Goal: Task Accomplishment & Management: Manage account settings

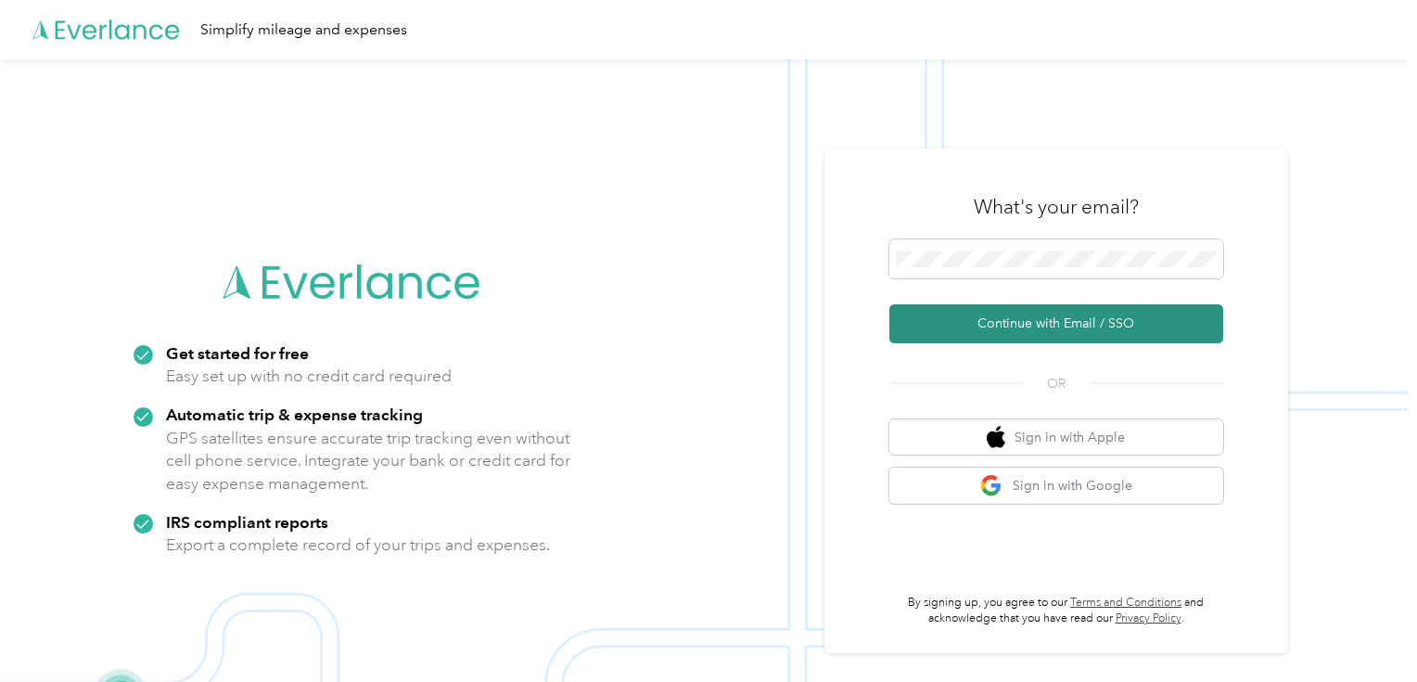
click at [1032, 312] on button "Continue with Email / SSO" at bounding box center [1056, 323] width 334 height 39
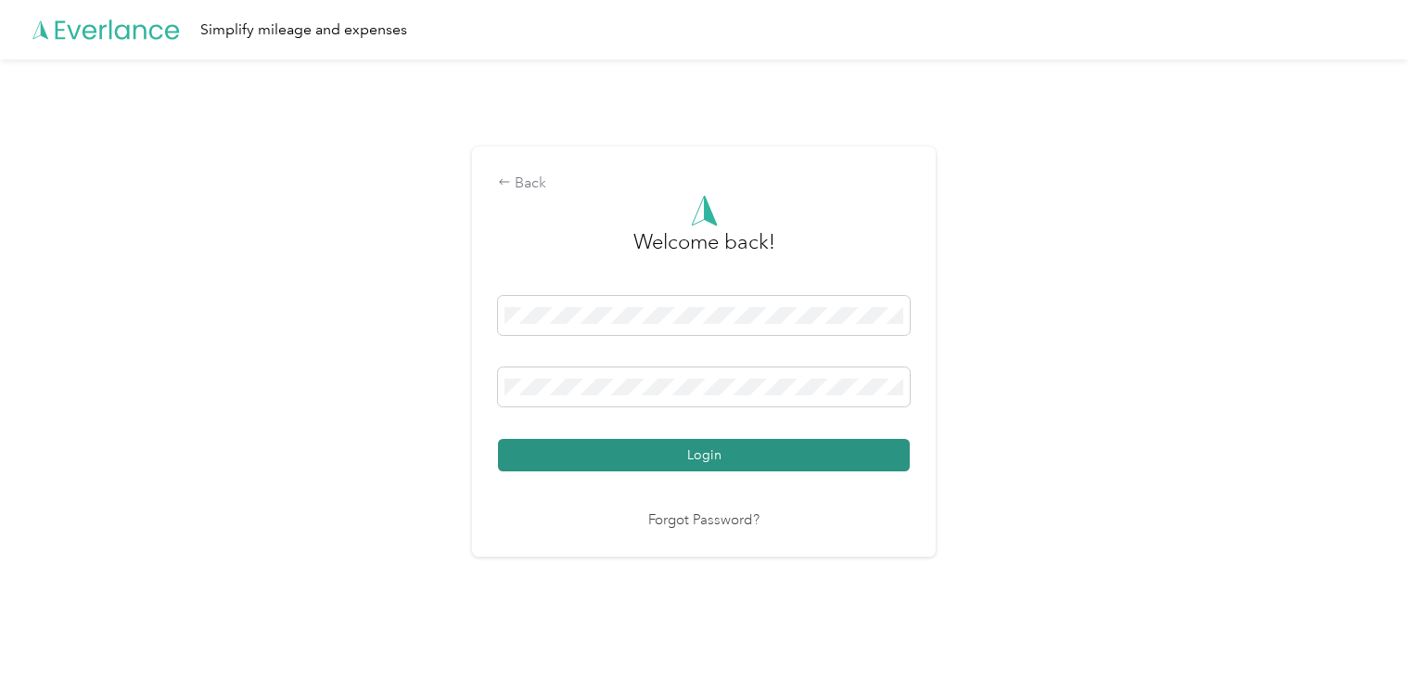
click at [724, 448] on button "Login" at bounding box center [704, 455] width 412 height 32
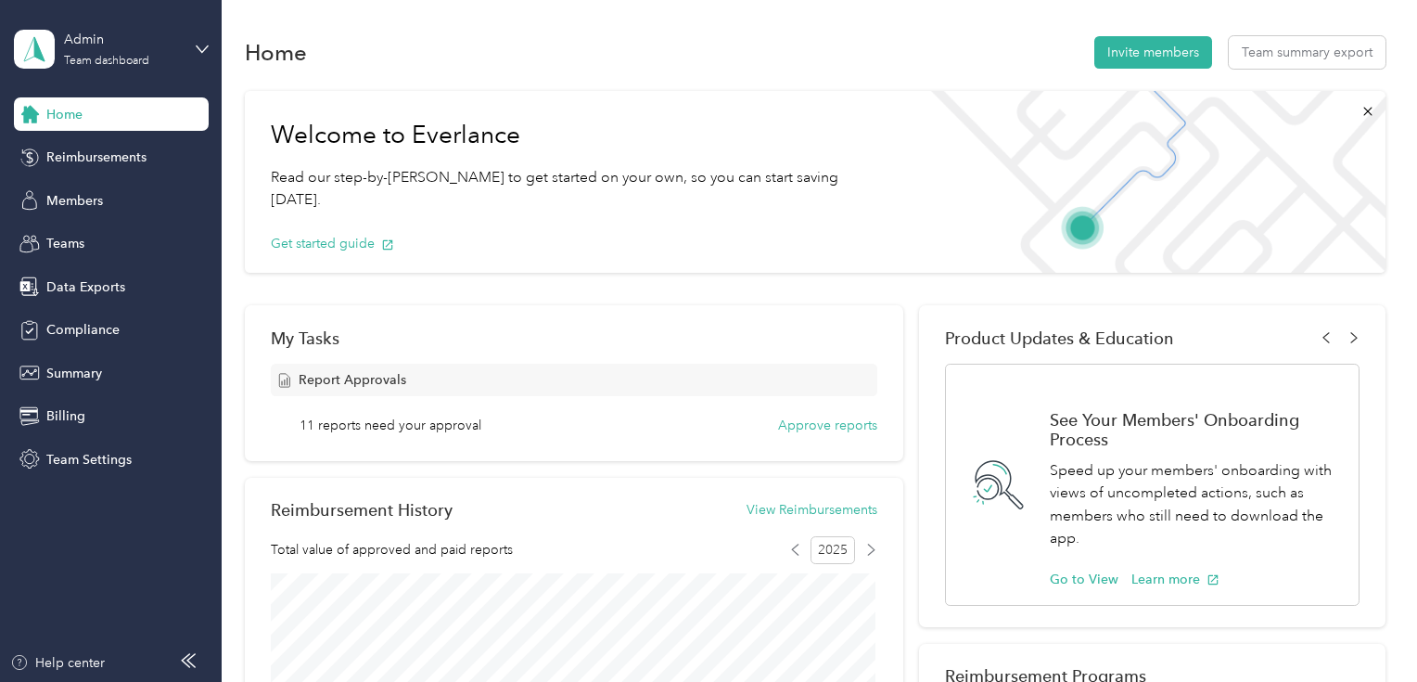
click at [644, 420] on div "11 reports need your approval Approve reports" at bounding box center [588, 424] width 578 height 19
click at [822, 432] on button "Approve reports" at bounding box center [827, 424] width 99 height 19
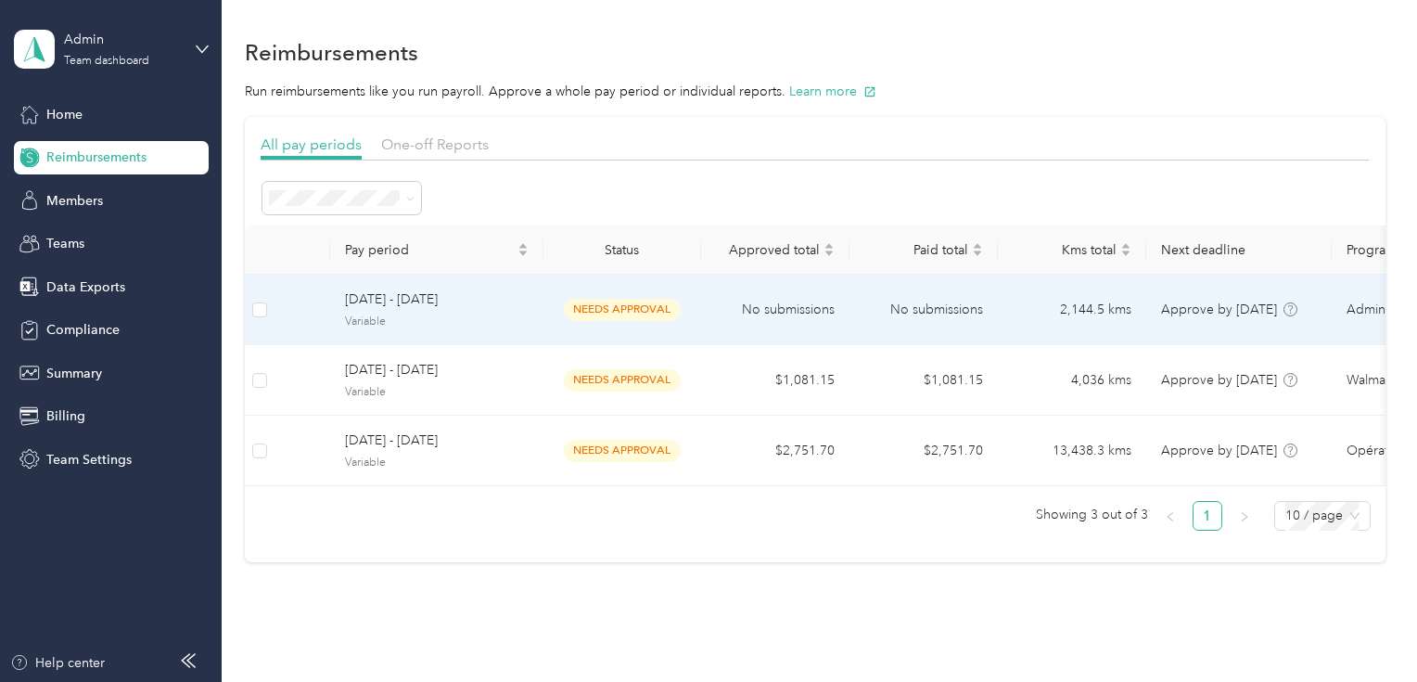
click at [474, 304] on span "[DATE] - [DATE]" at bounding box center [437, 299] width 184 height 20
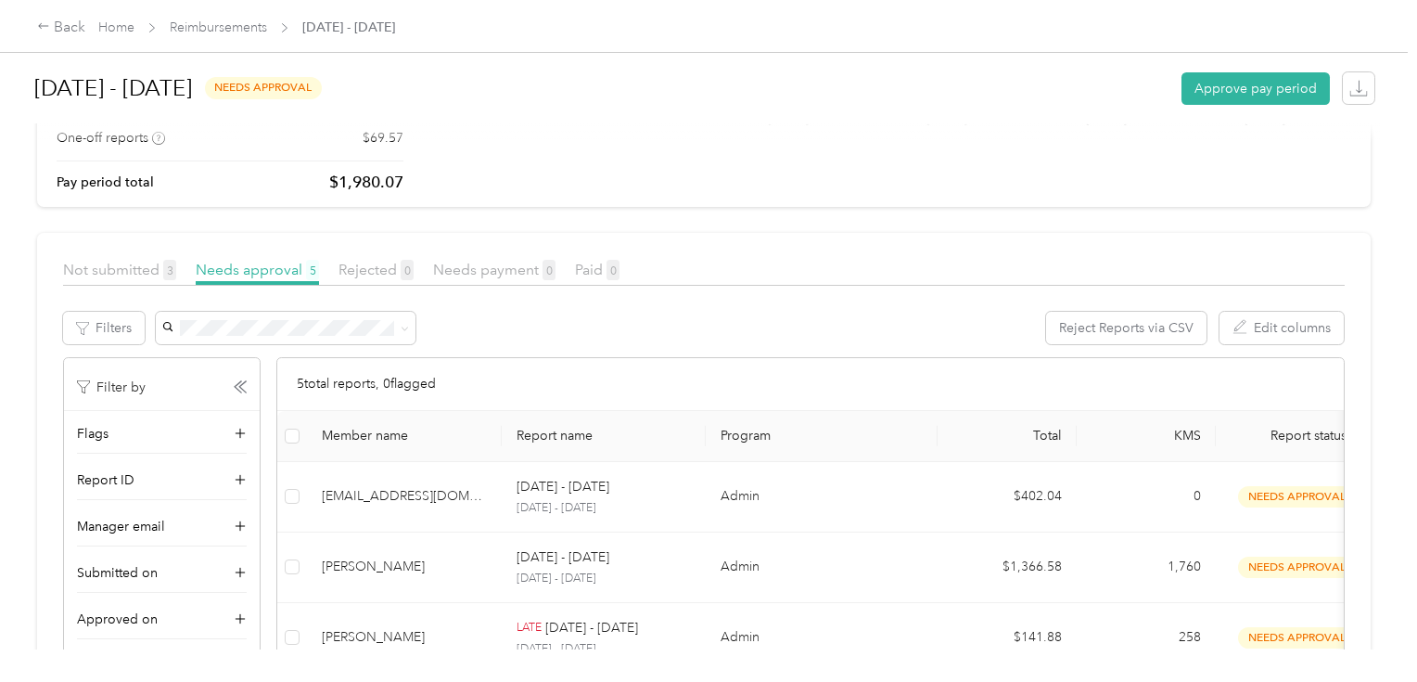
scroll to position [148, 0]
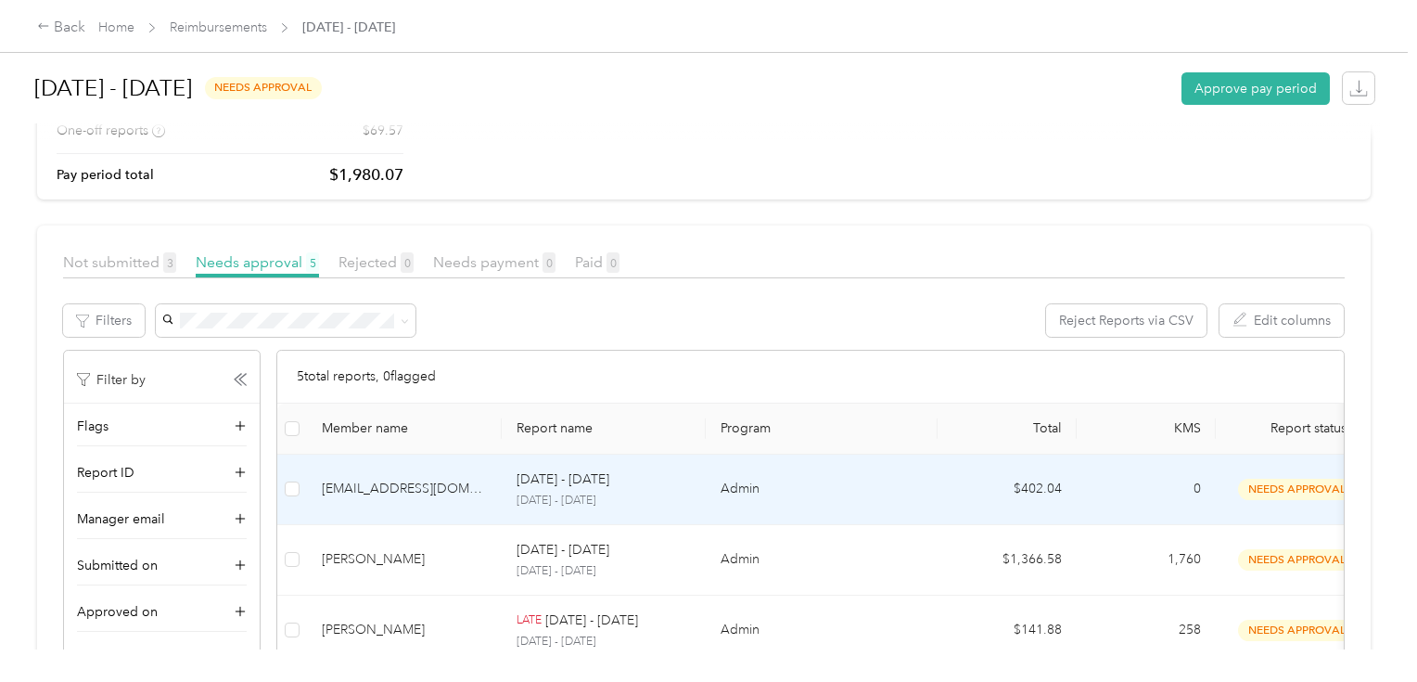
click at [425, 491] on div "[EMAIL_ADDRESS][DOMAIN_NAME]" at bounding box center [404, 488] width 165 height 20
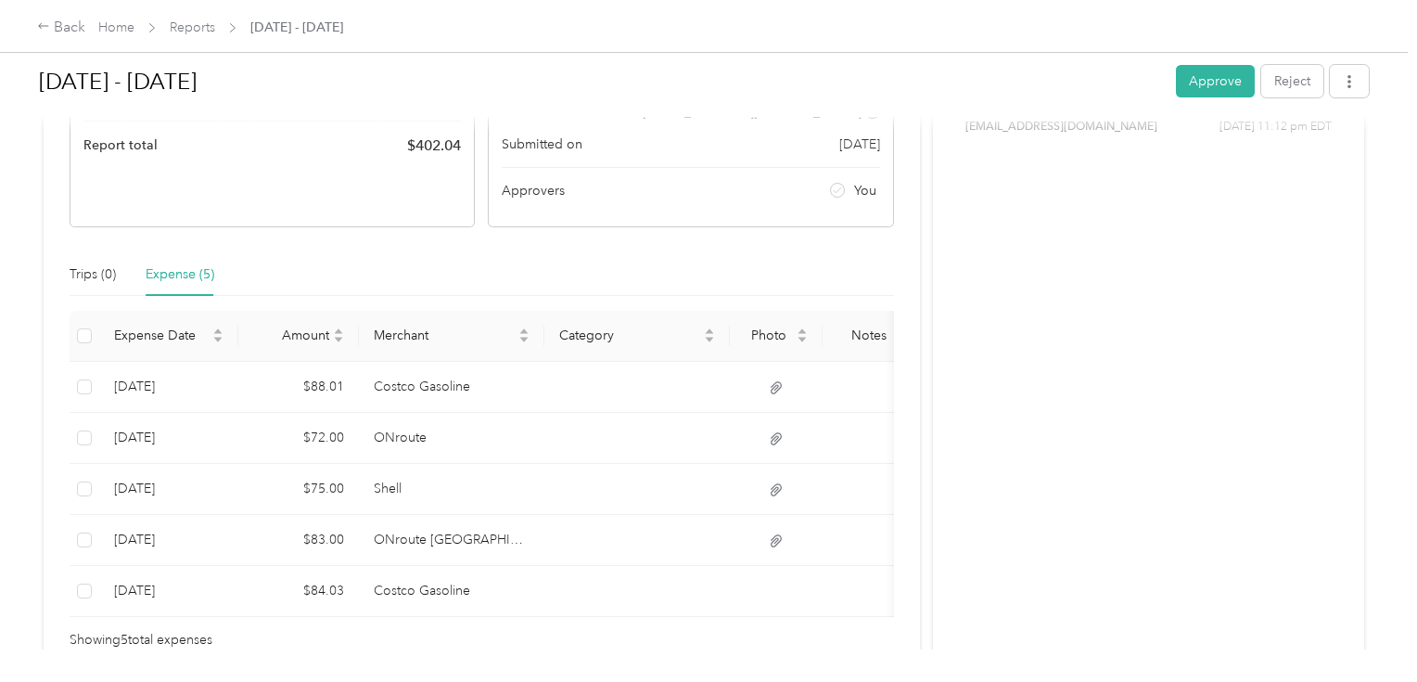
scroll to position [74, 0]
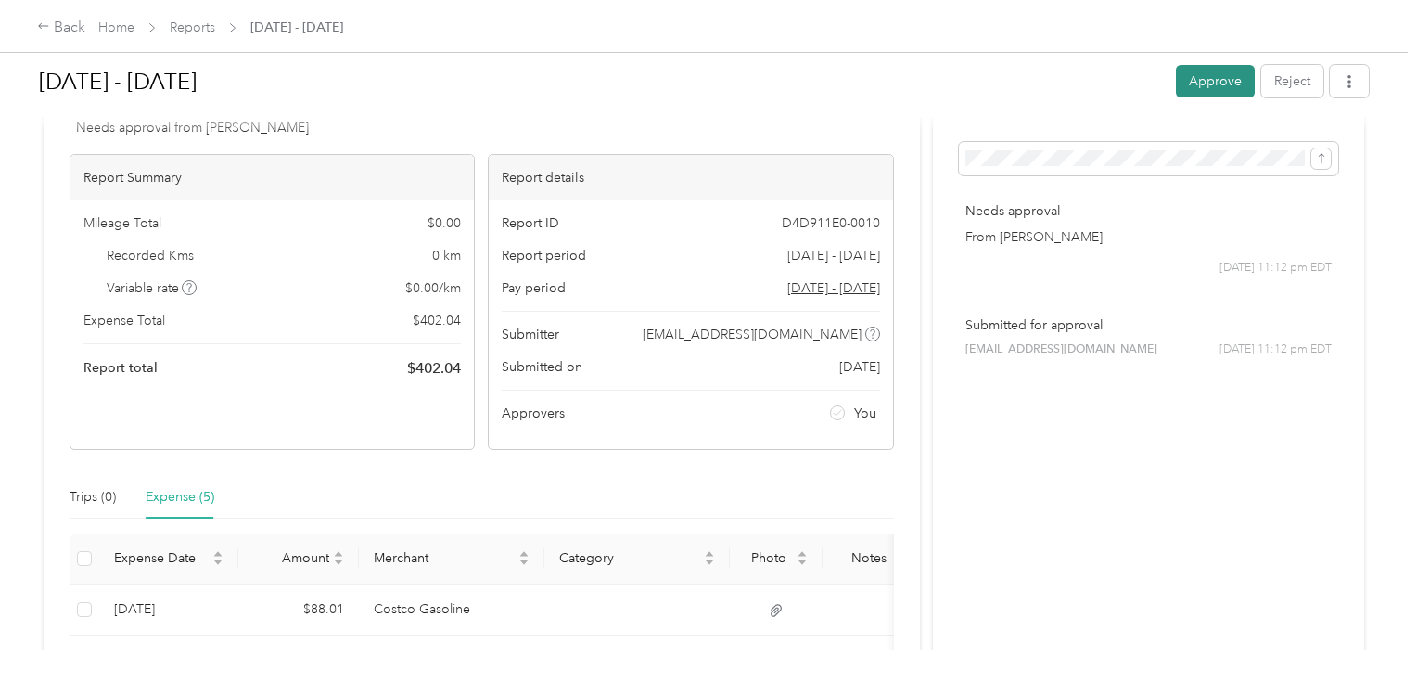
click at [1210, 88] on button "Approve" at bounding box center [1215, 81] width 79 height 32
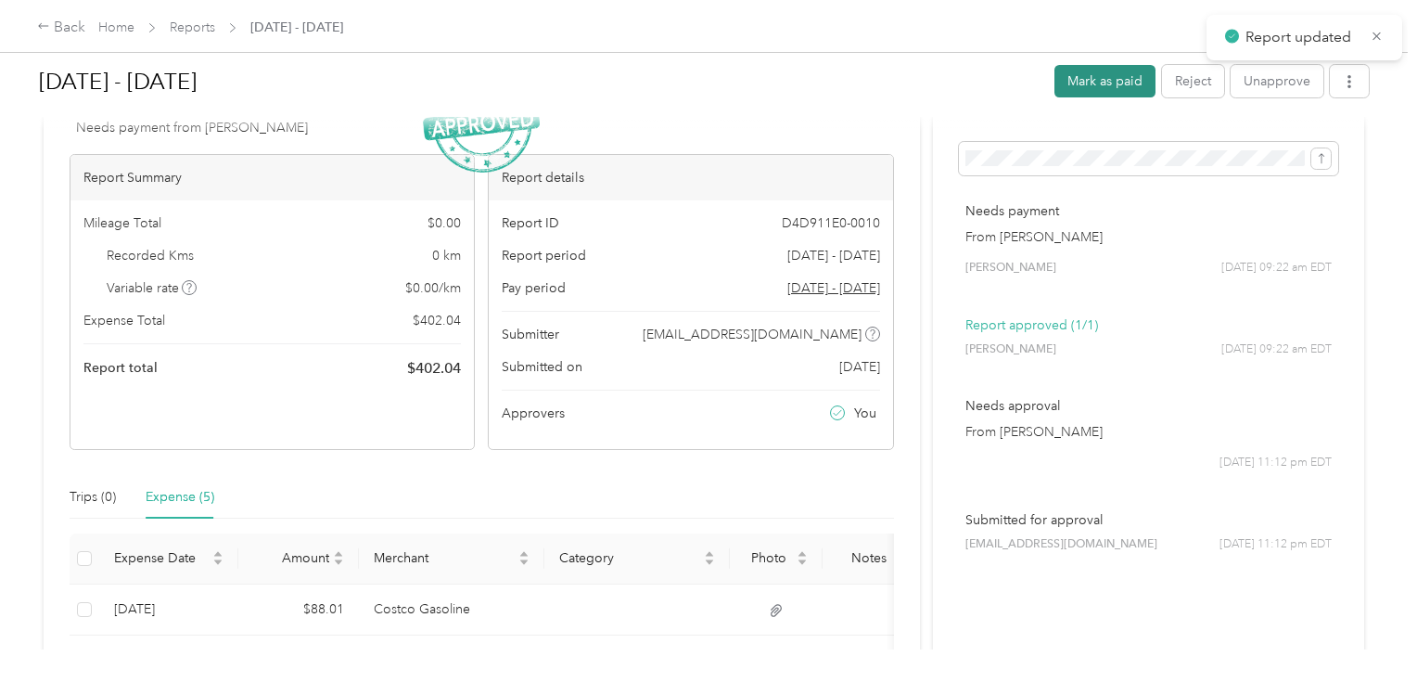
click at [1087, 82] on button "Mark as paid" at bounding box center [1104, 81] width 101 height 32
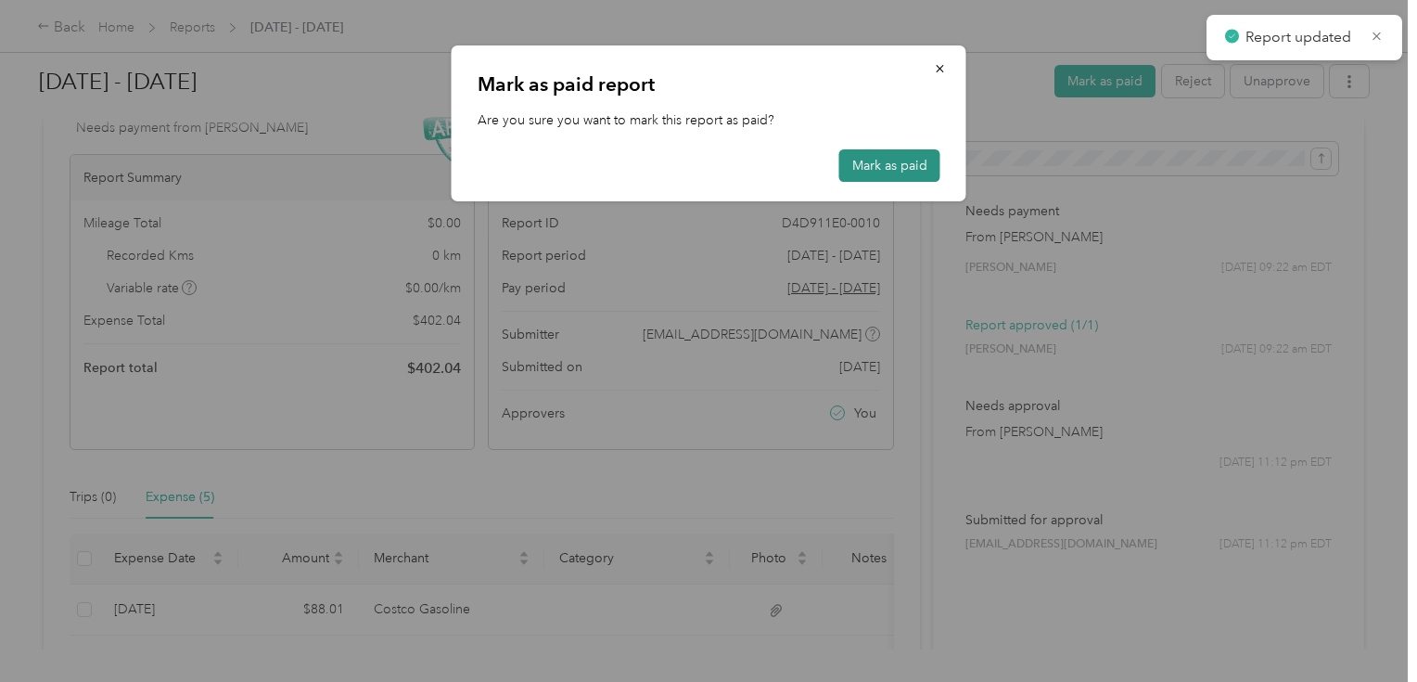
click at [916, 163] on button "Mark as paid" at bounding box center [889, 165] width 101 height 32
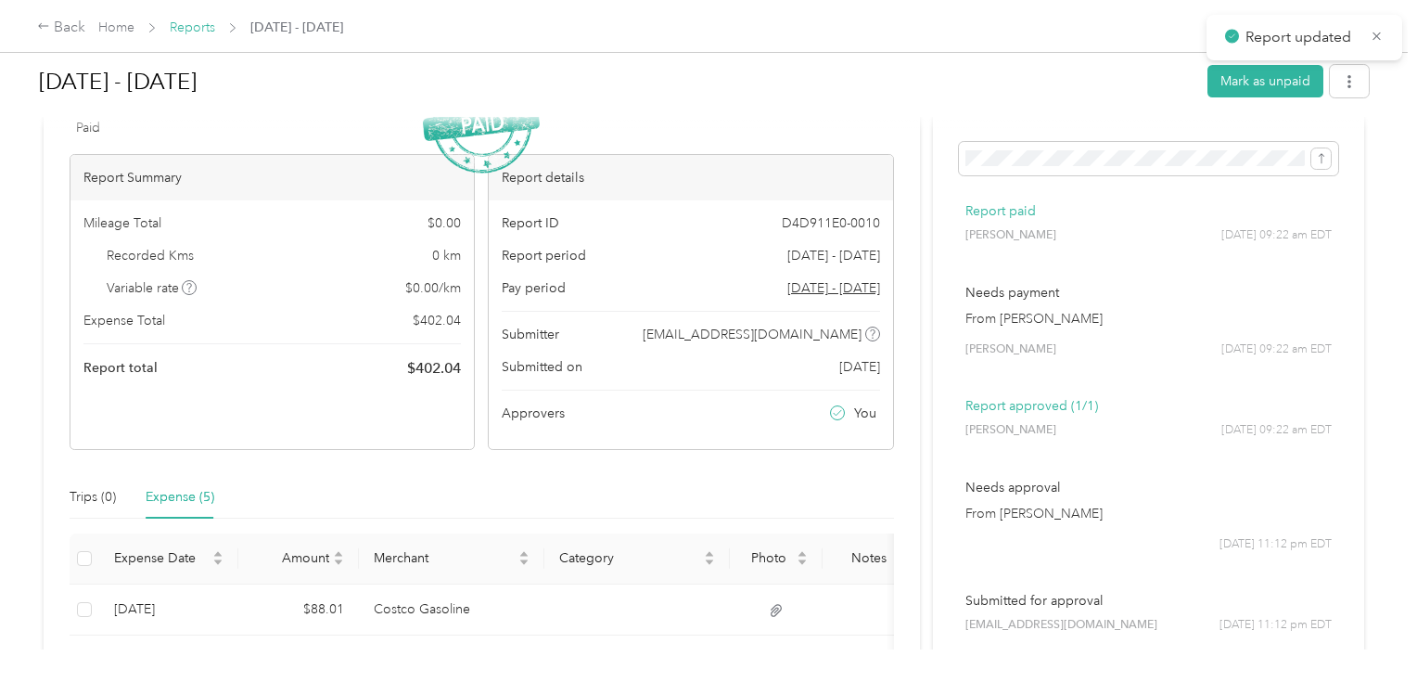
click at [185, 29] on link "Reports" at bounding box center [192, 27] width 45 height 16
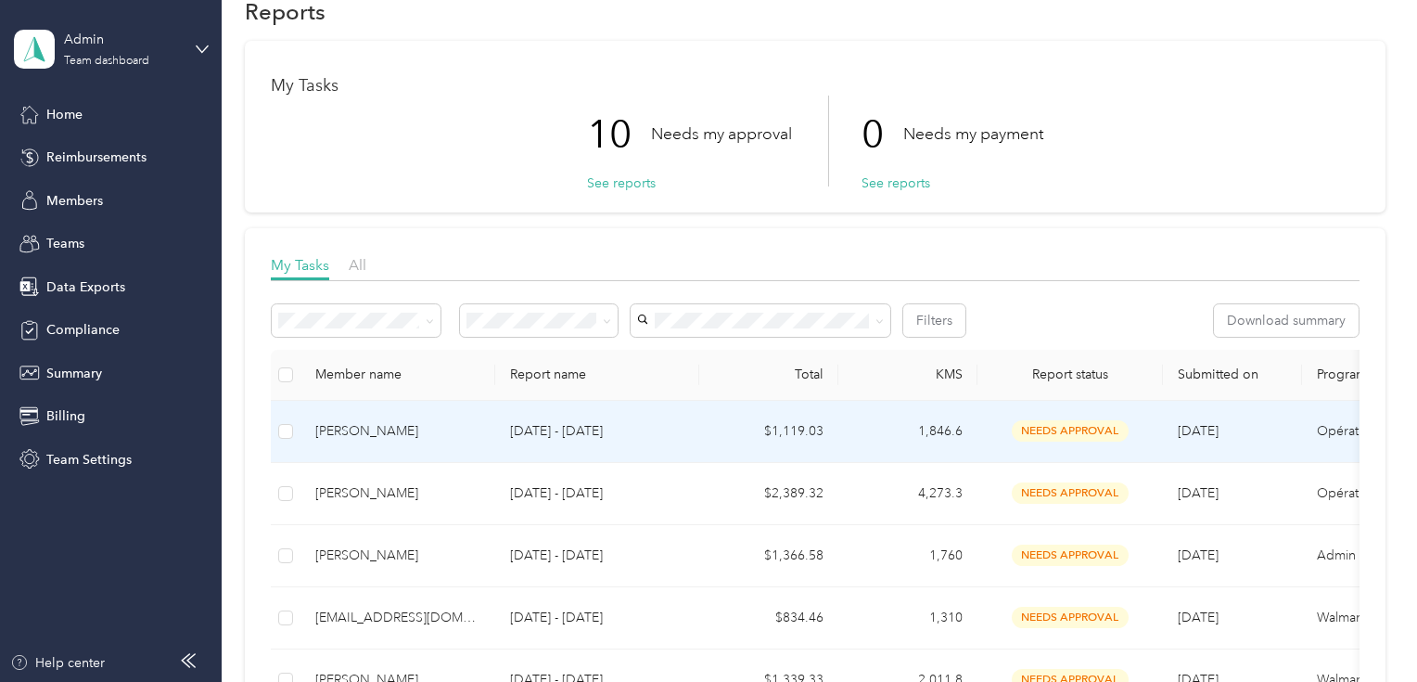
scroll to position [74, 0]
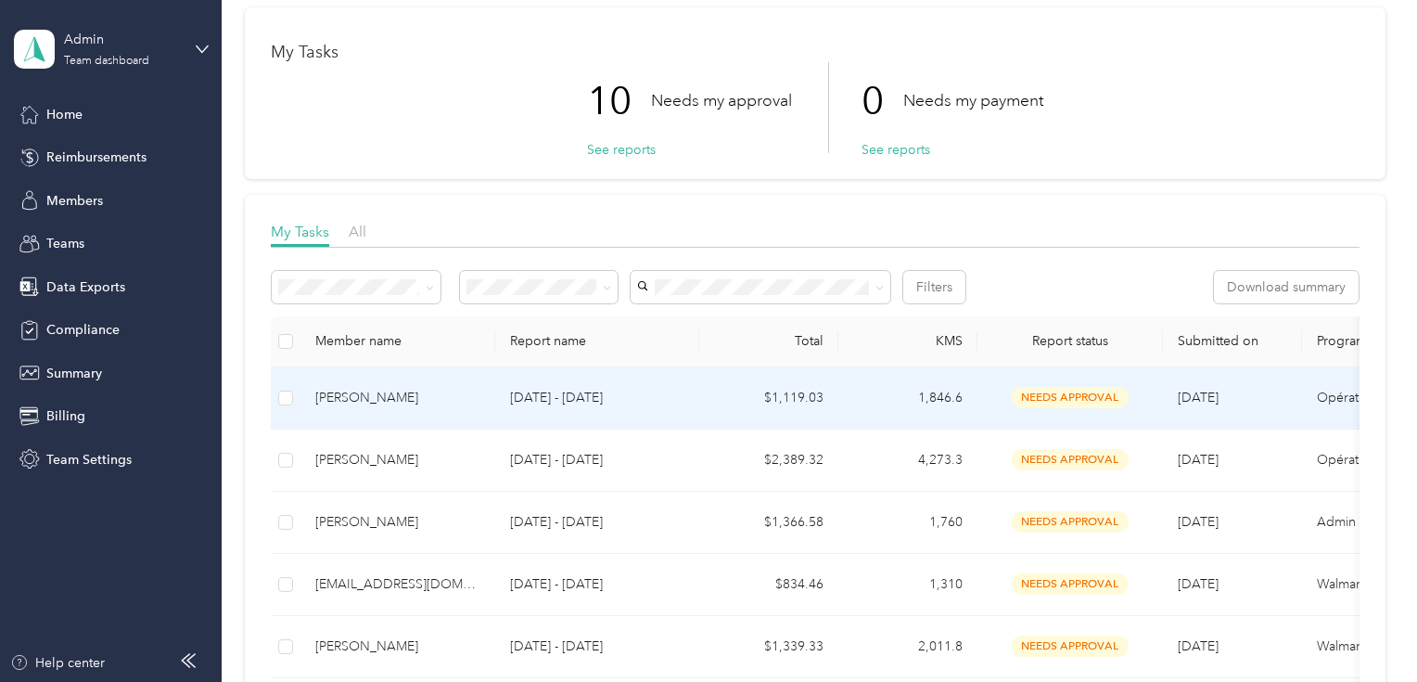
click at [424, 401] on div "[PERSON_NAME]" at bounding box center [397, 398] width 165 height 20
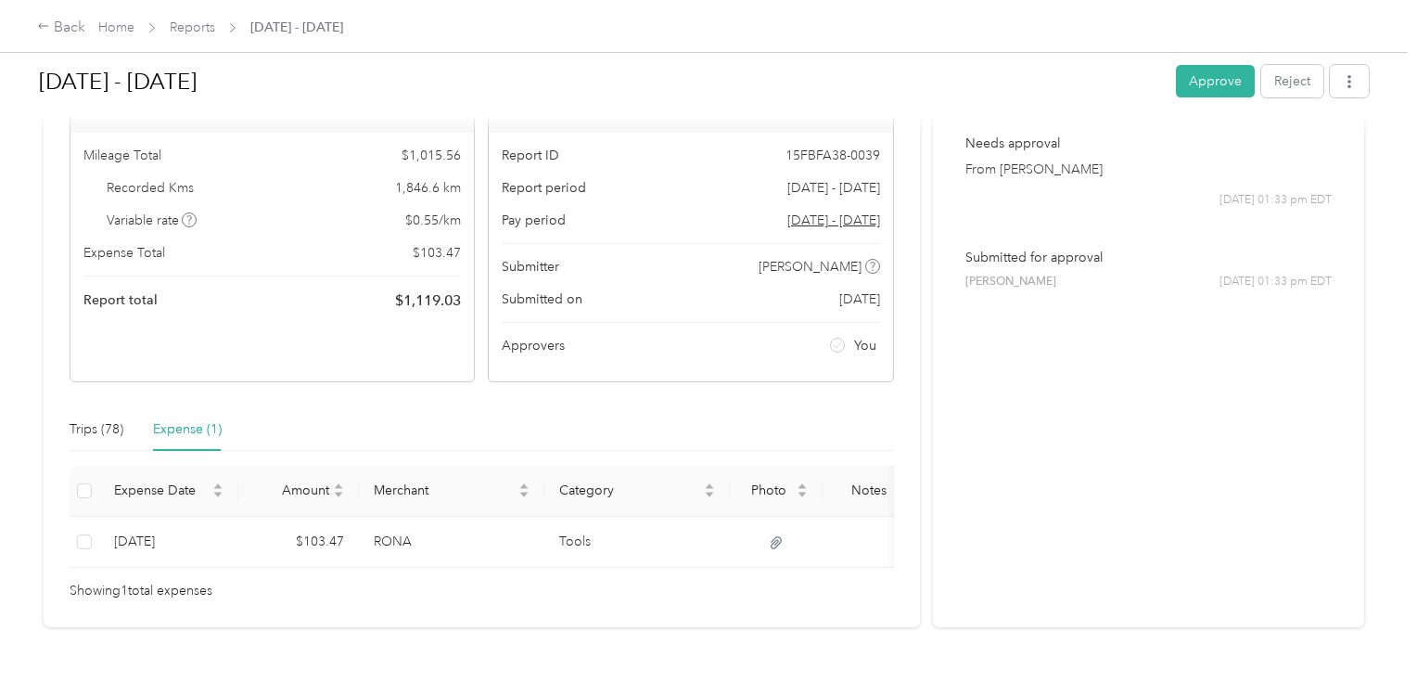
scroll to position [205, 0]
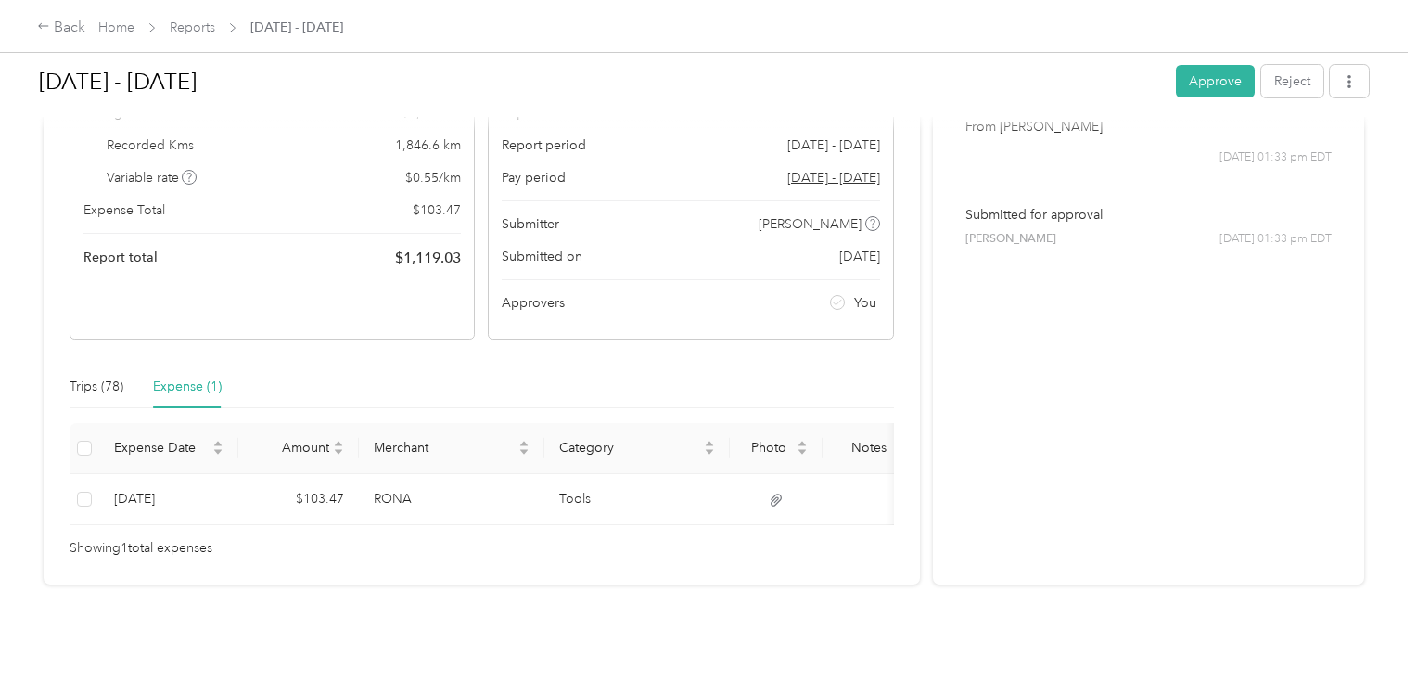
click at [732, 365] on div "Trips (78) Expense (1)" at bounding box center [482, 386] width 824 height 43
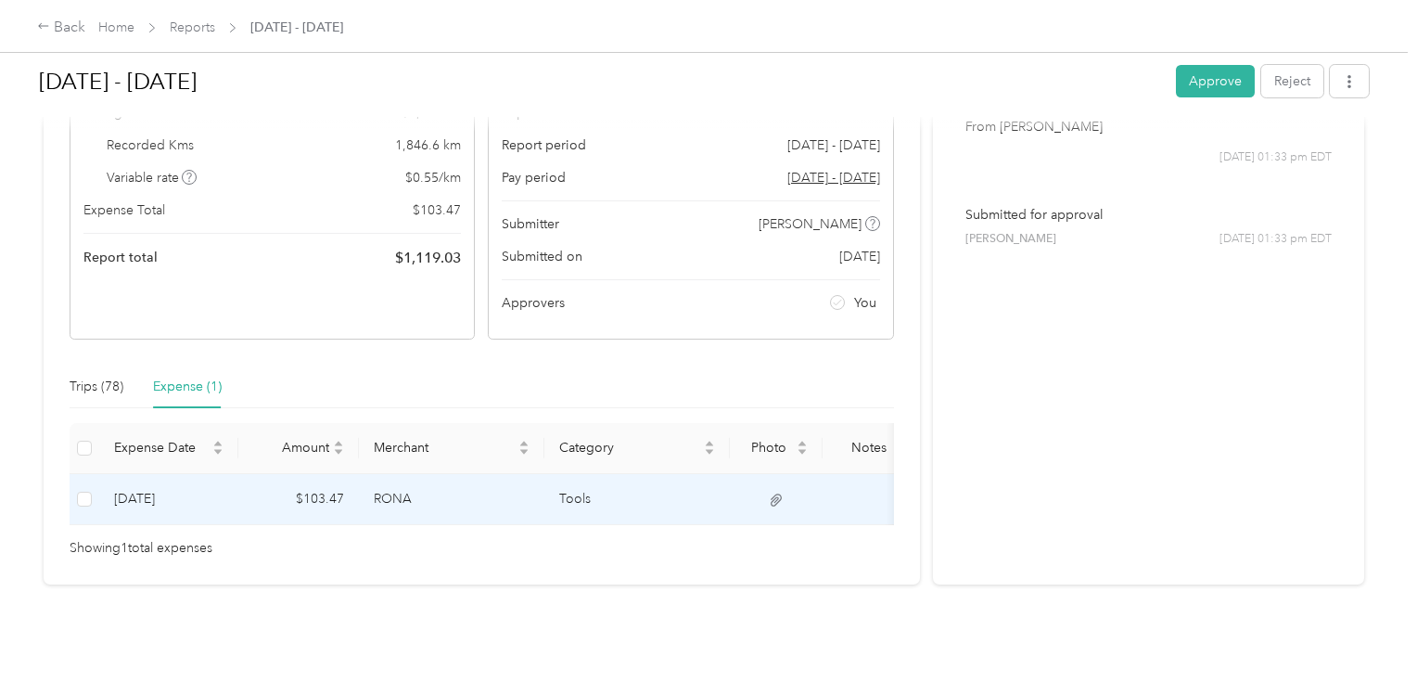
click at [204, 474] on td "[DATE]" at bounding box center [168, 499] width 139 height 51
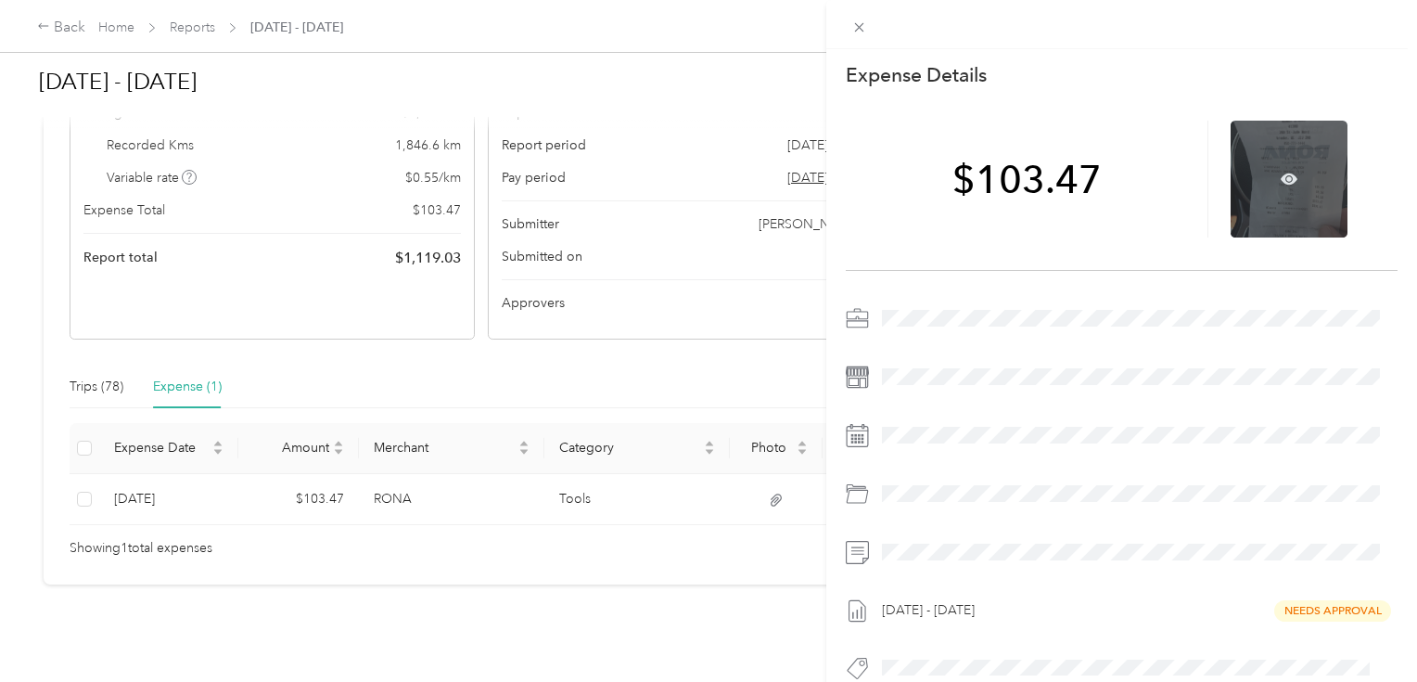
click at [1273, 166] on div at bounding box center [1288, 179] width 117 height 117
click at [1287, 181] on icon at bounding box center [1290, 179] width 6 height 6
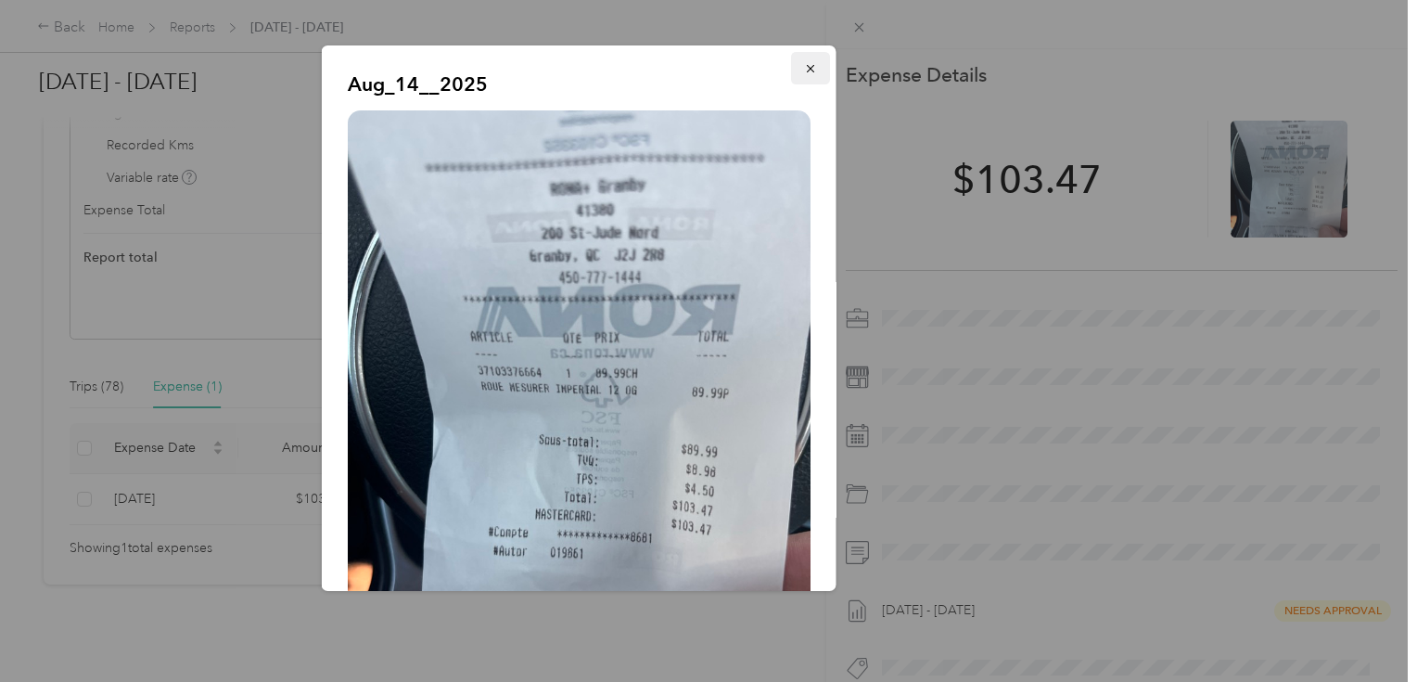
click at [791, 70] on button "button" at bounding box center [810, 68] width 39 height 32
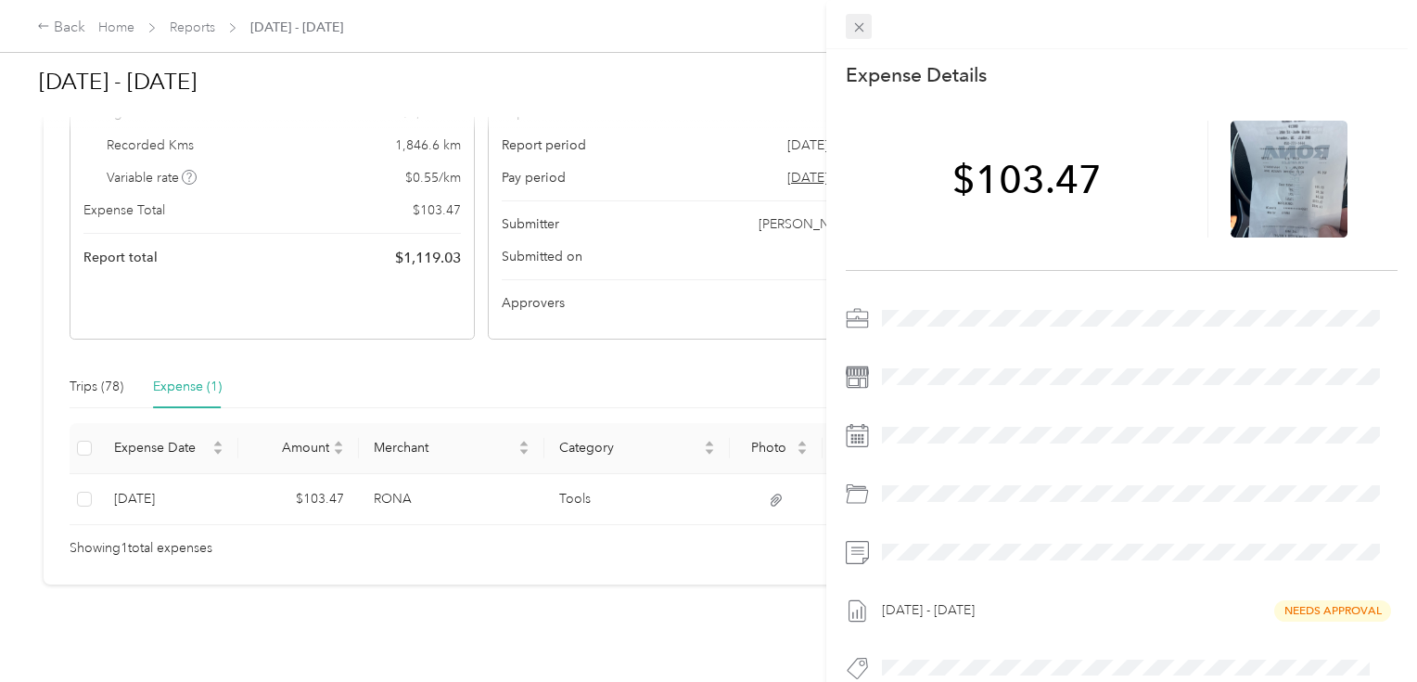
click at [851, 24] on icon at bounding box center [859, 27] width 16 height 16
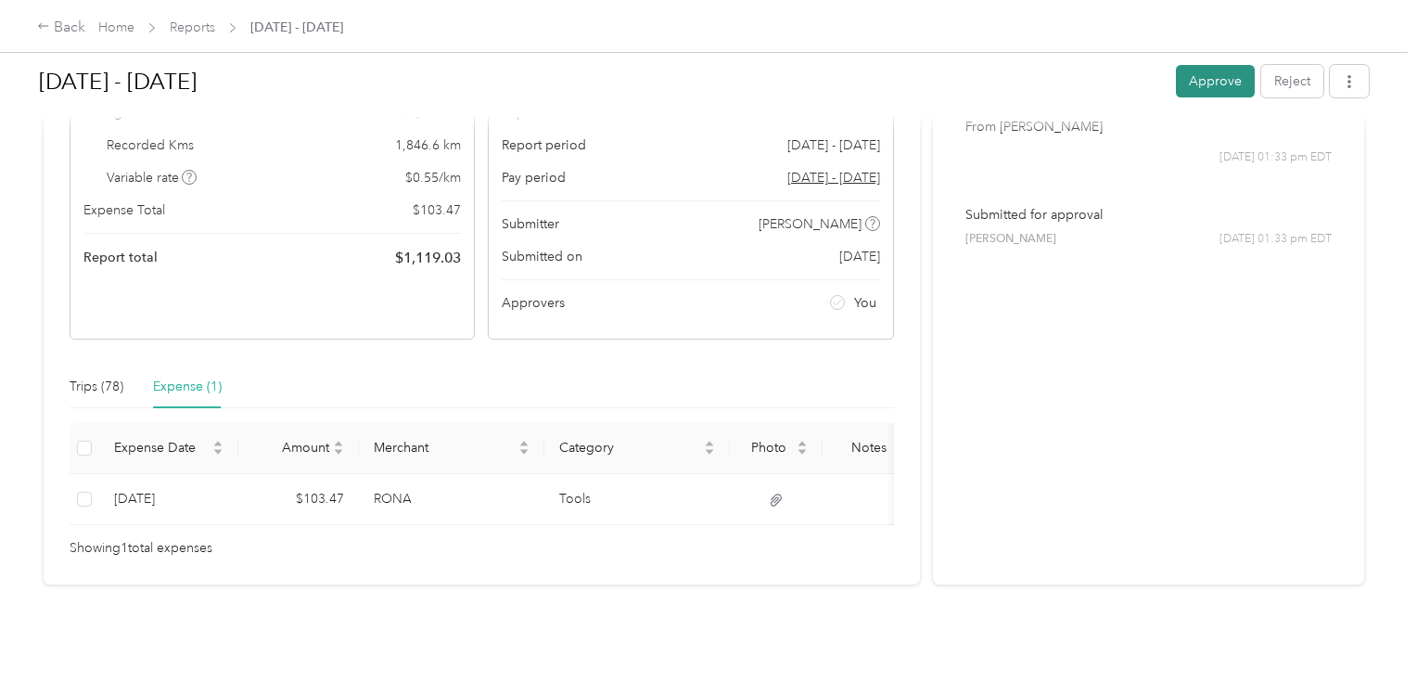
click at [1189, 81] on button "Approve" at bounding box center [1215, 81] width 79 height 32
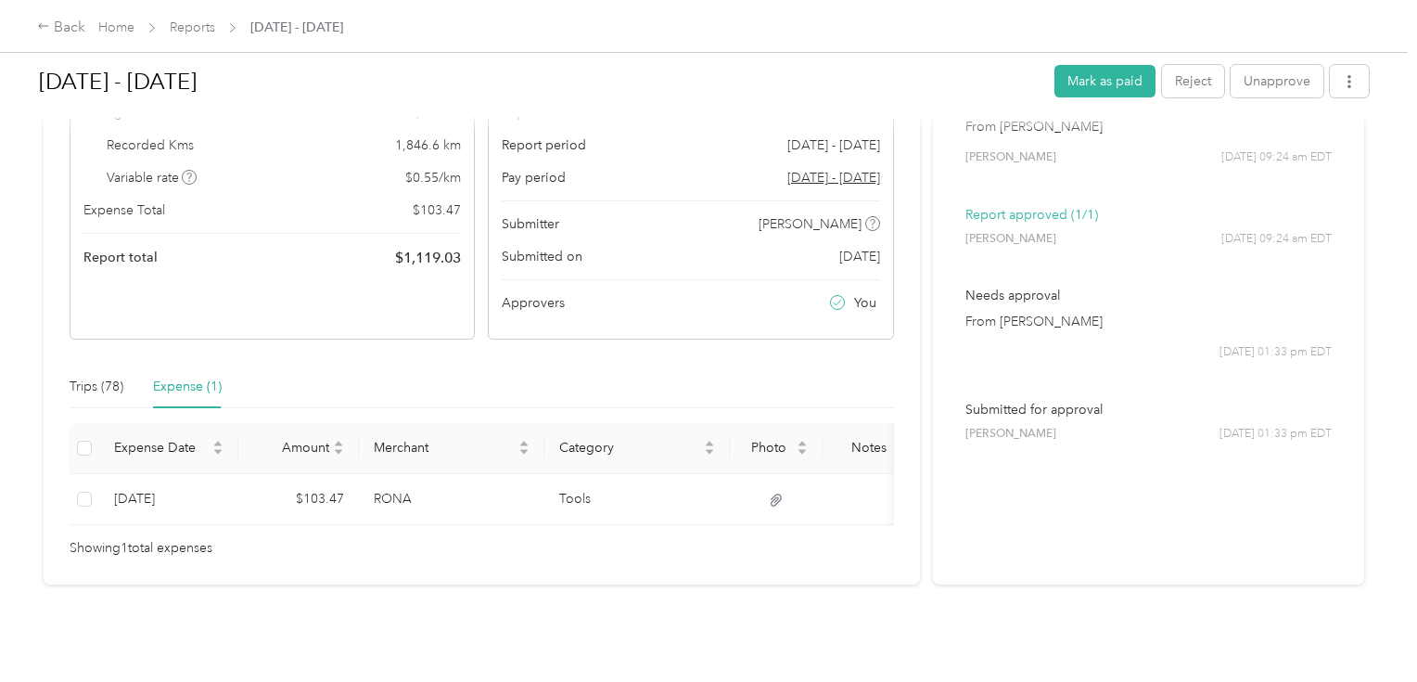
click at [1102, 28] on div "Back Home Reports [DATE] - [DATE]" at bounding box center [708, 26] width 1417 height 52
click at [1096, 82] on button "Mark as paid" at bounding box center [1104, 81] width 101 height 32
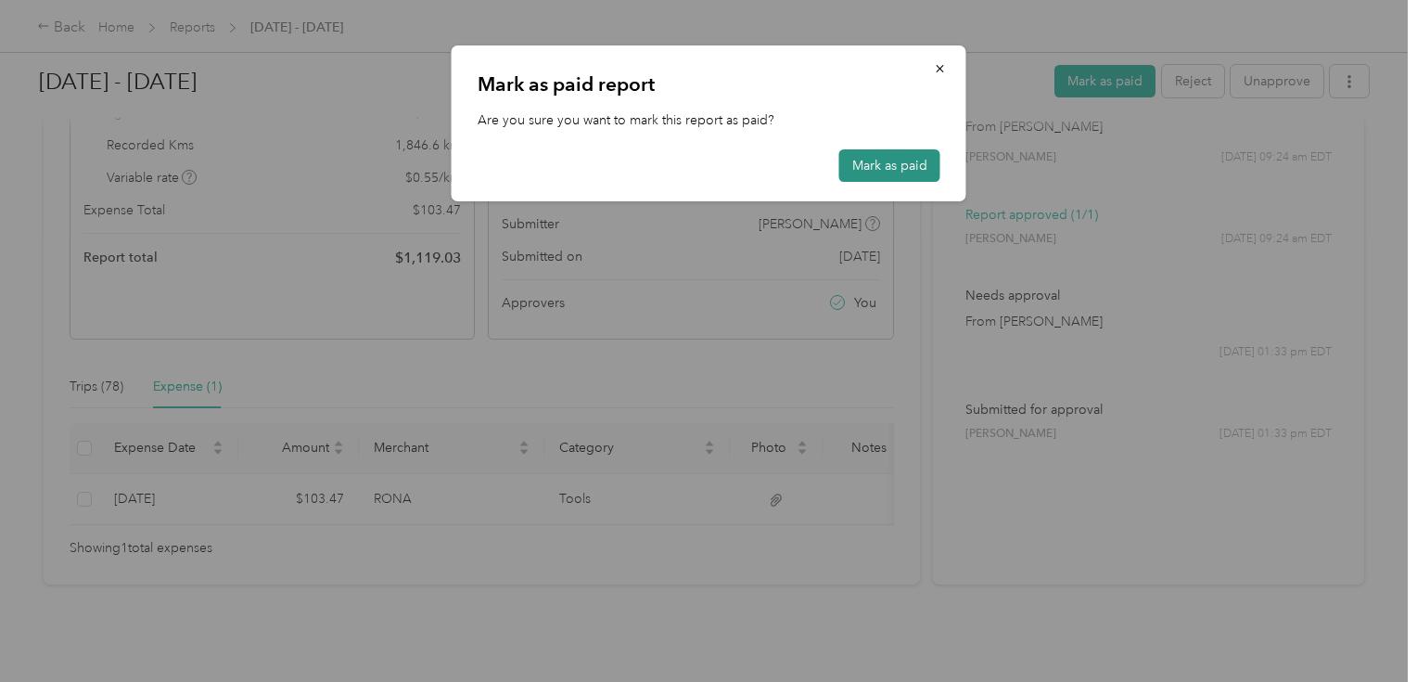
click at [891, 154] on button "Mark as paid" at bounding box center [889, 165] width 101 height 32
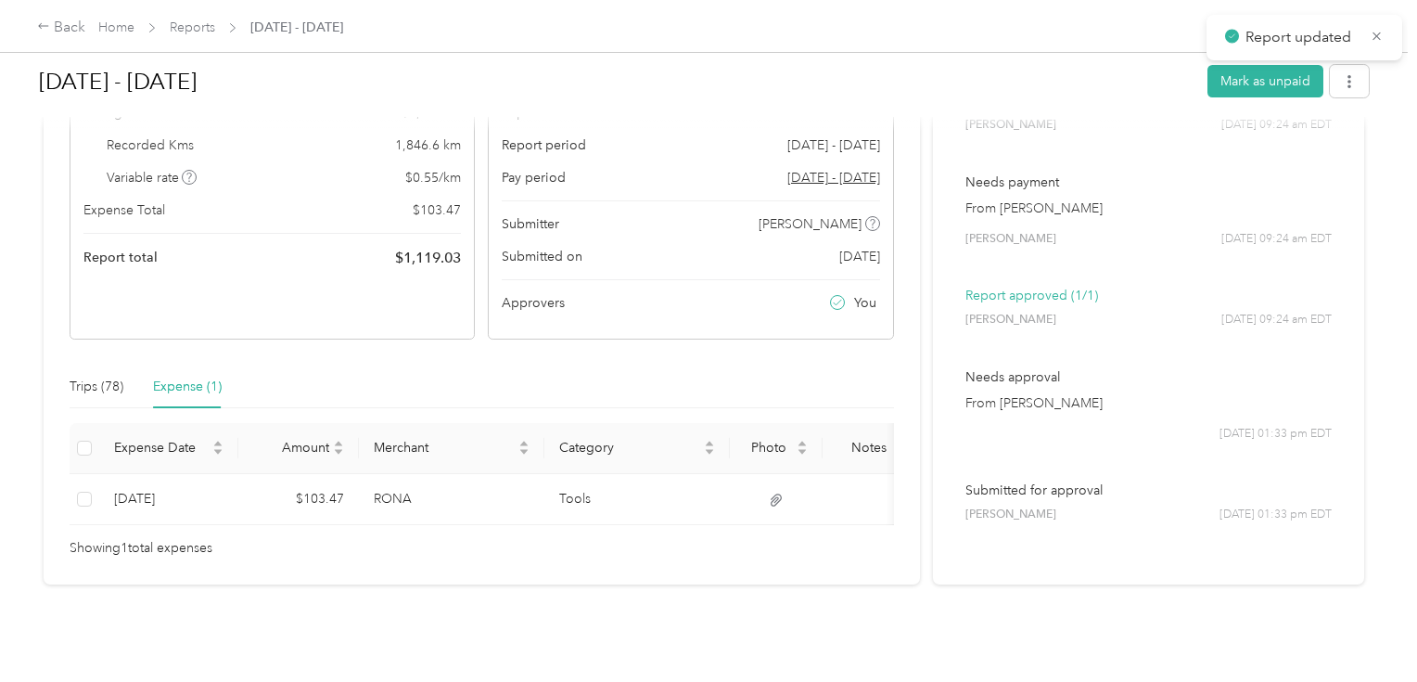
click at [215, 34] on div "Home Reports [DATE] - [DATE]" at bounding box center [220, 27] width 245 height 19
click at [206, 33] on link "Reports" at bounding box center [192, 27] width 45 height 16
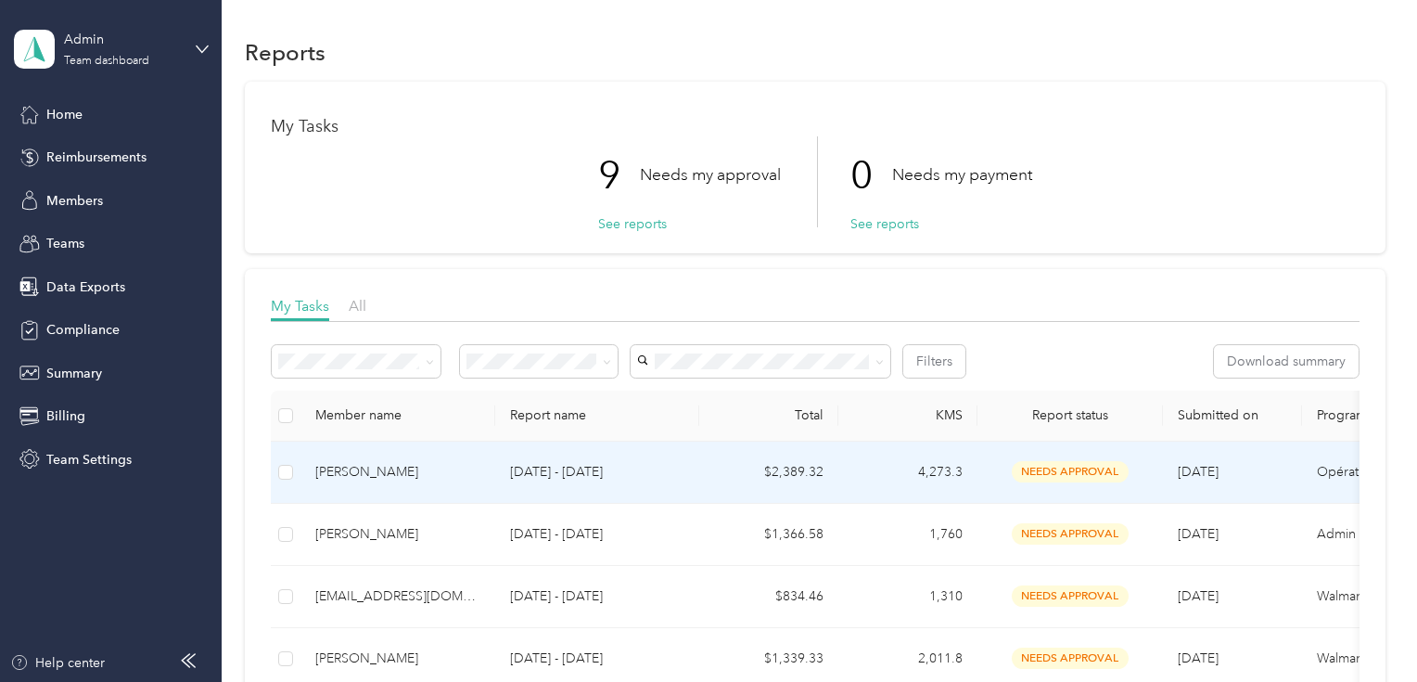
click at [415, 465] on div "[PERSON_NAME]" at bounding box center [397, 472] width 165 height 20
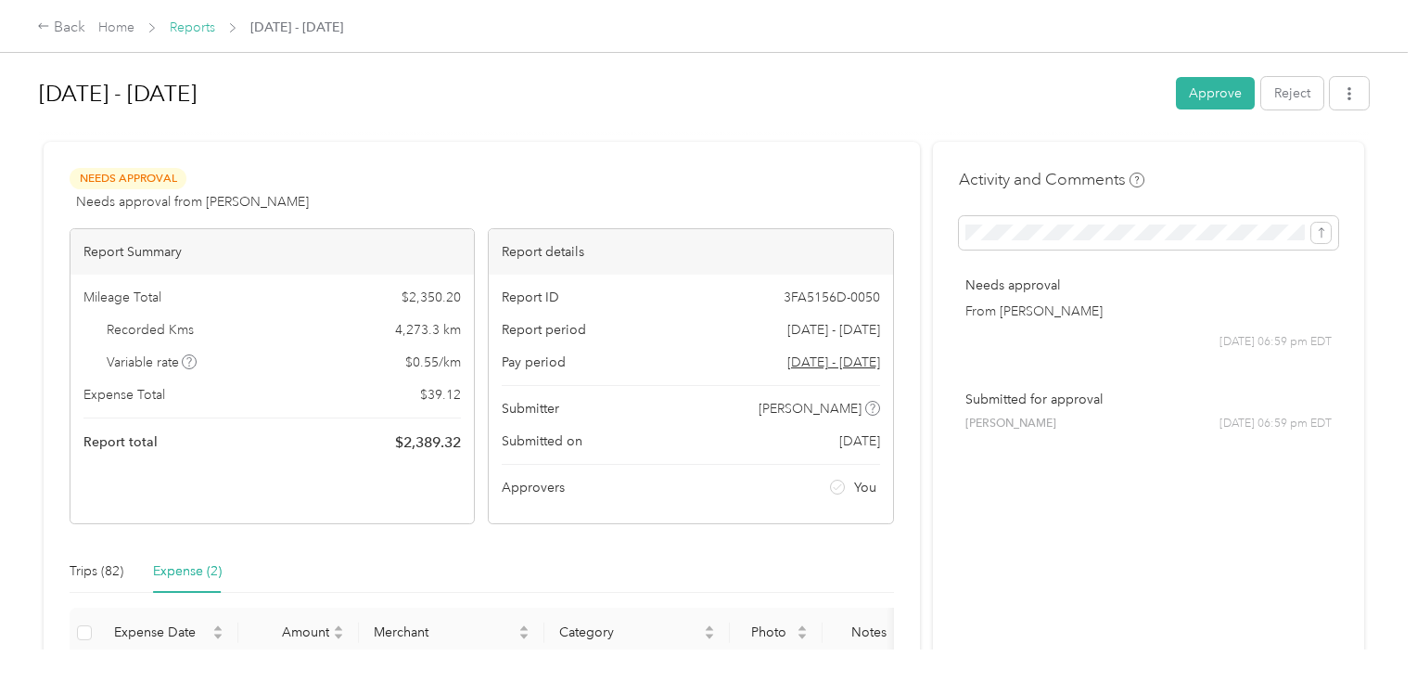
click at [170, 26] on link "Reports" at bounding box center [192, 27] width 45 height 16
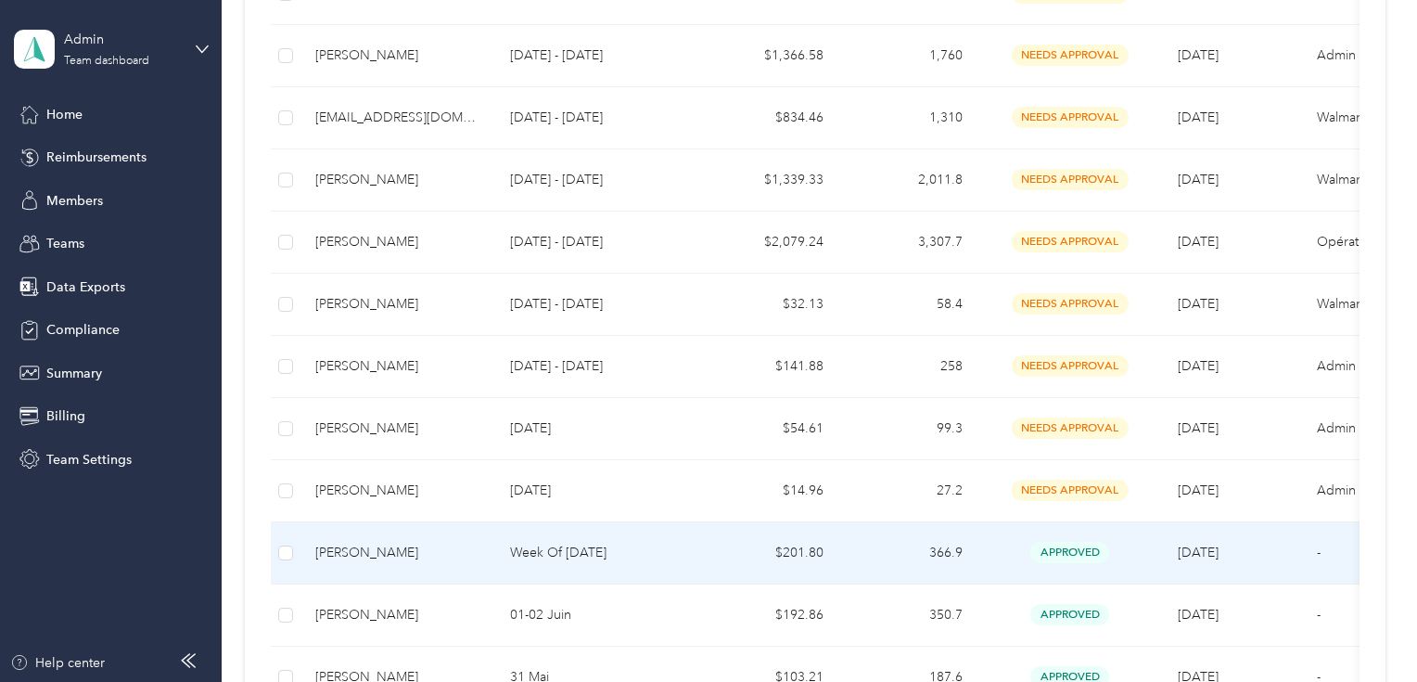
scroll to position [519, 0]
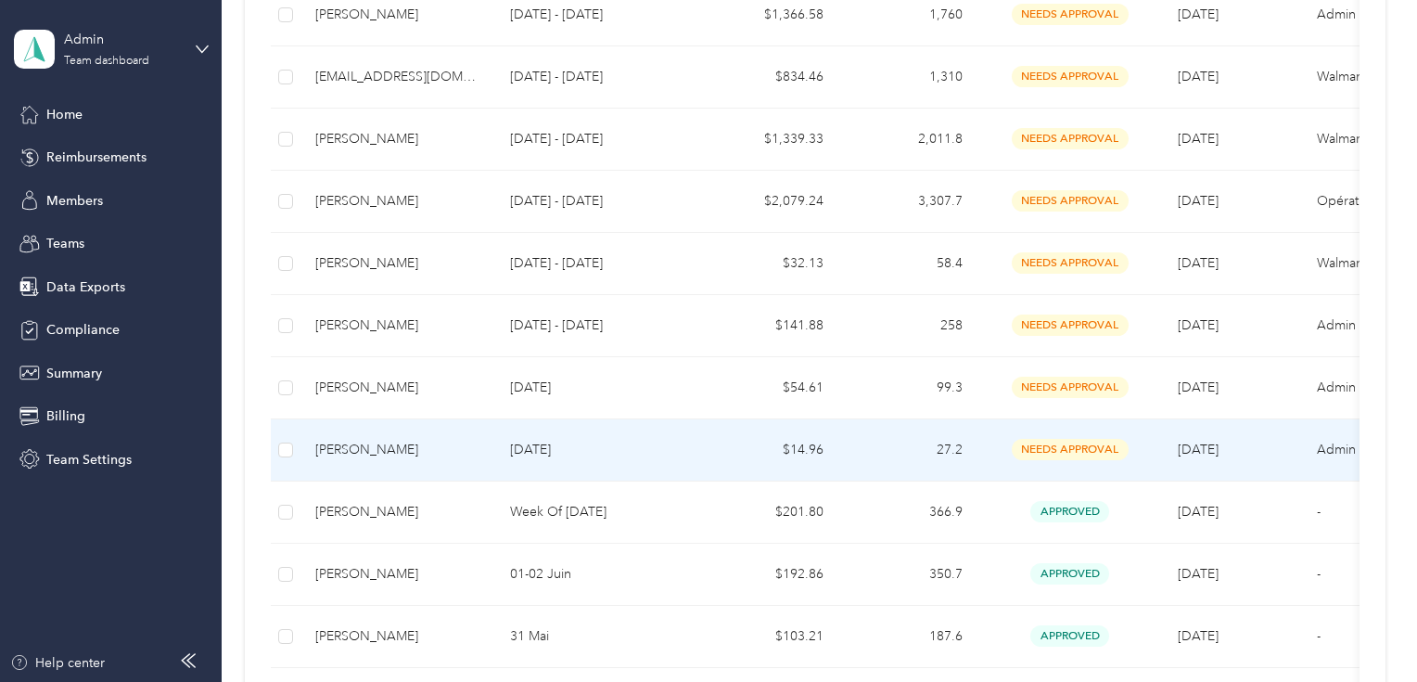
click at [584, 446] on p "[DATE]" at bounding box center [597, 450] width 174 height 20
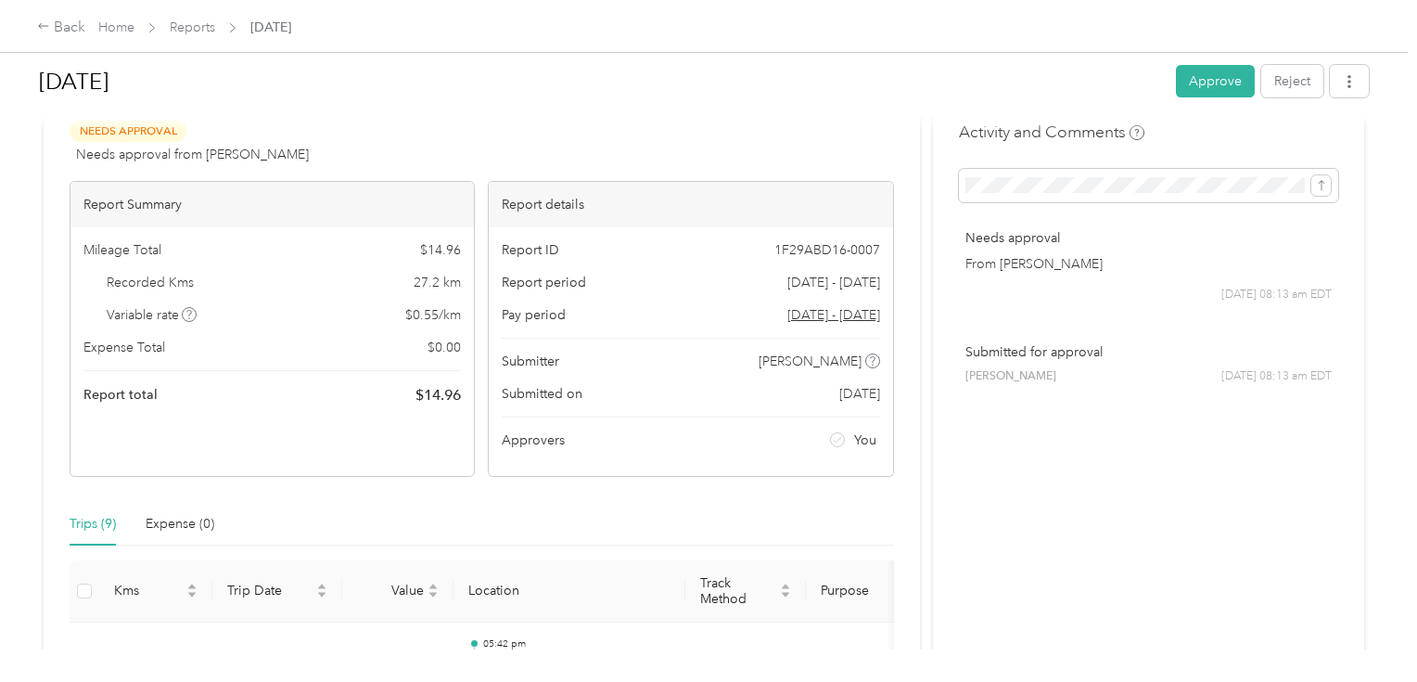
scroll to position [74, 0]
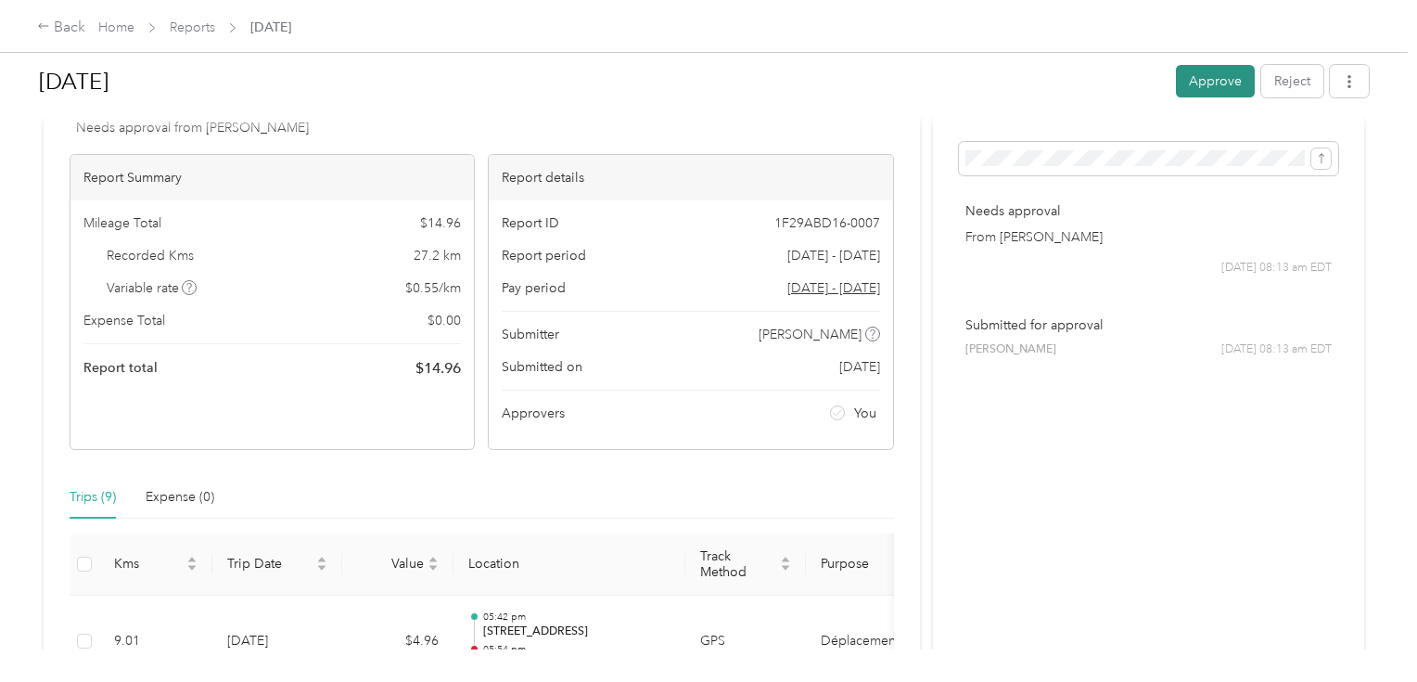
click at [1217, 83] on button "Approve" at bounding box center [1215, 81] width 79 height 32
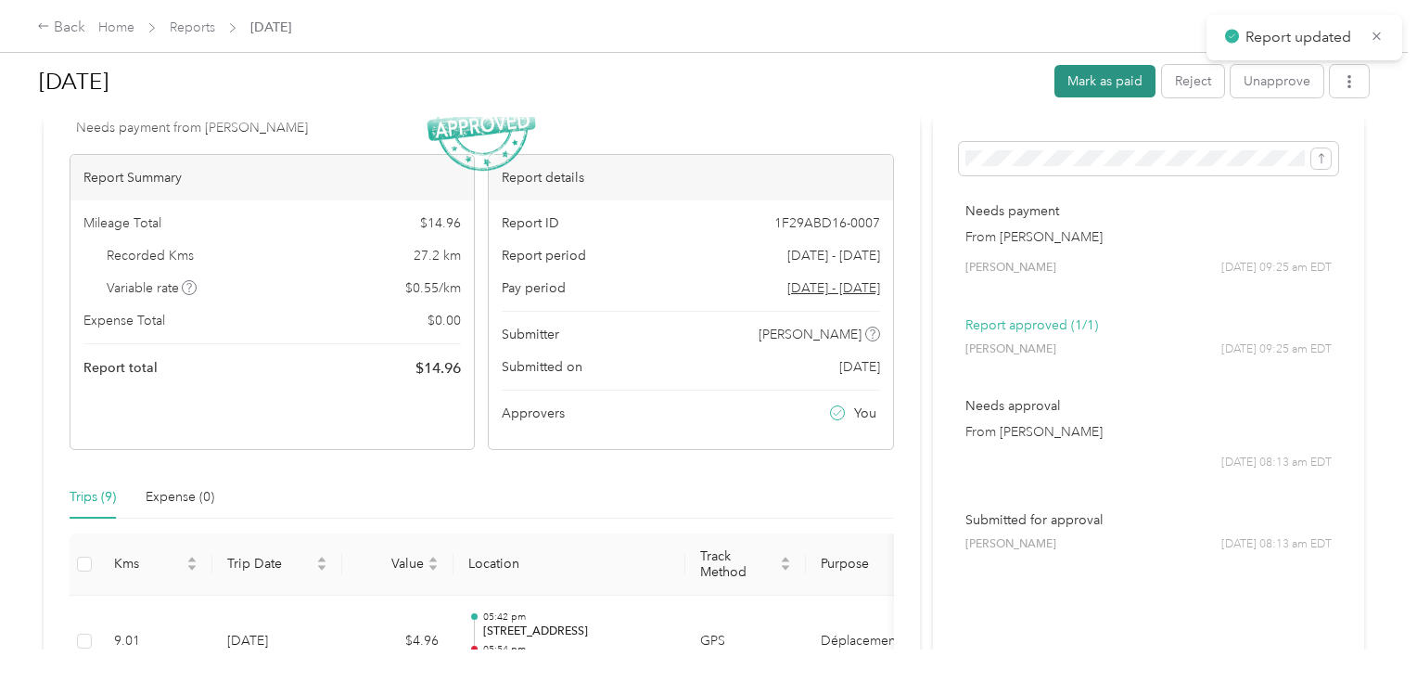
click at [1105, 80] on button "Mark as paid" at bounding box center [1104, 81] width 101 height 32
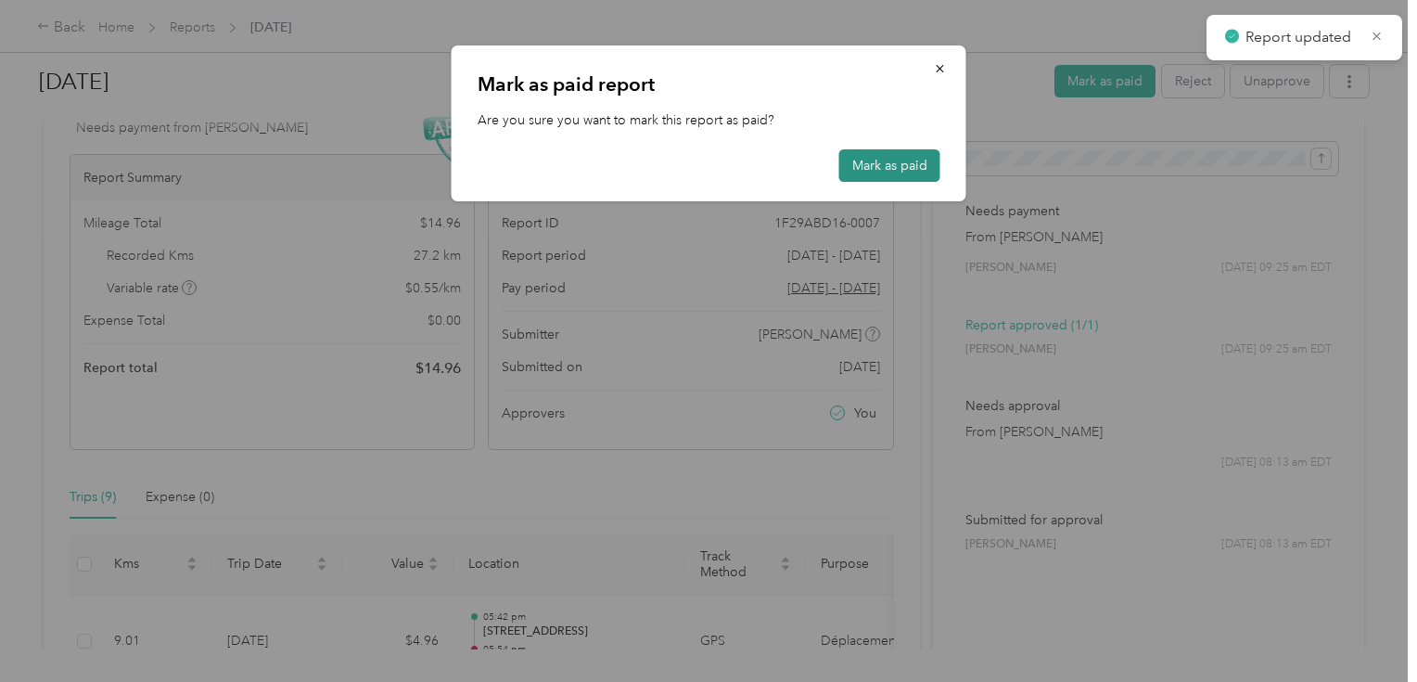
click at [911, 174] on button "Mark as paid" at bounding box center [889, 165] width 101 height 32
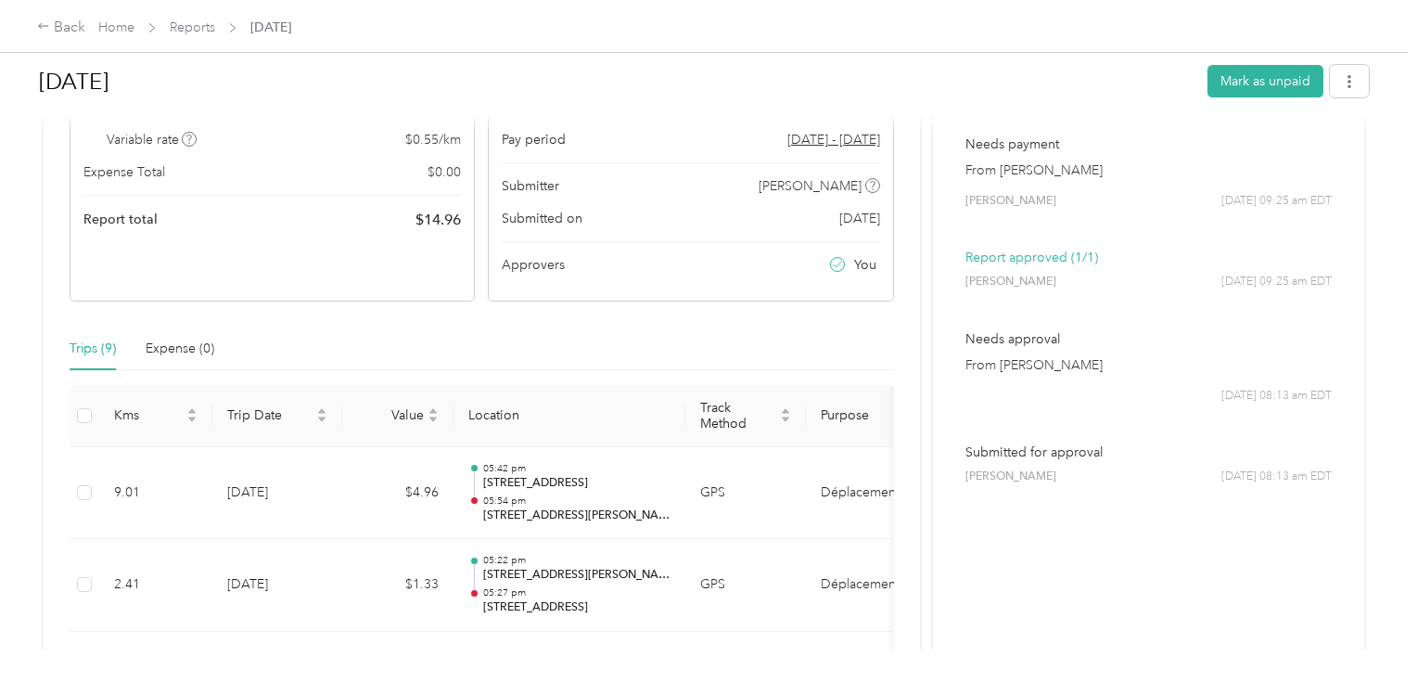
scroll to position [223, 0]
click at [172, 17] on div "Back Home Reports [DATE]" at bounding box center [164, 28] width 254 height 22
click at [185, 26] on link "Reports" at bounding box center [192, 27] width 45 height 16
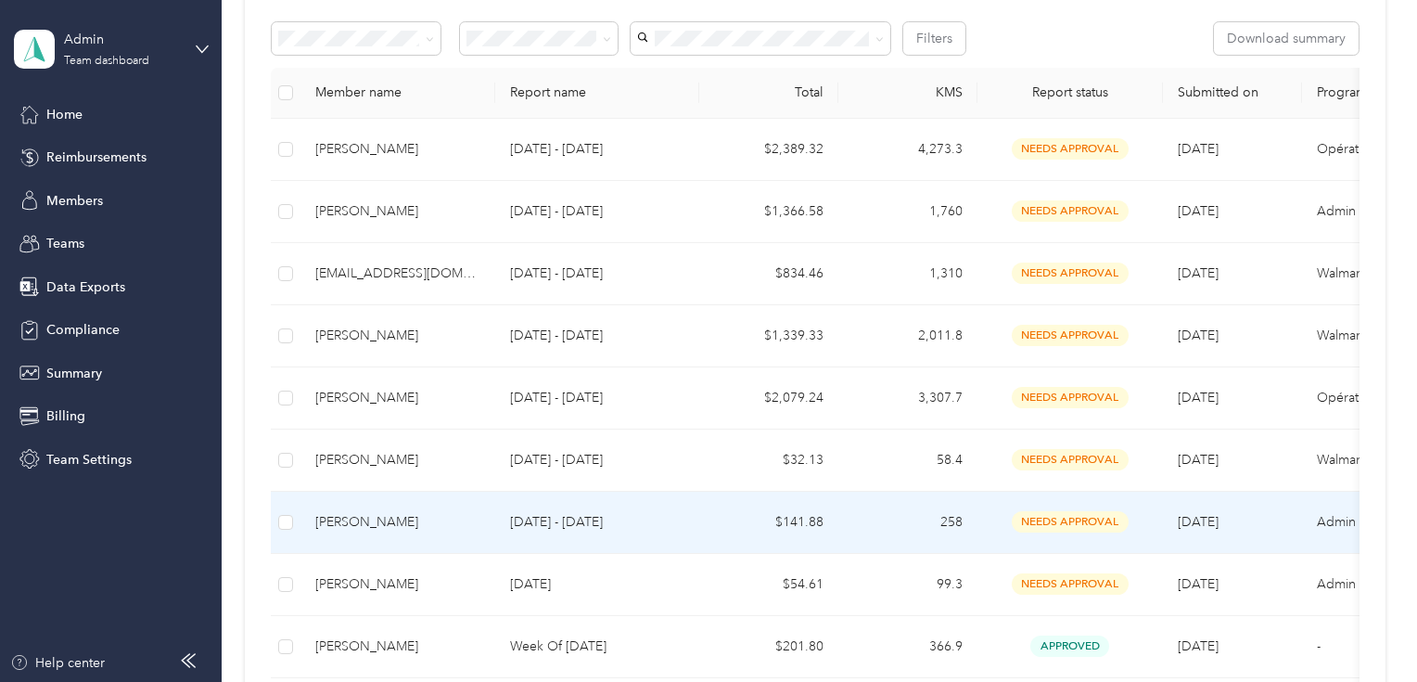
scroll to position [445, 0]
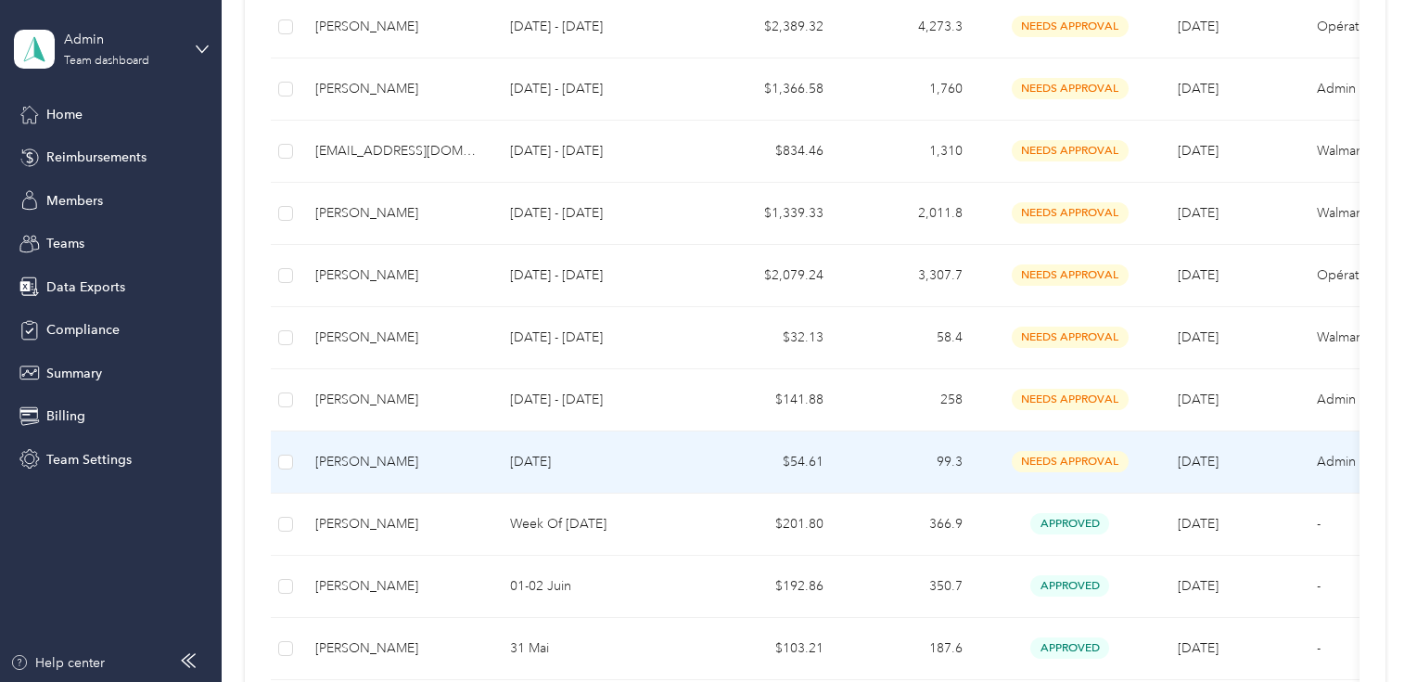
click at [436, 467] on div "[PERSON_NAME]" at bounding box center [397, 462] width 165 height 20
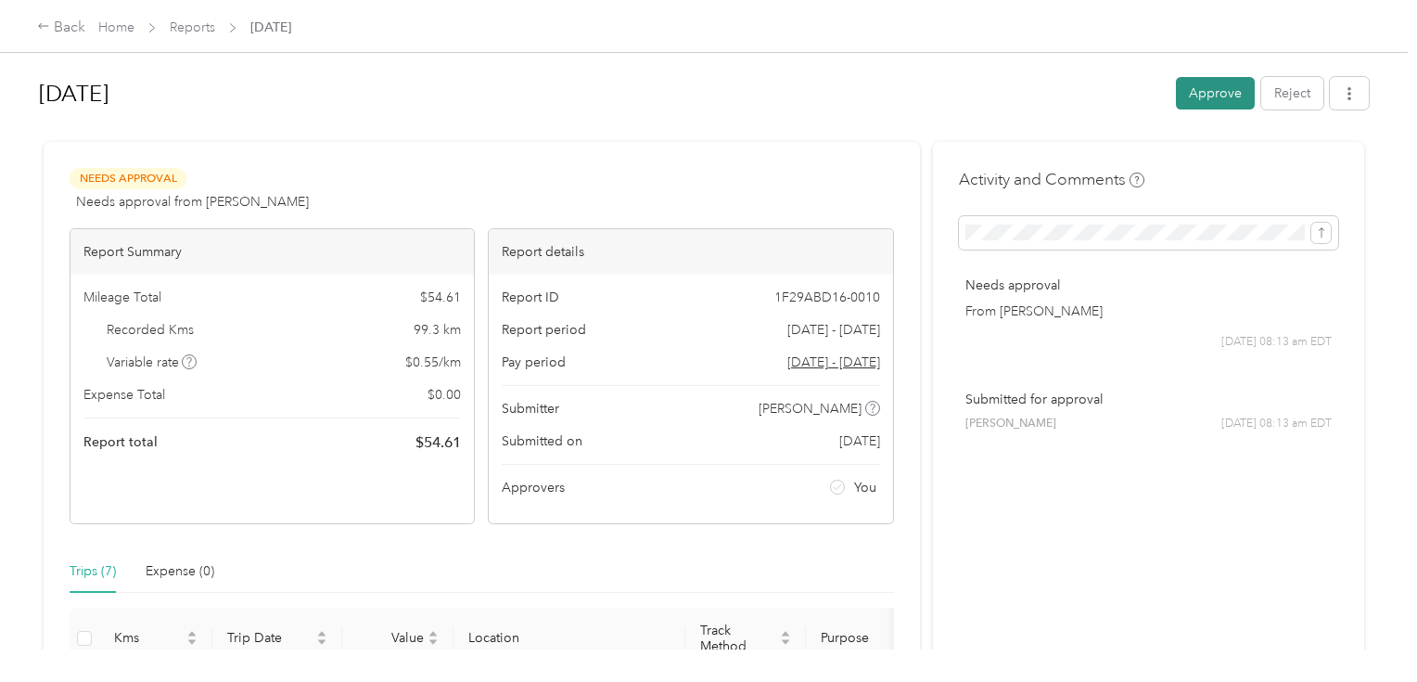
click at [1231, 93] on button "Approve" at bounding box center [1215, 93] width 79 height 32
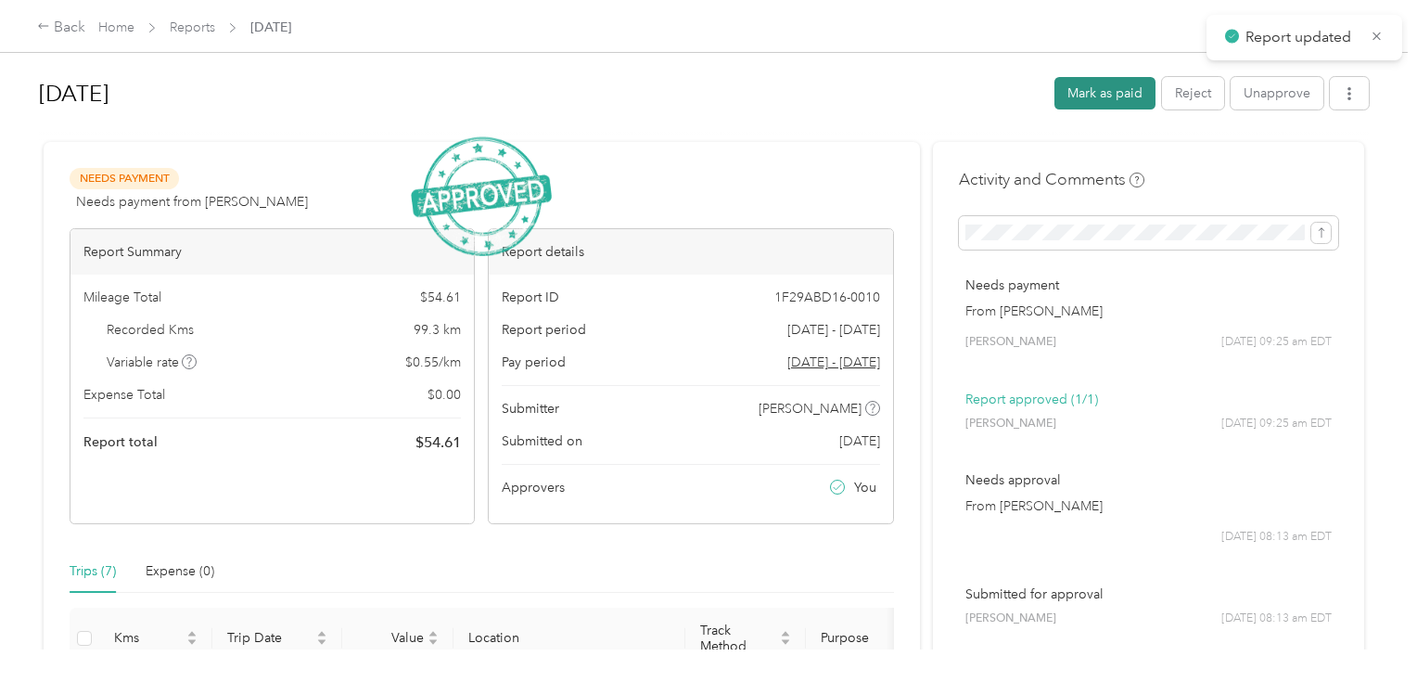
click at [1115, 100] on button "Mark as paid" at bounding box center [1104, 93] width 101 height 32
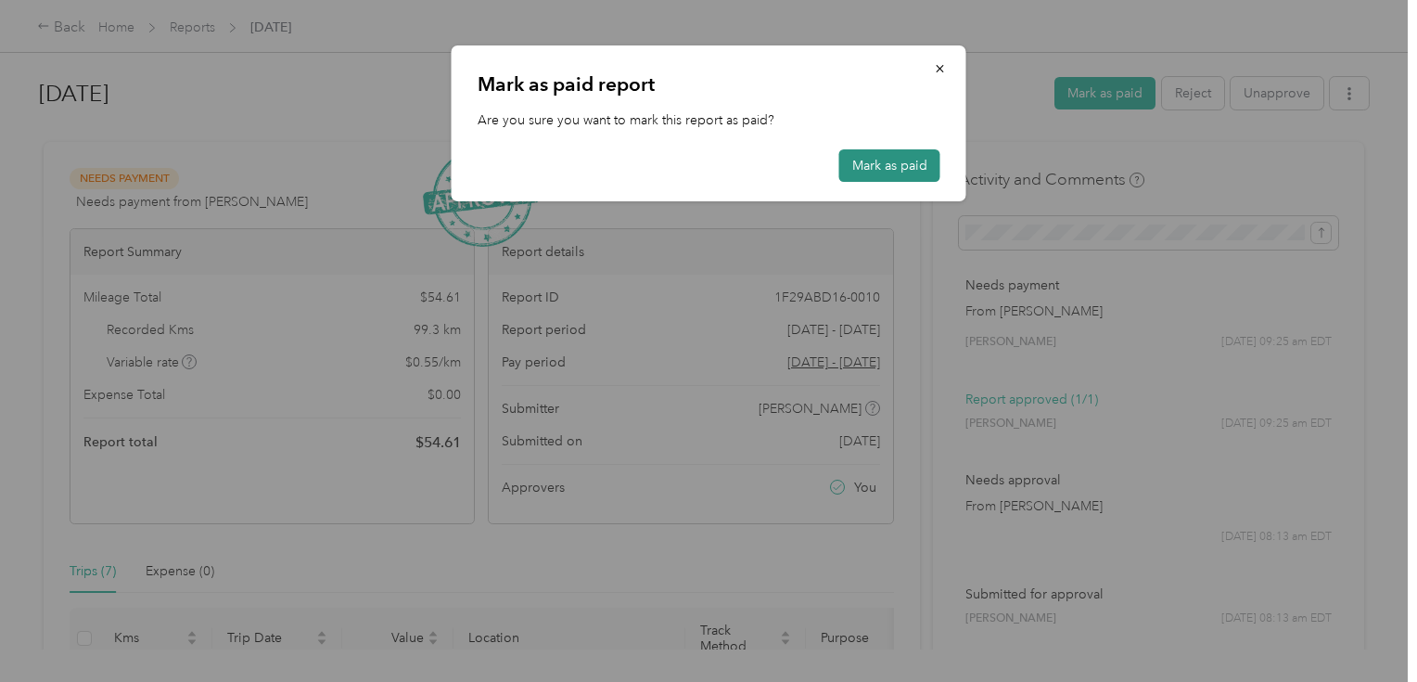
click at [899, 164] on button "Mark as paid" at bounding box center [889, 165] width 101 height 32
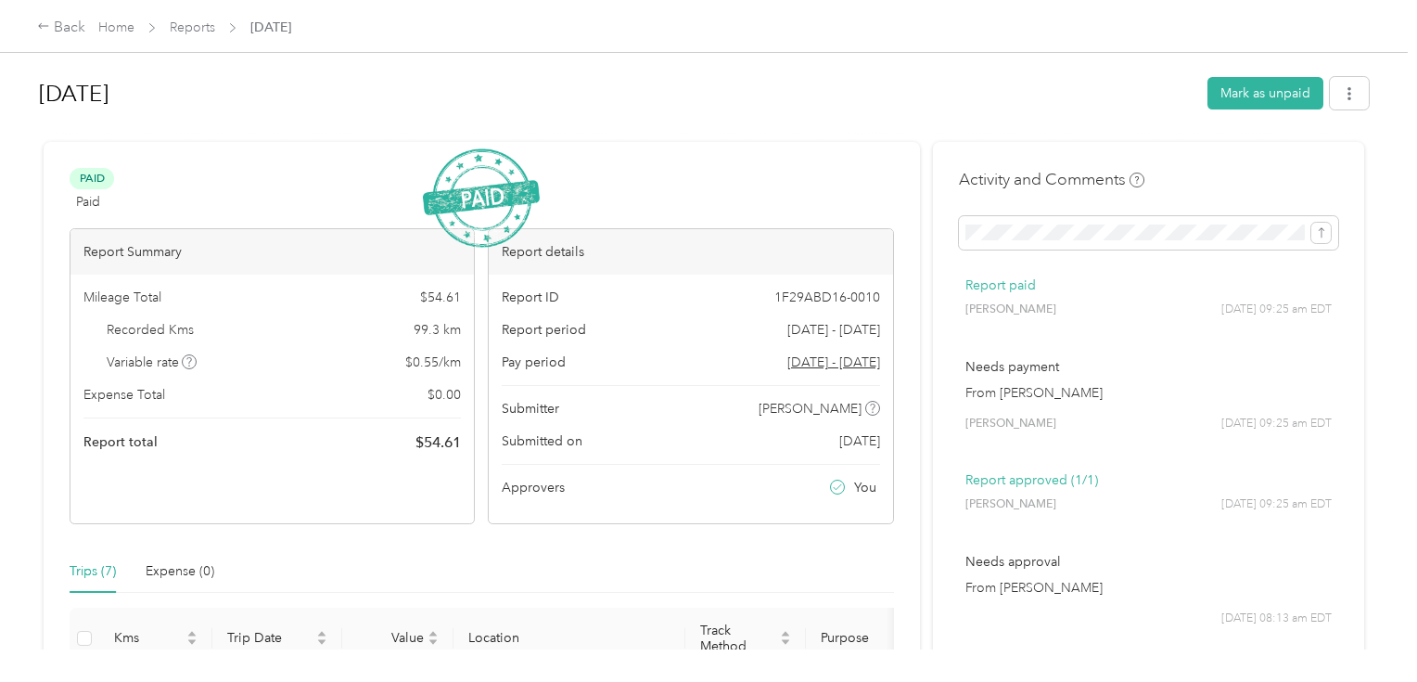
click at [195, 15] on div "Back Home Reports [DATE]" at bounding box center [708, 26] width 1417 height 52
click at [195, 19] on span "Reports" at bounding box center [192, 27] width 45 height 19
click at [206, 31] on link "Reports" at bounding box center [192, 27] width 45 height 16
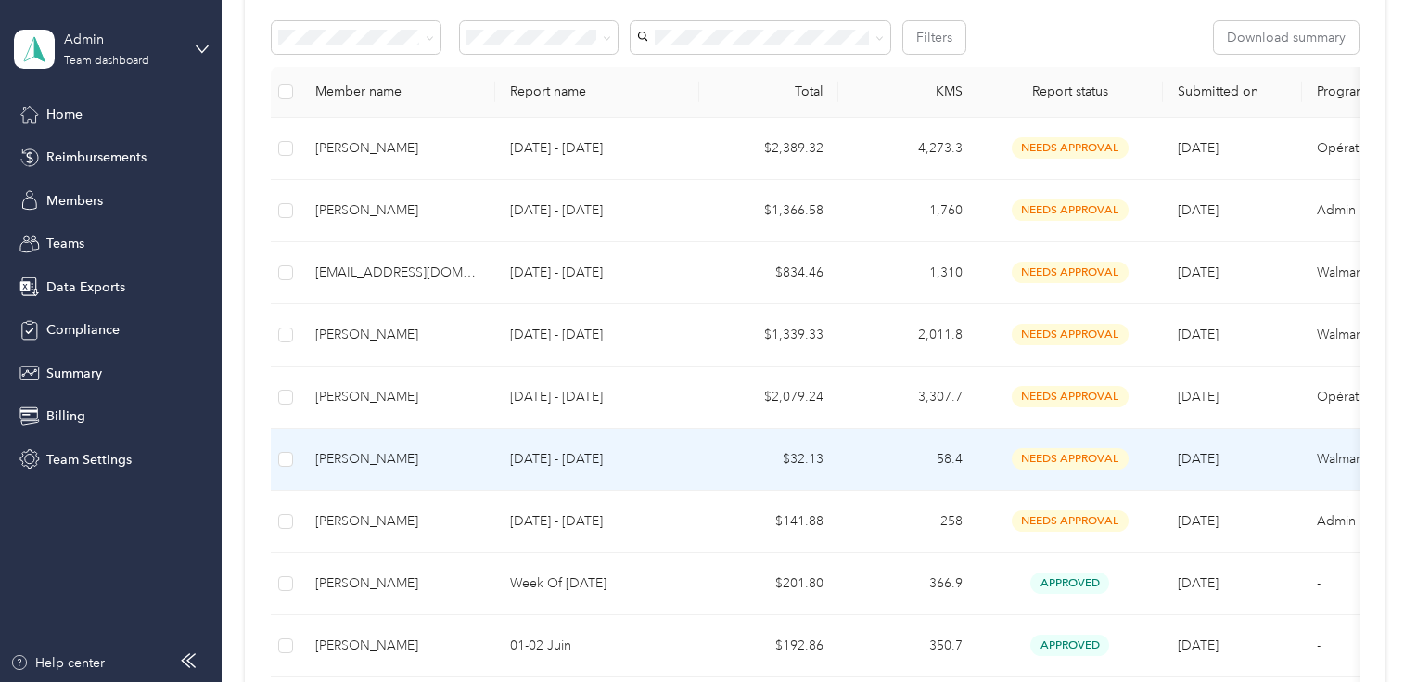
scroll to position [371, 0]
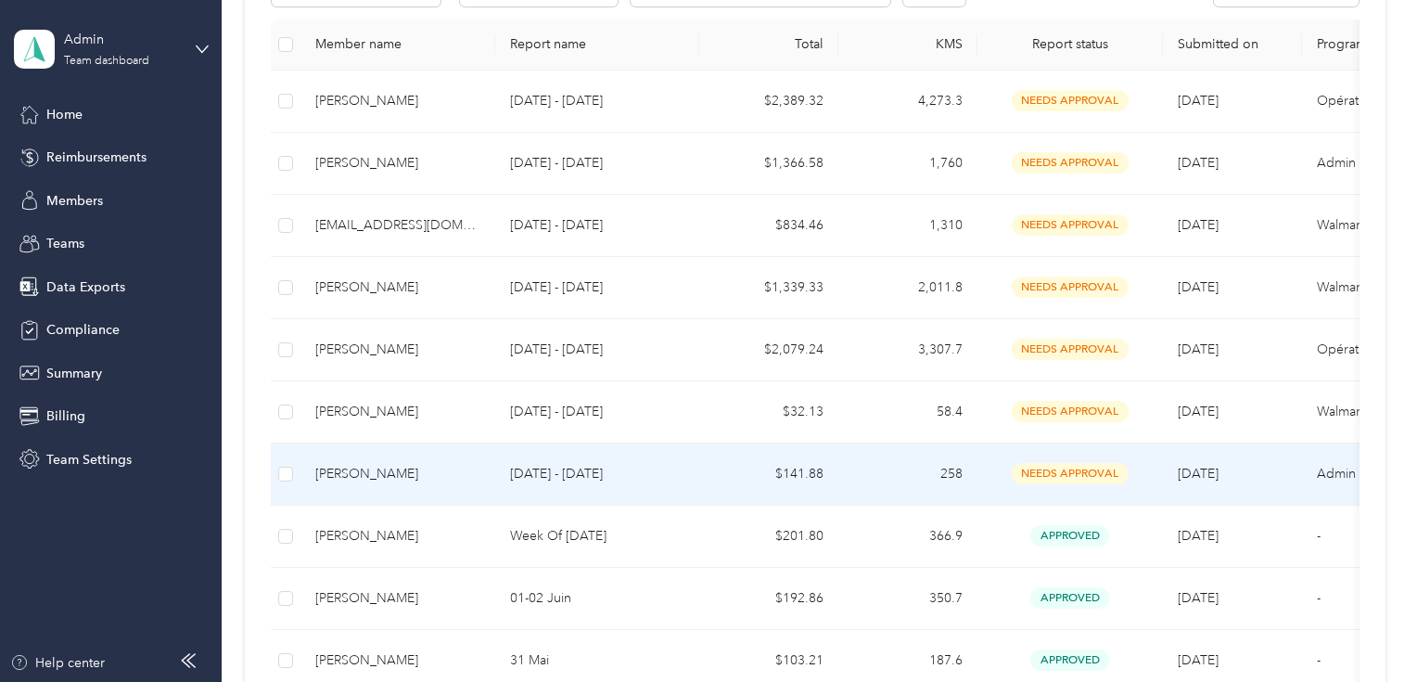
click at [508, 468] on td "[DATE] - [DATE]" at bounding box center [597, 474] width 204 height 62
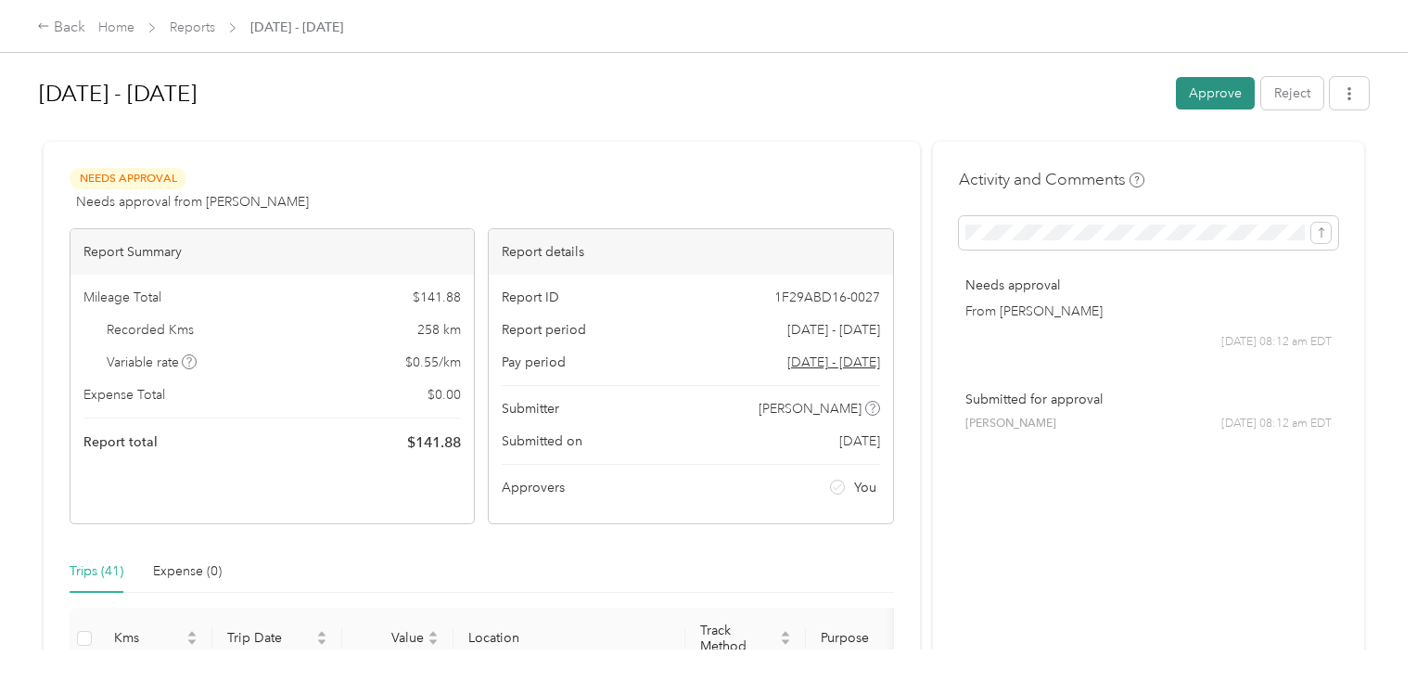
click at [1211, 98] on button "Approve" at bounding box center [1215, 93] width 79 height 32
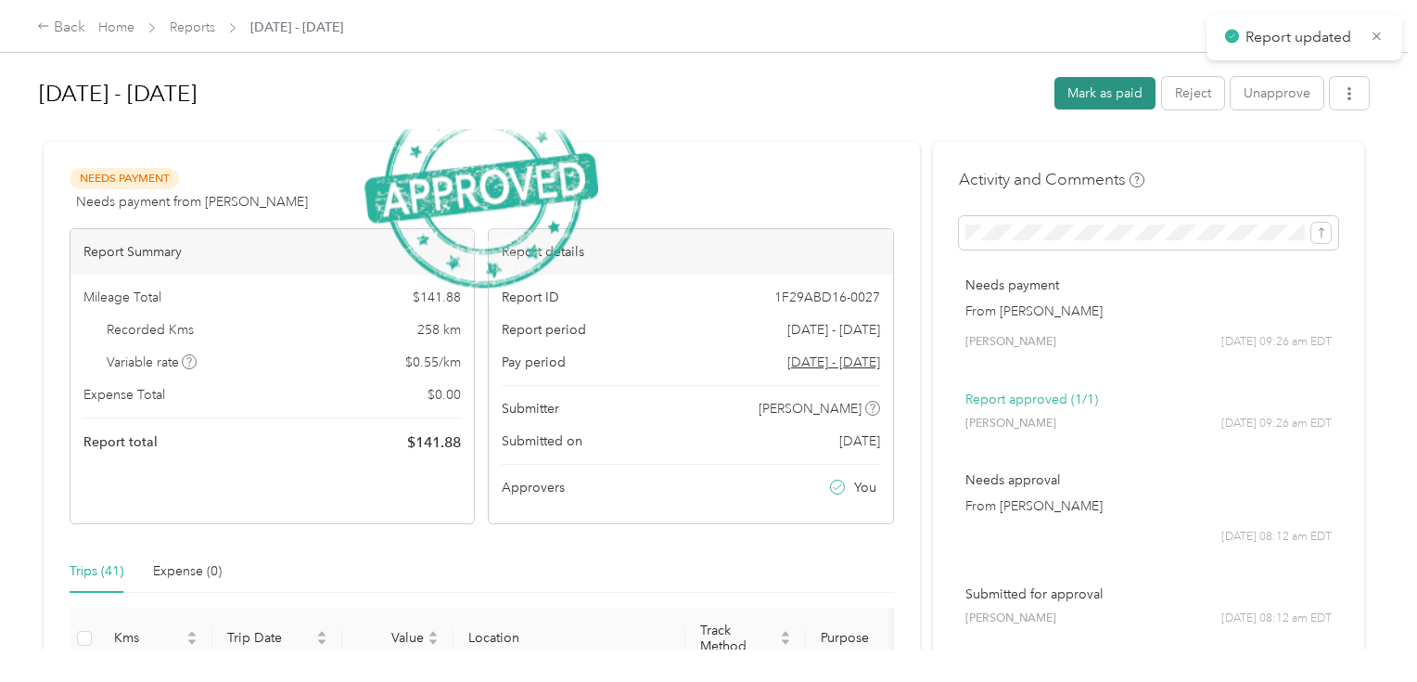
click at [1109, 90] on button "Mark as paid" at bounding box center [1104, 93] width 101 height 32
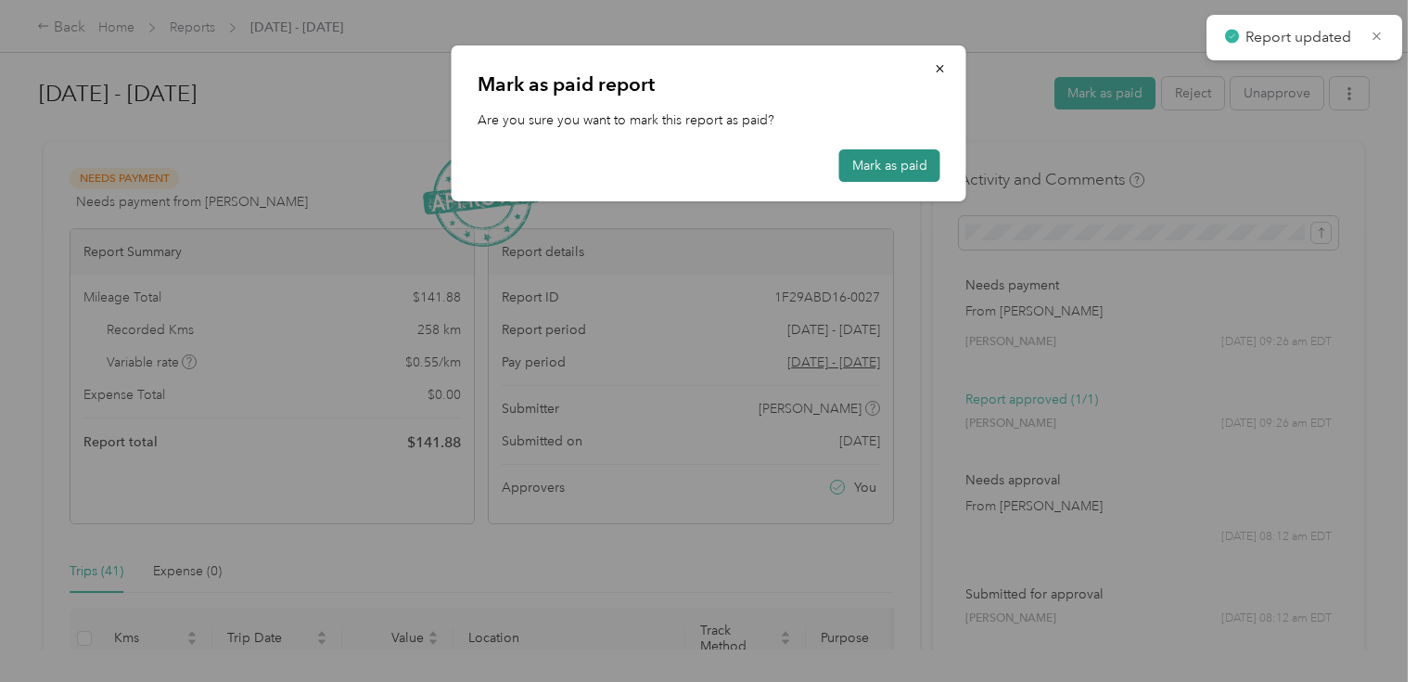
click at [930, 161] on button "Mark as paid" at bounding box center [889, 165] width 101 height 32
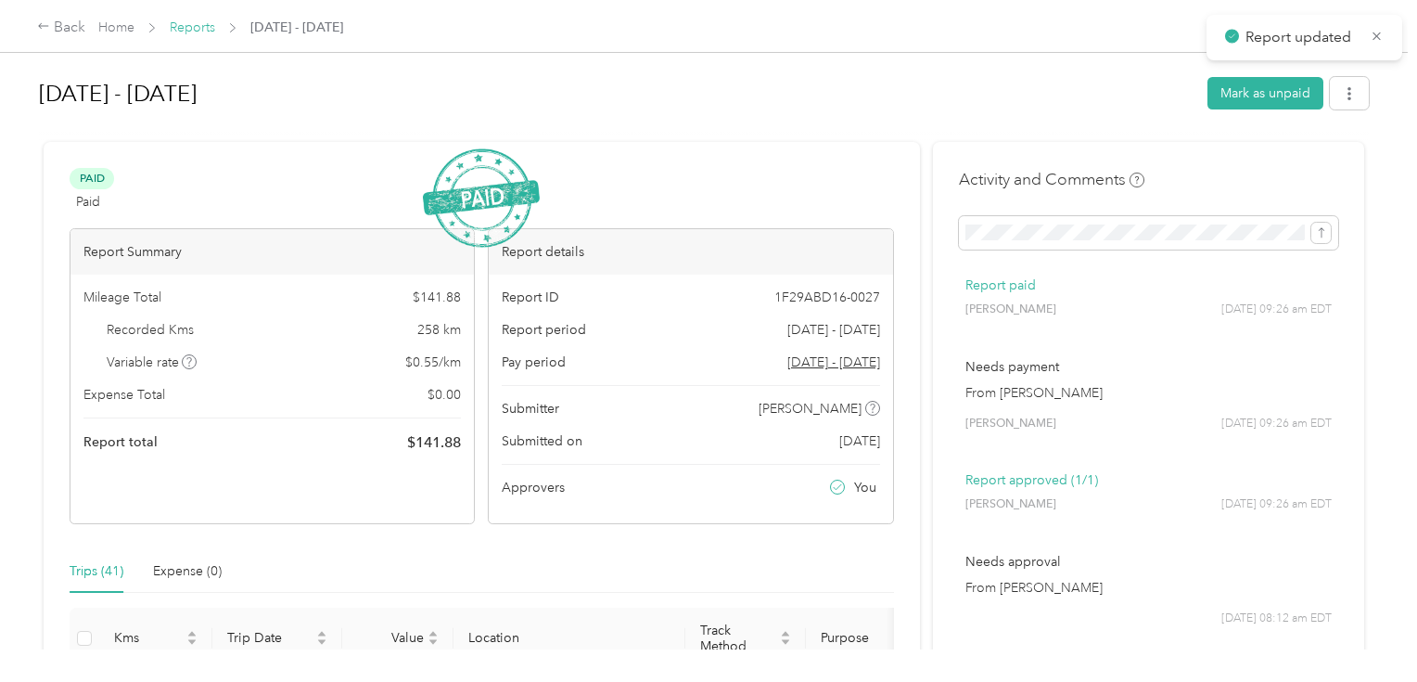
click at [183, 26] on link "Reports" at bounding box center [192, 27] width 45 height 16
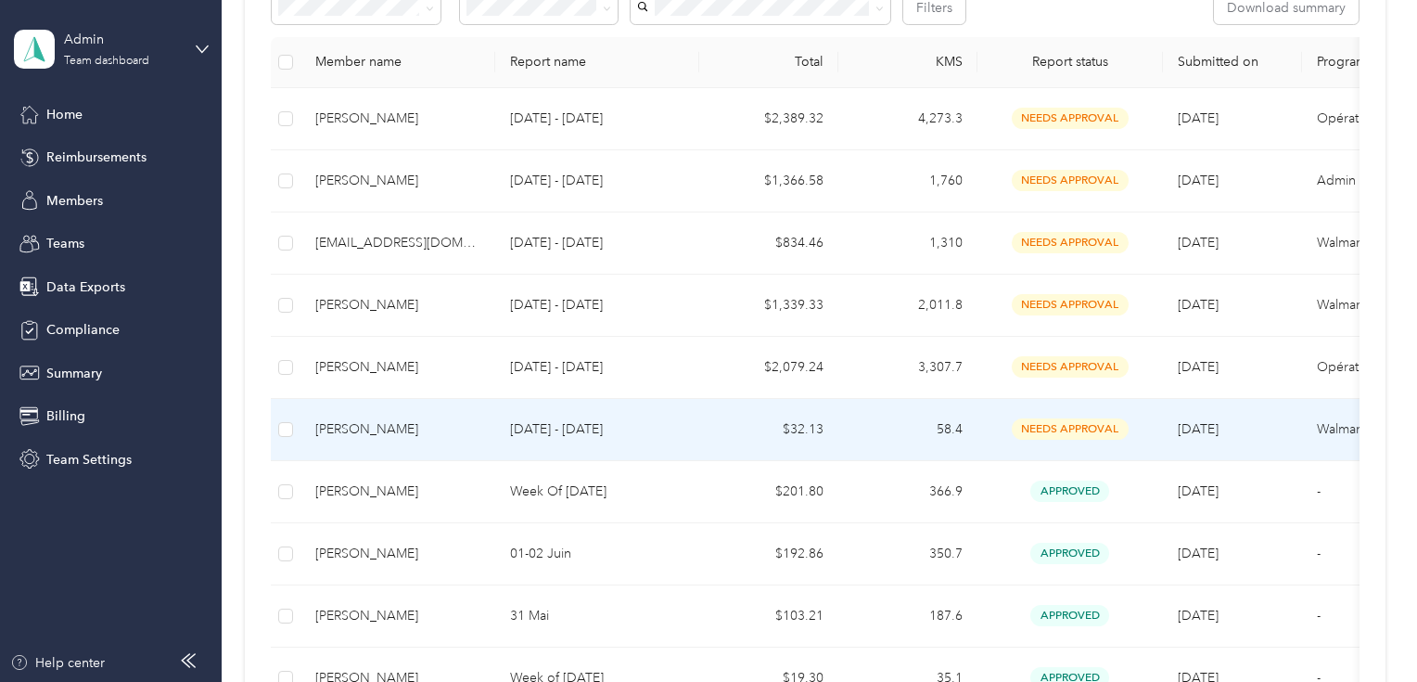
scroll to position [223, 0]
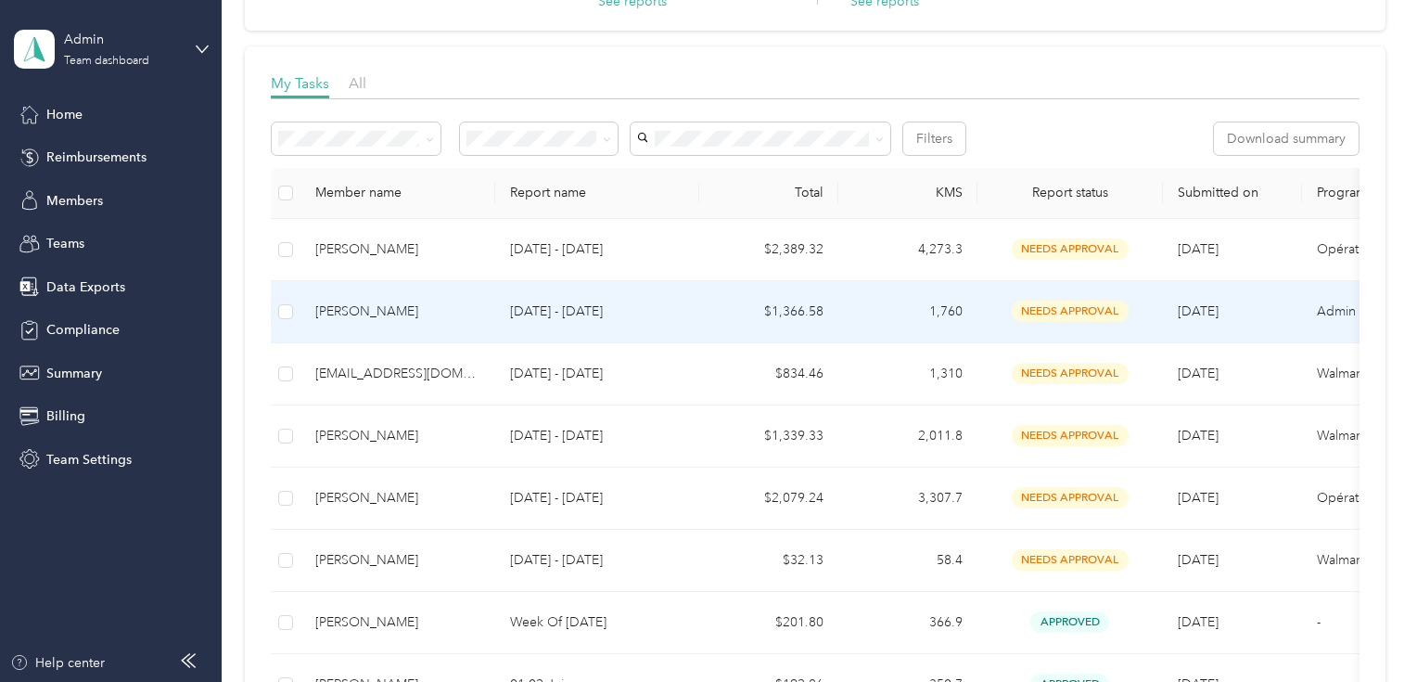
click at [451, 304] on div "[PERSON_NAME]" at bounding box center [397, 311] width 165 height 20
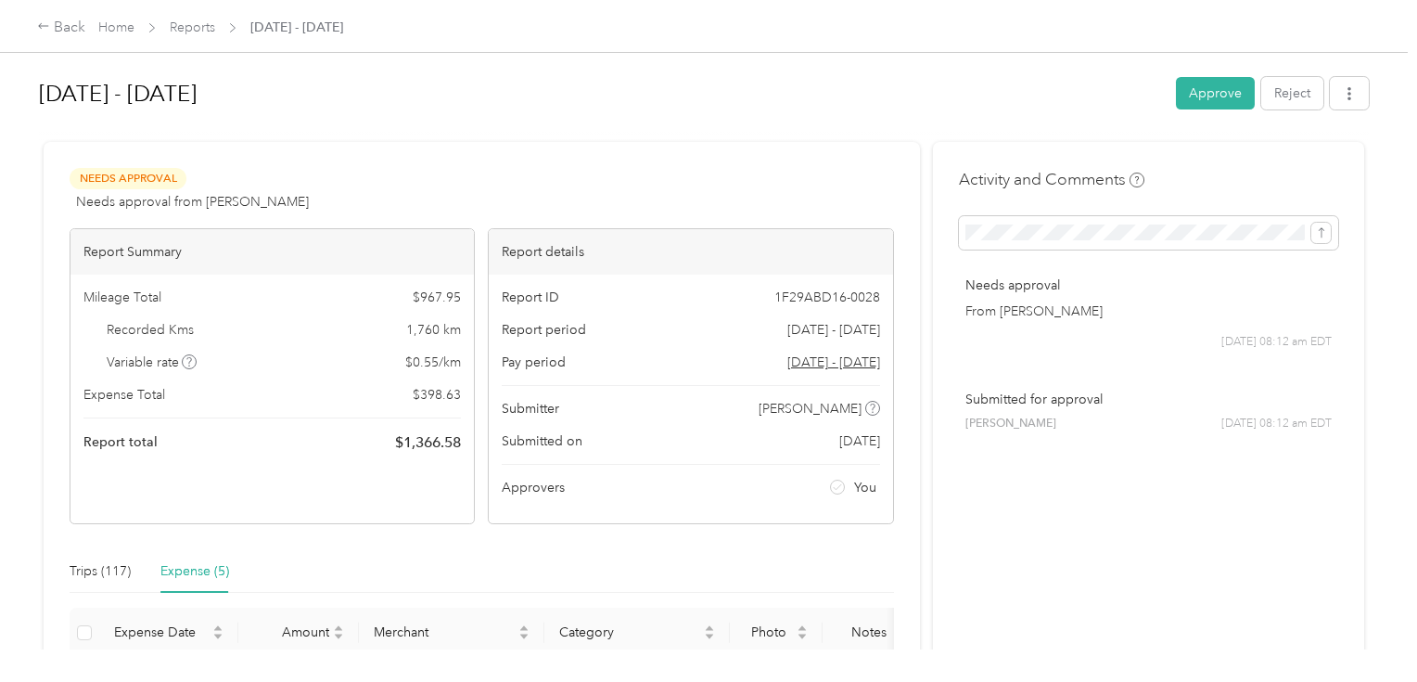
click at [710, 511] on div "Report ID 1F29ABD16-0028 Report period [DATE] - [DATE] Pay period [DATE] - [DAT…" at bounding box center [690, 398] width 403 height 249
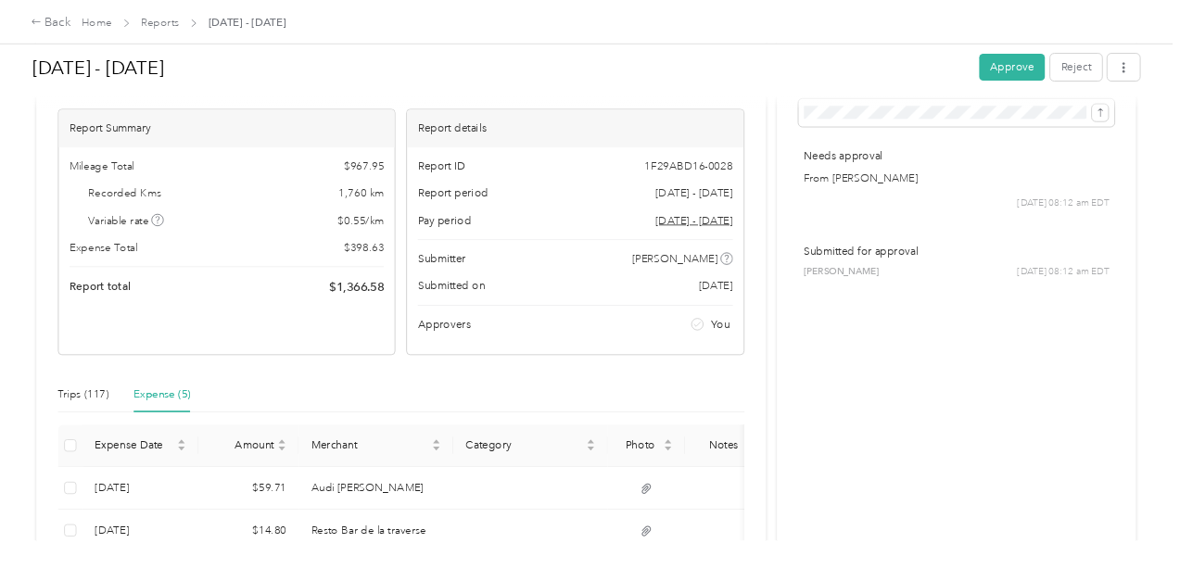
scroll to position [297, 0]
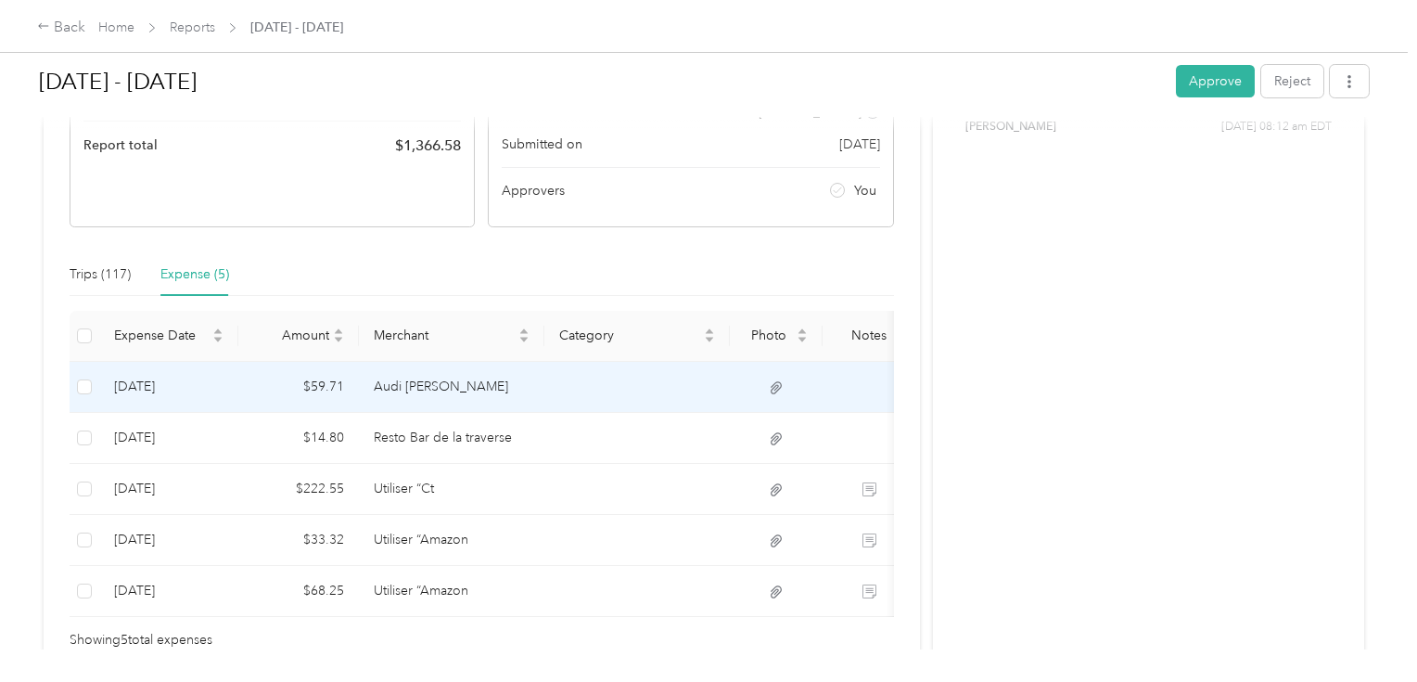
click at [295, 366] on td "$59.71" at bounding box center [298, 387] width 121 height 51
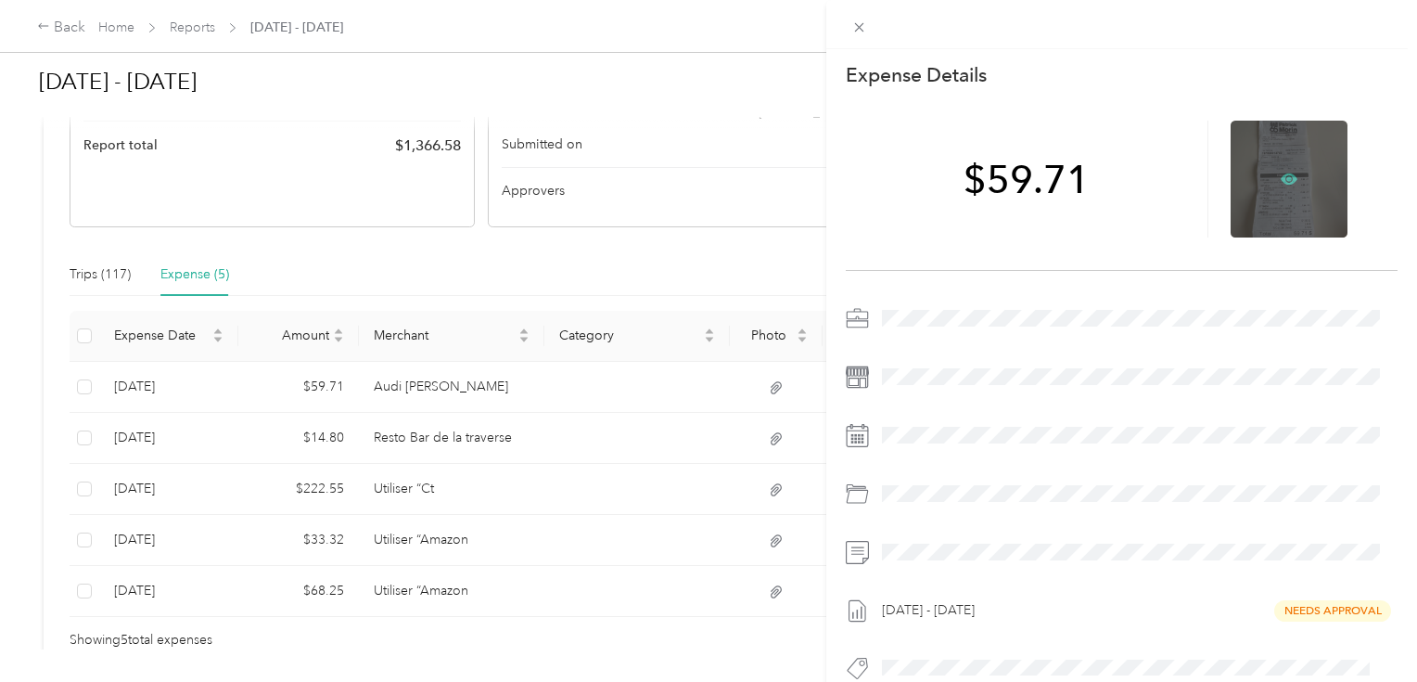
click at [1287, 178] on icon at bounding box center [1290, 179] width 6 height 6
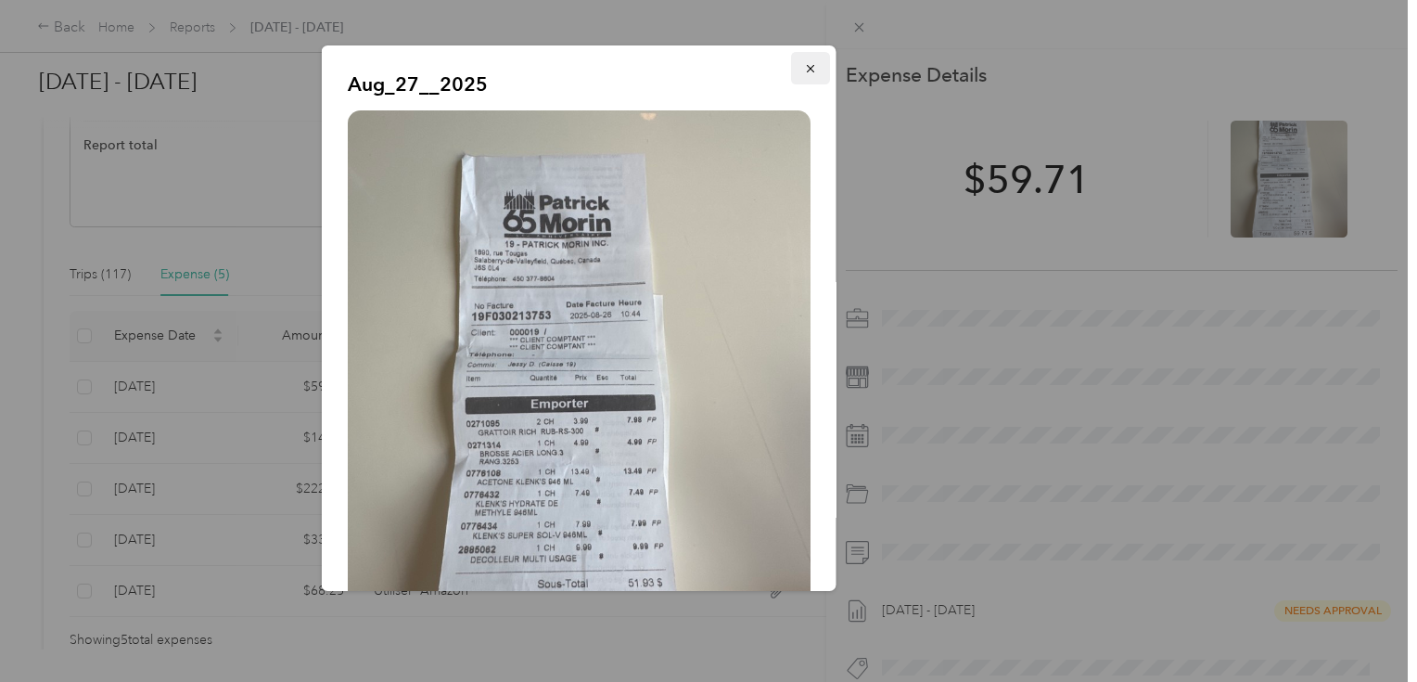
click at [805, 76] on button "button" at bounding box center [810, 68] width 39 height 32
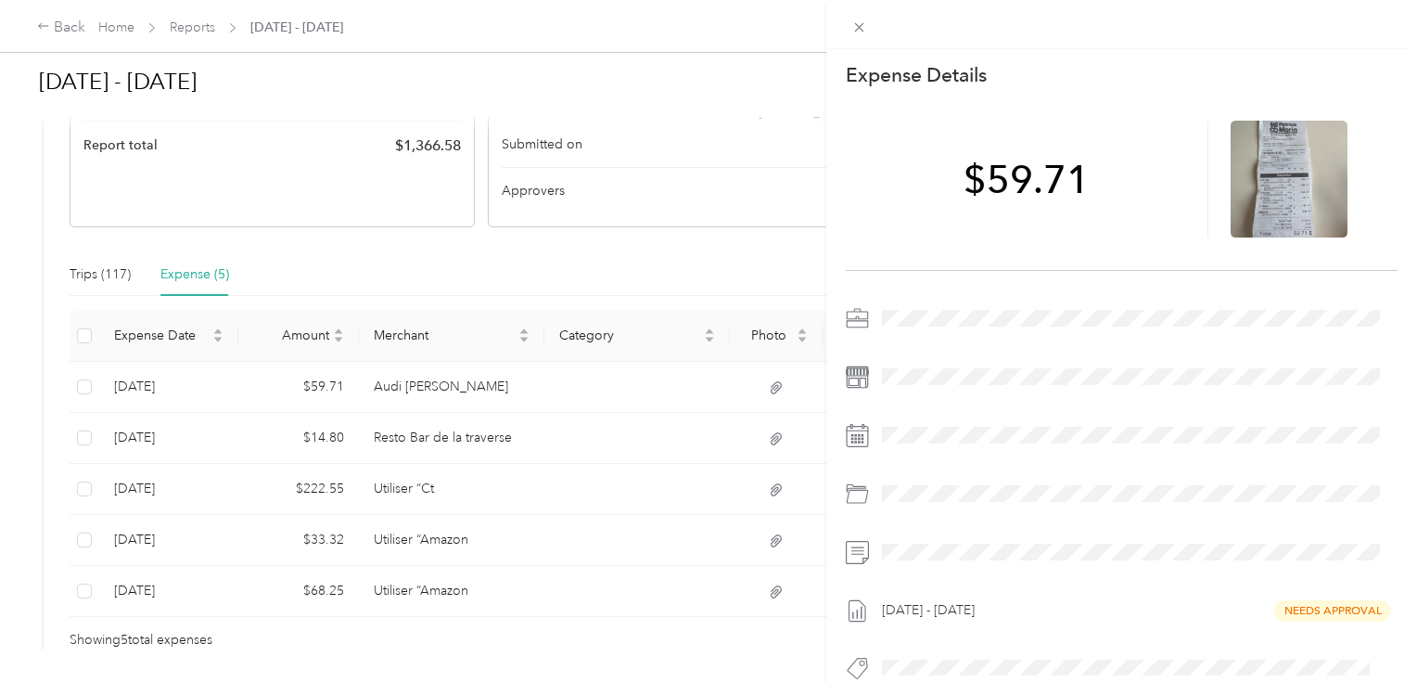
click at [395, 444] on div "This expense cannot be edited because it is either under review, approved, or p…" at bounding box center [708, 341] width 1417 height 682
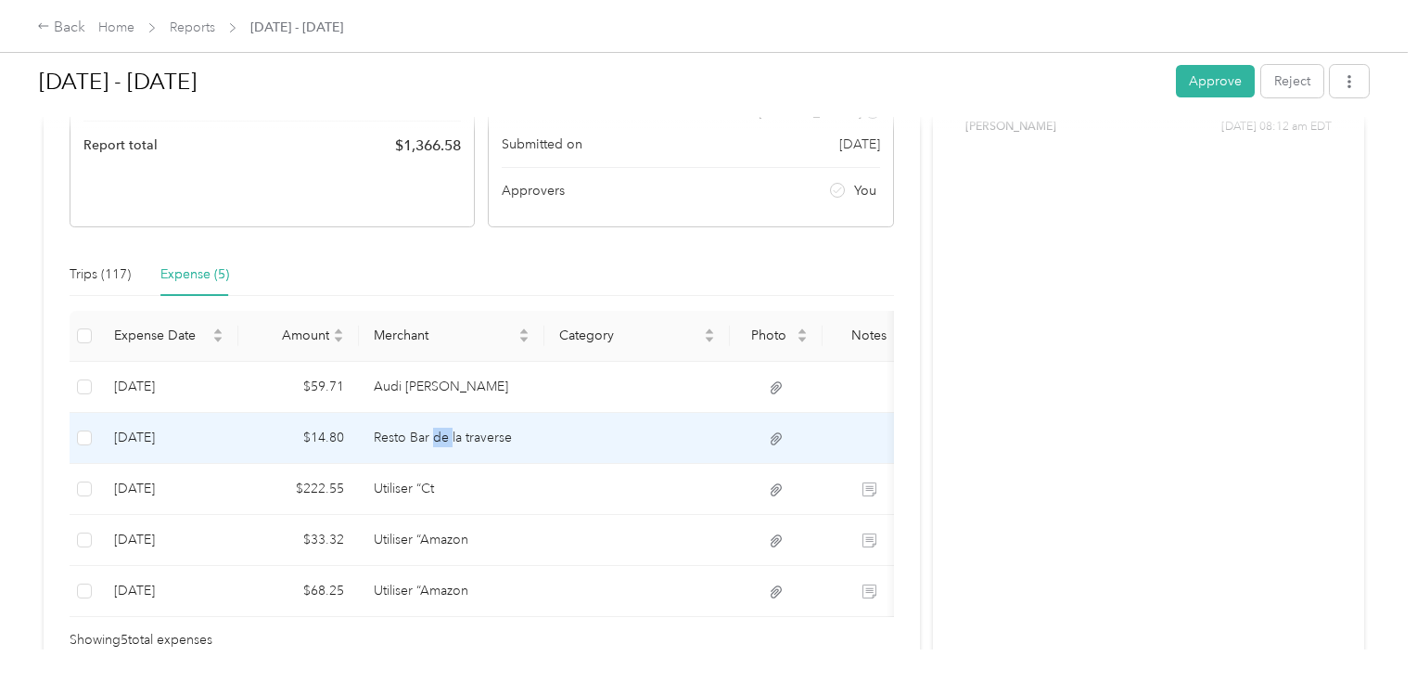
click at [439, 441] on td "Resto Bar de la traverse" at bounding box center [451, 438] width 185 height 51
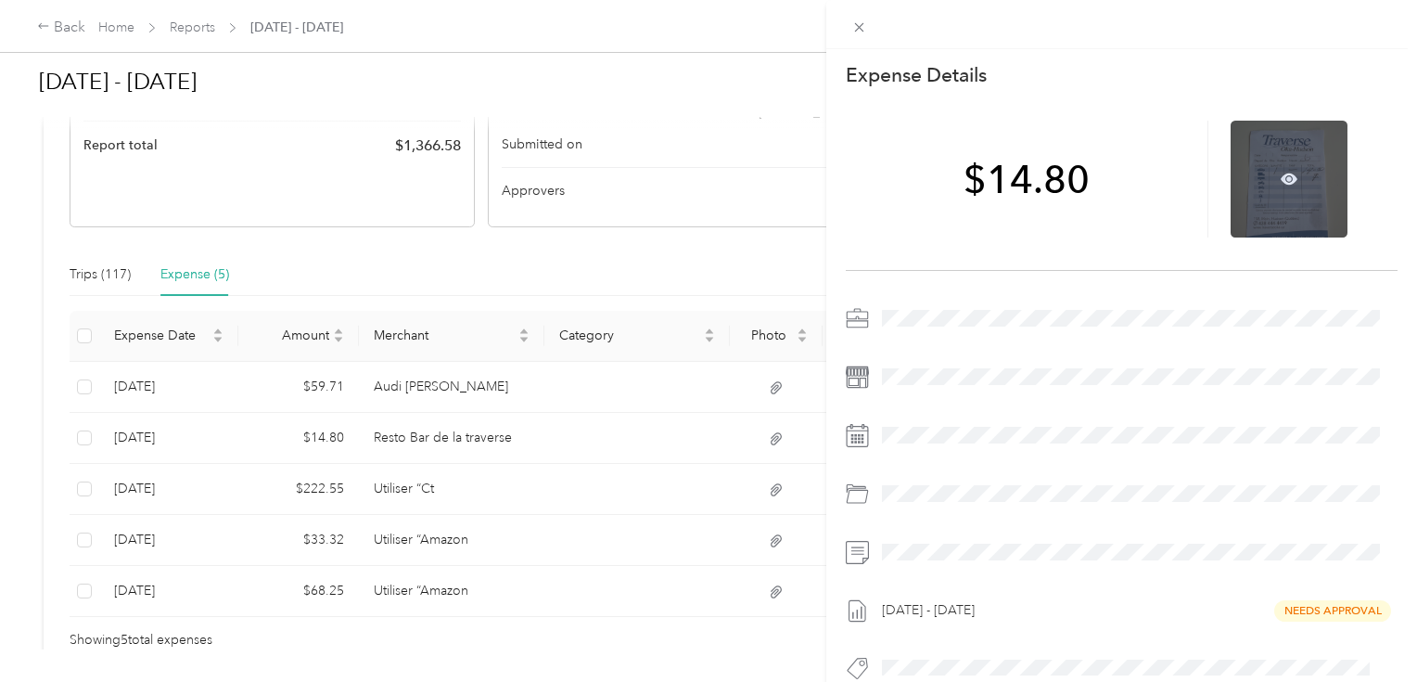
click at [1285, 167] on div at bounding box center [1288, 179] width 117 height 117
click at [1285, 180] on icon at bounding box center [1289, 178] width 17 height 11
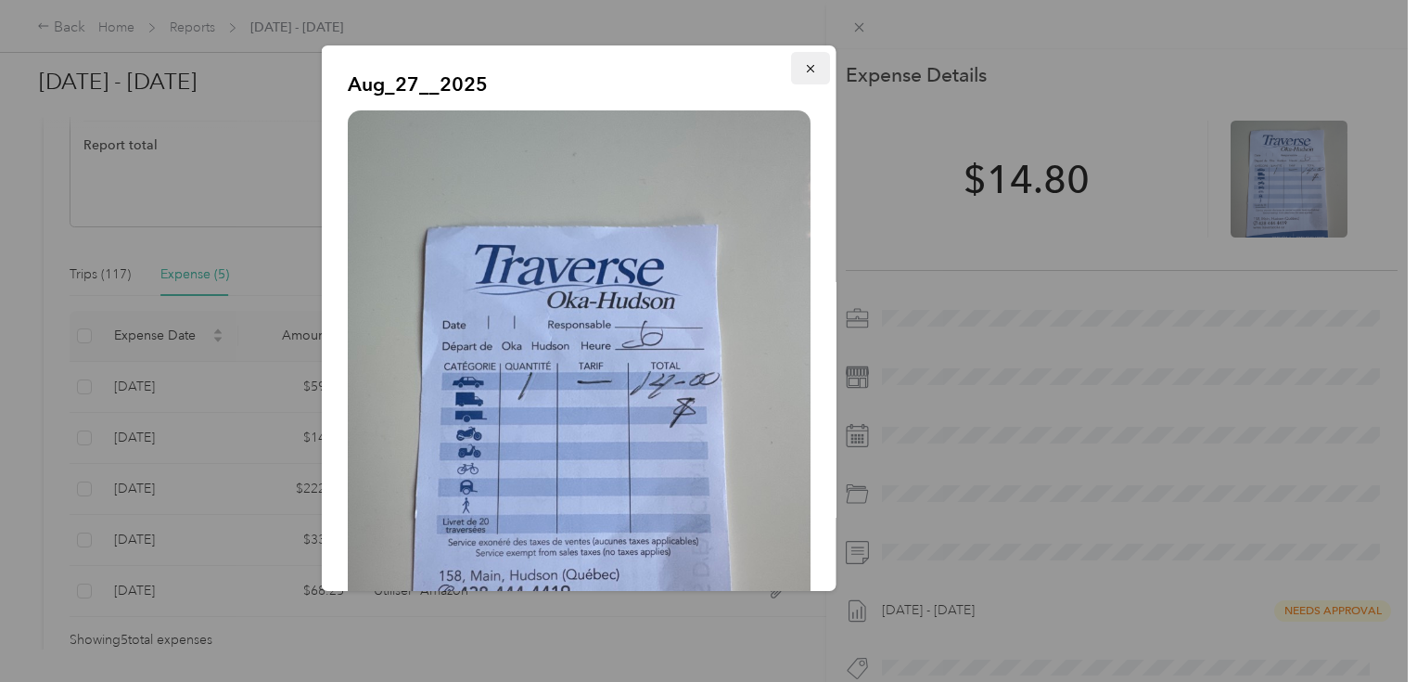
click at [804, 63] on icon "button" at bounding box center [810, 68] width 13 height 13
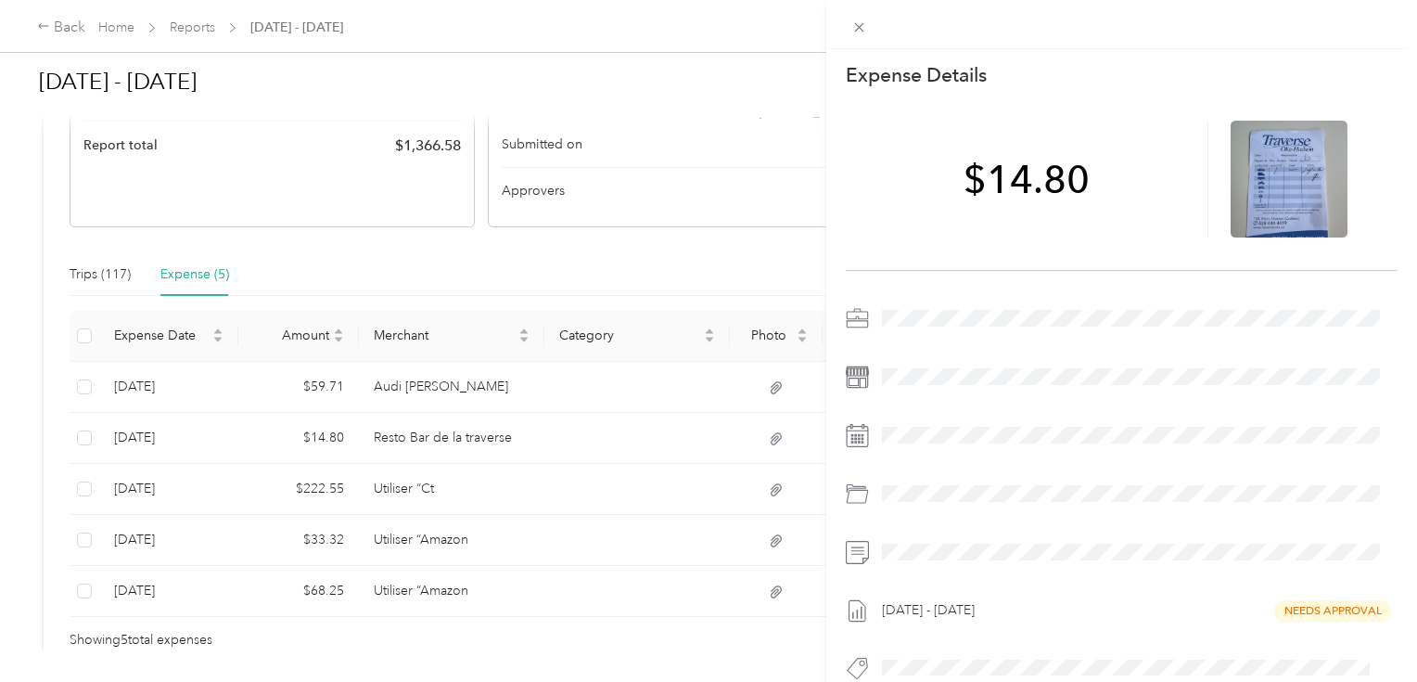
click at [297, 463] on div "This expense cannot be edited because it is either under review, approved, or p…" at bounding box center [708, 341] width 1417 height 682
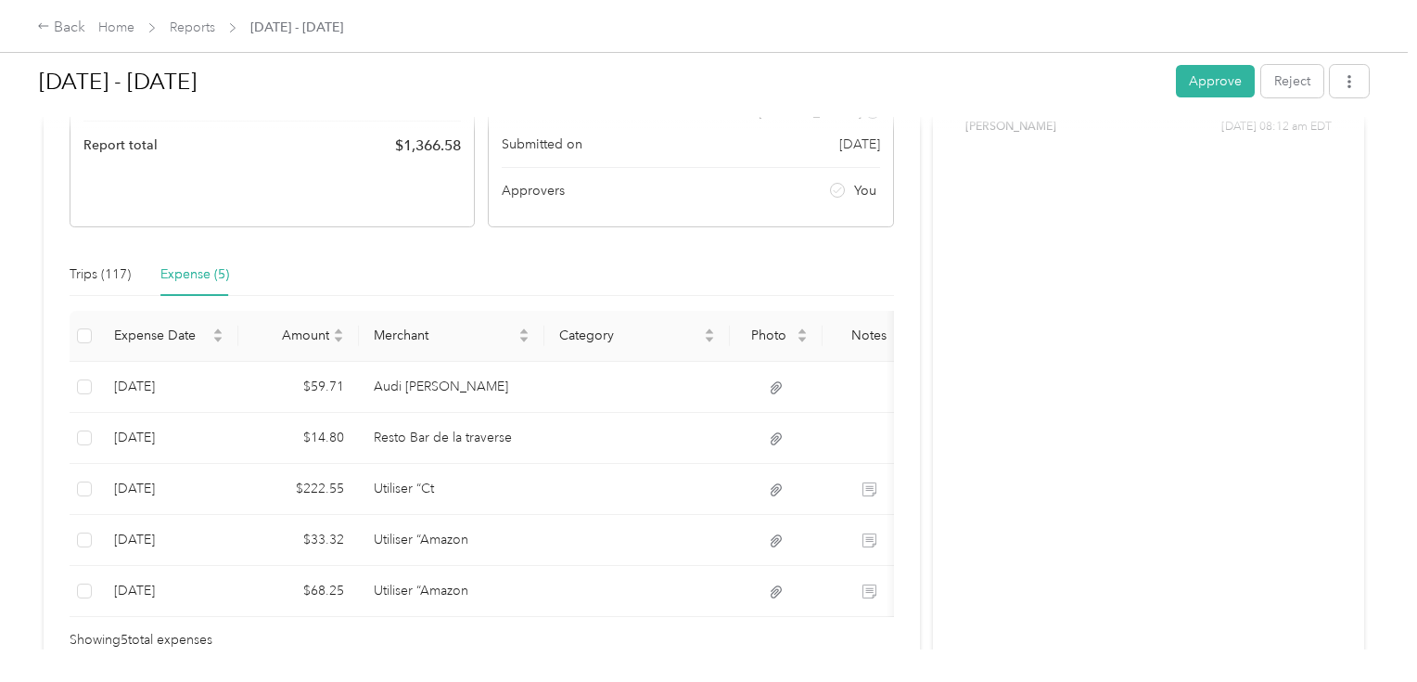
click at [300, 482] on div at bounding box center [708, 341] width 1417 height 682
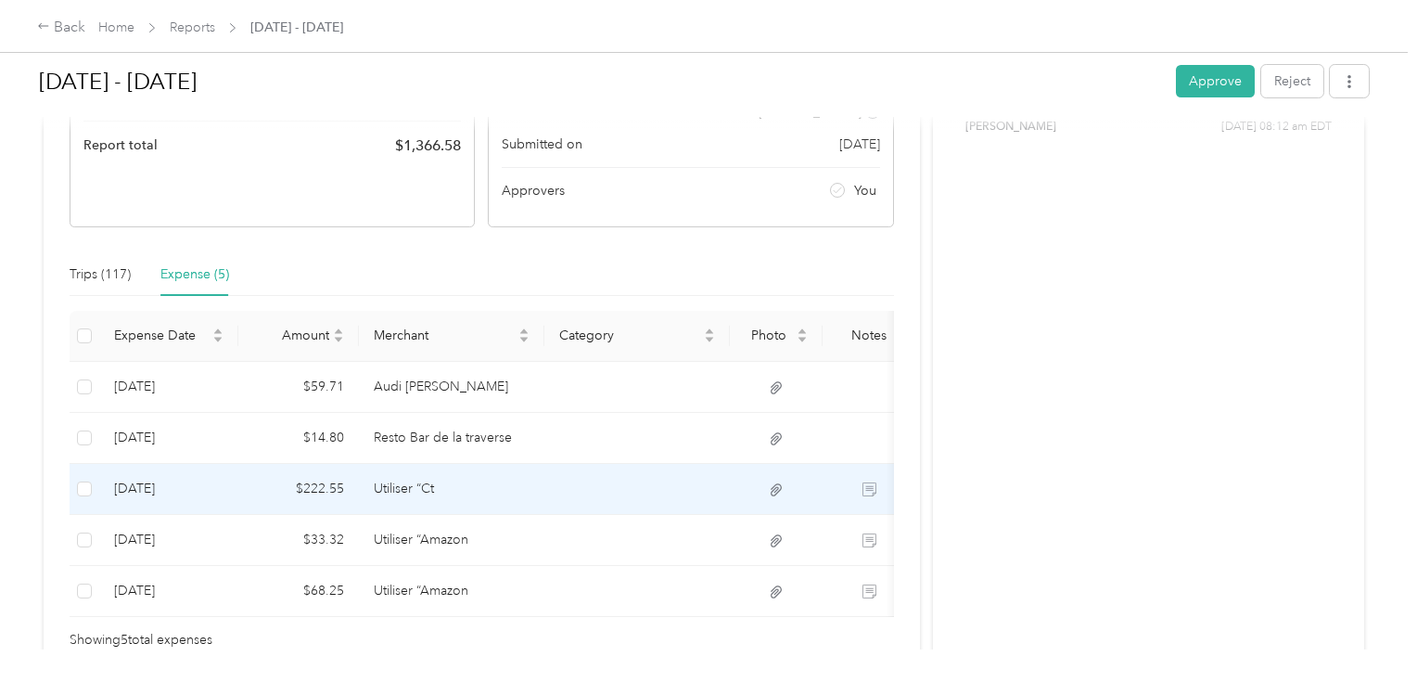
click at [508, 494] on td "Utiliser “Ct" at bounding box center [451, 489] width 185 height 51
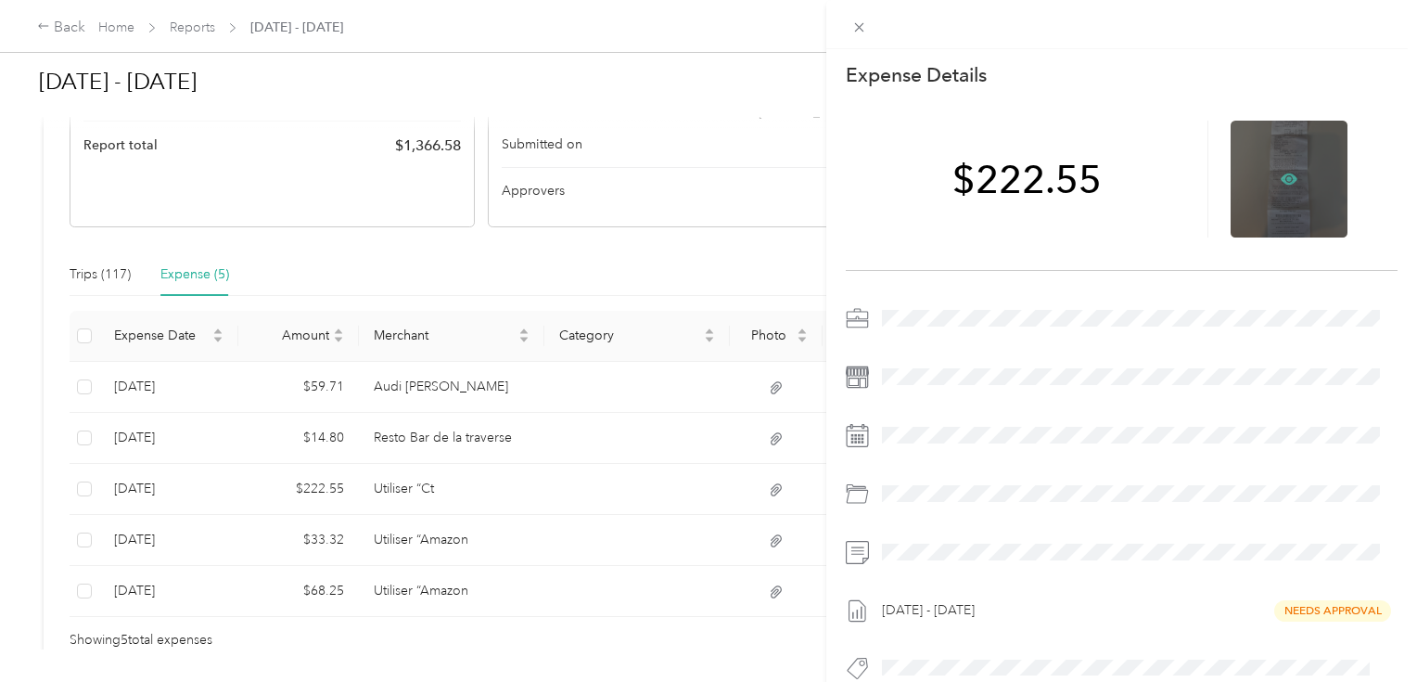
click at [1285, 178] on icon at bounding box center [1289, 178] width 17 height 11
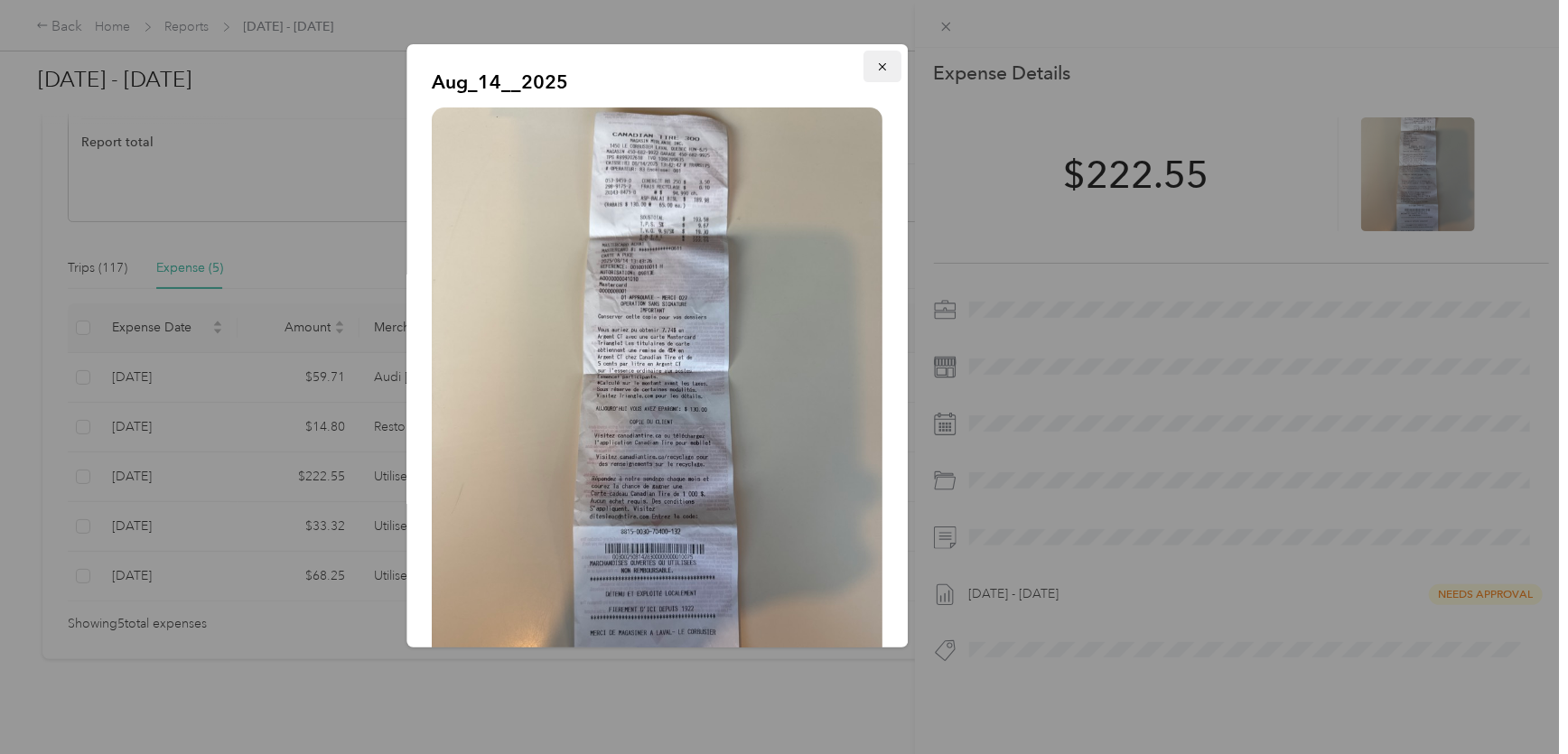
click at [877, 72] on icon "button" at bounding box center [882, 66] width 13 height 13
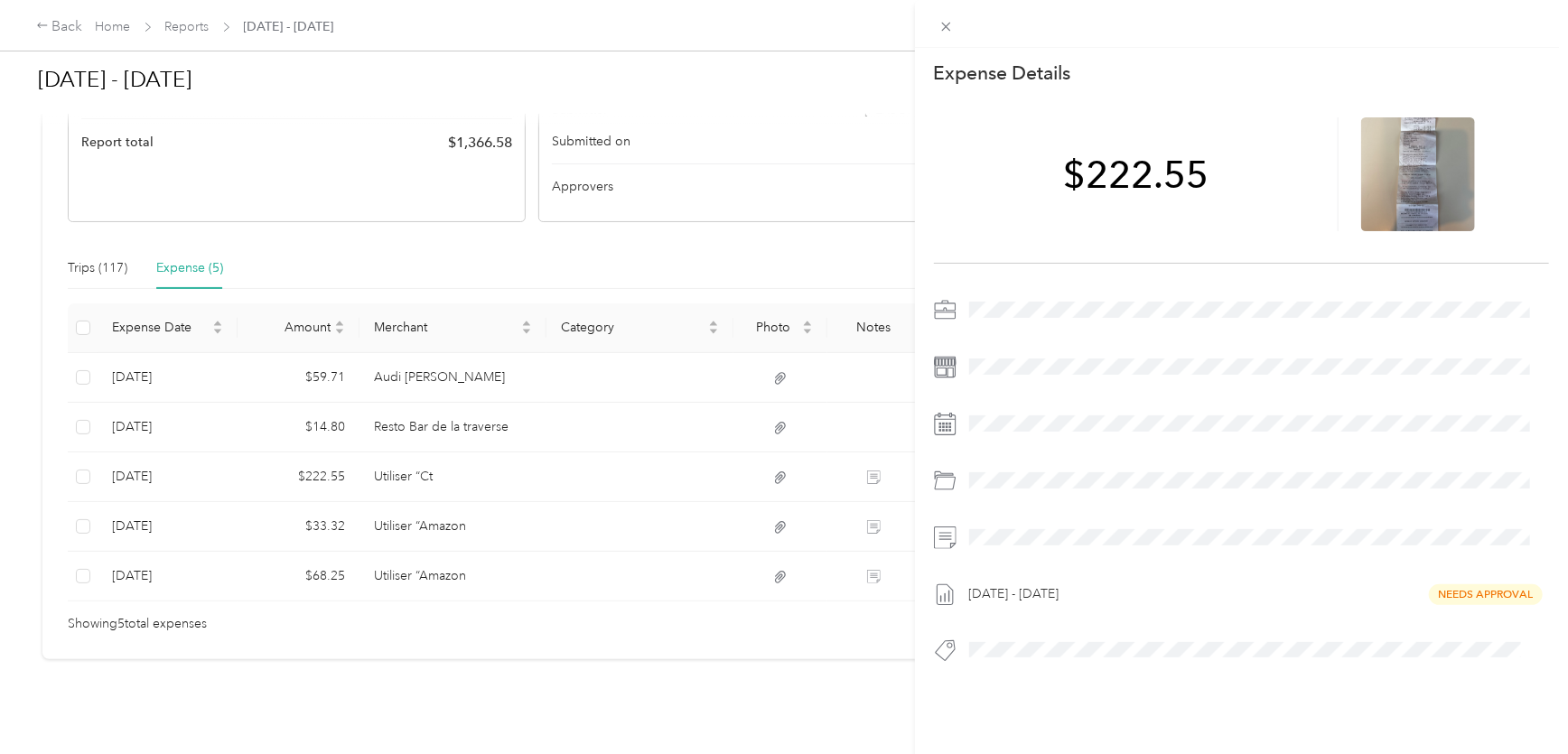
click at [429, 497] on div "This expense cannot be edited because it is either under review, approved, or p…" at bounding box center [784, 377] width 1568 height 754
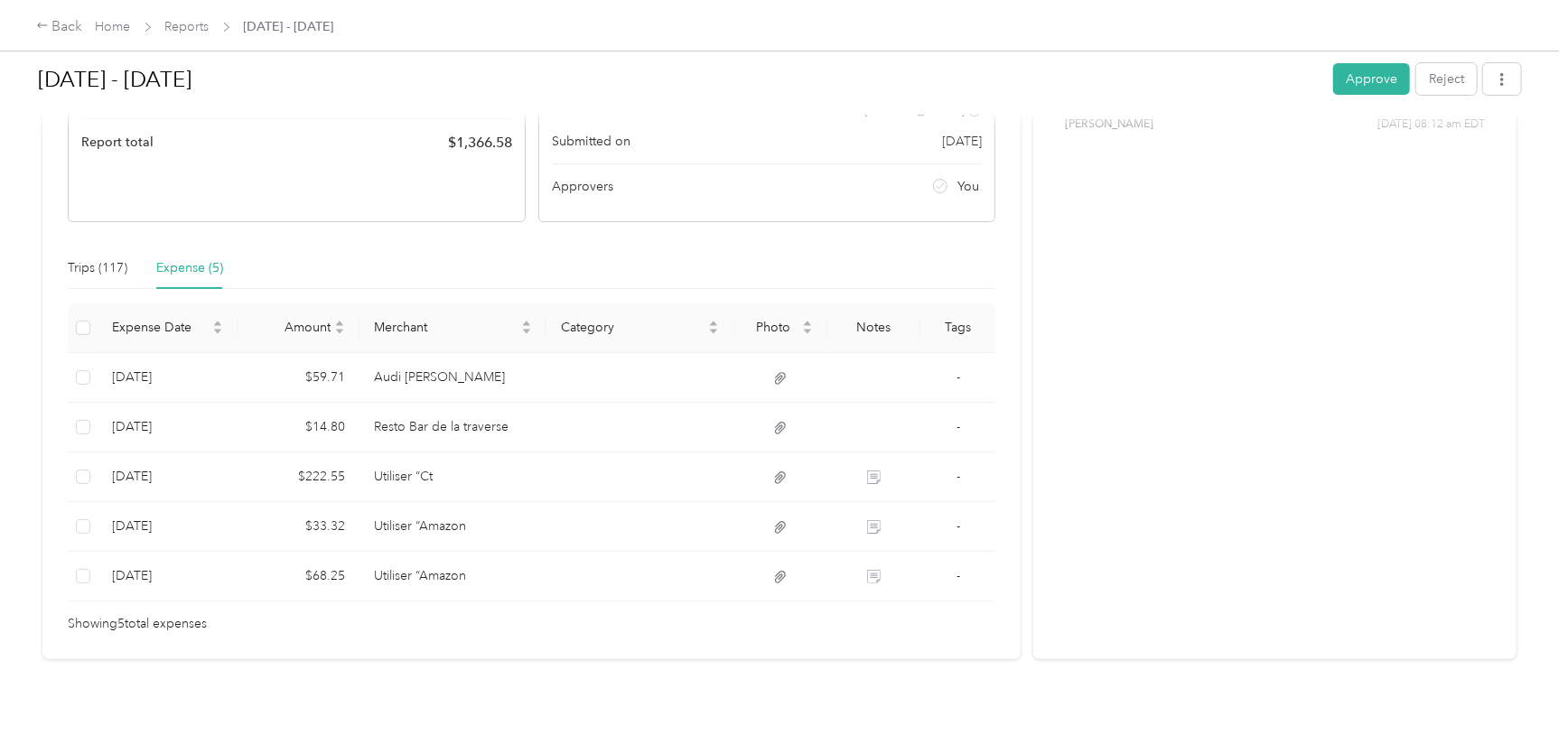
click at [423, 517] on div at bounding box center [784, 377] width 1568 height 754
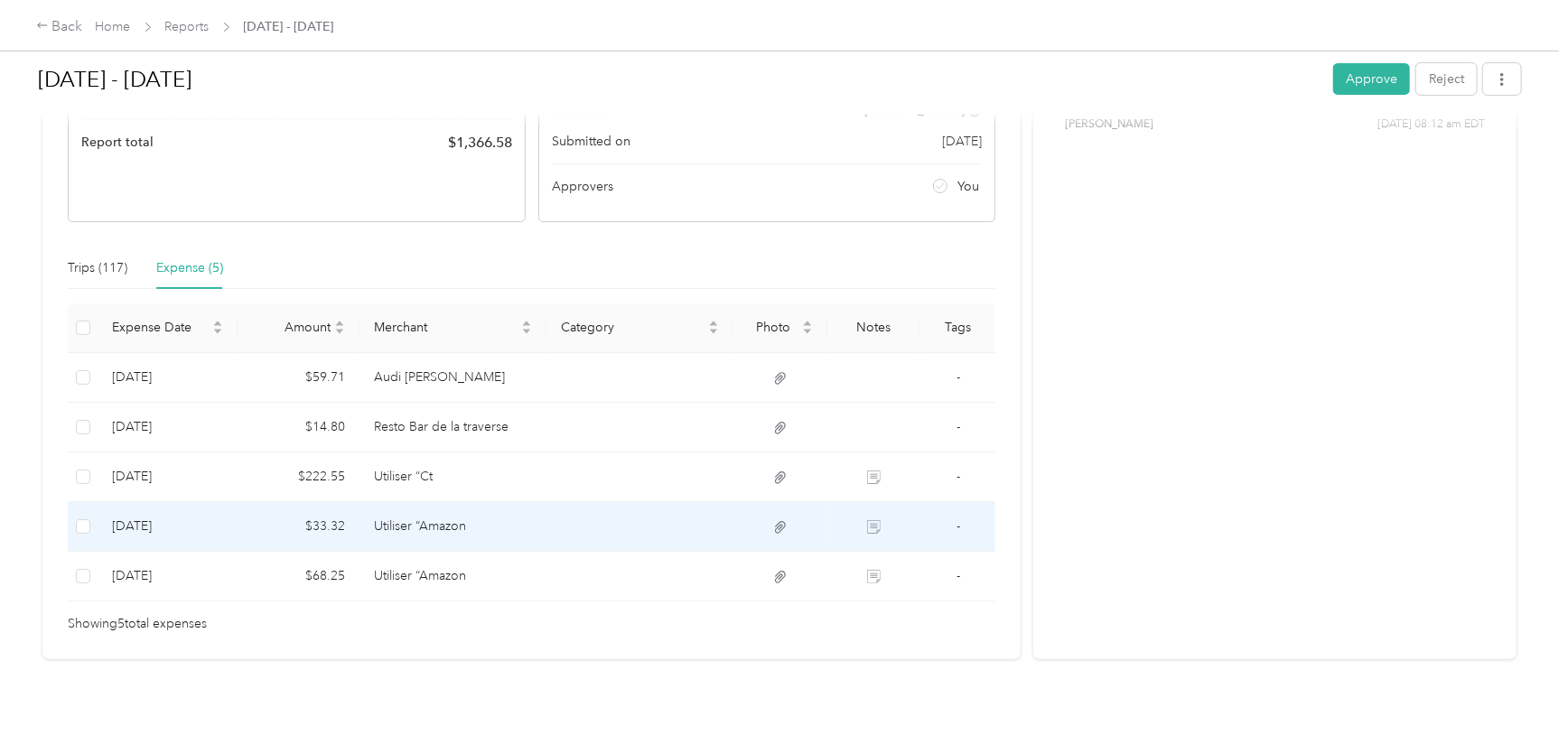
click at [428, 520] on td "Utiliser “Amazon" at bounding box center [453, 527] width 187 height 50
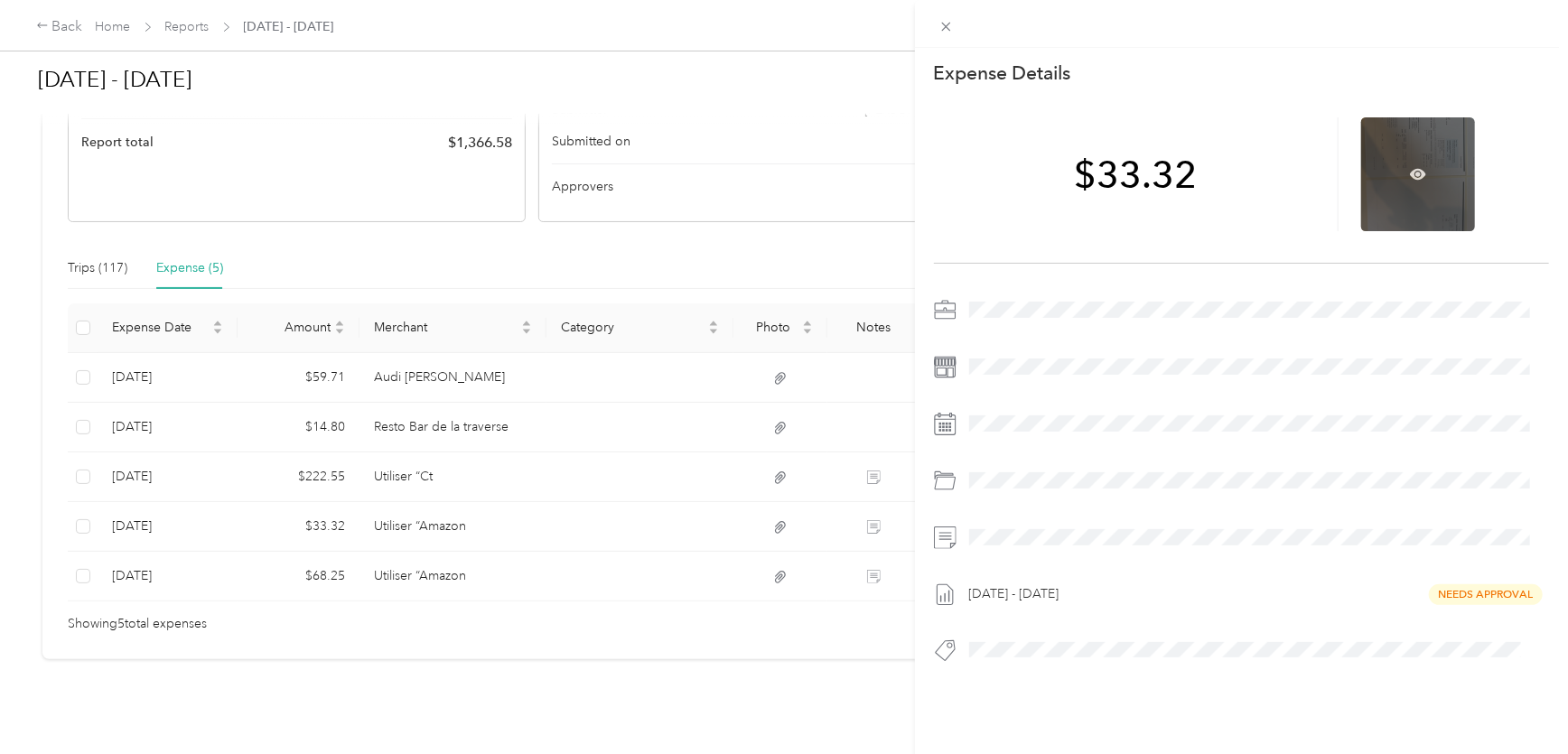
click at [1379, 180] on div at bounding box center [1417, 174] width 114 height 114
click at [1379, 168] on icon at bounding box center [1417, 174] width 17 height 17
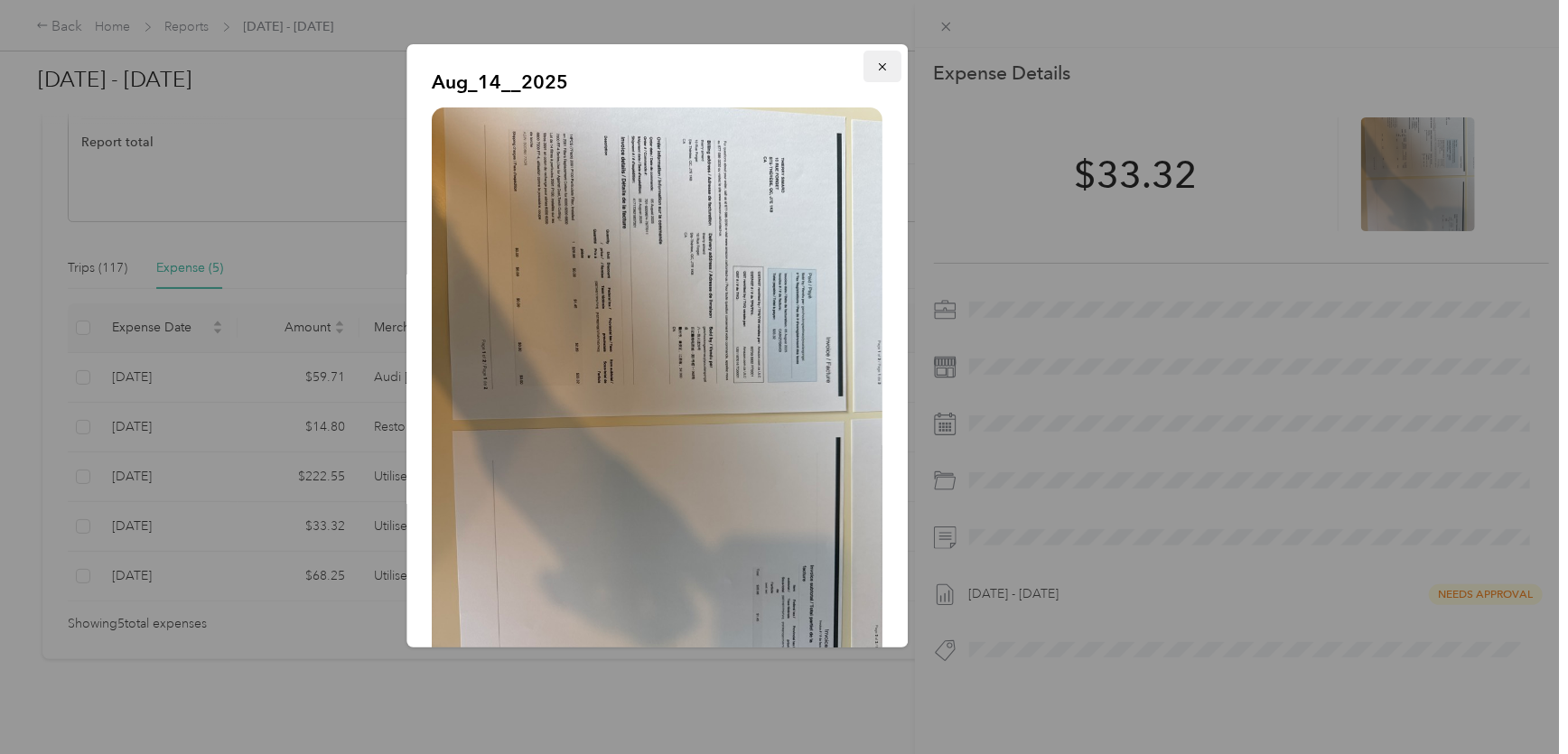
click at [877, 66] on button "button" at bounding box center [882, 66] width 38 height 31
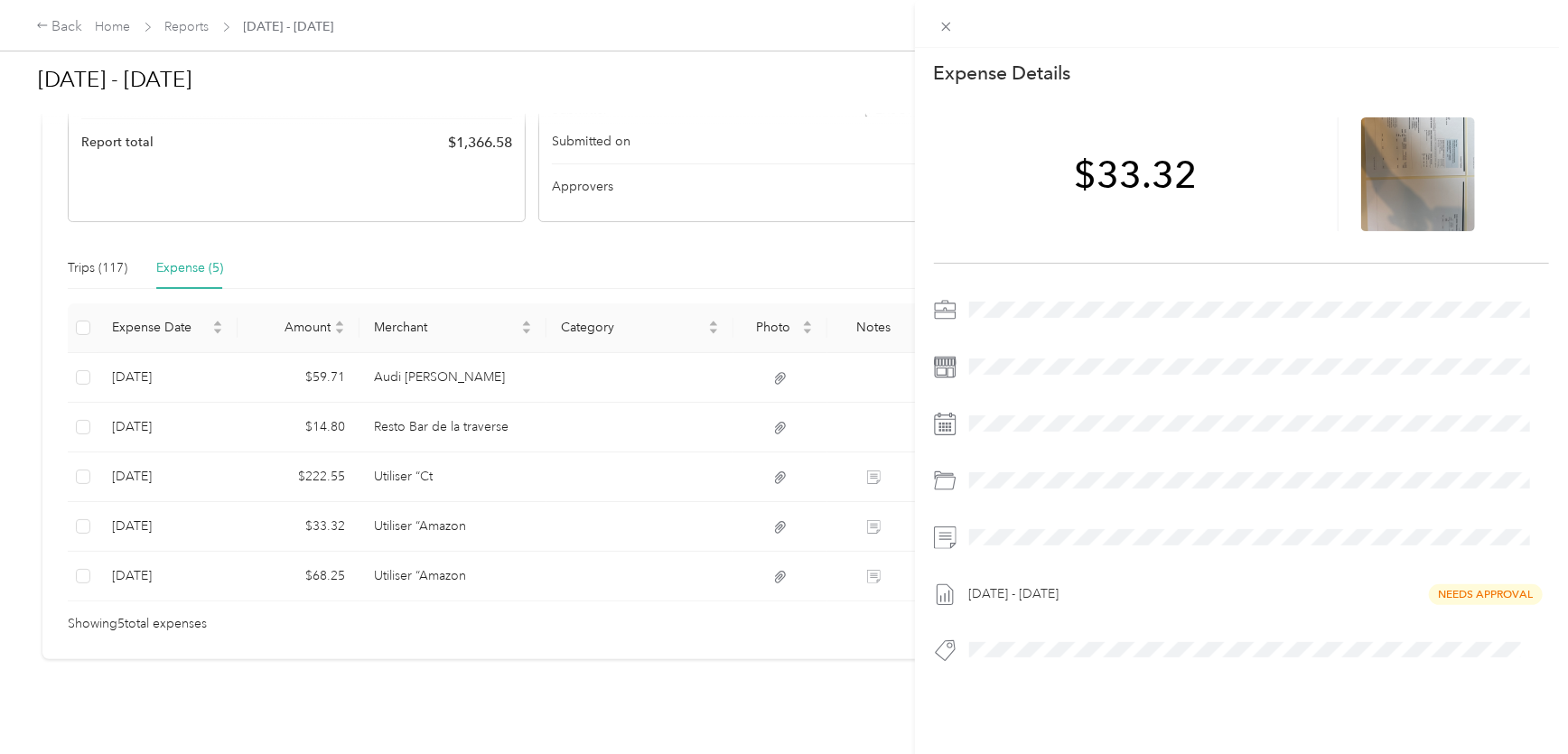
click at [407, 553] on div "This expense cannot be edited because it is either under review, approved, or p…" at bounding box center [784, 377] width 1568 height 754
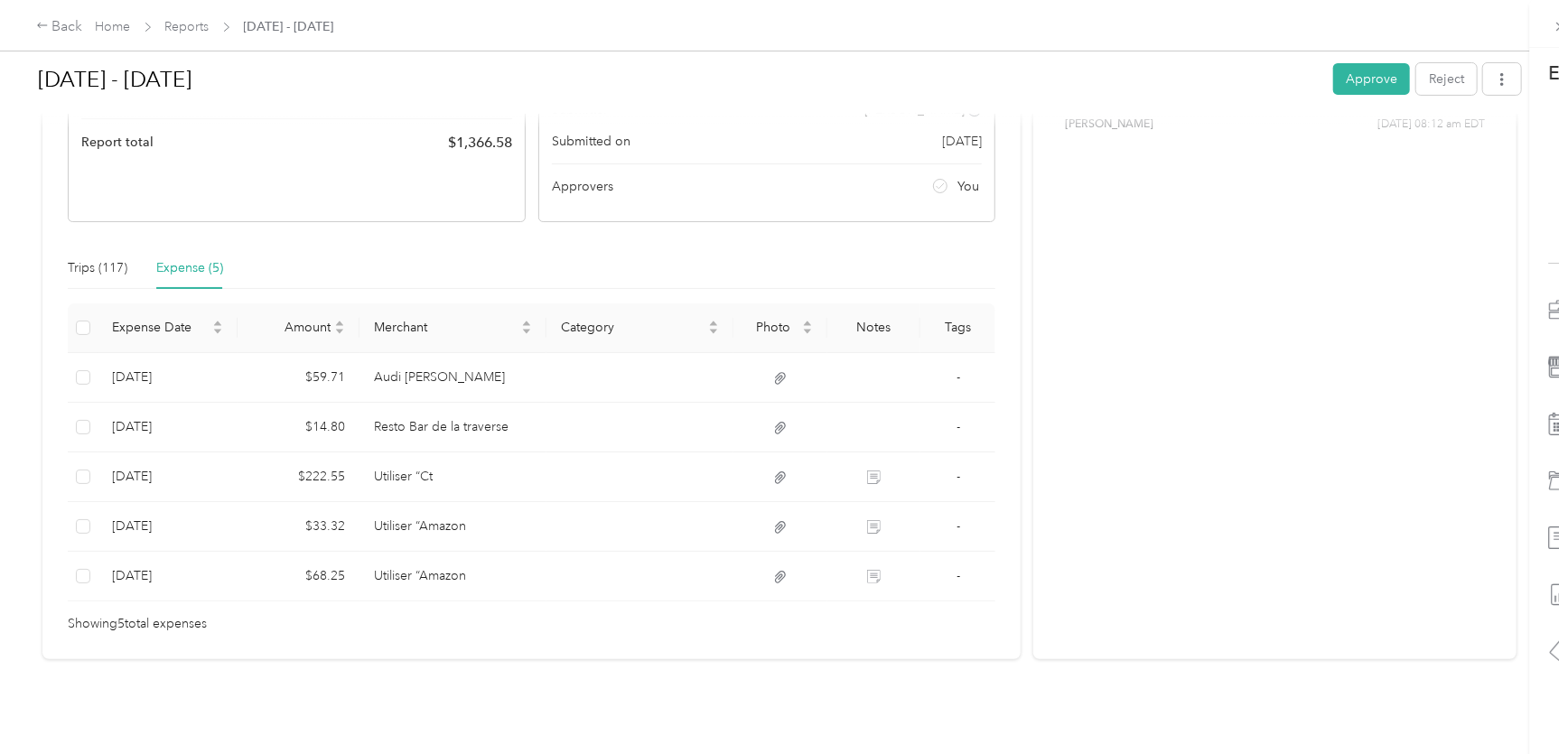
click at [431, 568] on div at bounding box center [784, 377] width 1568 height 754
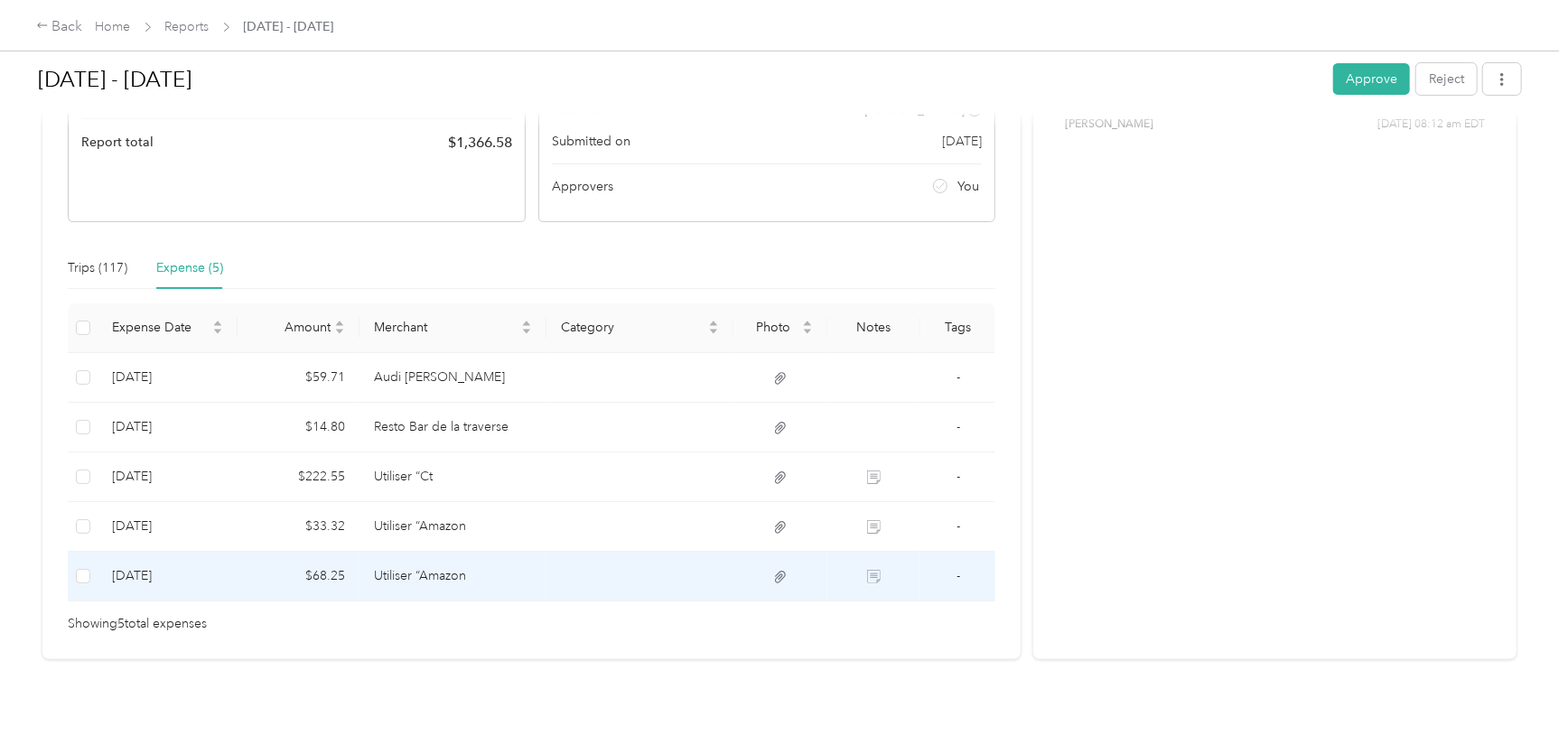
click at [431, 568] on td "Utiliser “Amazon" at bounding box center [453, 577] width 187 height 50
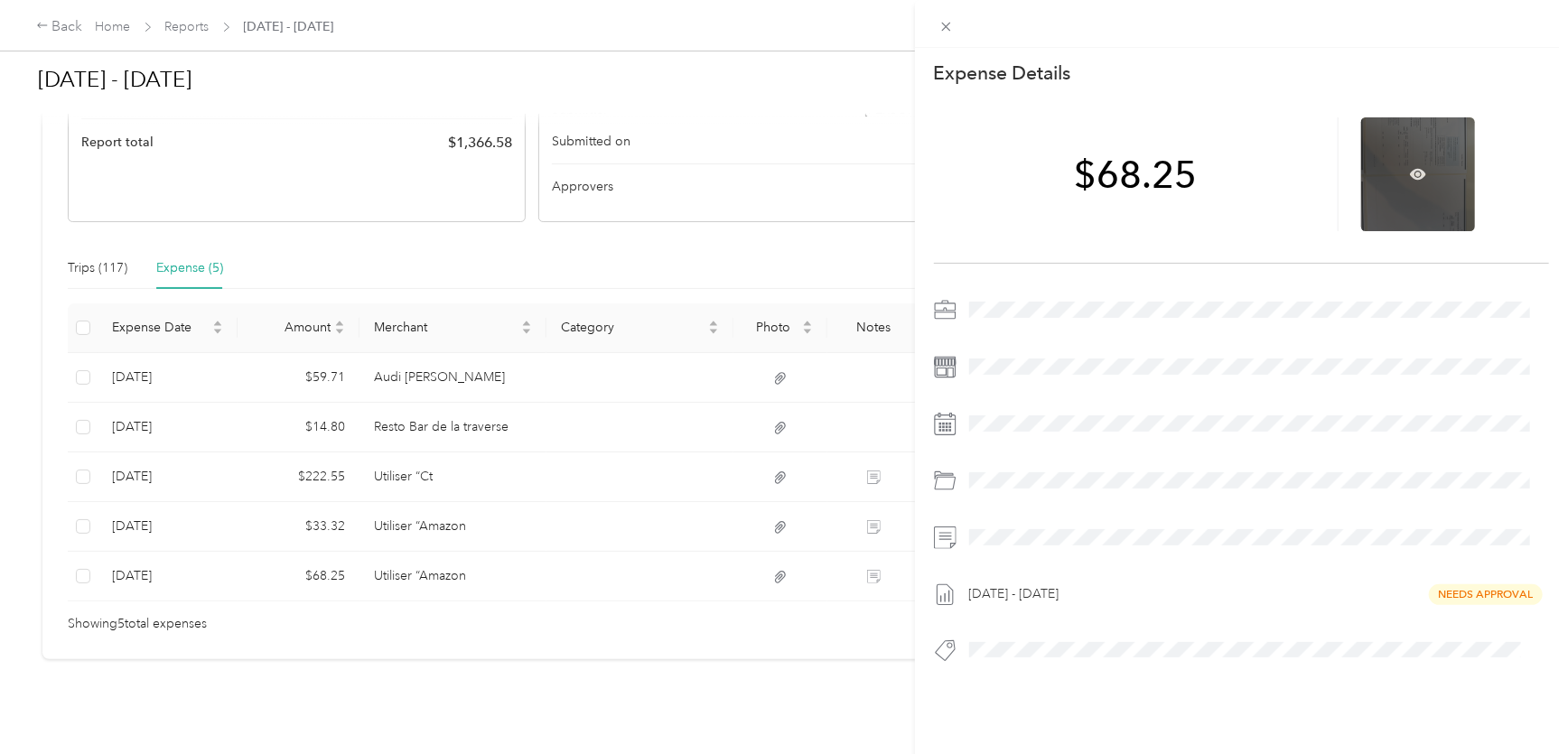
click at [1379, 164] on div at bounding box center [1417, 174] width 114 height 114
click at [1379, 174] on icon at bounding box center [1418, 174] width 6 height 6
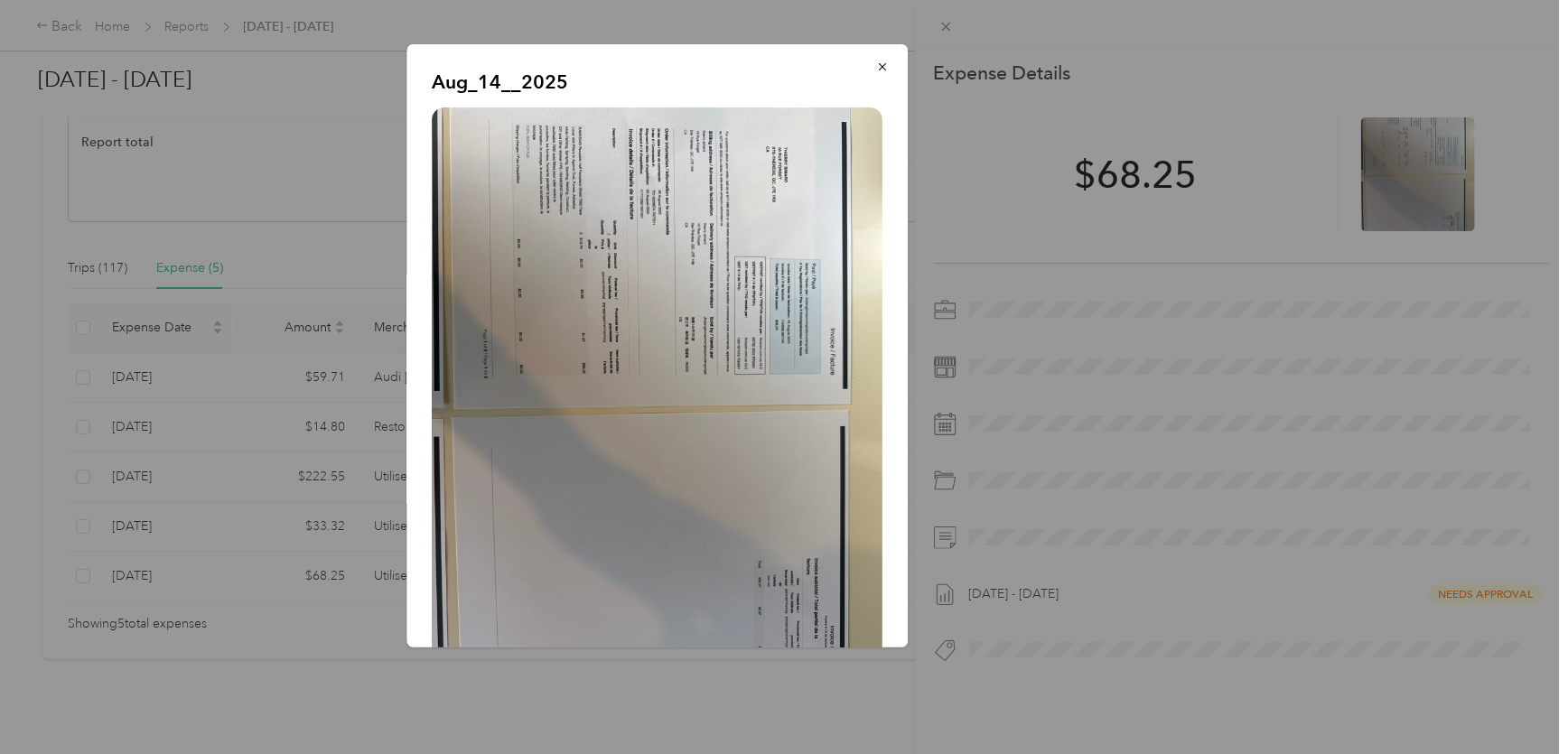
click at [615, 217] on img at bounding box center [657, 407] width 451 height 601
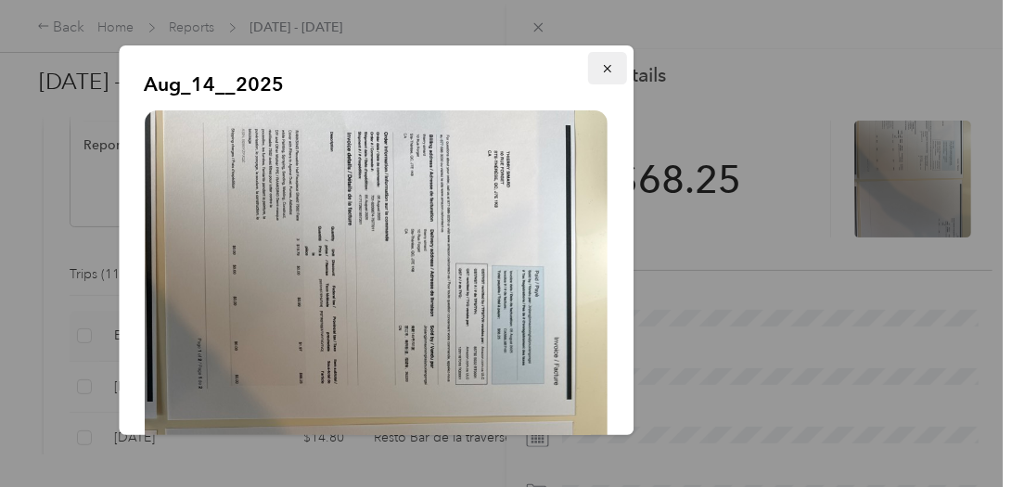
click at [605, 68] on icon "button" at bounding box center [607, 68] width 13 height 13
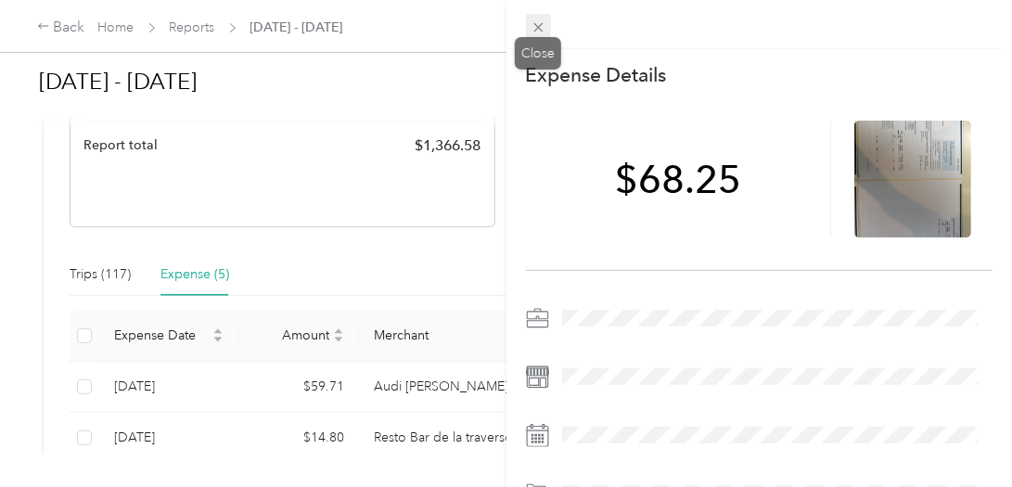
click at [546, 23] on span at bounding box center [539, 27] width 26 height 26
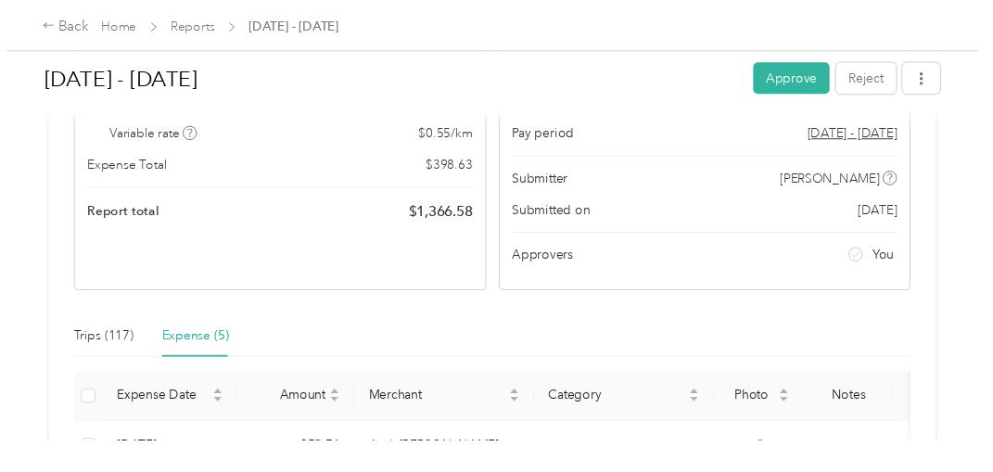
scroll to position [243, 0]
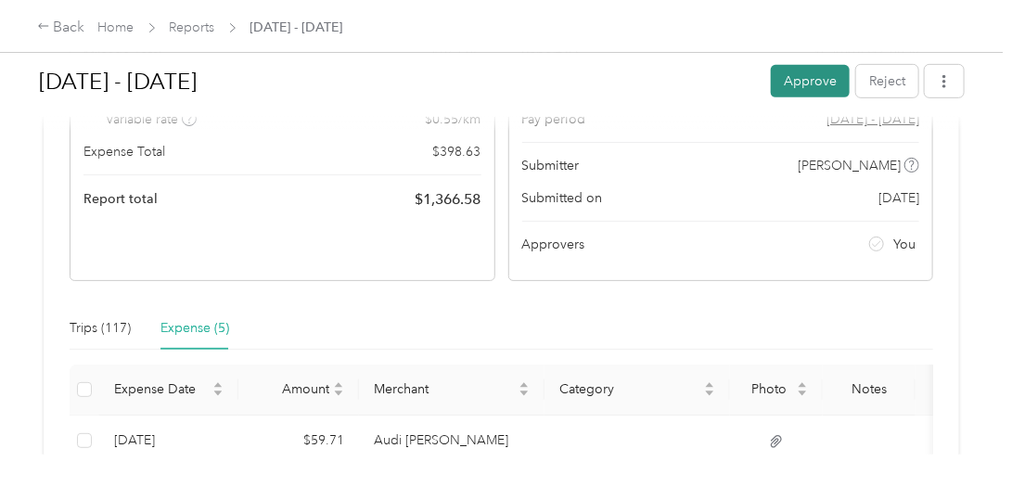
click at [810, 72] on button "Approve" at bounding box center [810, 81] width 79 height 32
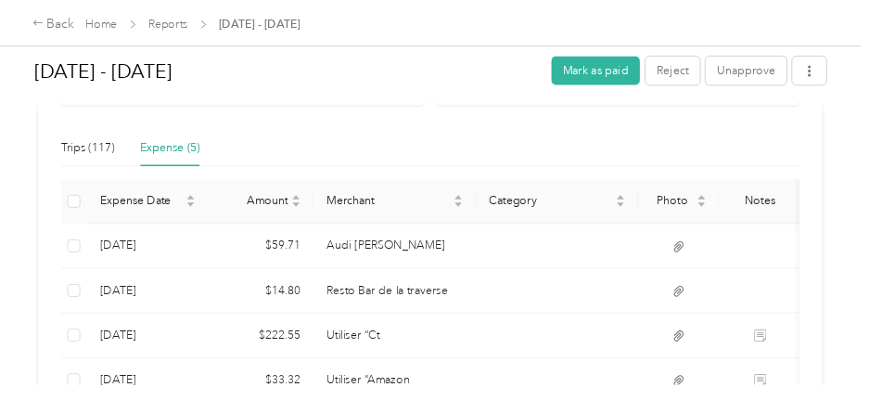
scroll to position [402, 0]
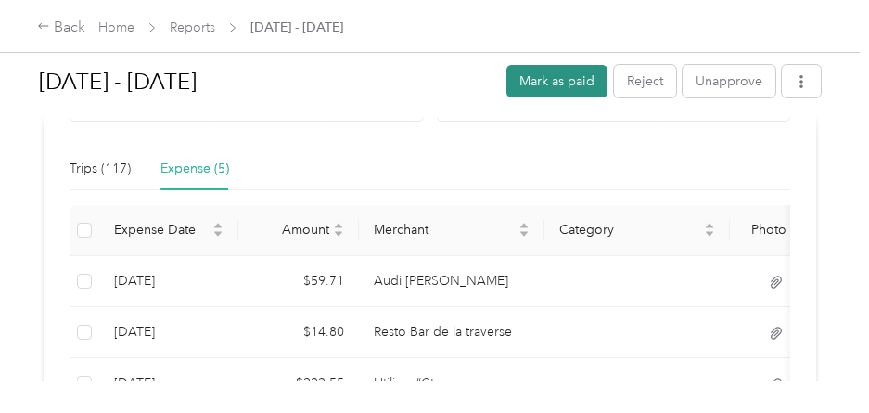
click at [545, 74] on button "Mark as paid" at bounding box center [556, 81] width 101 height 32
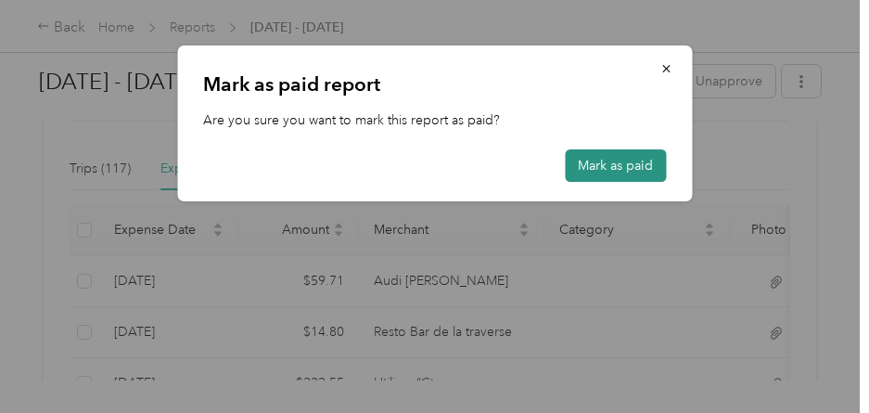
click at [593, 163] on button "Mark as paid" at bounding box center [615, 165] width 101 height 32
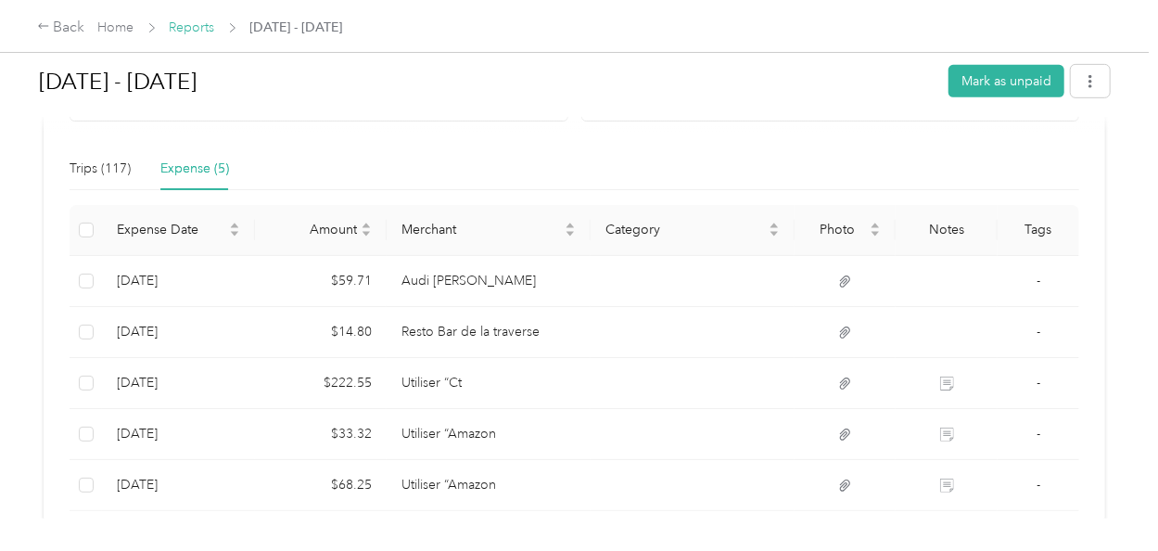
click at [185, 26] on link "Reports" at bounding box center [192, 27] width 45 height 16
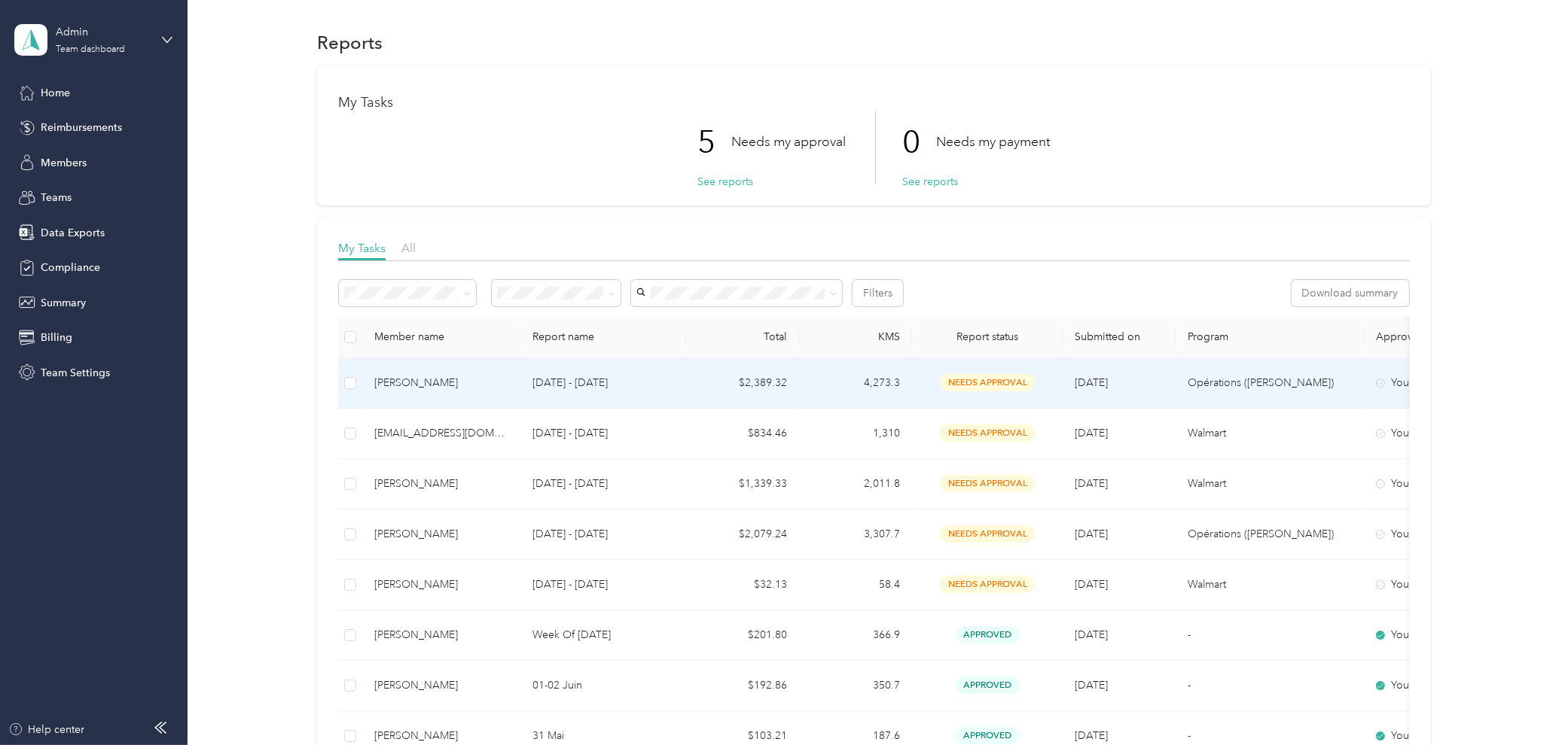
click at [423, 382] on div "[PERSON_NAME]" at bounding box center [441, 383] width 134 height 16
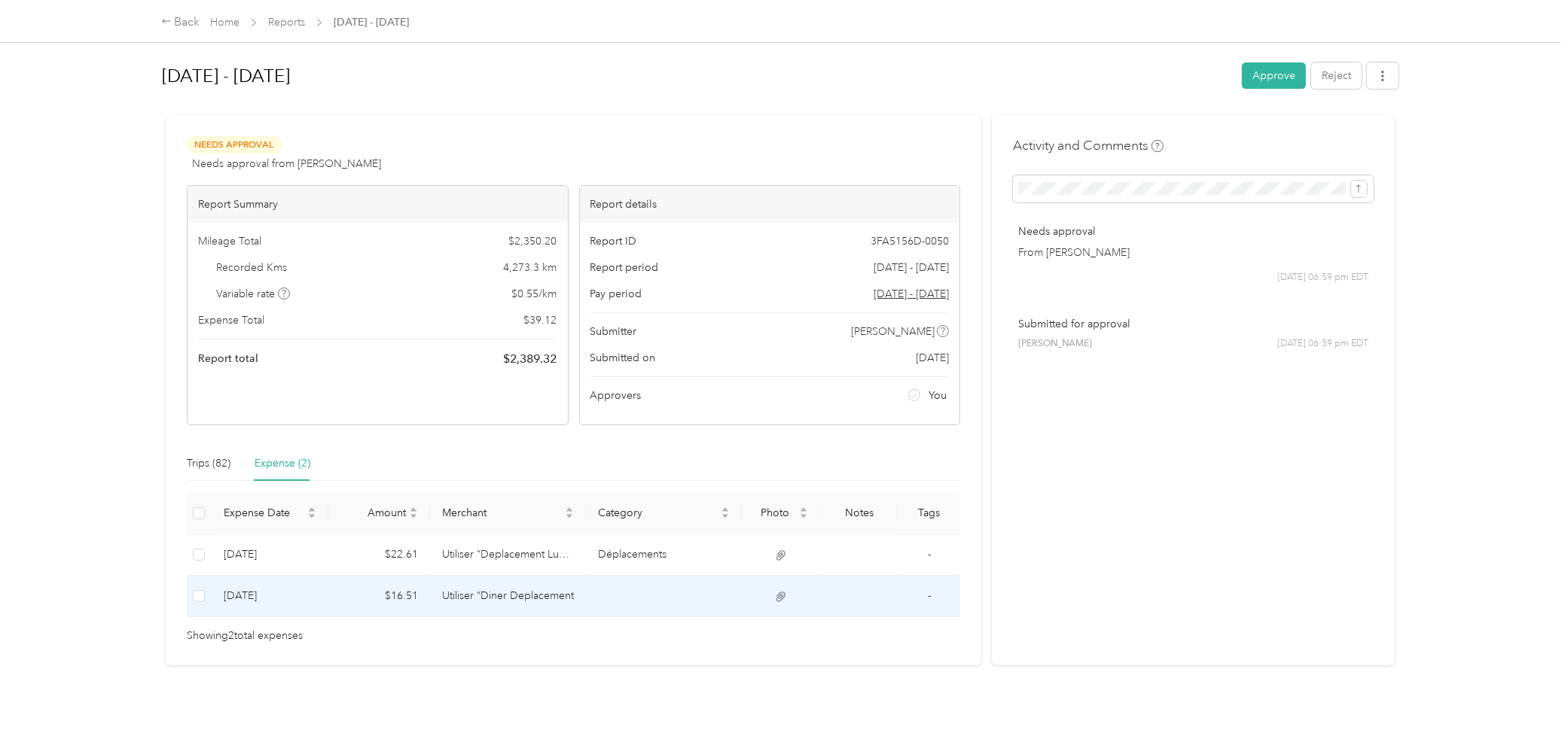
click at [468, 553] on td "Utiliser “Diner Deplacement" at bounding box center [508, 596] width 156 height 41
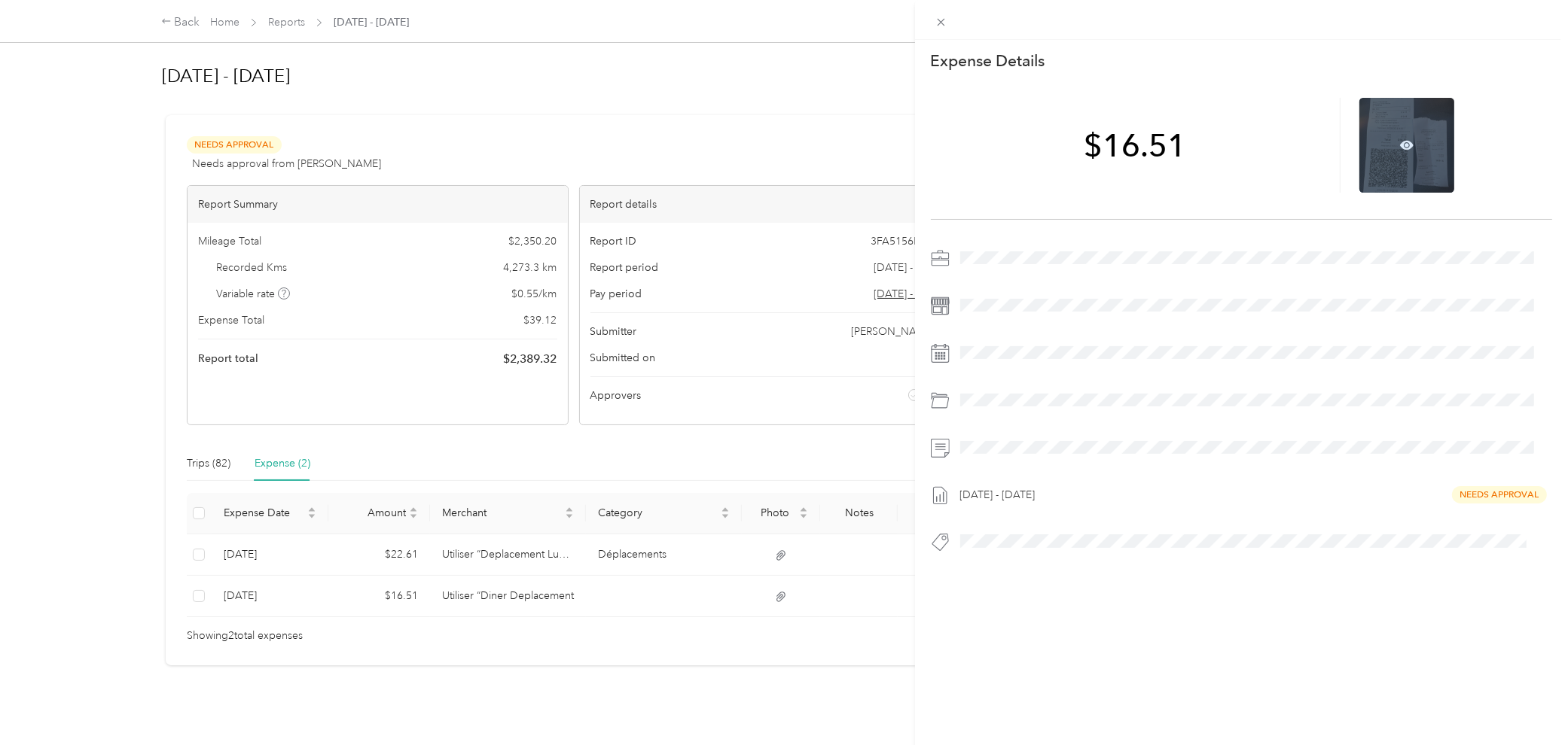
click at [1150, 149] on div at bounding box center [1406, 145] width 95 height 95
click at [1150, 146] on icon at bounding box center [1406, 145] width 5 height 5
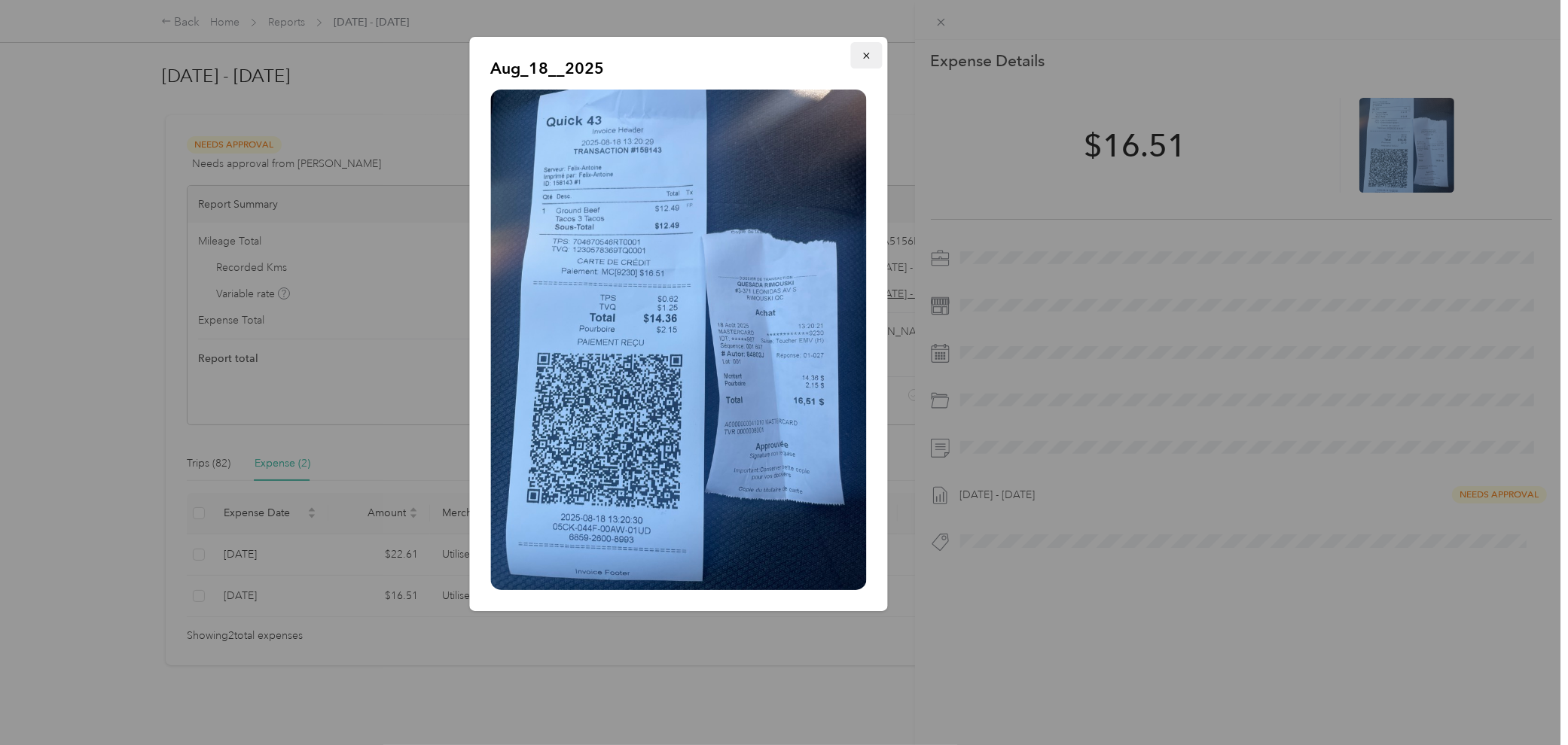
click at [864, 60] on icon "button" at bounding box center [866, 55] width 11 height 11
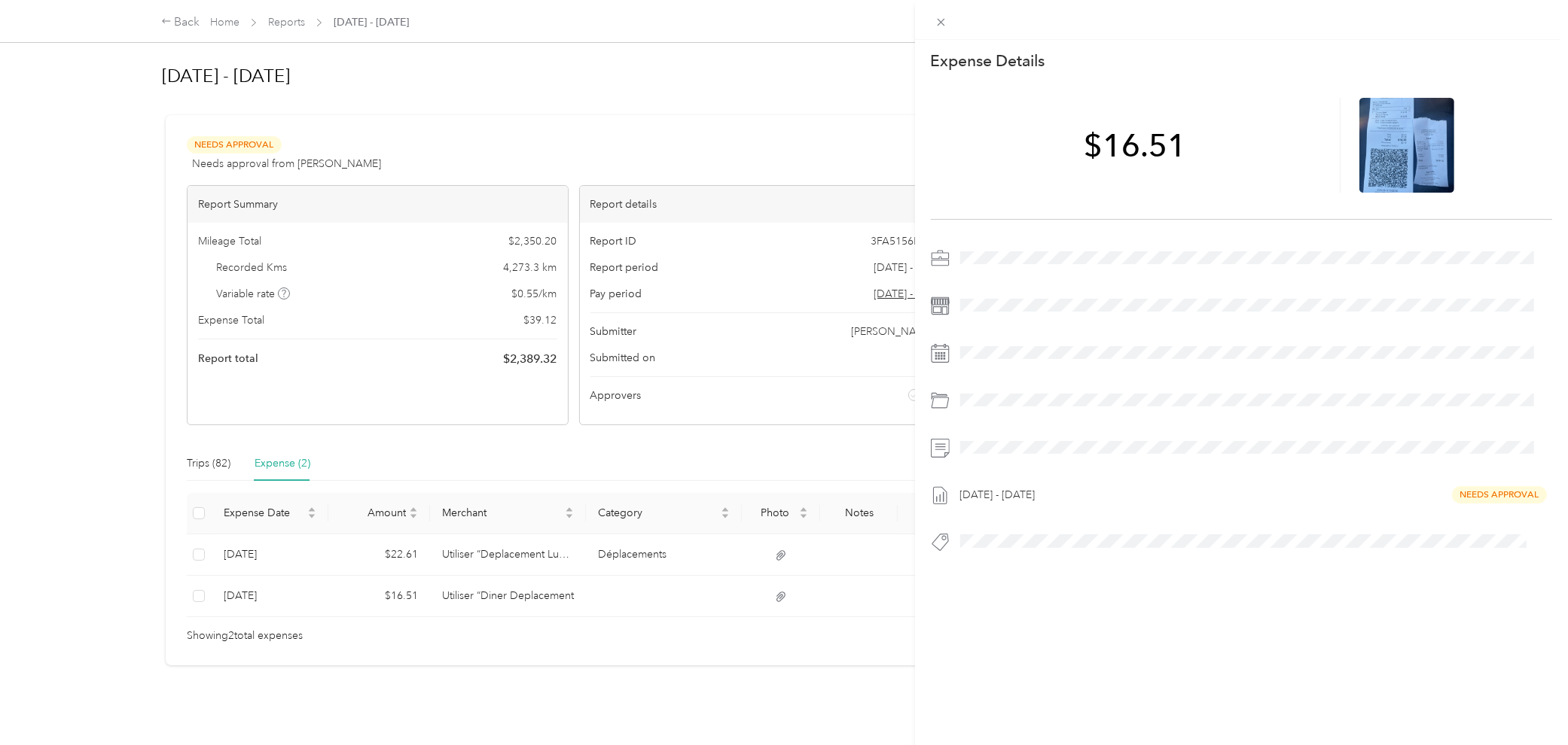
click at [423, 552] on div "This expense cannot be edited because it is either under review, approved, or p…" at bounding box center [784, 372] width 1568 height 745
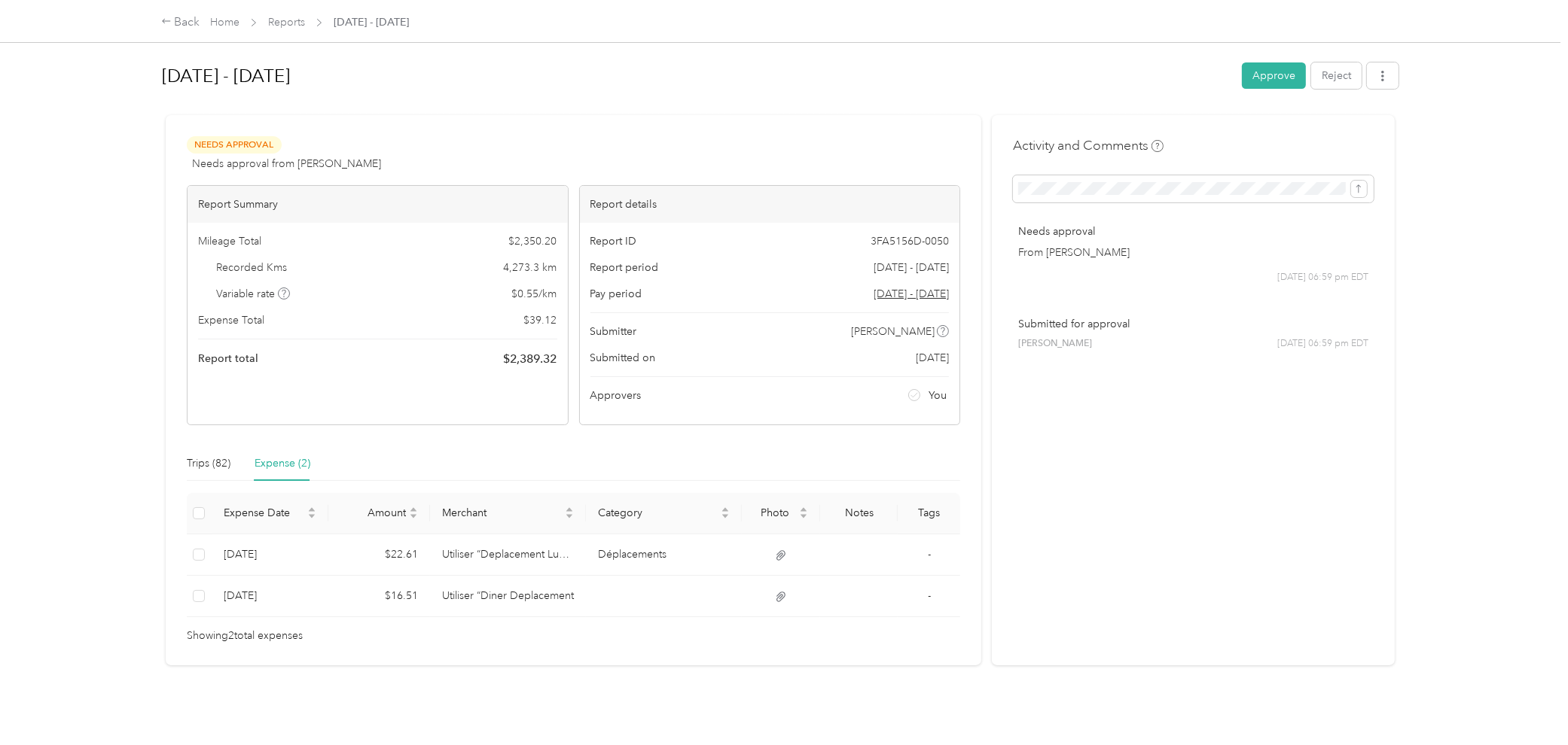
click at [491, 553] on div at bounding box center [784, 372] width 1568 height 745
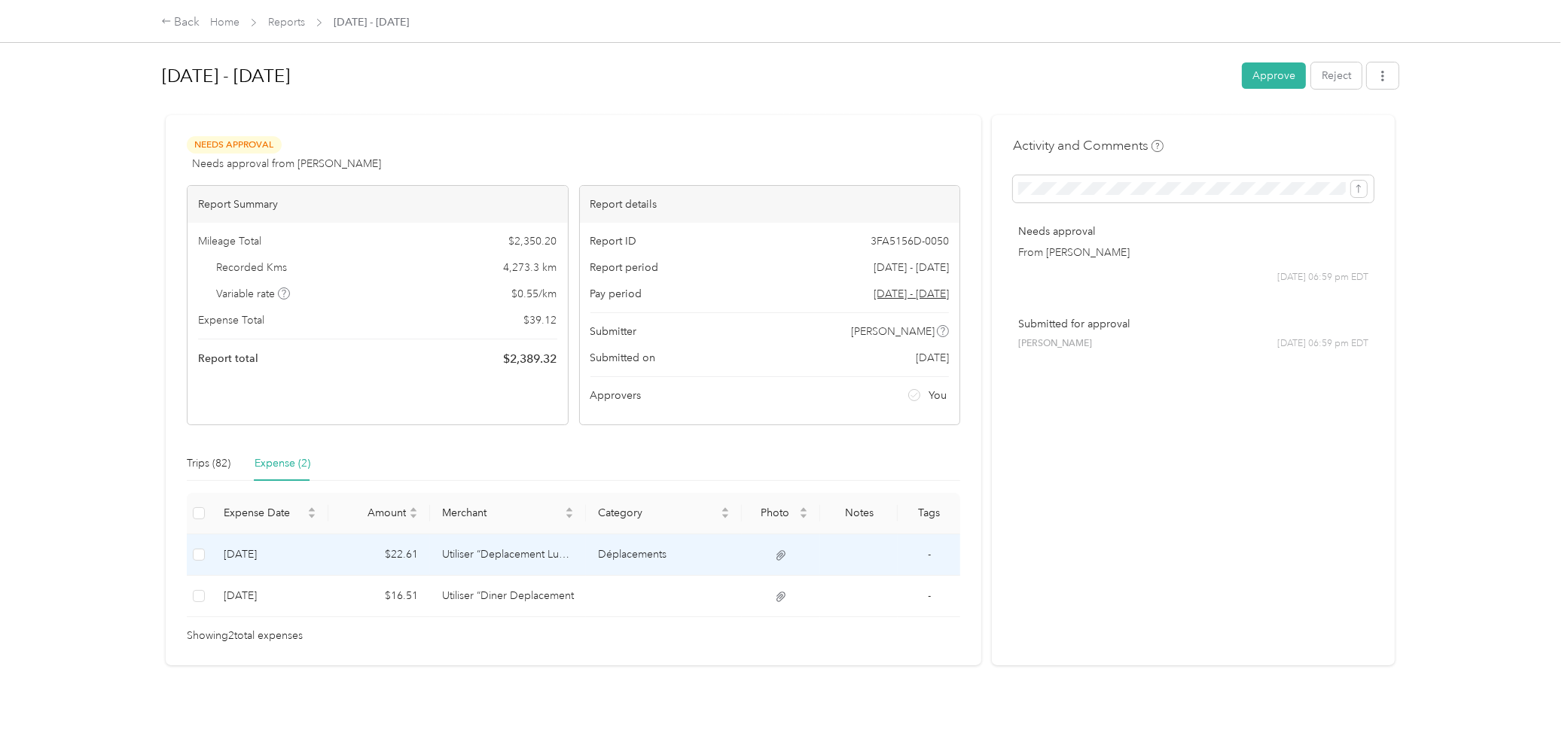
click at [523, 552] on td "Utiliser “Deplacement Lunch" at bounding box center [508, 554] width 156 height 41
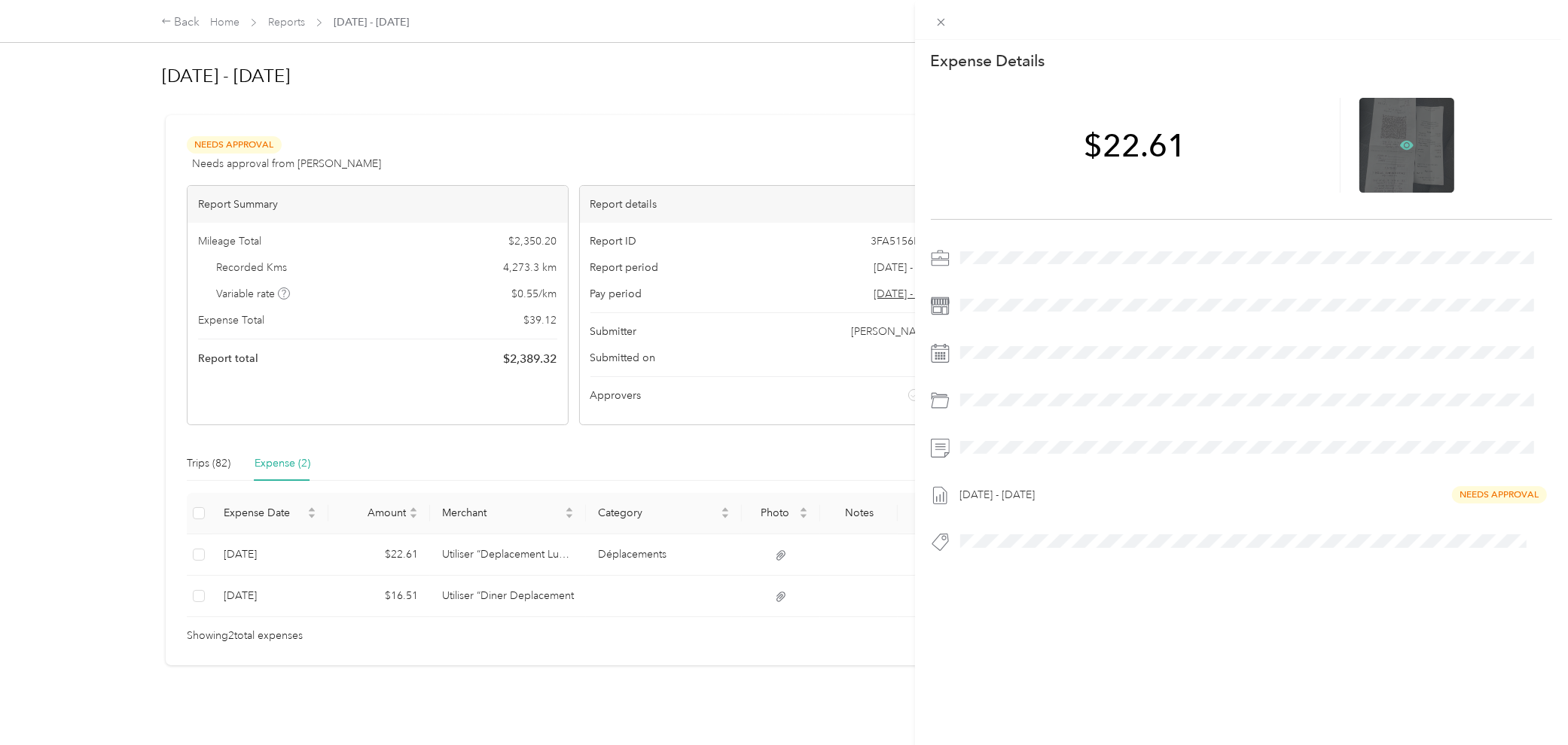
click at [1150, 143] on icon at bounding box center [1406, 145] width 14 height 14
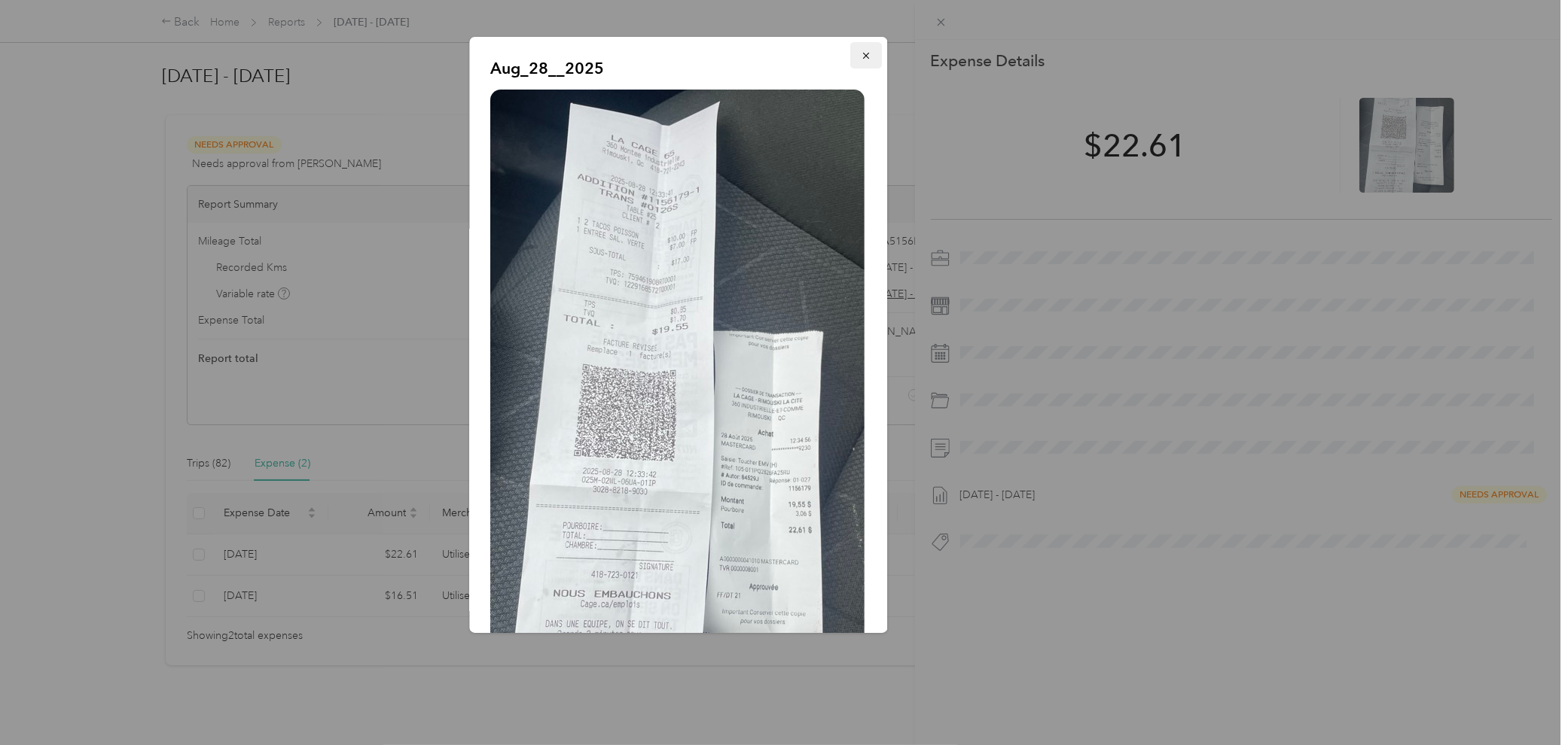
click at [851, 43] on button "button" at bounding box center [866, 55] width 32 height 26
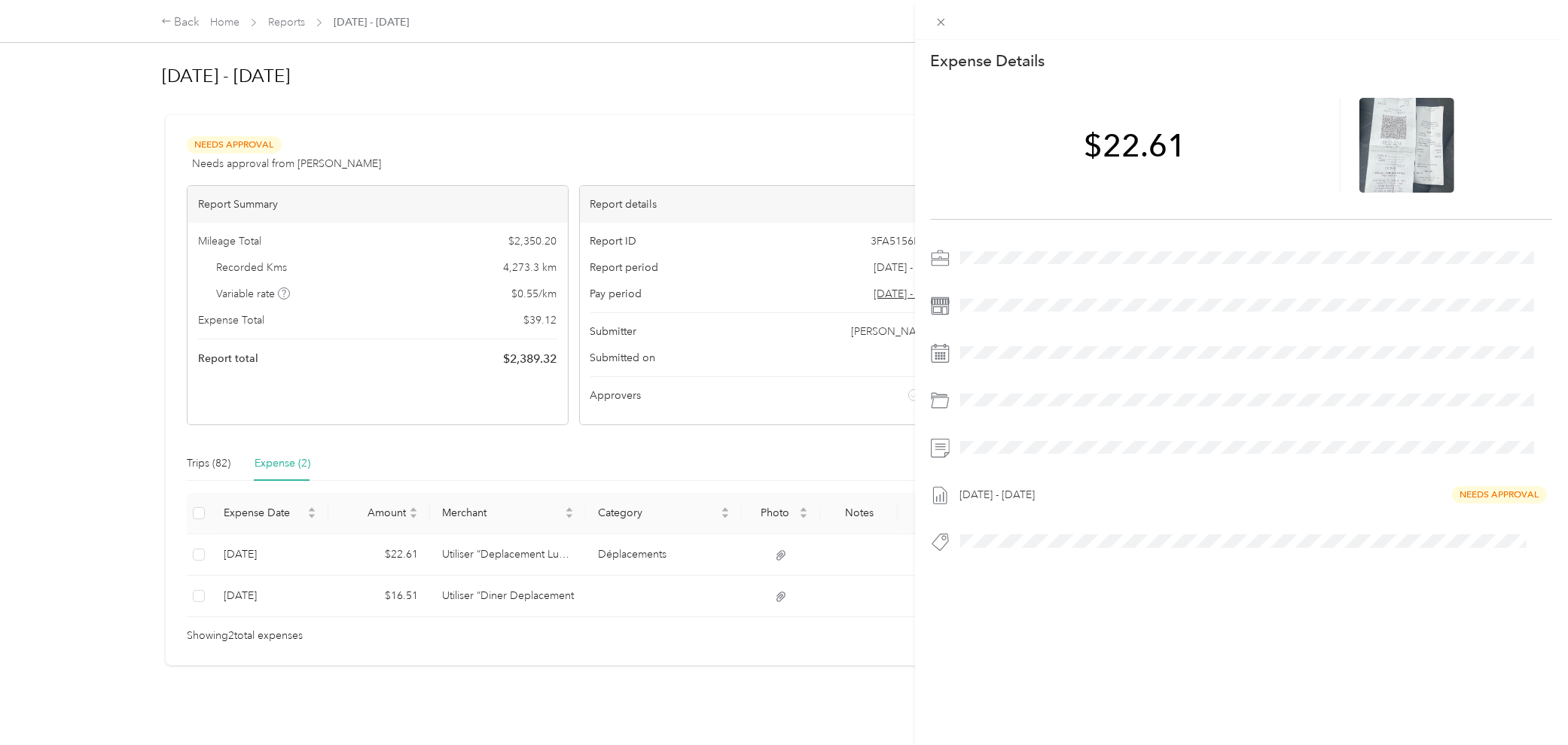
click at [849, 46] on div "Aug_28__2025" at bounding box center [679, 334] width 418 height 596
drag, startPoint x: 950, startPoint y: 27, endPoint x: 940, endPoint y: 24, distance: 10.4
click at [940, 24] on icon at bounding box center [941, 22] width 13 height 13
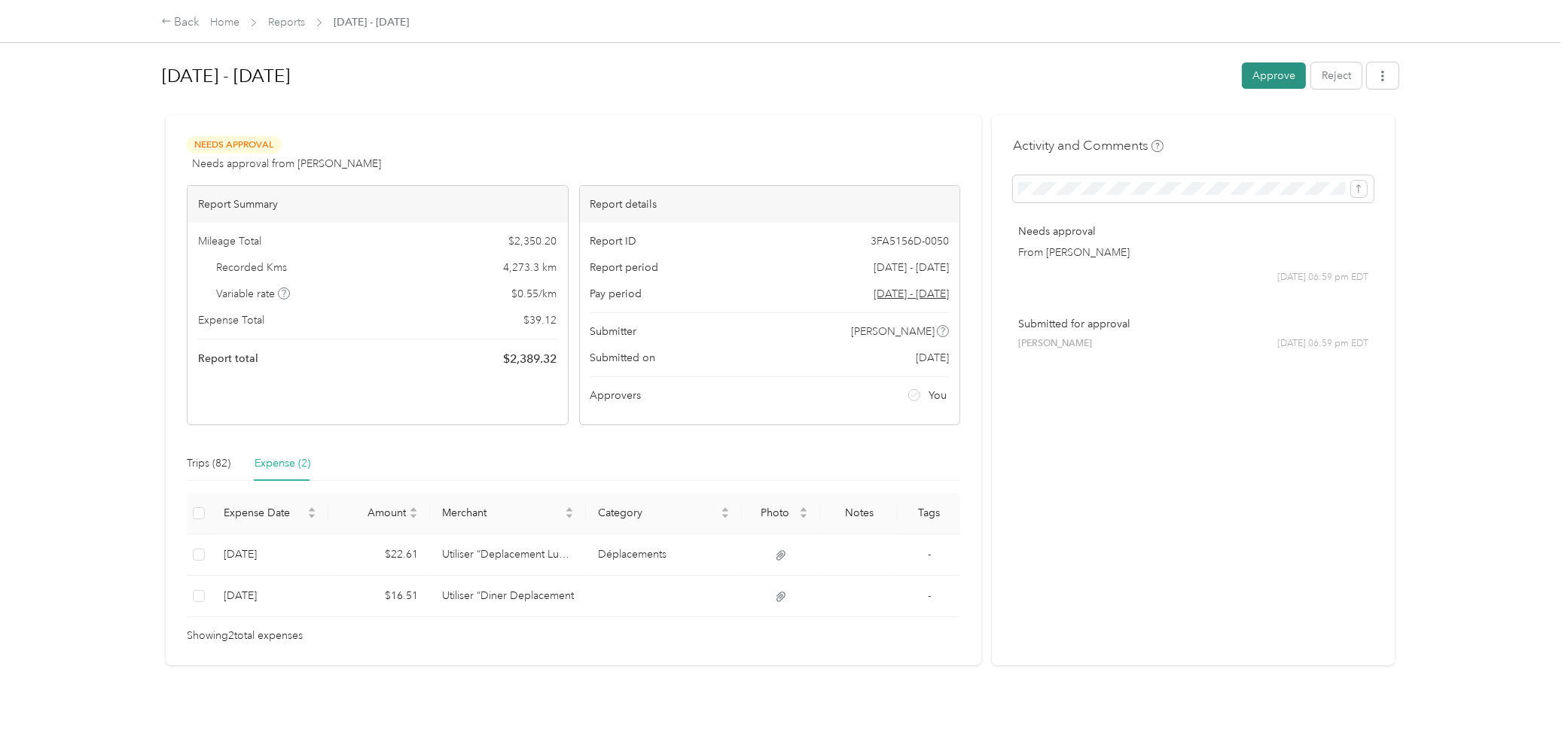
click at [1150, 79] on button "Approve" at bounding box center [1273, 75] width 64 height 26
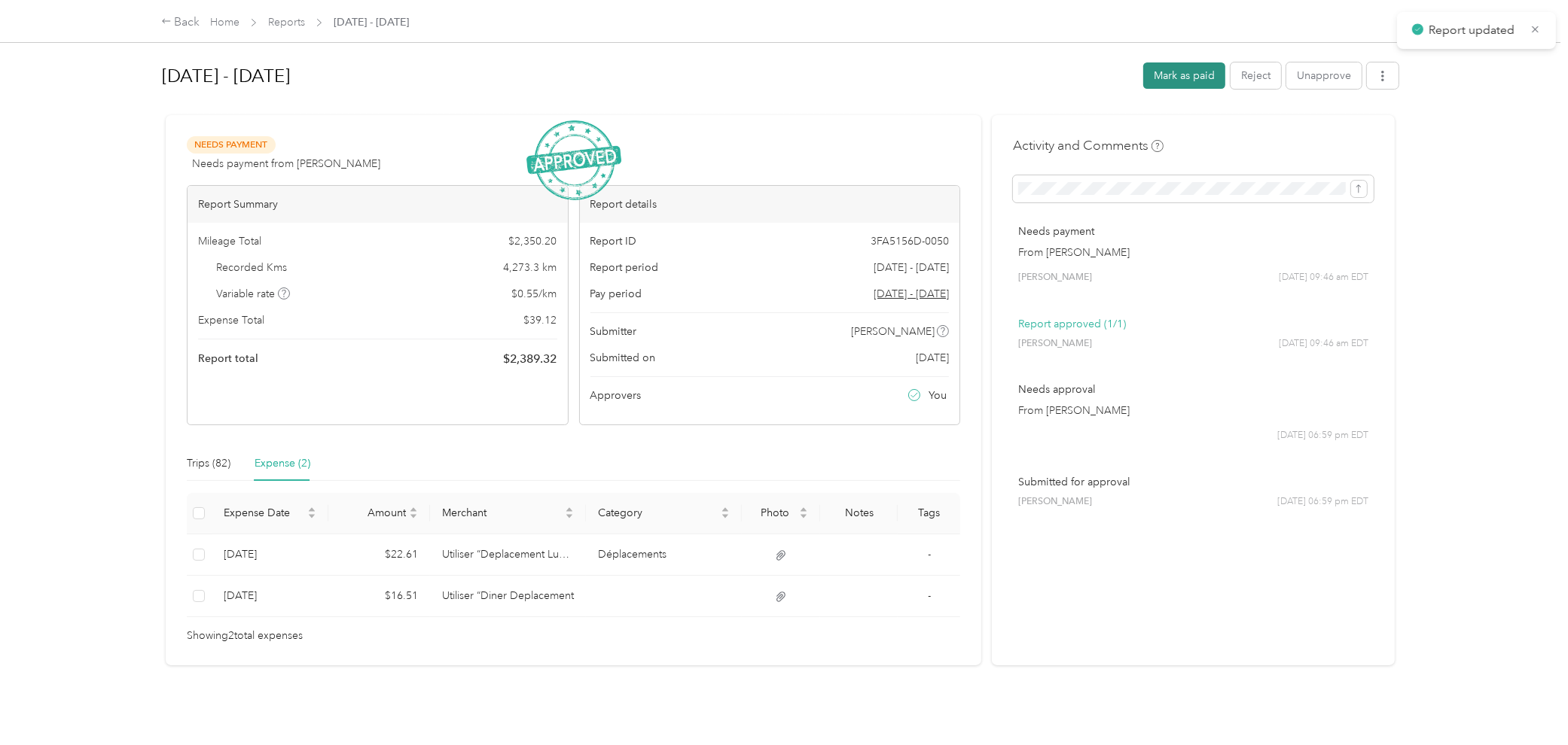
click at [1150, 71] on button "Mark as paid" at bounding box center [1184, 75] width 82 height 26
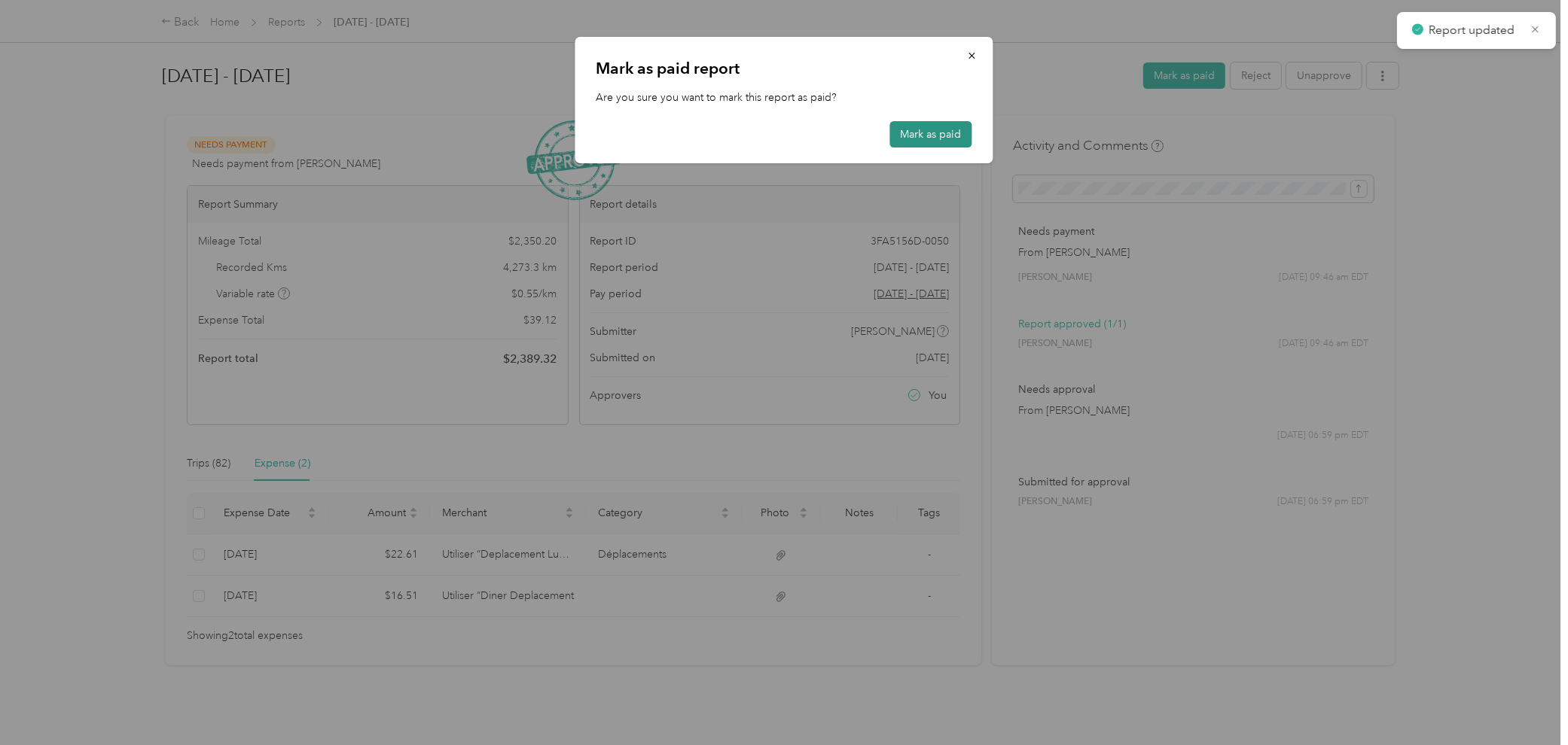
click at [951, 140] on button "Mark as paid" at bounding box center [931, 134] width 82 height 26
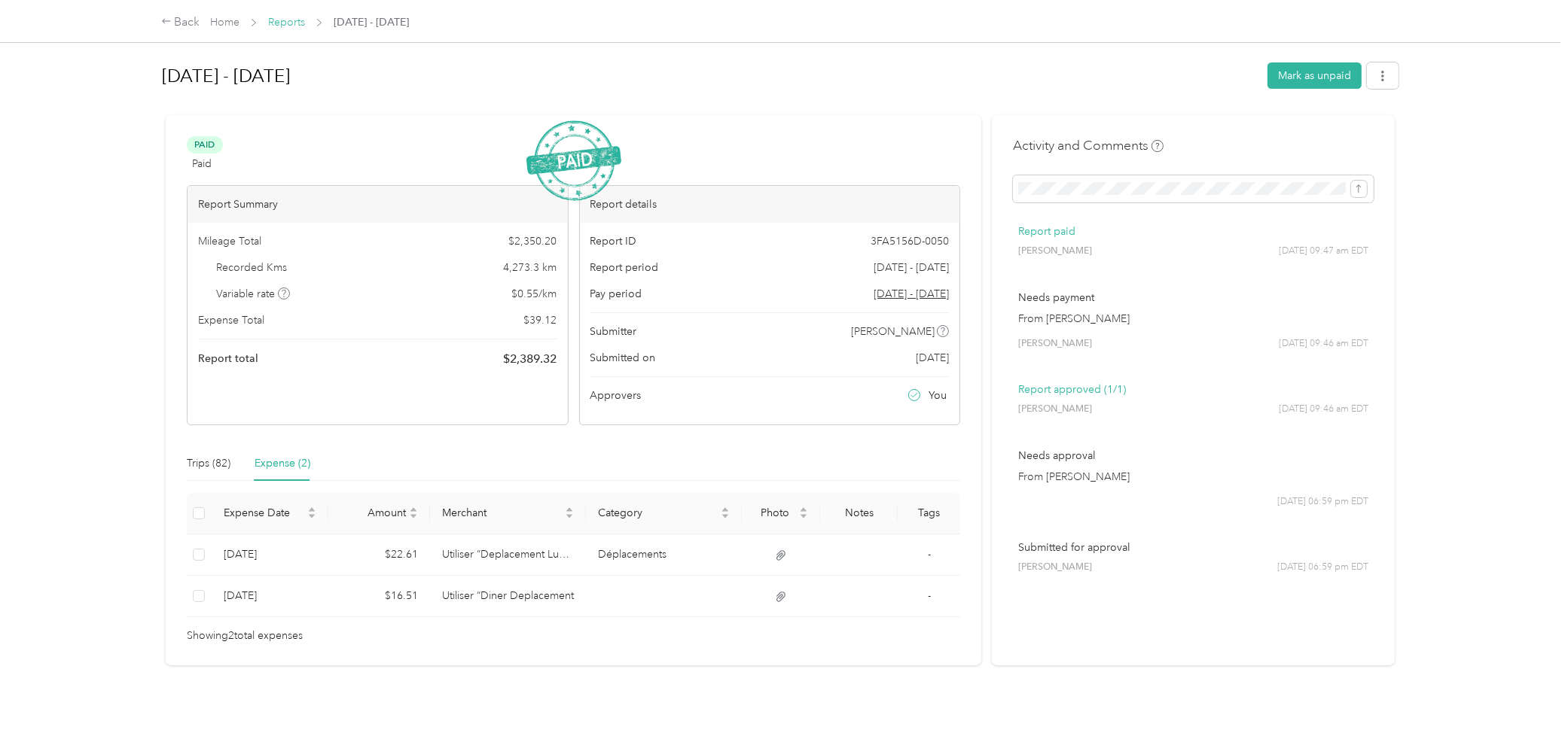
click at [292, 24] on link "Reports" at bounding box center [286, 22] width 37 height 13
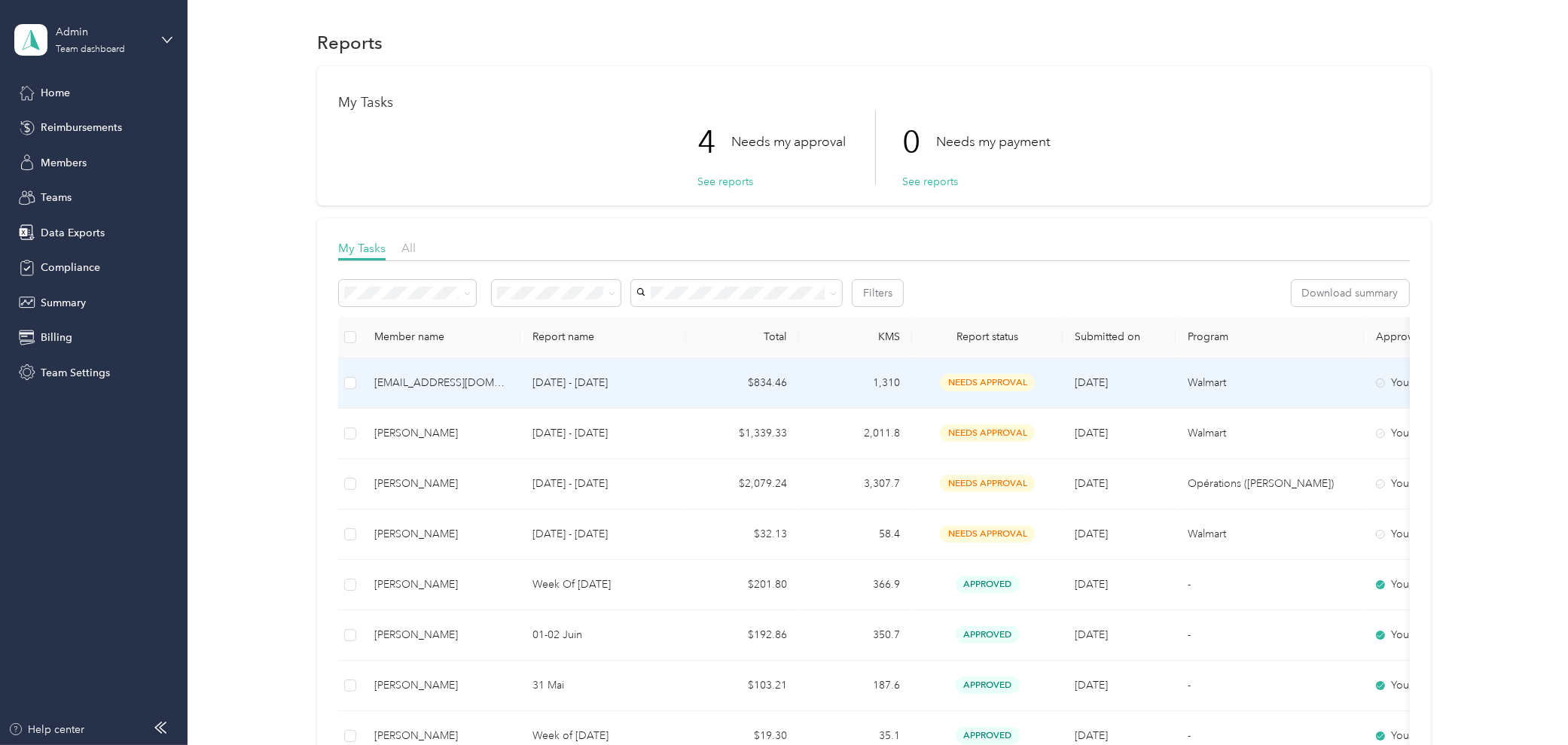
click at [457, 381] on div "[EMAIL_ADDRESS][DOMAIN_NAME]" at bounding box center [441, 383] width 134 height 16
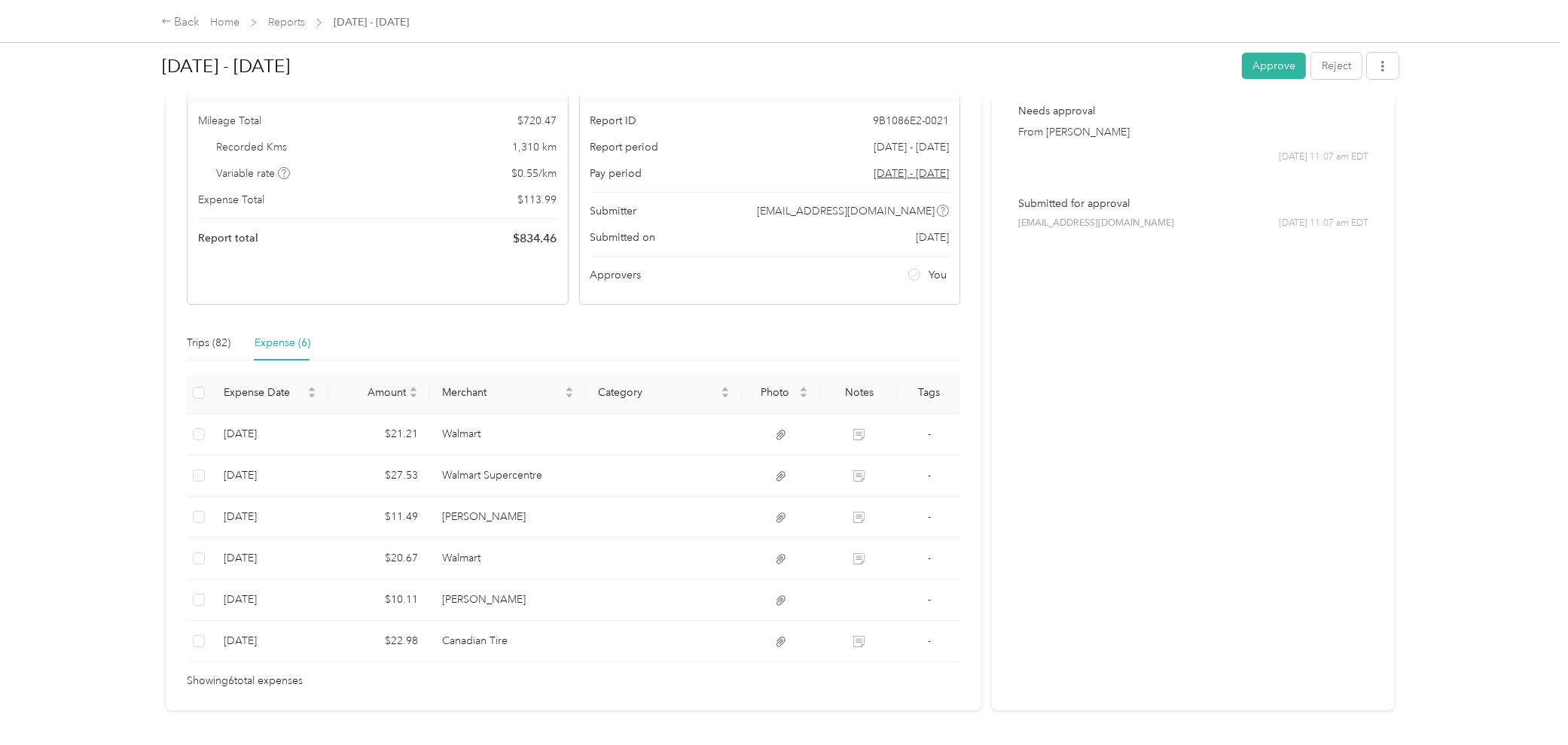
scroll to position [177, 0]
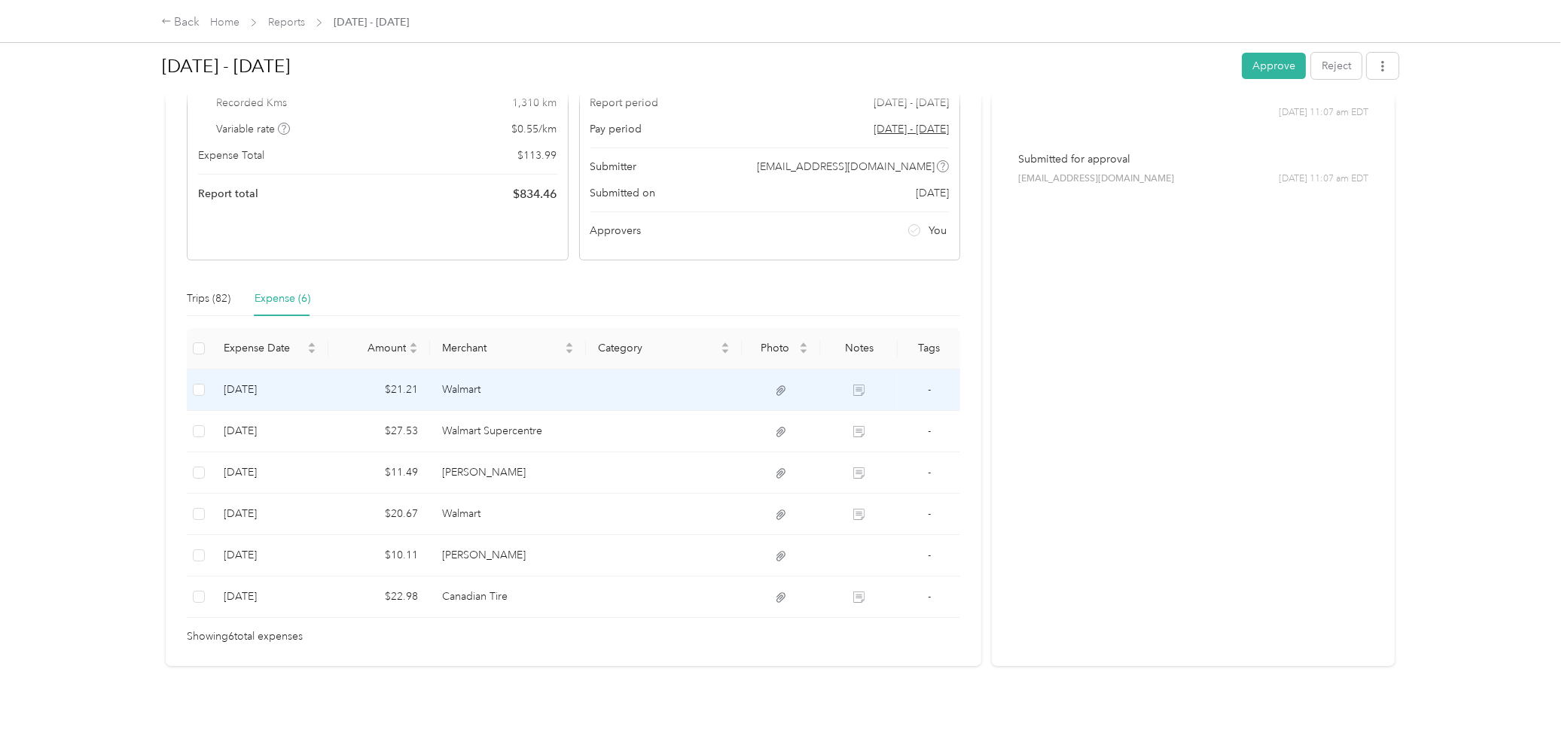
click at [440, 373] on td "Walmart" at bounding box center [508, 390] width 156 height 41
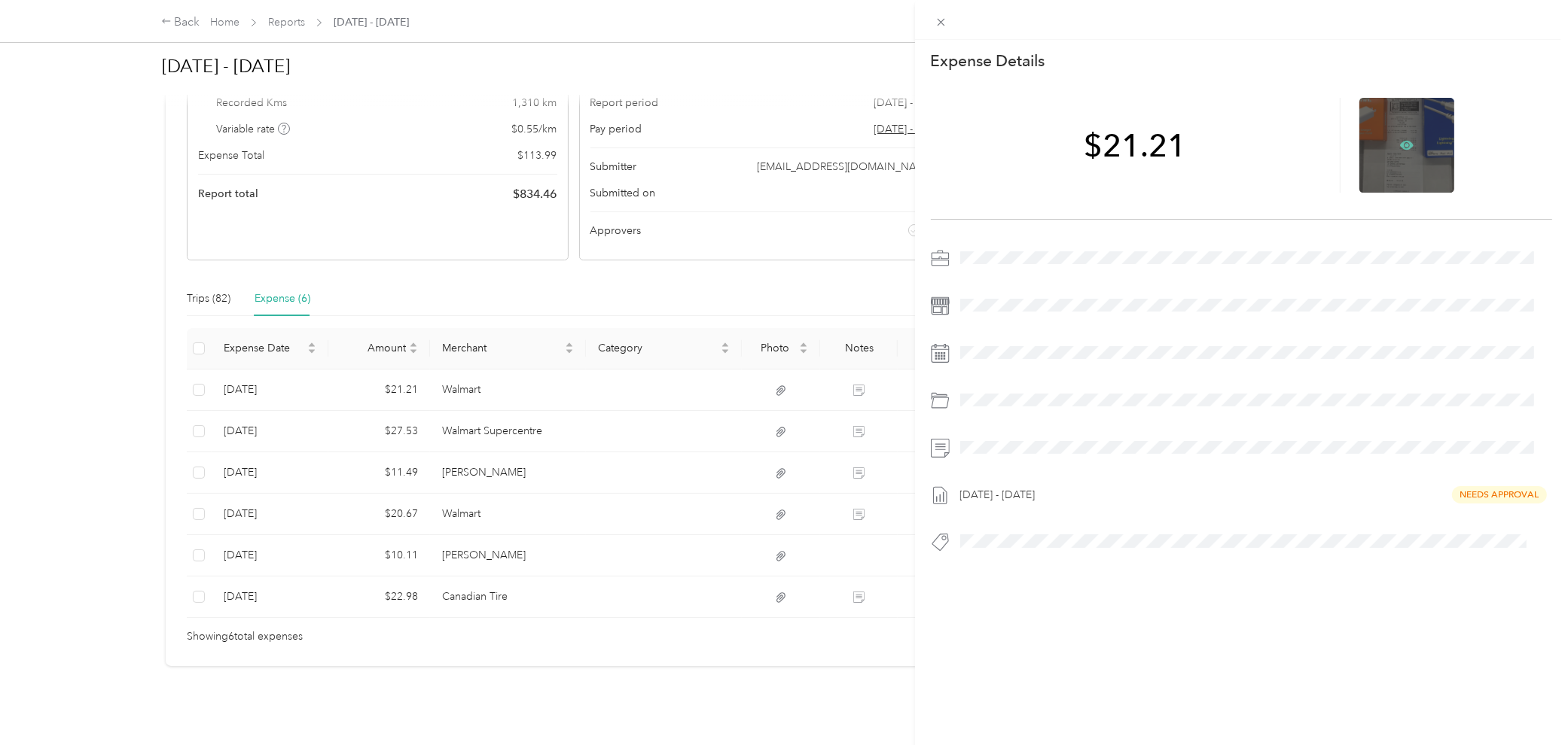
click at [1150, 144] on icon at bounding box center [1406, 145] width 5 height 5
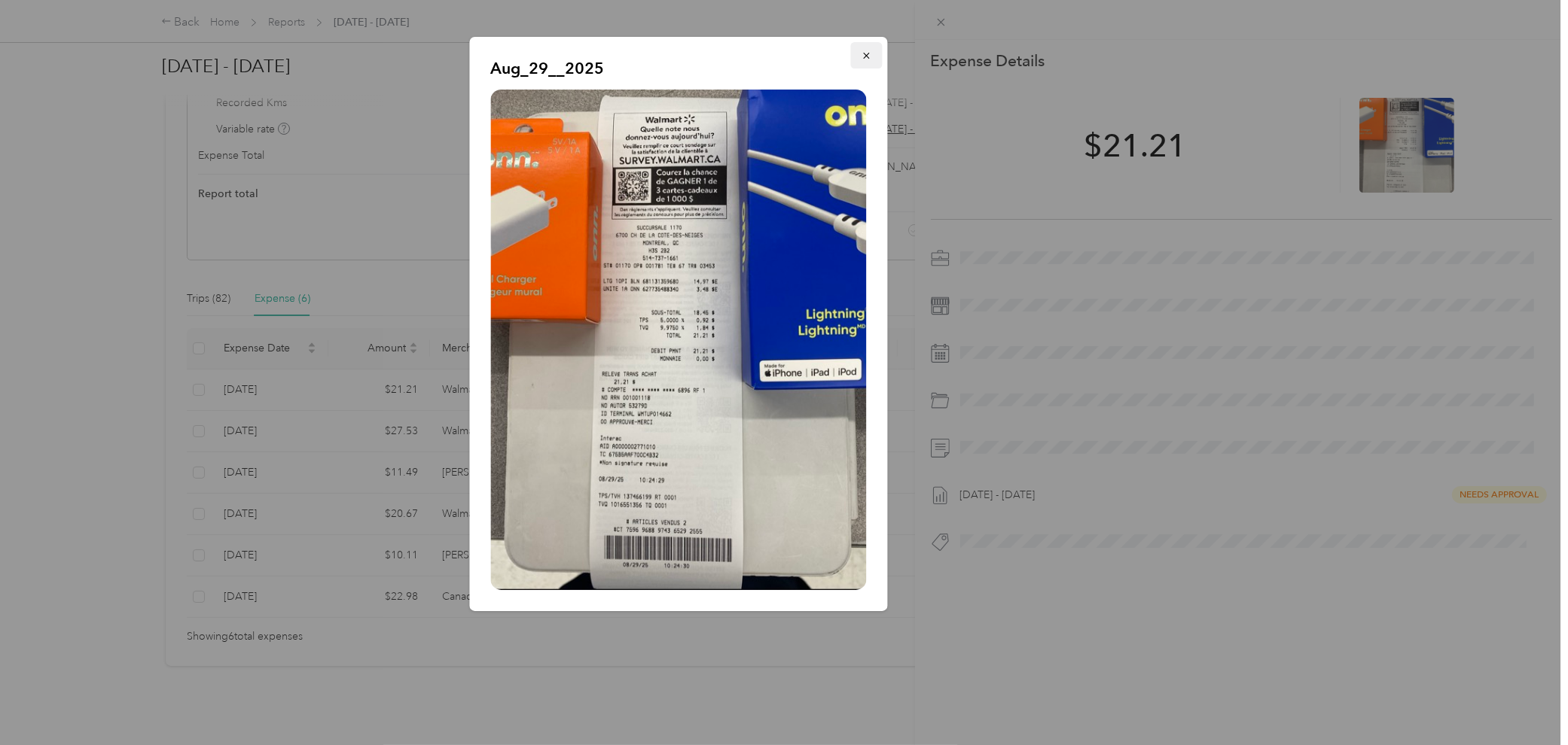
click at [872, 53] on button "button" at bounding box center [866, 55] width 32 height 26
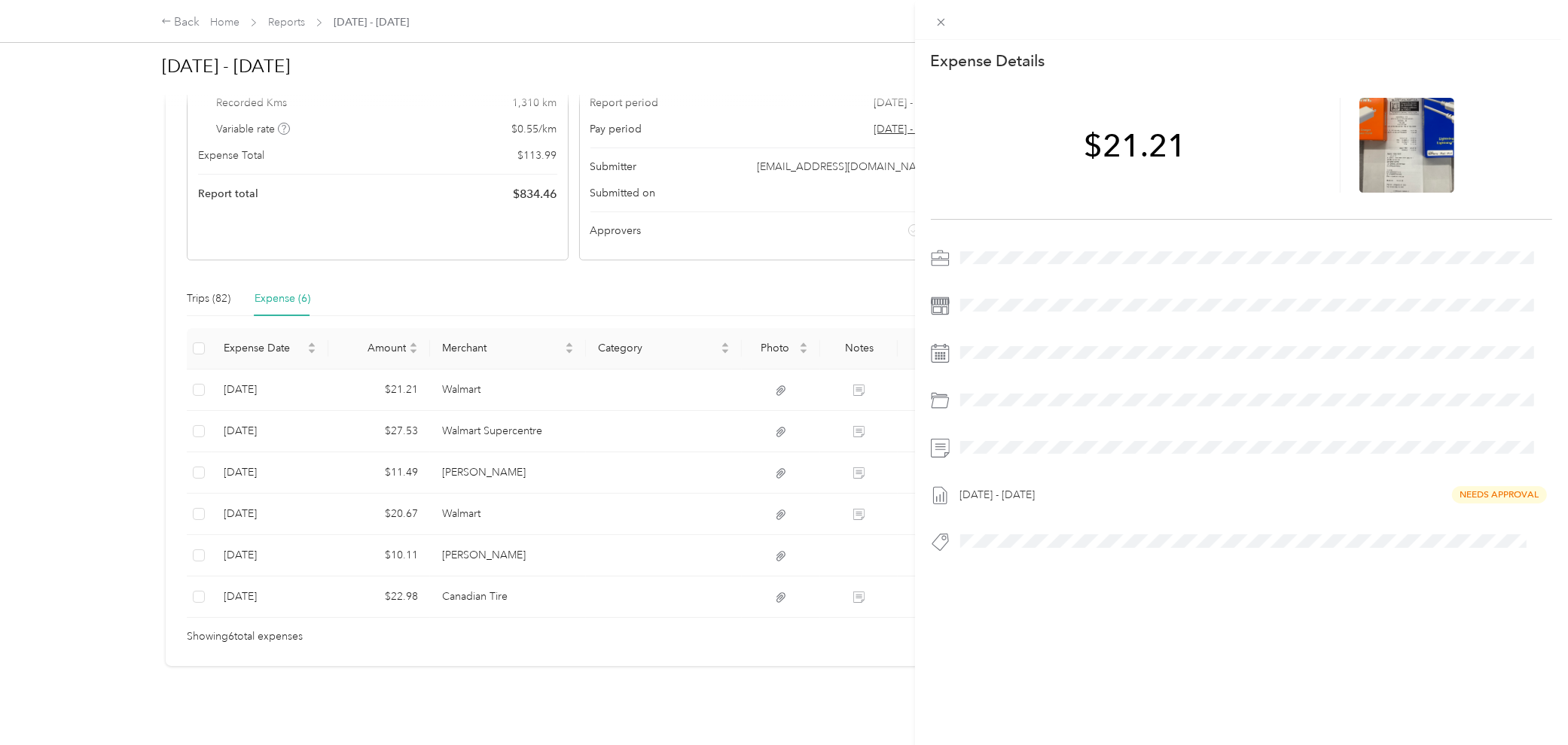
drag, startPoint x: 395, startPoint y: 390, endPoint x: 419, endPoint y: 398, distance: 25.3
click at [395, 391] on div "This expense cannot be edited because it is either under review, approved, or p…" at bounding box center [784, 372] width 1568 height 745
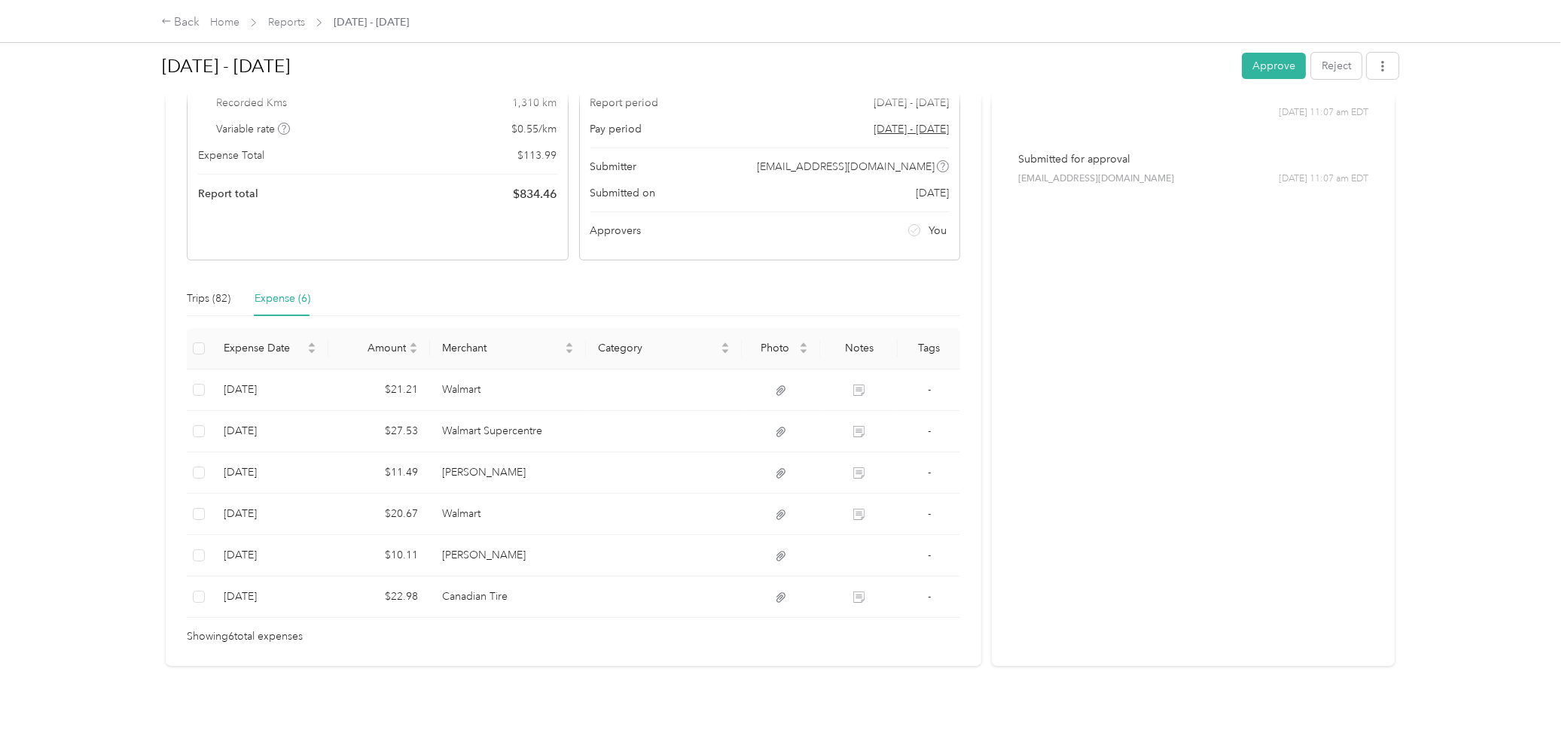
click at [460, 416] on div at bounding box center [784, 372] width 1568 height 745
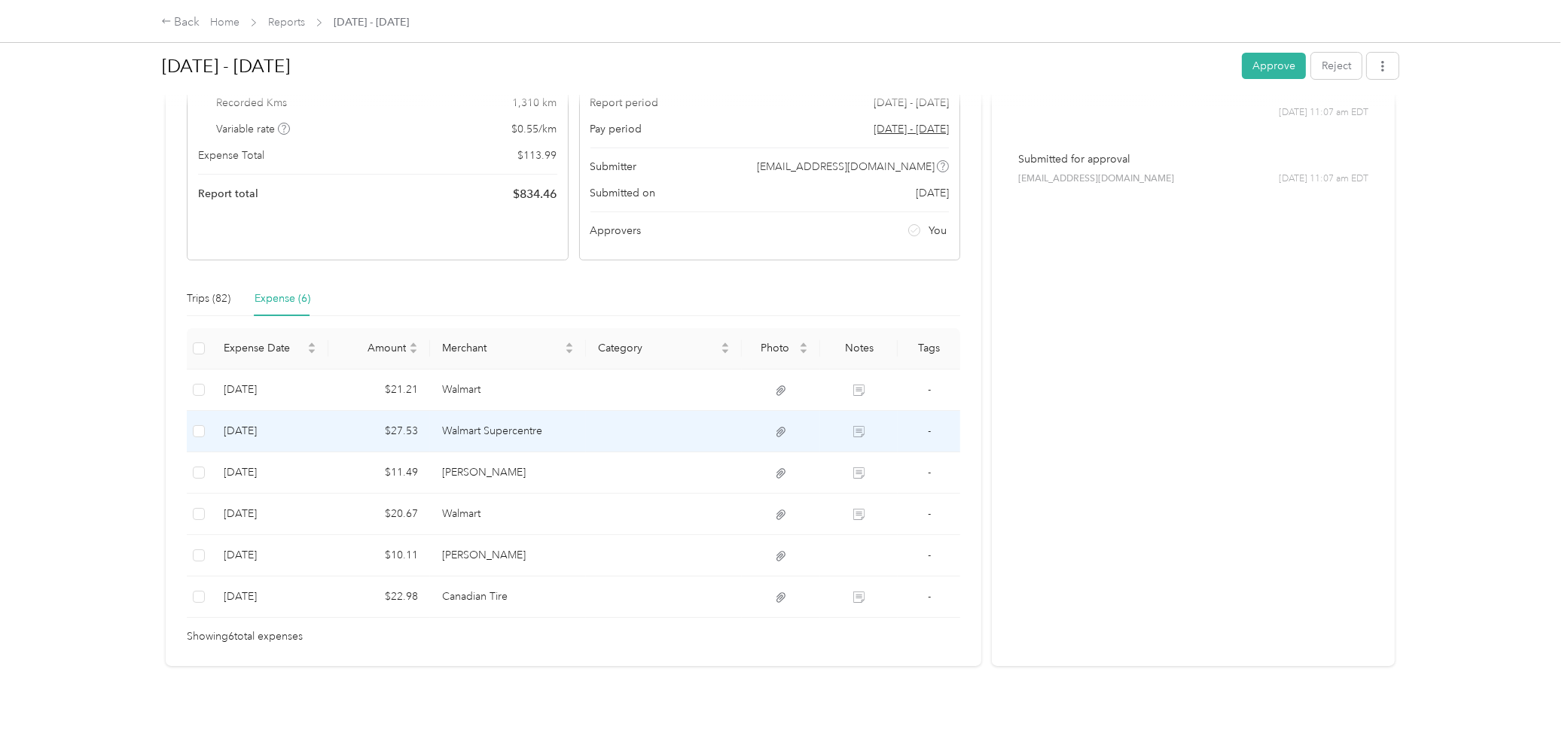
click at [484, 419] on td "Walmart Supercentre" at bounding box center [508, 431] width 156 height 41
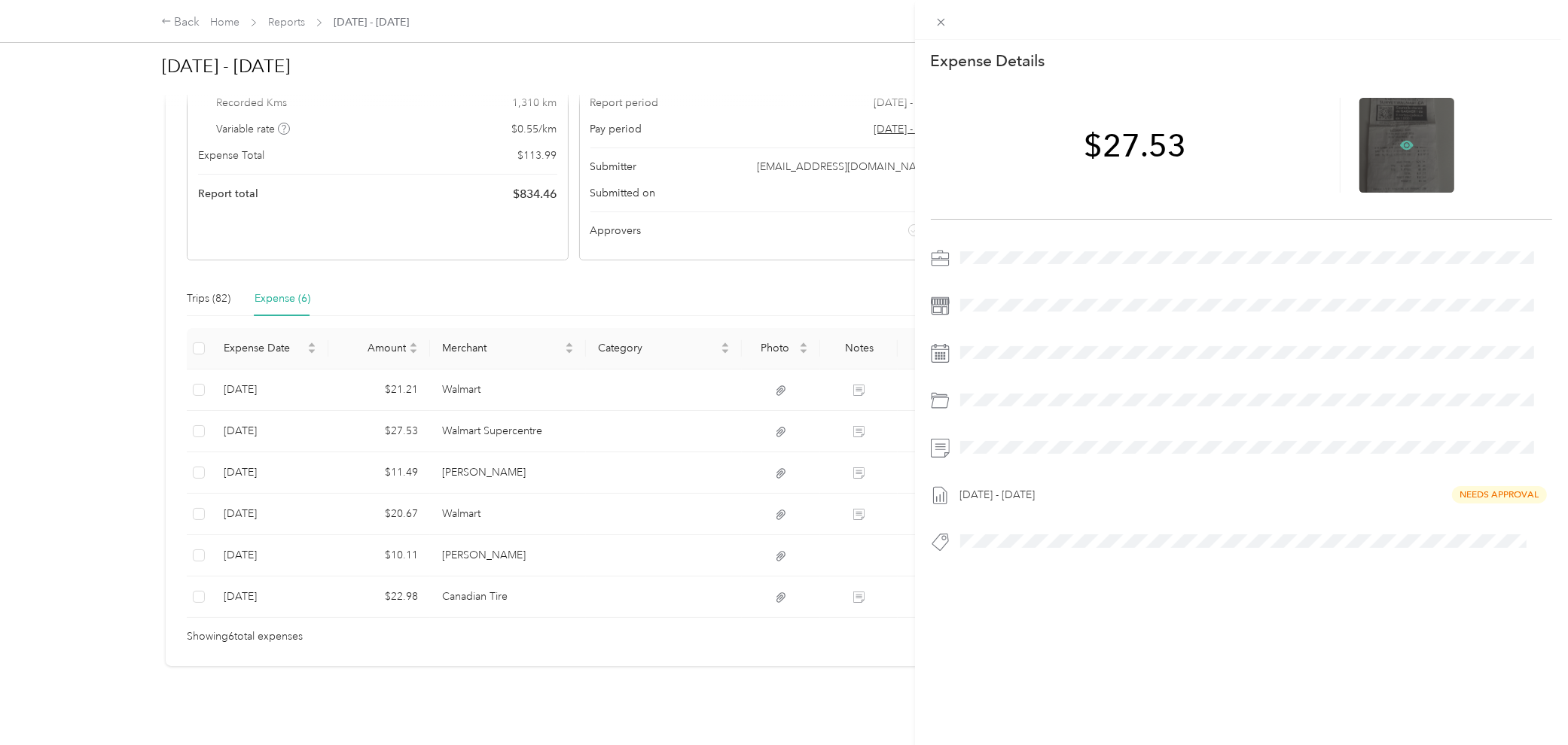
click at [1150, 143] on icon at bounding box center [1406, 145] width 14 height 14
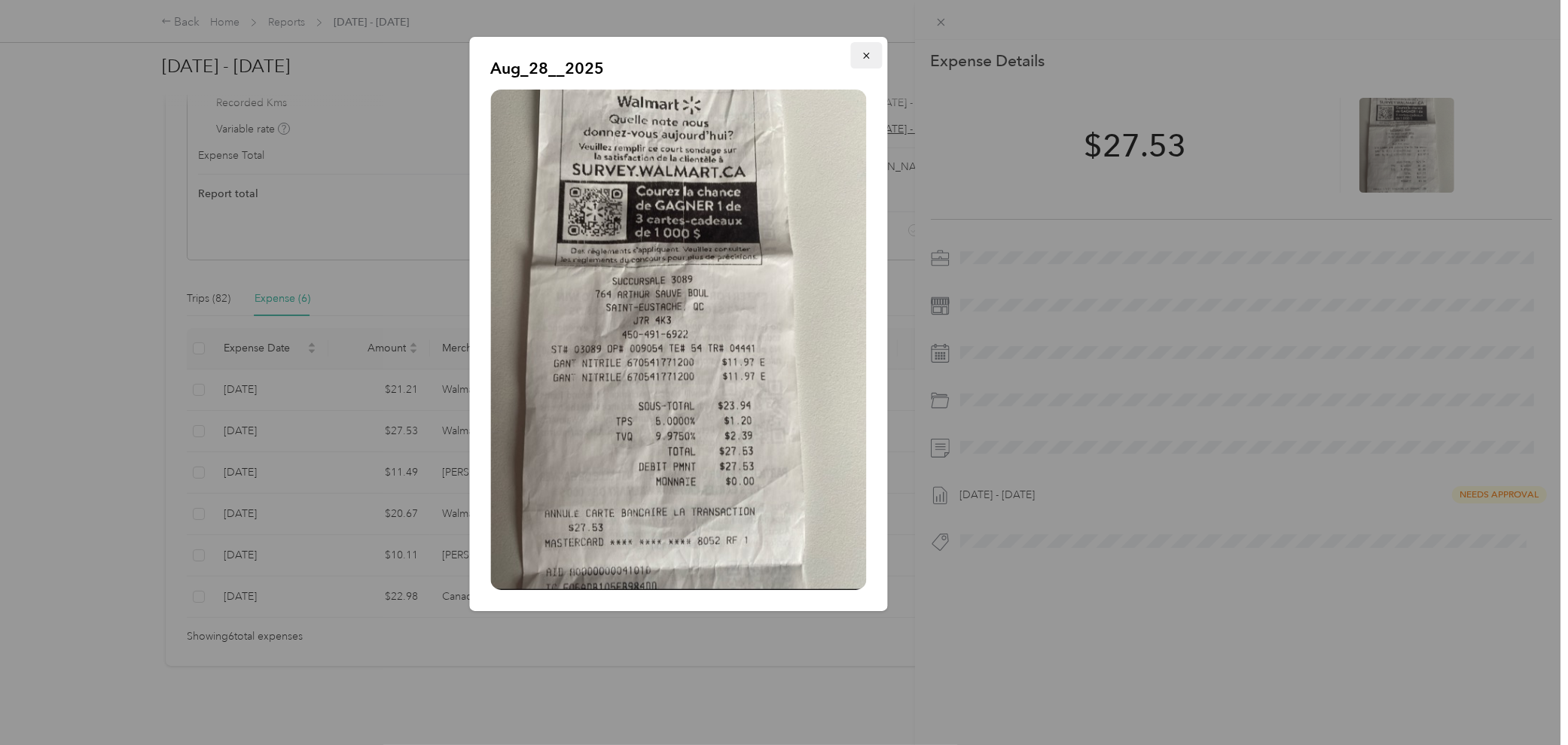
click at [856, 57] on button "button" at bounding box center [866, 55] width 32 height 26
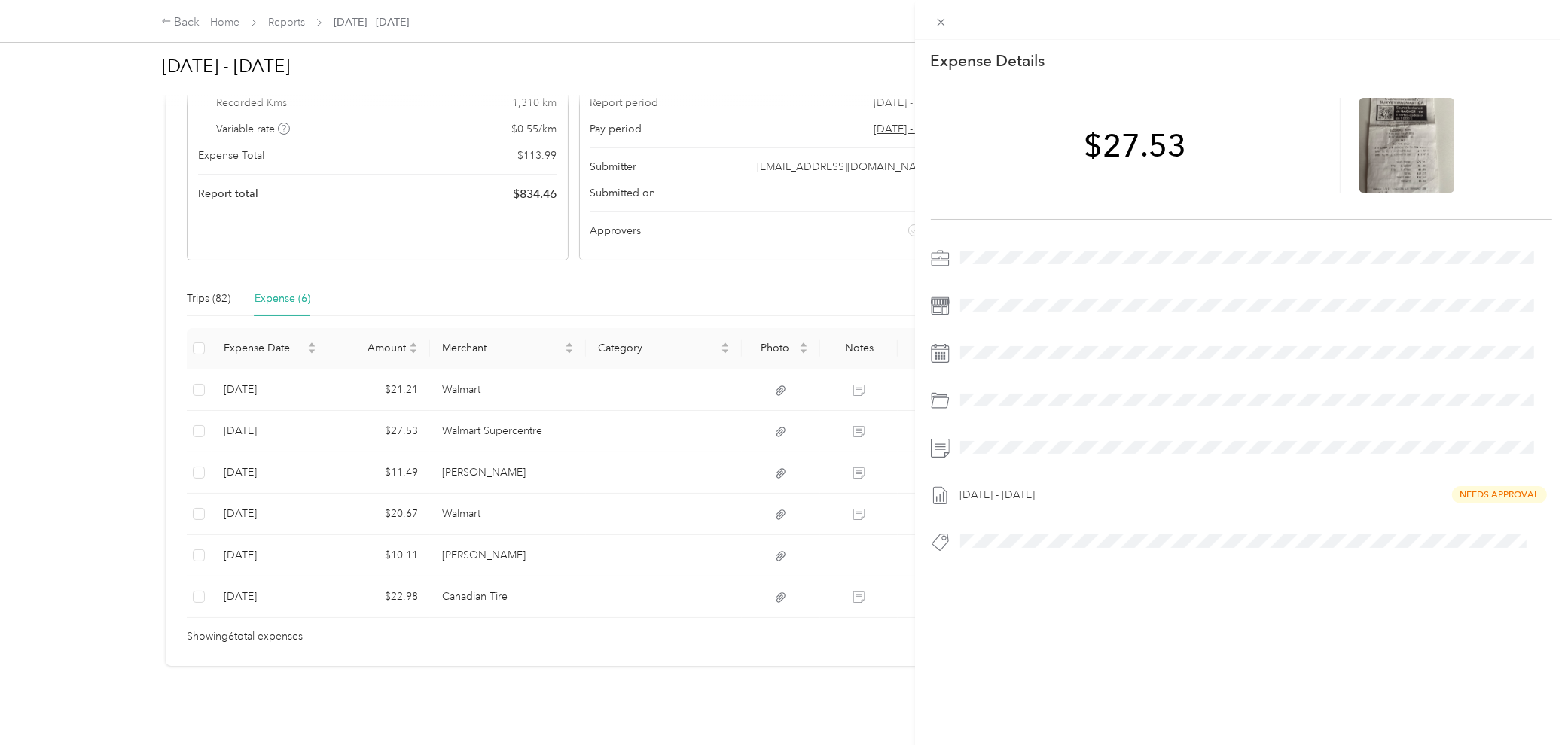
click at [395, 414] on div "This expense cannot be edited because it is either under review, approved, or p…" at bounding box center [784, 372] width 1568 height 745
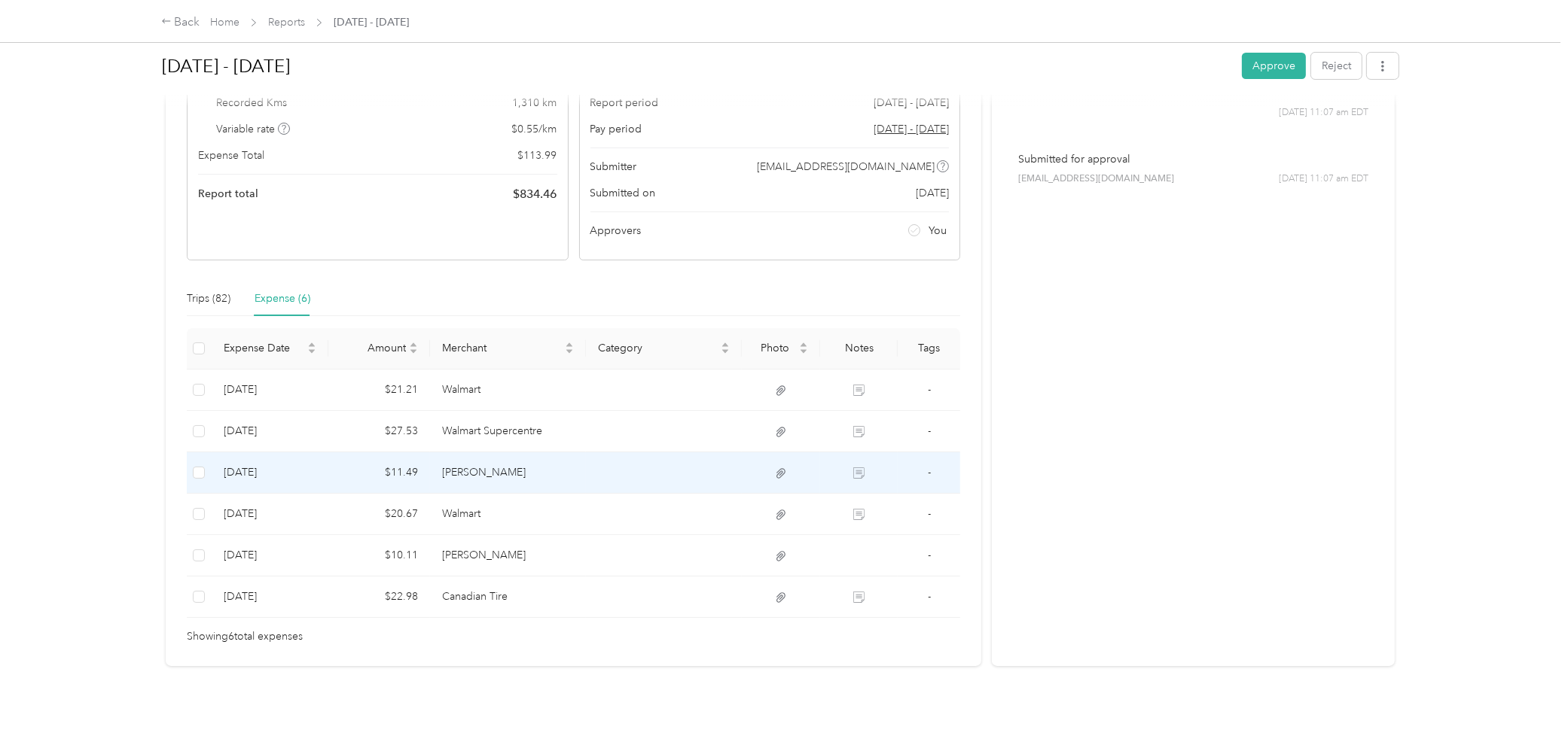
click at [432, 464] on td "[PERSON_NAME]" at bounding box center [508, 472] width 156 height 41
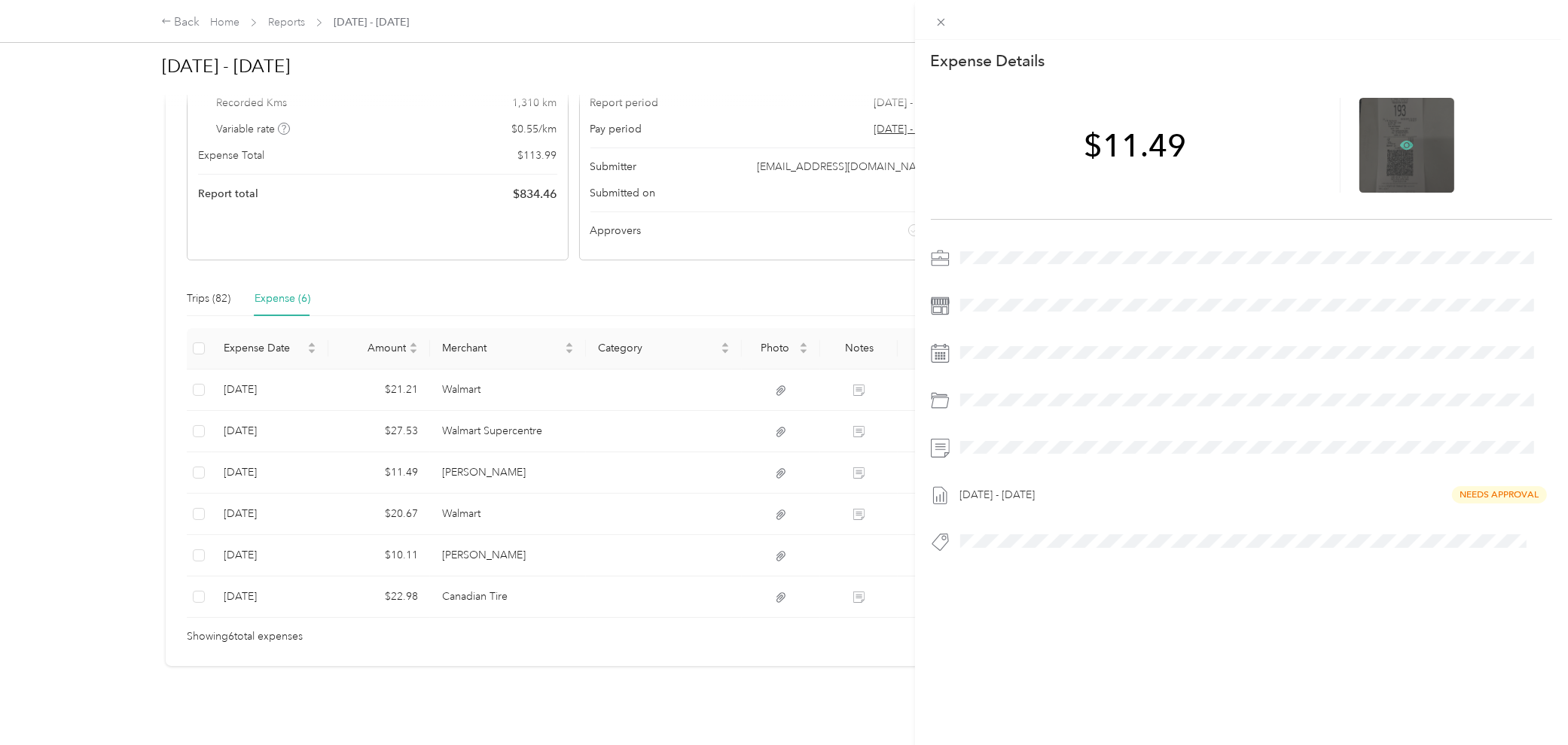
click at [1150, 144] on icon at bounding box center [1406, 145] width 5 height 5
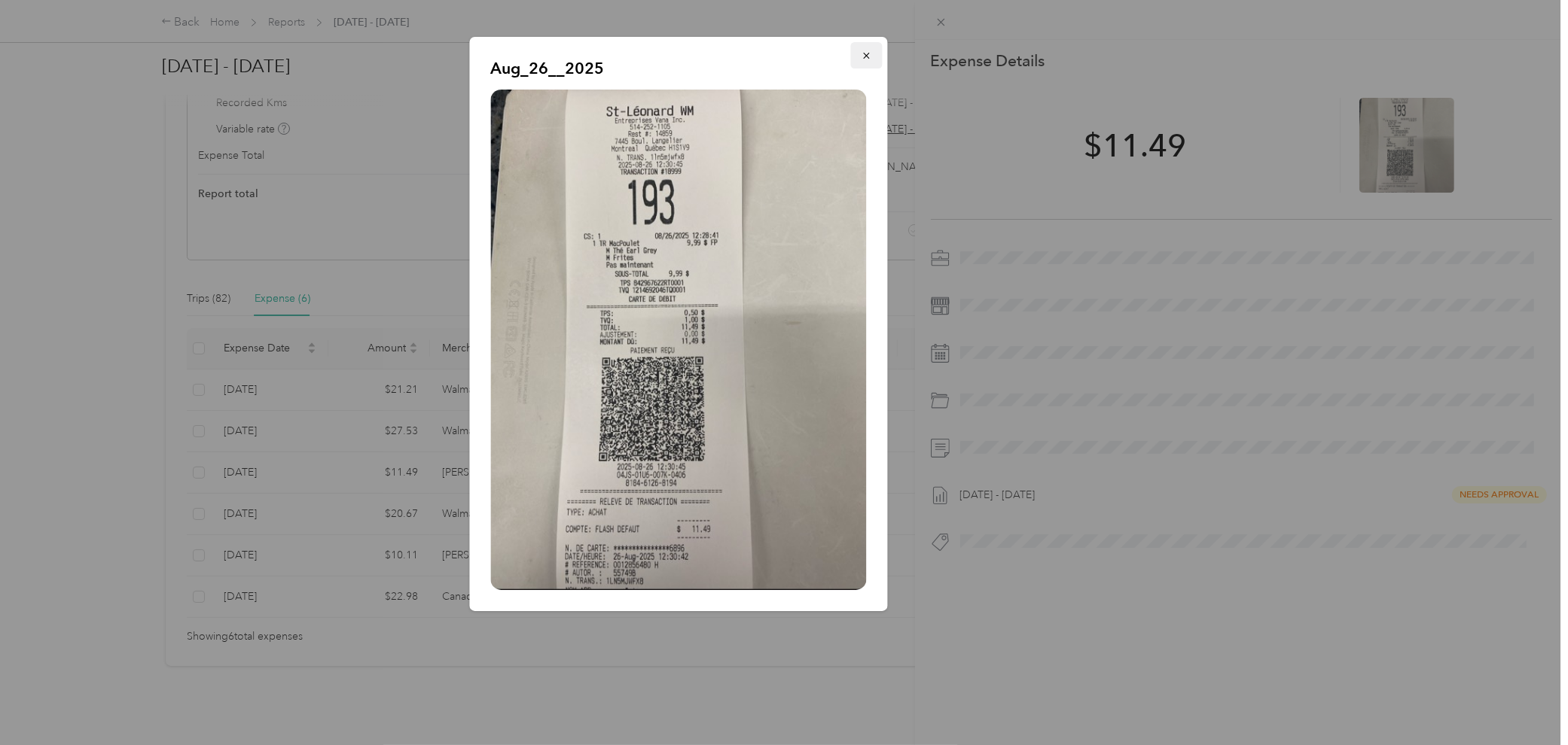
click at [855, 51] on button "button" at bounding box center [866, 55] width 32 height 26
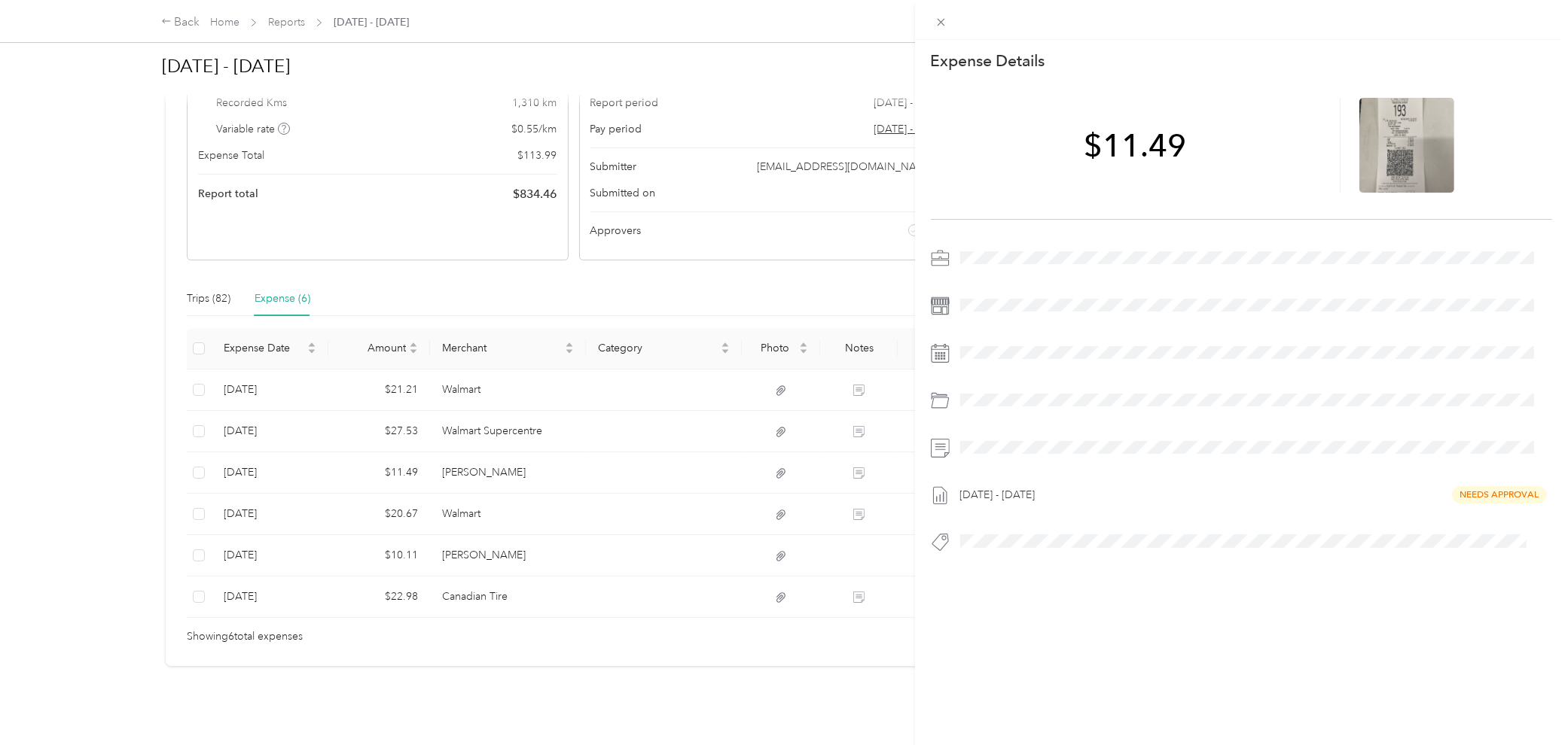
click at [398, 487] on div "This expense cannot be edited because it is either under review, approved, or p…" at bounding box center [784, 372] width 1568 height 745
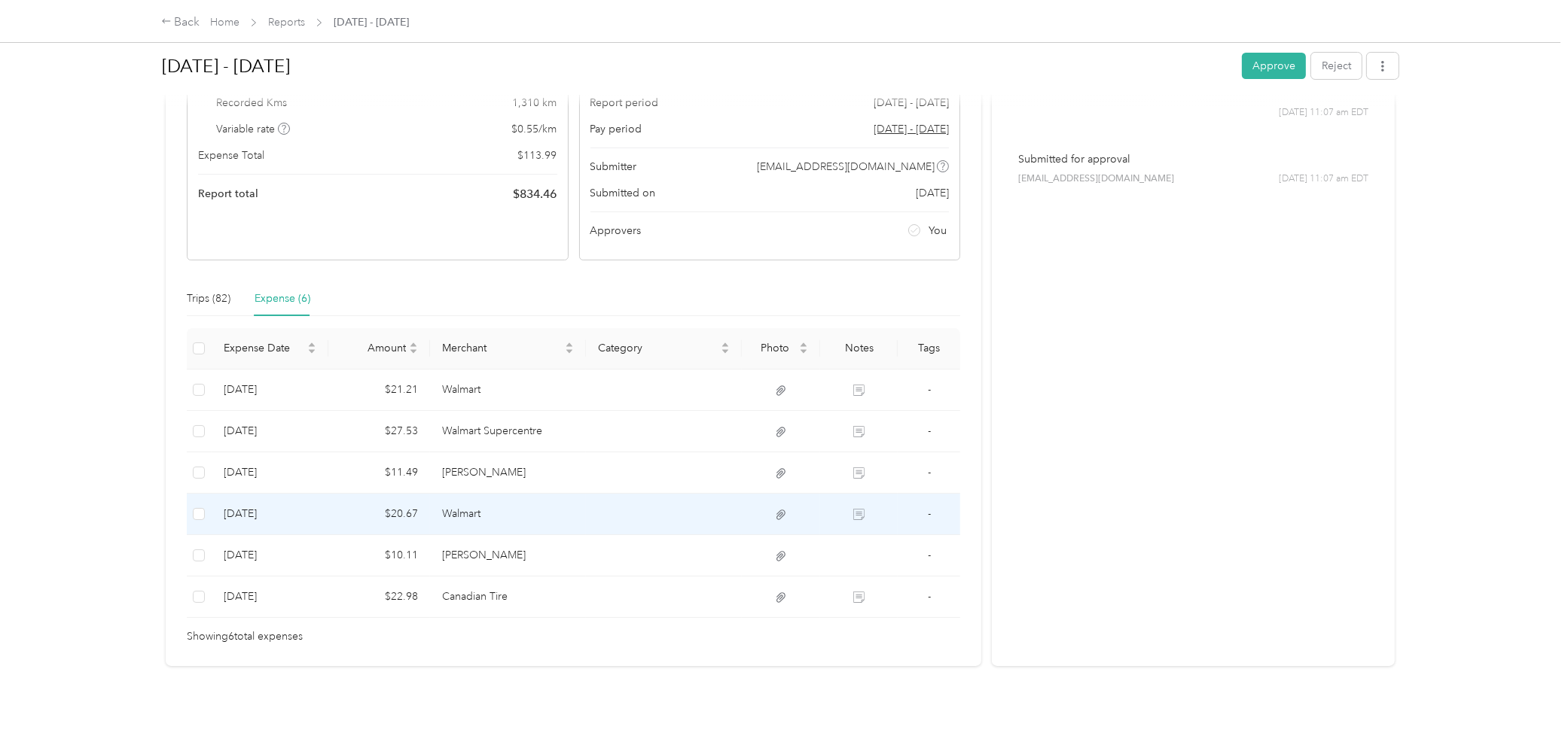
click at [431, 502] on td "Walmart" at bounding box center [508, 514] width 156 height 41
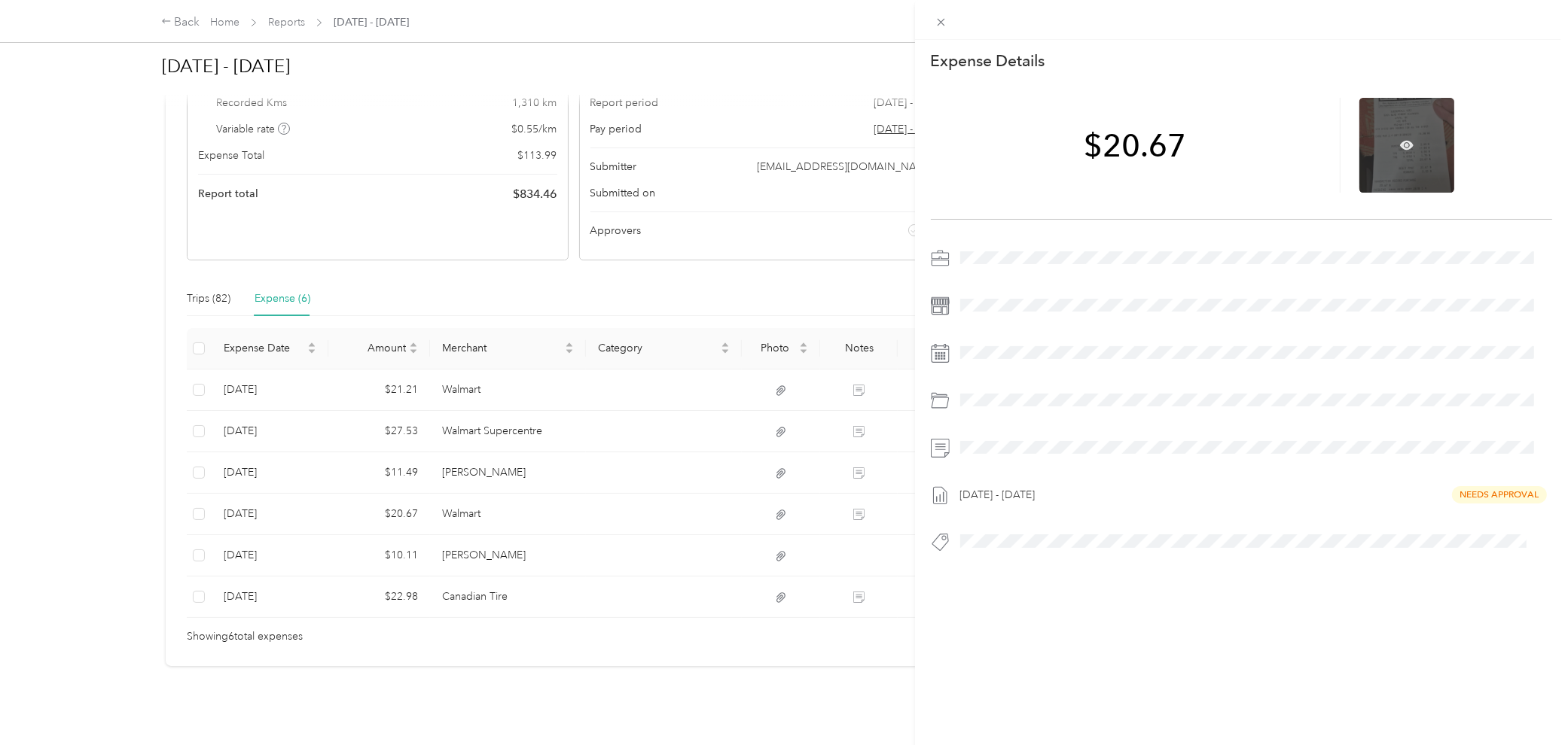
drag, startPoint x: 1405, startPoint y: 144, endPoint x: 1429, endPoint y: 149, distance: 24.5
click at [1150, 146] on div at bounding box center [1406, 145] width 95 height 95
drag, startPoint x: 268, startPoint y: 457, endPoint x: 309, endPoint y: 502, distance: 60.9
click at [268, 457] on div "This expense cannot be edited because it is either under review, approved, or p…" at bounding box center [784, 372] width 1568 height 745
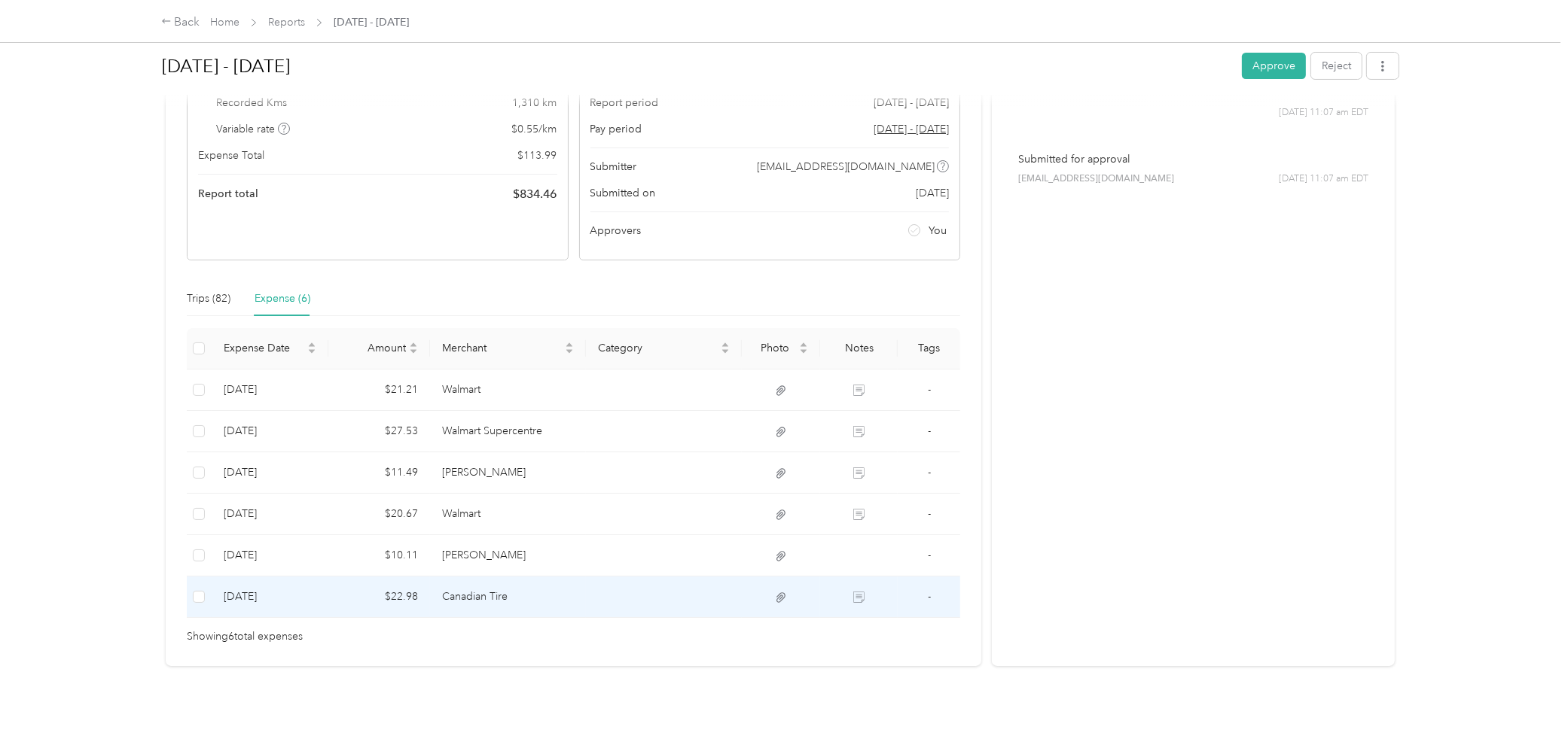
click at [458, 553] on td "Canadian Tire" at bounding box center [508, 596] width 156 height 41
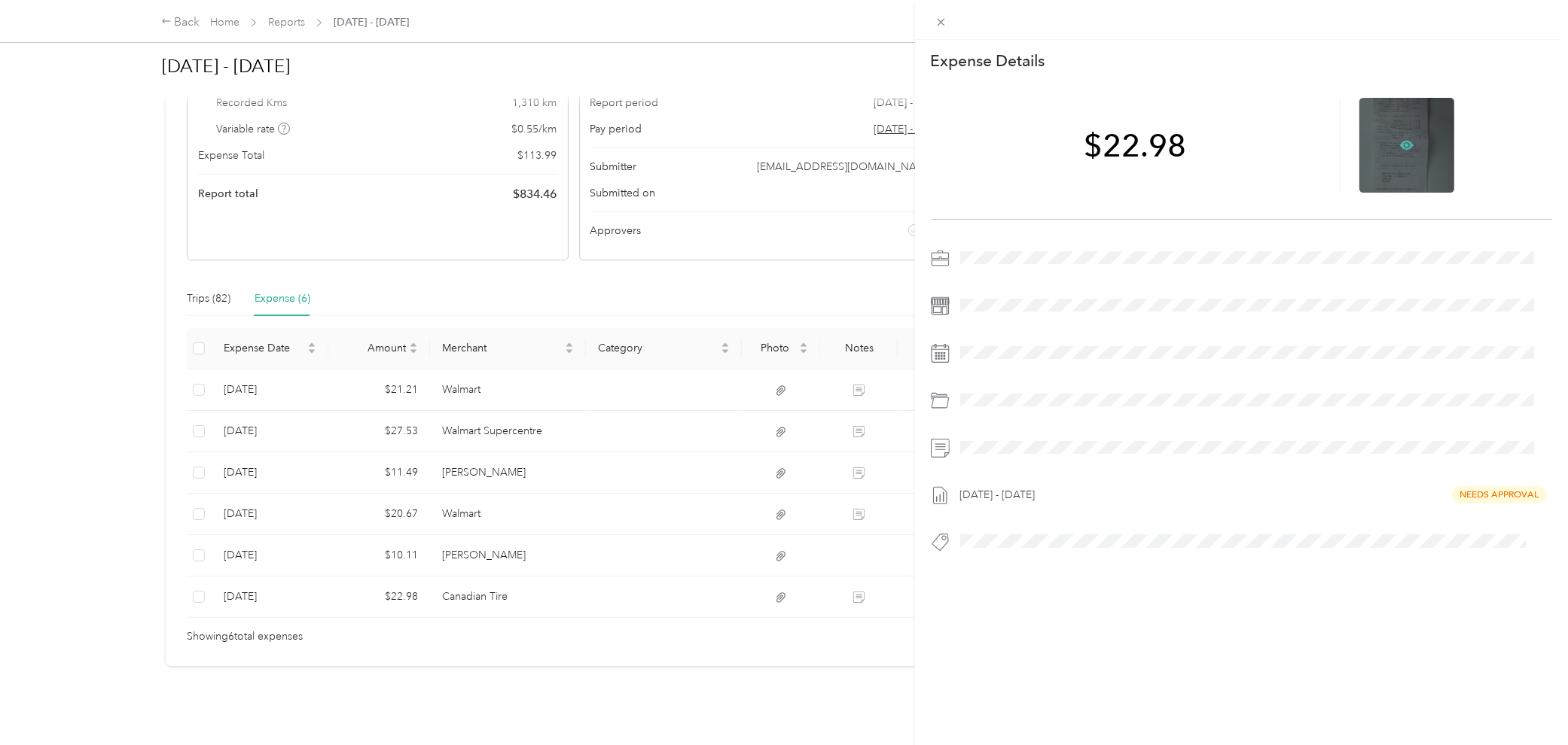
click at [1150, 144] on icon at bounding box center [1406, 144] width 14 height 9
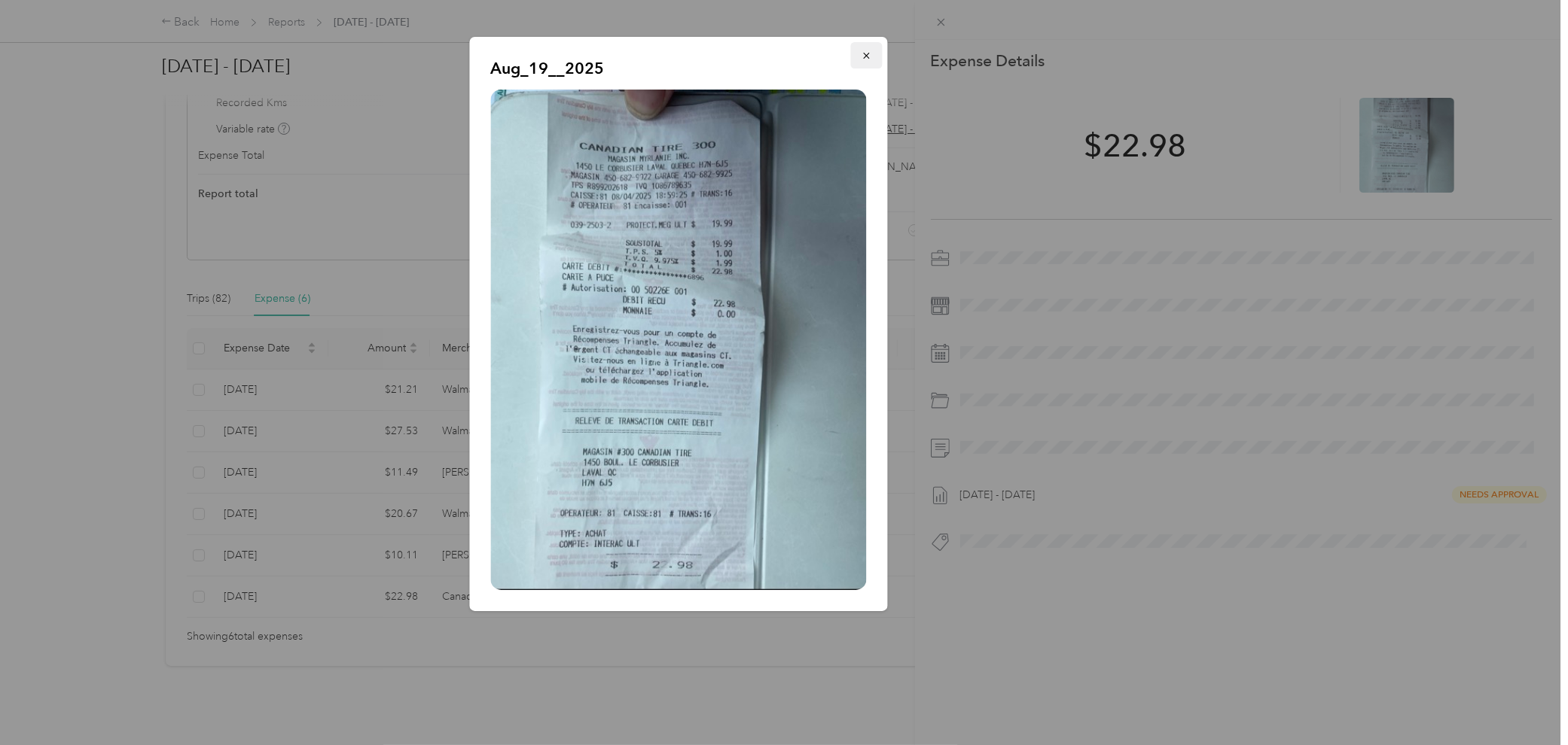
click at [860, 54] on button "button" at bounding box center [866, 55] width 32 height 26
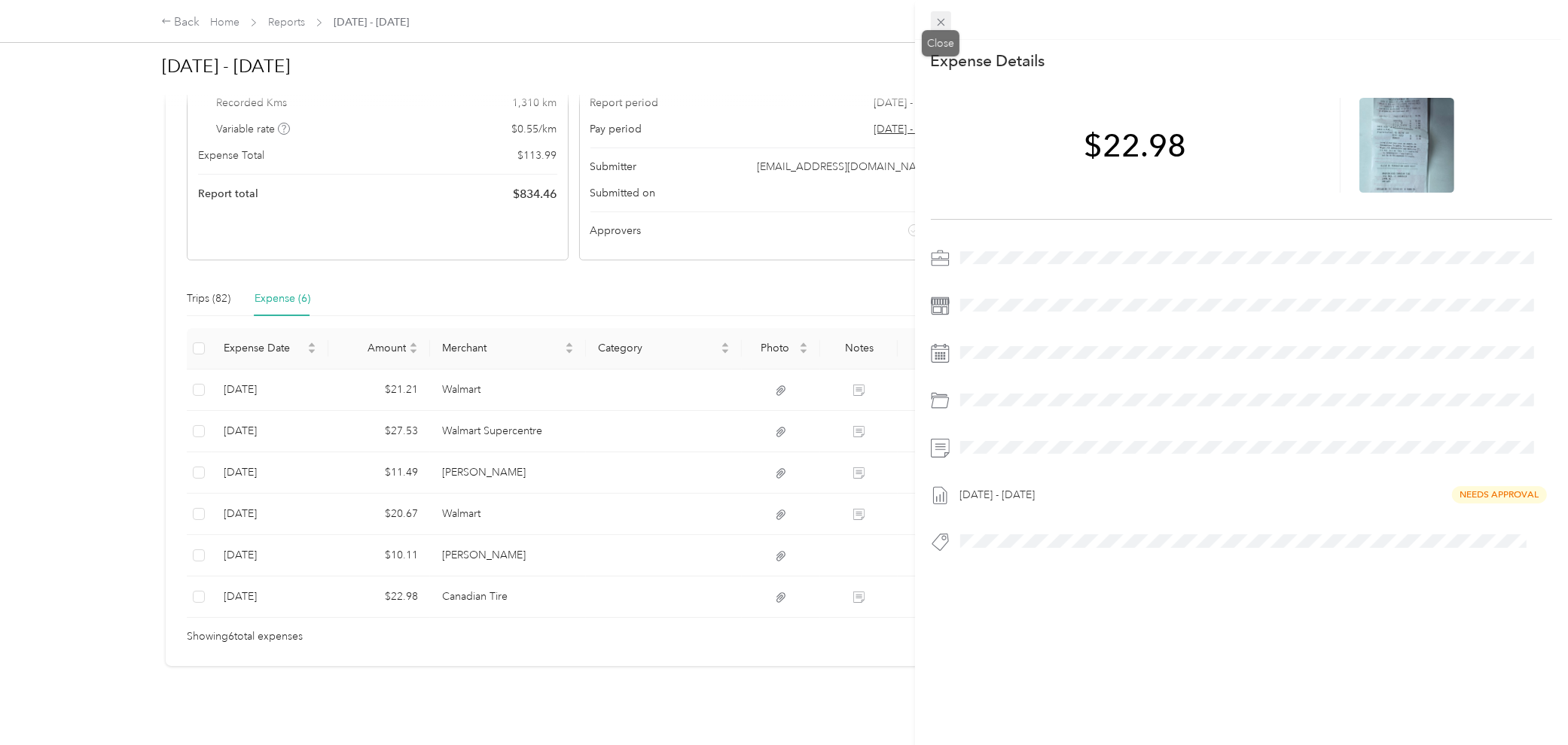
click at [944, 25] on icon at bounding box center [940, 22] width 7 height 7
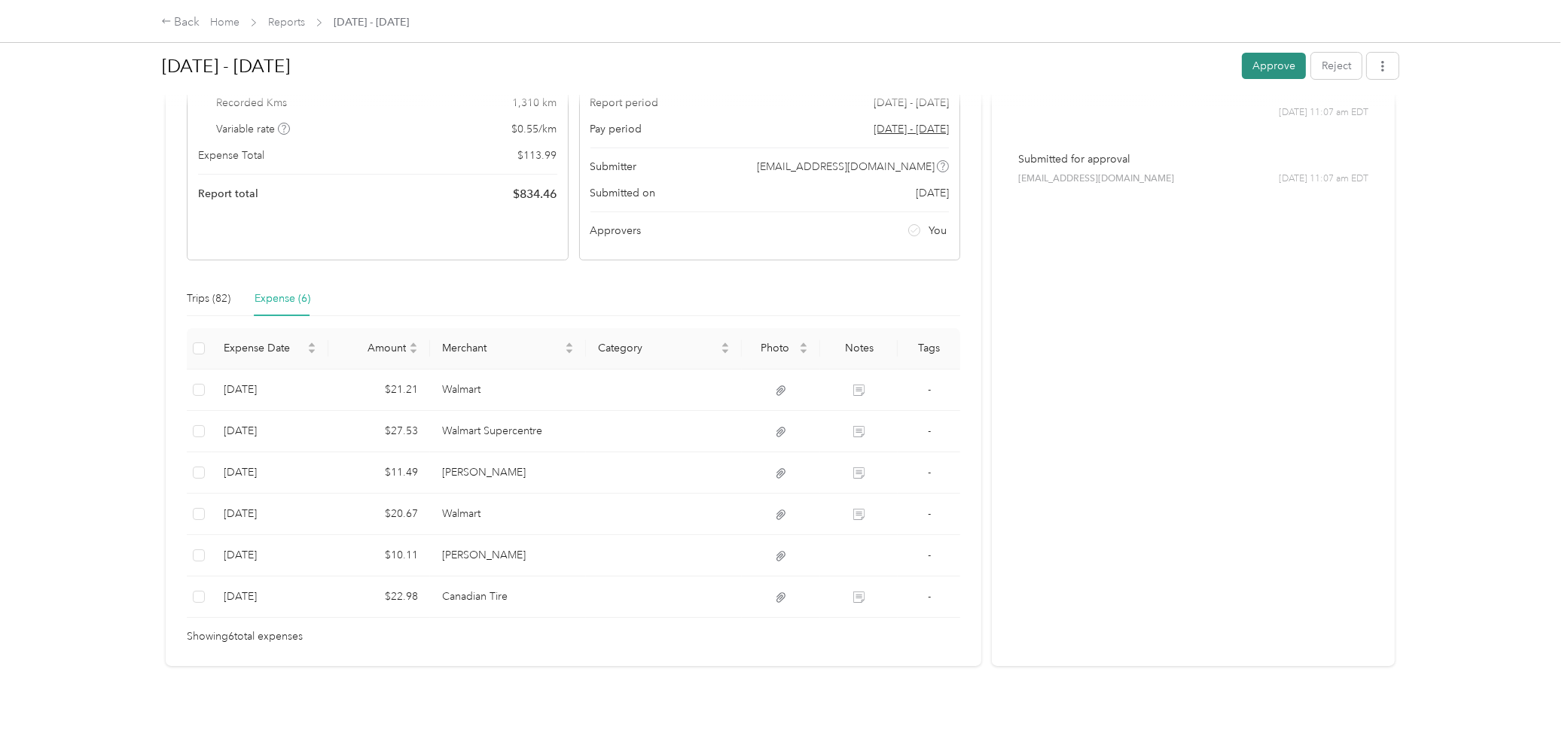
click at [1150, 65] on button "Approve" at bounding box center [1273, 66] width 64 height 26
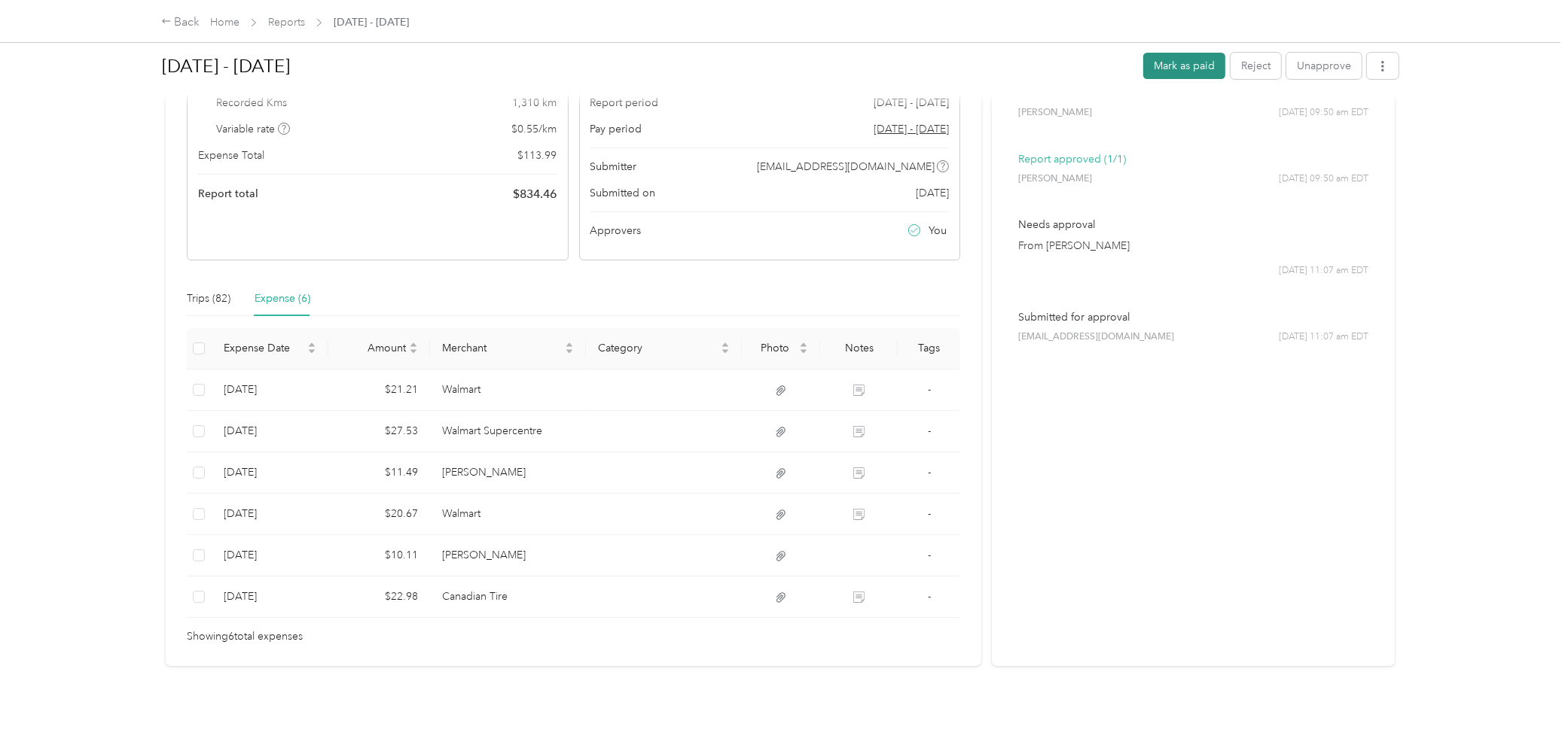
click at [1150, 60] on button "Mark as paid" at bounding box center [1184, 66] width 82 height 26
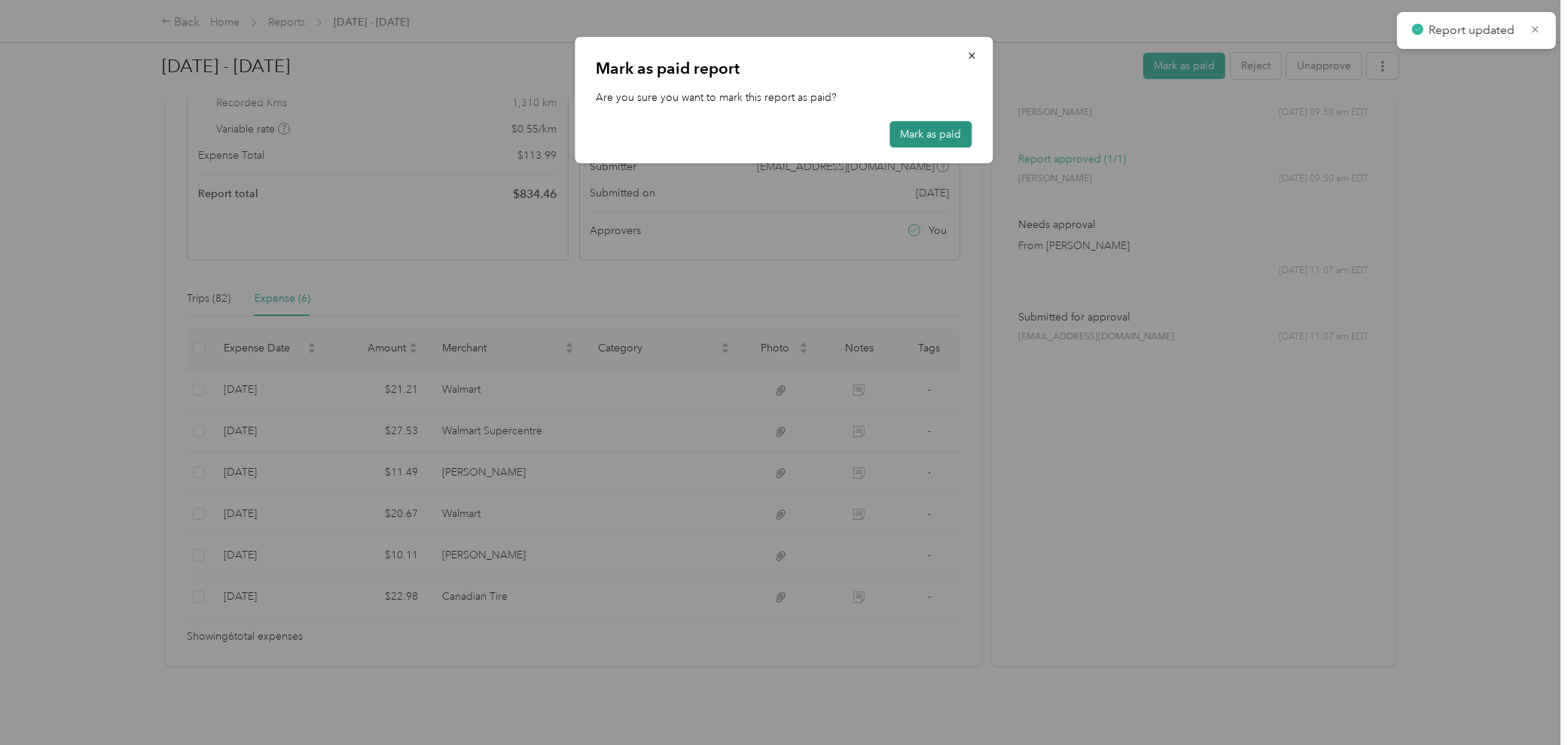
click at [942, 137] on button "Mark as paid" at bounding box center [931, 134] width 82 height 26
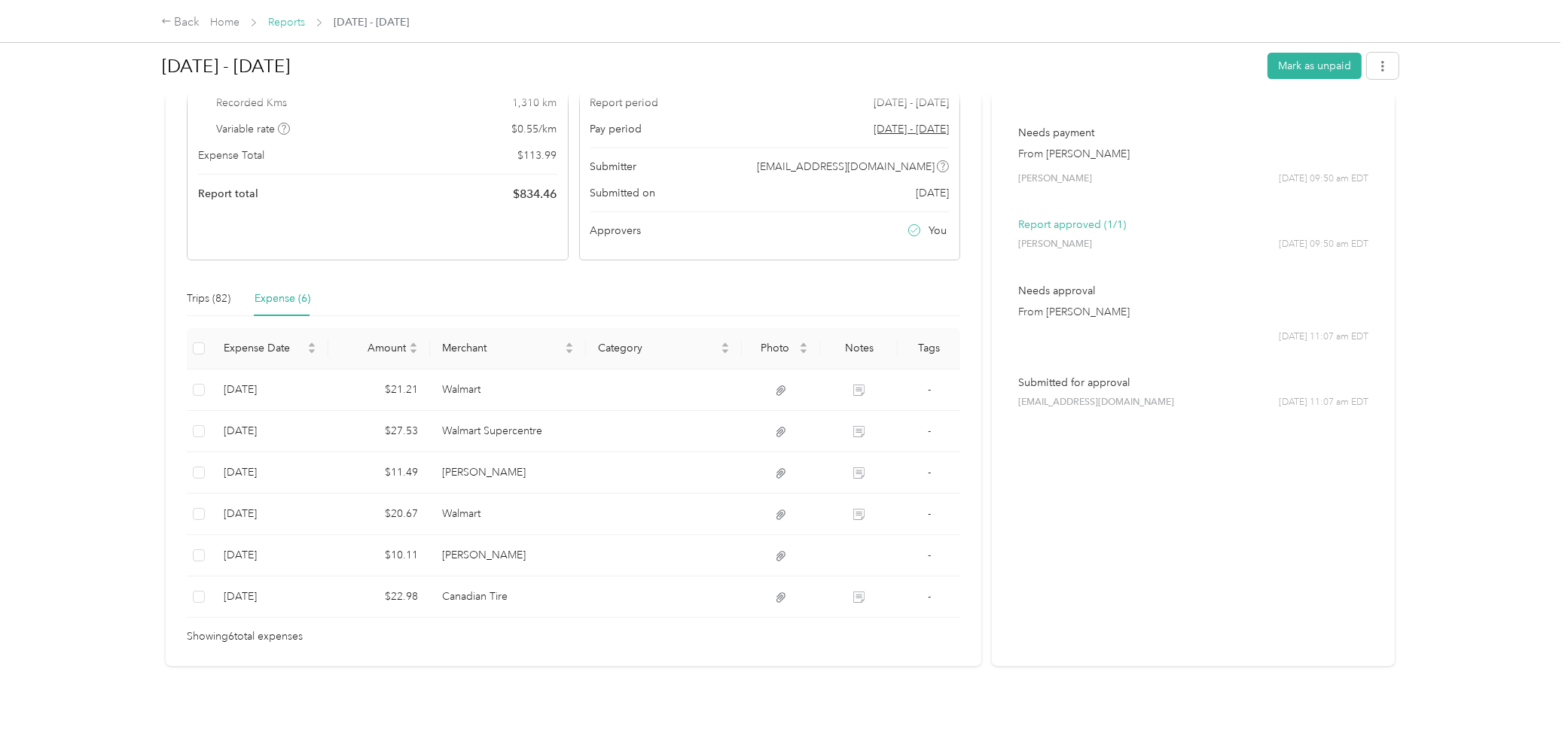
click at [292, 26] on link "Reports" at bounding box center [286, 22] width 37 height 13
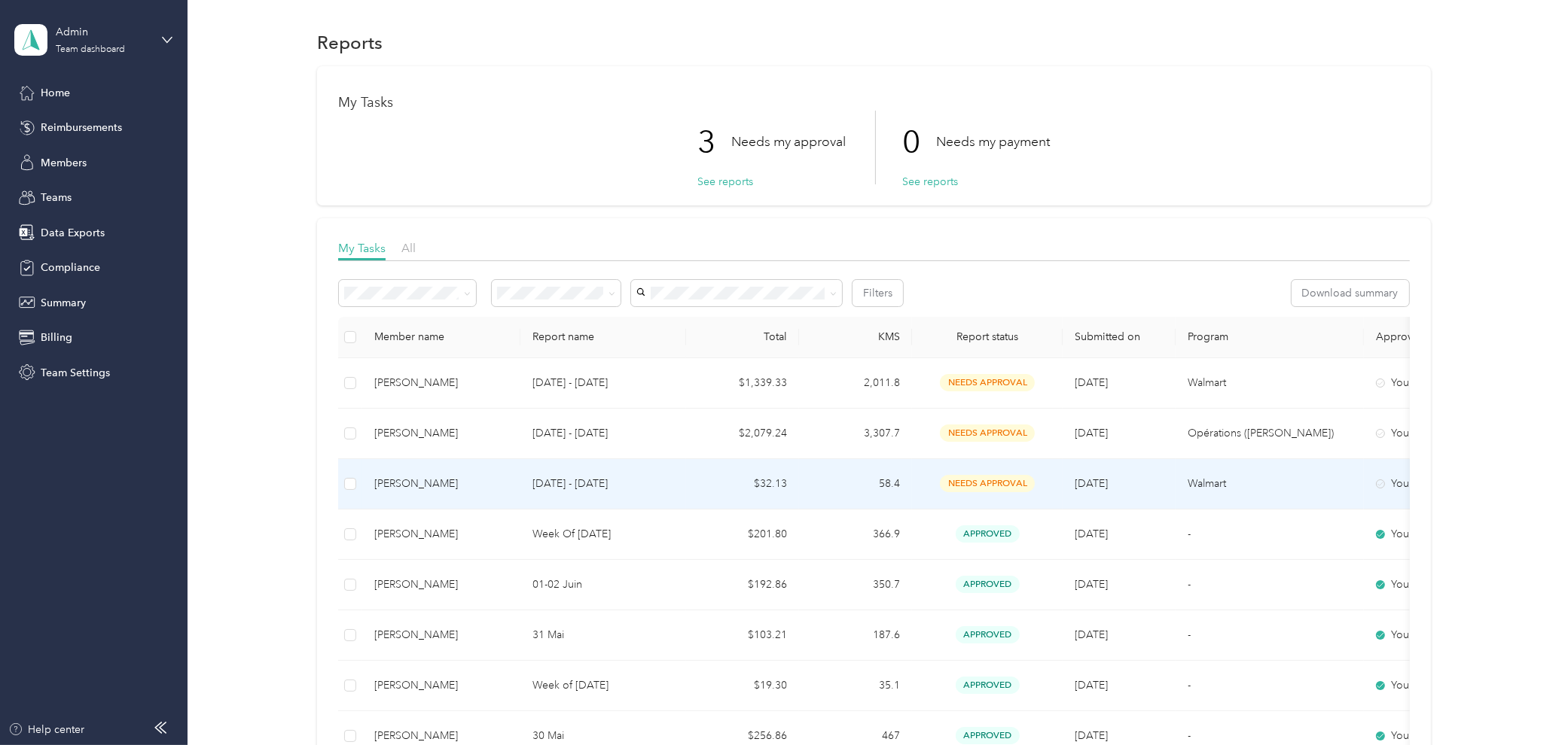
click at [460, 479] on div "[PERSON_NAME]" at bounding box center [441, 484] width 134 height 16
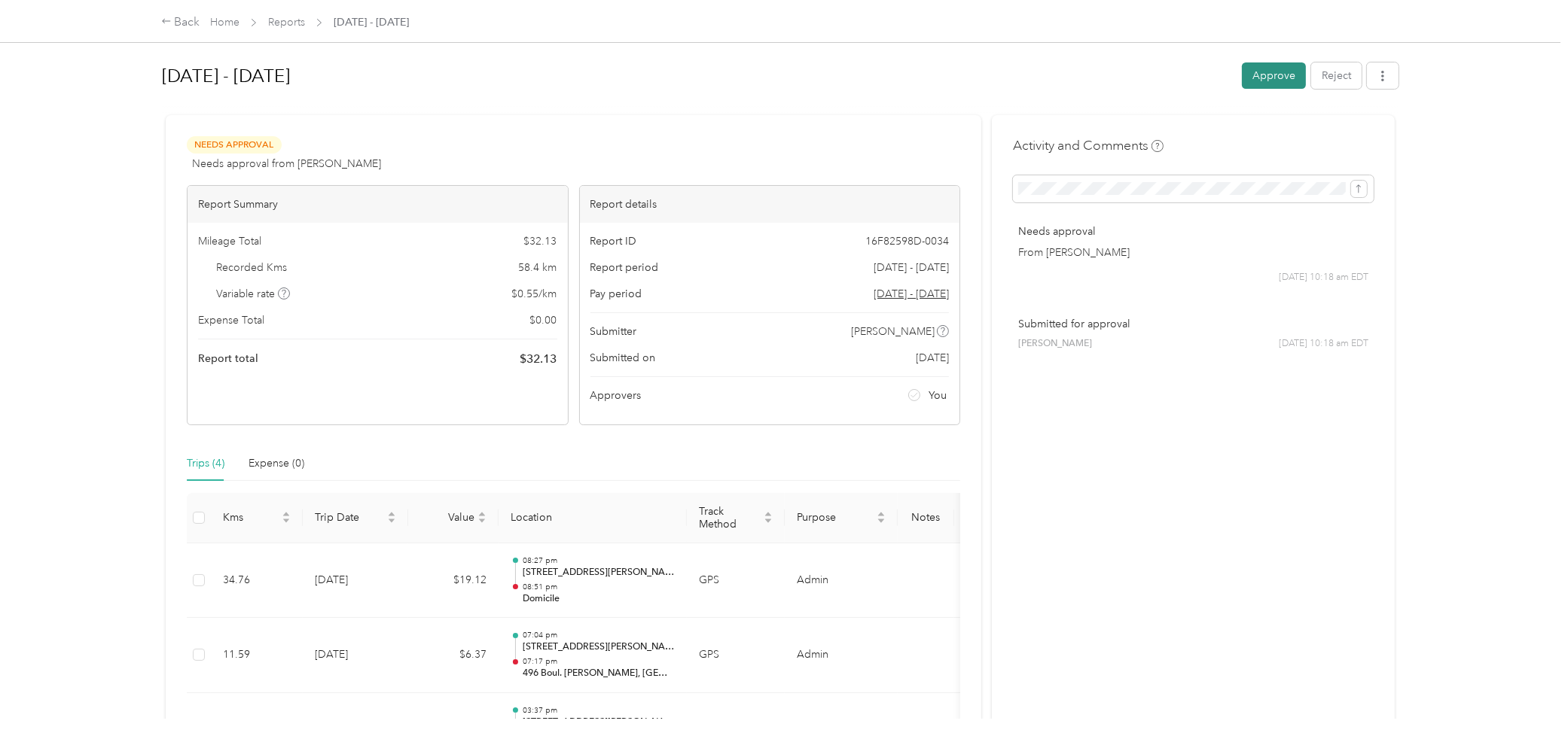
click at [1150, 67] on button "Approve" at bounding box center [1273, 75] width 64 height 26
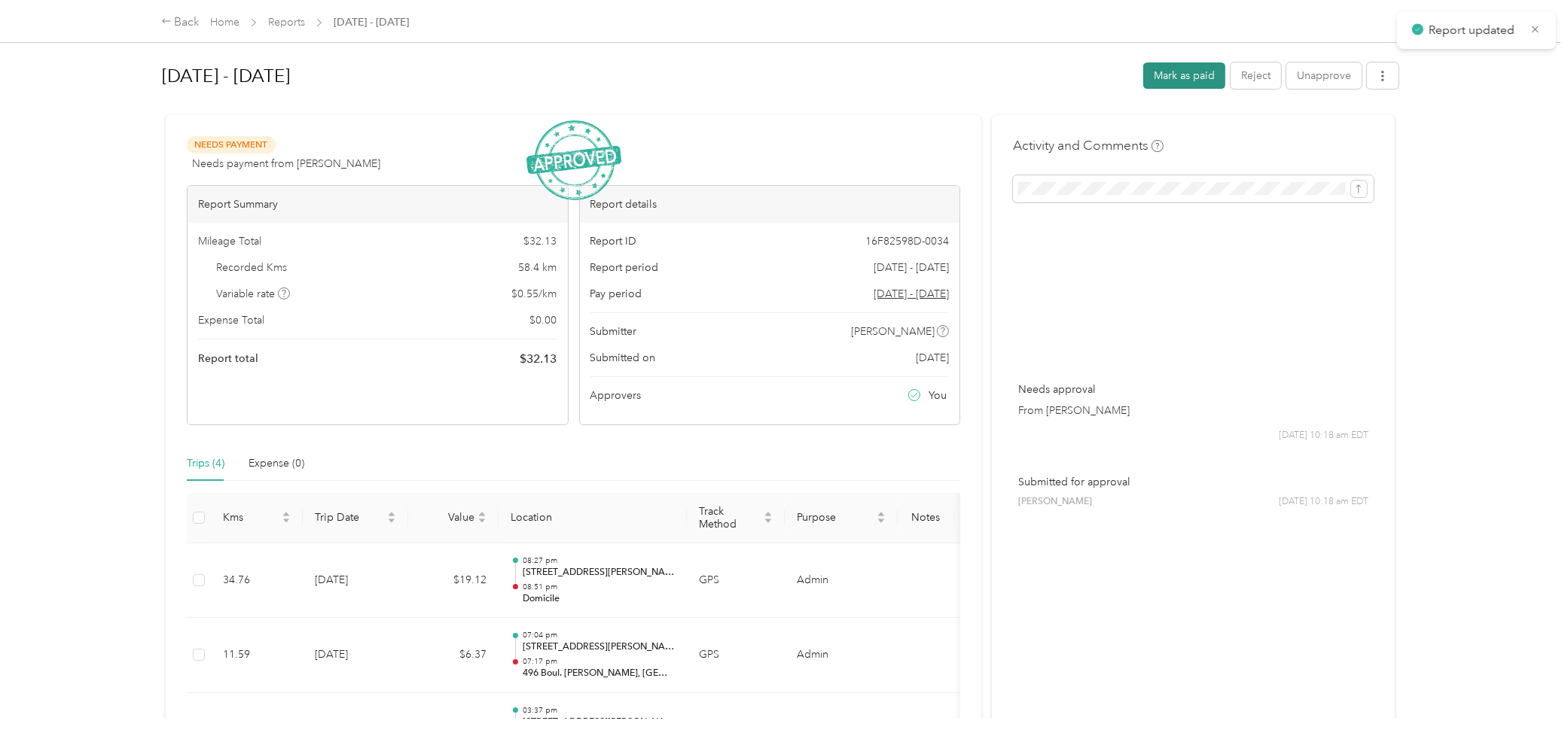
click at [1150, 78] on button "Mark as paid" at bounding box center [1184, 75] width 82 height 26
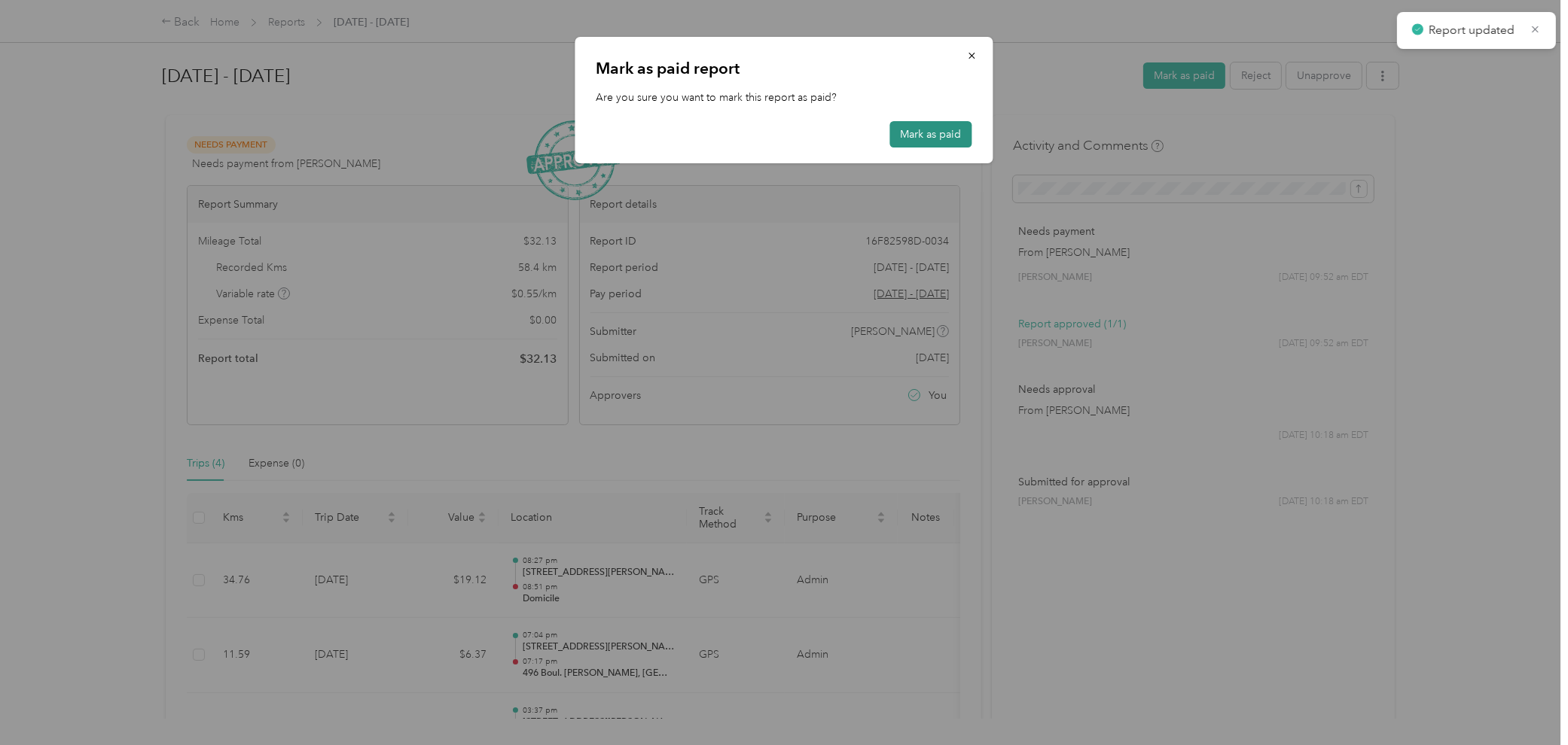
click at [923, 134] on button "Mark as paid" at bounding box center [931, 134] width 82 height 26
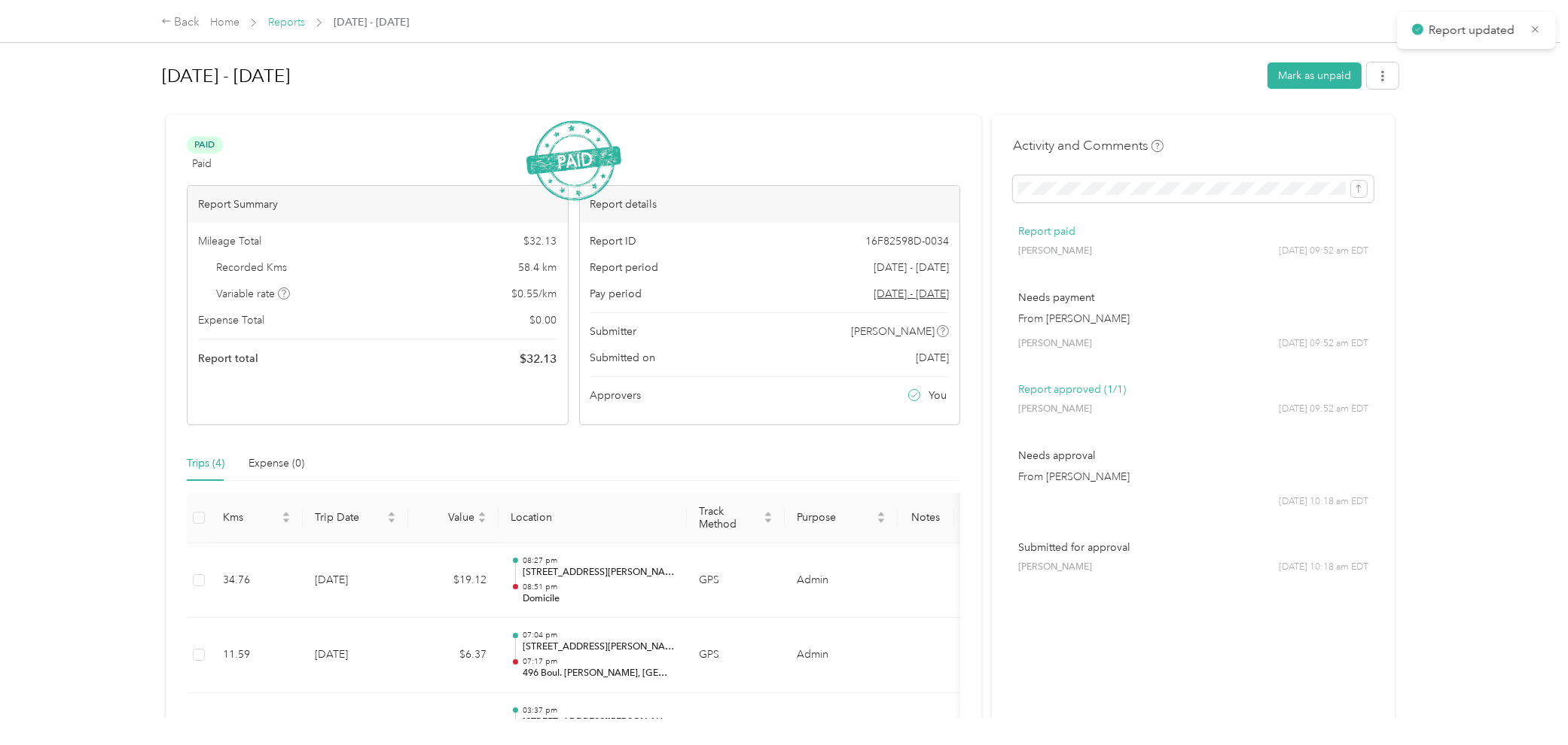
click at [287, 21] on link "Reports" at bounding box center [286, 22] width 37 height 13
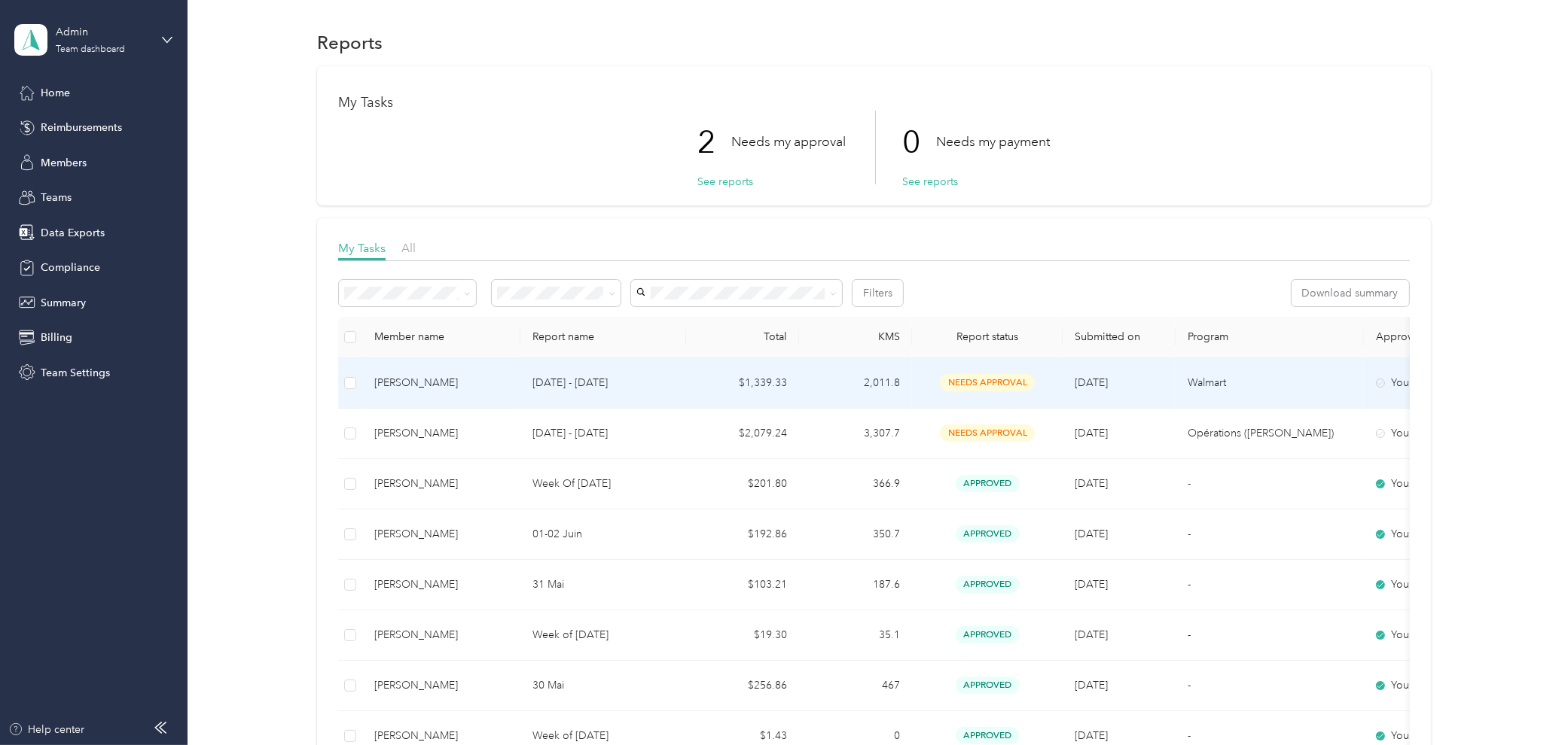
click at [456, 381] on div "[PERSON_NAME]" at bounding box center [441, 383] width 134 height 16
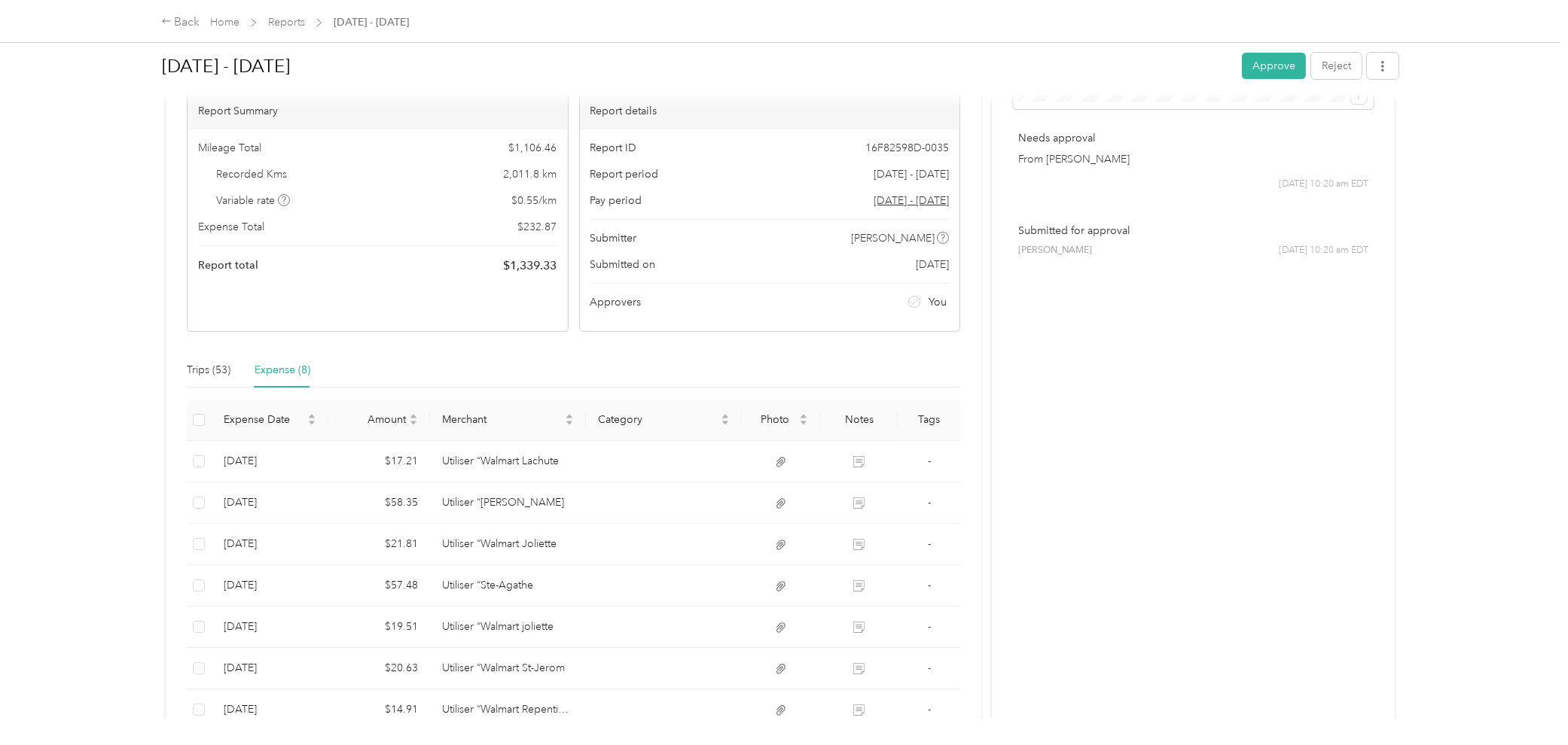
scroll to position [93, 0]
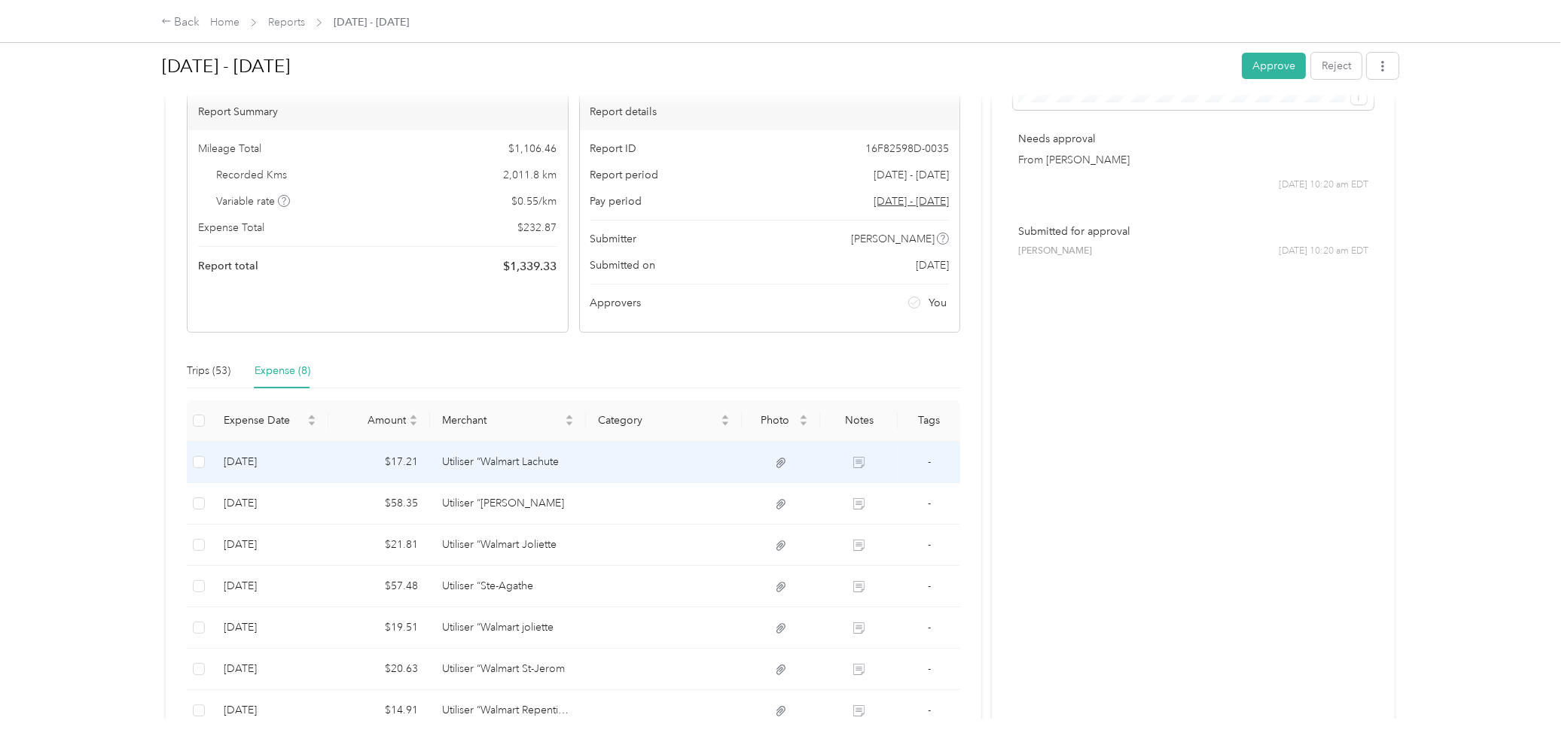
click at [447, 471] on td "Utiliser “Walmart Lachute" at bounding box center [508, 462] width 156 height 41
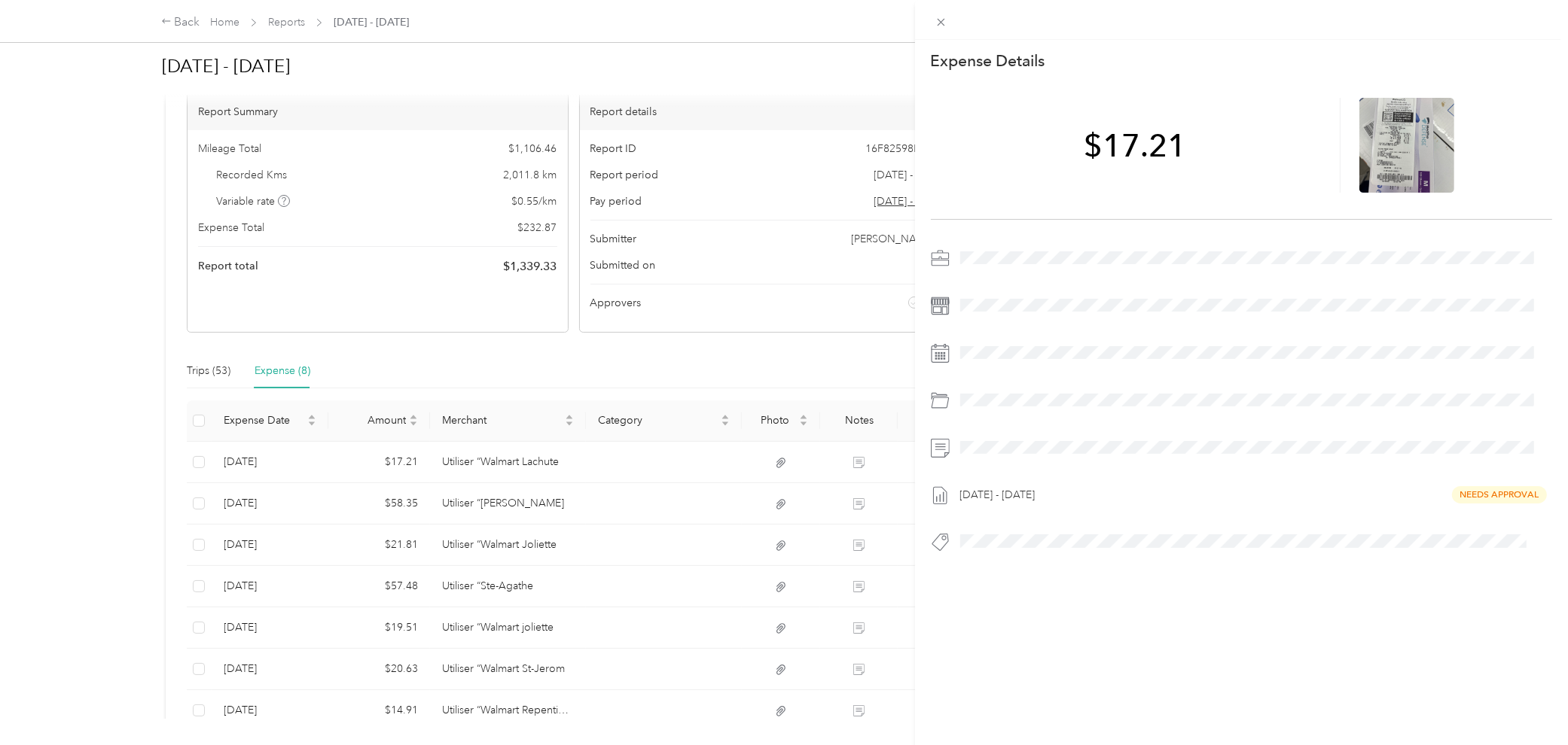
drag, startPoint x: 439, startPoint y: 467, endPoint x: 448, endPoint y: 471, distance: 9.8
click at [439, 467] on div "This expense cannot be edited because it is either under review, approved, or p…" at bounding box center [784, 372] width 1568 height 745
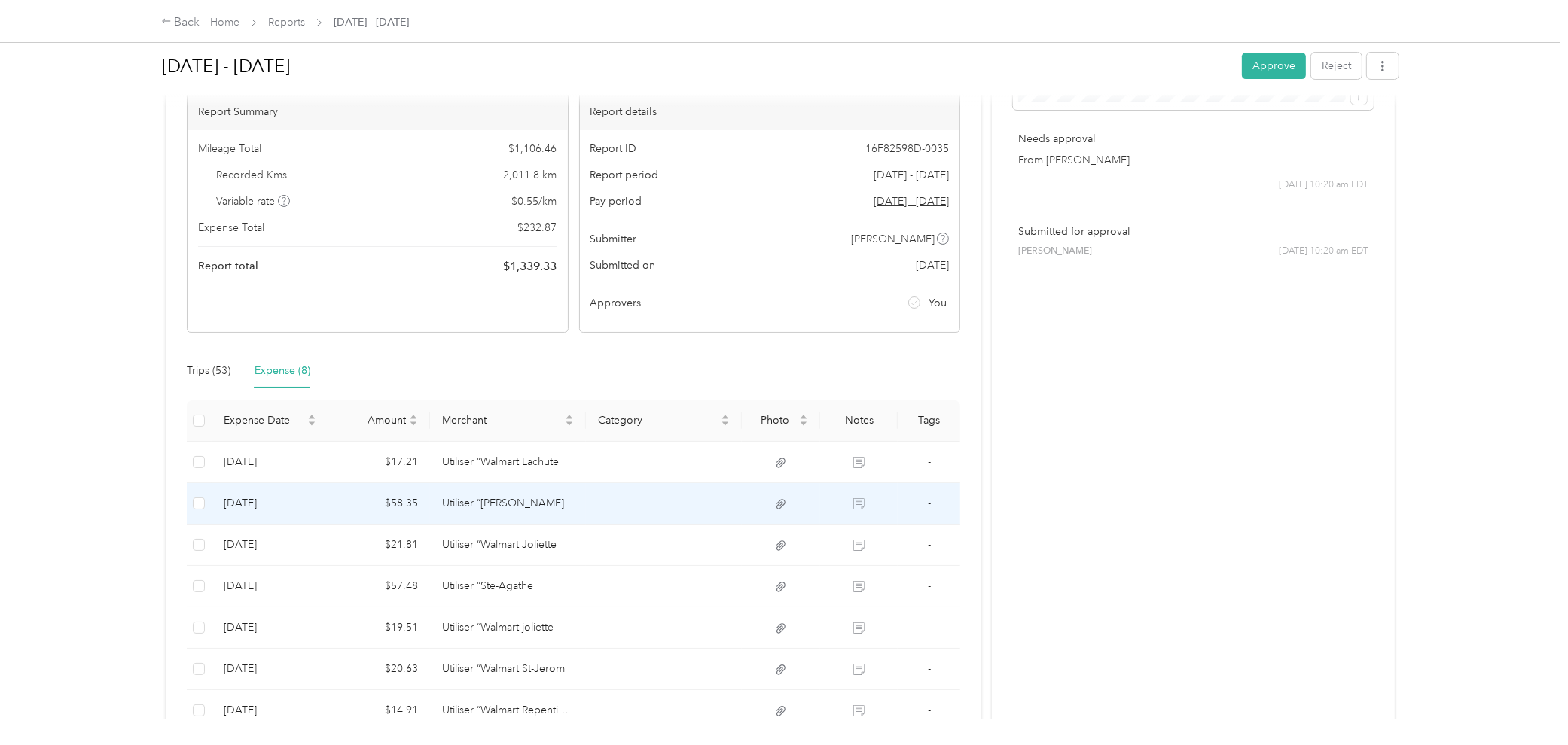
click at [478, 506] on td "Utiliser “[PERSON_NAME]" at bounding box center [508, 503] width 156 height 41
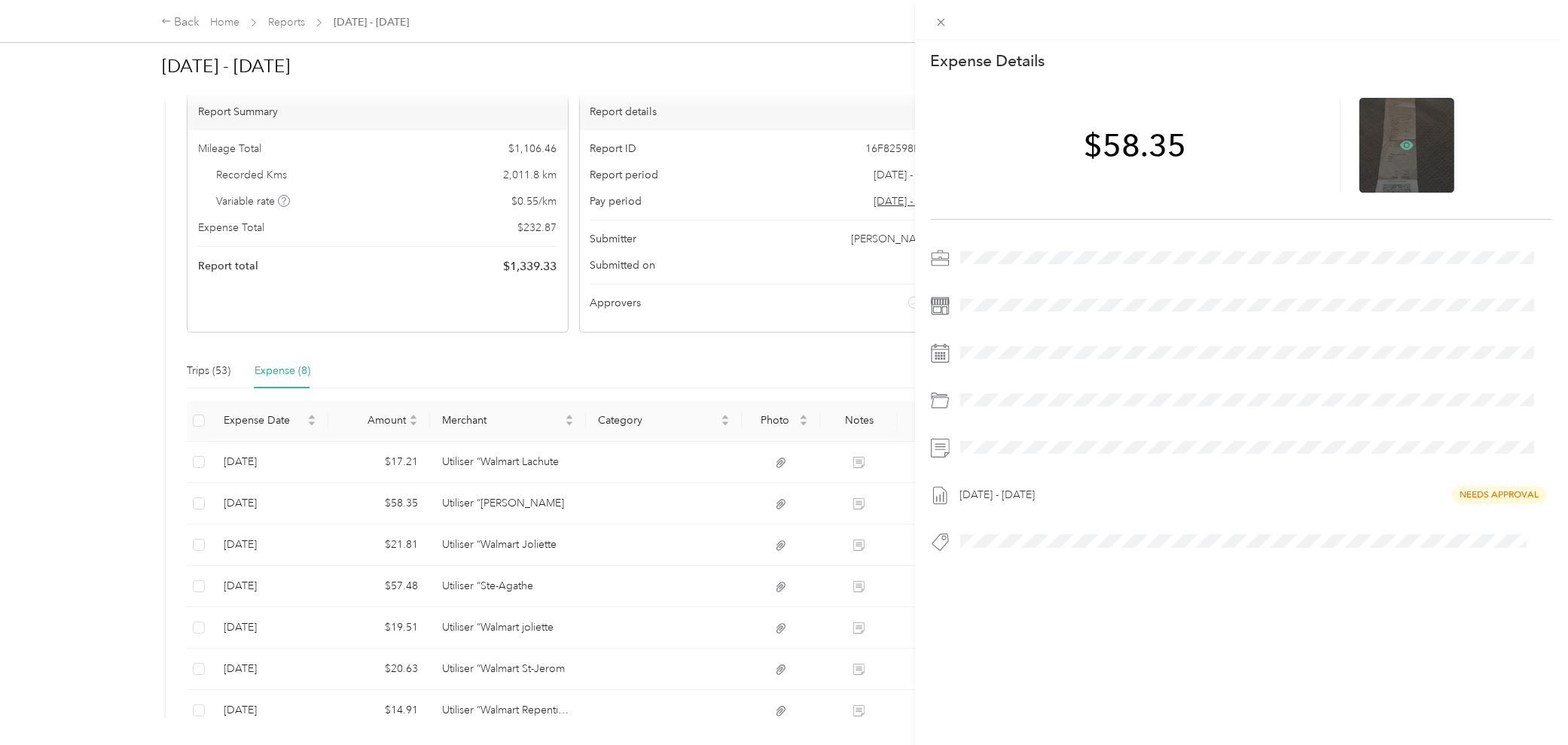
click at [1150, 147] on icon at bounding box center [1406, 144] width 14 height 9
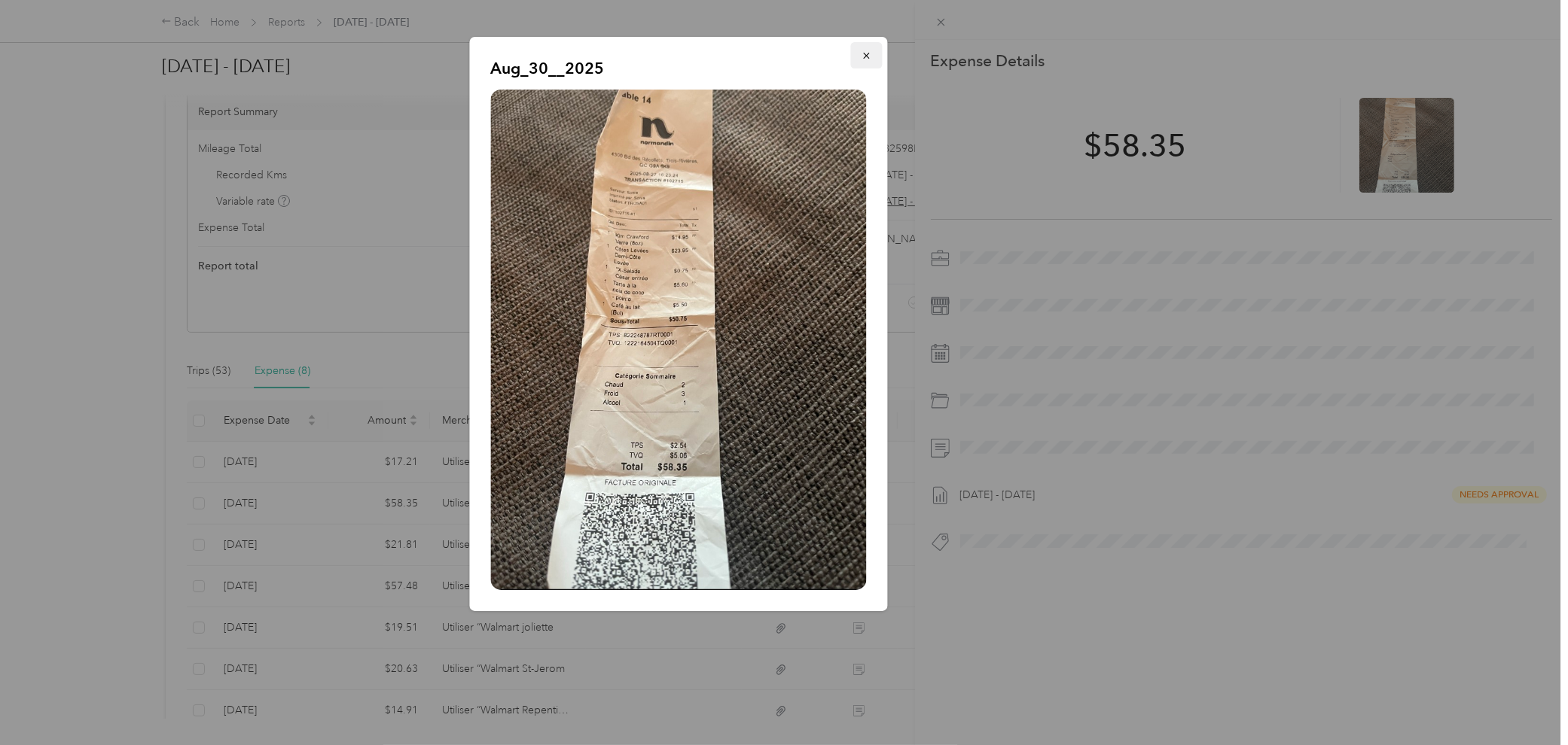
click at [871, 50] on button "button" at bounding box center [866, 55] width 32 height 26
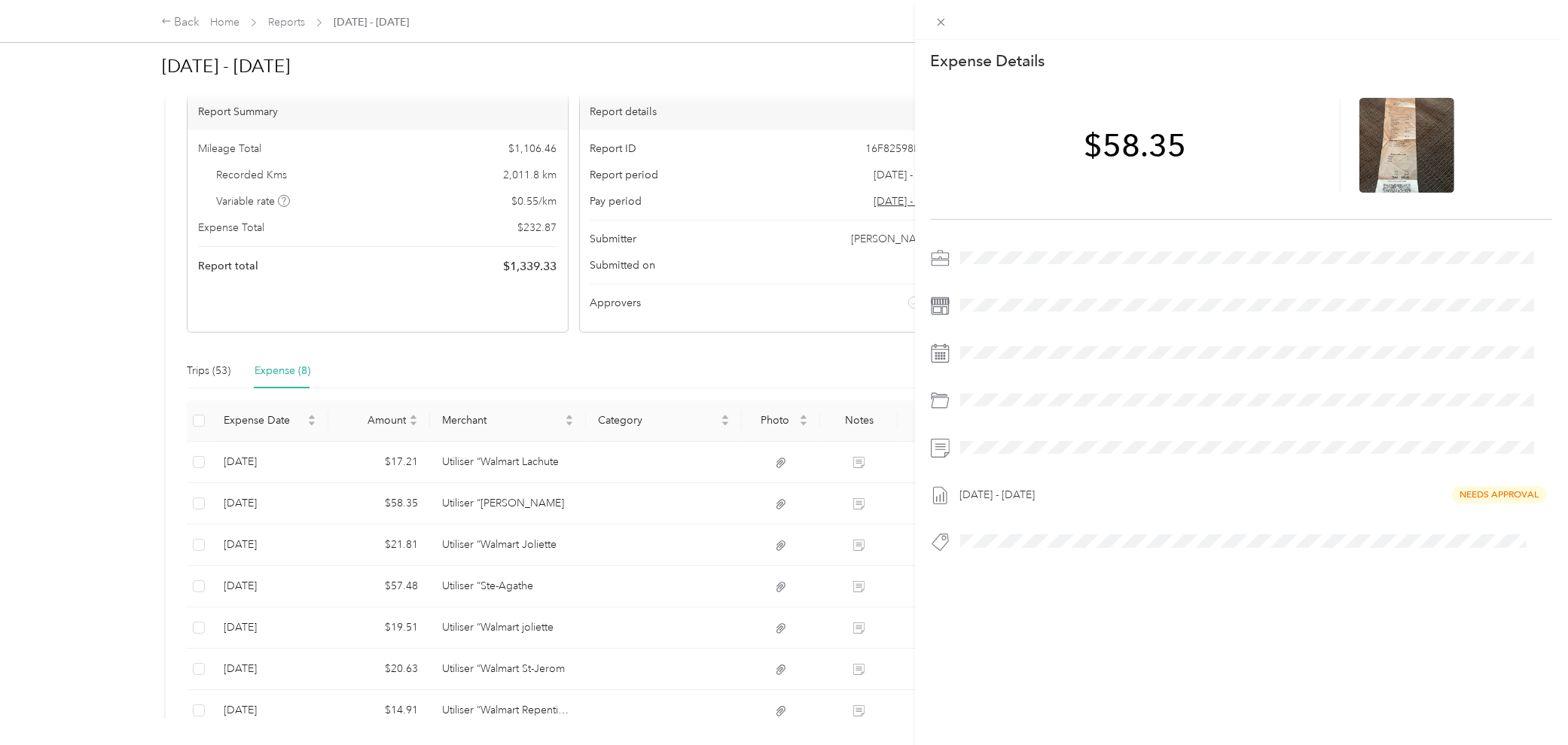
click at [434, 528] on div "This expense cannot be edited because it is either under review, approved, or p…" at bounding box center [784, 372] width 1568 height 745
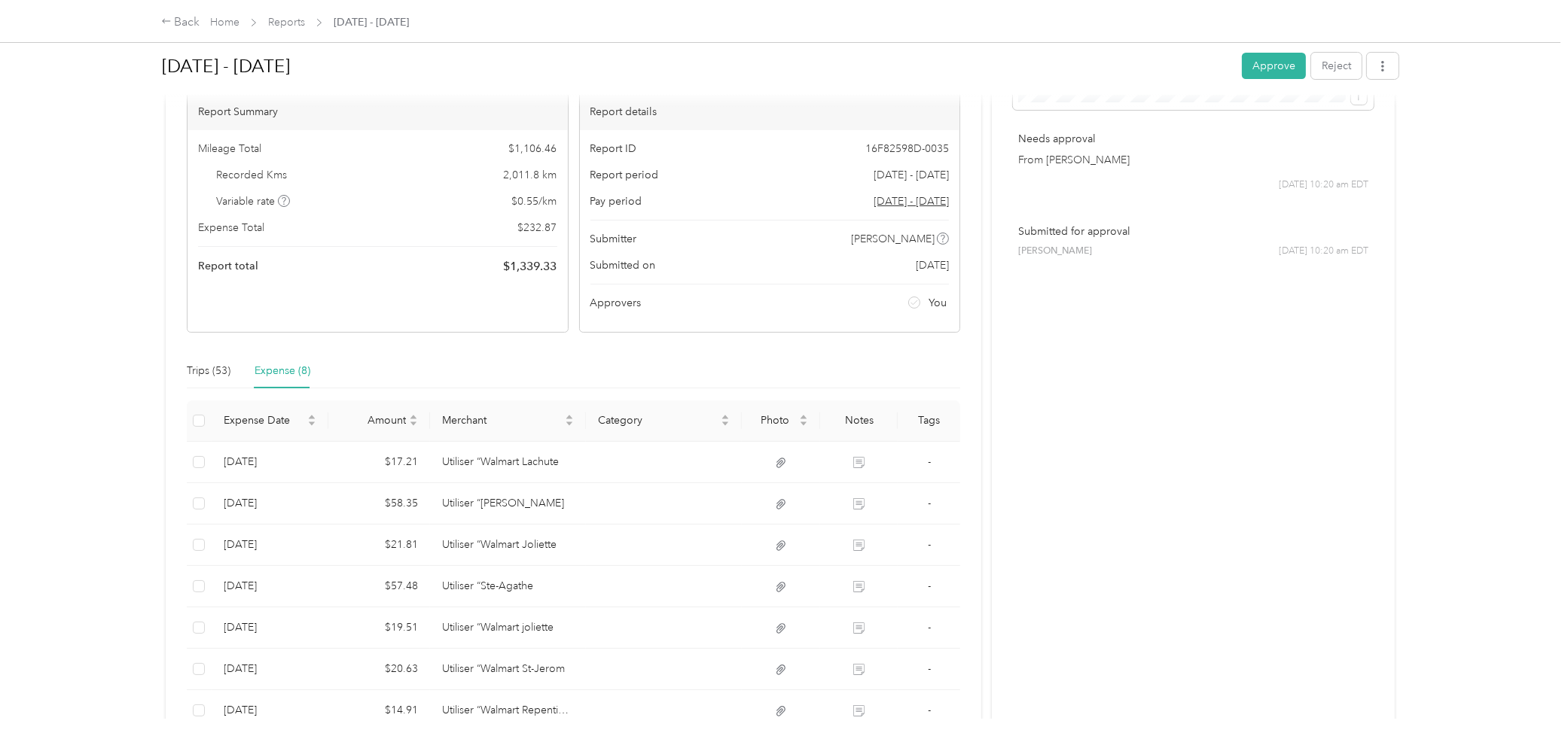
click at [460, 548] on div at bounding box center [784, 372] width 1568 height 745
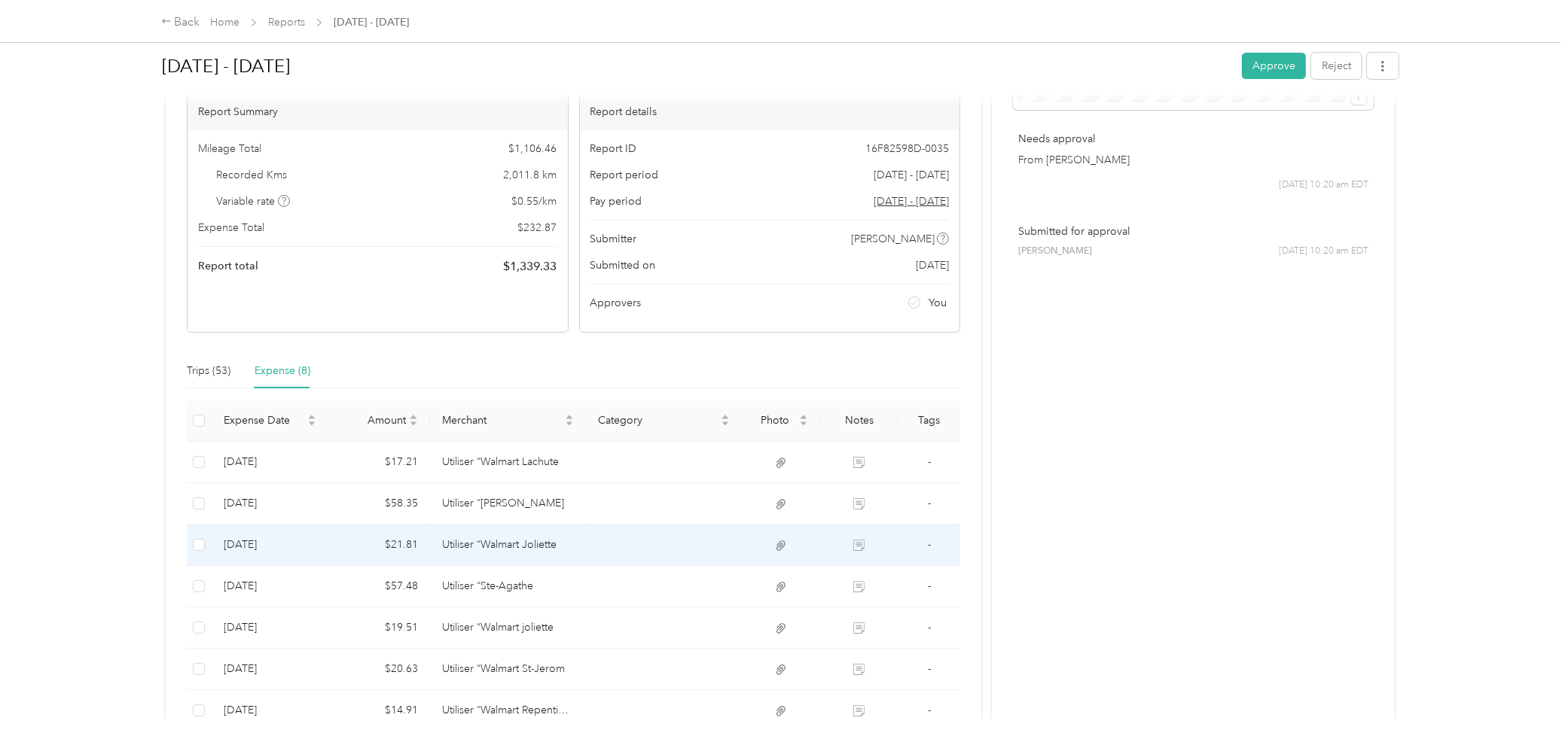
click at [497, 547] on td "Utiliser “Walmart Joliette" at bounding box center [508, 545] width 156 height 41
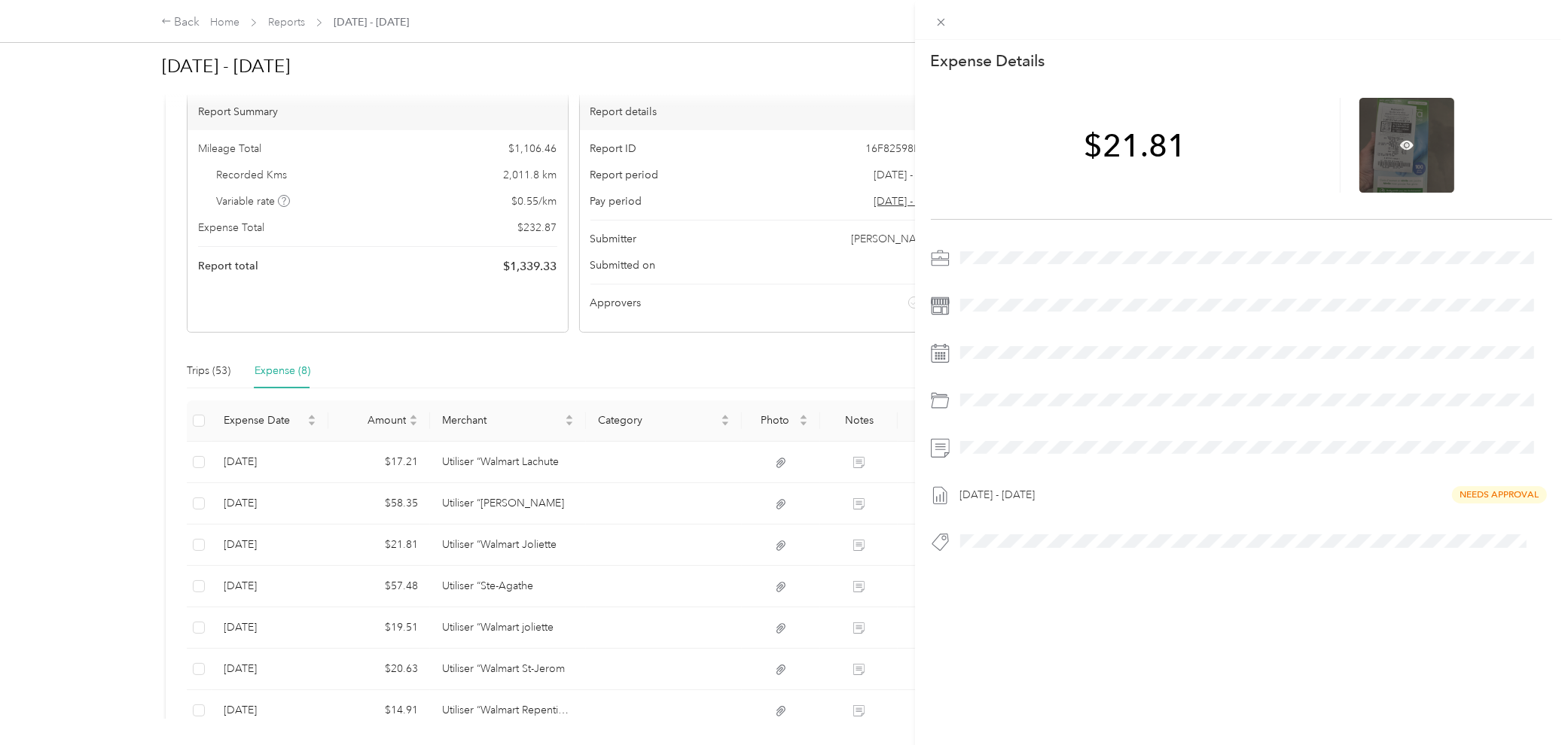
click at [1150, 138] on div at bounding box center [1406, 145] width 95 height 95
drag, startPoint x: 478, startPoint y: 577, endPoint x: 455, endPoint y: 553, distance: 33.2
click at [478, 553] on div "This expense cannot be edited because it is either under review, approved, or p…" at bounding box center [784, 372] width 1568 height 745
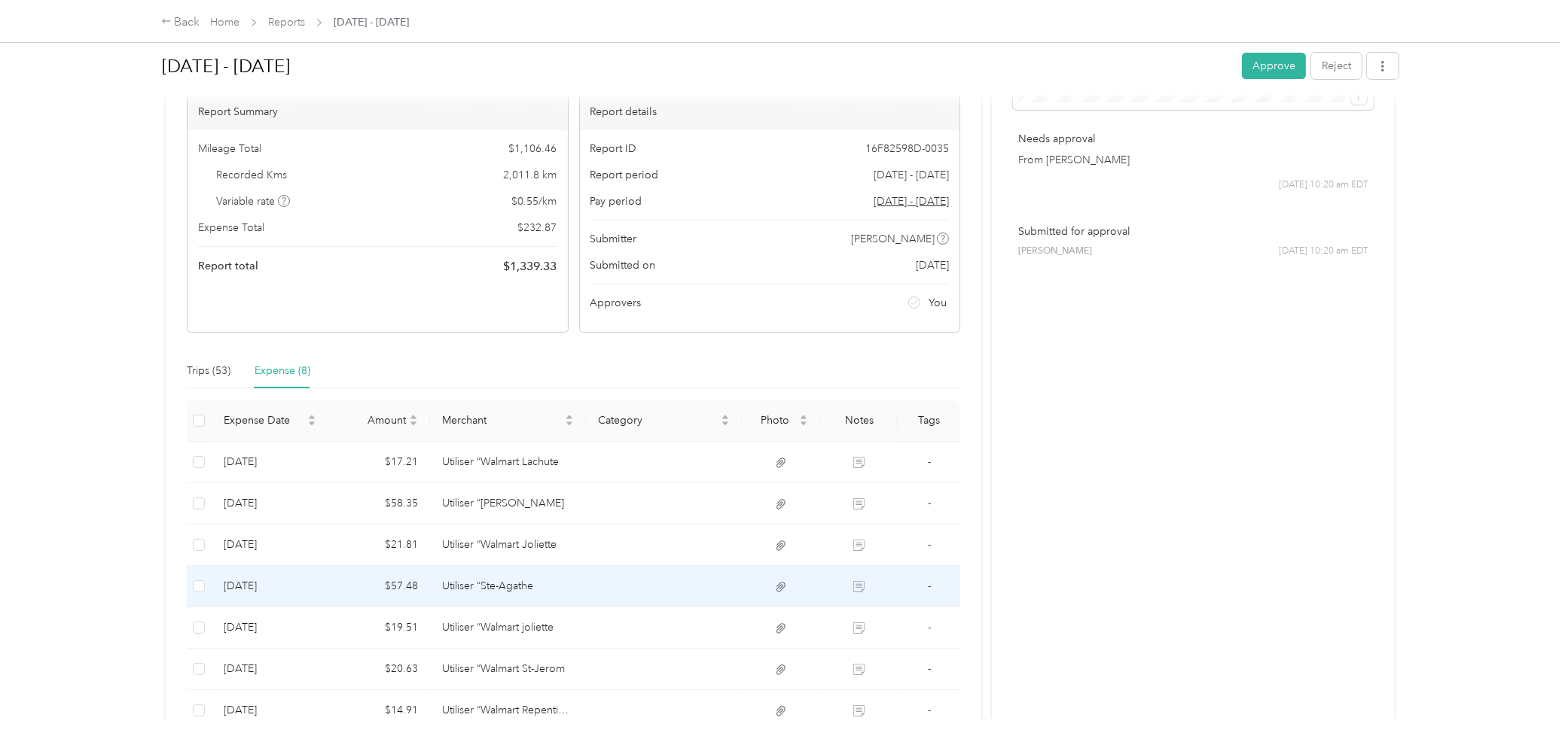
click at [479, 553] on td "Utiliser “Ste-Agathe" at bounding box center [508, 586] width 156 height 41
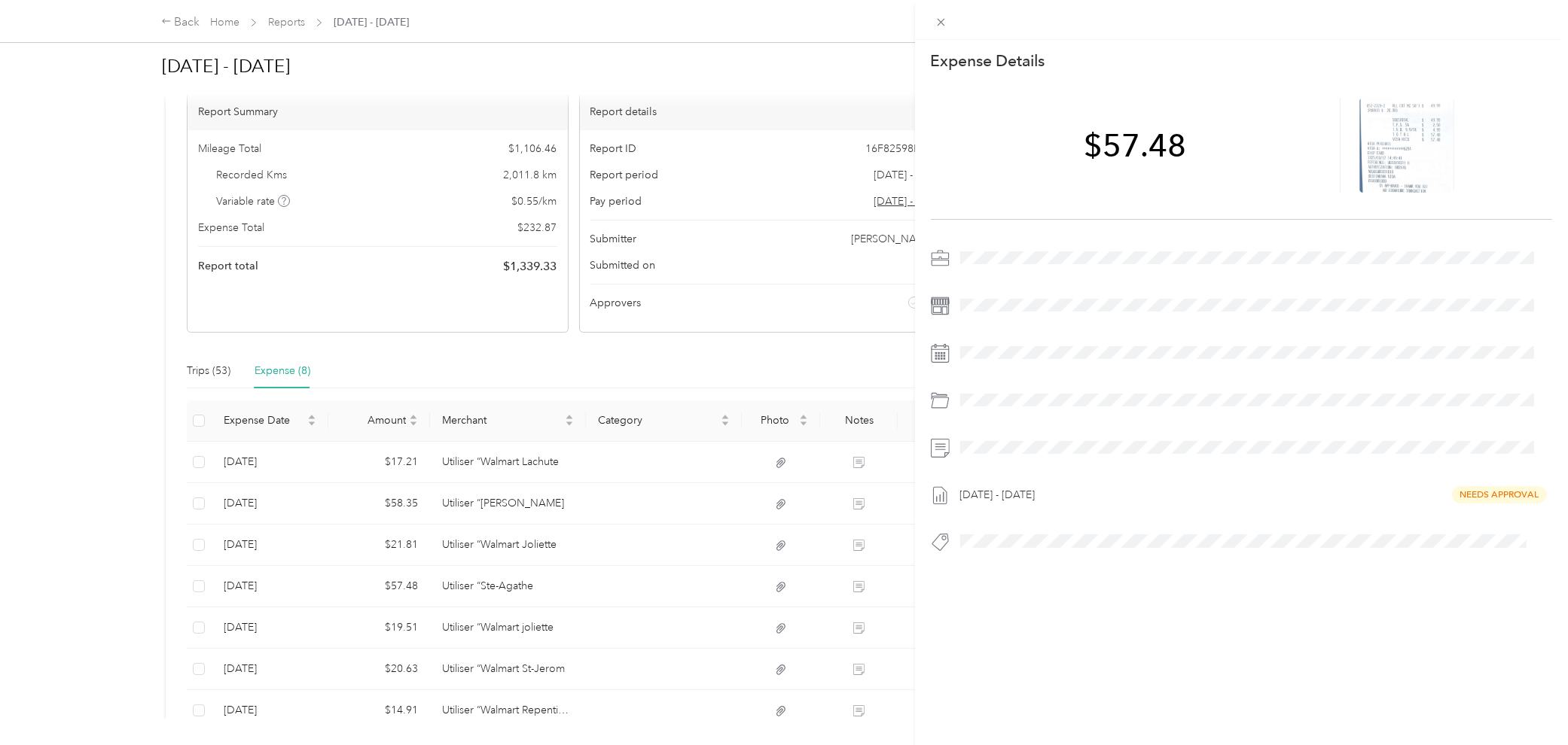
click at [474, 553] on div "This expense cannot be edited because it is either under review, approved, or p…" at bounding box center [784, 372] width 1568 height 745
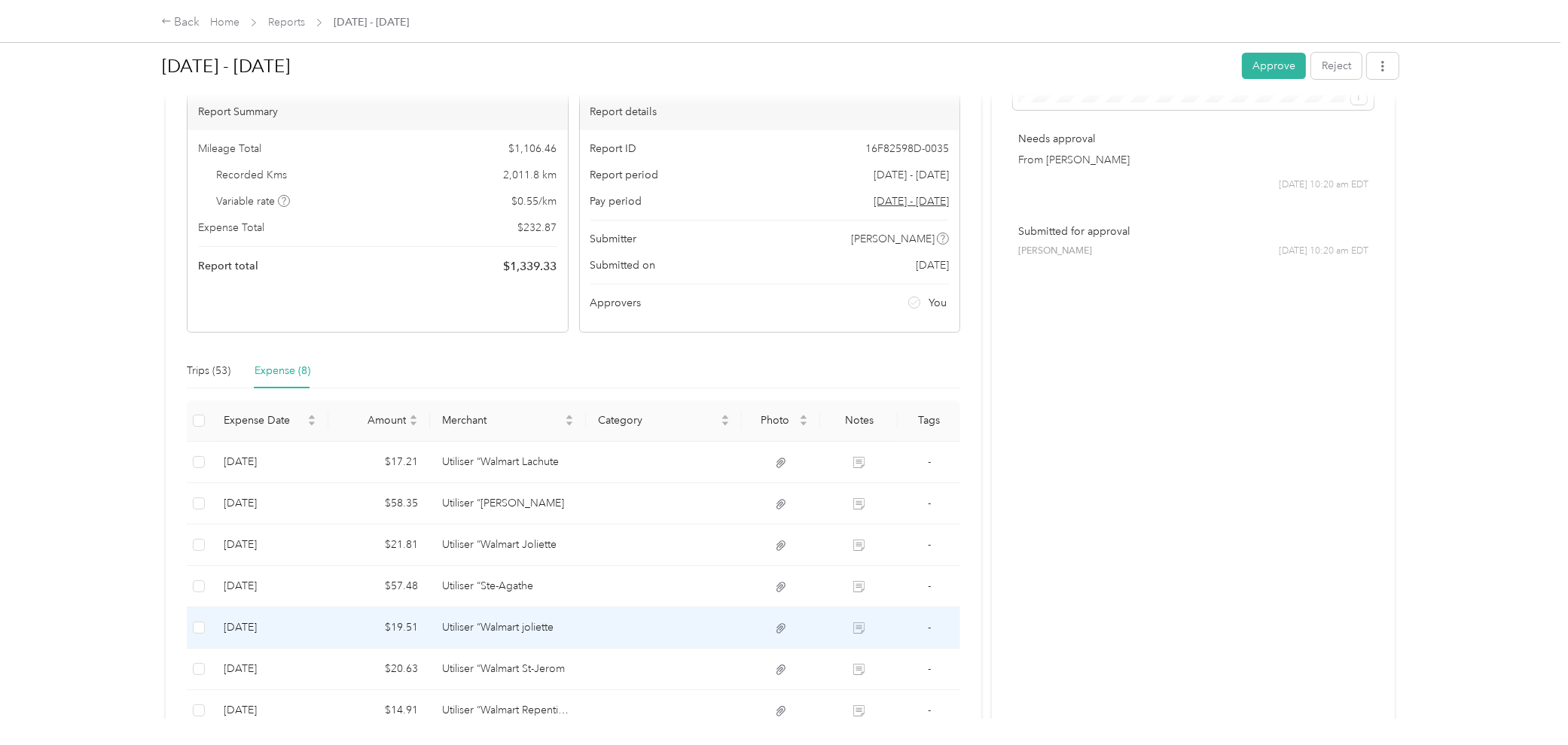
click at [480, 553] on td "Utiliser “Walmart joliette" at bounding box center [508, 627] width 156 height 41
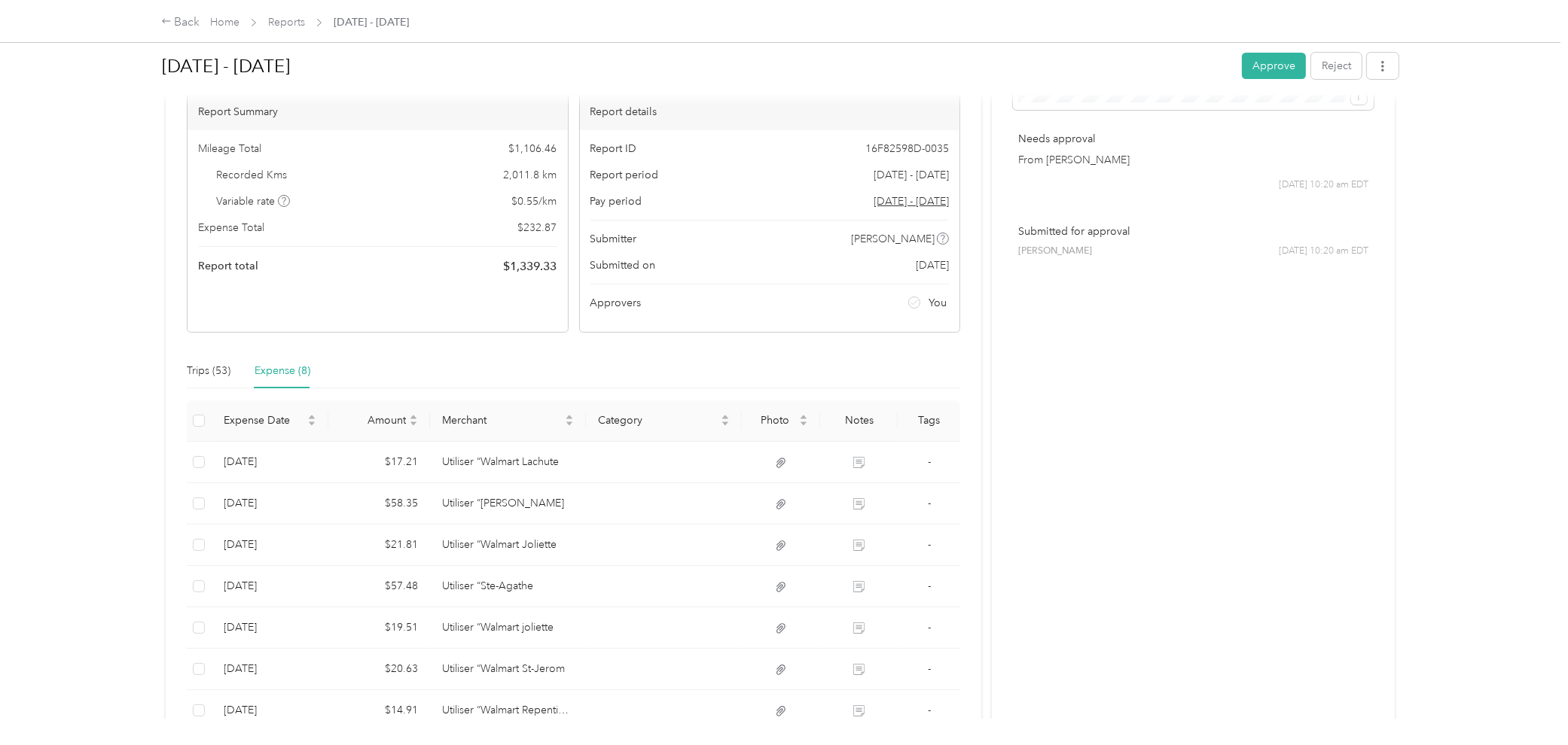
click at [499, 553] on div "Loading the expense" at bounding box center [1112, 372] width 1568 height 745
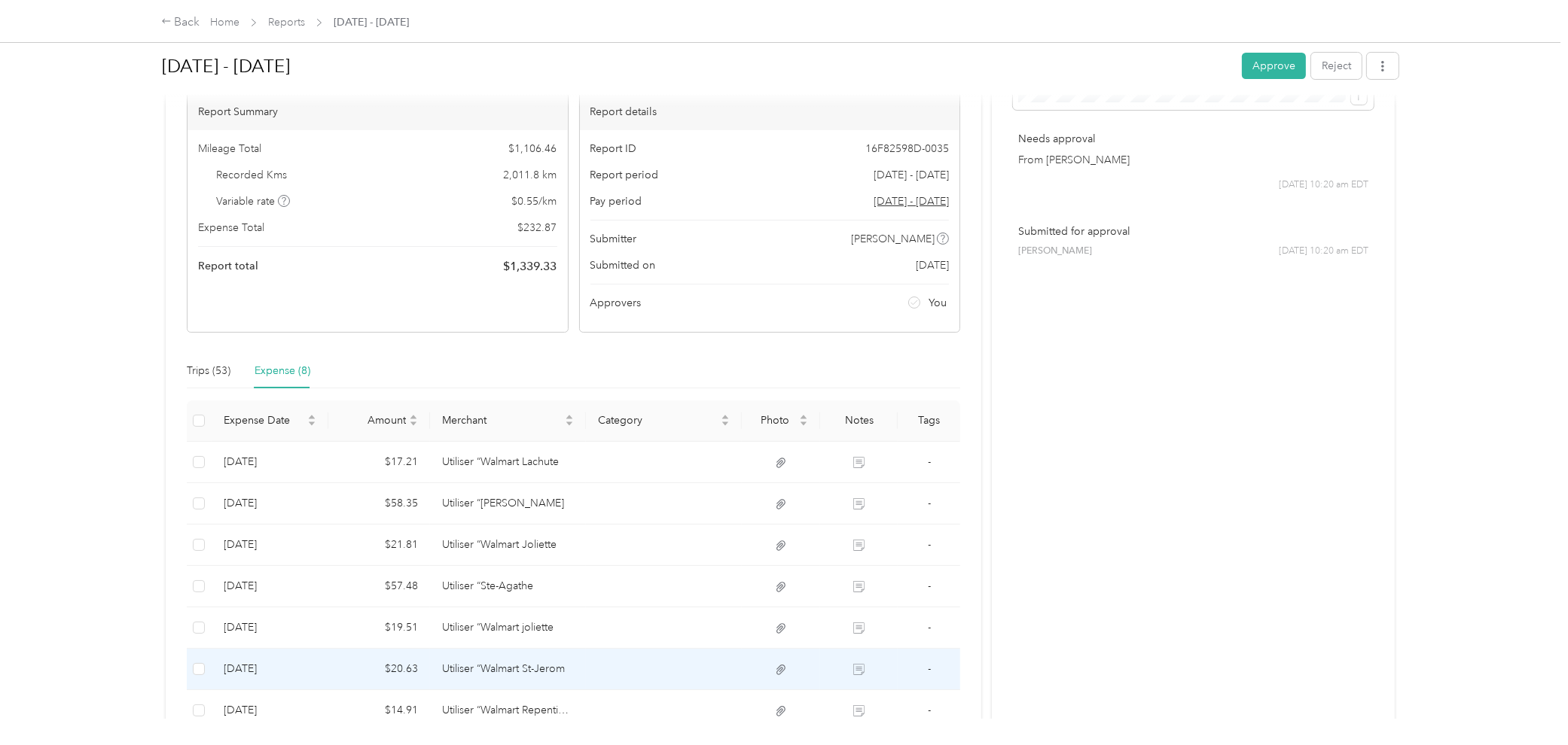
click at [417, 553] on td "$19.51" at bounding box center [378, 627] width 102 height 41
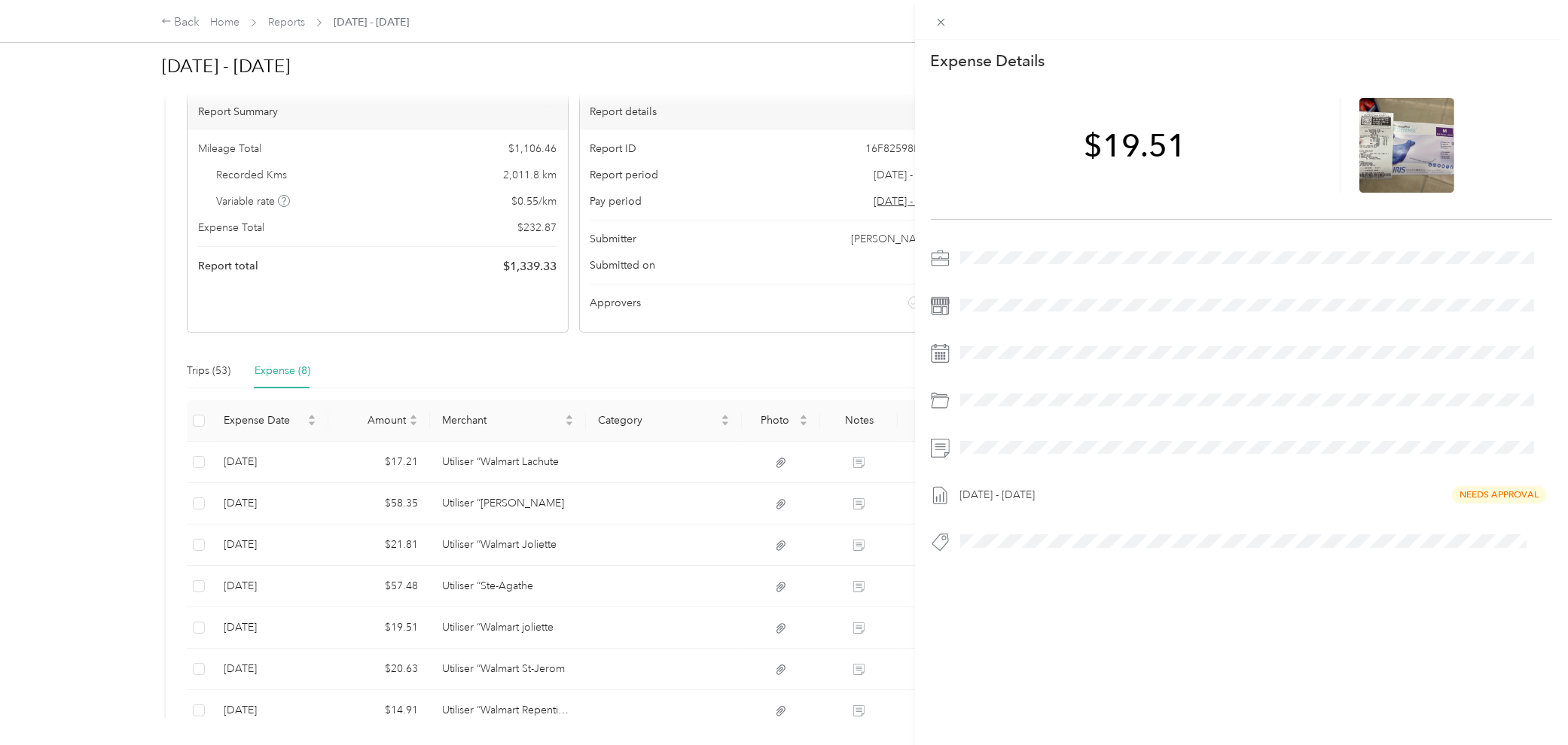
click at [470, 553] on div "This expense cannot be edited because it is either under review, approved, or p…" at bounding box center [784, 372] width 1568 height 745
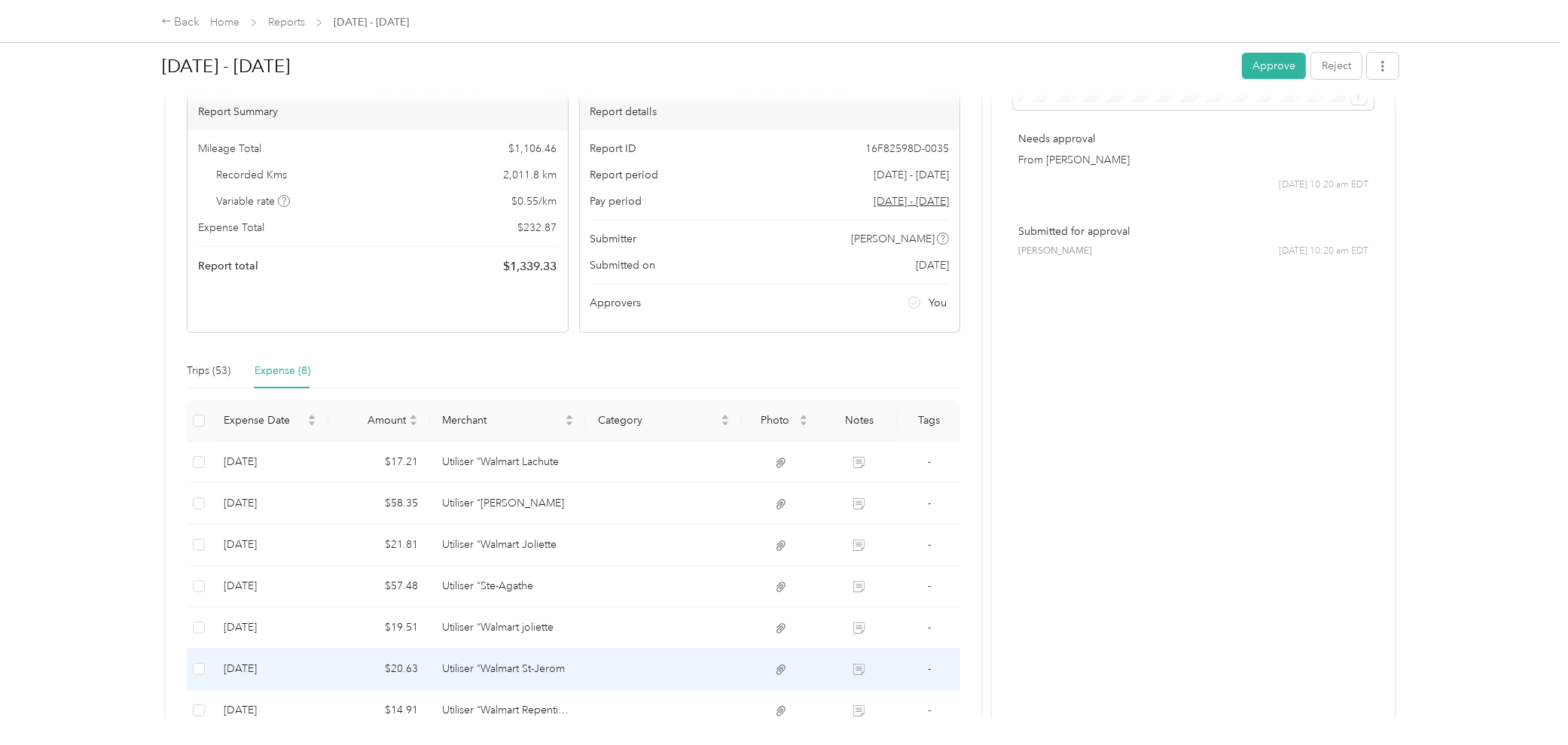
click at [486, 553] on td "Utiliser “Walmart St-Jerom" at bounding box center [508, 669] width 156 height 41
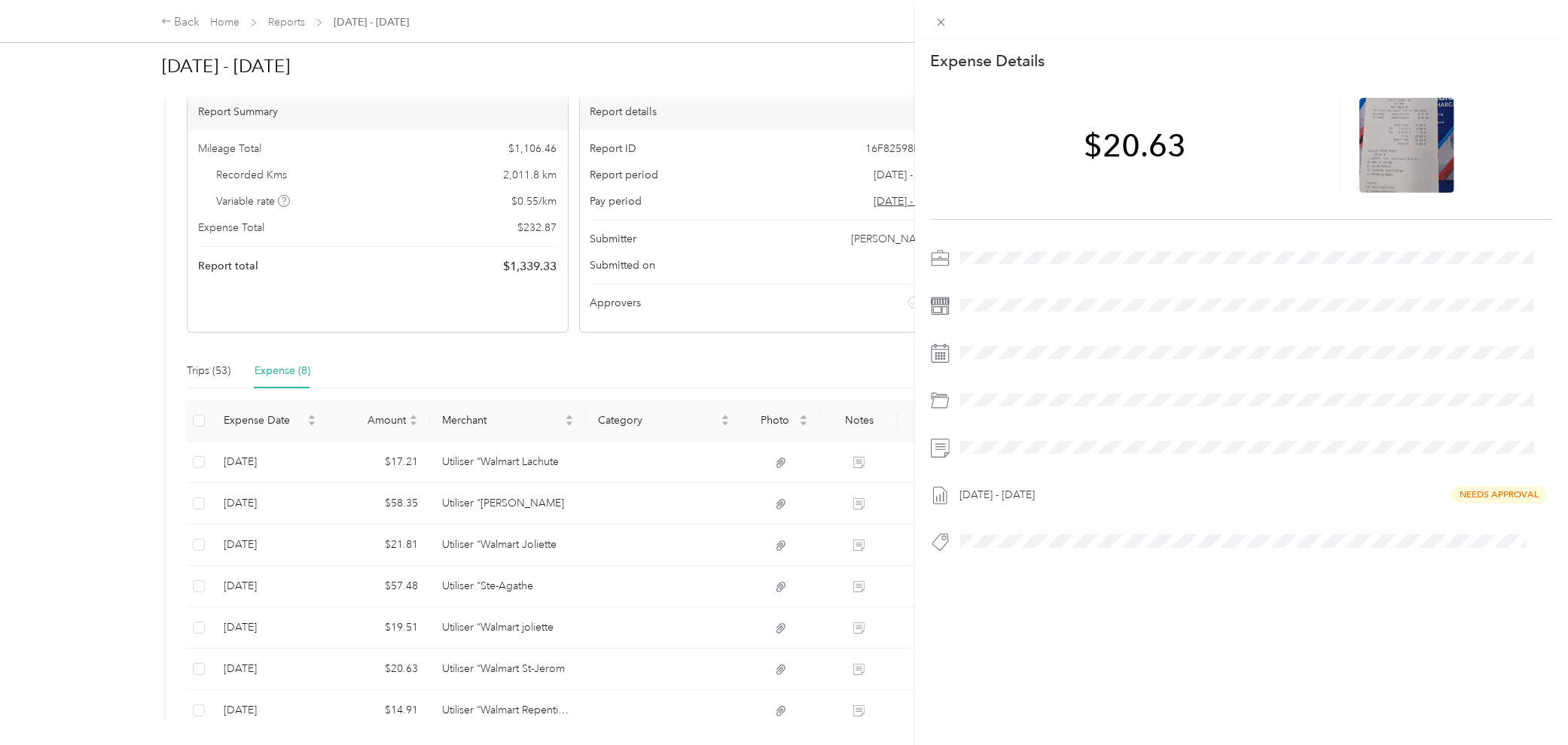
drag, startPoint x: 464, startPoint y: 670, endPoint x: 422, endPoint y: 636, distance: 54.0
click at [457, 553] on div "This expense cannot be edited because it is either under review, approved, or p…" at bounding box center [784, 372] width 1568 height 745
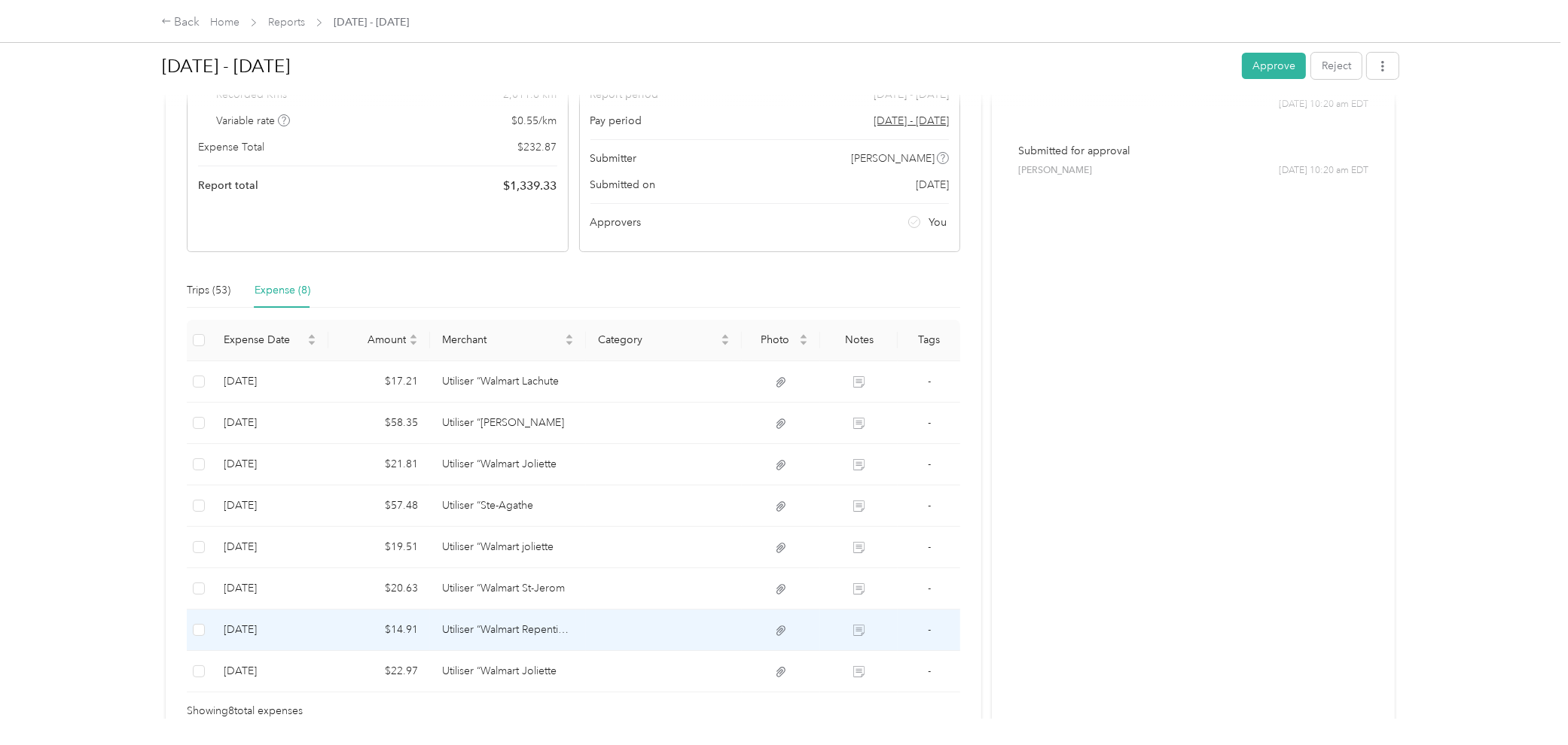
scroll to position [176, 0]
click at [481, 553] on td "Utiliser “Walmart Repentigny" at bounding box center [508, 627] width 156 height 41
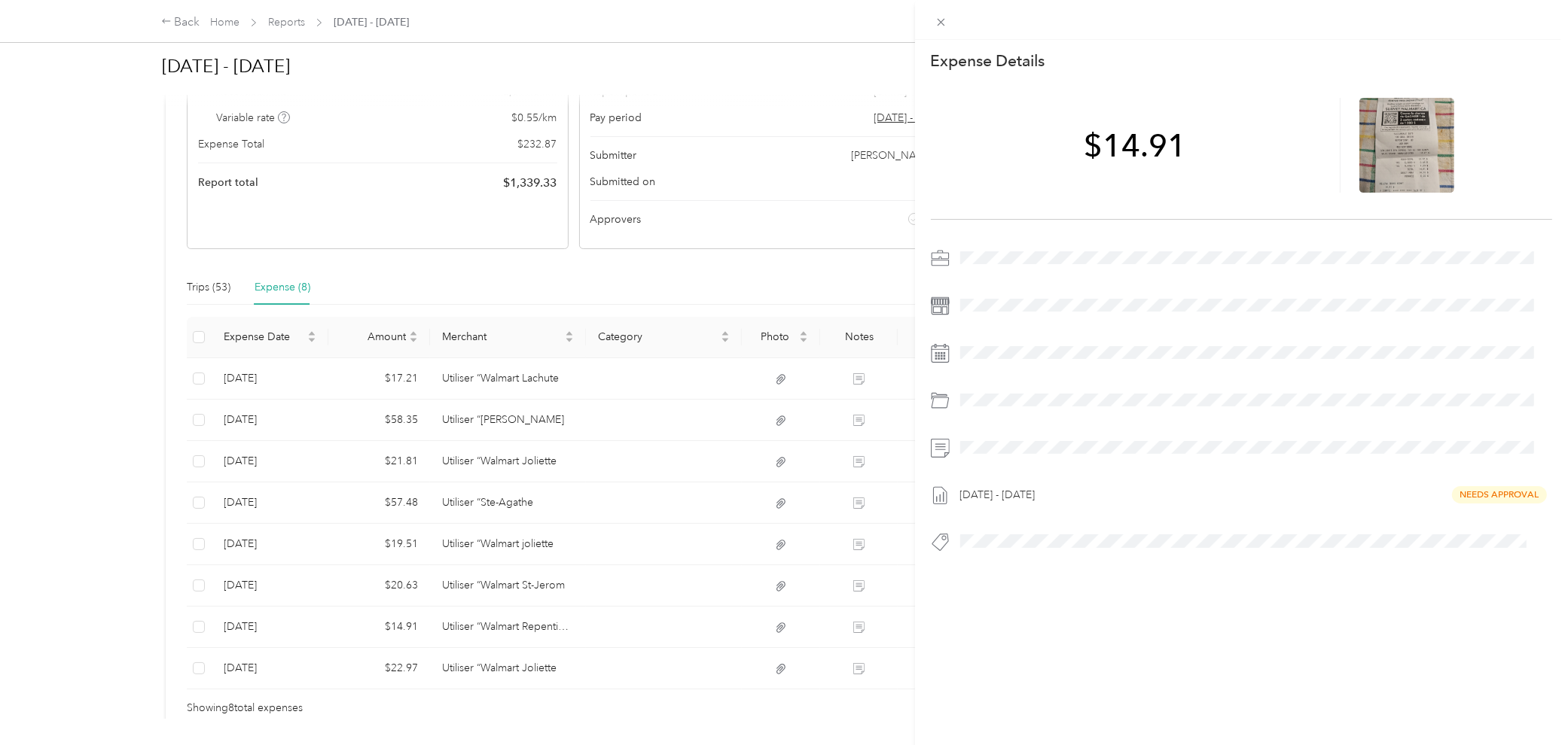
click at [428, 553] on div "This expense cannot be edited because it is either under review, approved, or p…" at bounding box center [784, 372] width 1568 height 745
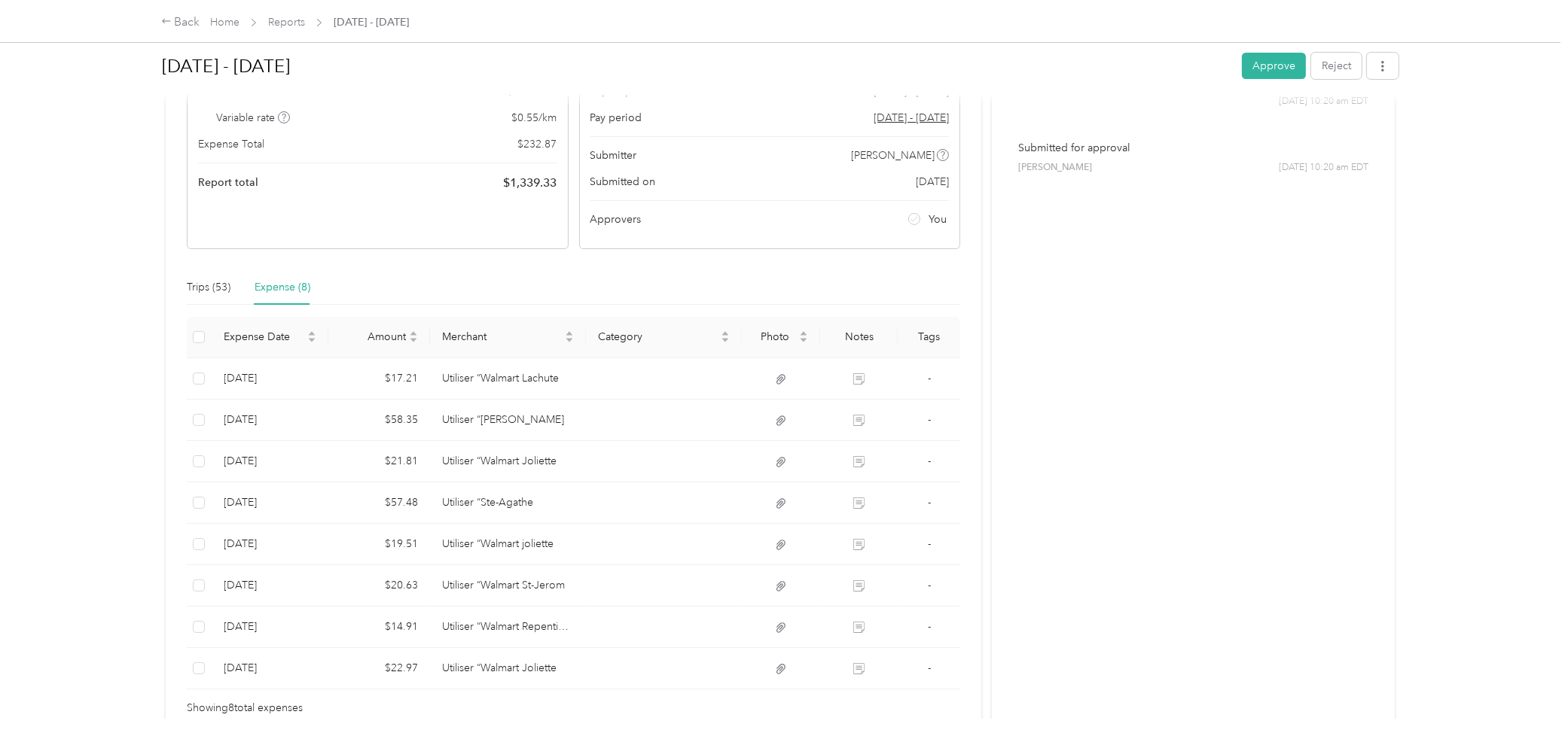
click at [482, 553] on div at bounding box center [784, 372] width 1568 height 745
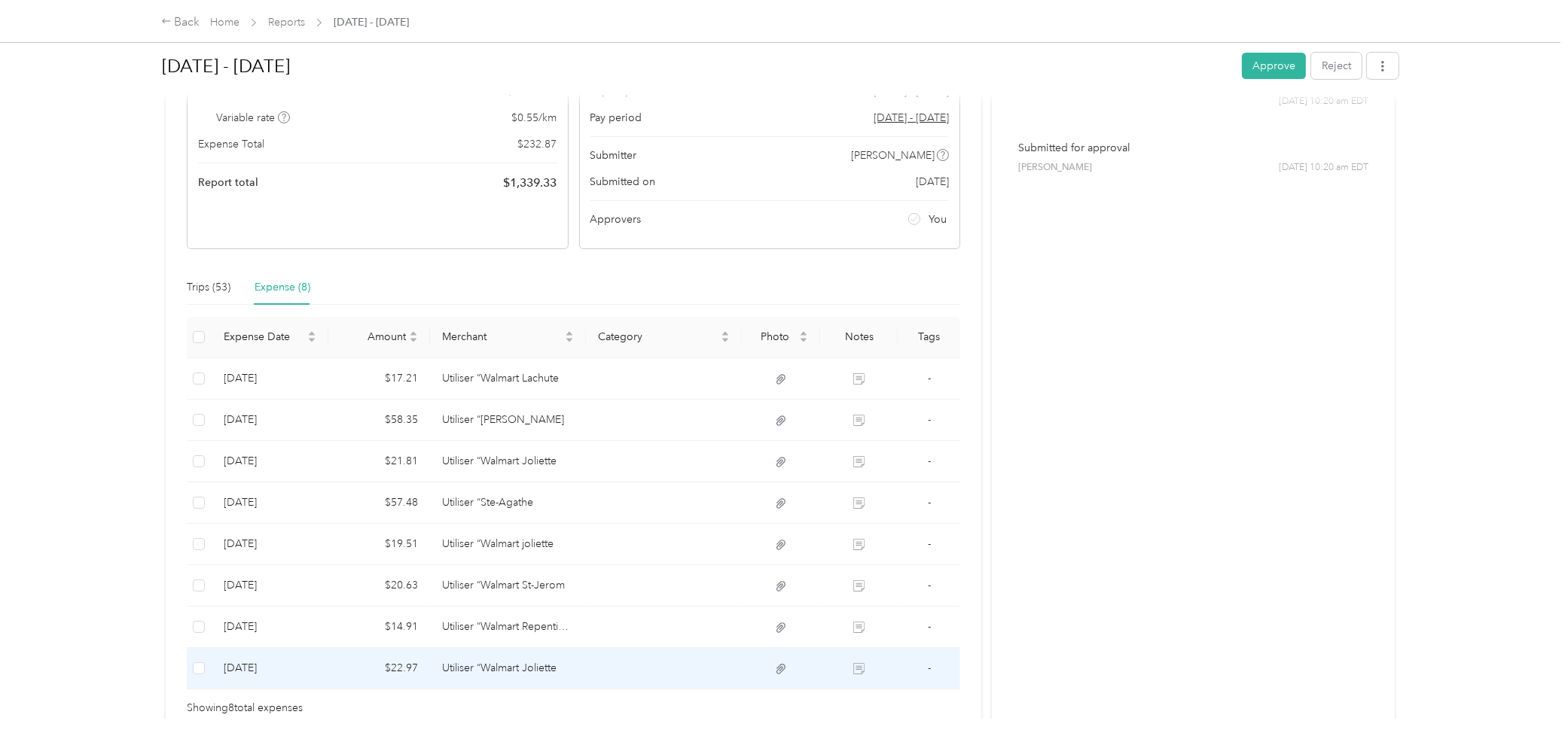
click at [515, 553] on td "Utiliser “Walmart Joliette" at bounding box center [508, 668] width 156 height 41
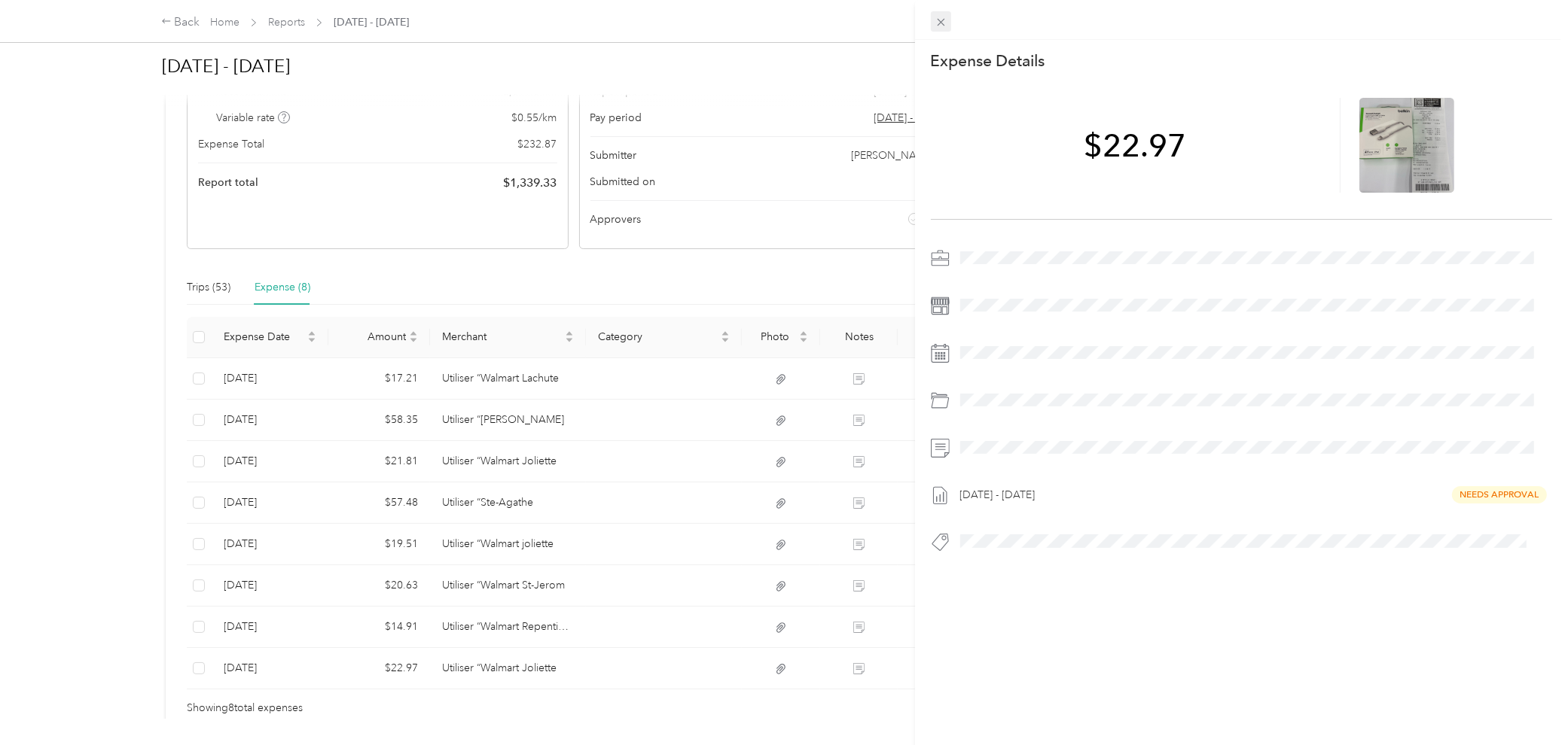
click at [943, 28] on icon at bounding box center [941, 22] width 13 height 13
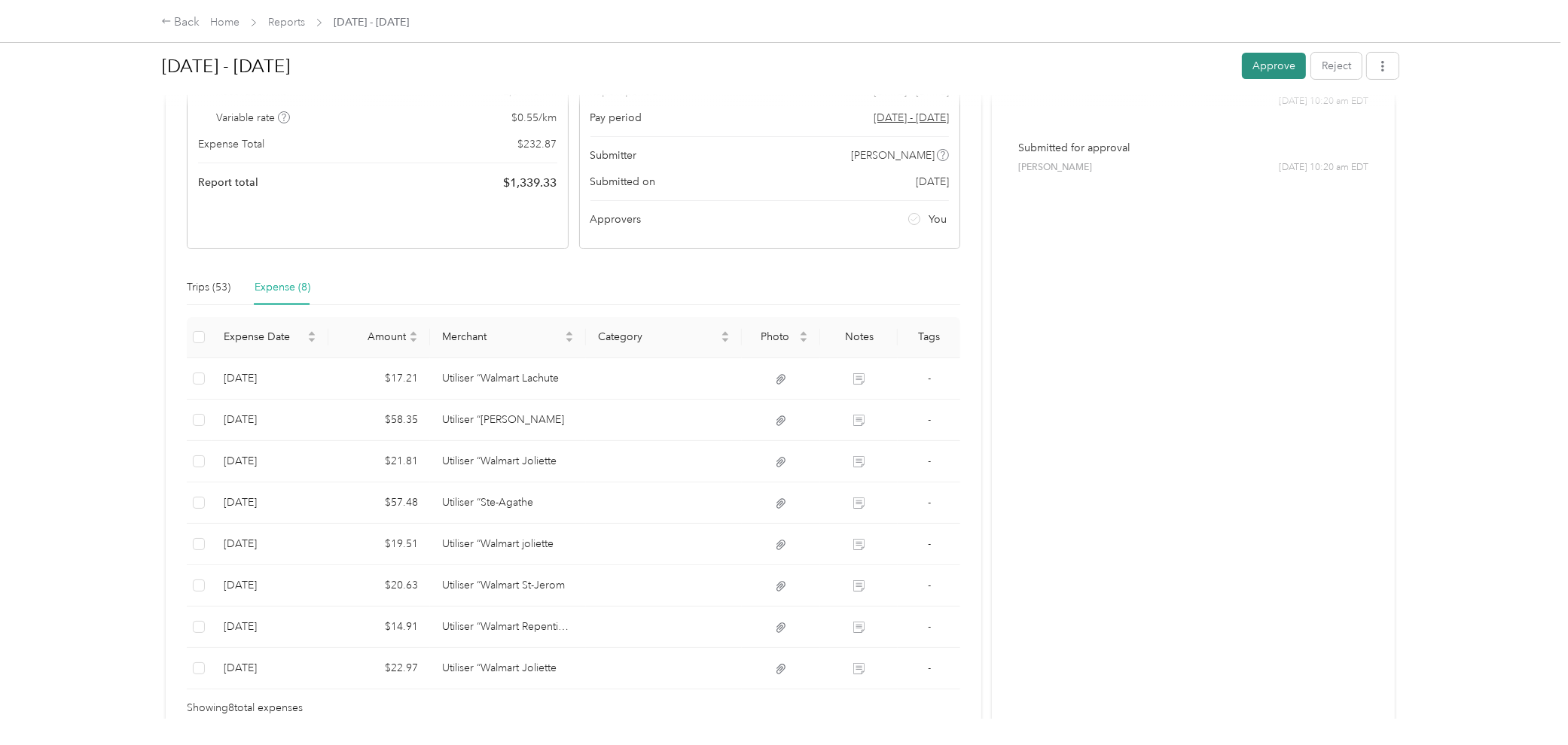
click at [1150, 62] on button "Approve" at bounding box center [1273, 66] width 64 height 26
click at [1150, 67] on button "Mark as paid" at bounding box center [1184, 66] width 82 height 26
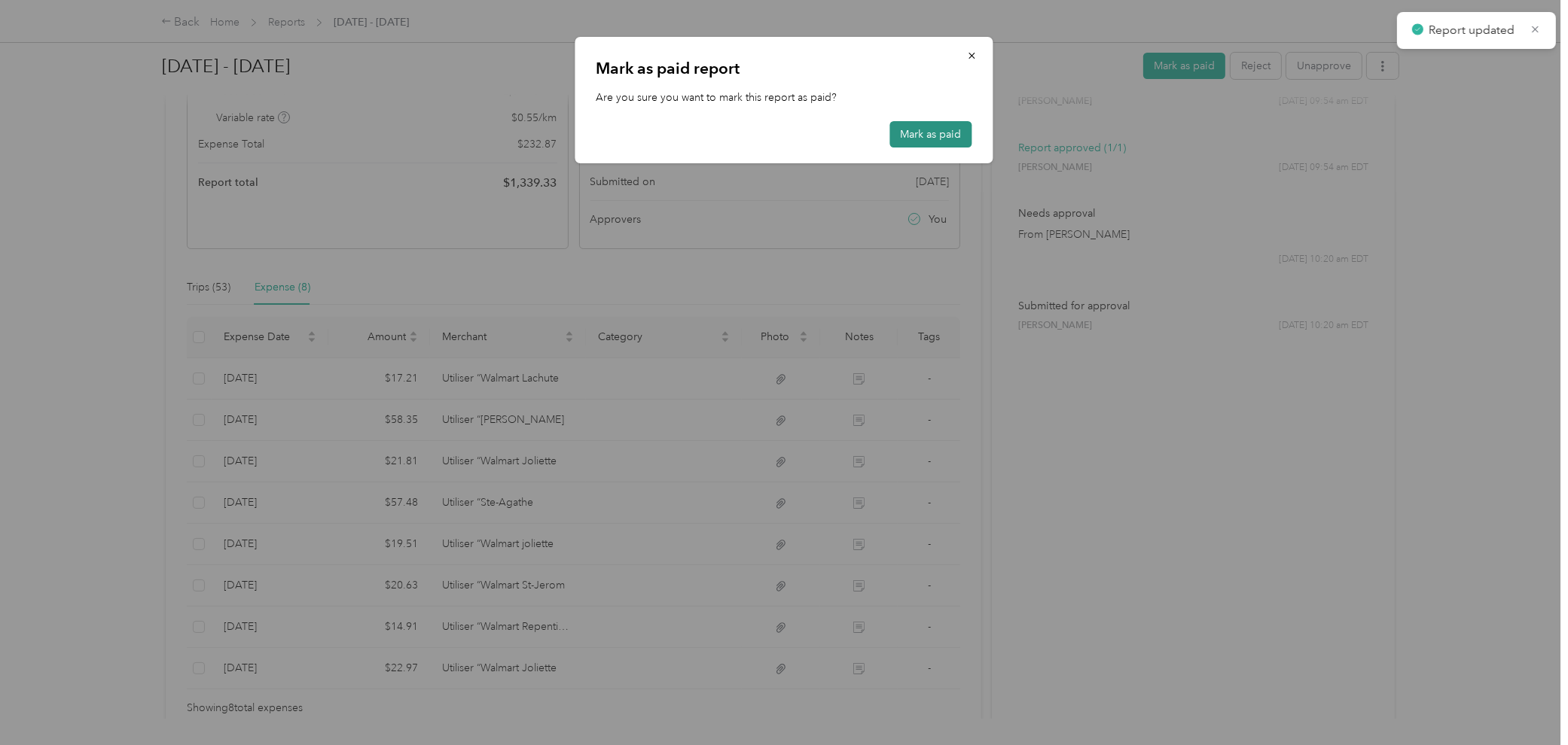
click at [920, 139] on button "Mark as paid" at bounding box center [931, 134] width 82 height 26
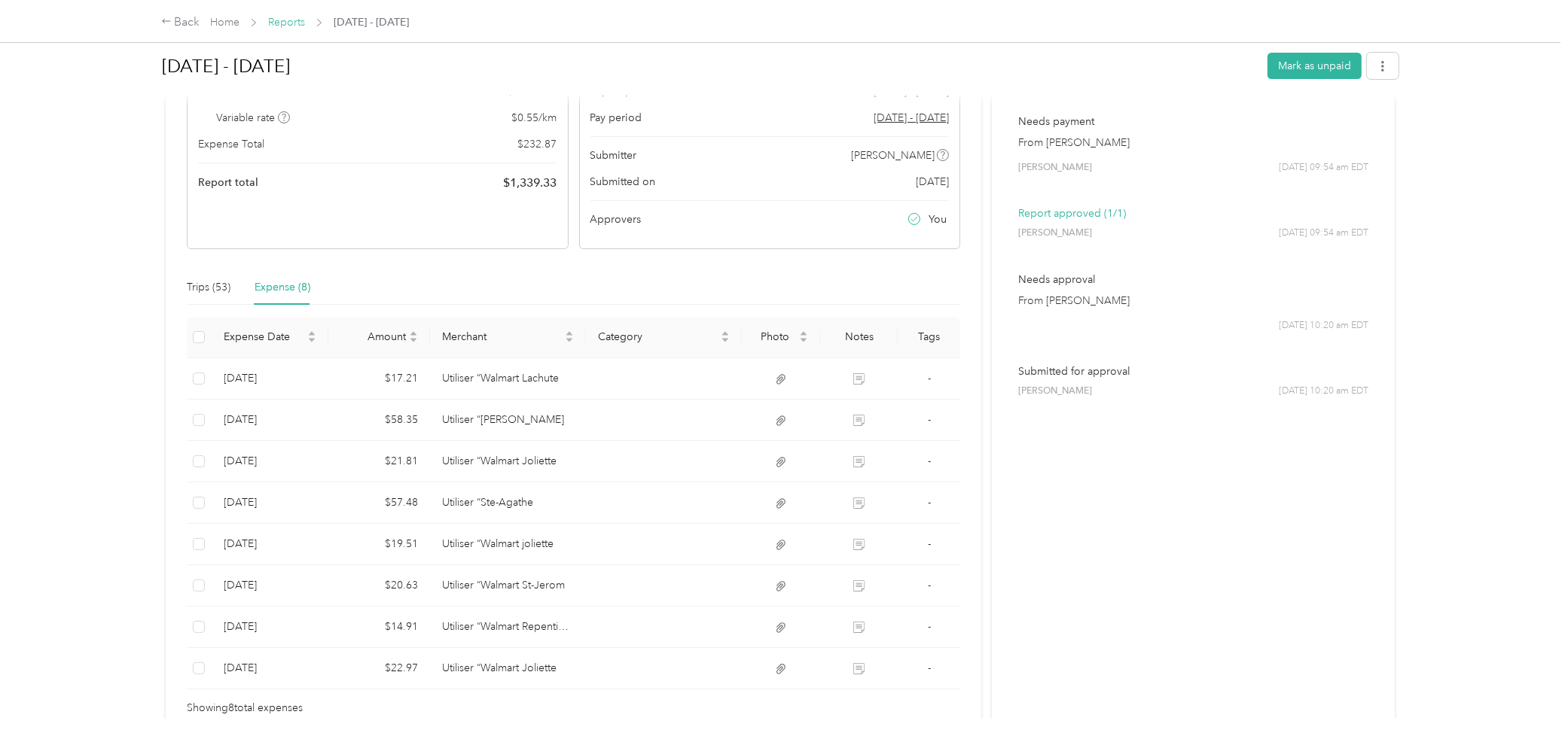
click at [291, 26] on link "Reports" at bounding box center [286, 22] width 37 height 13
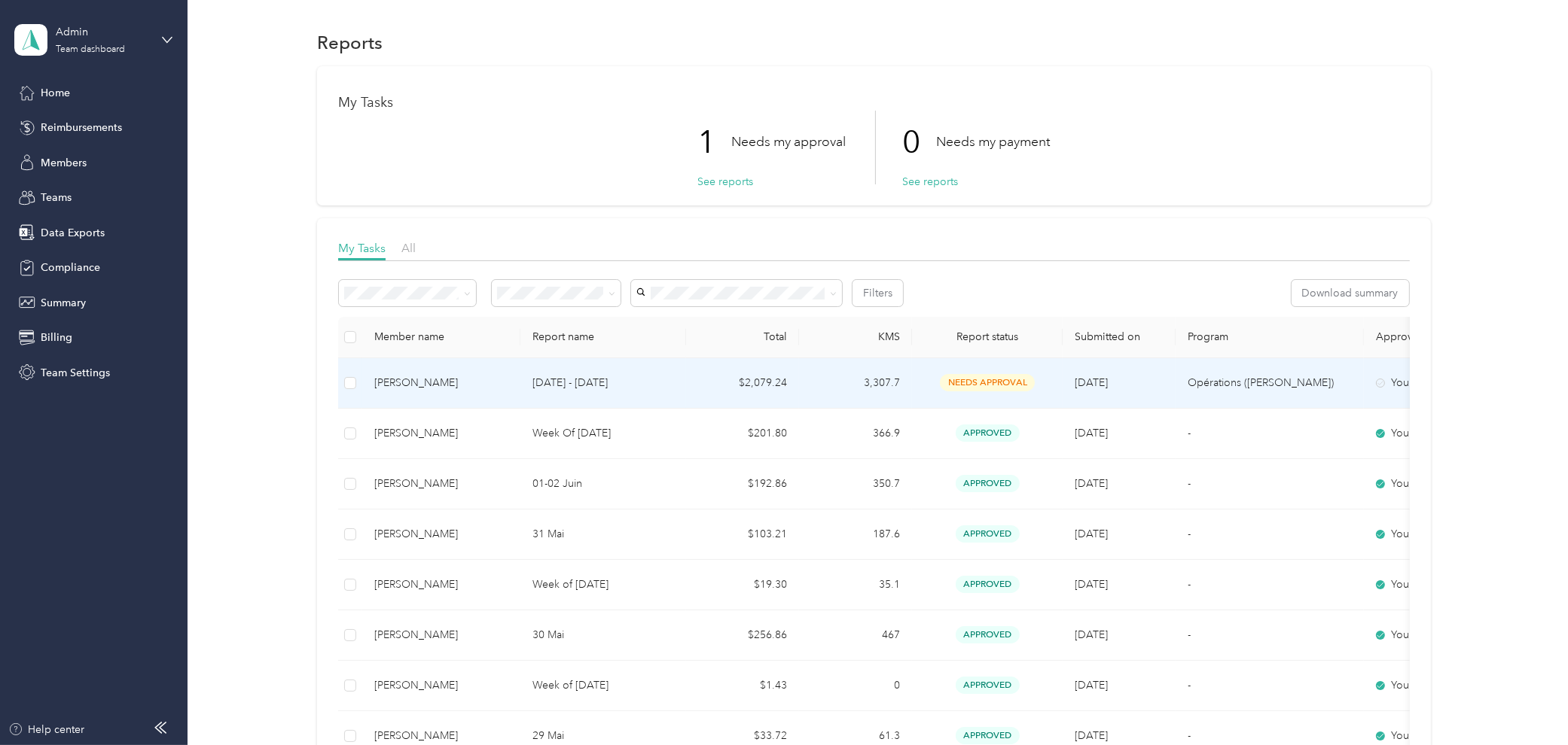
click at [562, 377] on p "[DATE] - [DATE]" at bounding box center [603, 383] width 141 height 16
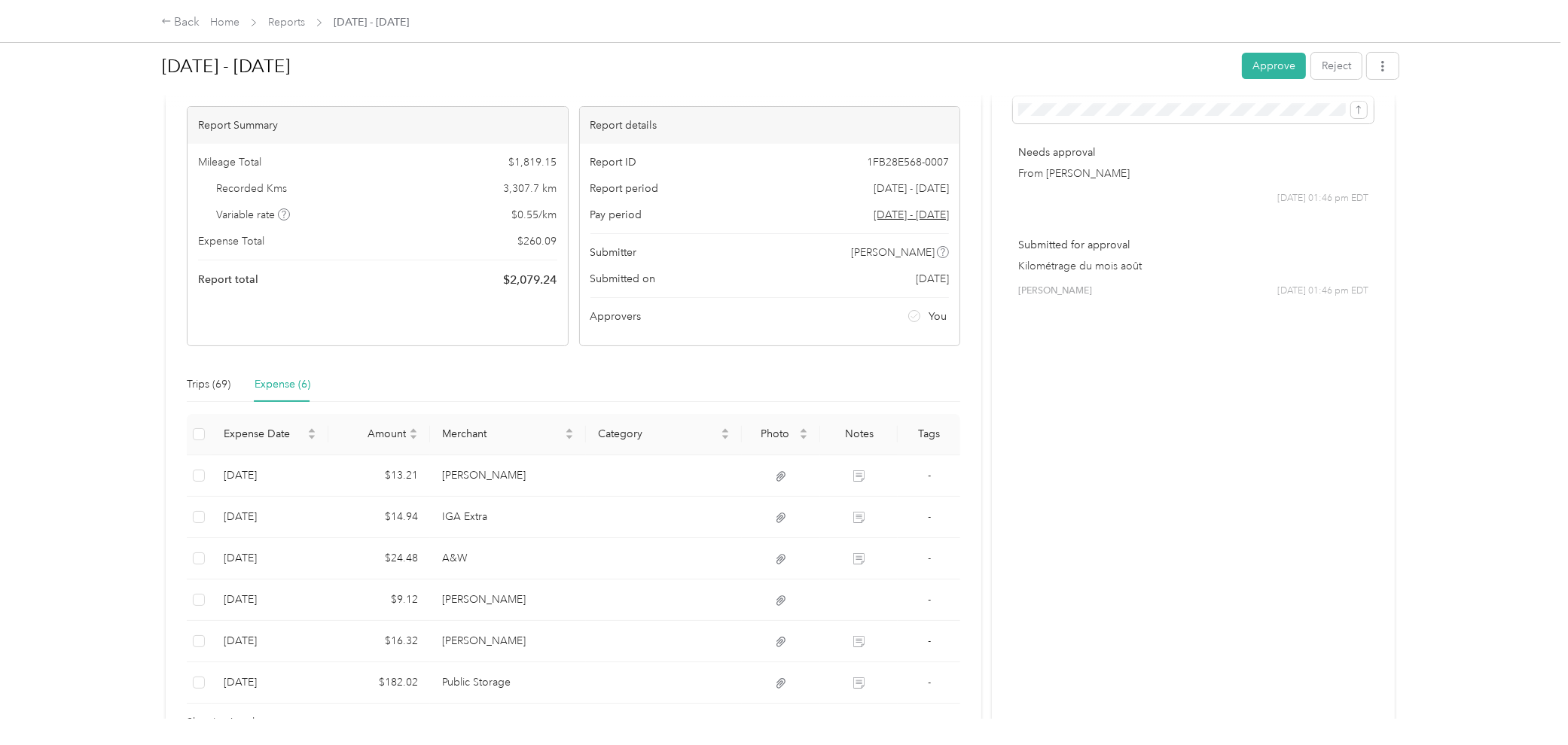
scroll to position [84, 0]
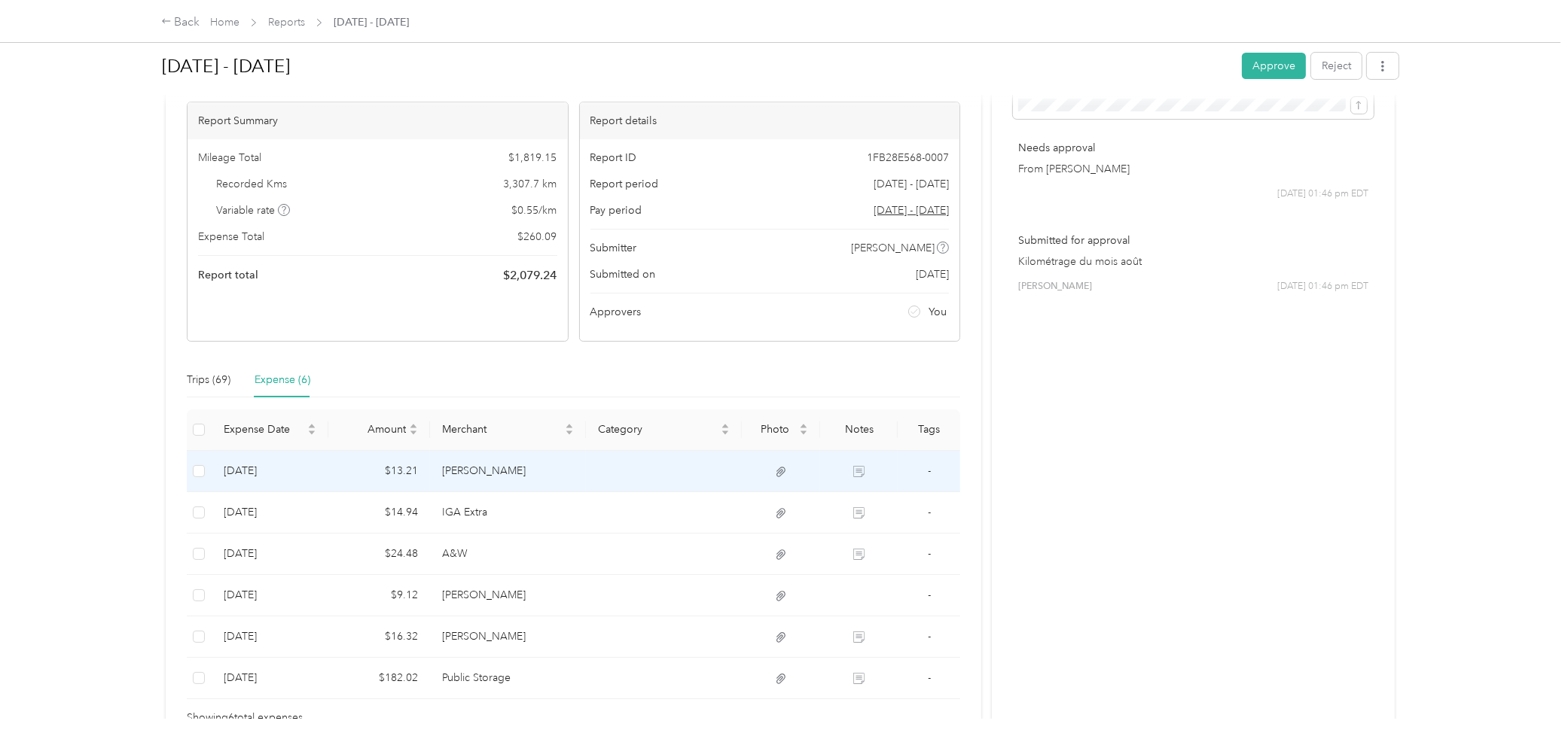
click at [402, 476] on td "$13.21" at bounding box center [378, 471] width 102 height 41
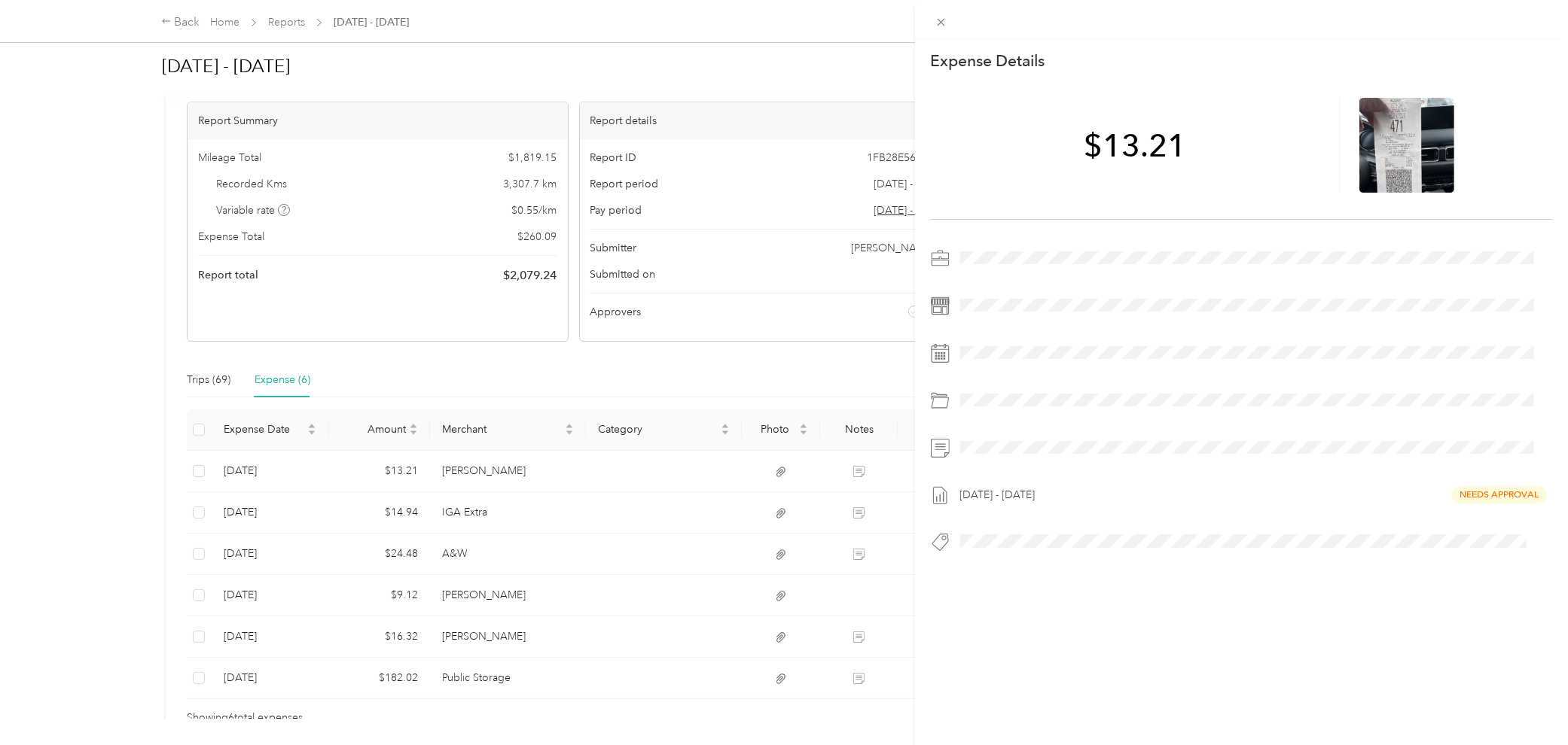
click at [409, 507] on div "This expense cannot be edited because it is either under review, approved, or p…" at bounding box center [784, 372] width 1568 height 745
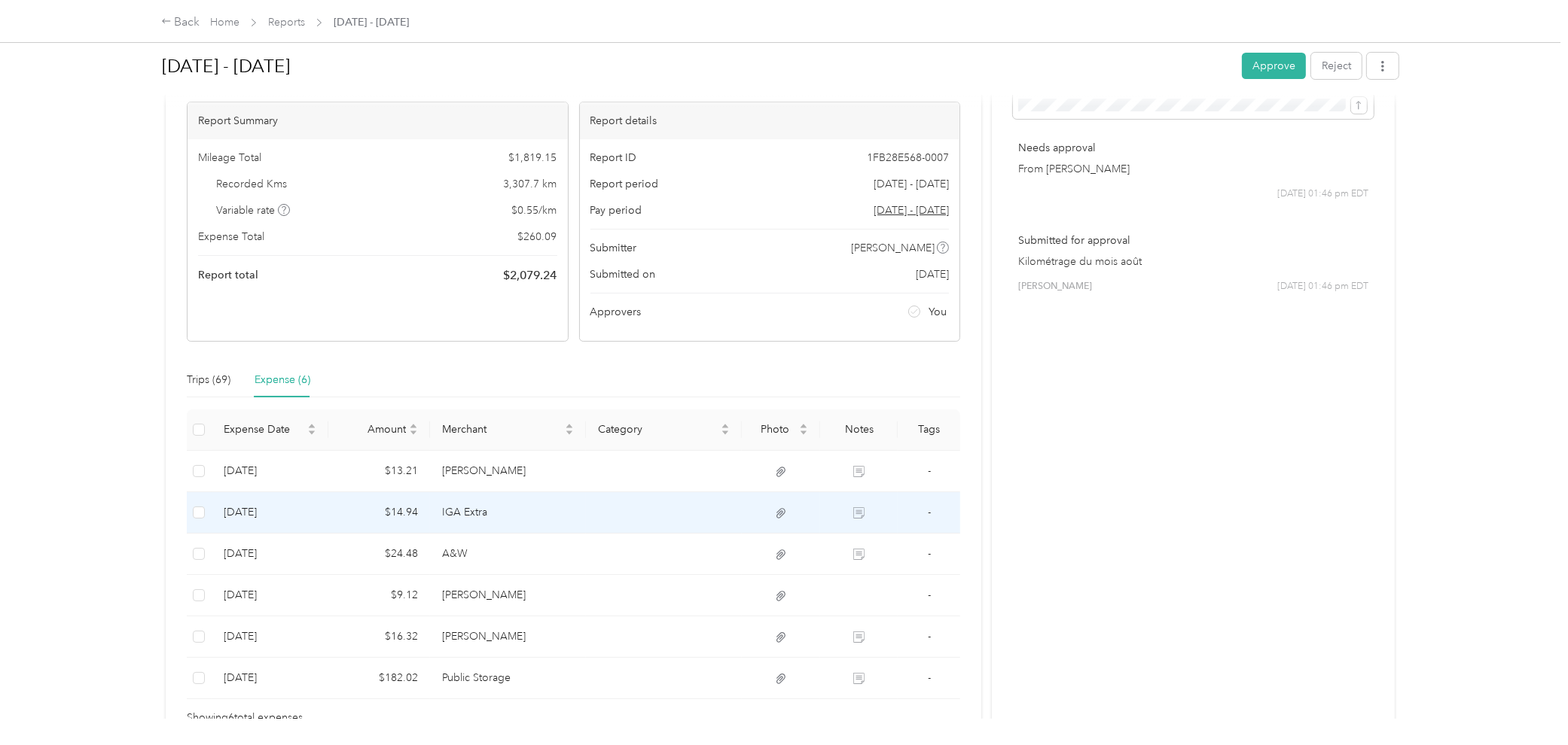
click at [412, 508] on td "$14.94" at bounding box center [378, 512] width 102 height 41
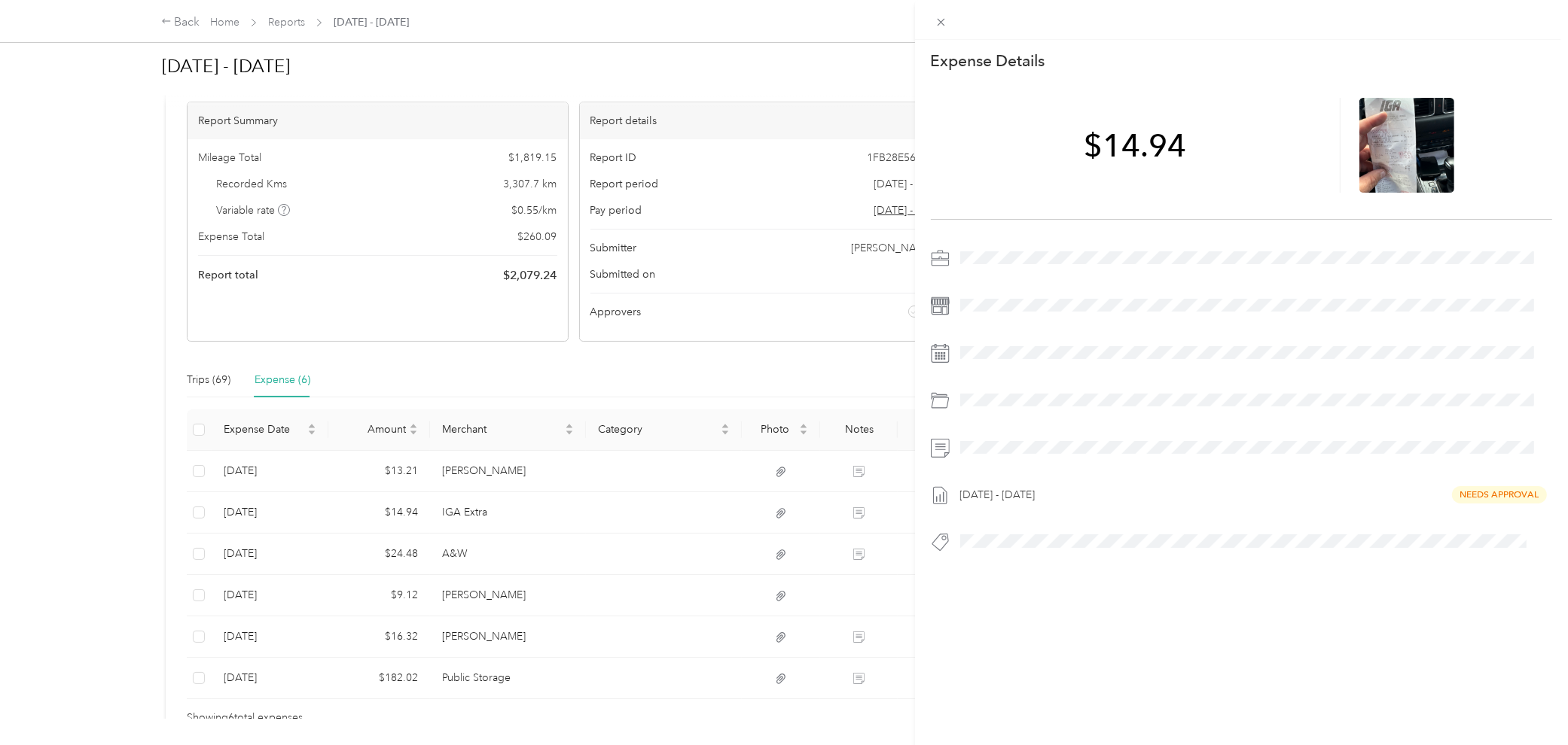
click at [422, 536] on div "This expense cannot be edited because it is either under review, approved, or p…" at bounding box center [784, 372] width 1568 height 745
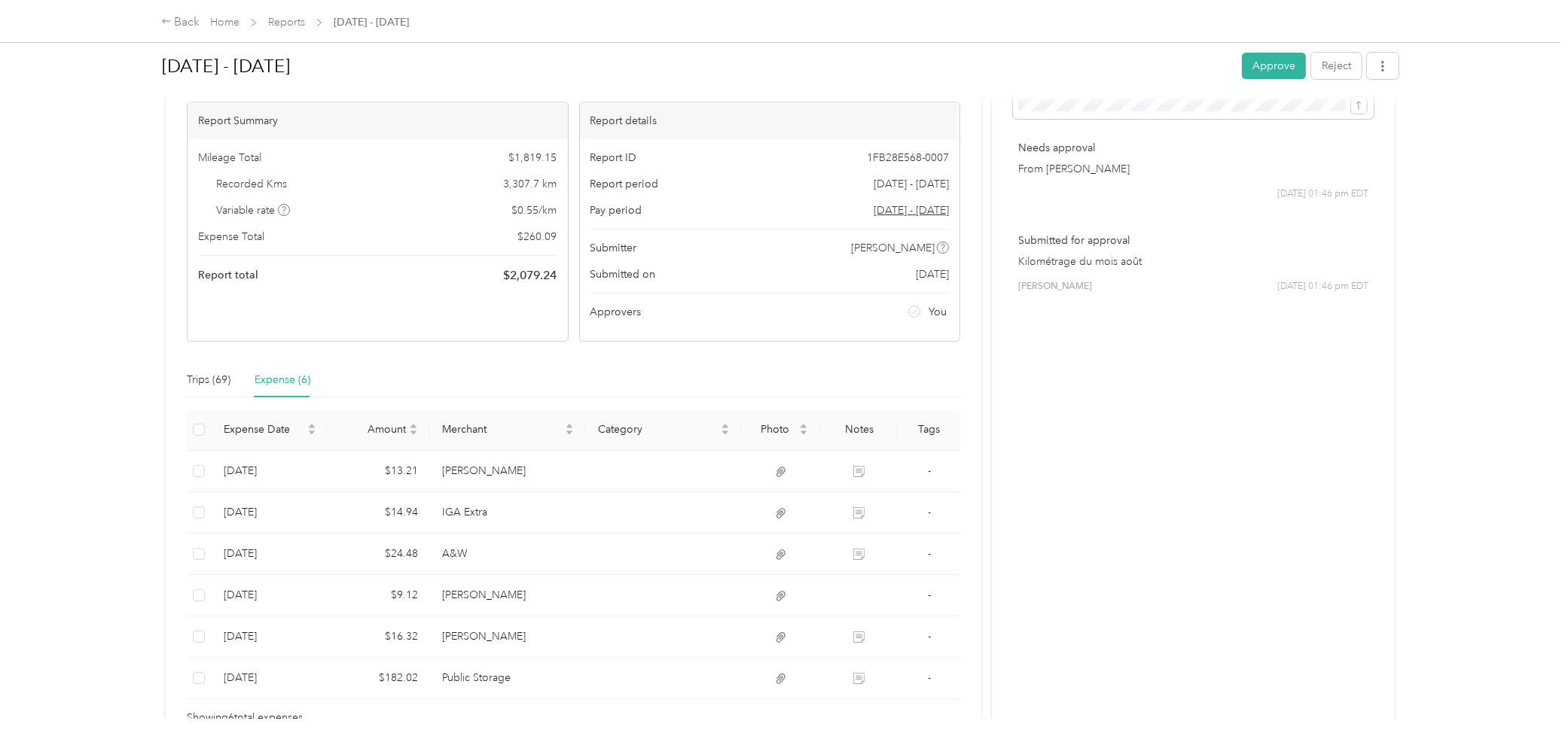
click at [430, 553] on td "A&W" at bounding box center [508, 553] width 156 height 41
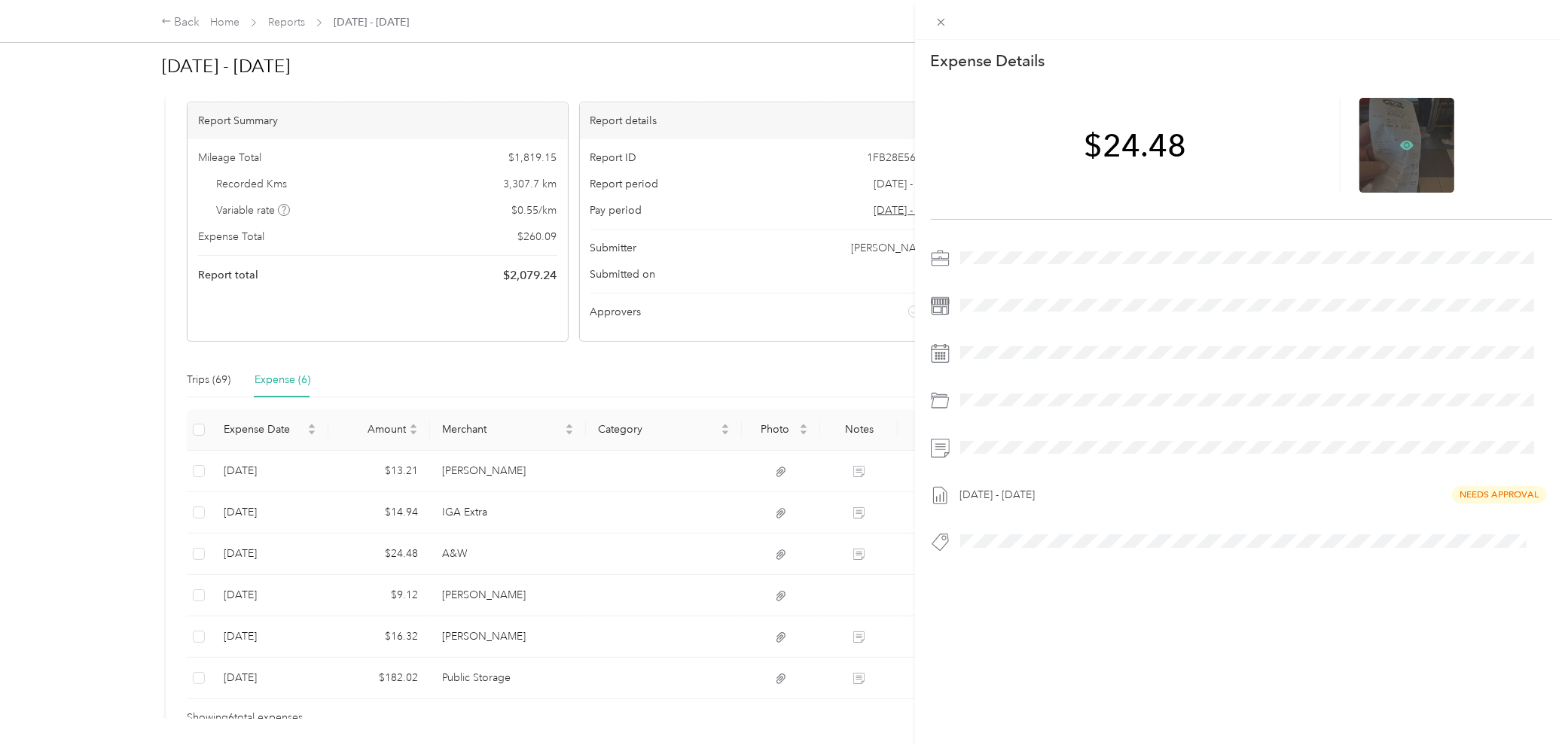
click at [1150, 140] on icon at bounding box center [1406, 145] width 14 height 14
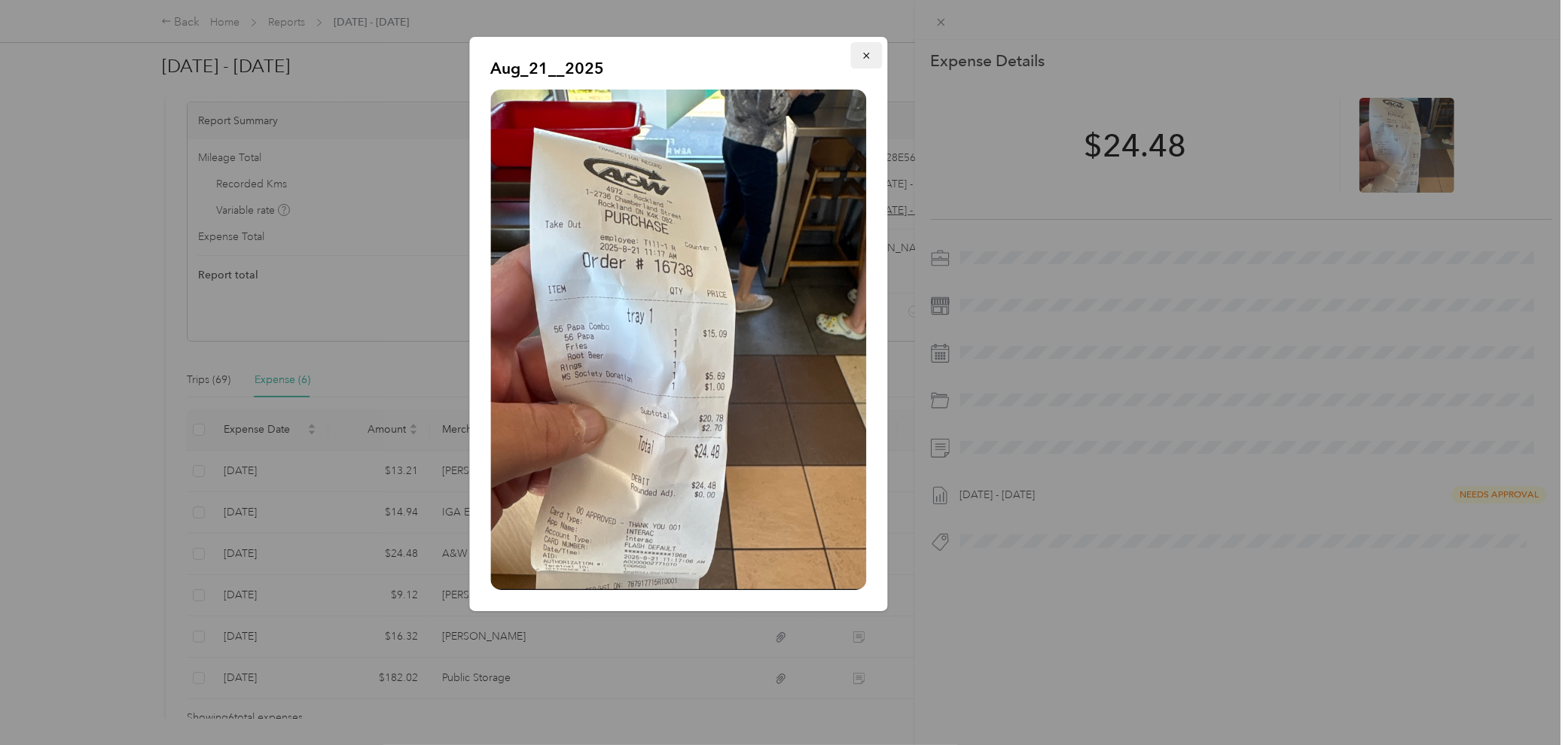
click at [866, 57] on icon "button" at bounding box center [866, 55] width 11 height 11
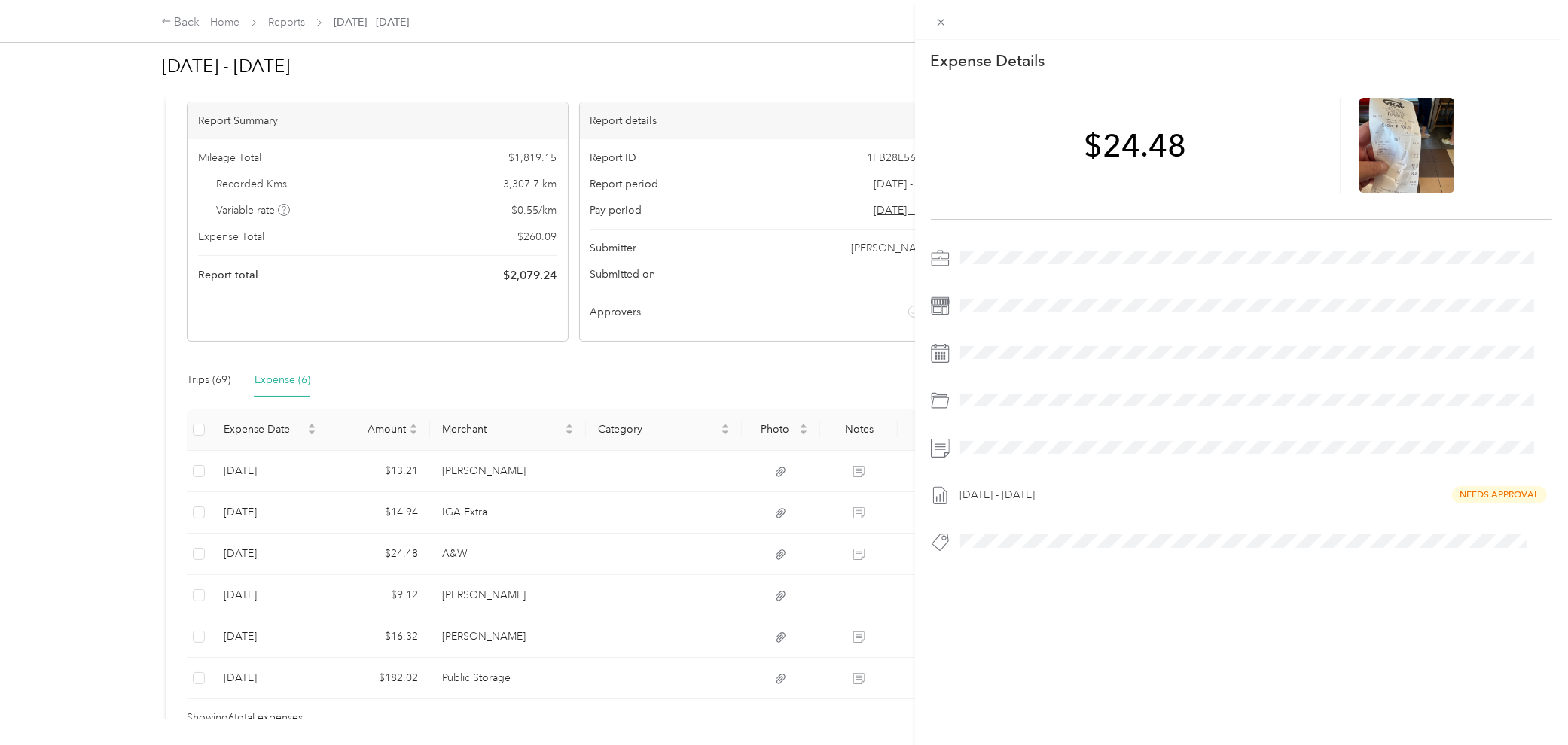
drag, startPoint x: 503, startPoint y: 595, endPoint x: 502, endPoint y: 602, distance: 7.1
click at [503, 553] on div "This expense cannot be edited because it is either under review, approved, or p…" at bounding box center [784, 372] width 1568 height 745
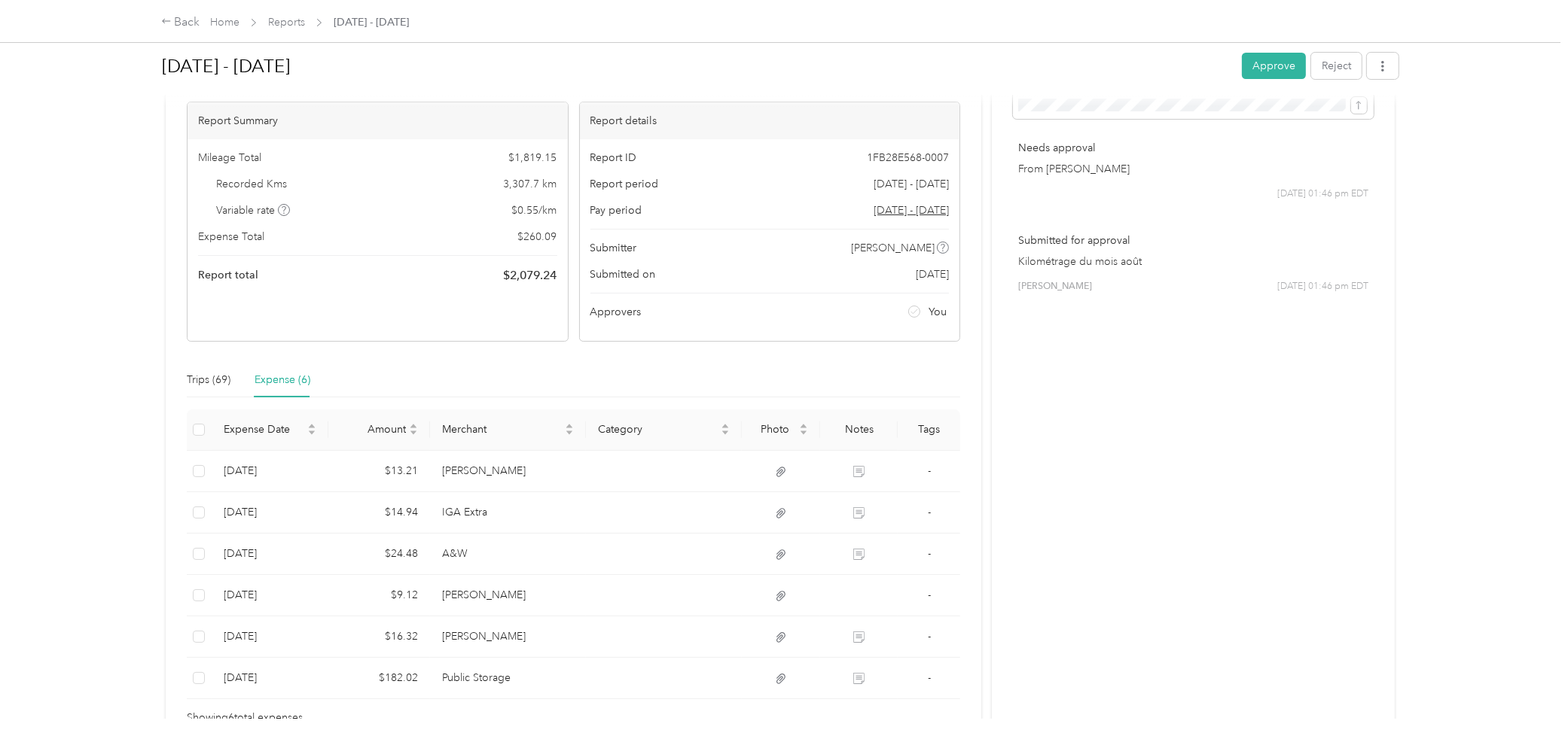
click at [501, 553] on div at bounding box center [784, 372] width 1568 height 745
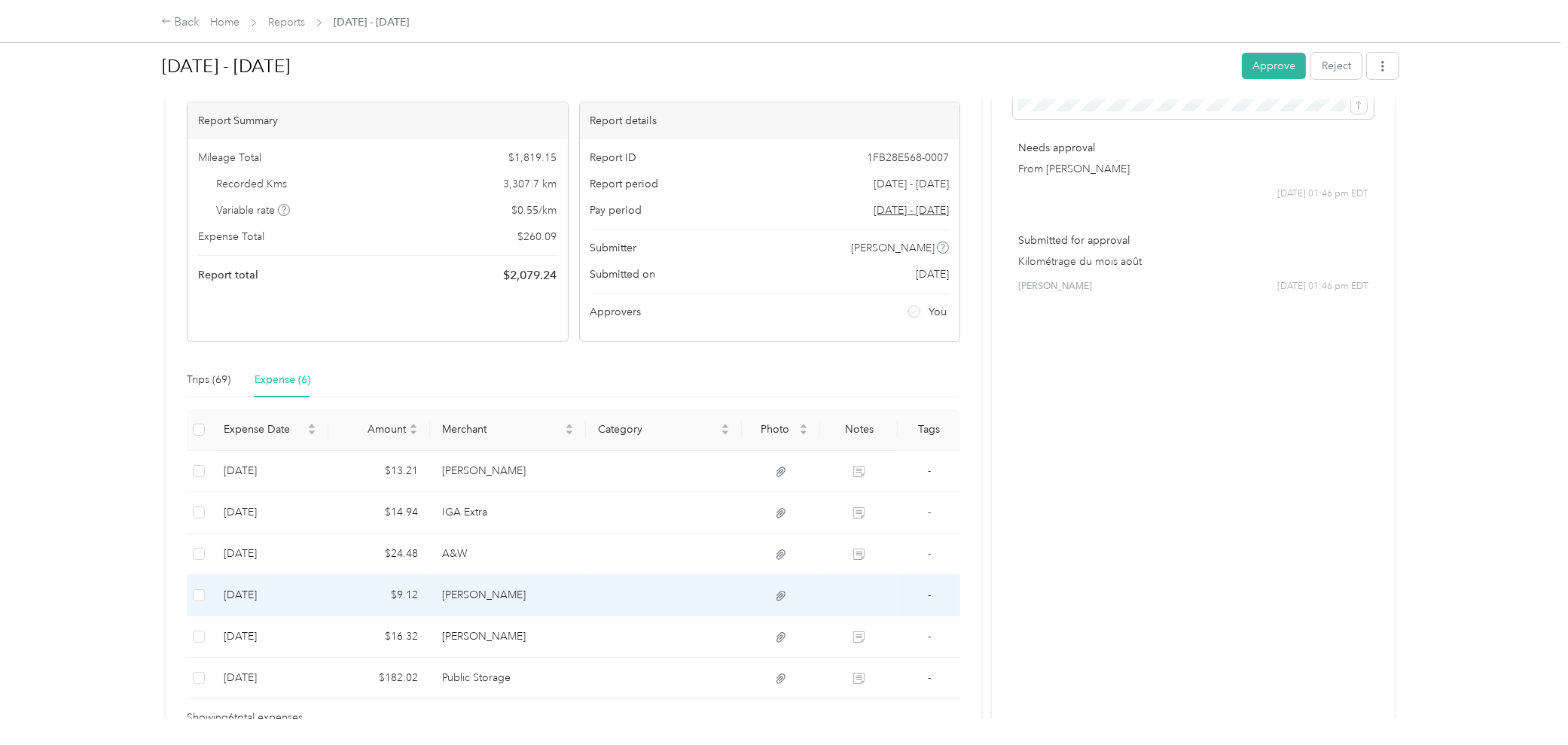
click at [504, 553] on td "[PERSON_NAME]" at bounding box center [508, 595] width 156 height 41
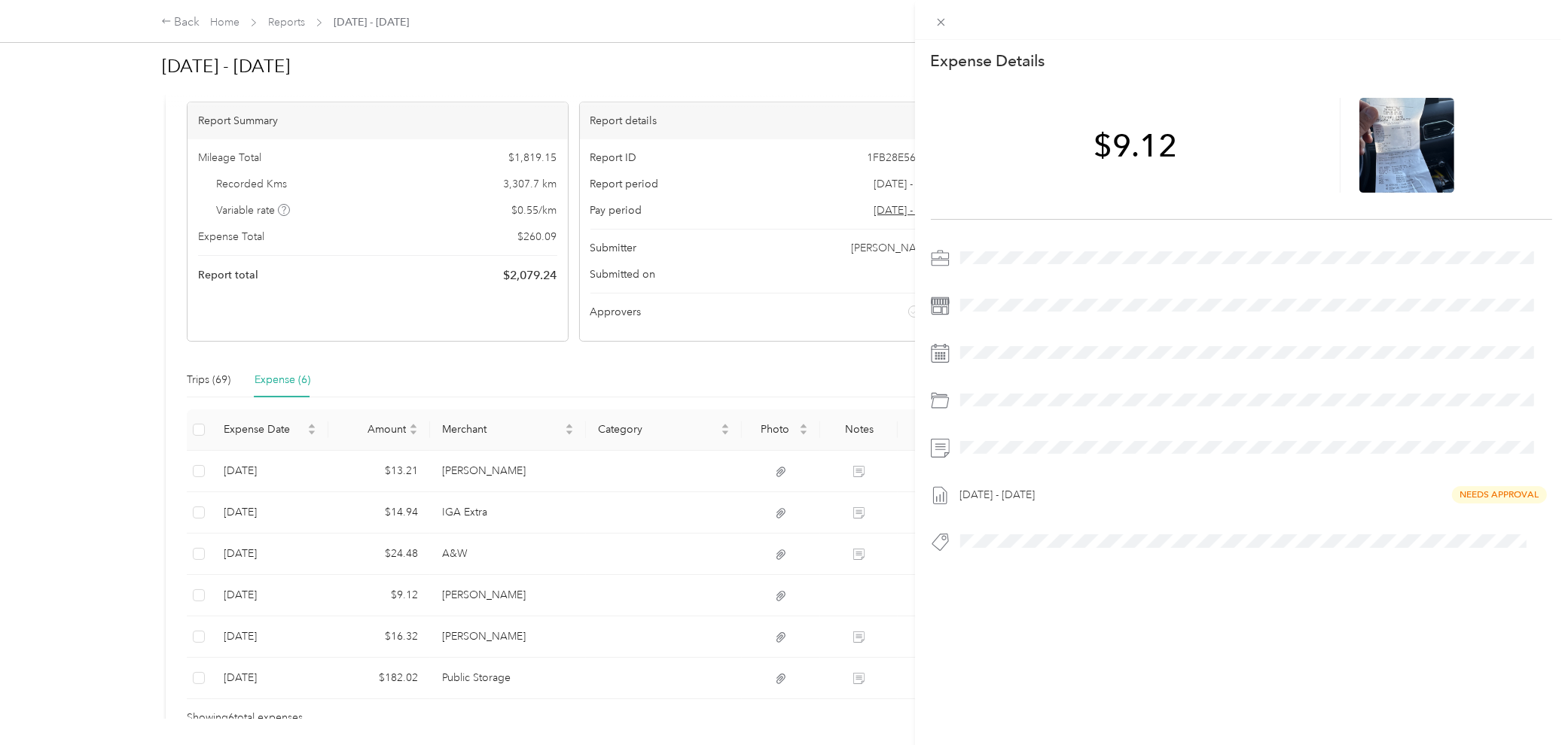
click at [481, 553] on div "This expense cannot be edited because it is either under review, approved, or p…" at bounding box center [784, 372] width 1568 height 745
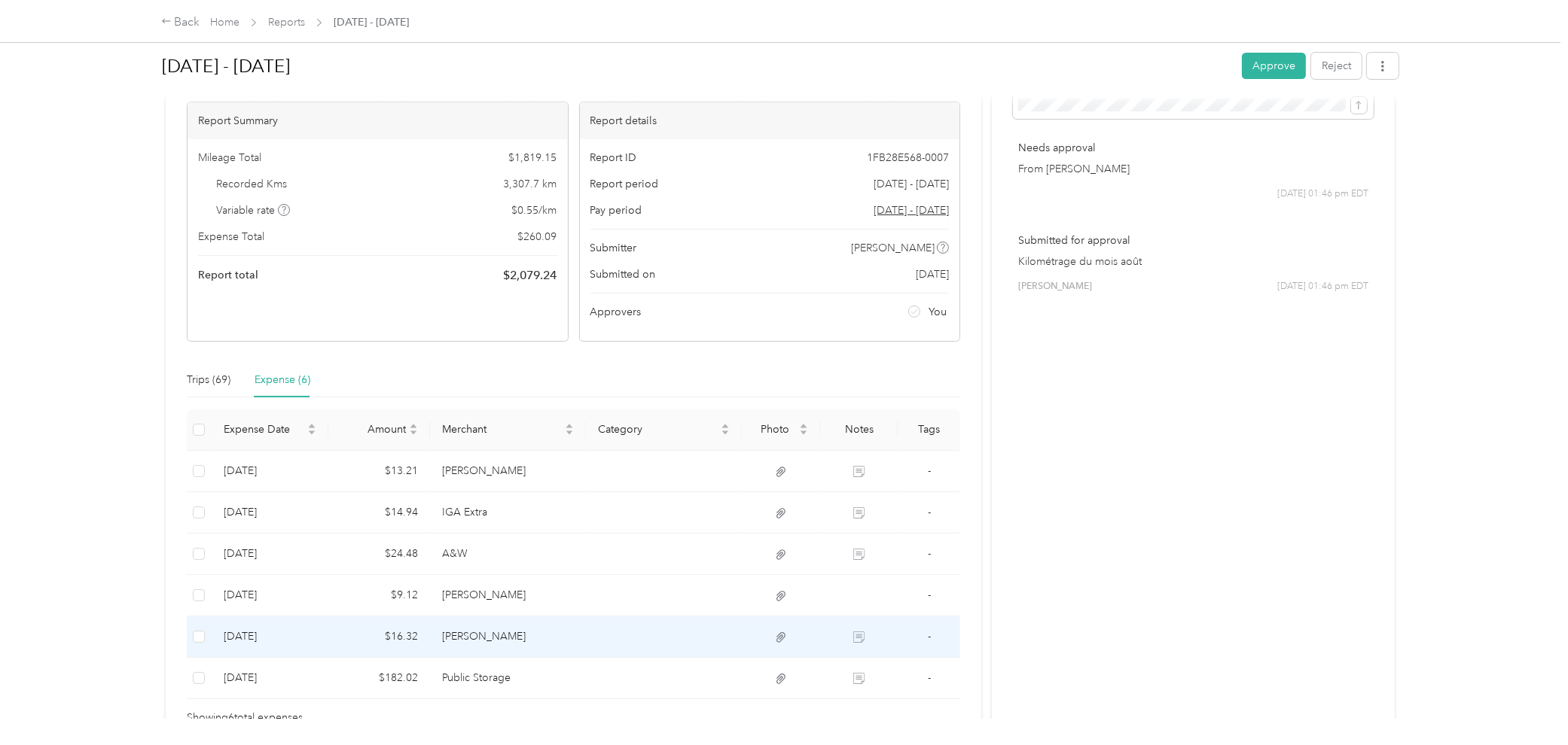
click at [479, 553] on td "[PERSON_NAME]" at bounding box center [508, 636] width 156 height 41
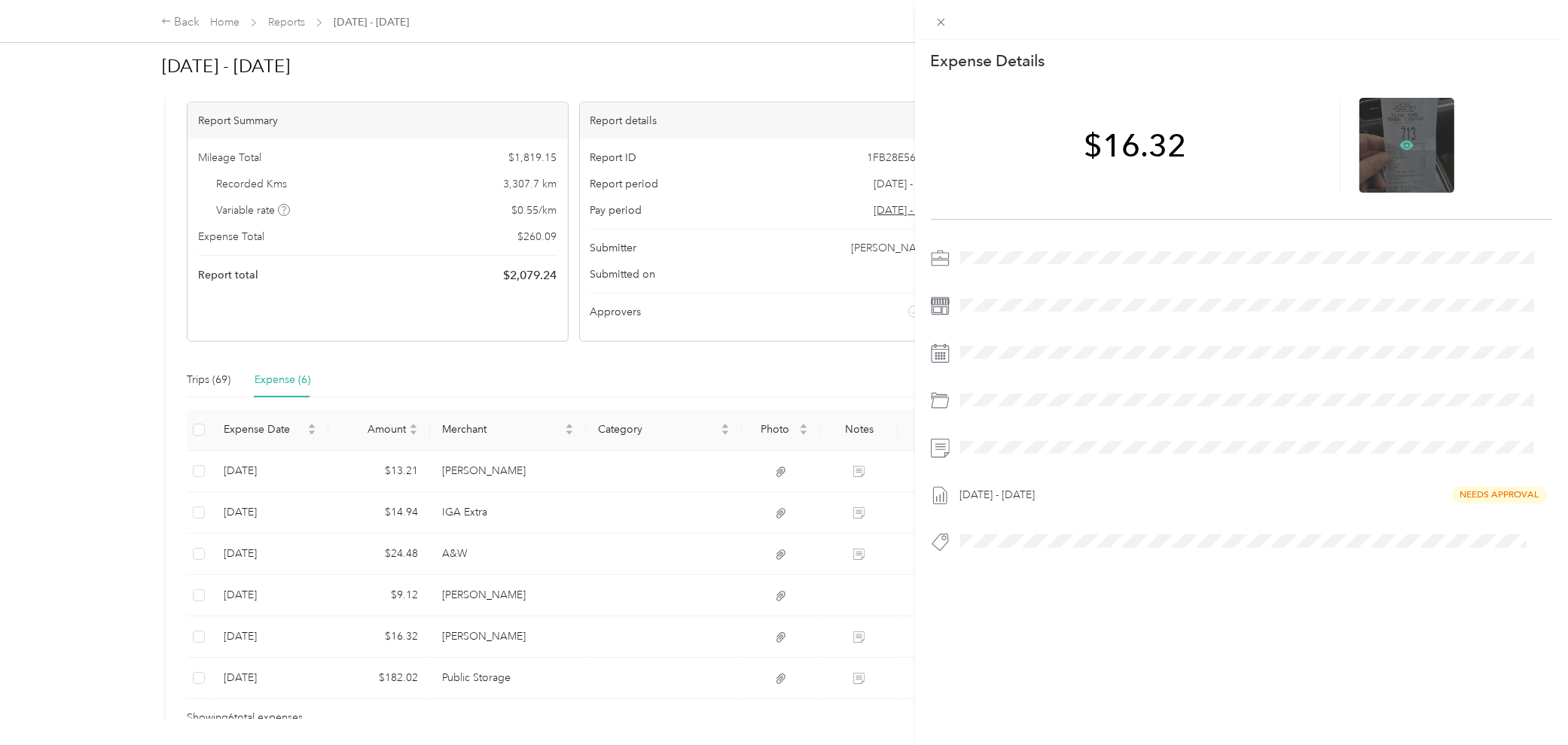
click at [1150, 141] on icon at bounding box center [1406, 144] width 14 height 9
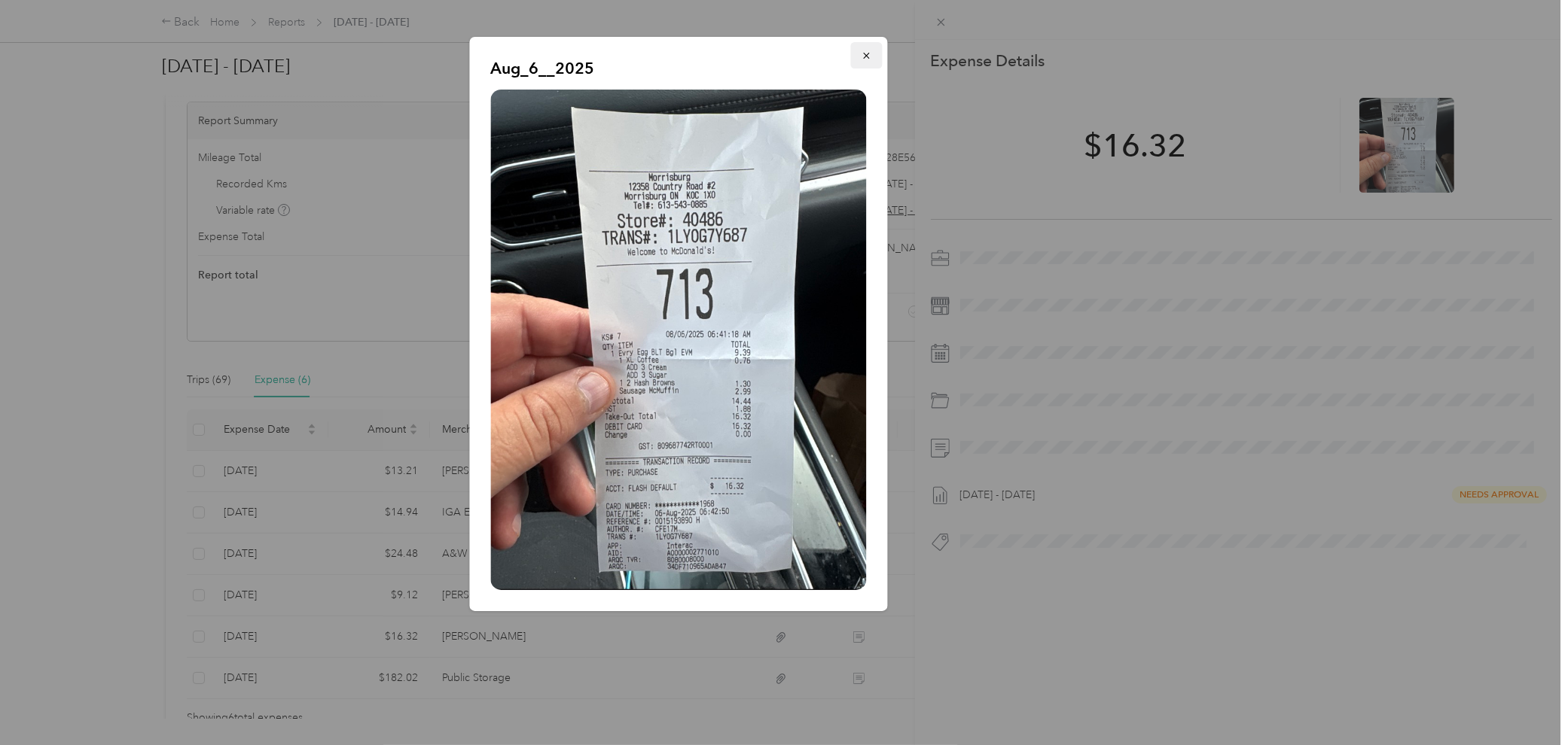
click at [864, 60] on icon "button" at bounding box center [866, 55] width 11 height 11
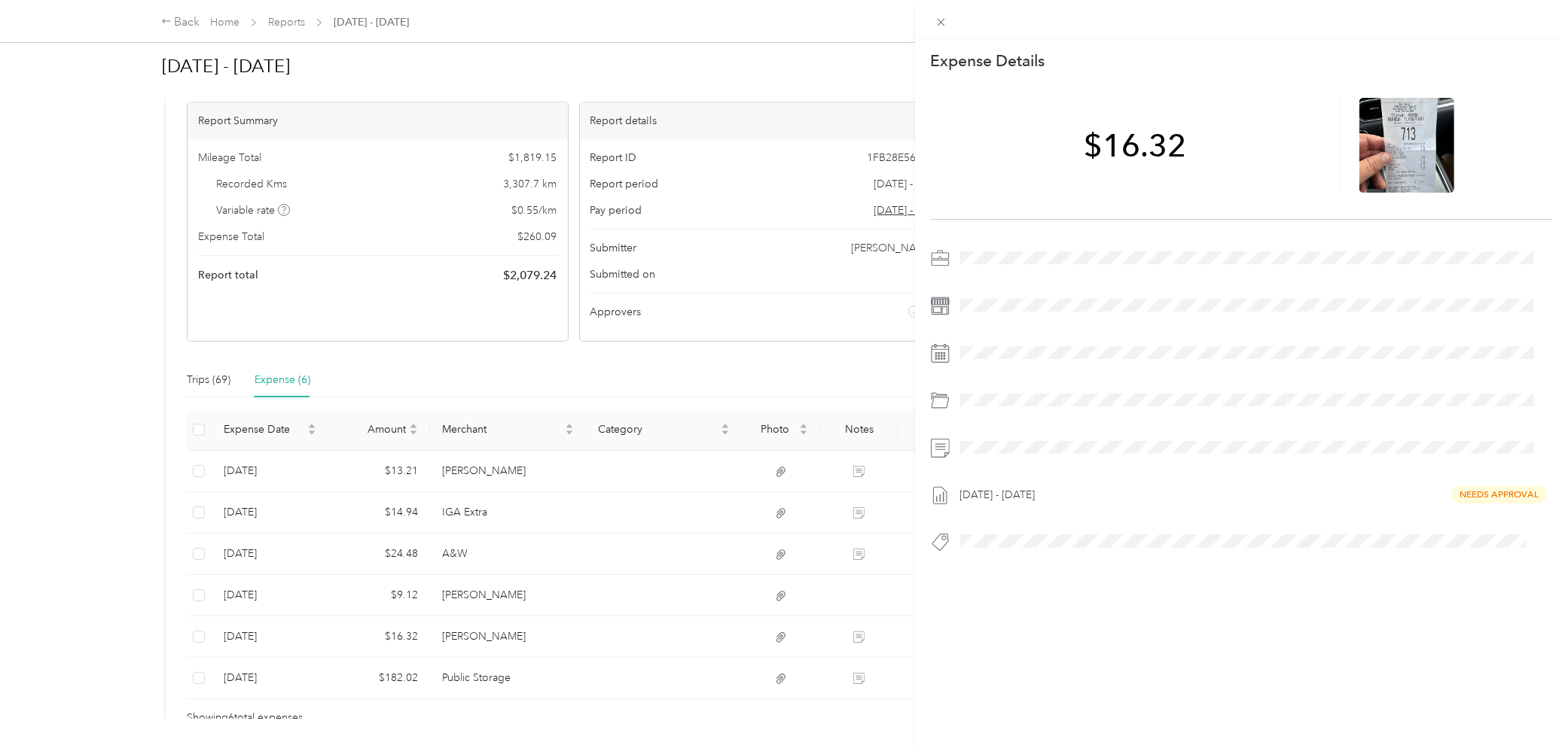
drag, startPoint x: 402, startPoint y: 657, endPoint x: 412, endPoint y: 682, distance: 26.9
click at [403, 553] on div "This expense cannot be edited because it is either under review, approved, or p…" at bounding box center [784, 372] width 1568 height 745
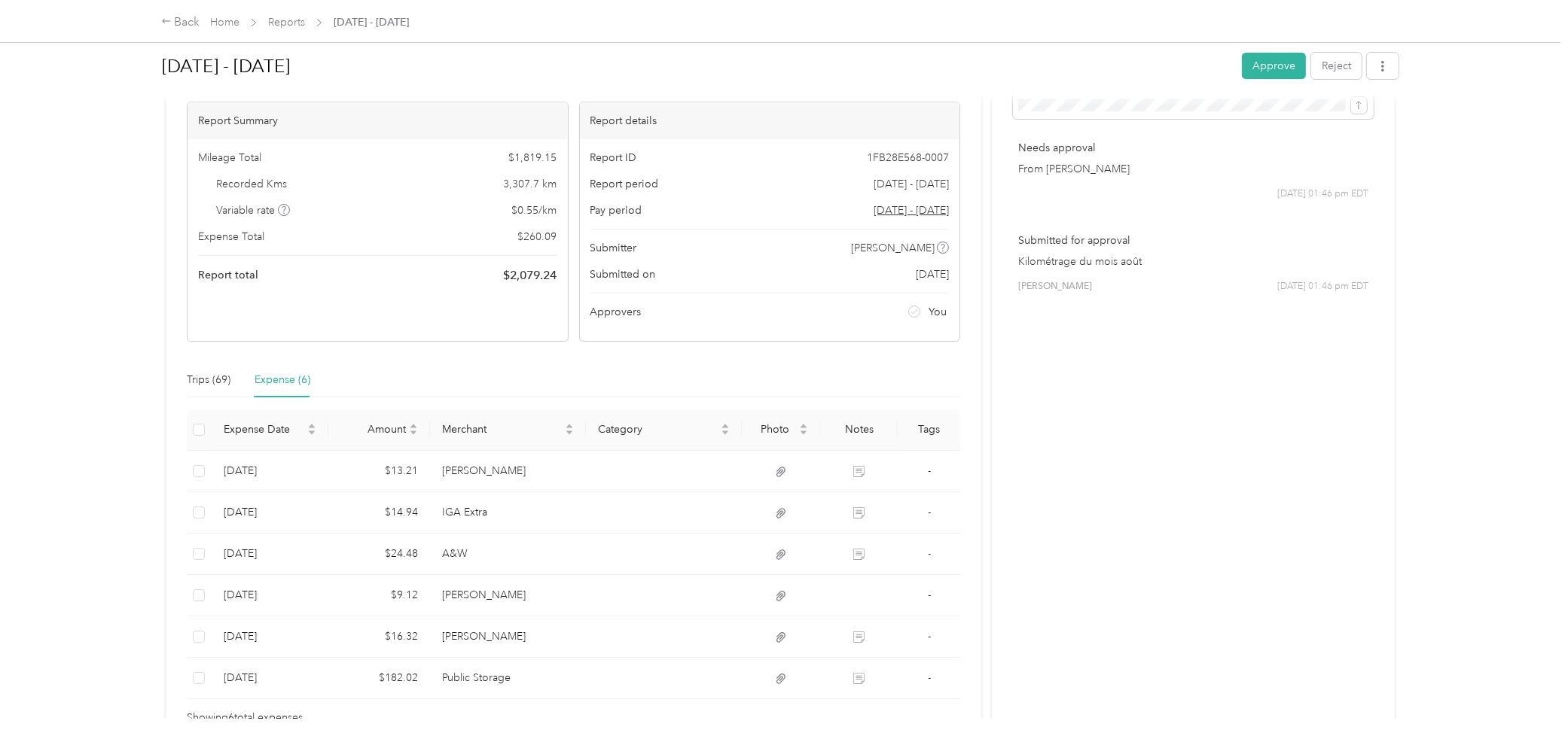
click at [414, 553] on div at bounding box center [784, 372] width 1568 height 745
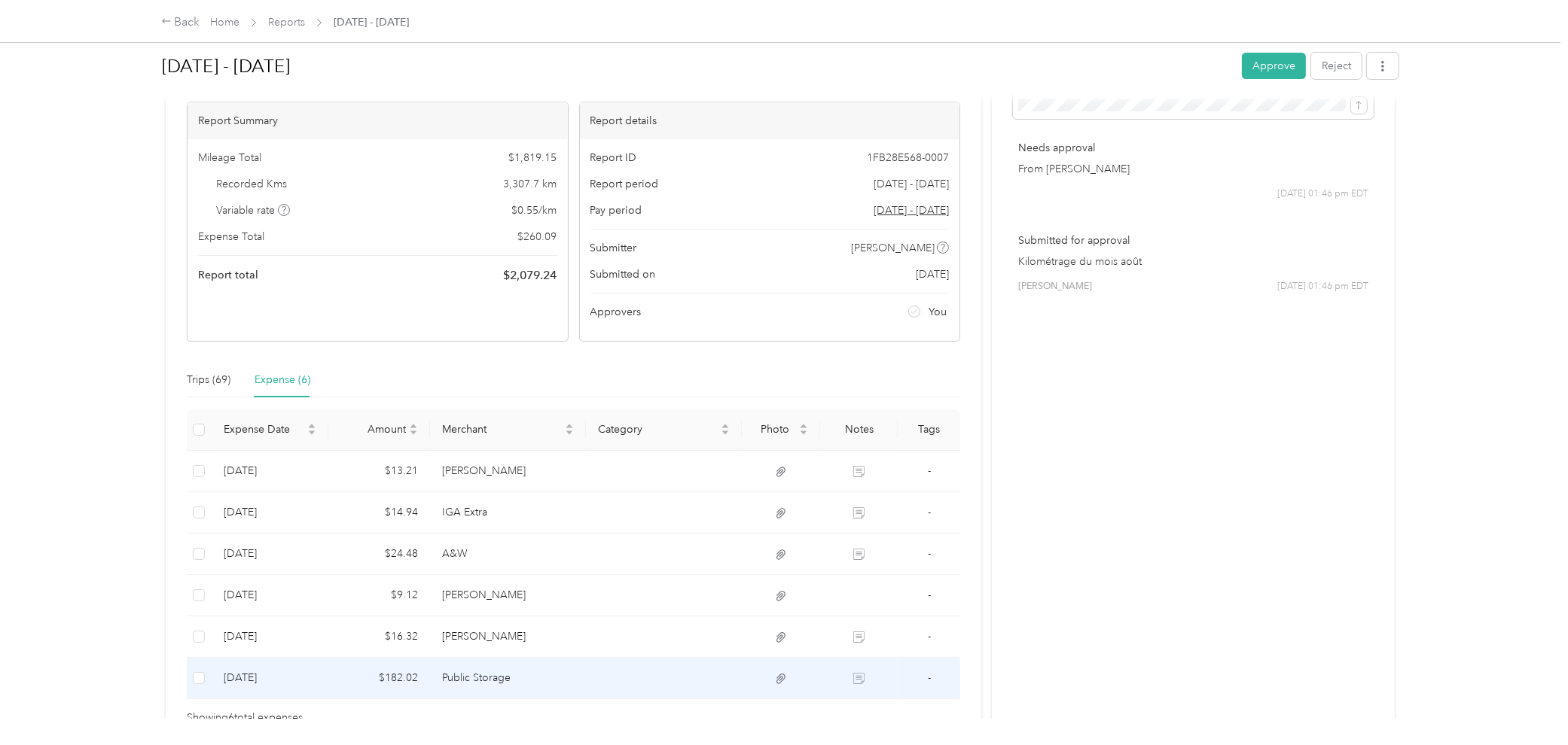
click at [419, 553] on td "$182.02" at bounding box center [378, 678] width 102 height 41
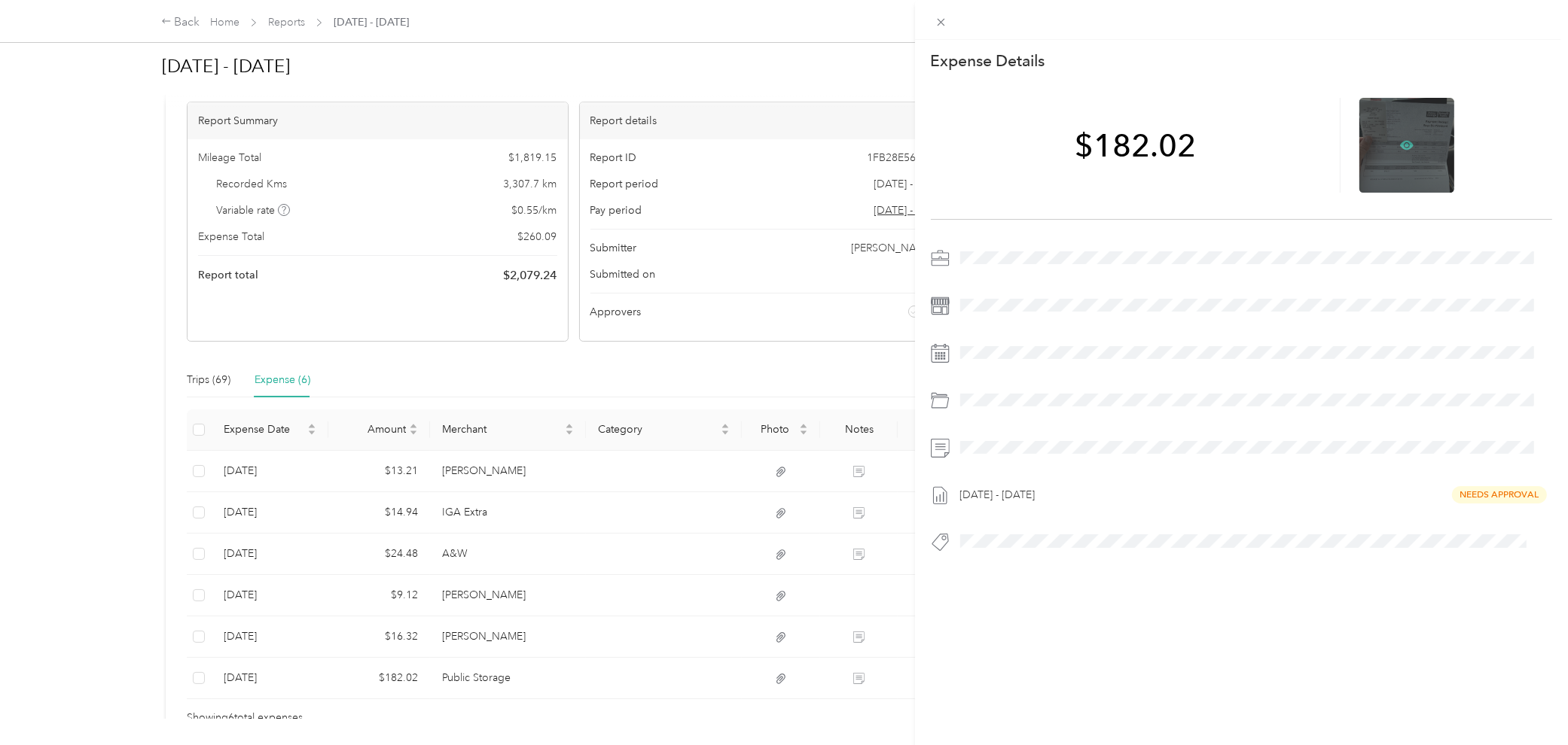
click at [1150, 140] on icon at bounding box center [1406, 144] width 14 height 9
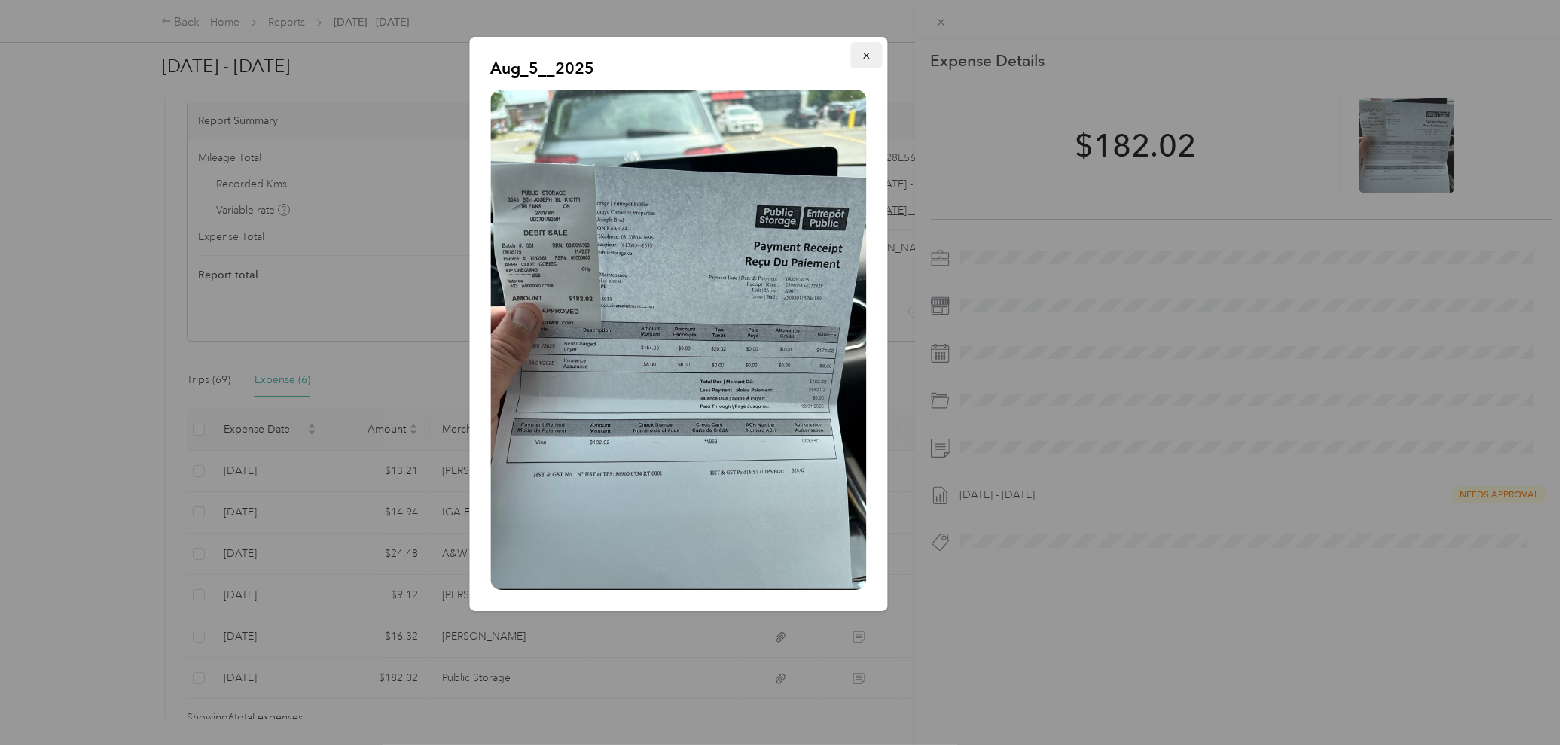
click at [858, 61] on button "button" at bounding box center [866, 55] width 32 height 26
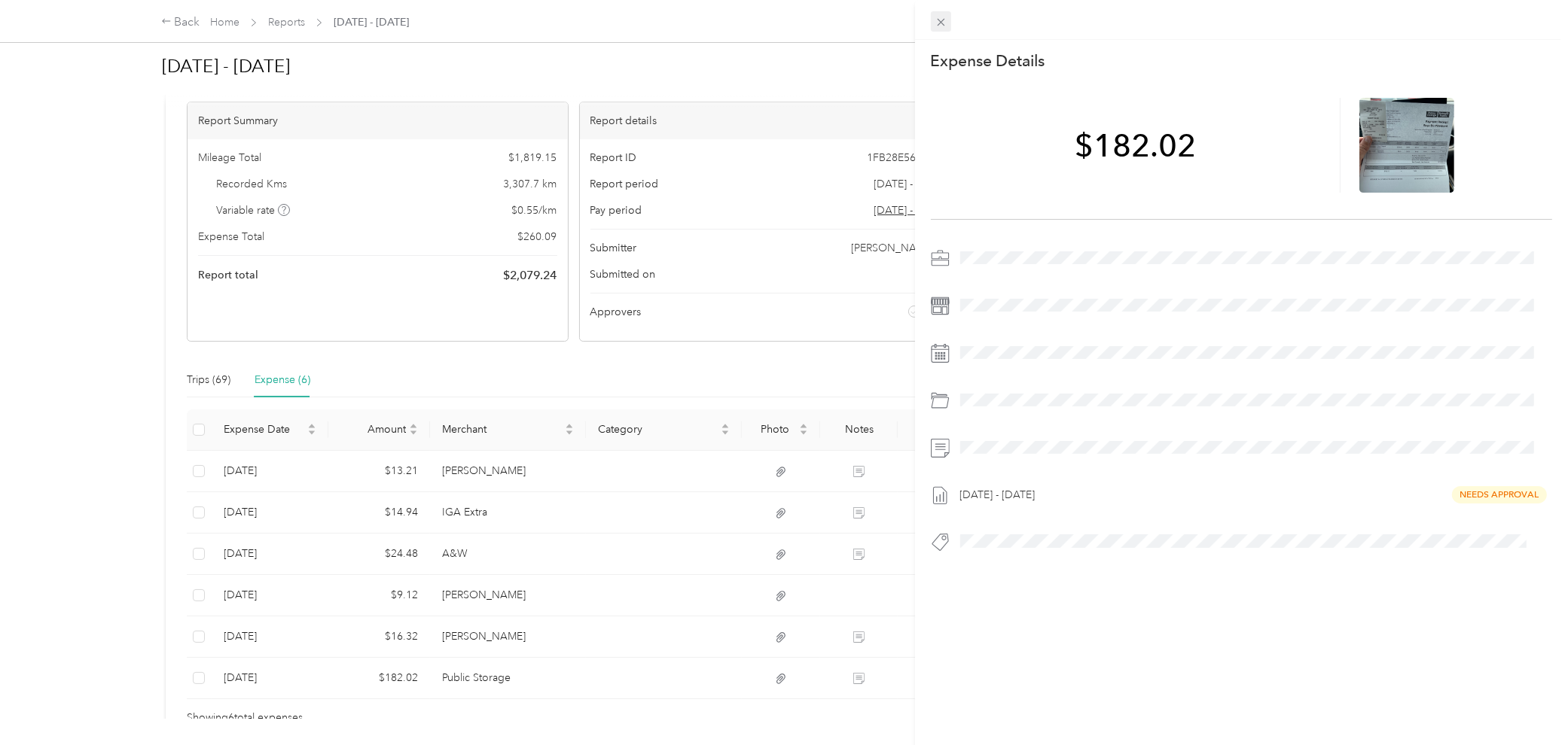
click at [938, 20] on icon at bounding box center [941, 22] width 13 height 13
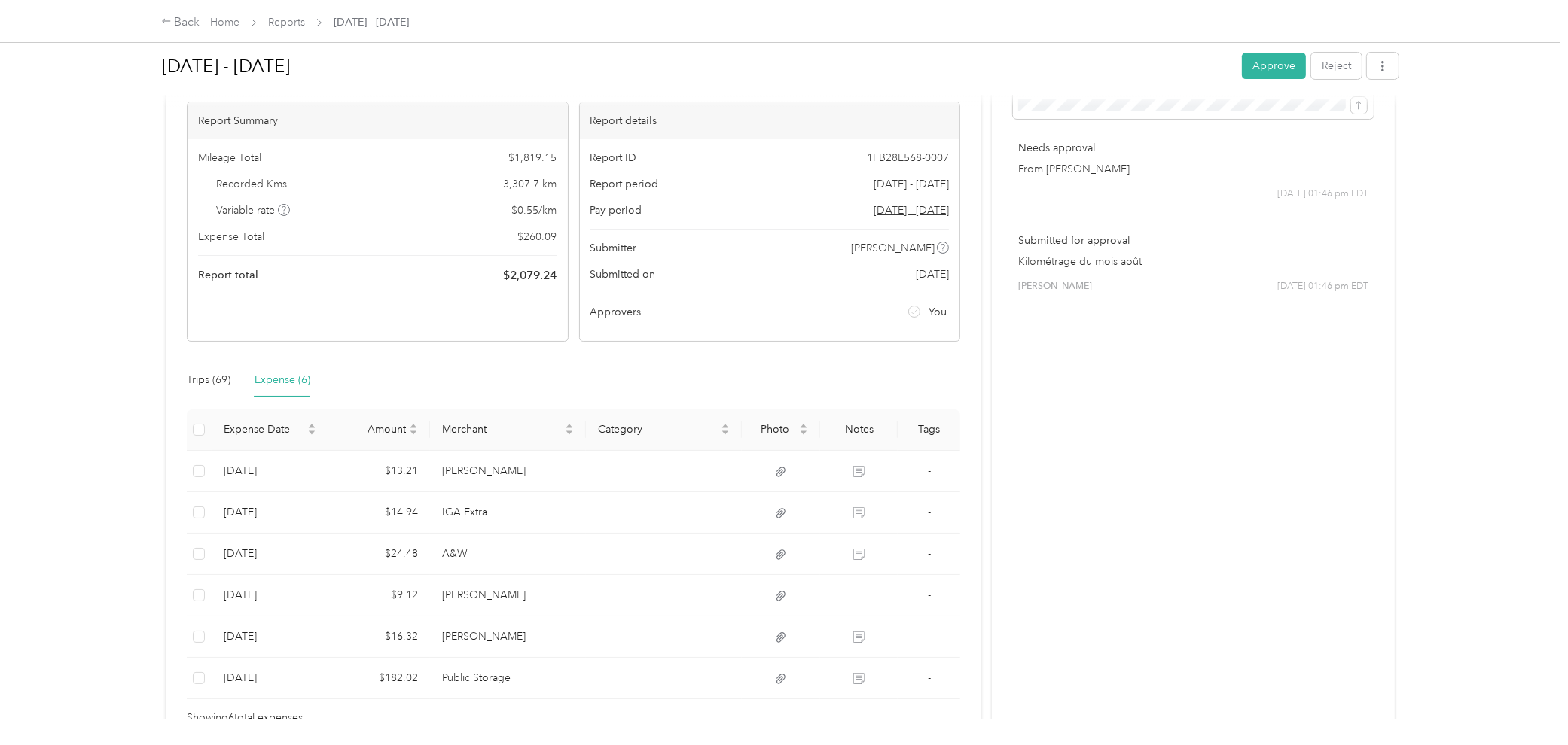
click at [1150, 54] on div "[DATE] - [DATE] Approve Reject" at bounding box center [780, 68] width 1237 height 45
click at [1150, 68] on button "Approve" at bounding box center [1273, 66] width 64 height 26
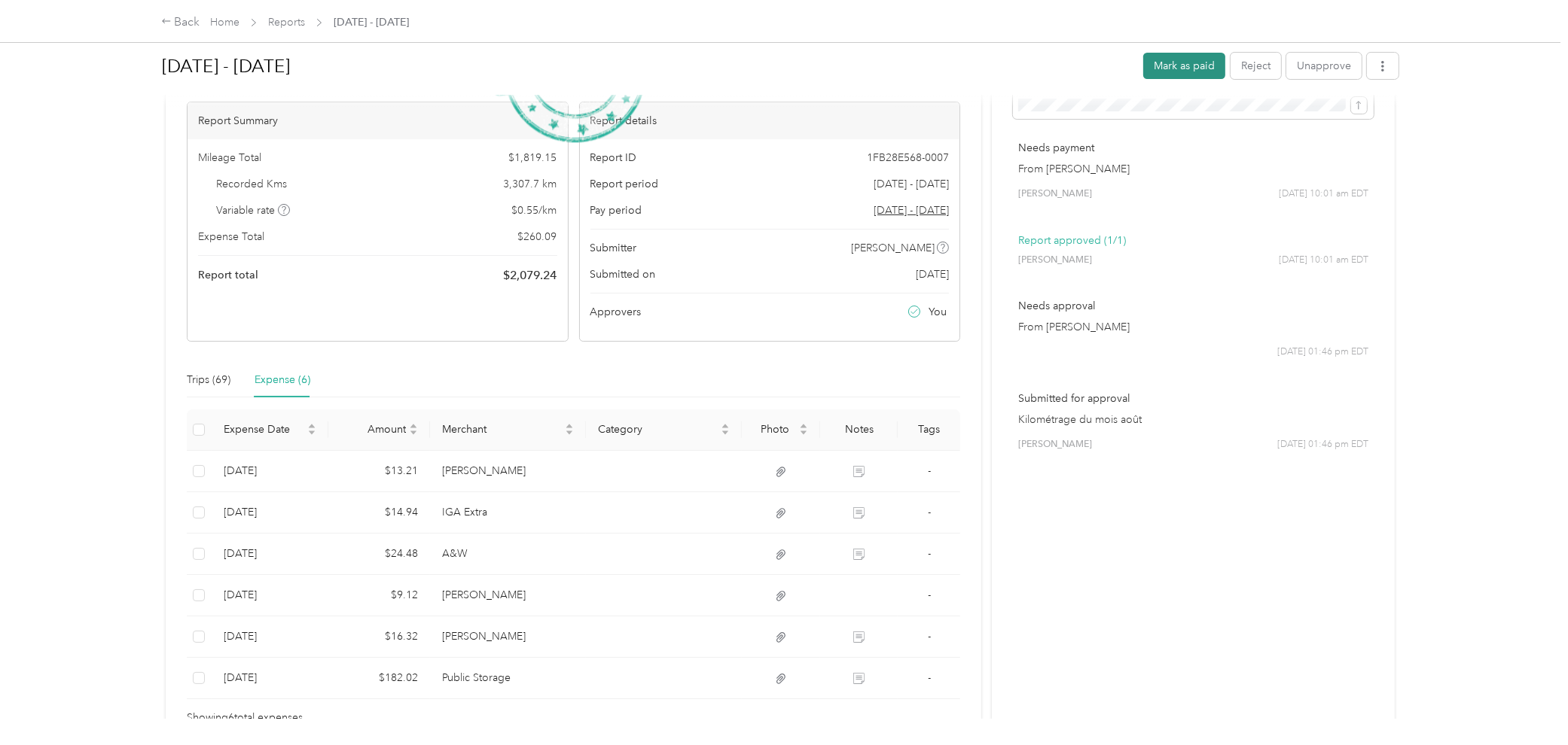
click at [1150, 66] on button "Mark as paid" at bounding box center [1184, 66] width 82 height 26
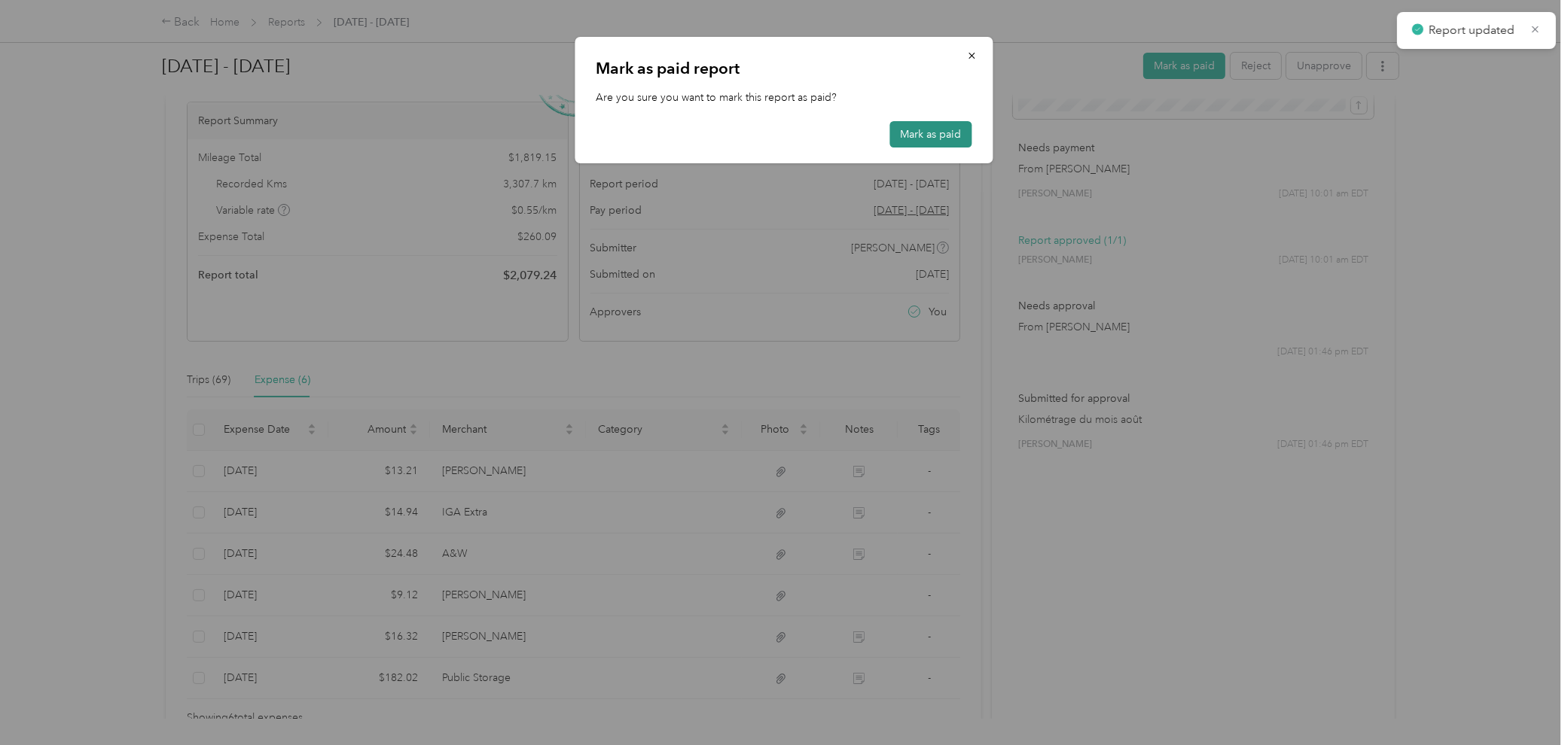
click at [931, 129] on button "Mark as paid" at bounding box center [931, 134] width 82 height 26
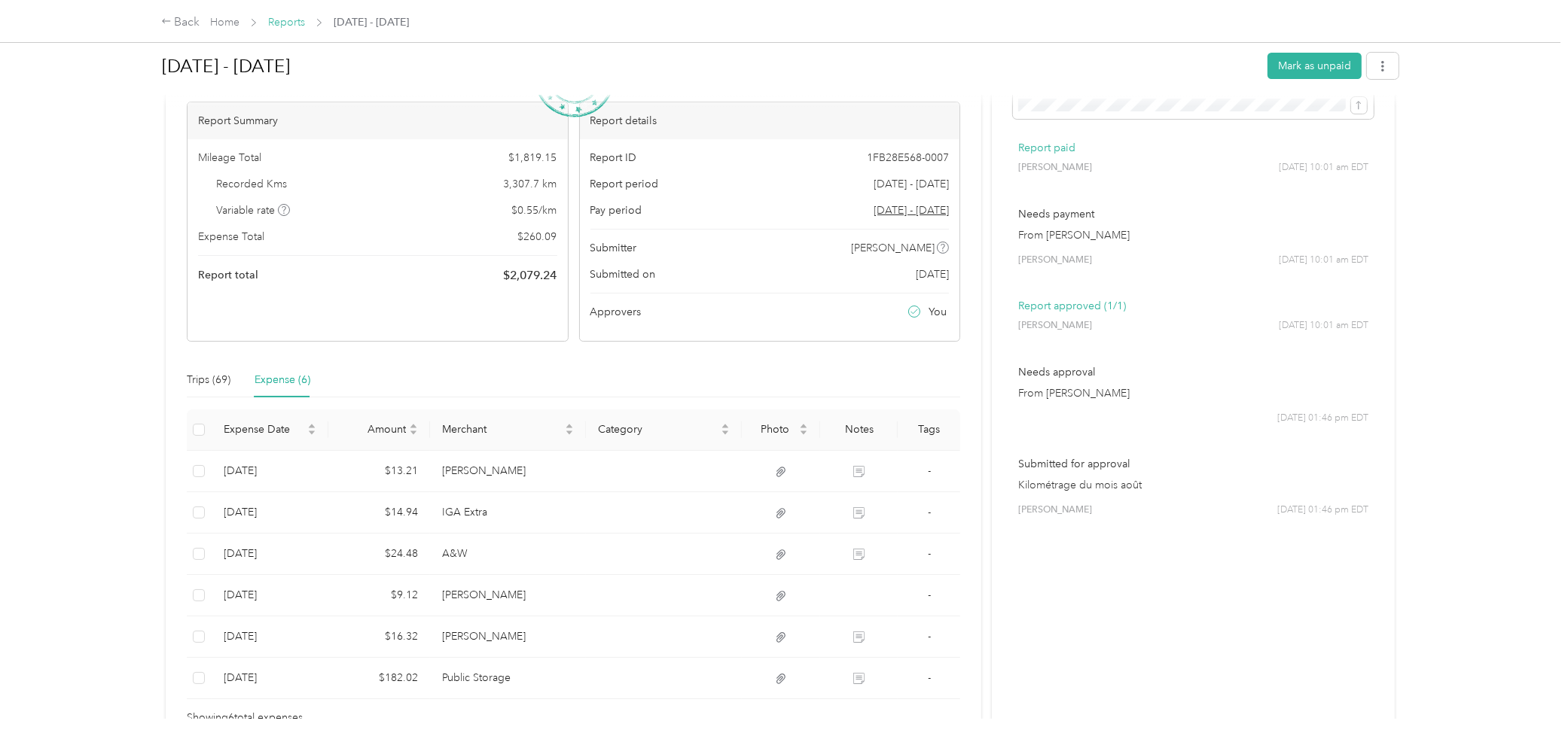
click at [300, 19] on link "Reports" at bounding box center [286, 22] width 37 height 13
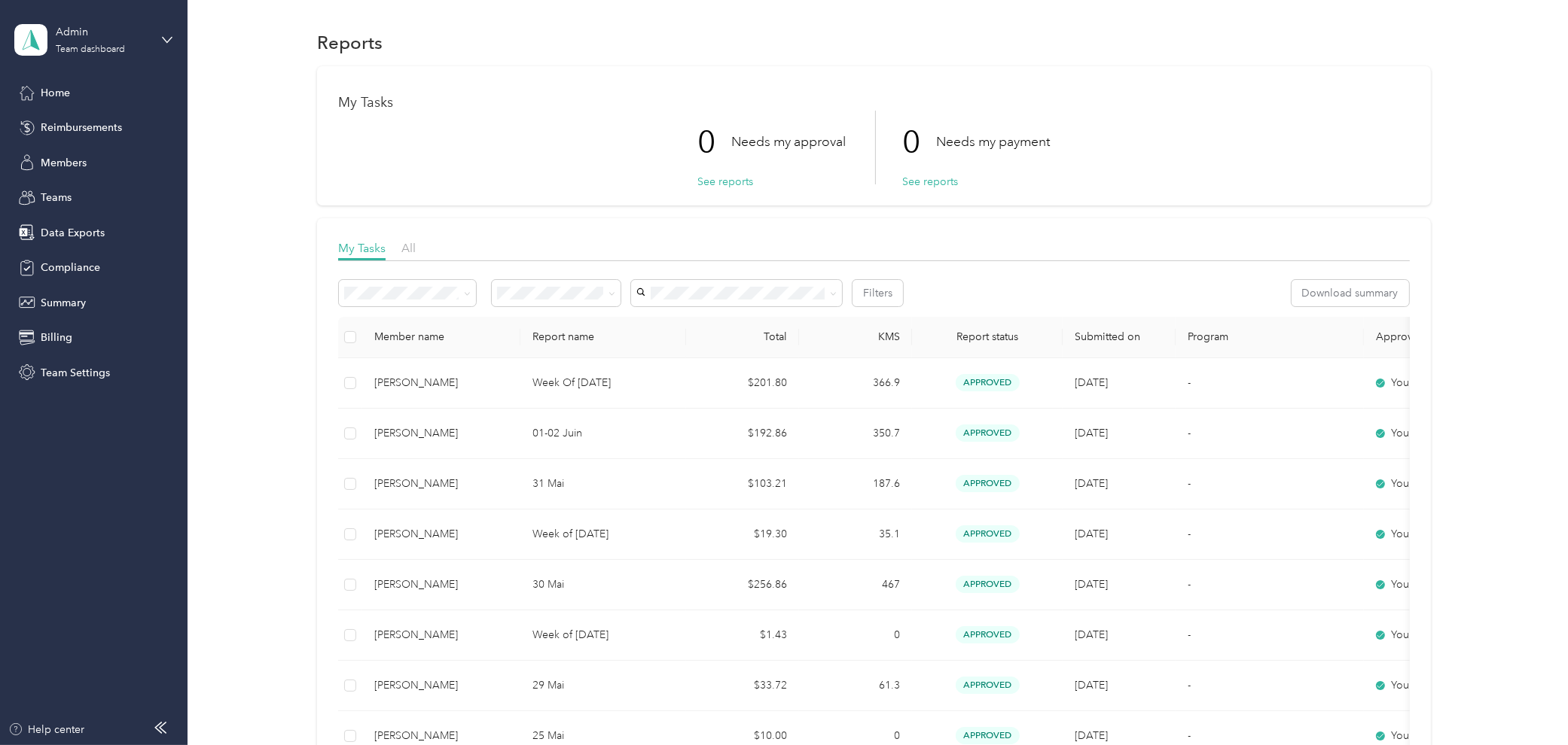
click at [417, 249] on div "My Tasks All" at bounding box center [873, 250] width 1071 height 22
click at [409, 249] on span "All" at bounding box center [408, 248] width 15 height 15
click at [367, 252] on span "My Tasks" at bounding box center [361, 248] width 47 height 15
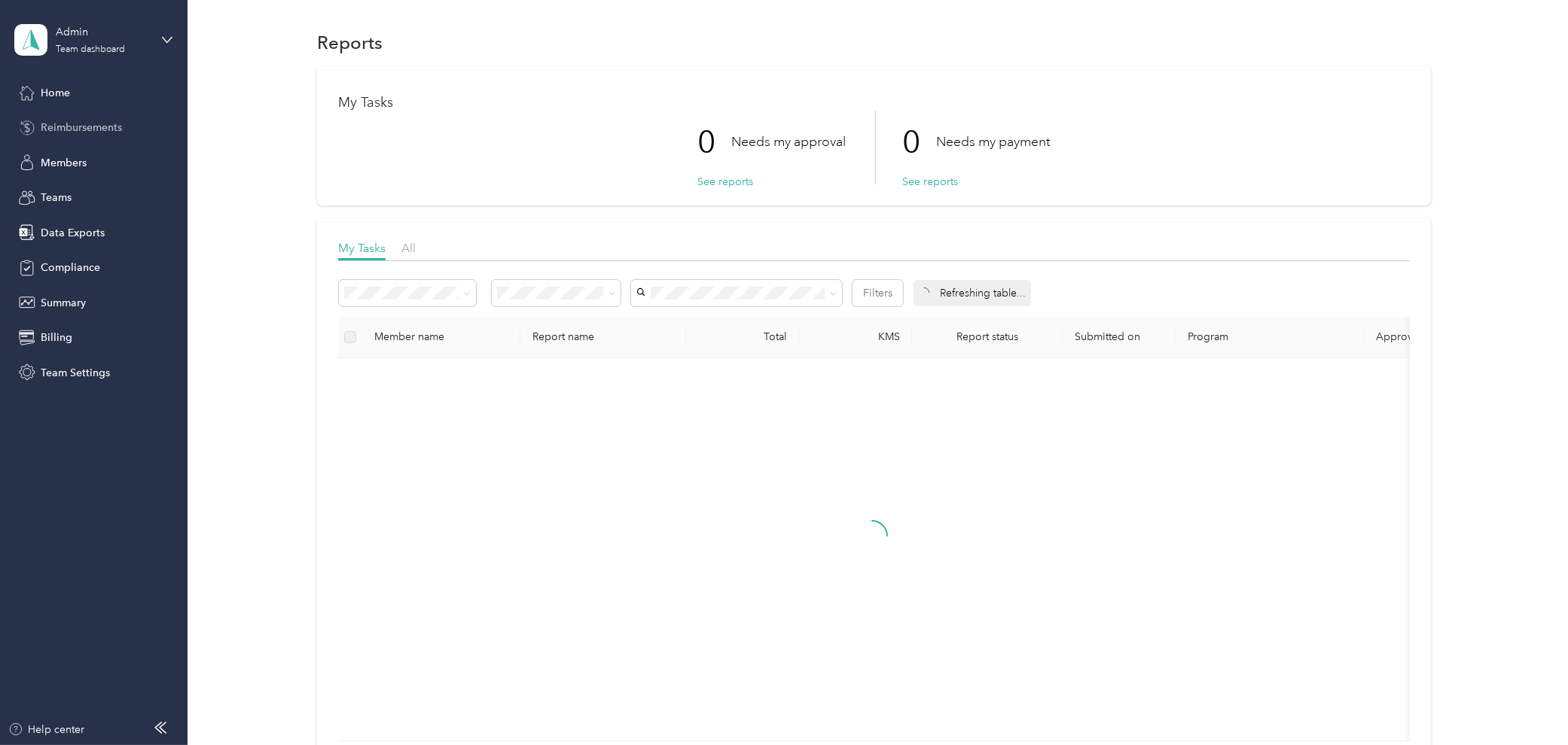
click at [91, 133] on span "Reimbursements" at bounding box center [81, 127] width 81 height 15
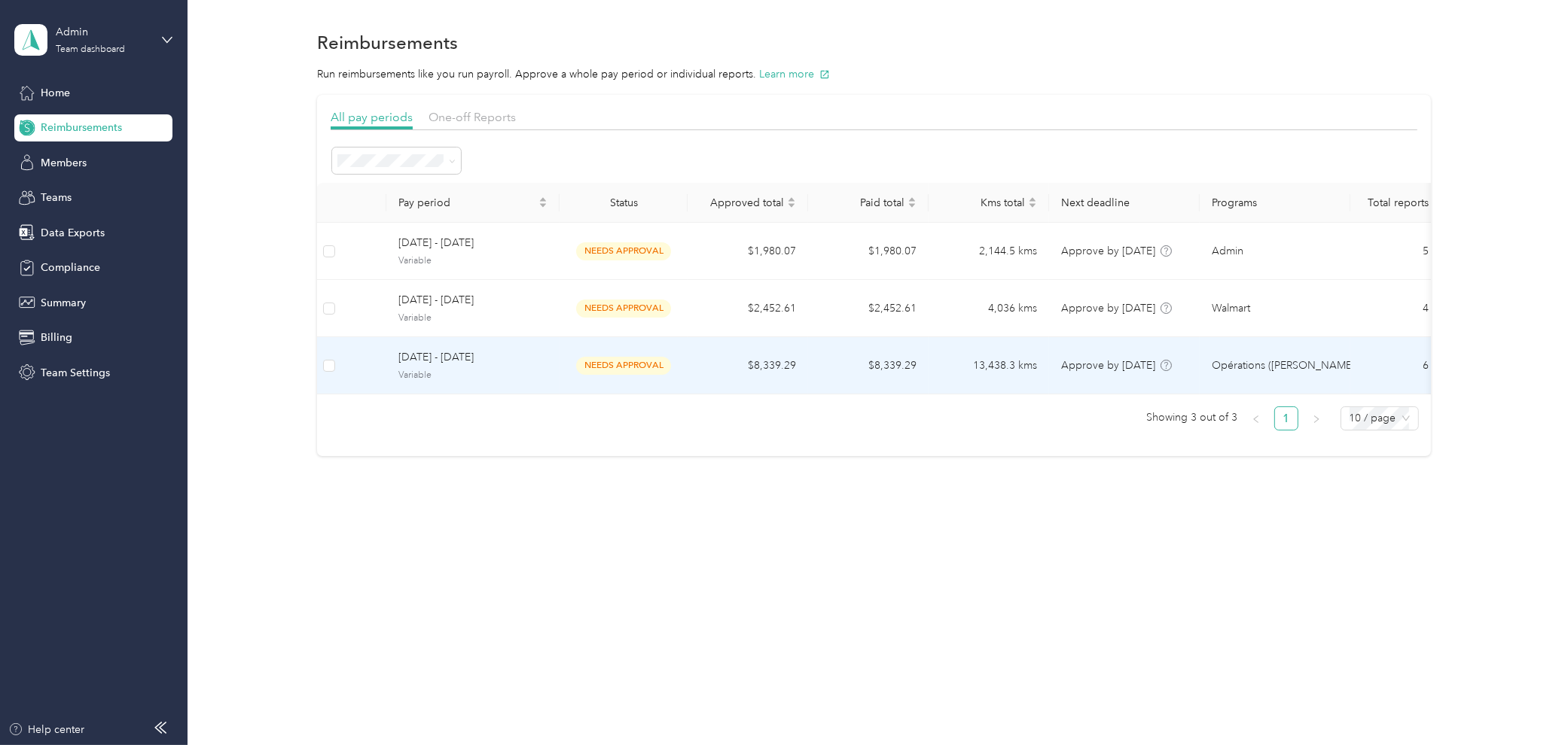
click at [490, 368] on span "Variable" at bounding box center [473, 375] width 149 height 14
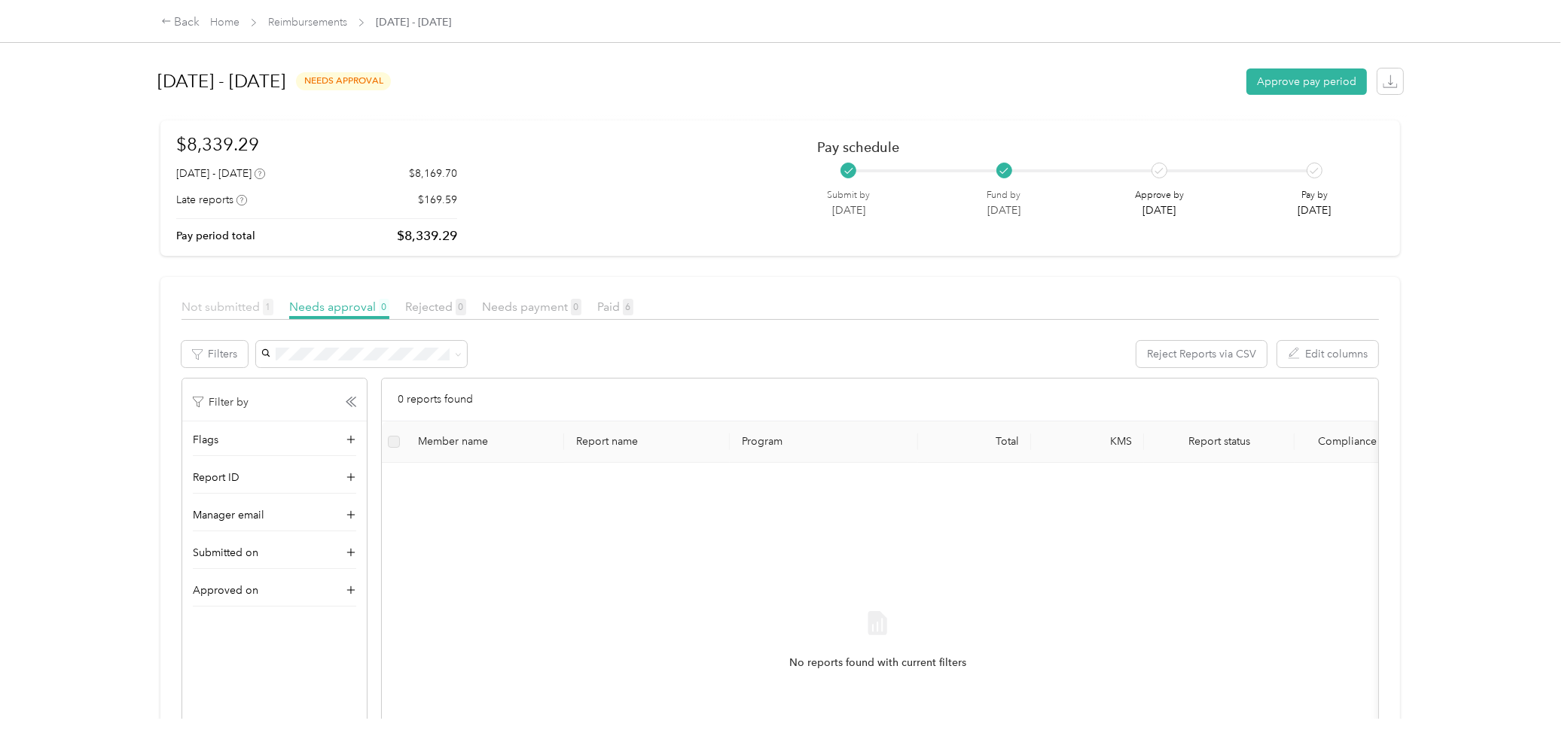
click at [211, 305] on span "Not submitted 1" at bounding box center [227, 307] width 92 height 15
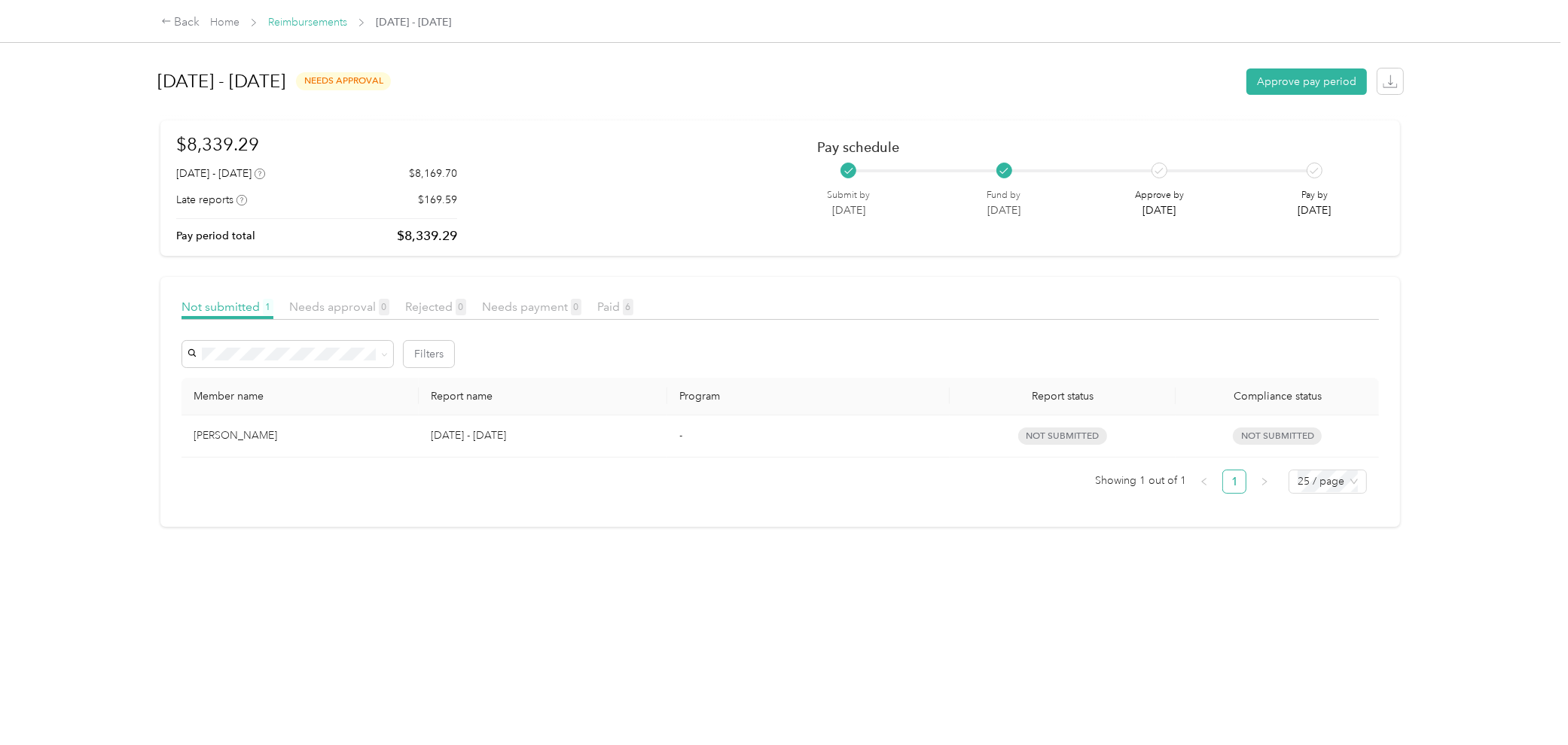
click at [309, 21] on link "Reimbursements" at bounding box center [307, 22] width 79 height 13
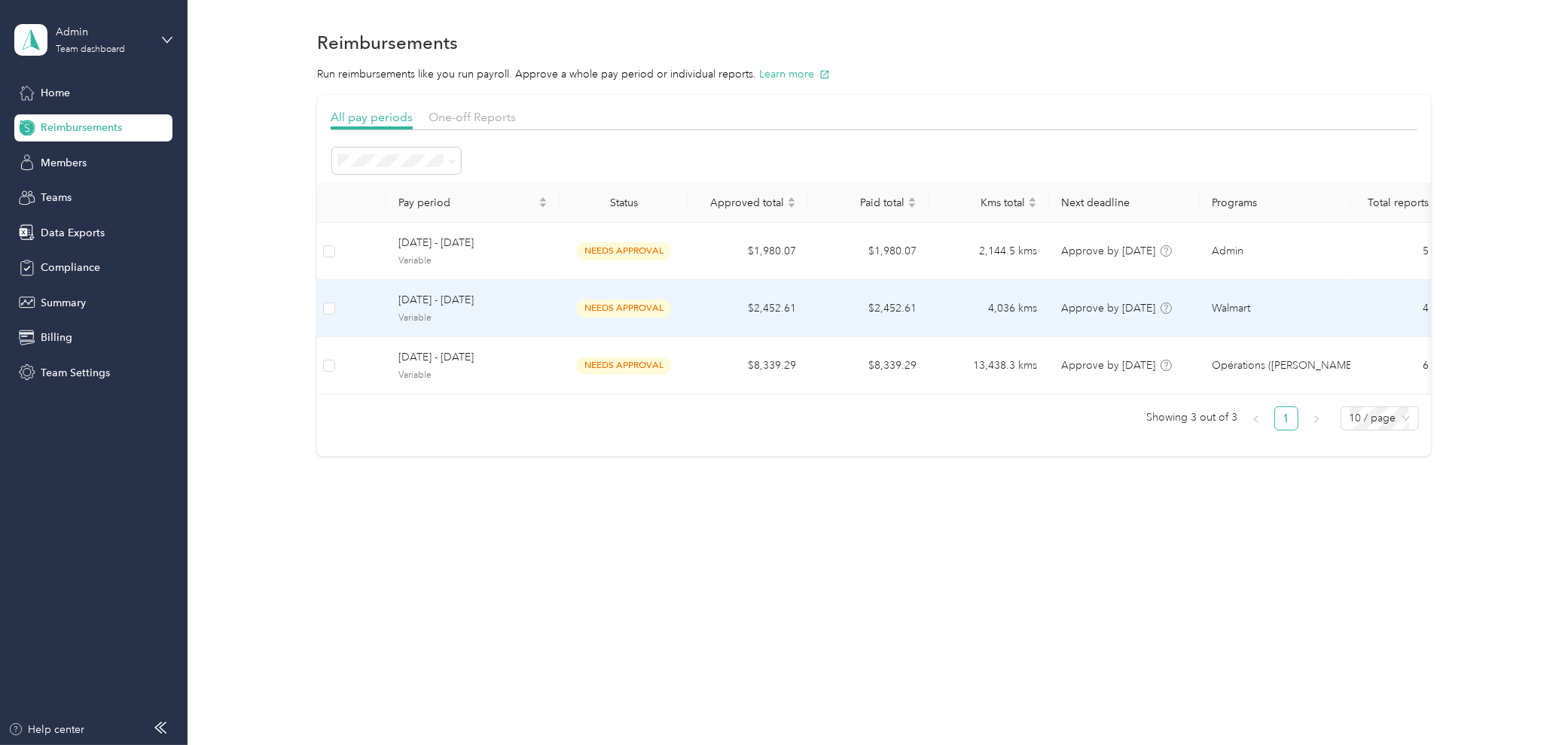
click at [528, 308] on span "[DATE] - [DATE]" at bounding box center [473, 300] width 149 height 16
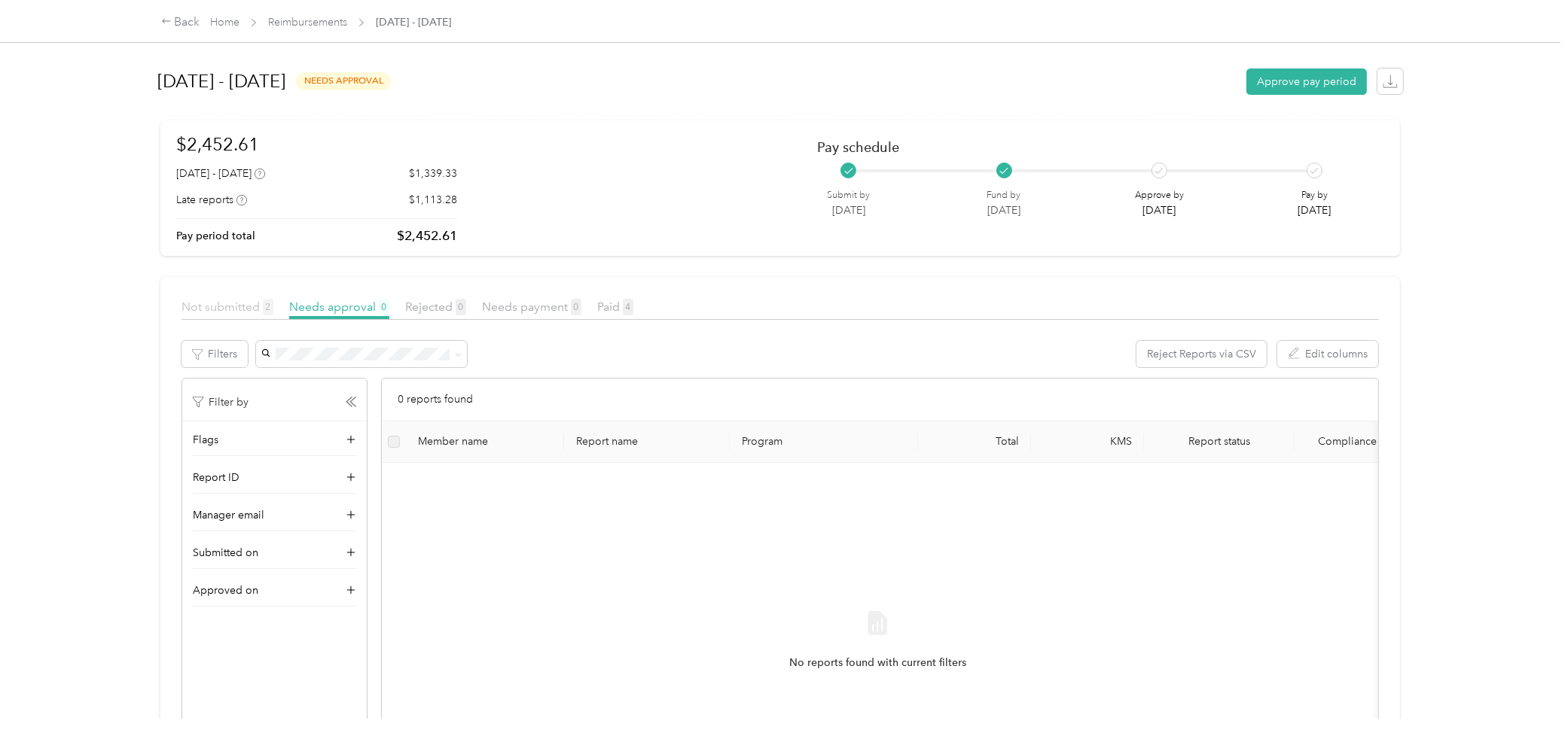
click at [199, 304] on span "Not submitted 2" at bounding box center [227, 307] width 92 height 15
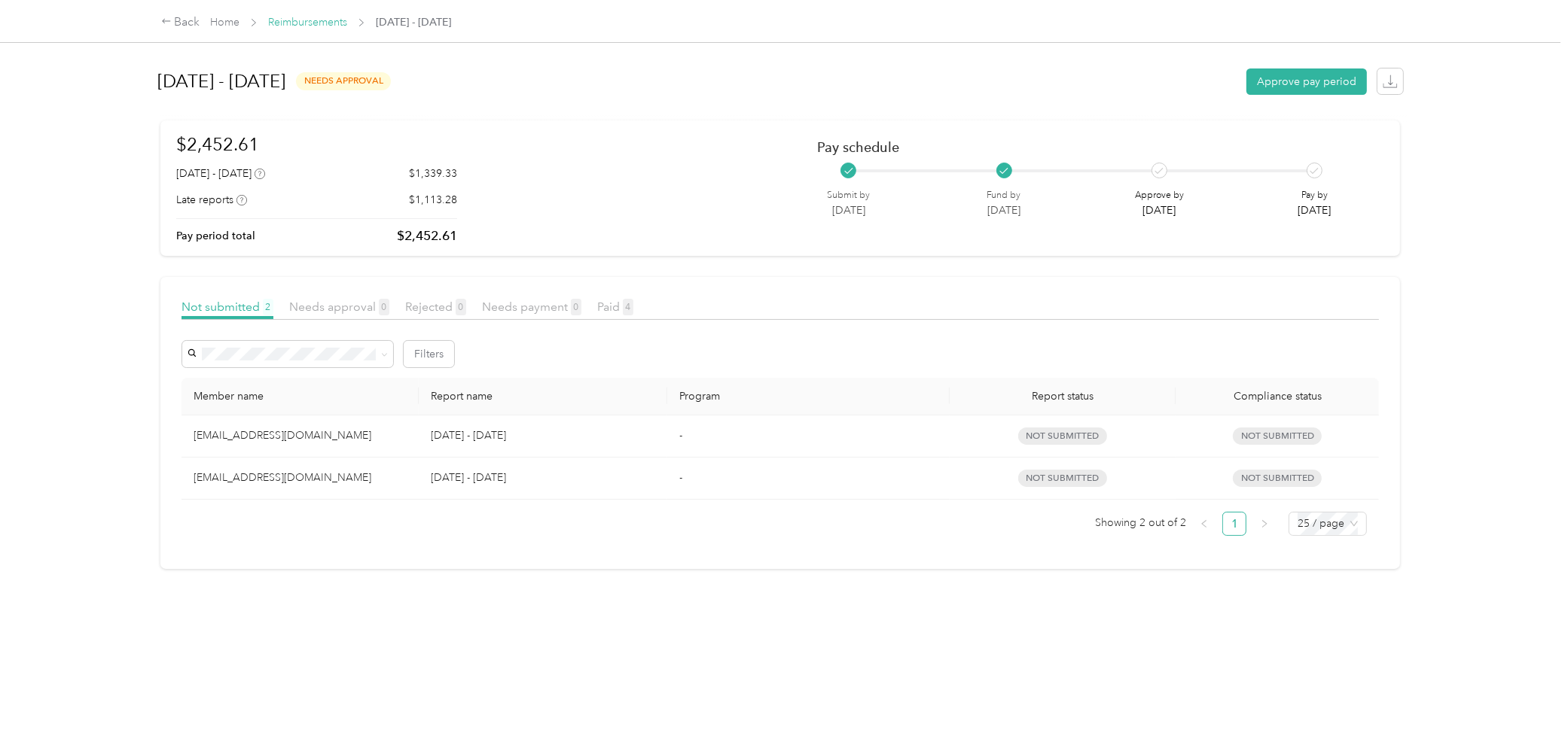
click at [305, 24] on link "Reimbursements" at bounding box center [307, 22] width 79 height 13
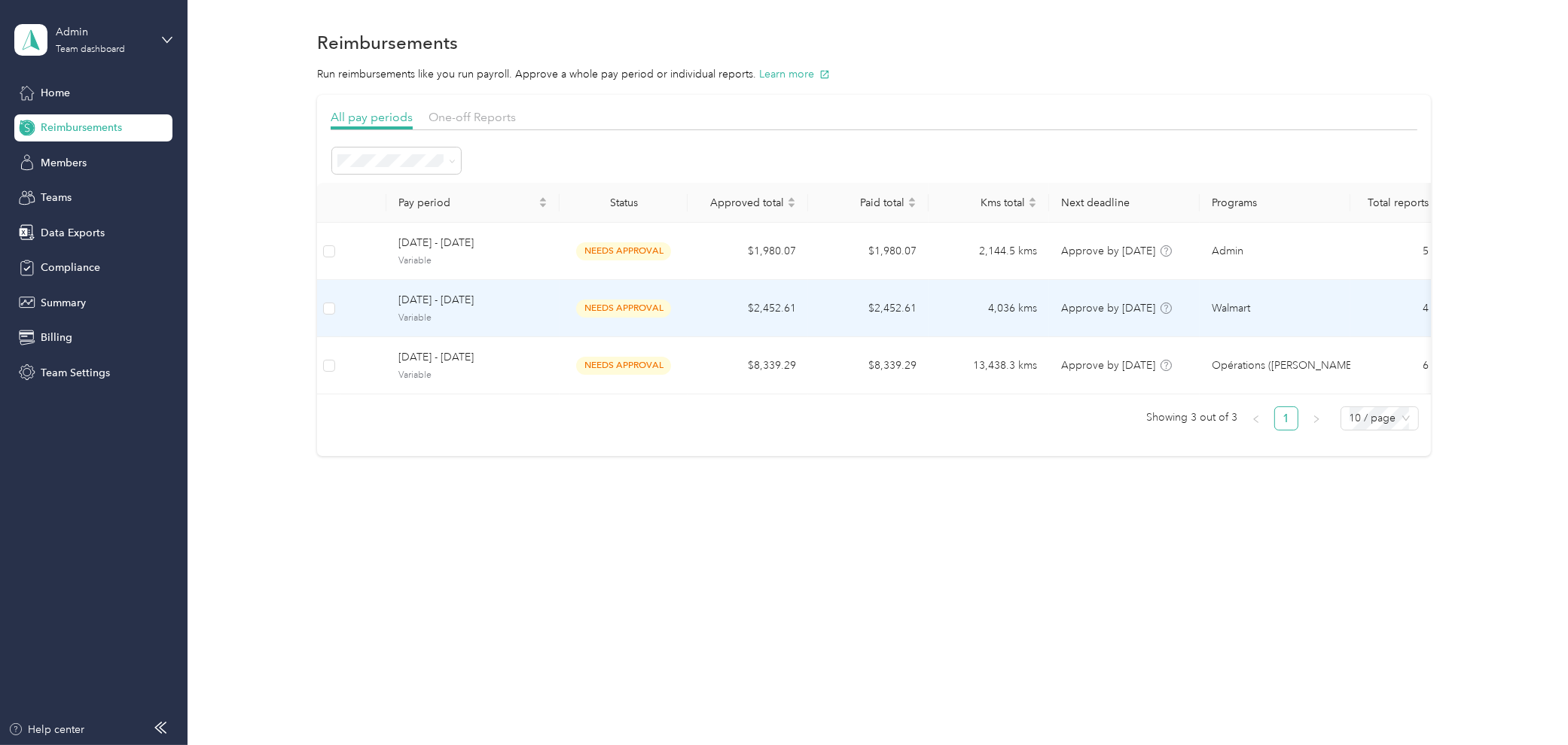
click at [474, 288] on td "[DATE] - [DATE] Variable" at bounding box center [473, 308] width 173 height 57
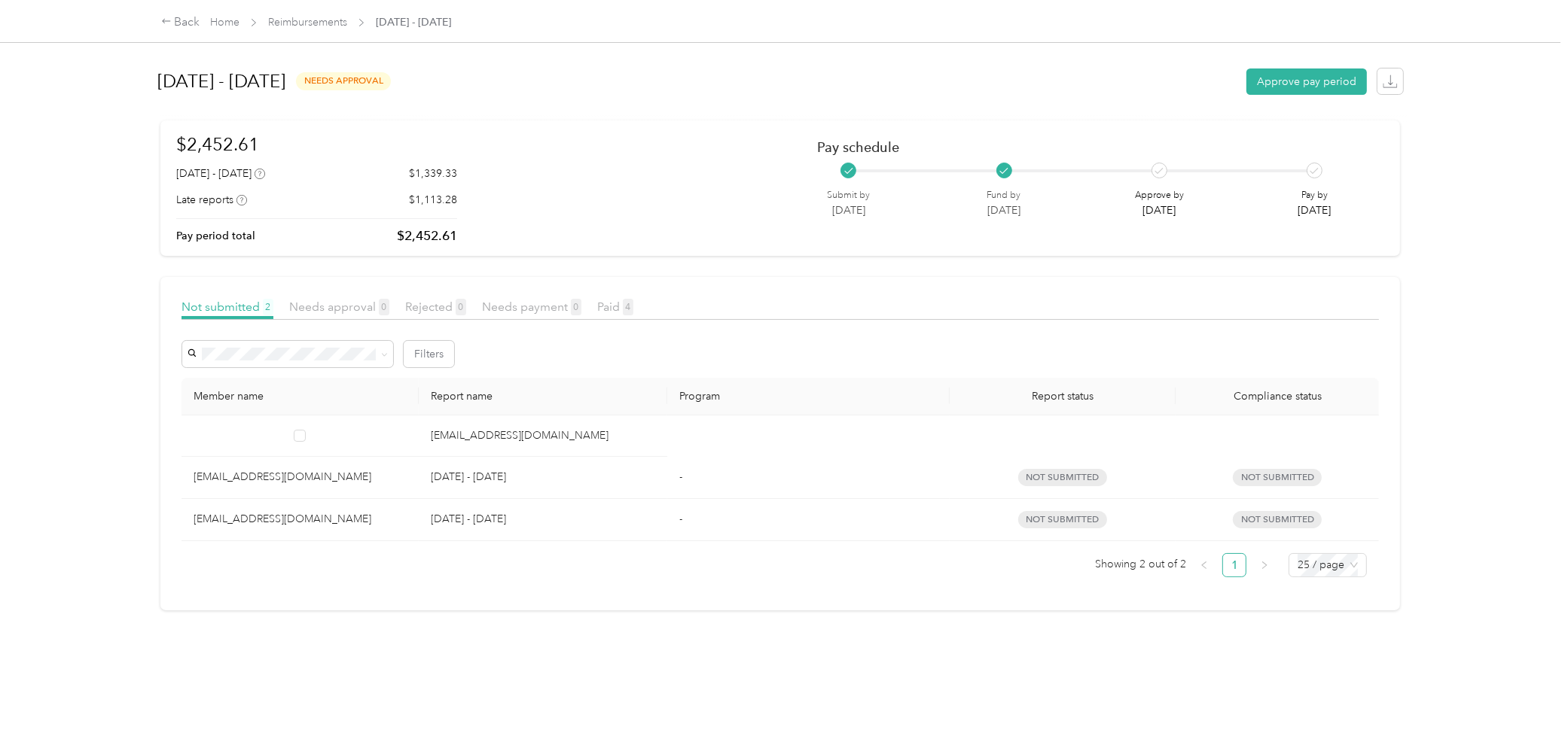
click at [326, 477] on div "[EMAIL_ADDRESS][DOMAIN_NAME]" at bounding box center [300, 477] width 213 height 16
click at [533, 304] on span "Needs payment 0" at bounding box center [531, 307] width 99 height 15
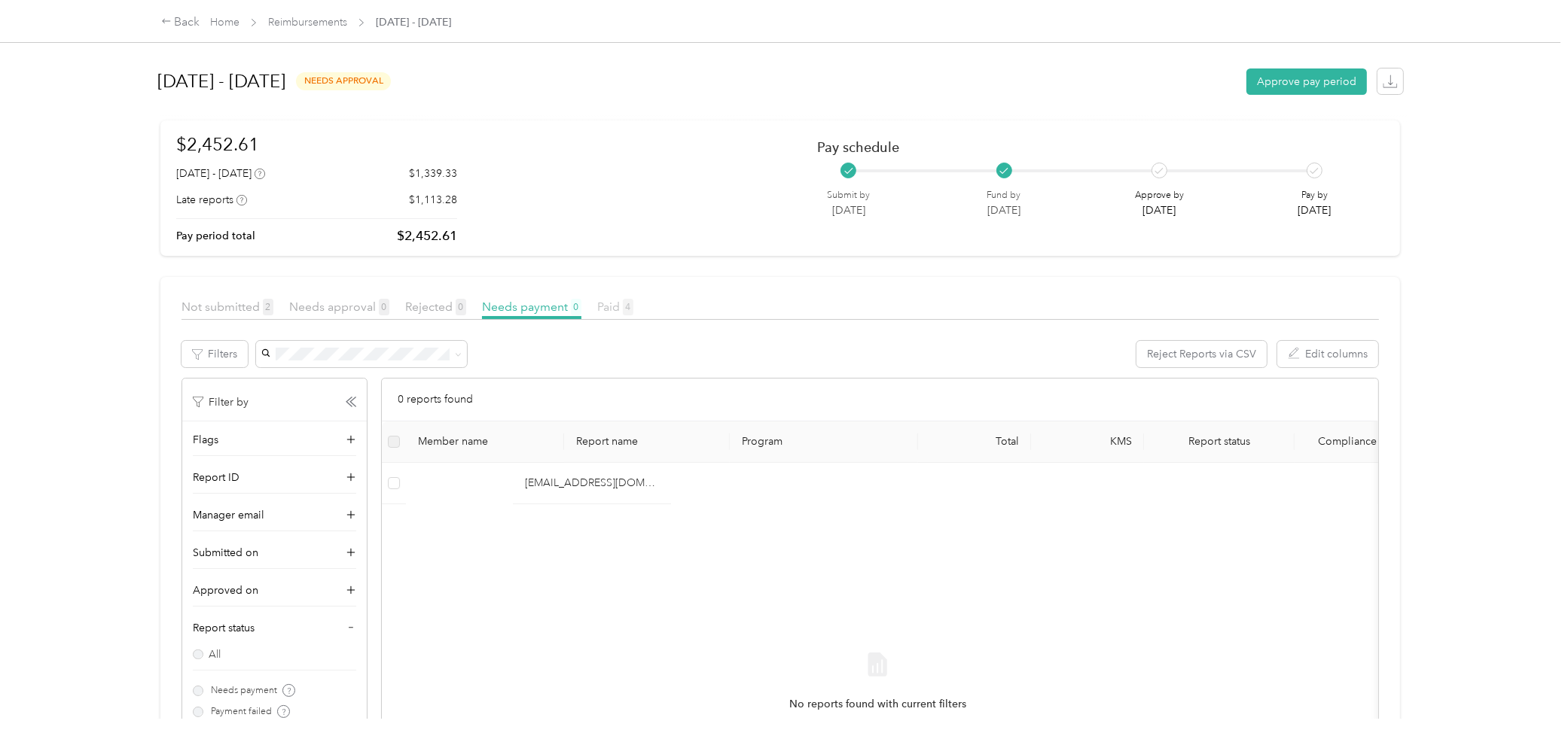
click at [621, 309] on span "Paid 4" at bounding box center [615, 307] width 37 height 15
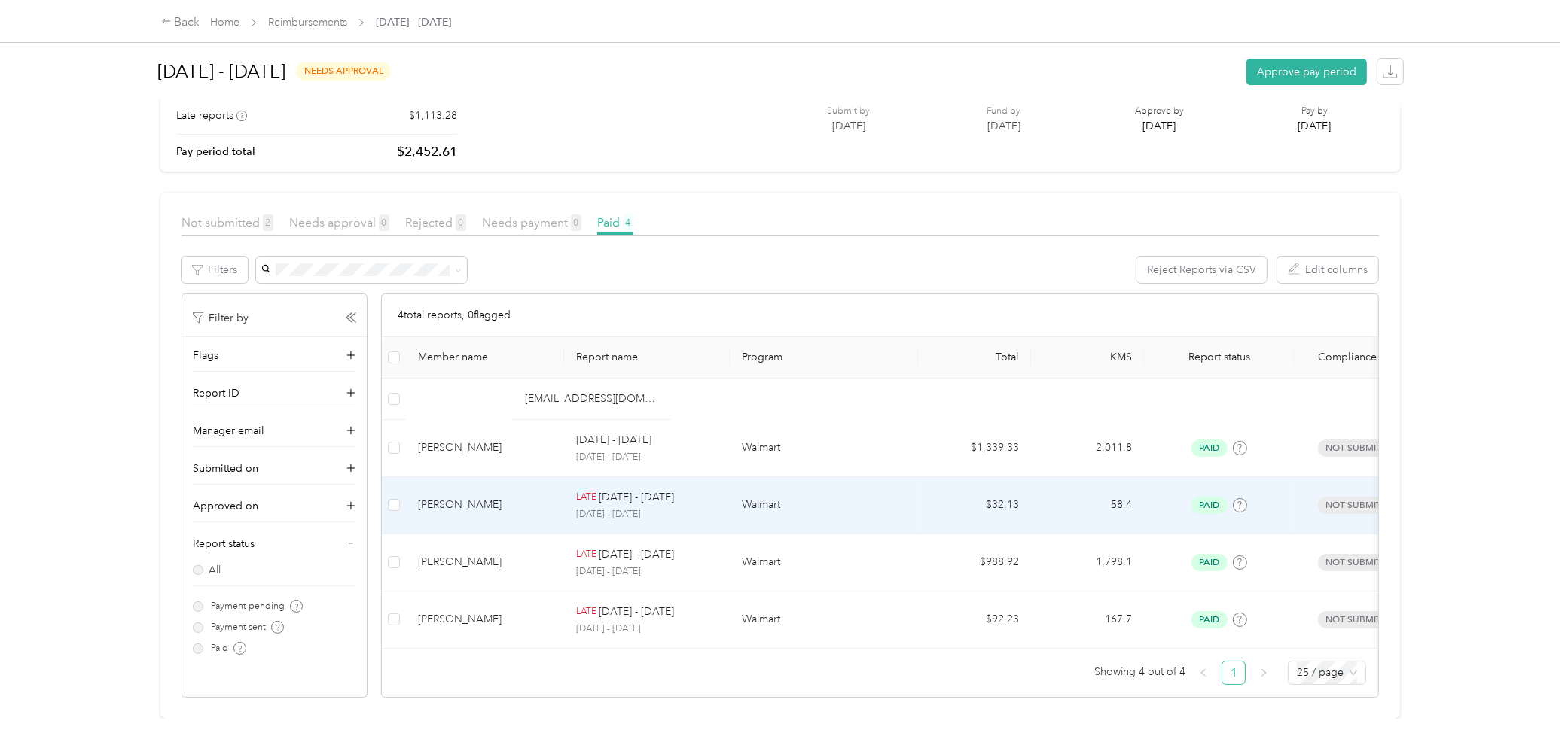
scroll to position [109, 0]
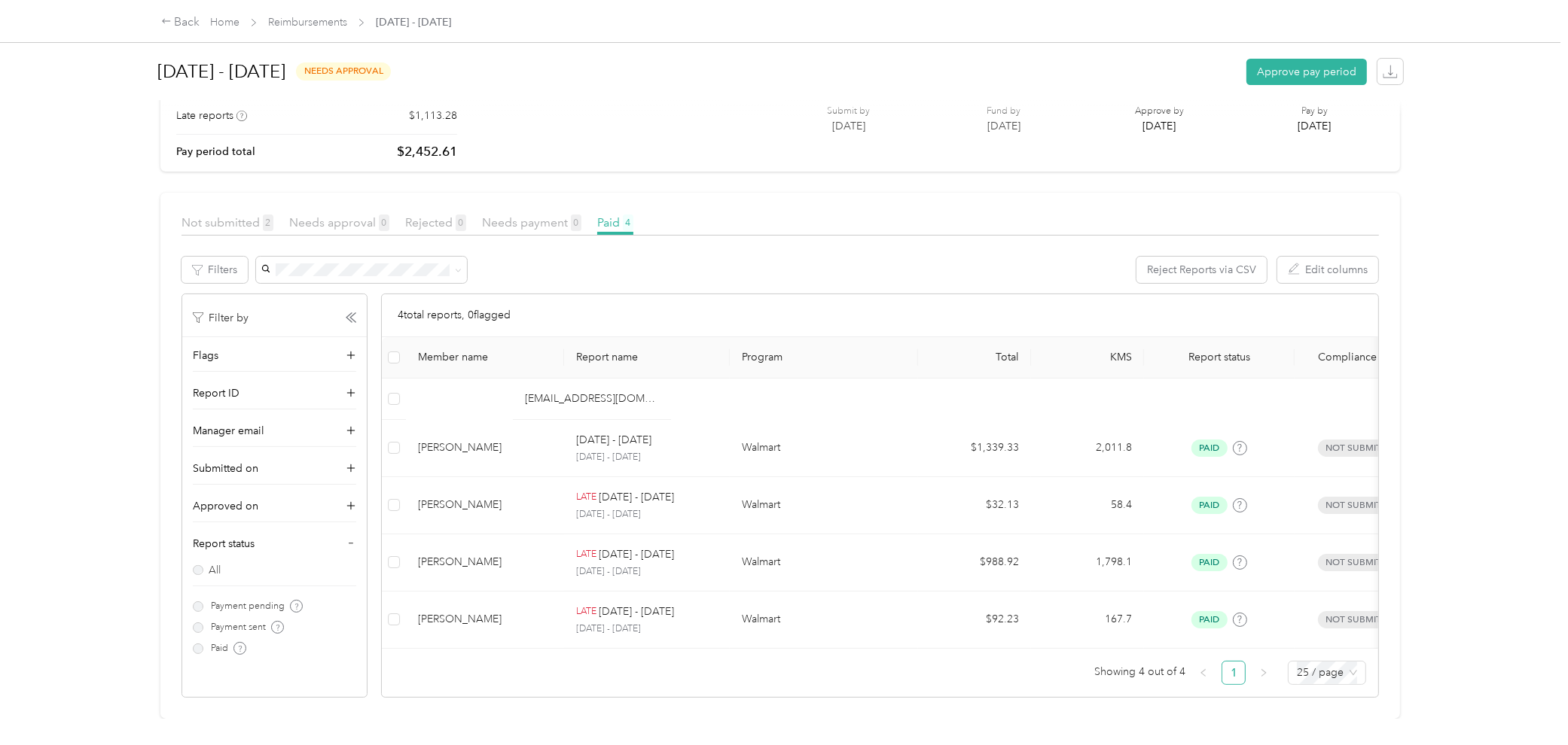
click at [552, 390] on div "[EMAIL_ADDRESS][DOMAIN_NAME]" at bounding box center [591, 398] width 134 height 16
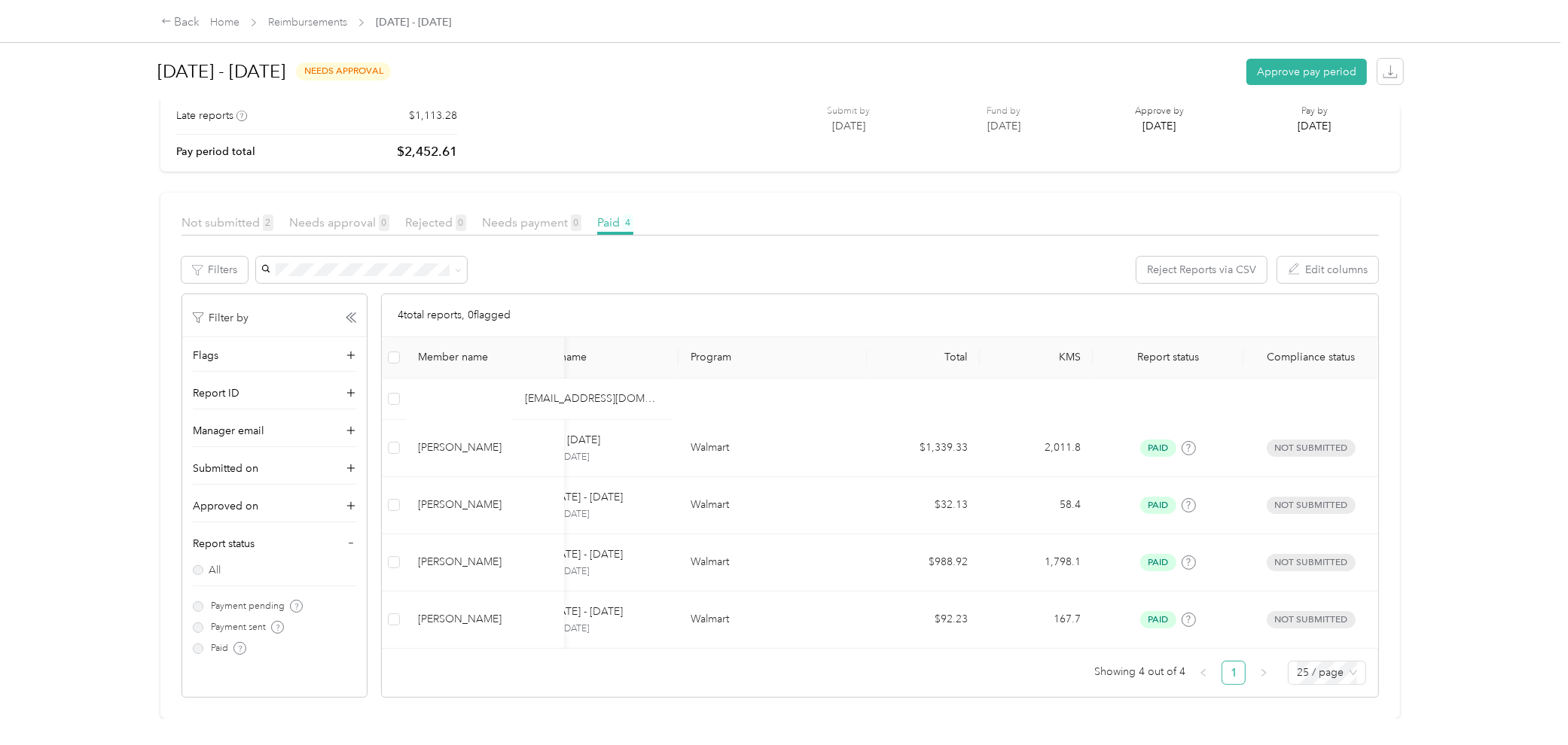
scroll to position [0, 0]
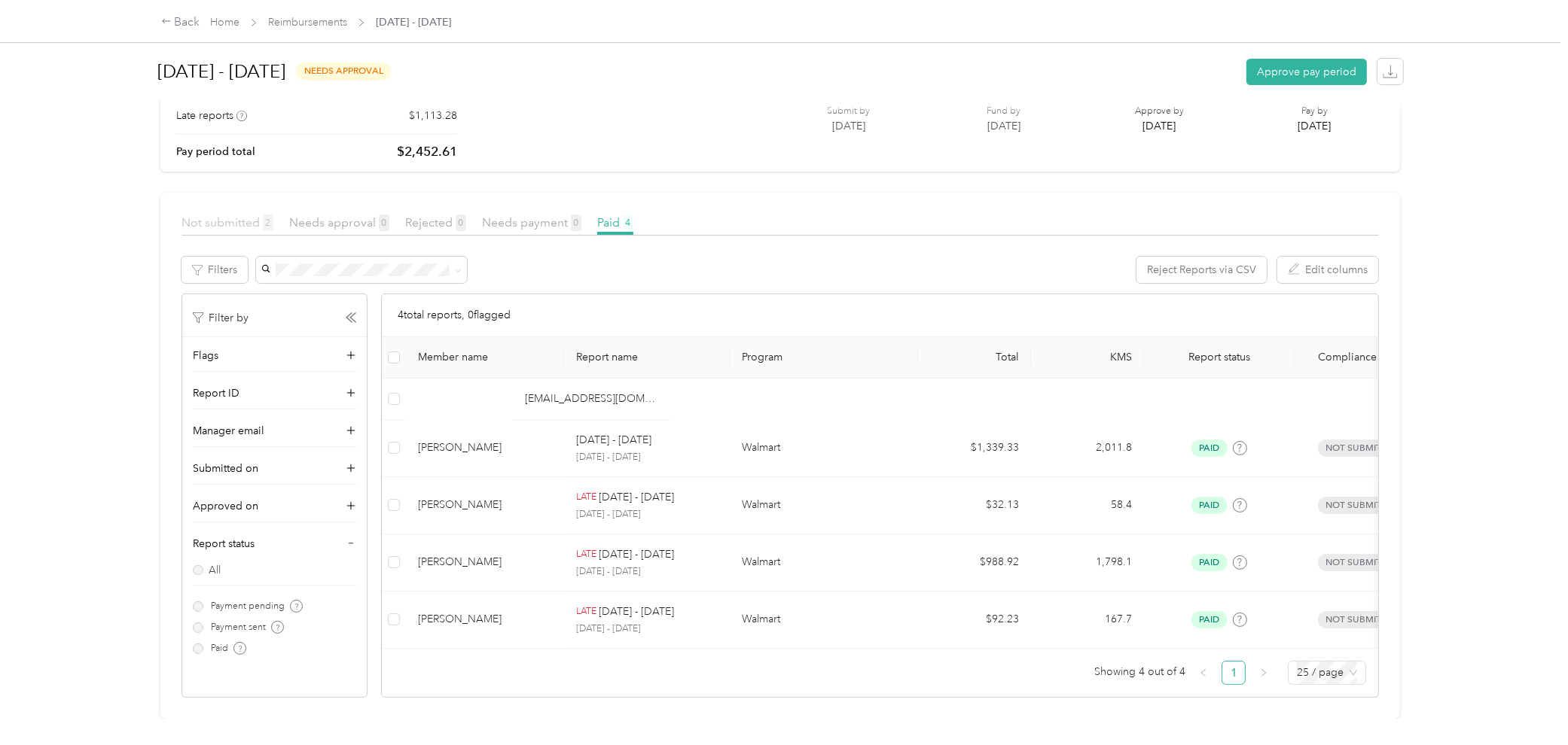
click at [240, 215] on span "Not submitted 2" at bounding box center [227, 222] width 92 height 15
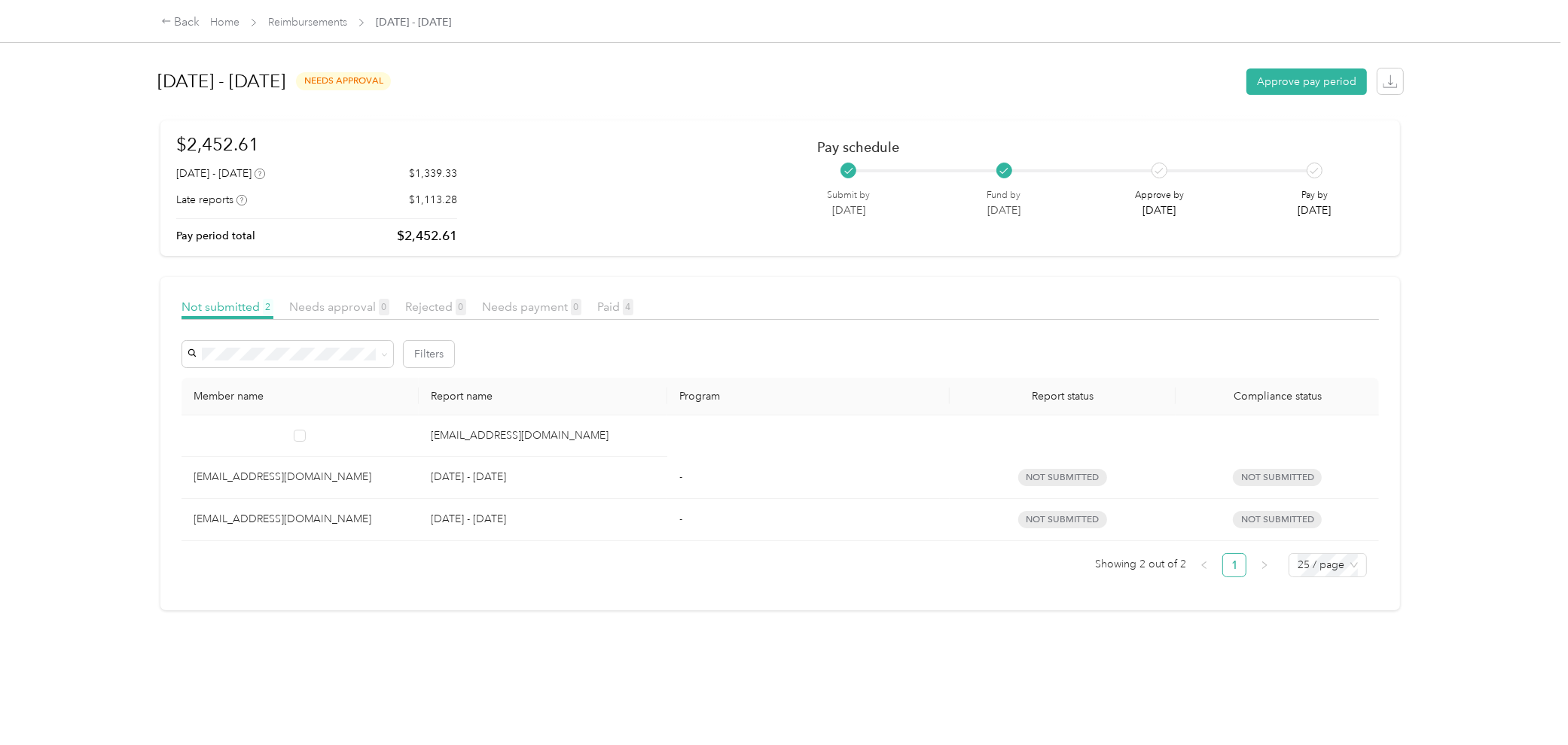
click at [362, 441] on td at bounding box center [300, 436] width 237 height 41
click at [292, 429] on td at bounding box center [300, 436] width 237 height 41
click at [408, 321] on div at bounding box center [780, 324] width 1198 height 8
click at [431, 305] on span "Rejected 0" at bounding box center [435, 307] width 61 height 15
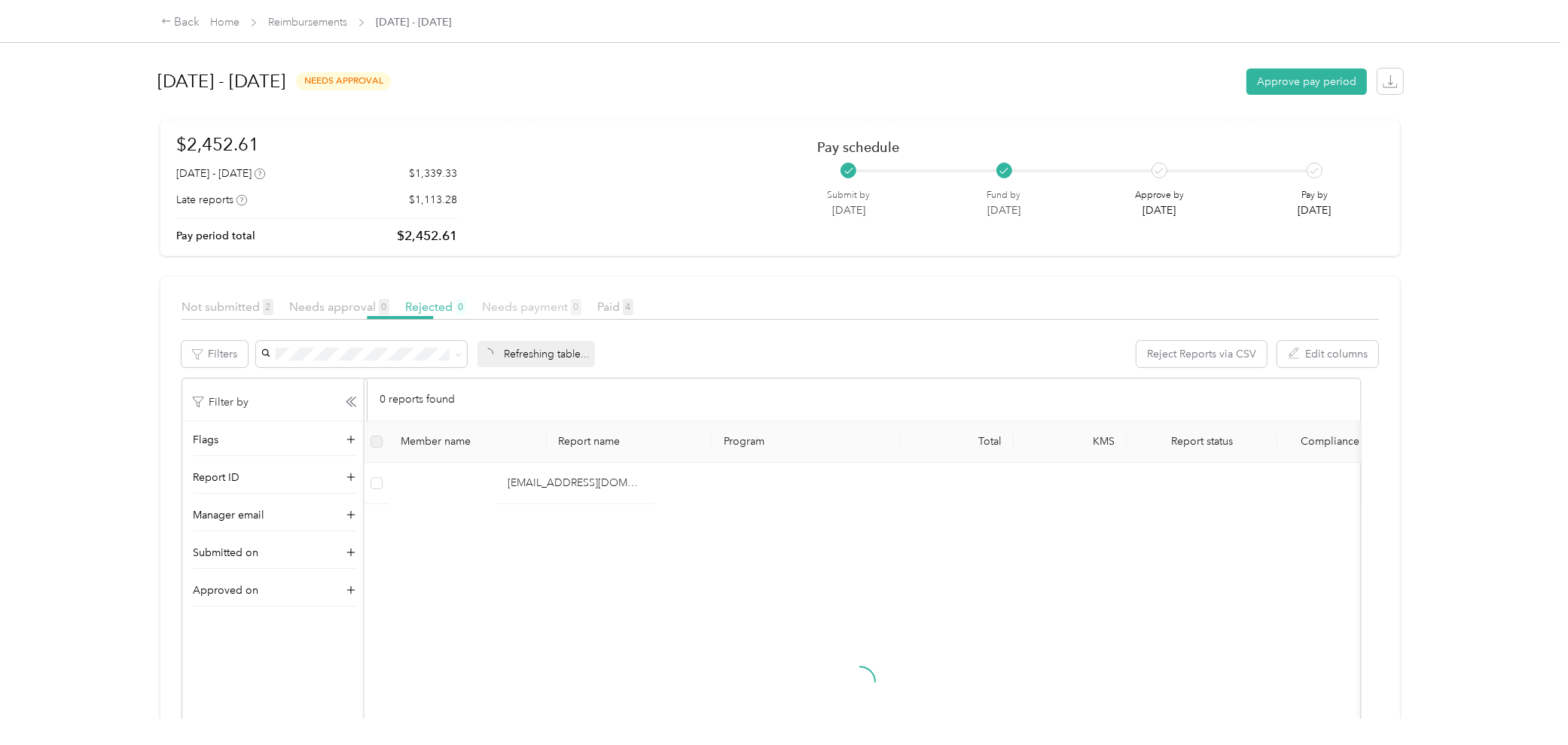
click at [555, 307] on span "Needs payment 0" at bounding box center [531, 307] width 99 height 15
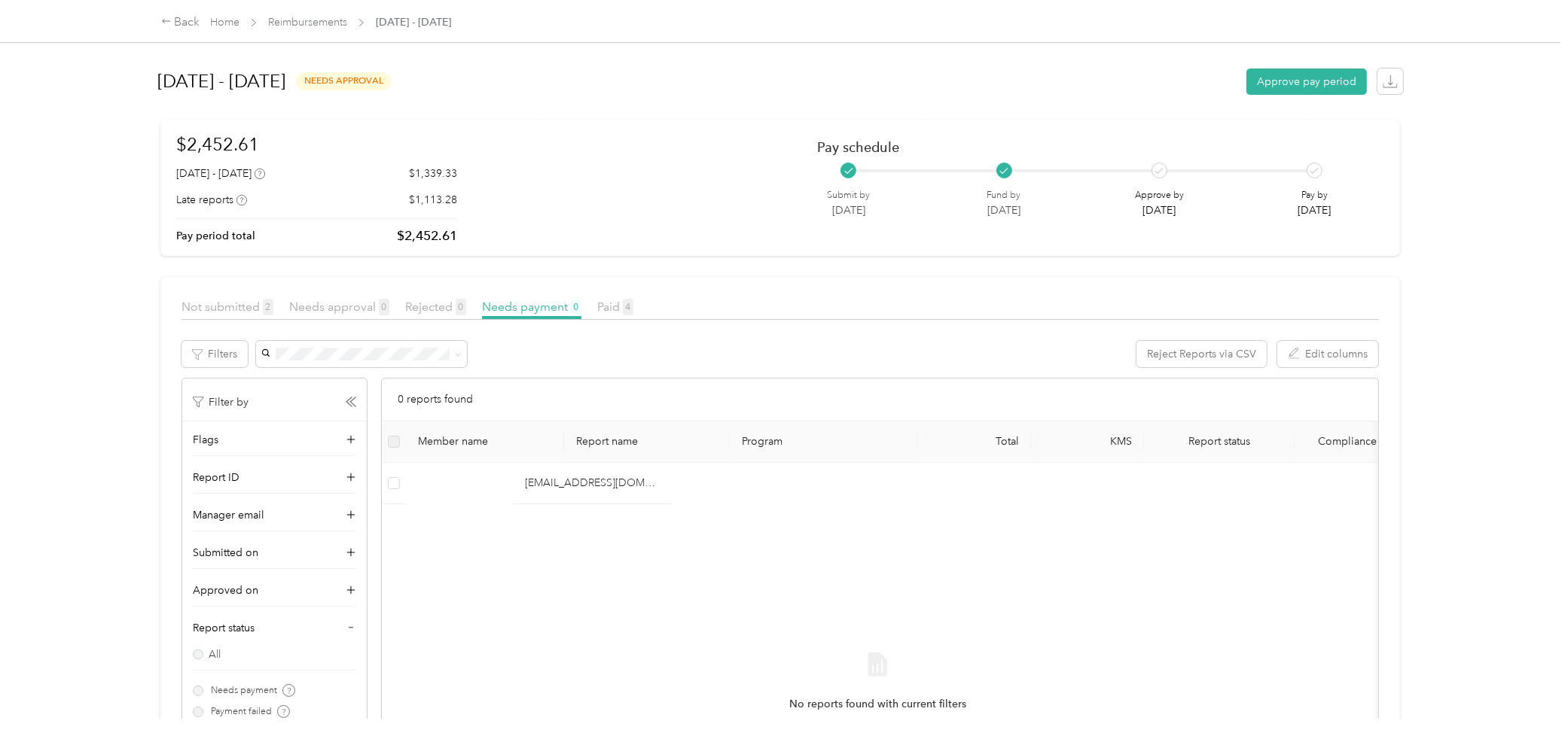
click at [311, 35] on div "Back Home Reimbursements [DATE] - [DATE]" at bounding box center [784, 21] width 1307 height 42
click at [330, 25] on link "Reimbursements" at bounding box center [307, 22] width 79 height 13
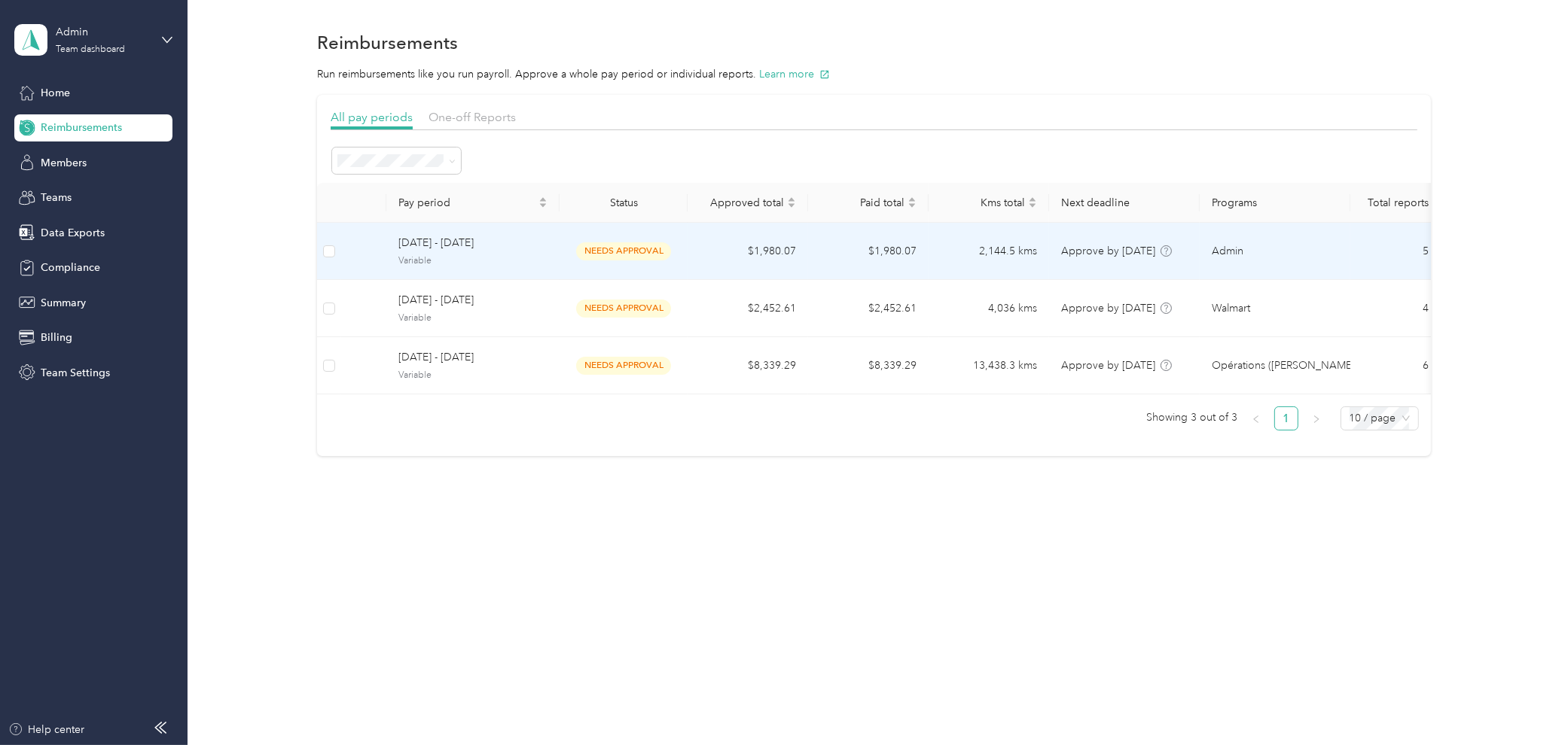
click at [482, 234] on td "[DATE] - [DATE] Variable" at bounding box center [473, 251] width 173 height 57
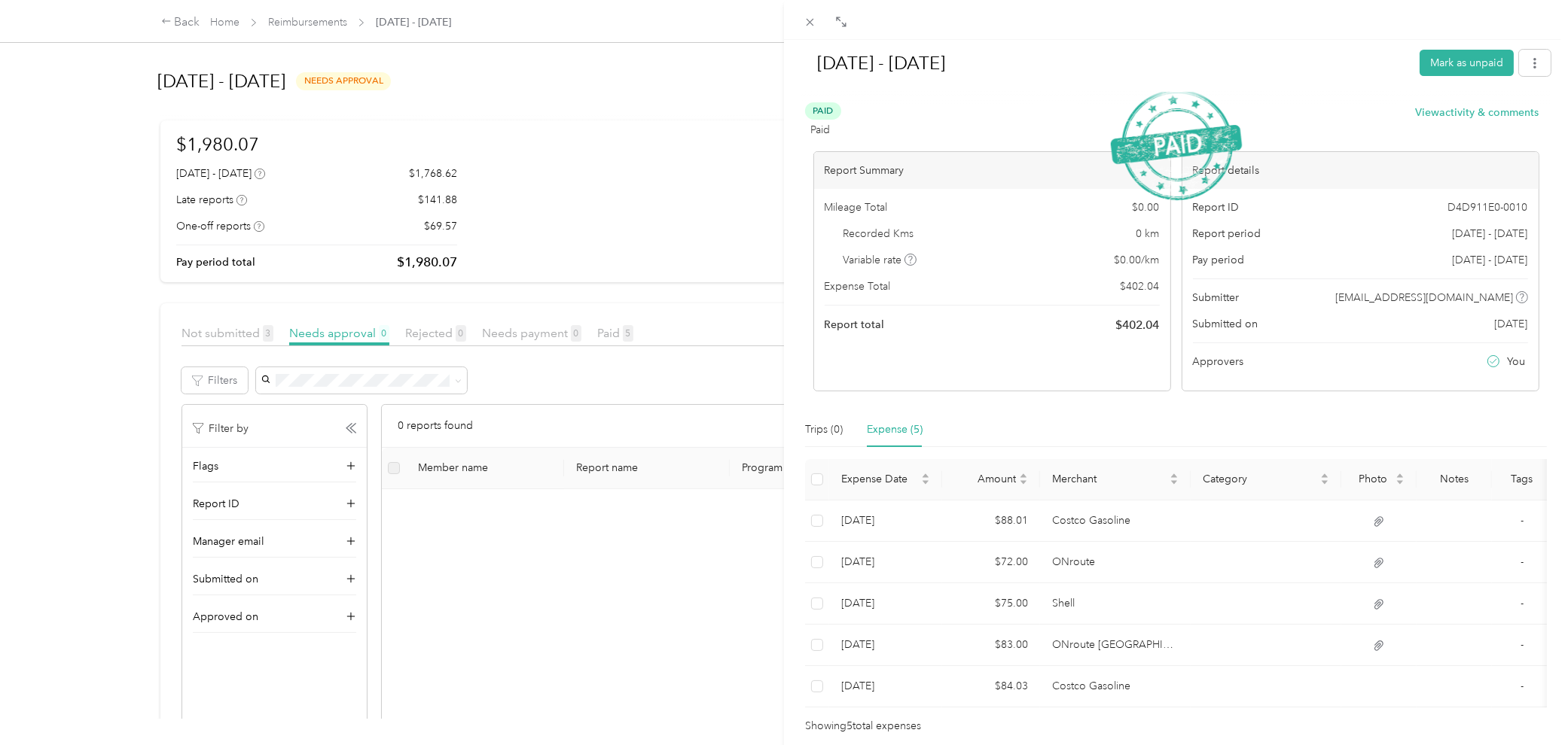
click at [222, 333] on div "[DATE] - [DATE] Mark as unpaid Paid Paid View activity & comments Report Summar…" at bounding box center [784, 372] width 1568 height 745
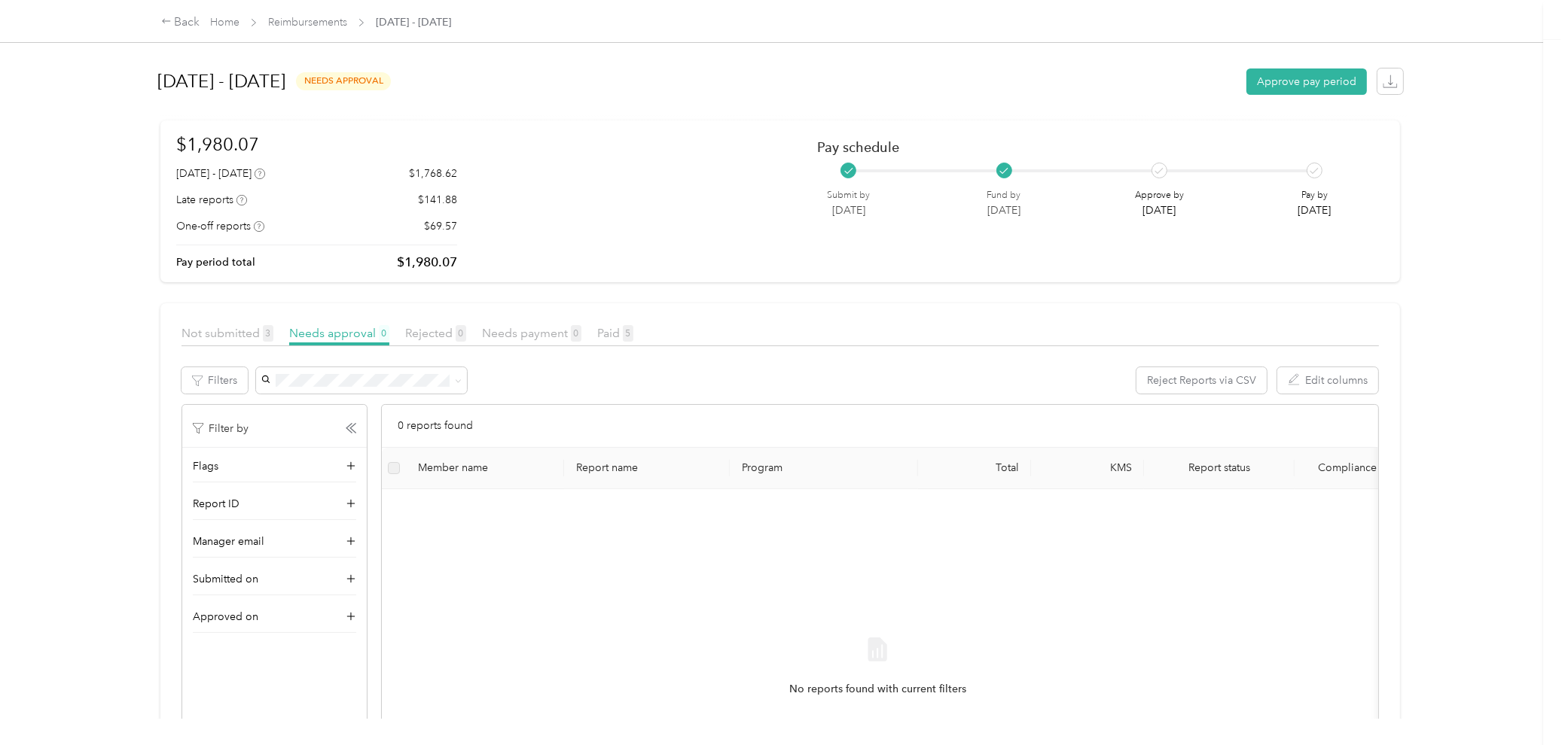
click at [222, 332] on div at bounding box center [784, 372] width 1568 height 745
click at [222, 332] on span "Not submitted 3" at bounding box center [227, 333] width 92 height 15
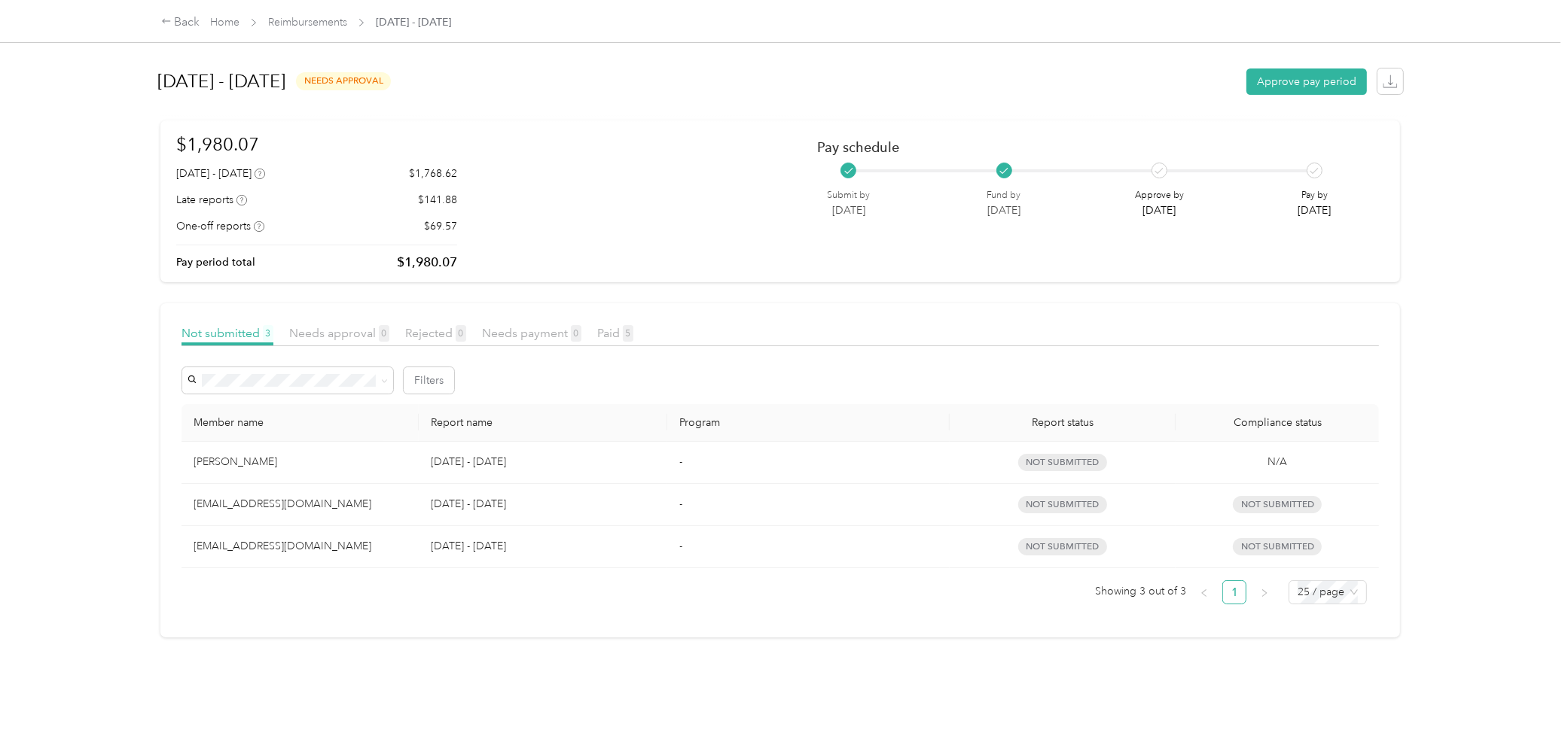
click at [384, 552] on div "[EMAIL_ADDRESS][DOMAIN_NAME]" at bounding box center [300, 546] width 213 height 16
click at [288, 25] on link "Reimbursements" at bounding box center [307, 22] width 79 height 13
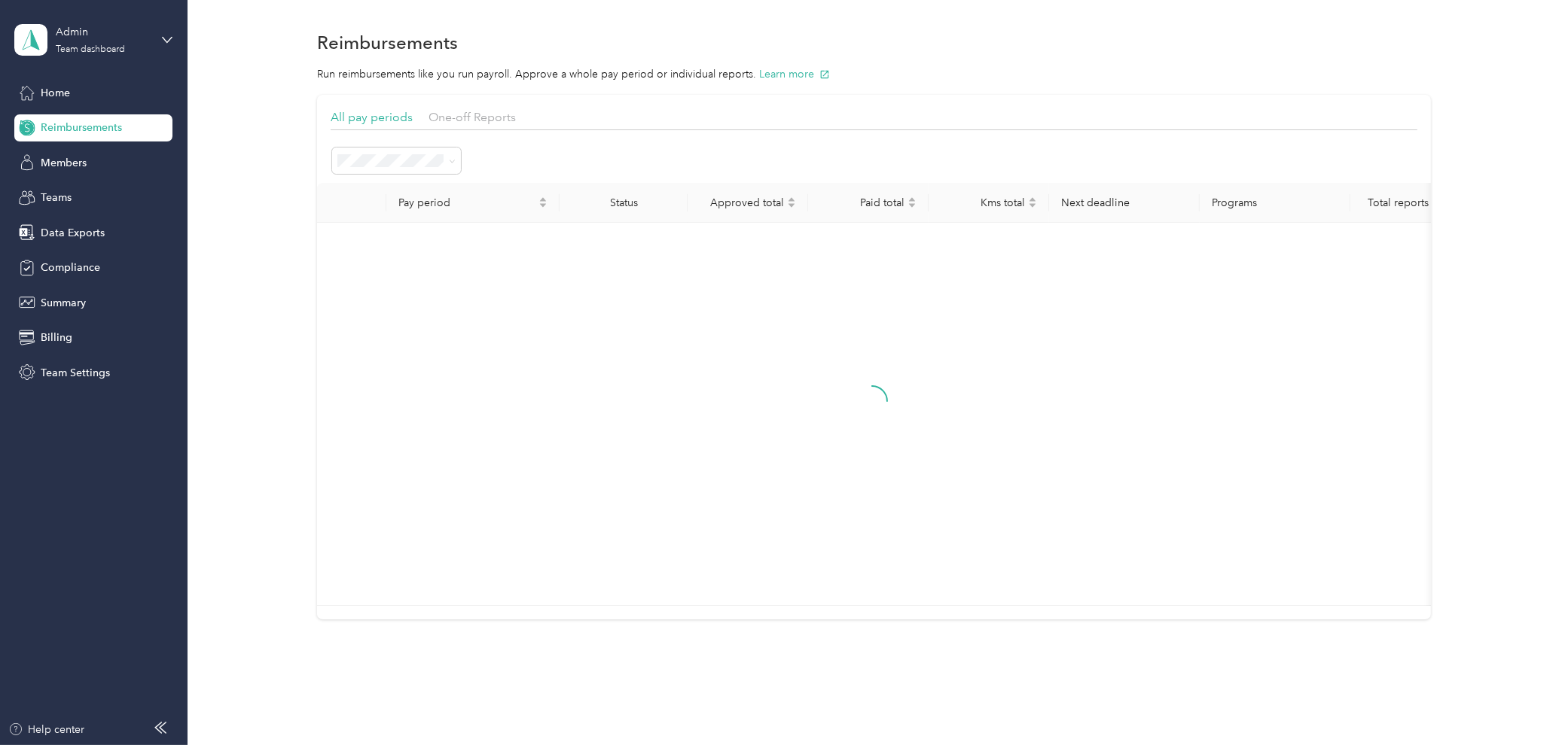
click at [238, 25] on div "Reimbursements Run reimbursements like you run payroll. Approve a whole pay per…" at bounding box center [874, 350] width 1372 height 700
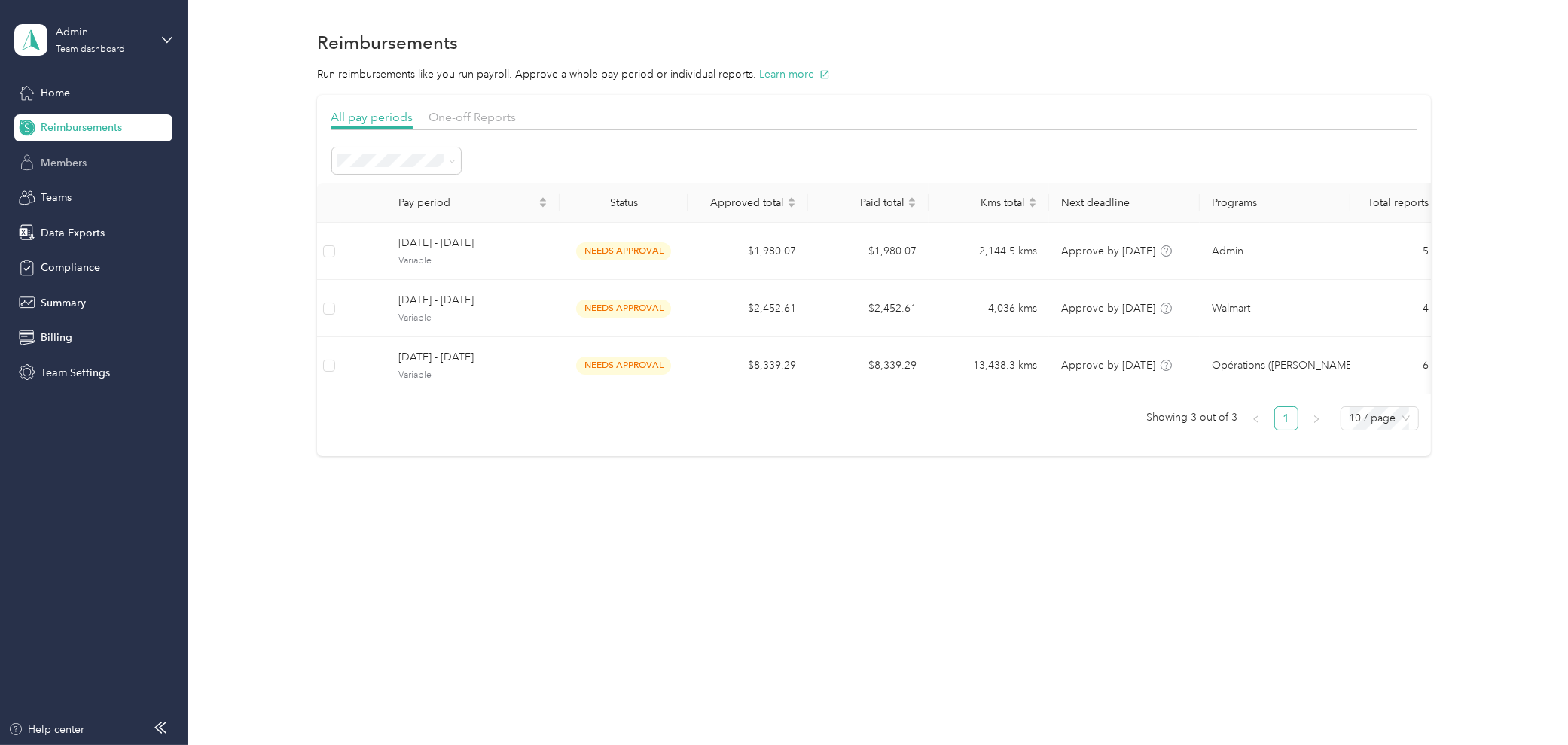
click at [89, 164] on div "Members" at bounding box center [93, 162] width 158 height 27
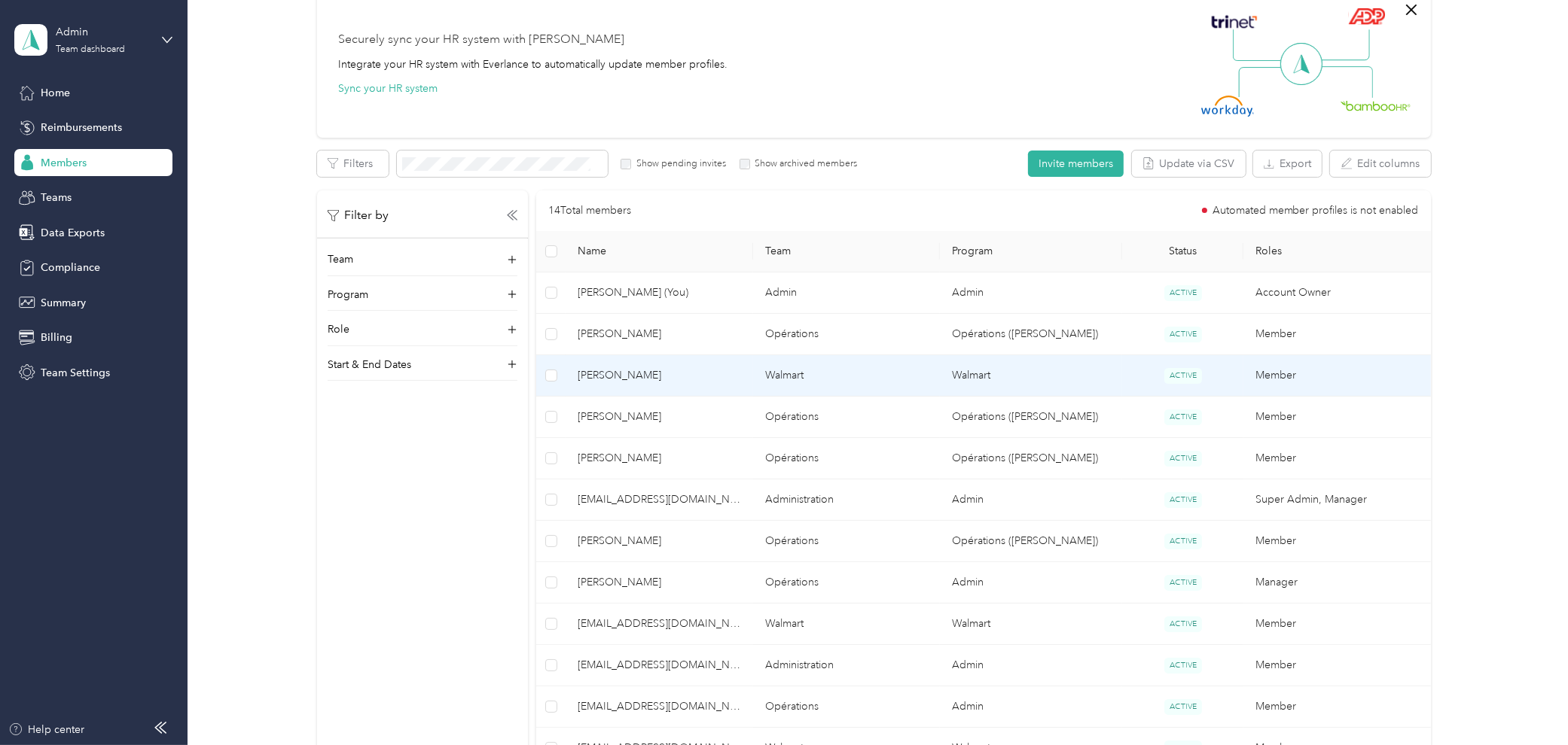
scroll to position [251, 0]
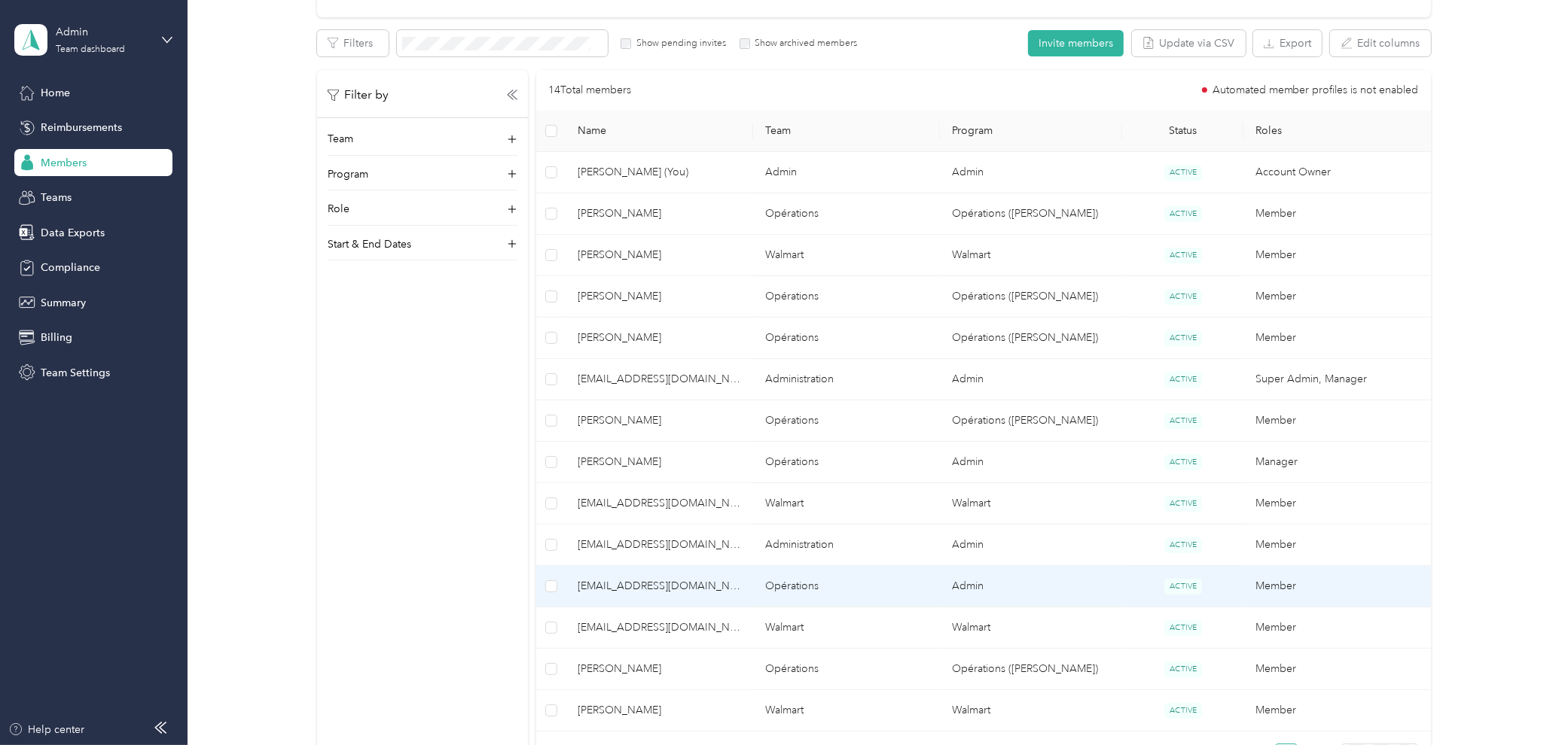
click at [648, 553] on span "[EMAIL_ADDRESS][DOMAIN_NAME]" at bounding box center [659, 586] width 162 height 16
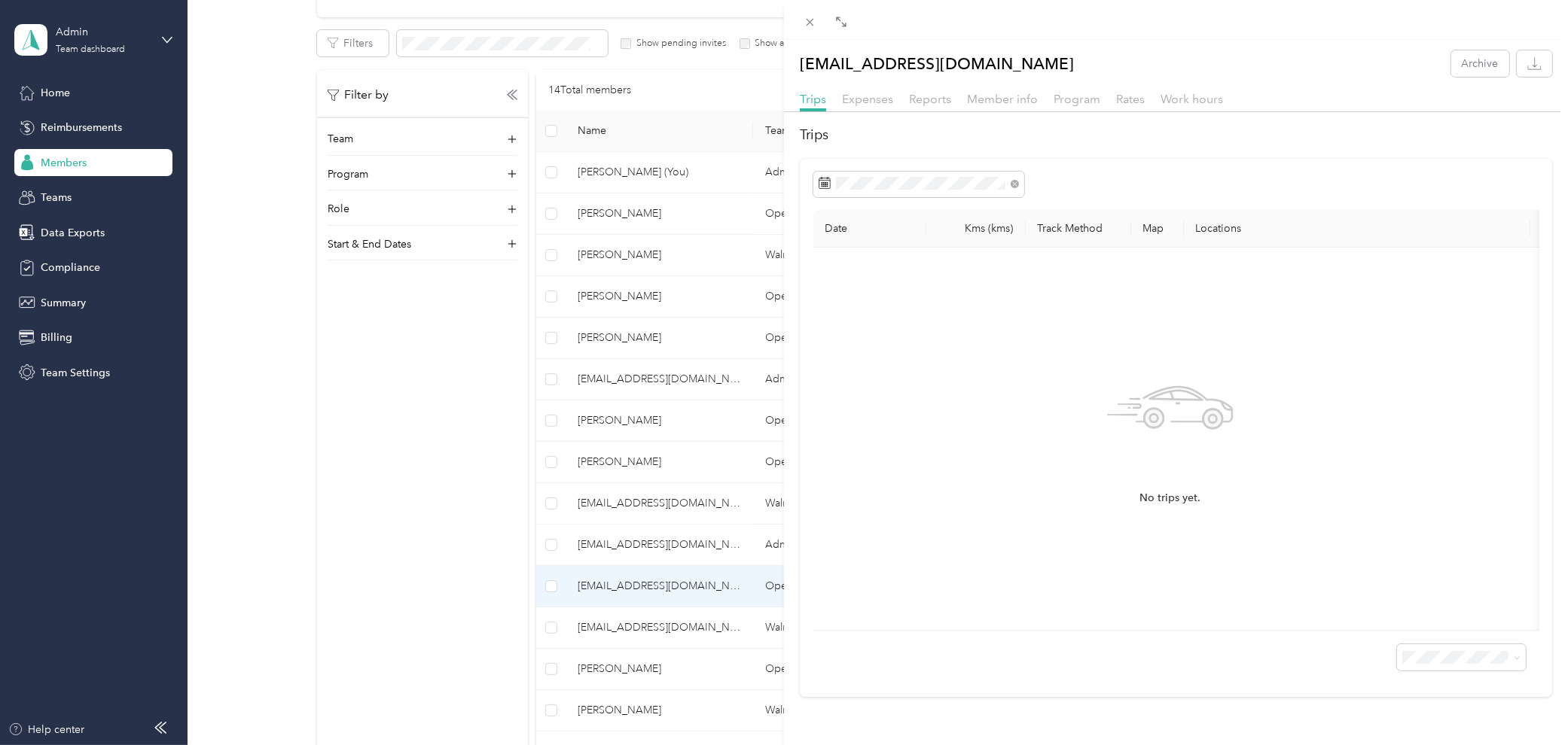
click at [417, 553] on div "[EMAIL_ADDRESS][DOMAIN_NAME] Archive Trips Expenses Reports Member info Program…" at bounding box center [784, 372] width 1568 height 745
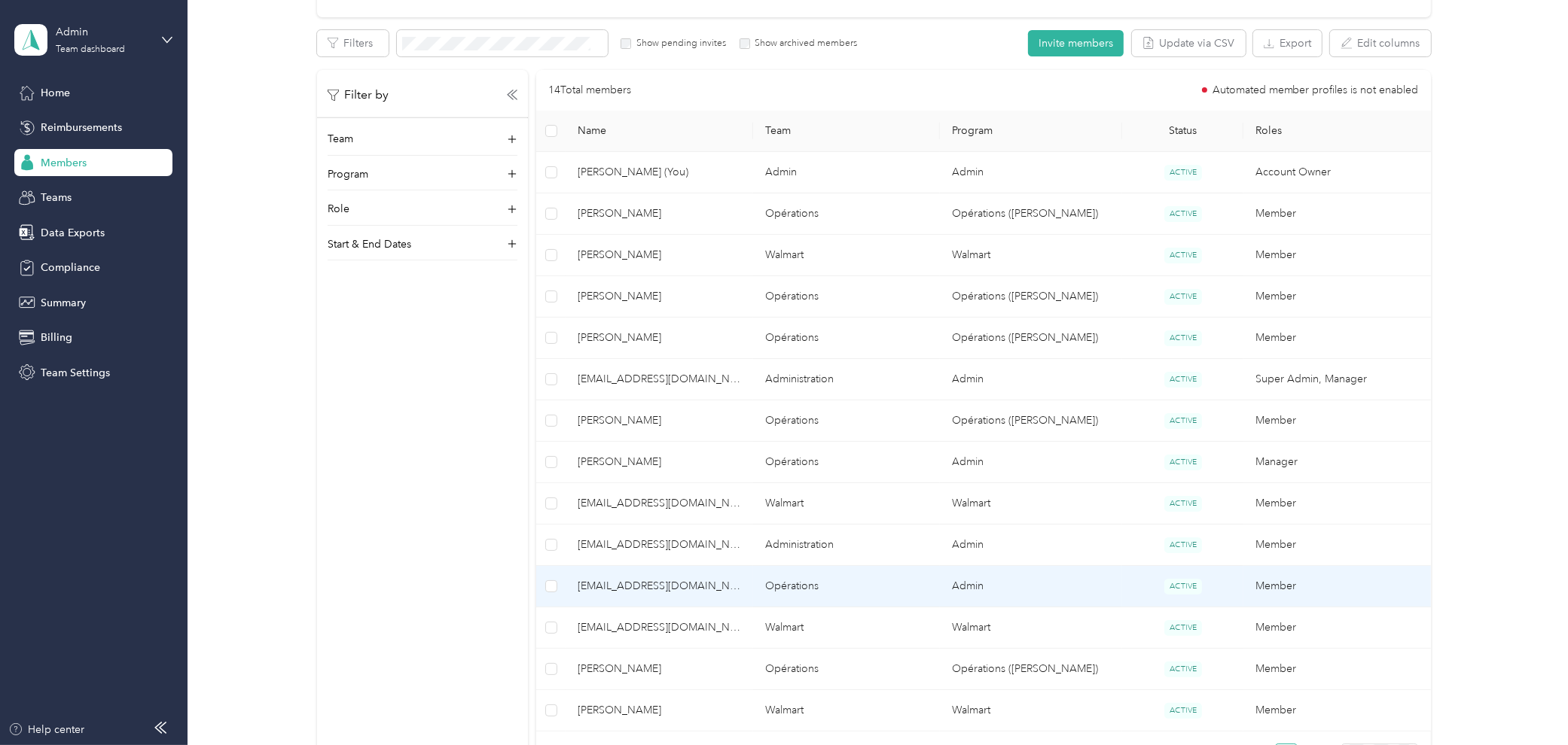
click at [709, 553] on span "[EMAIL_ADDRESS][DOMAIN_NAME]" at bounding box center [659, 586] width 162 height 16
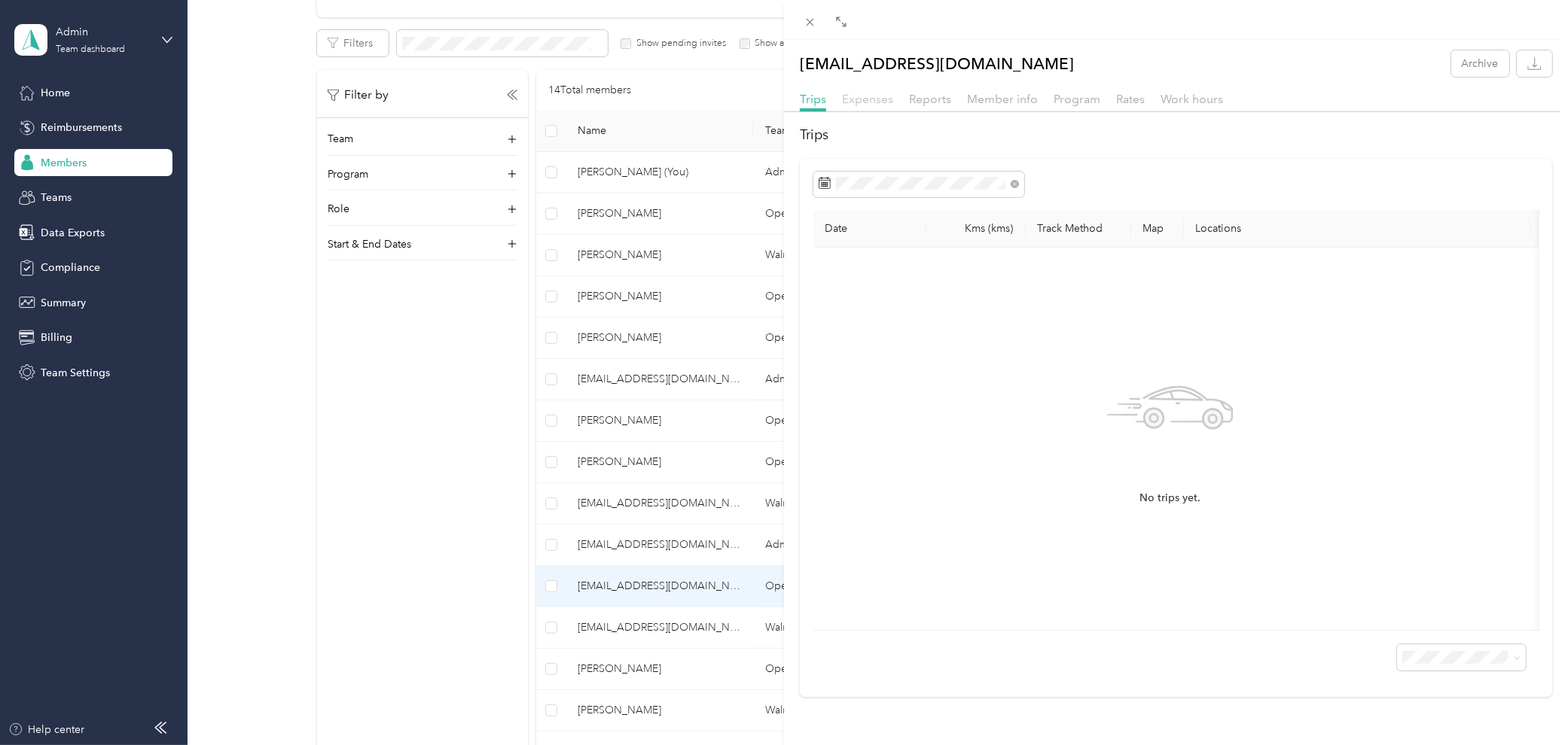
click at [875, 98] on span "Expenses" at bounding box center [867, 99] width 51 height 15
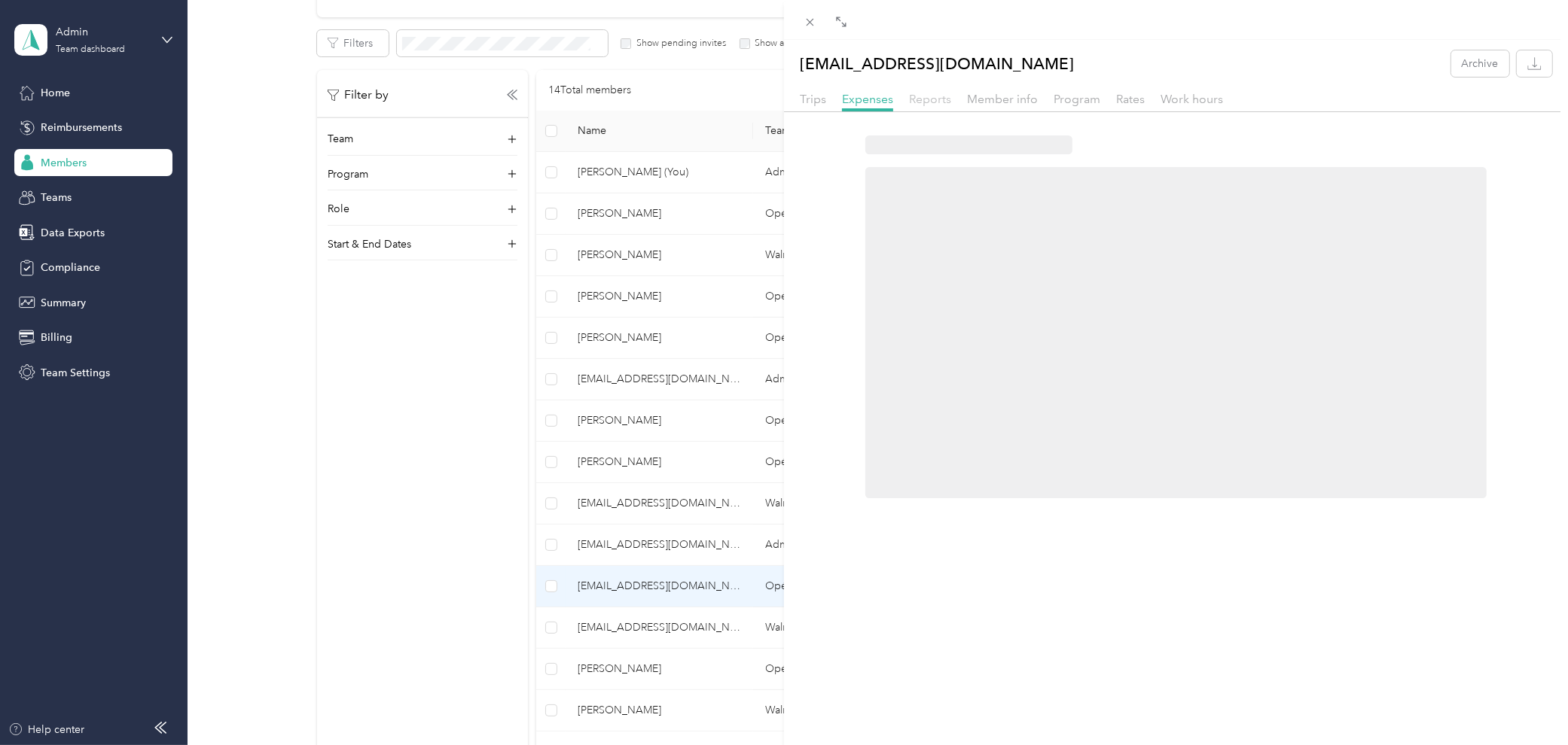
click at [934, 99] on span "Reports" at bounding box center [930, 99] width 42 height 15
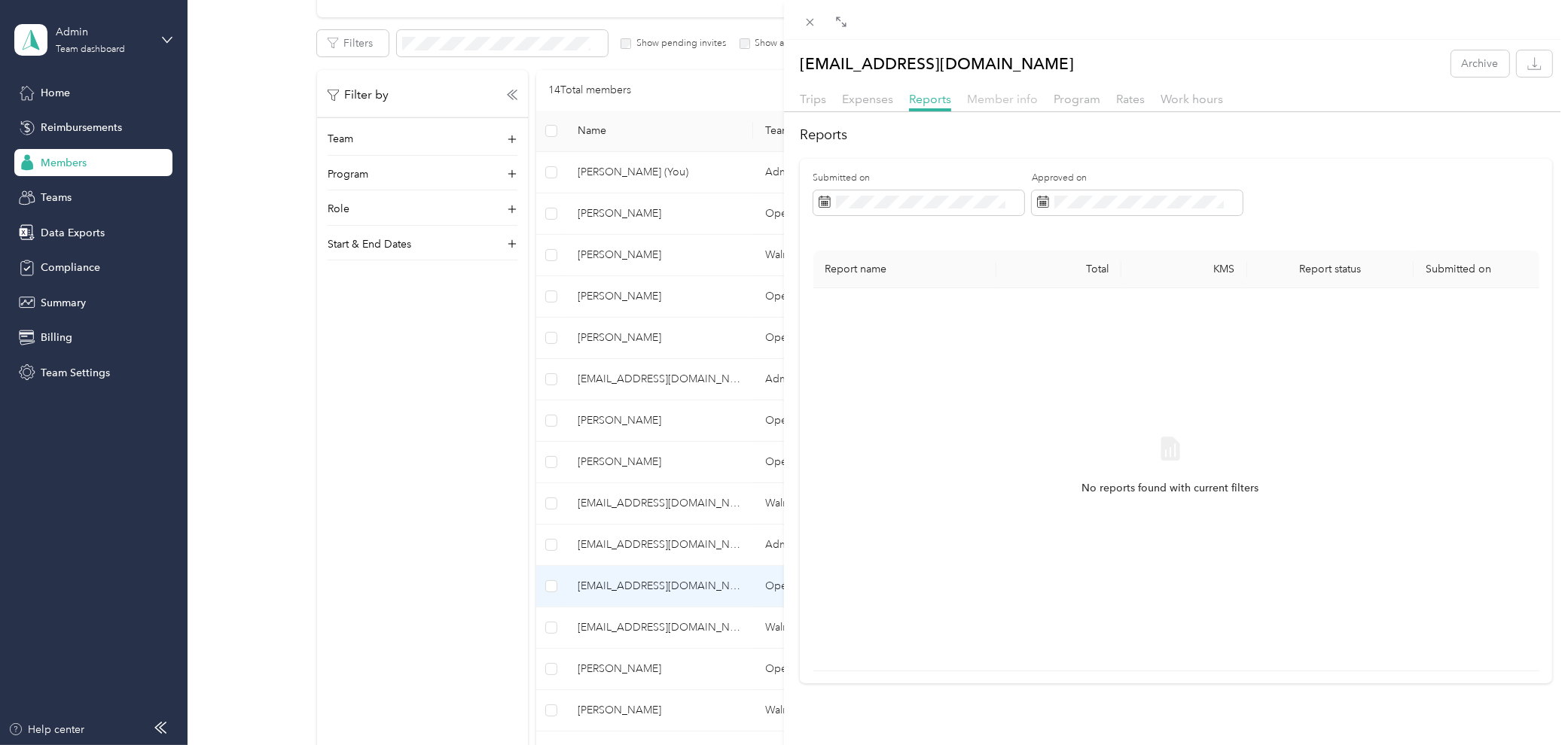
click at [1004, 101] on span "Member info" at bounding box center [1002, 99] width 71 height 15
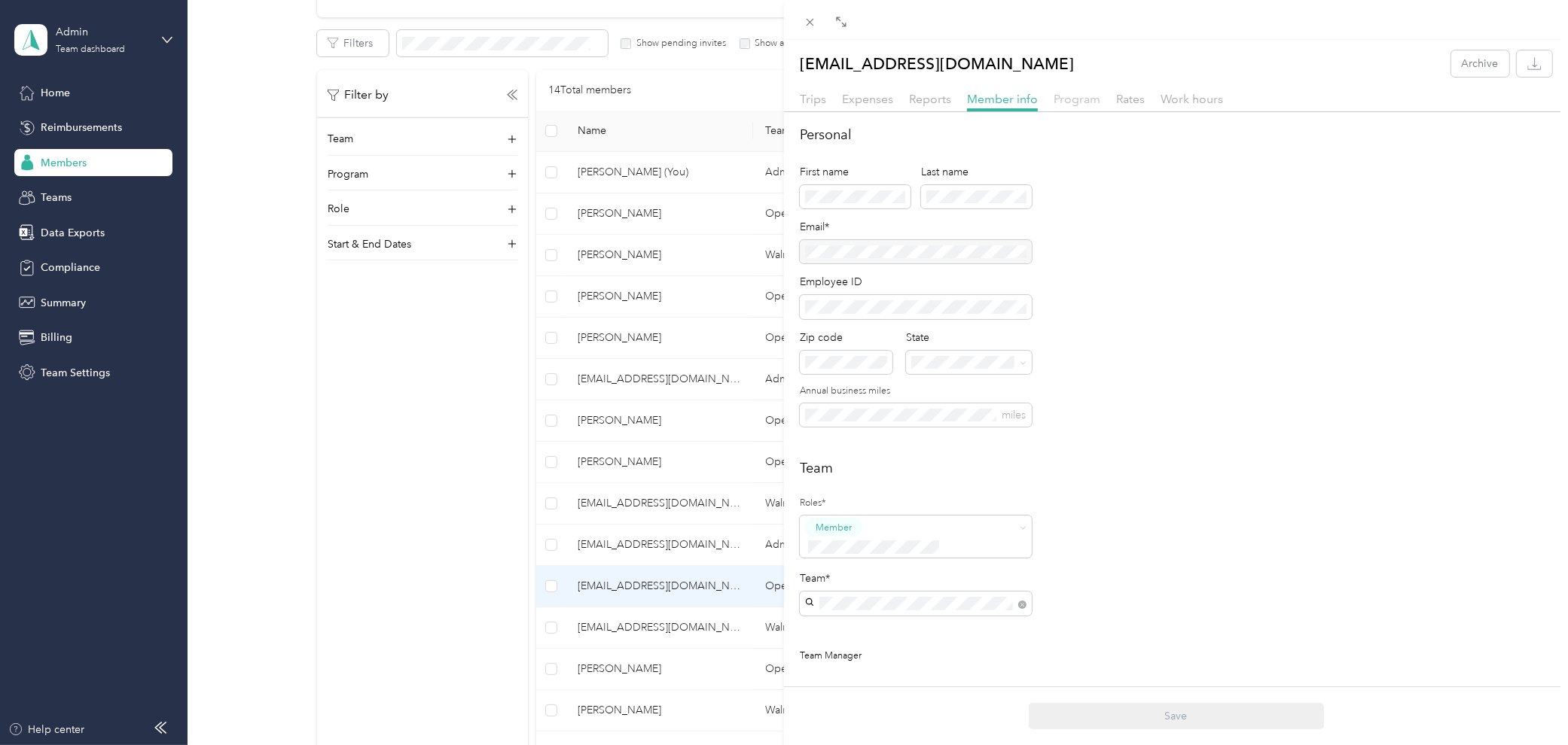
click at [1061, 101] on span "Program" at bounding box center [1076, 99] width 46 height 15
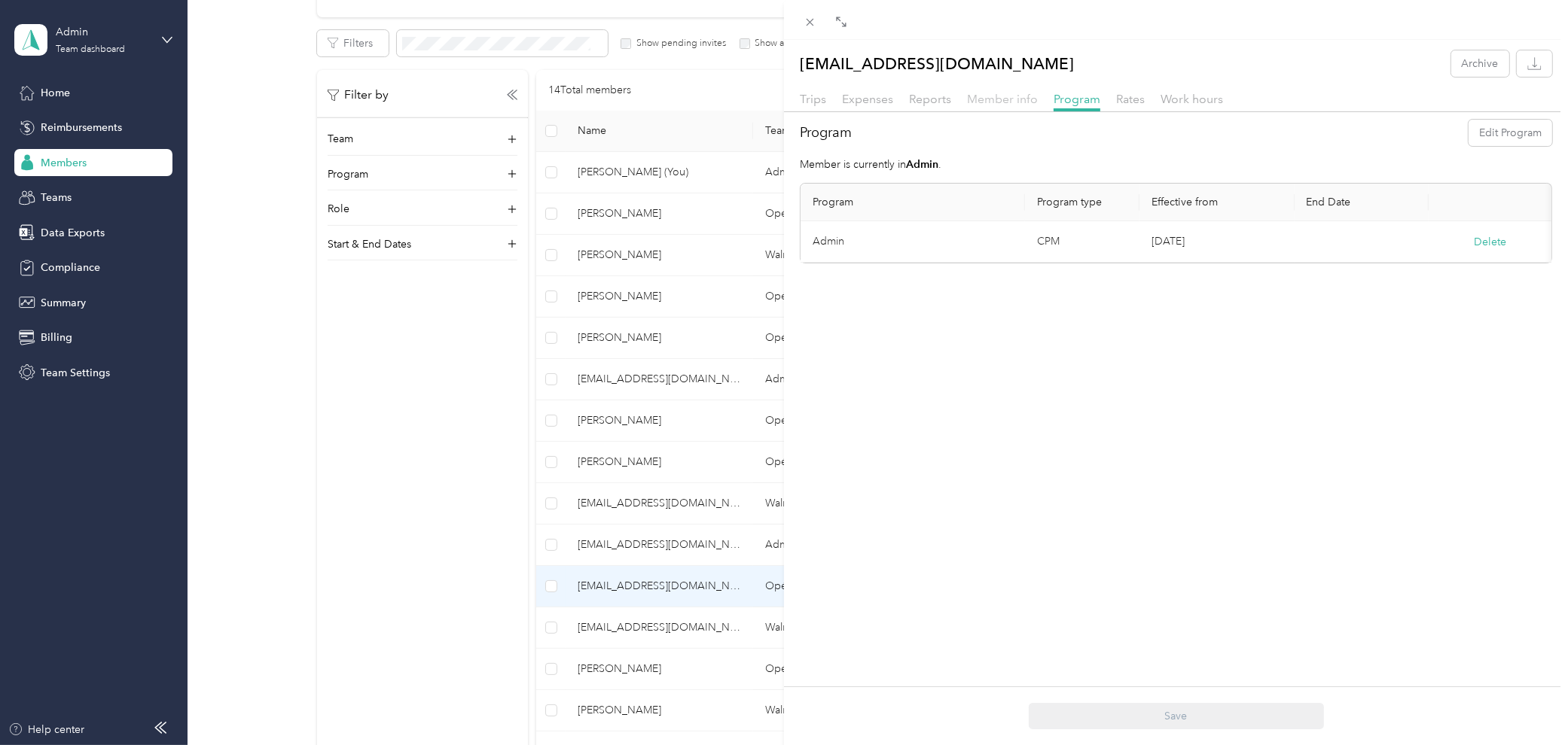
click at [1006, 98] on span "Member info" at bounding box center [1002, 99] width 71 height 15
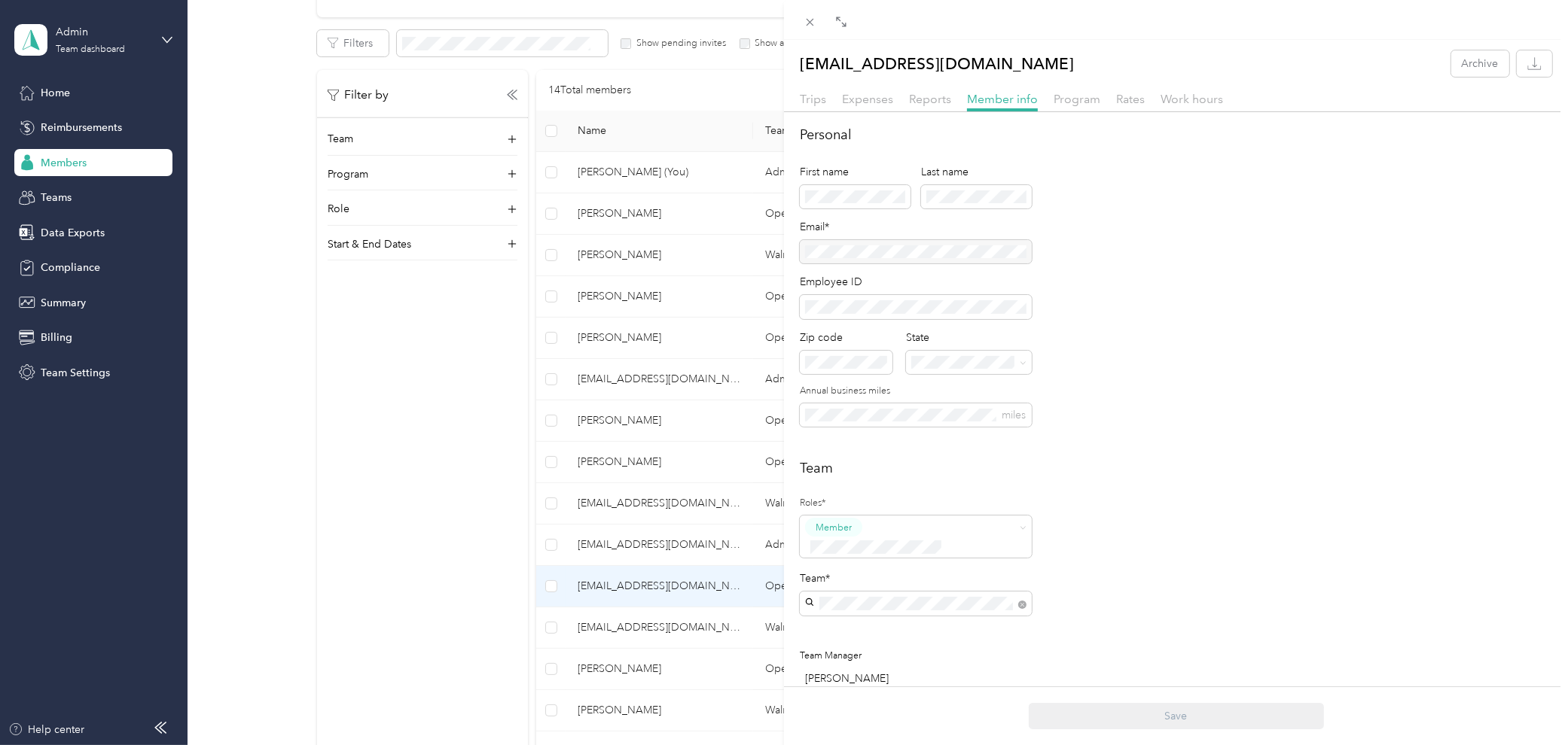
click at [1105, 106] on div "Trips Expenses Reports Member info Program Rates Work hours" at bounding box center [1175, 101] width 784 height 22
click at [1089, 98] on span "Program" at bounding box center [1076, 99] width 46 height 15
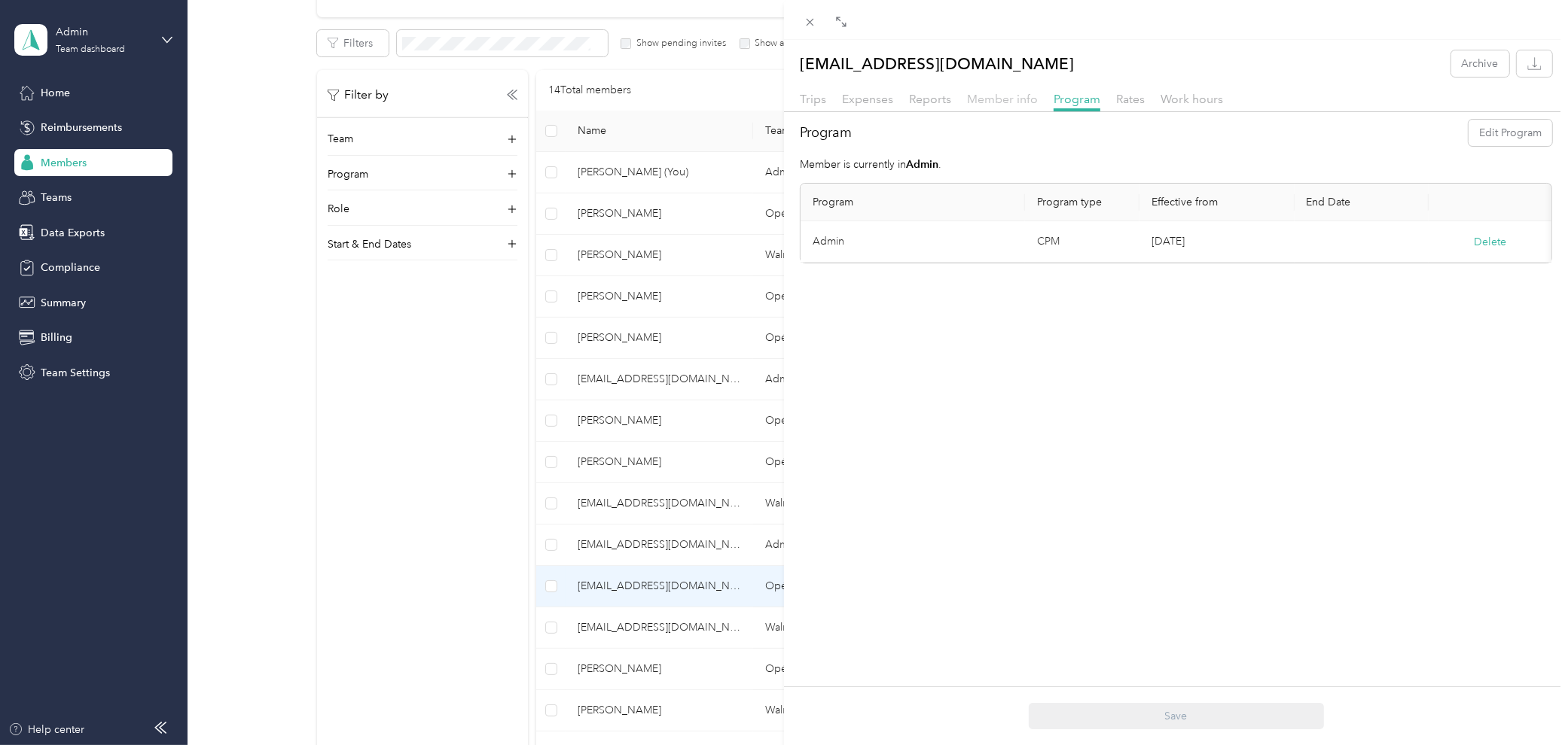
click at [1017, 96] on span "Member info" at bounding box center [1002, 99] width 71 height 15
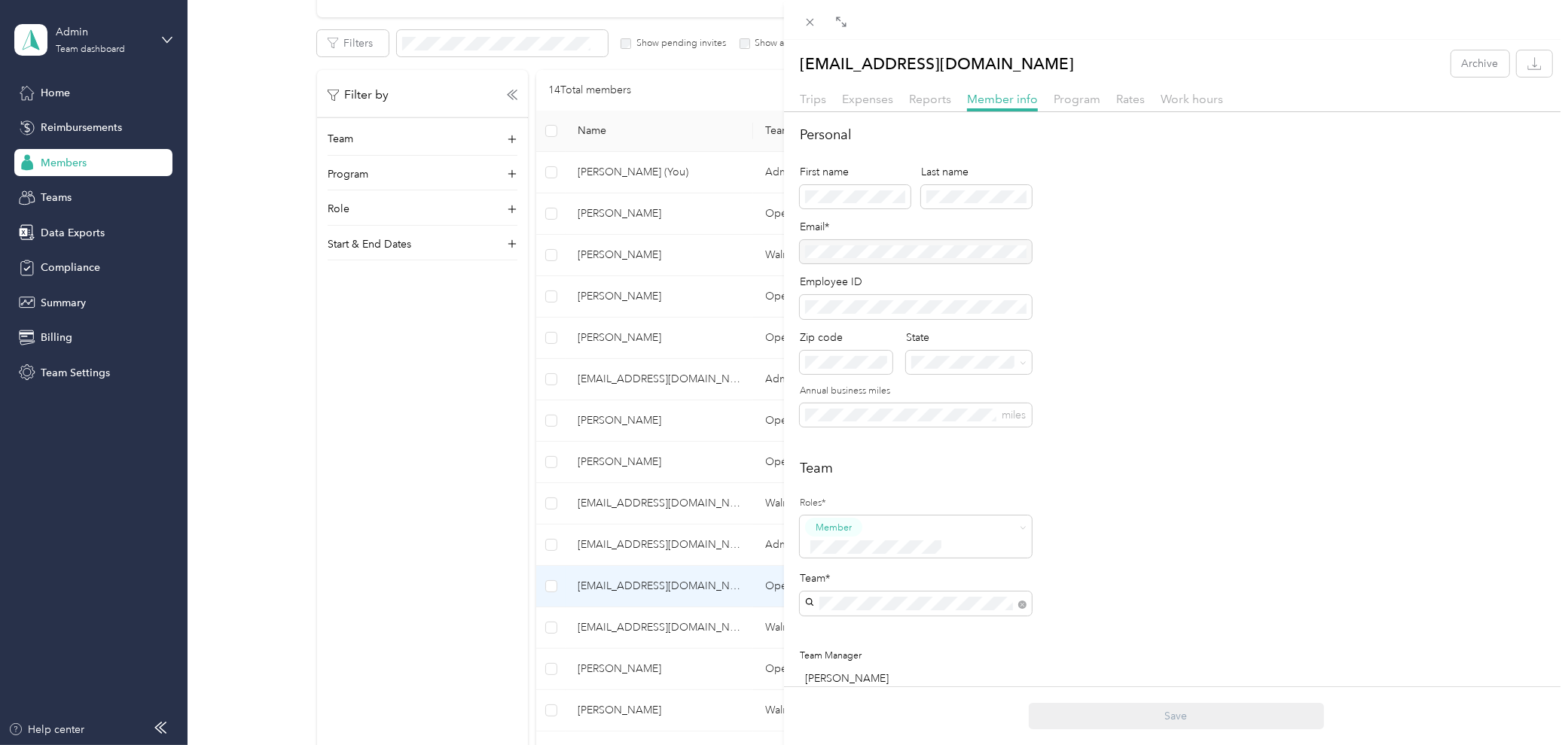
click at [853, 553] on div "Team Manager [PERSON_NAME]" at bounding box center [916, 666] width 232 height 40
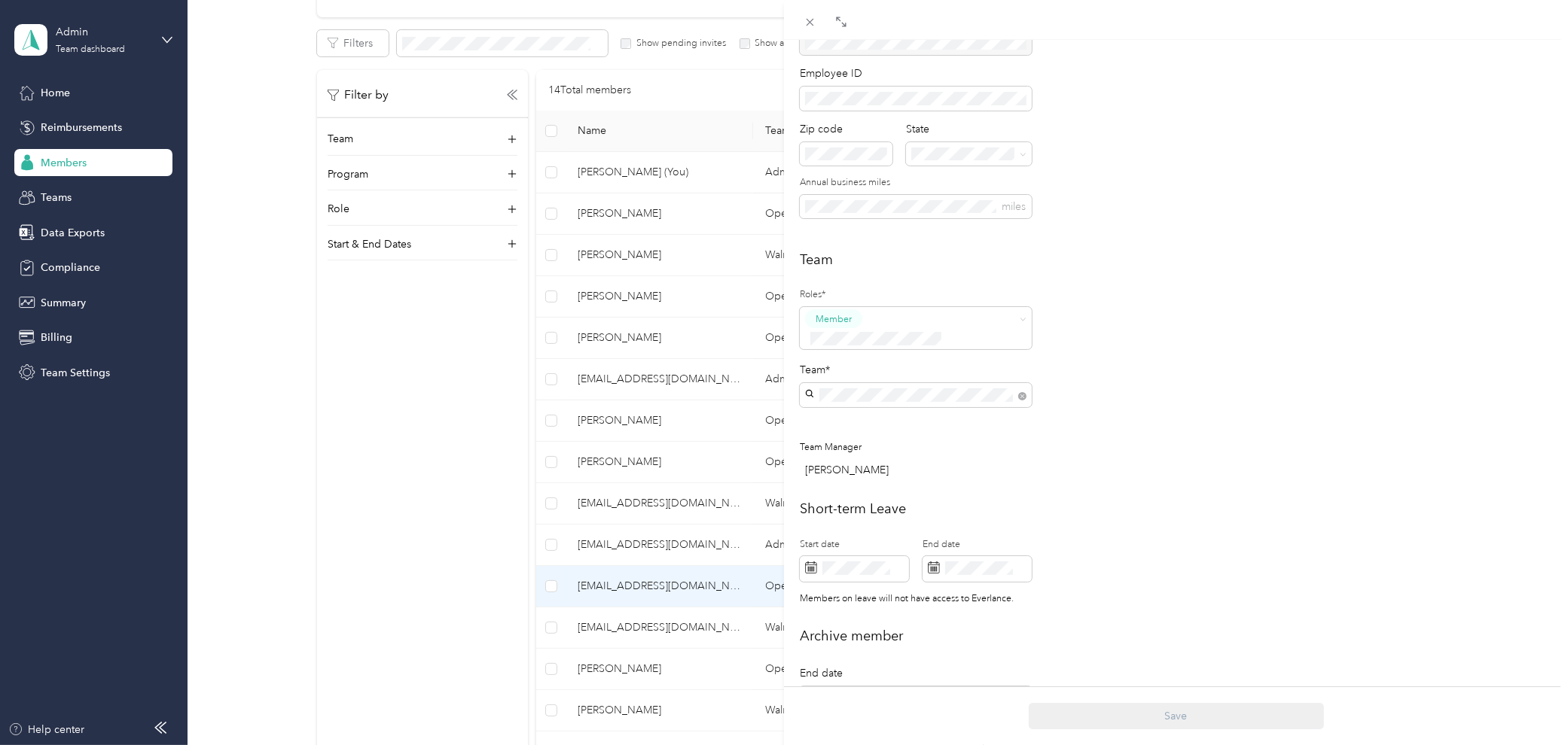
scroll to position [167, 0]
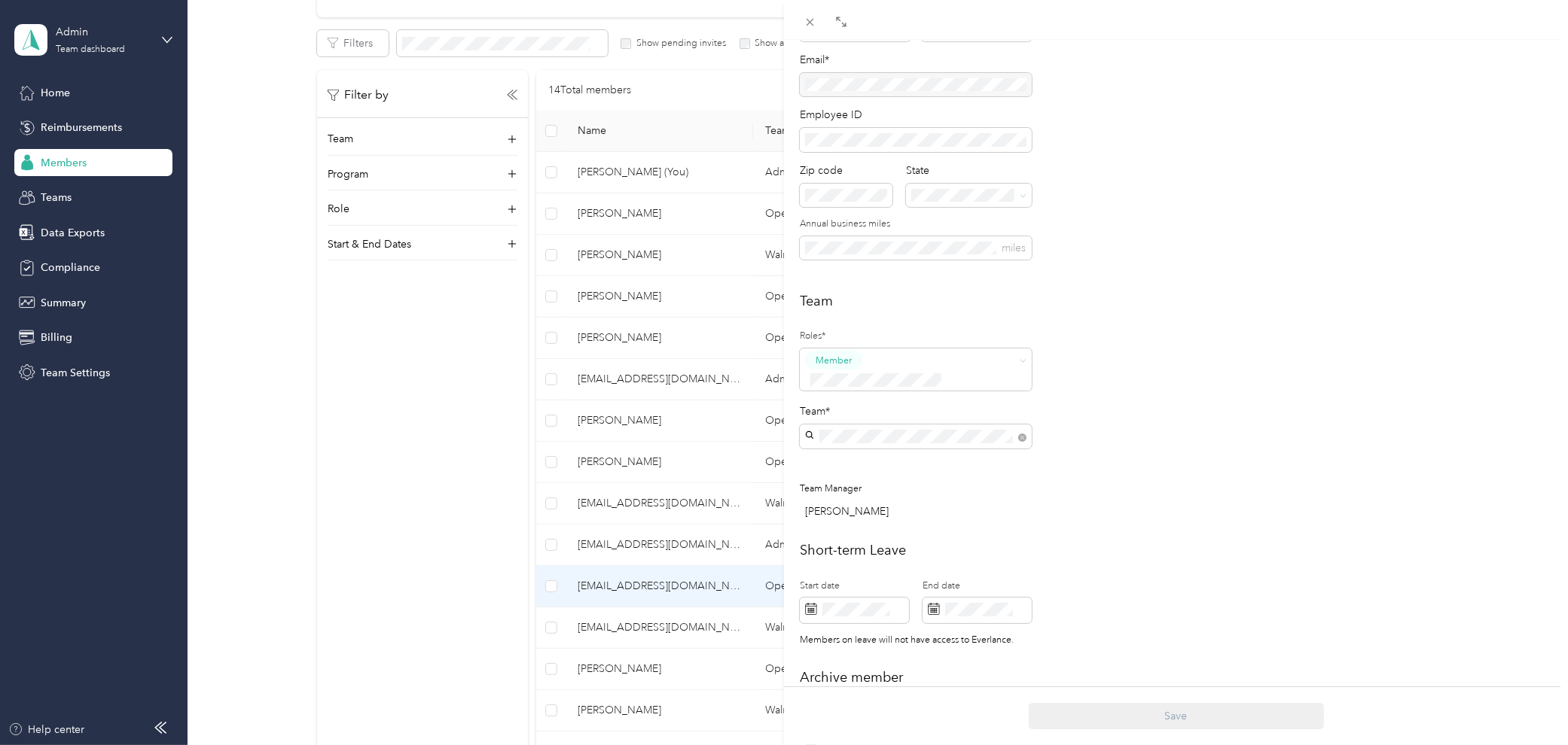
click at [849, 482] on div "Team Manager [PERSON_NAME]" at bounding box center [916, 500] width 232 height 40
click at [1133, 390] on div "Team Roles* Member Team* Team Manager [PERSON_NAME]" at bounding box center [1176, 409] width 752 height 236
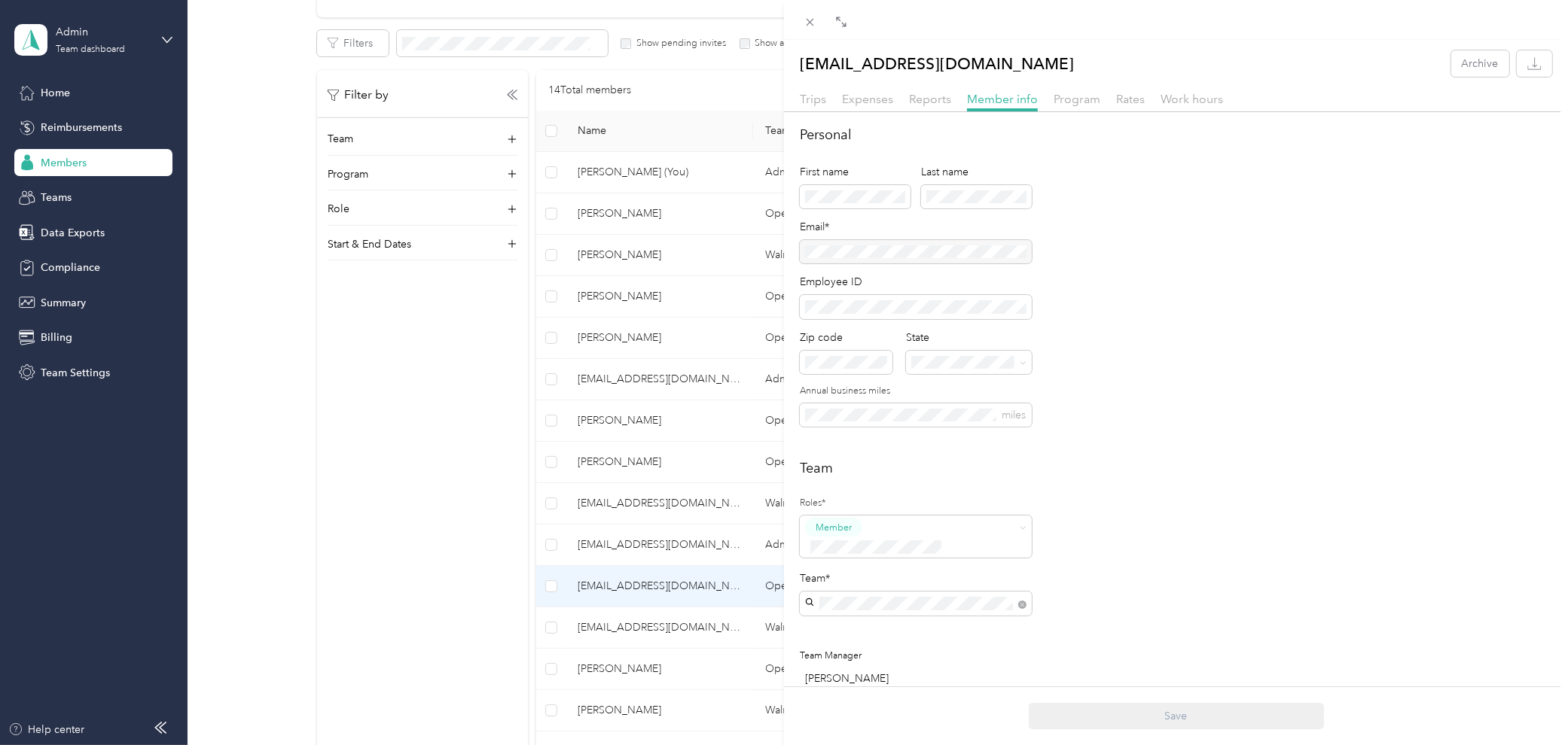
click at [96, 161] on div "[EMAIL_ADDRESS][DOMAIN_NAME] Archive Trips Expenses Reports Member info Program…" at bounding box center [784, 372] width 1568 height 745
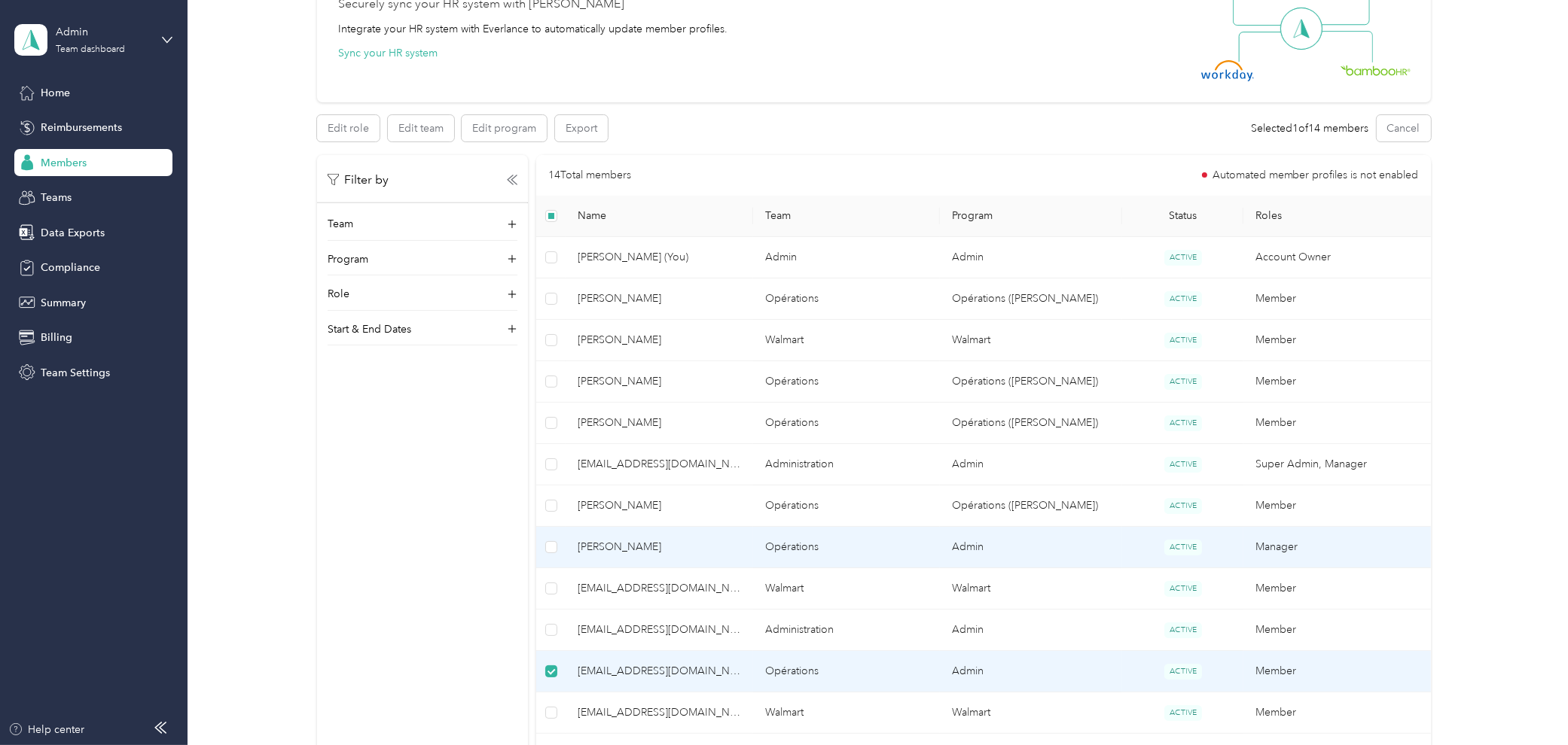
scroll to position [167, 0]
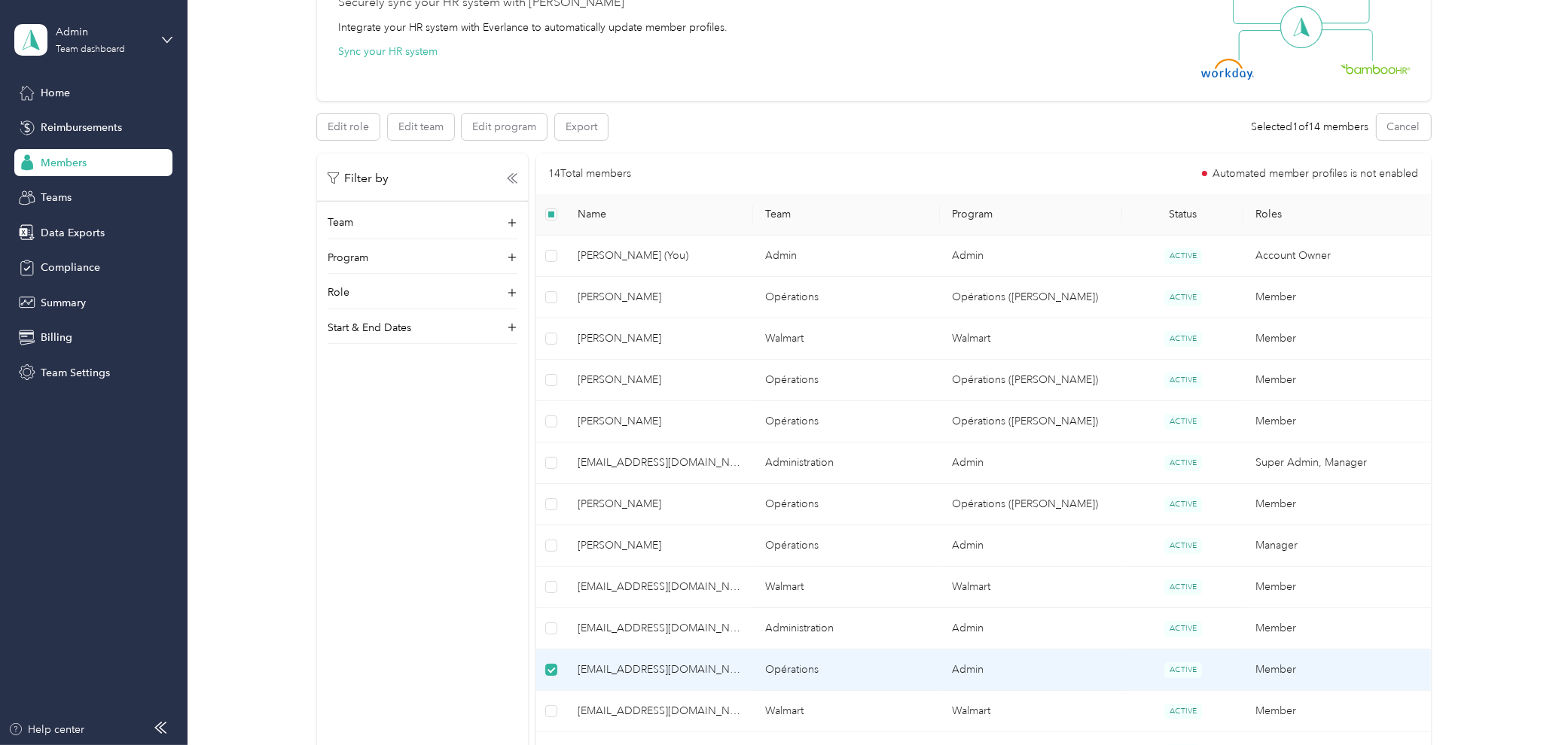
click at [1009, 553] on td "Admin" at bounding box center [1030, 670] width 182 height 41
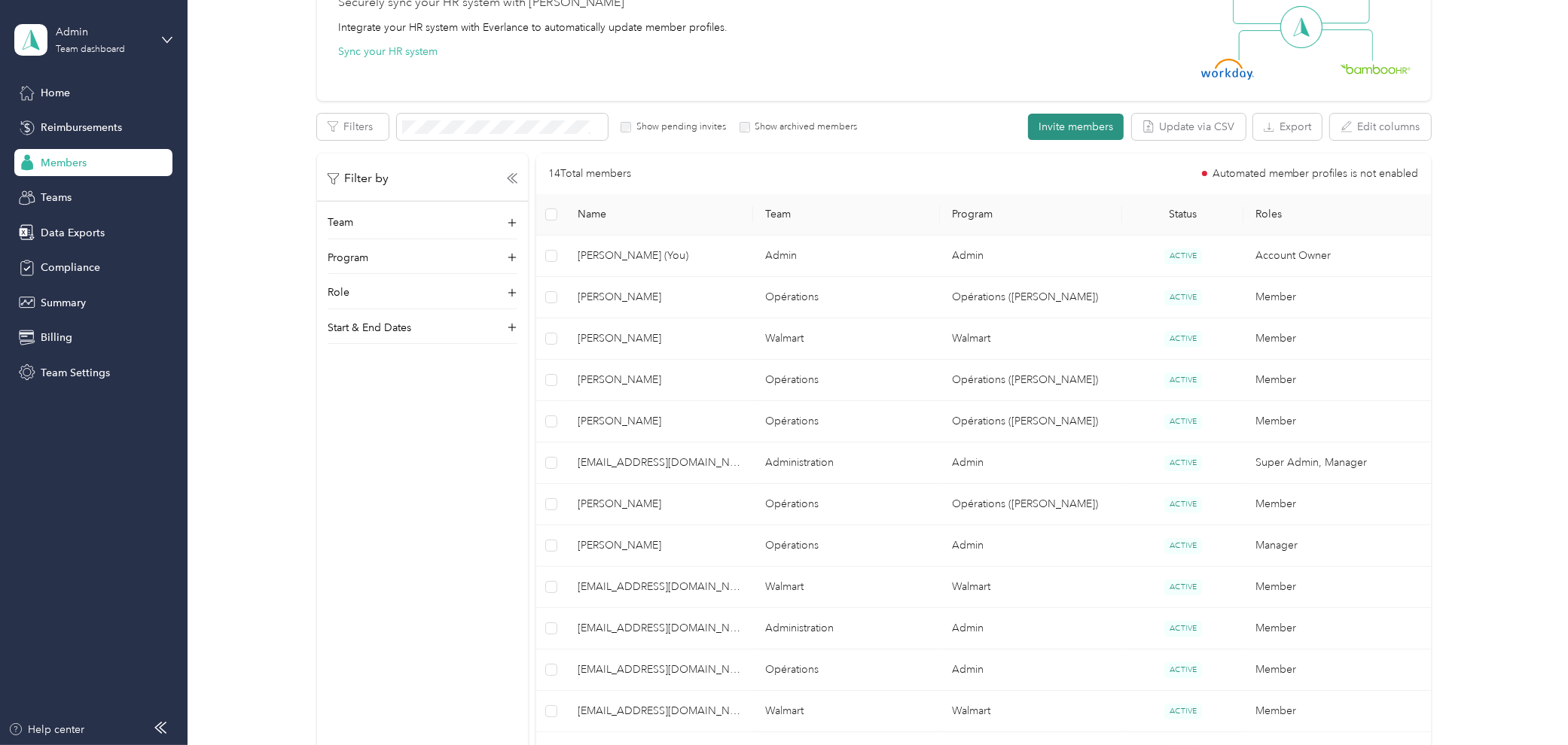
click at [1065, 124] on button "Invite members" at bounding box center [1076, 127] width 96 height 26
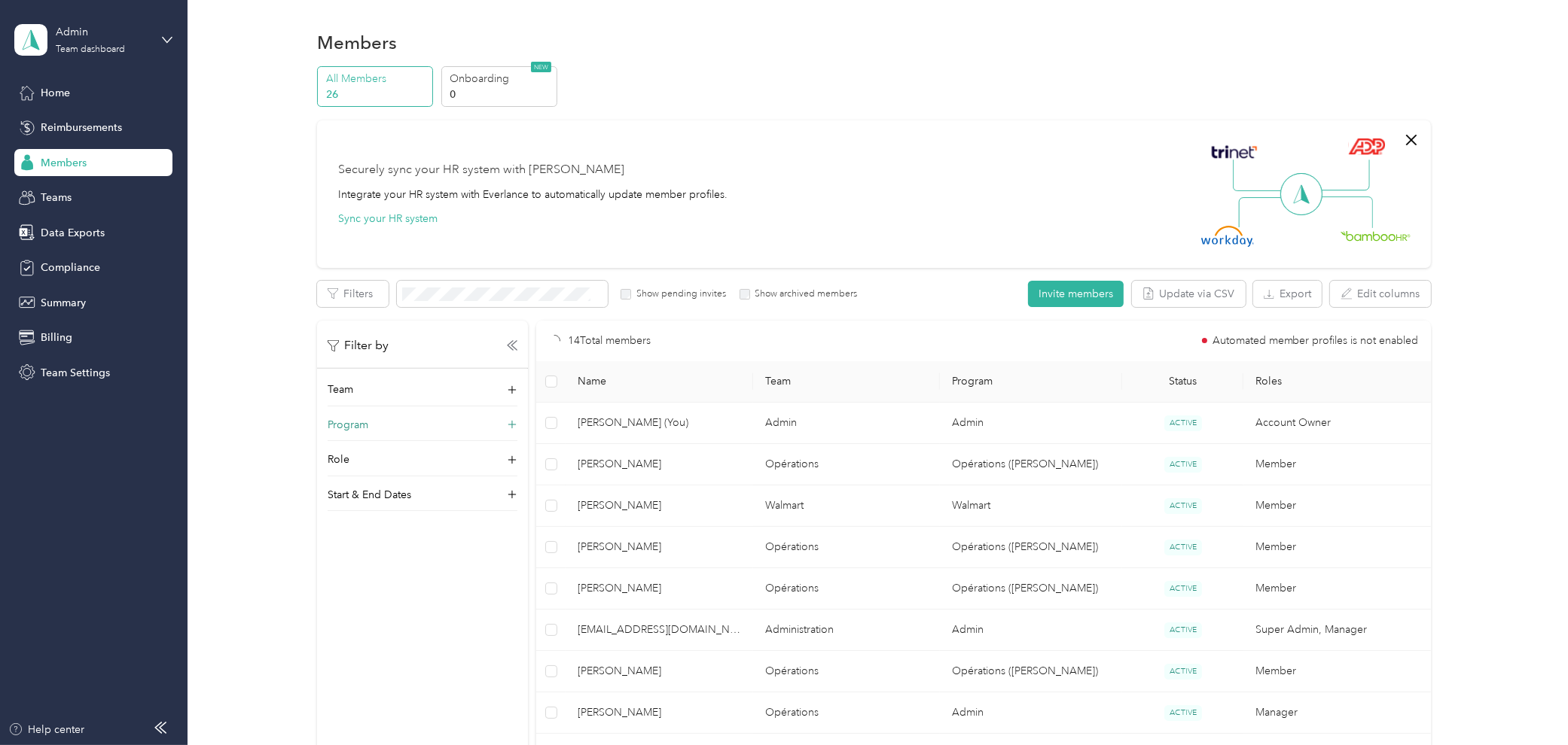
click at [363, 421] on p "Program" at bounding box center [348, 424] width 41 height 15
click at [362, 421] on p "Program" at bounding box center [348, 424] width 41 height 15
click at [78, 190] on div "Teams" at bounding box center [93, 197] width 158 height 27
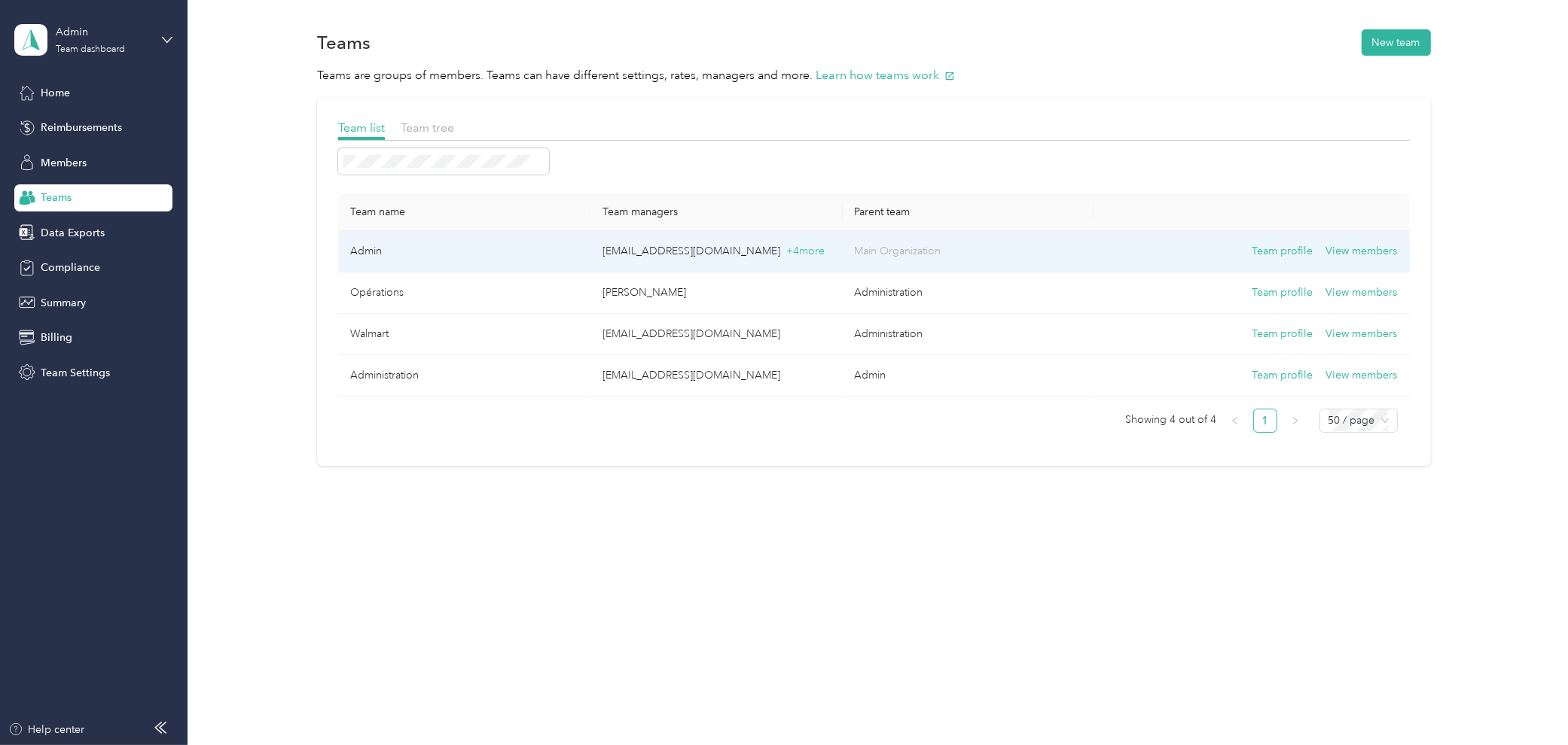
click at [505, 243] on td "Admin" at bounding box center [464, 252] width 253 height 41
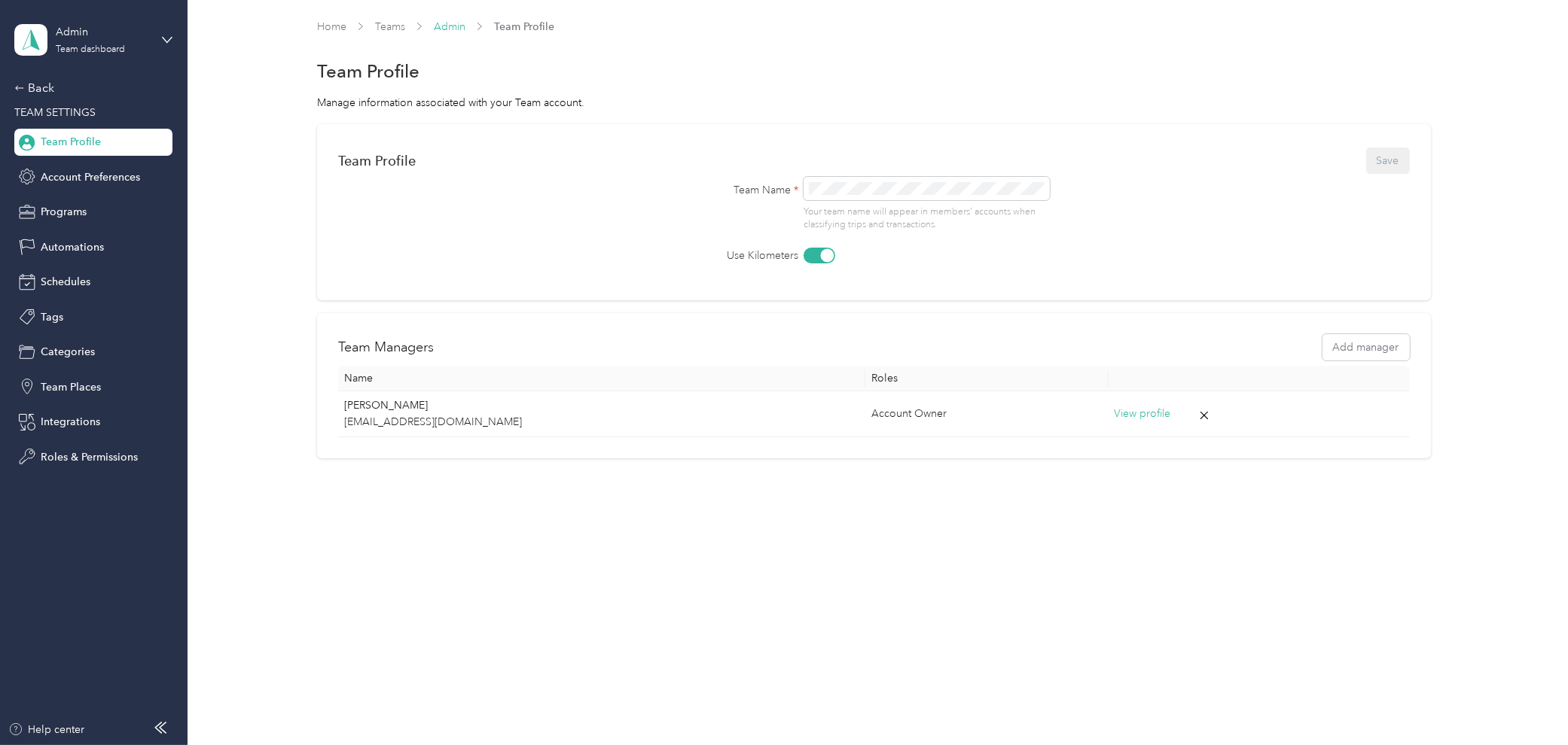
click at [460, 24] on link "Admin" at bounding box center [449, 27] width 32 height 13
click at [448, 26] on link "Admin" at bounding box center [449, 27] width 32 height 13
click at [398, 24] on link "Teams" at bounding box center [390, 27] width 30 height 13
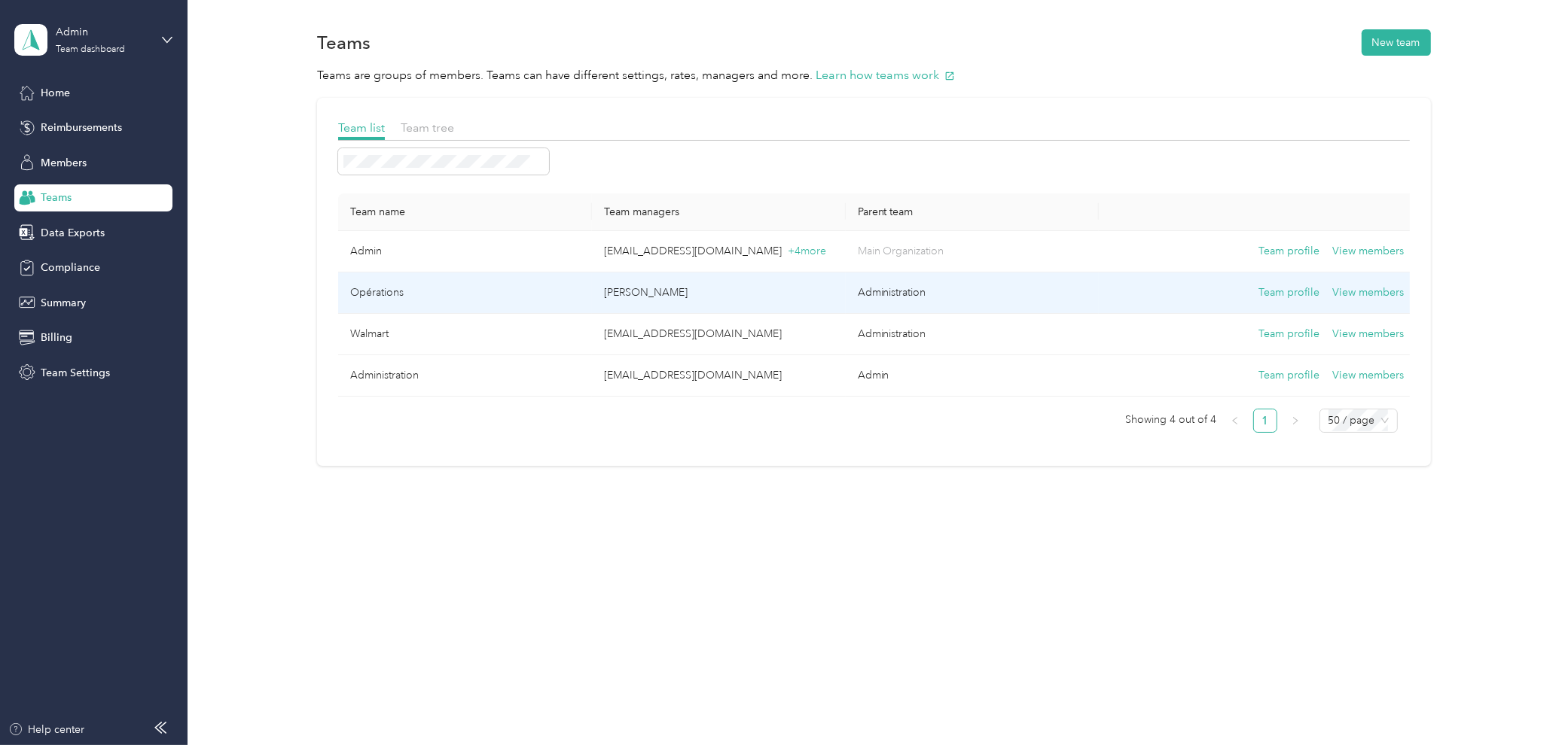
click at [488, 292] on td "Opérations" at bounding box center [464, 293] width 253 height 41
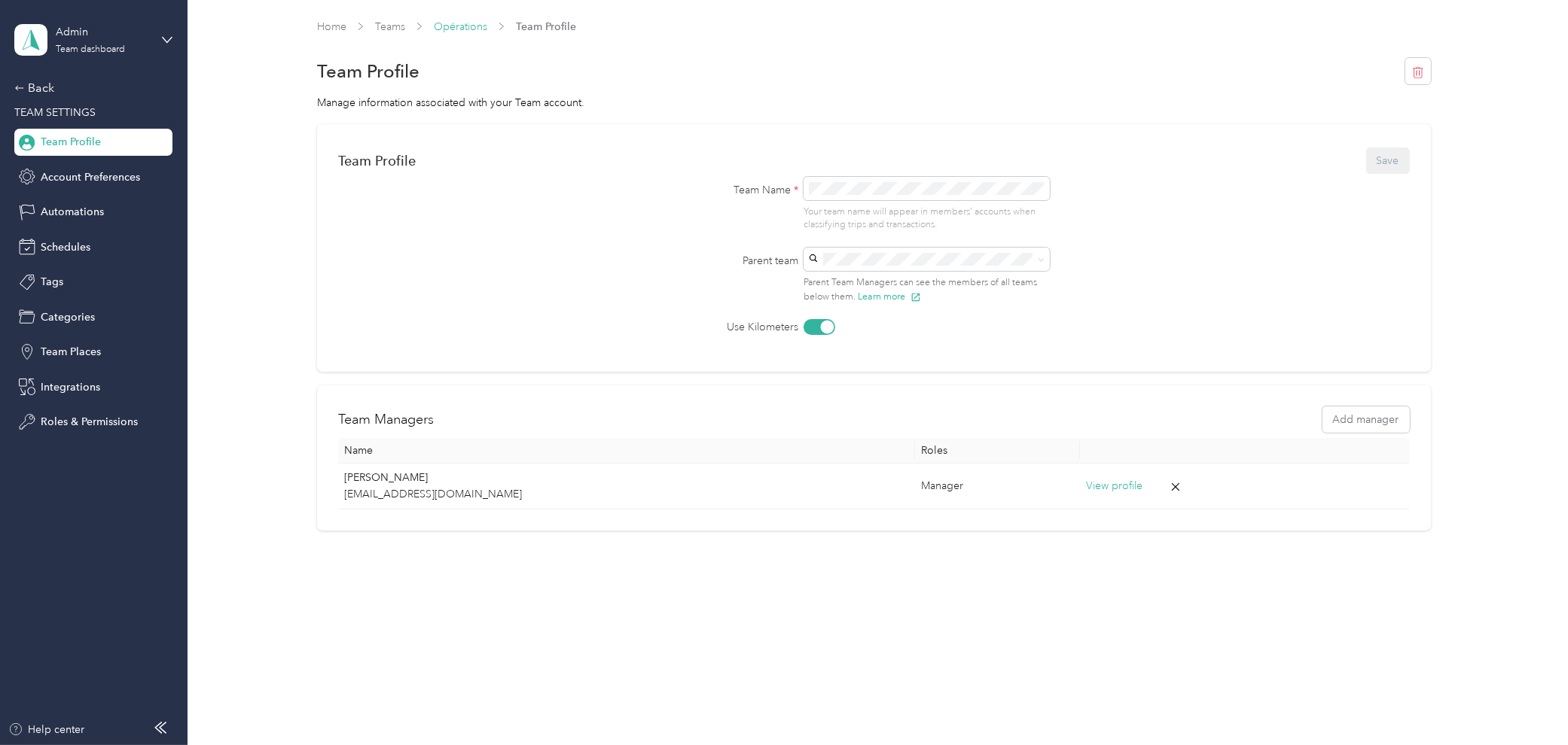
click at [458, 28] on link "Opérations" at bounding box center [460, 27] width 54 height 13
click at [475, 28] on link "Opérations" at bounding box center [460, 27] width 54 height 13
click at [101, 174] on span "Account Preferences" at bounding box center [90, 177] width 99 height 15
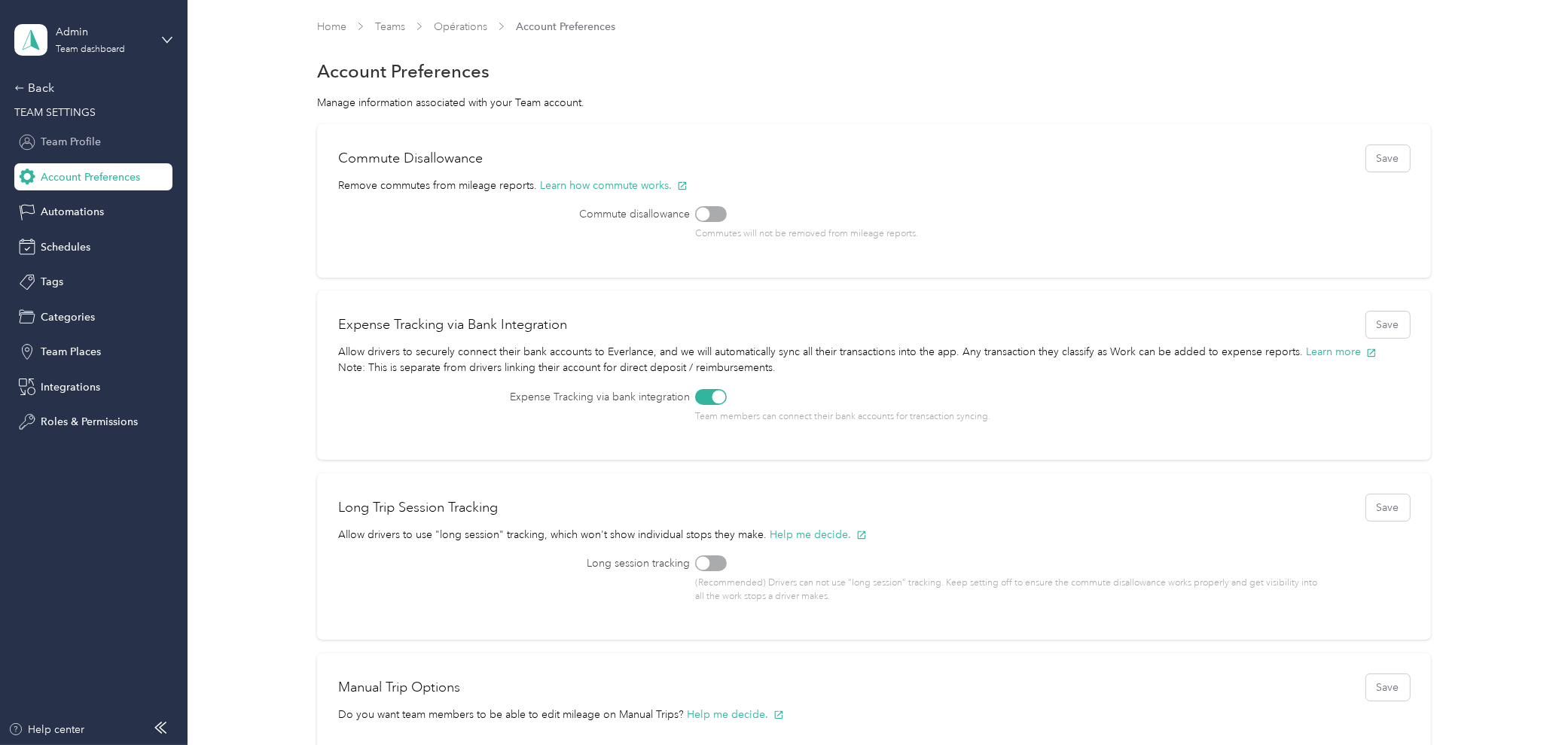
click at [67, 140] on span "Team Profile" at bounding box center [71, 141] width 60 height 15
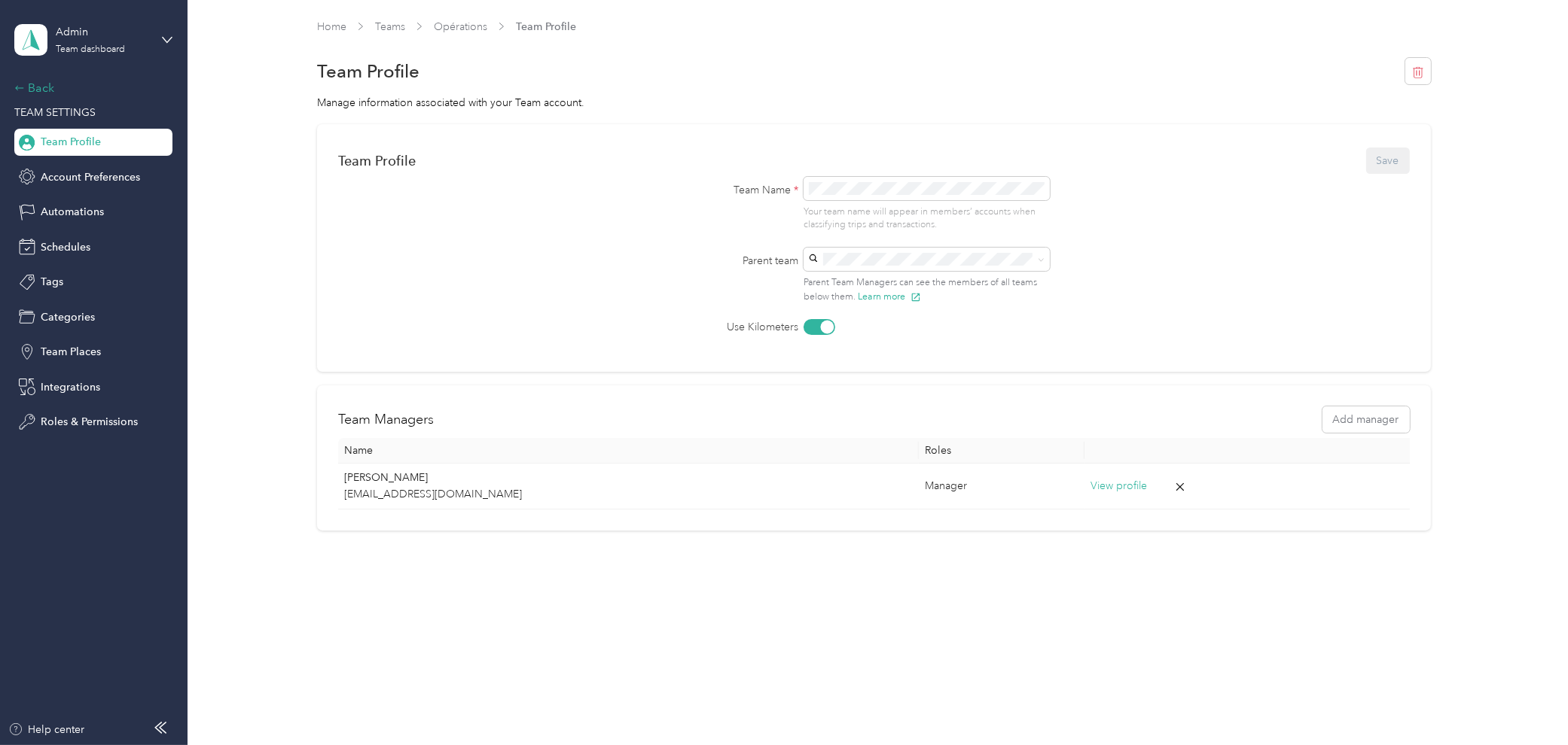
click at [41, 90] on div "Back" at bounding box center [89, 88] width 150 height 18
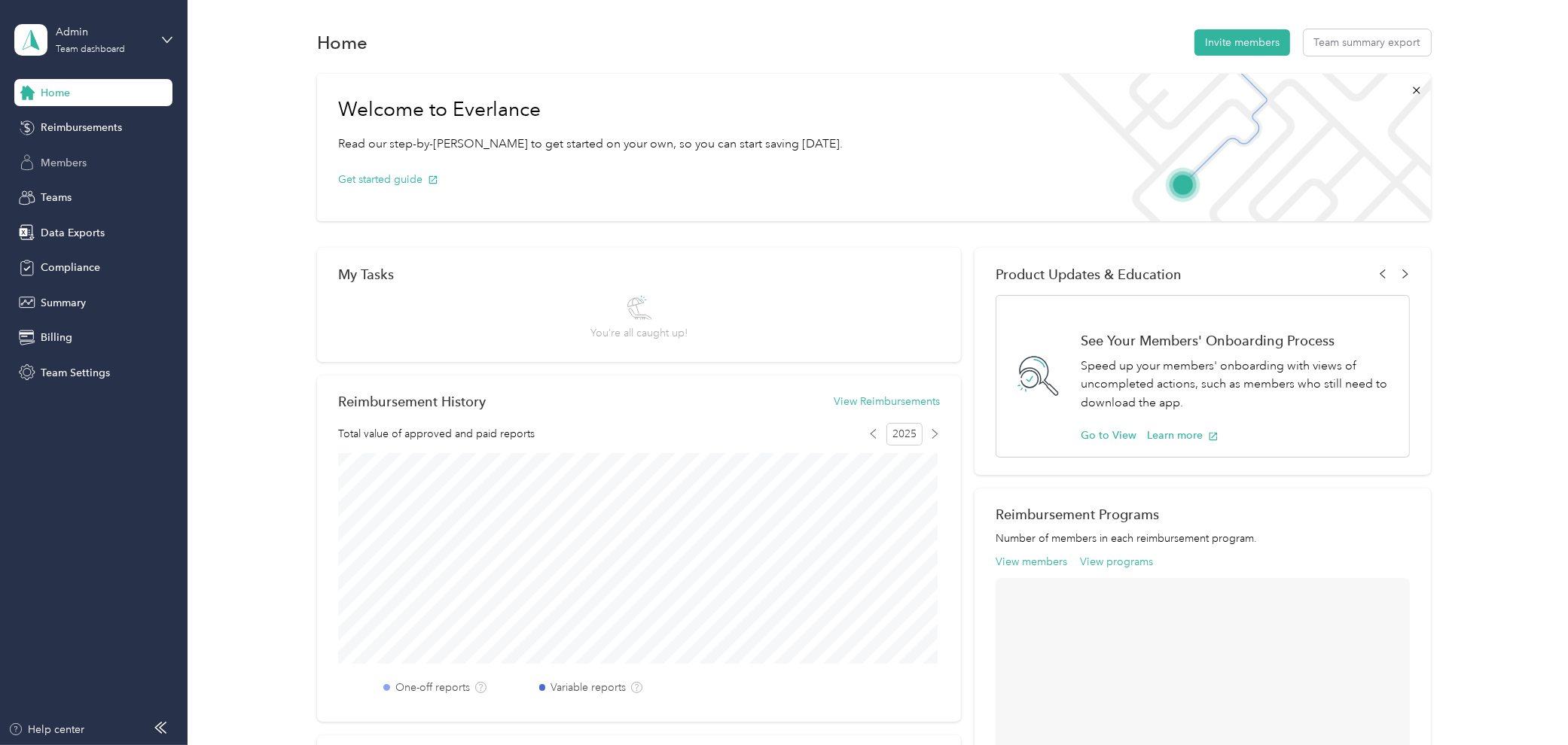
click at [84, 160] on span "Members" at bounding box center [63, 162] width 46 height 15
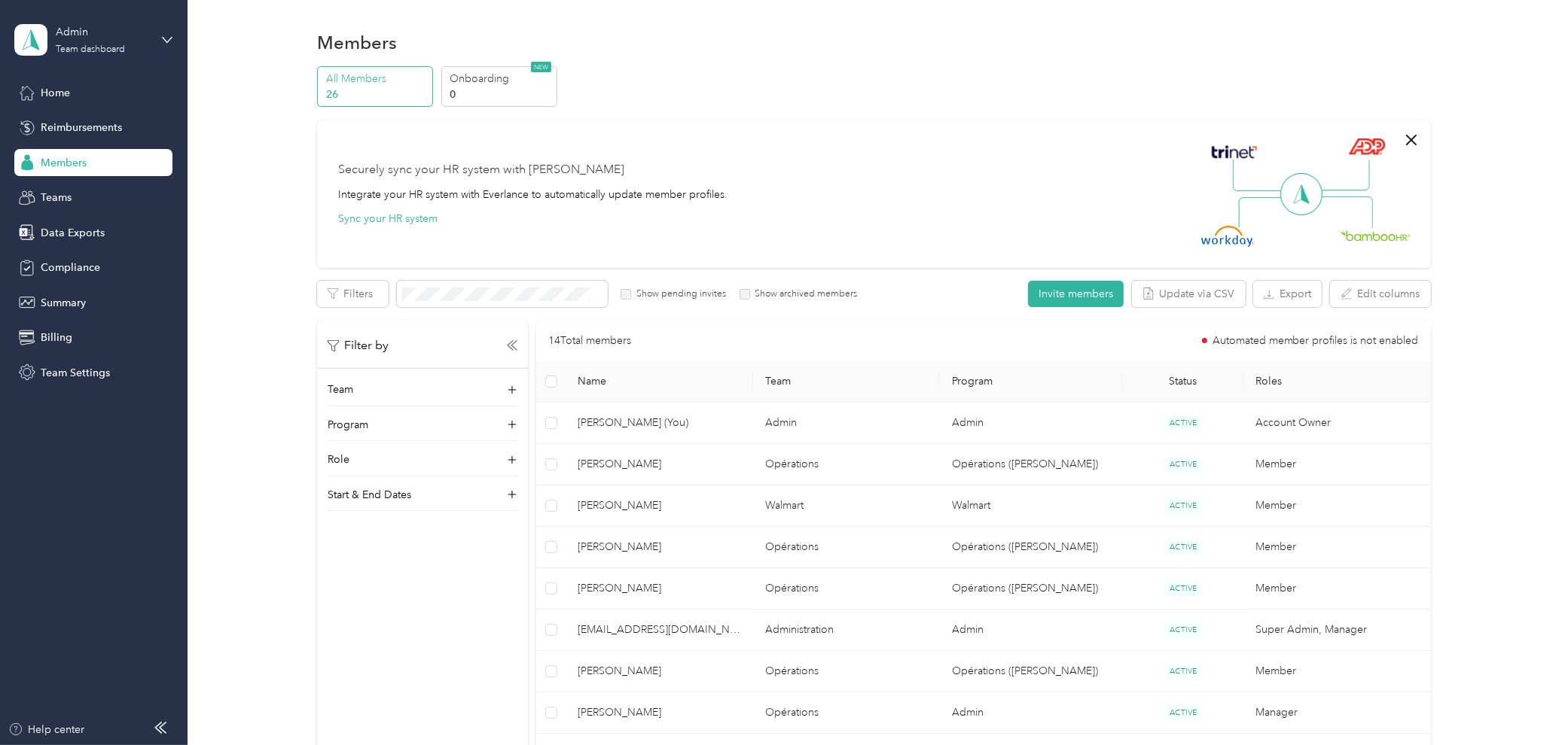
click at [667, 295] on label "Show pending invites" at bounding box center [678, 294] width 95 height 14
click at [703, 299] on label "Show pending invites" at bounding box center [678, 294] width 95 height 14
click at [631, 296] on label "Show pending invites" at bounding box center [678, 294] width 95 height 14
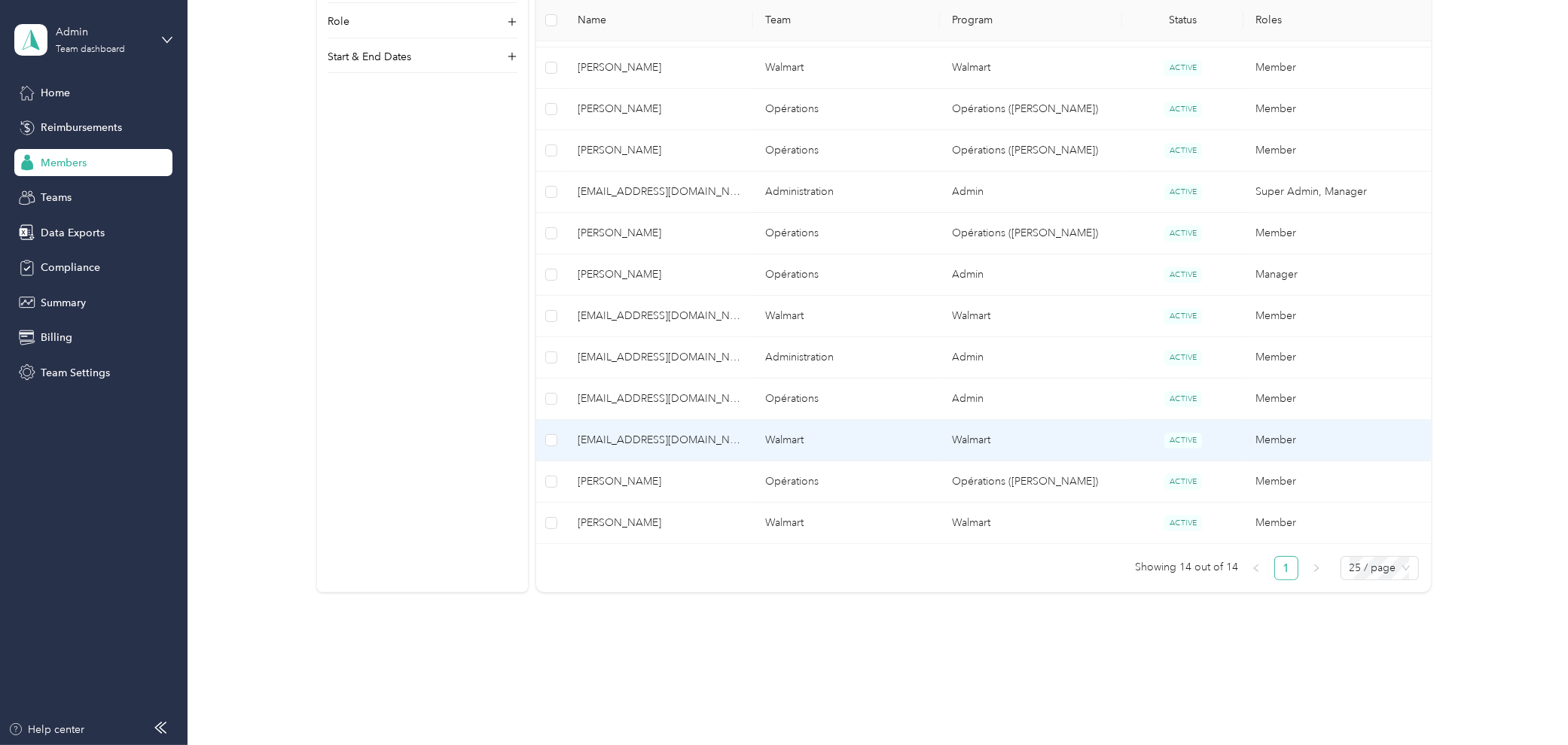
scroll to position [454, 0]
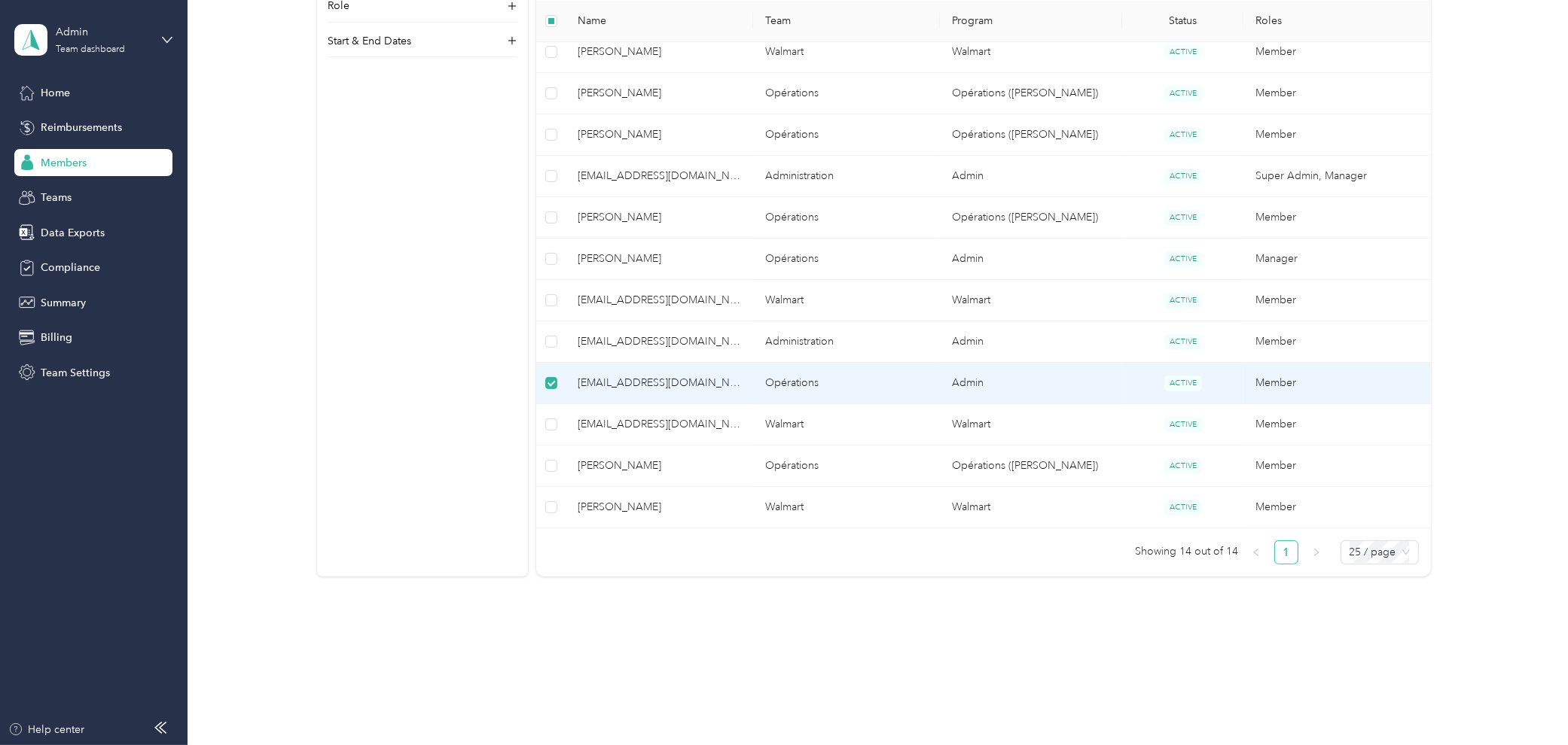
click at [617, 381] on span "[EMAIL_ADDRESS][DOMAIN_NAME]" at bounding box center [659, 383] width 162 height 16
click at [1150, 377] on span "ACTIVE" at bounding box center [1183, 383] width 37 height 15
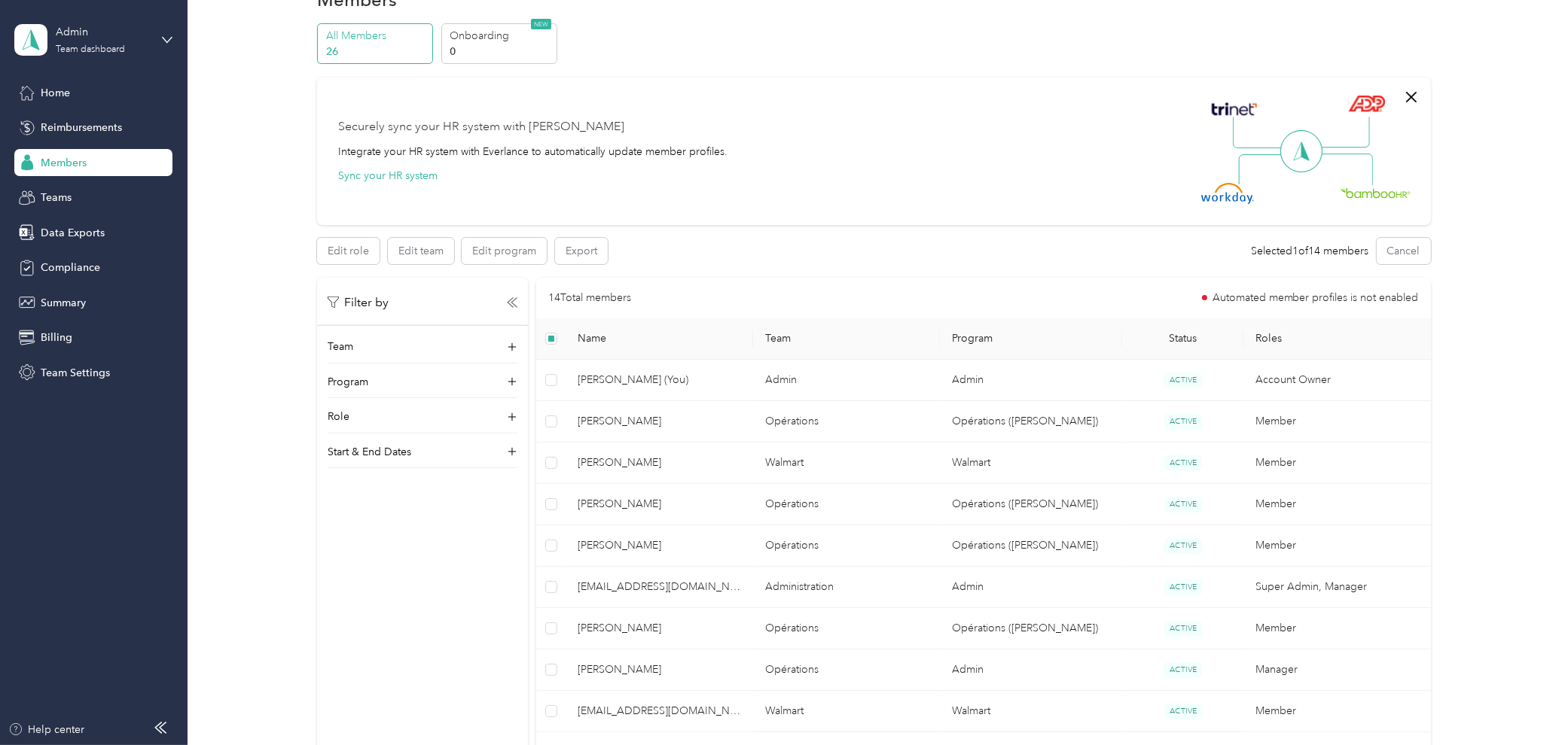
scroll to position [36, 0]
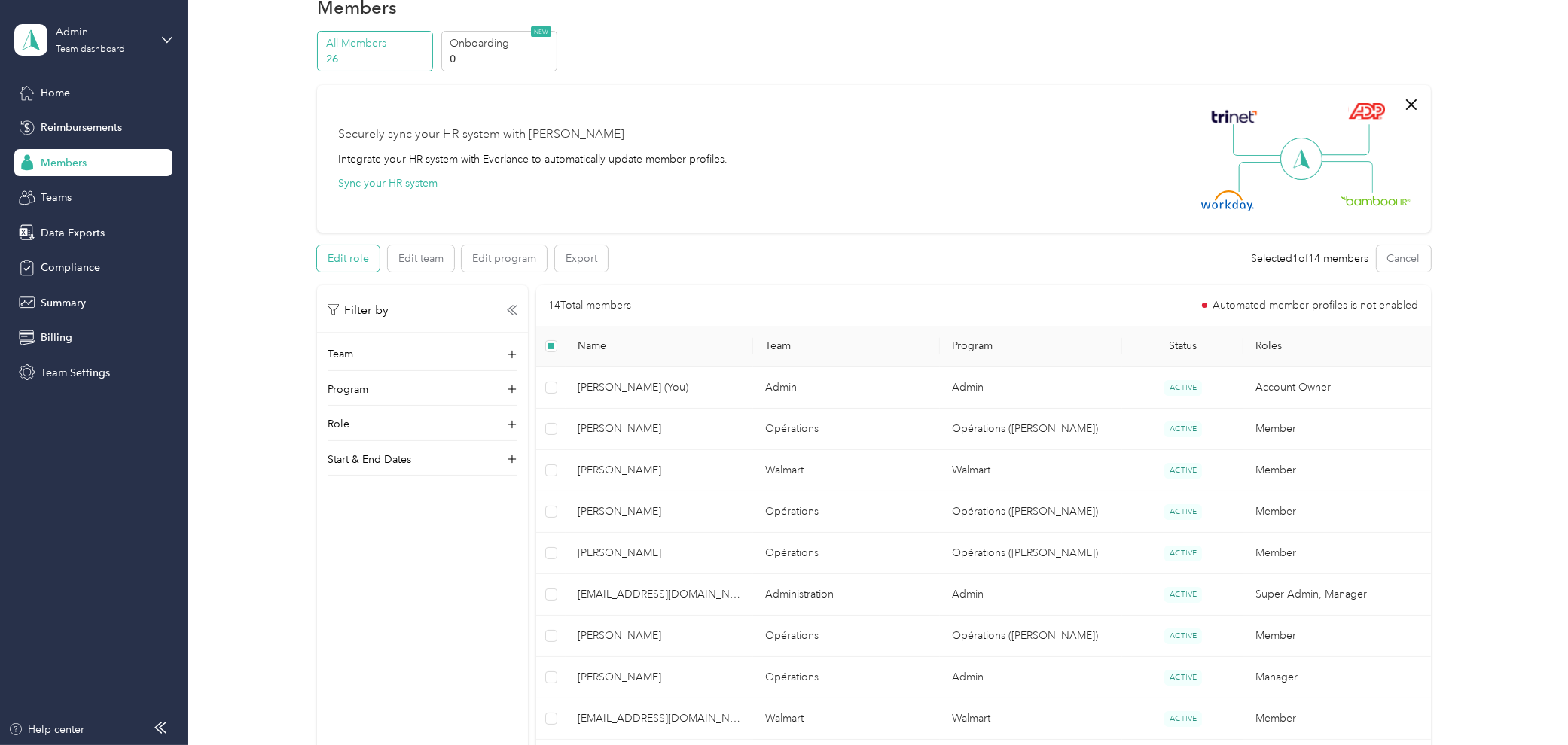
click at [354, 259] on button "Edit role" at bounding box center [348, 258] width 63 height 26
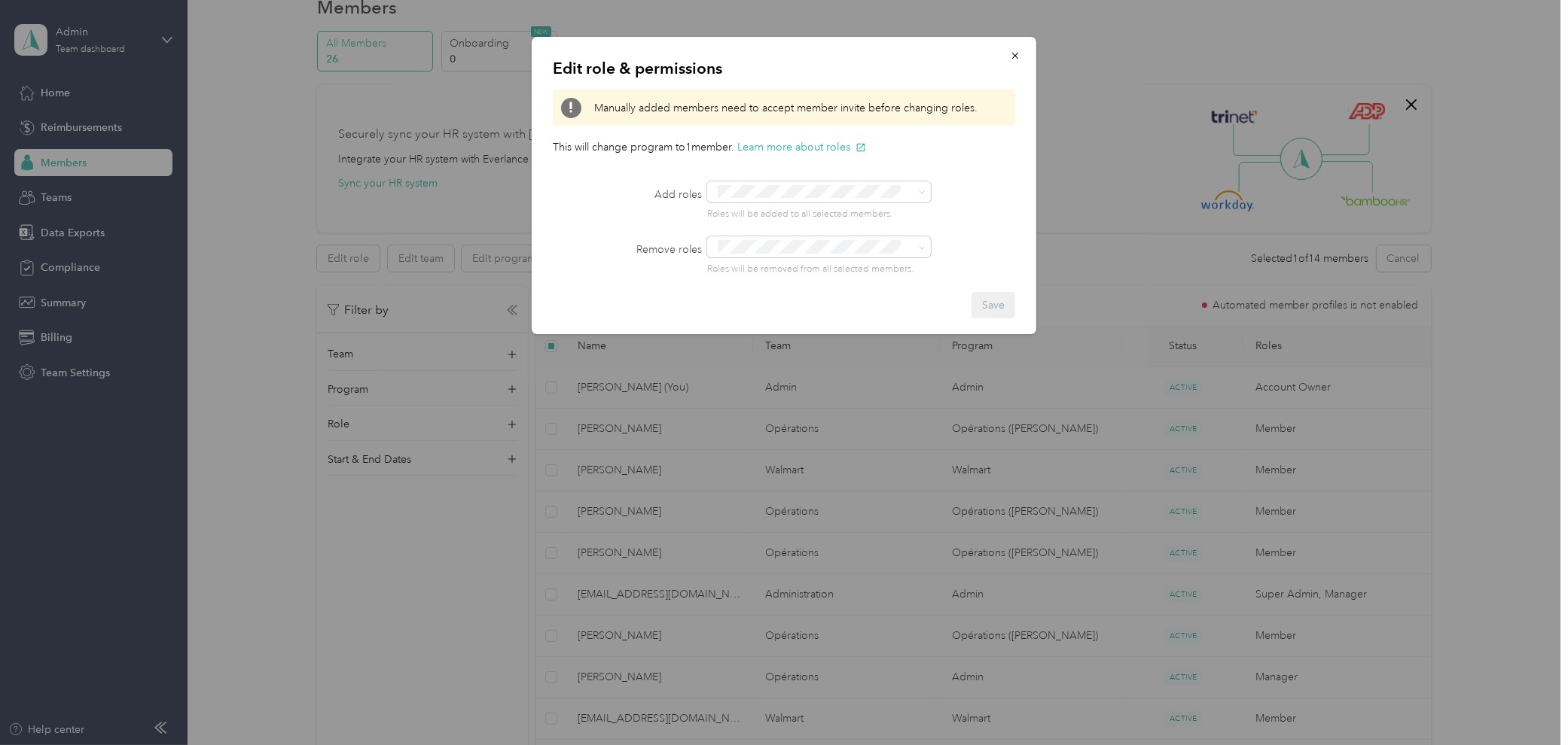
click at [475, 228] on div at bounding box center [784, 372] width 1568 height 745
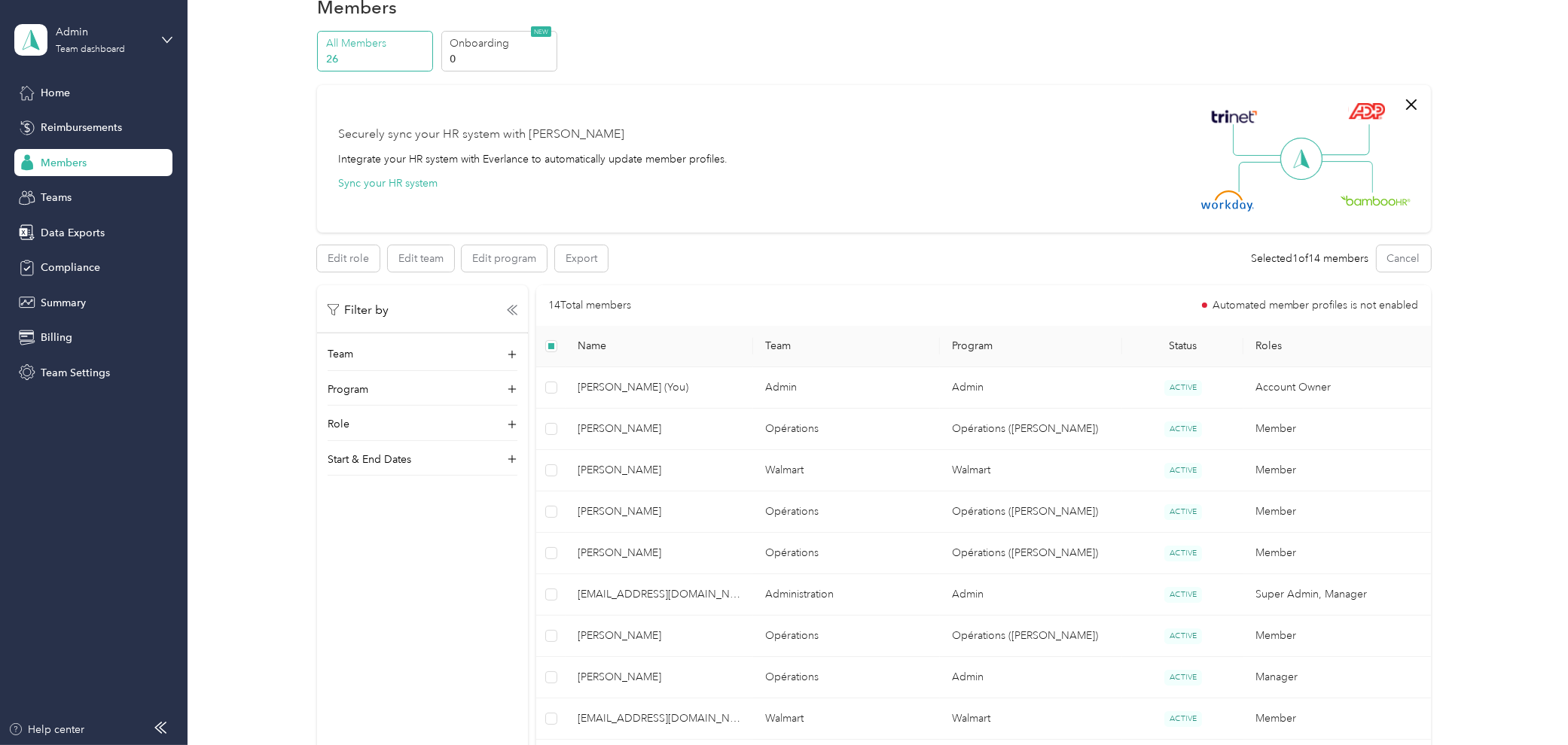
click at [425, 268] on div at bounding box center [784, 372] width 1568 height 745
click at [427, 253] on button "Edit team" at bounding box center [421, 258] width 67 height 26
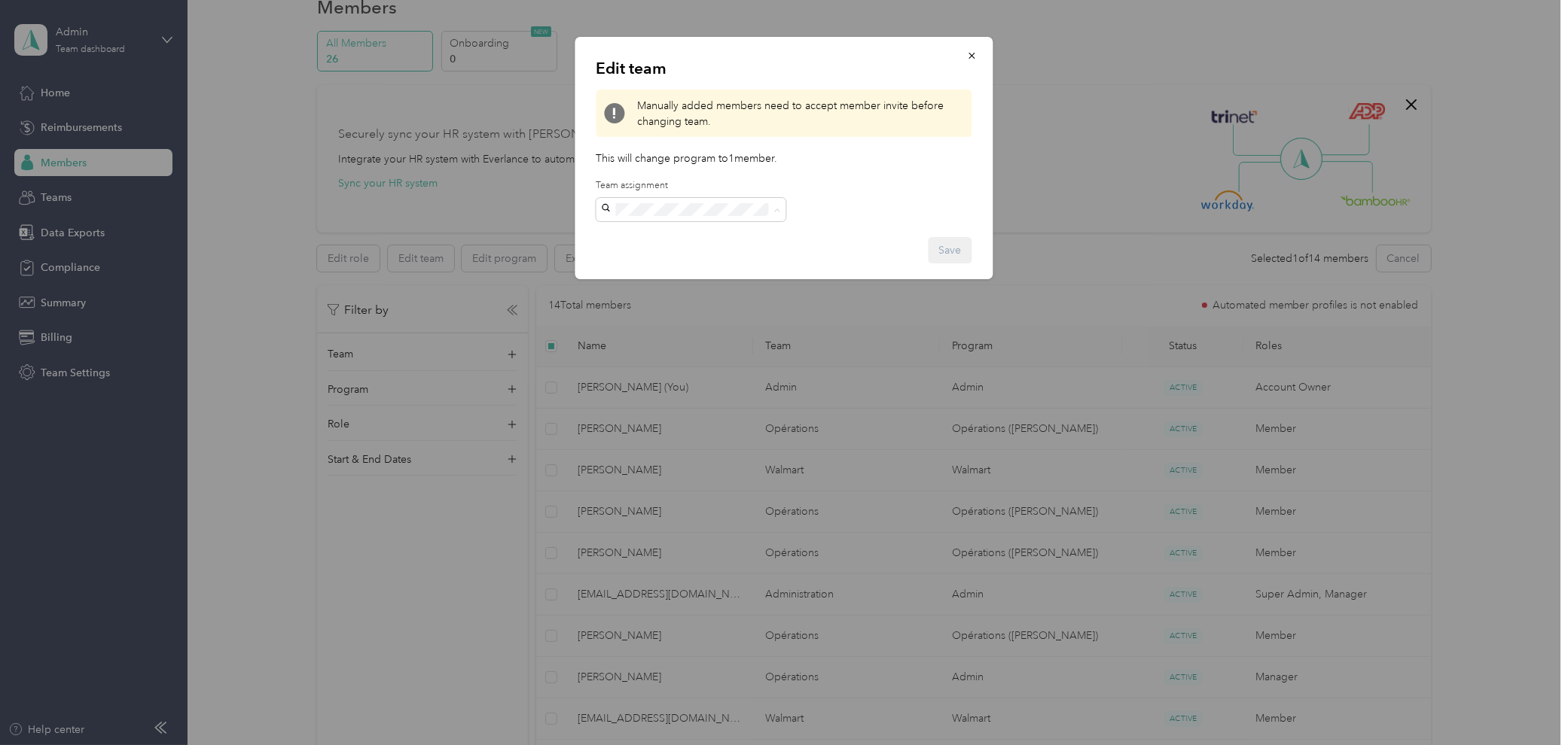
click at [706, 251] on p "[EMAIL_ADDRESS][DOMAIN_NAME] +4 more" at bounding box center [691, 261] width 169 height 32
click at [961, 238] on button "Save" at bounding box center [950, 250] width 44 height 26
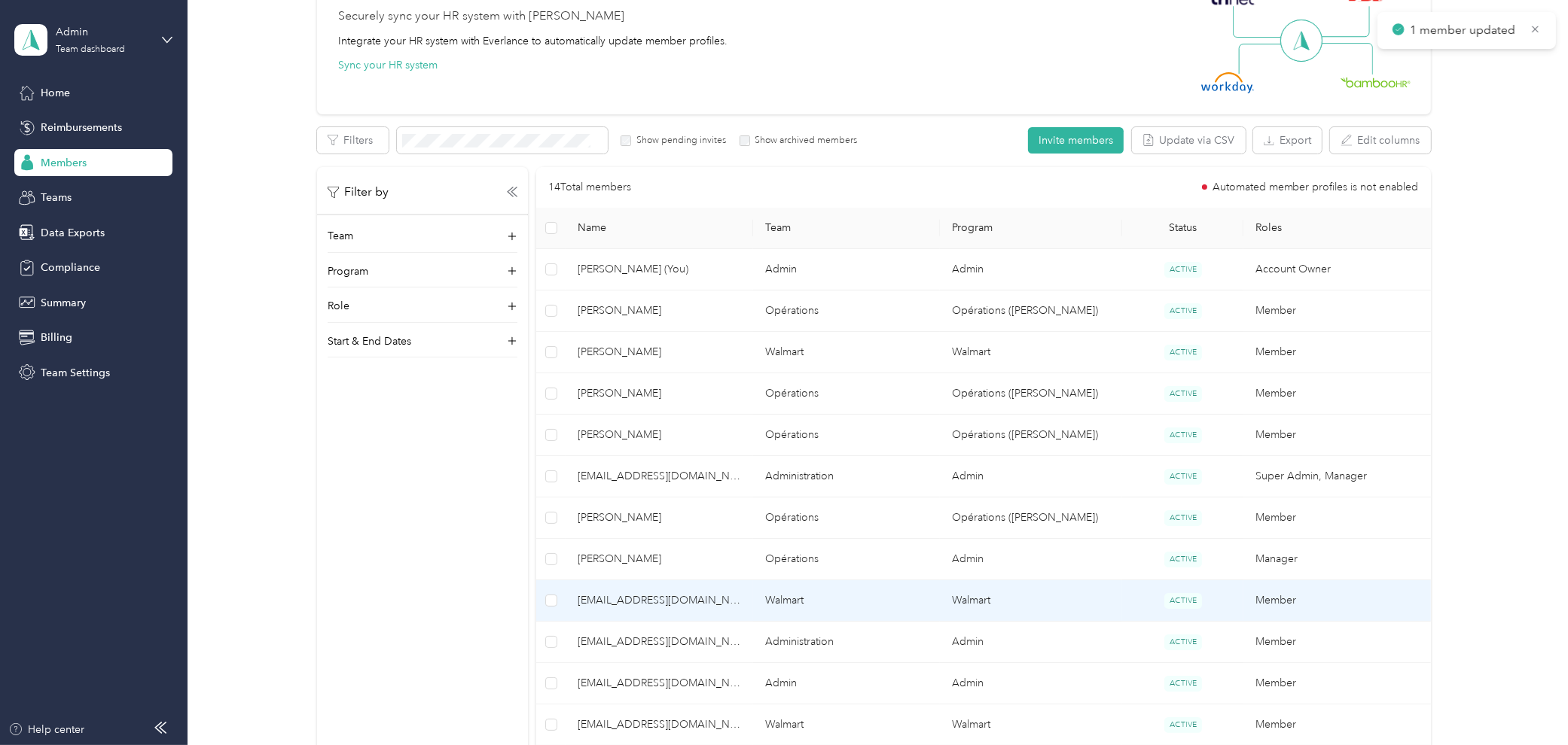
scroll to position [370, 0]
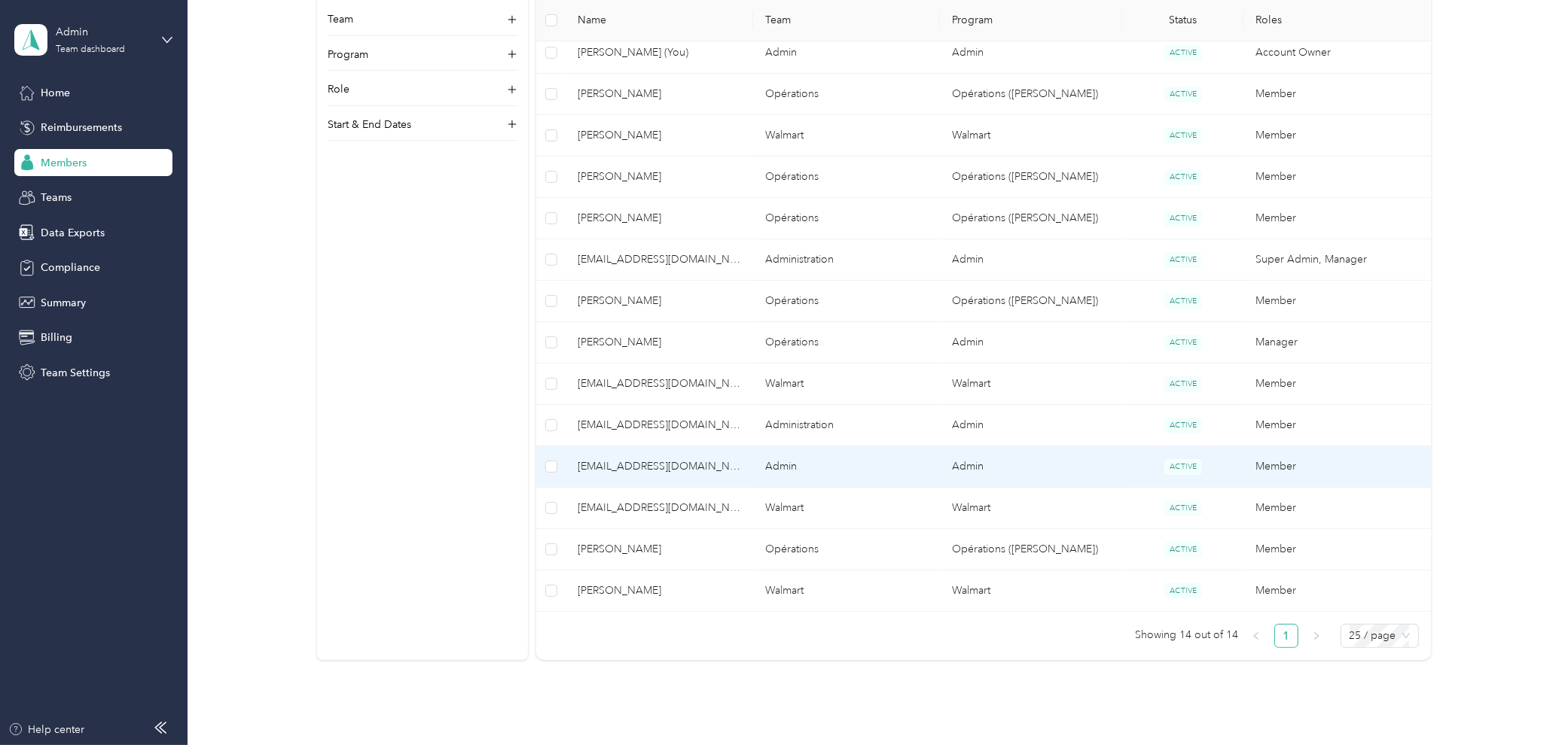
click at [593, 469] on span "[EMAIL_ADDRESS][DOMAIN_NAME]" at bounding box center [659, 467] width 162 height 16
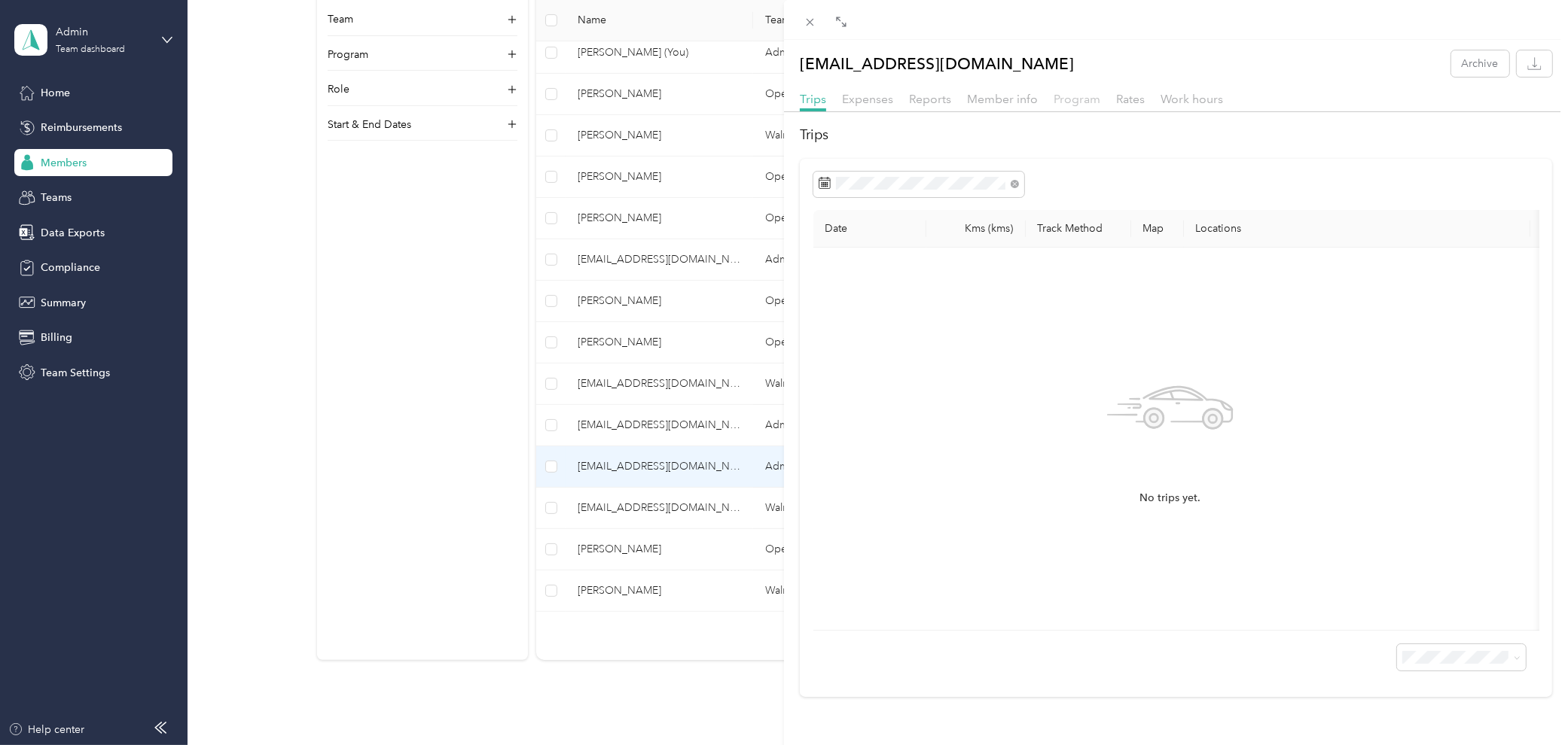
click at [1079, 101] on span "Program" at bounding box center [1076, 99] width 46 height 15
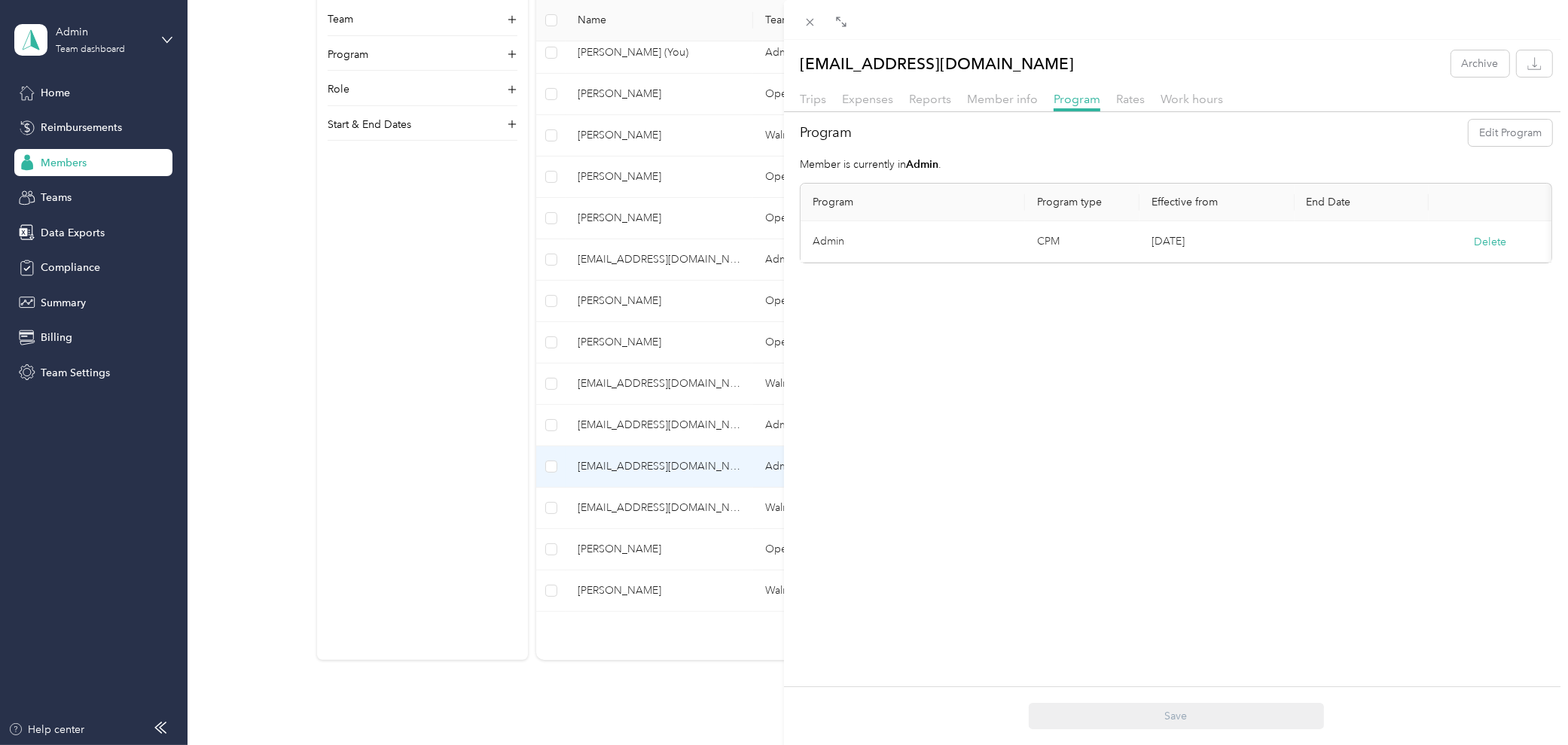
click at [1025, 107] on div "Member info" at bounding box center [1002, 99] width 71 height 19
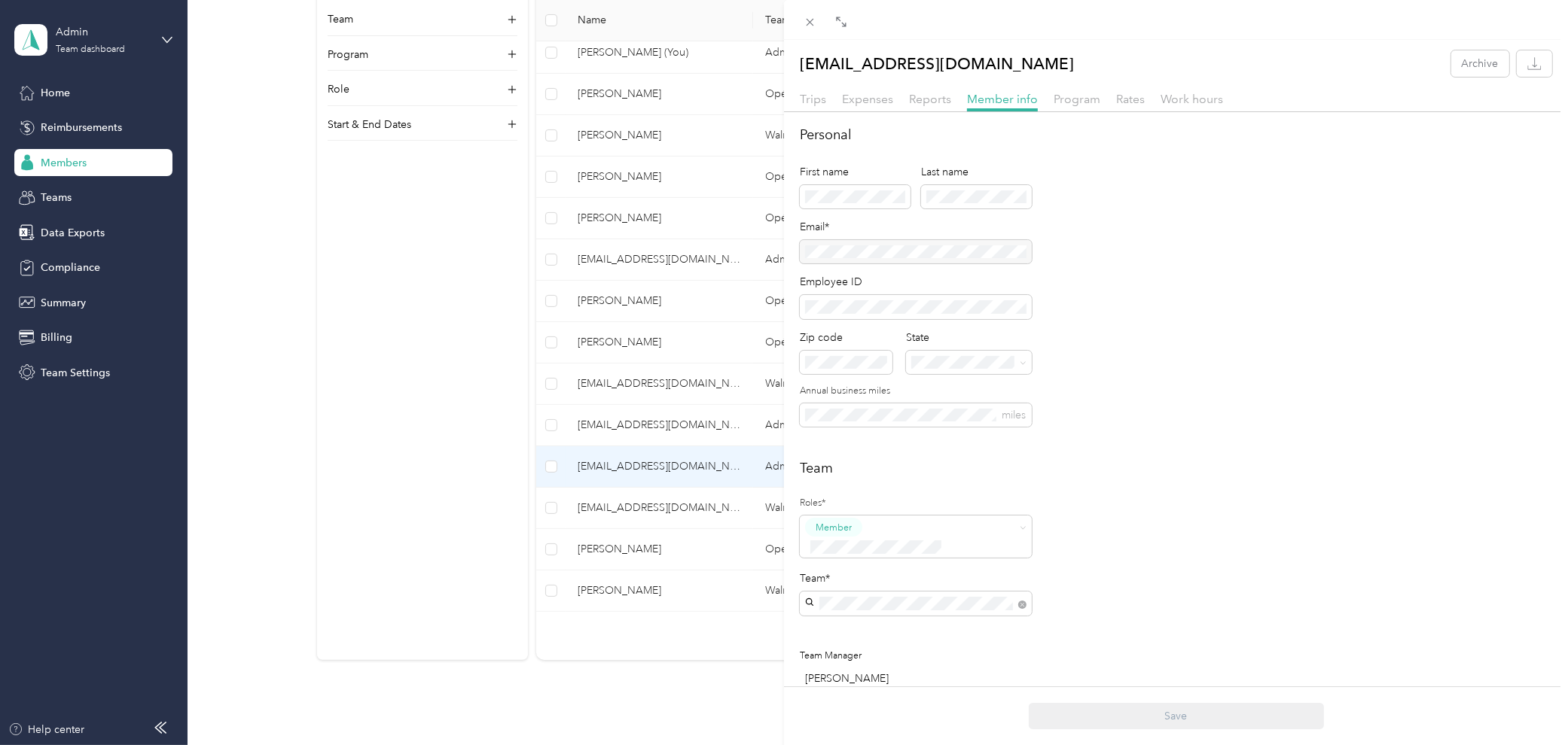
click at [1050, 106] on div "Trips Expenses Reports Member info Program Rates Work hours" at bounding box center [1175, 101] width 784 height 22
click at [1072, 102] on span "Program" at bounding box center [1076, 99] width 46 height 15
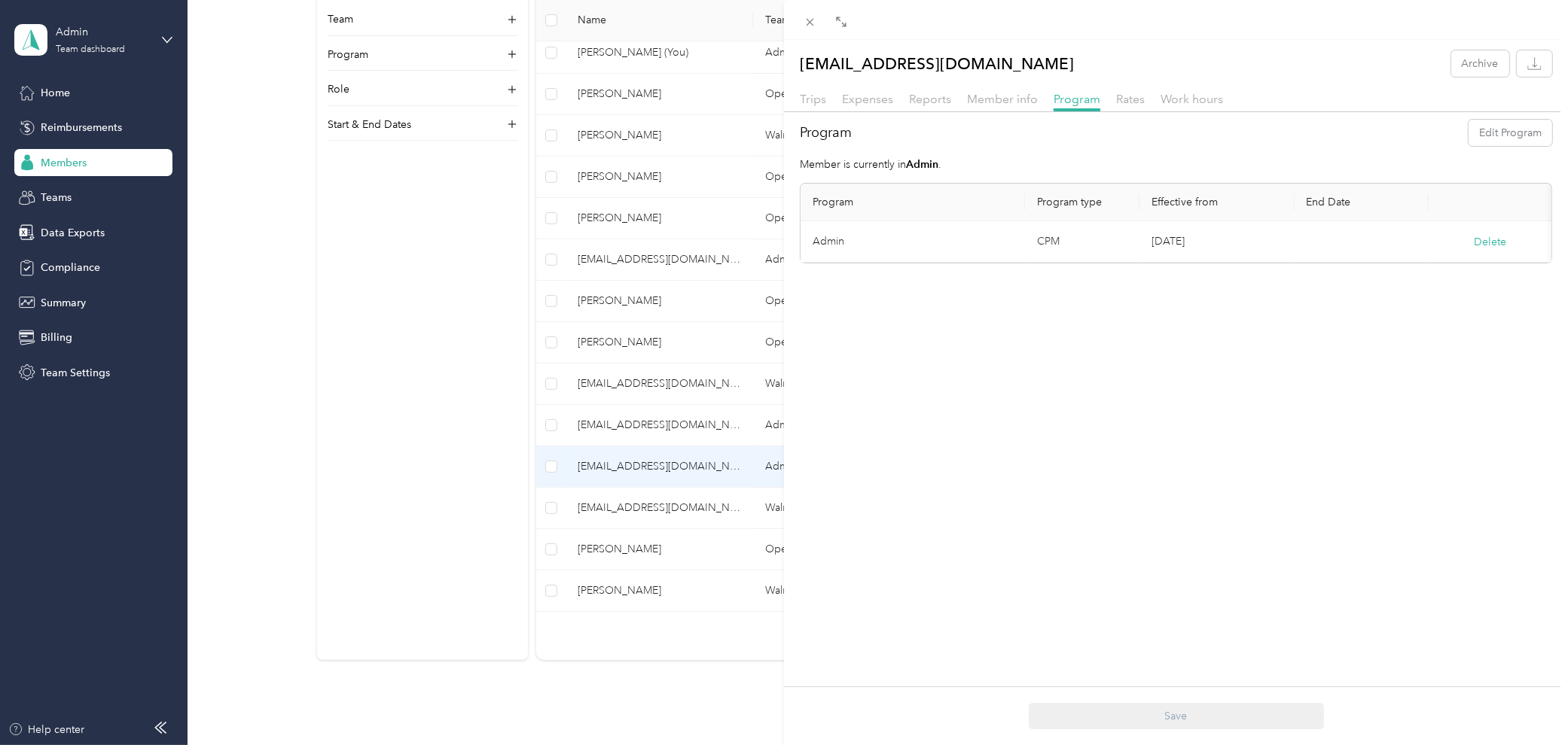
click at [1070, 233] on td "CPM" at bounding box center [1082, 242] width 114 height 41
click at [1120, 108] on div "Rates" at bounding box center [1130, 99] width 28 height 19
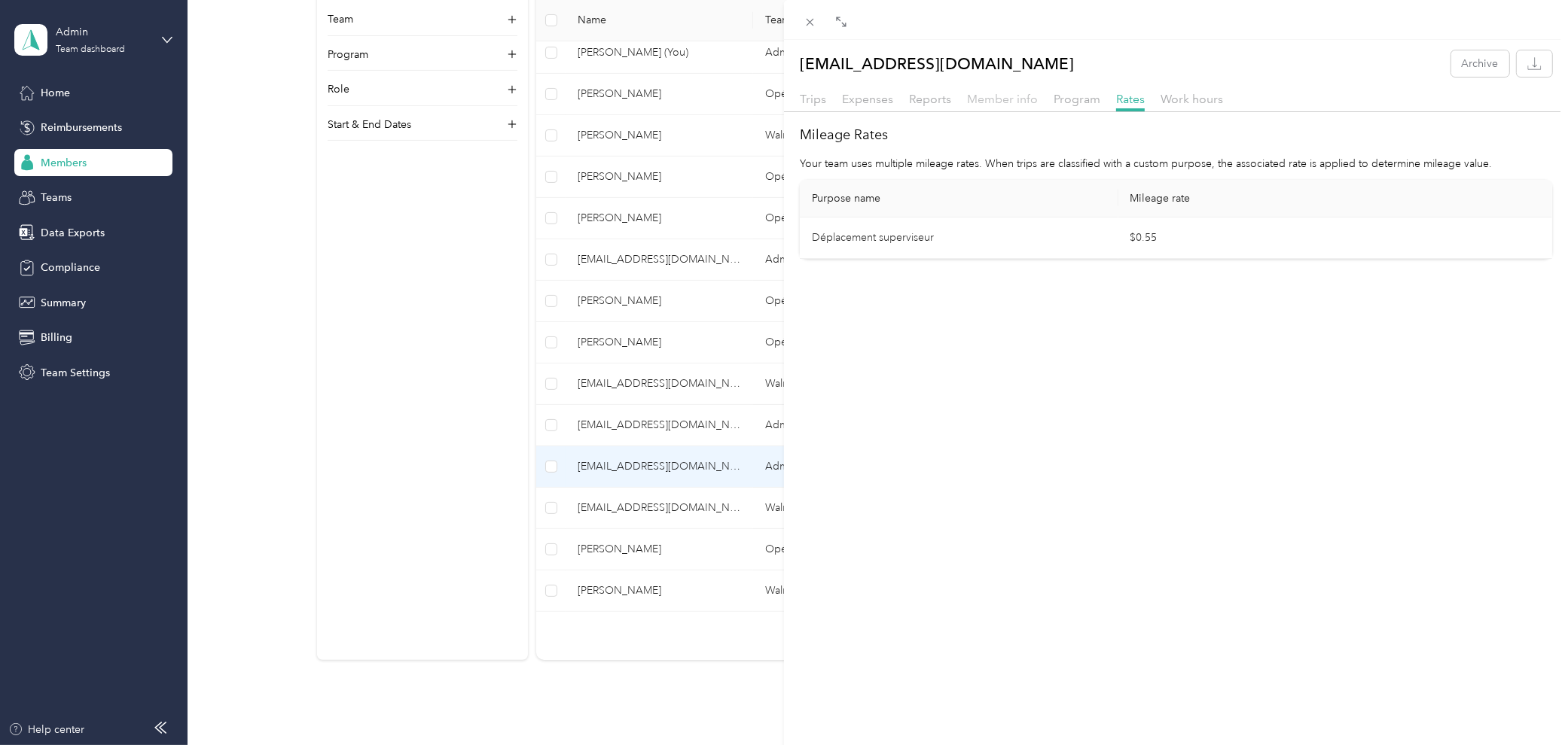
click at [1006, 100] on span "Member info" at bounding box center [1002, 99] width 71 height 15
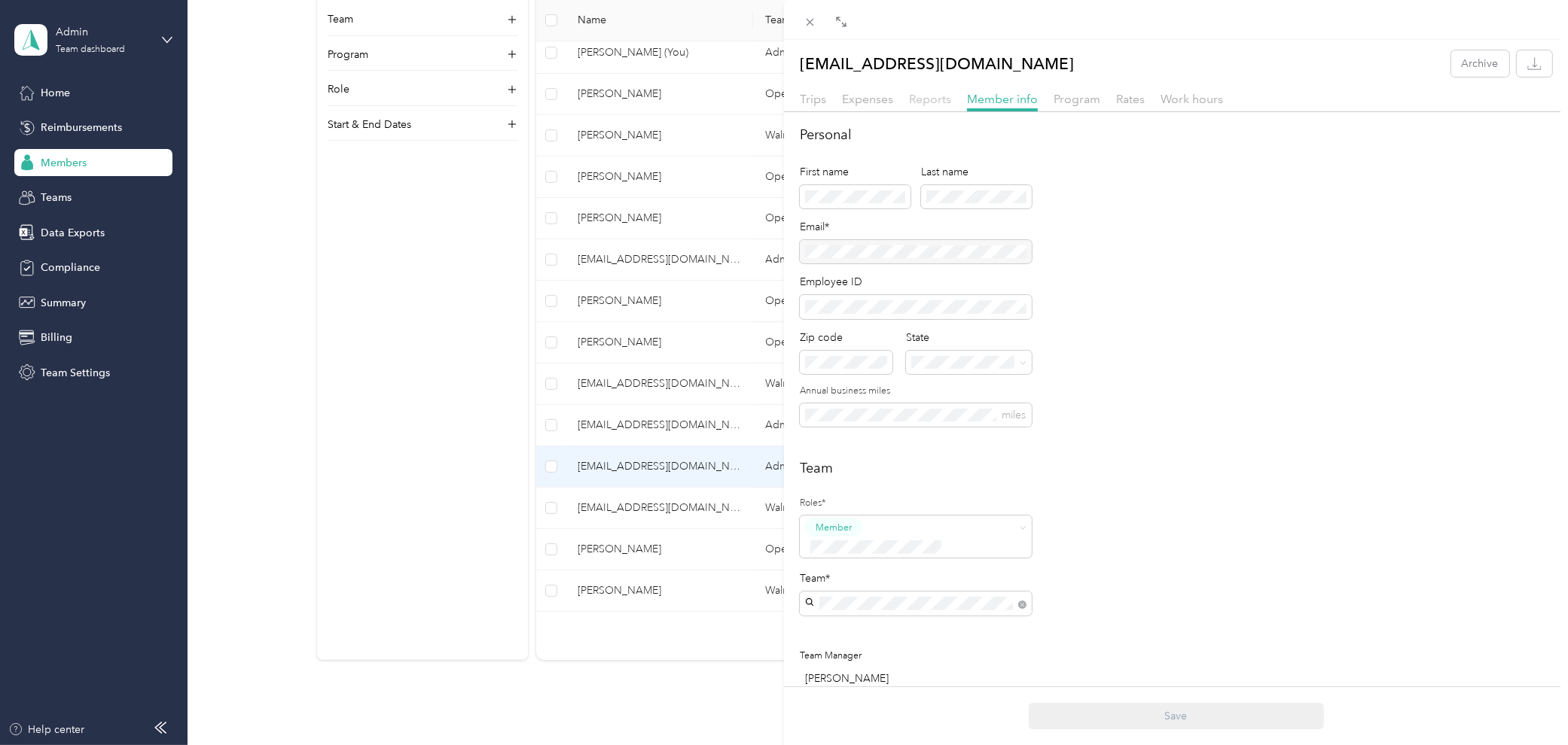
click at [946, 101] on span "Reports" at bounding box center [930, 99] width 42 height 15
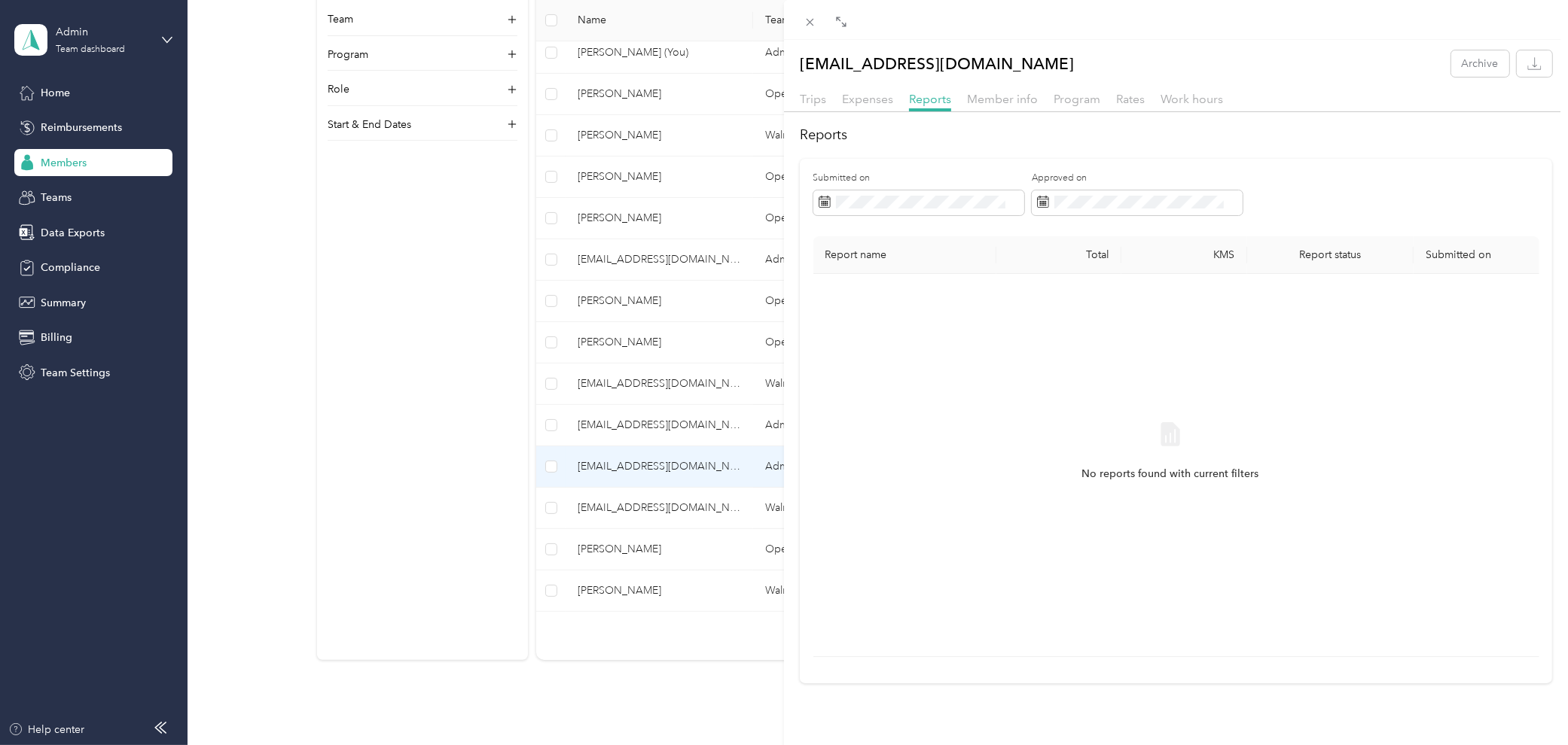
click at [861, 107] on div "Expenses" at bounding box center [867, 99] width 51 height 19
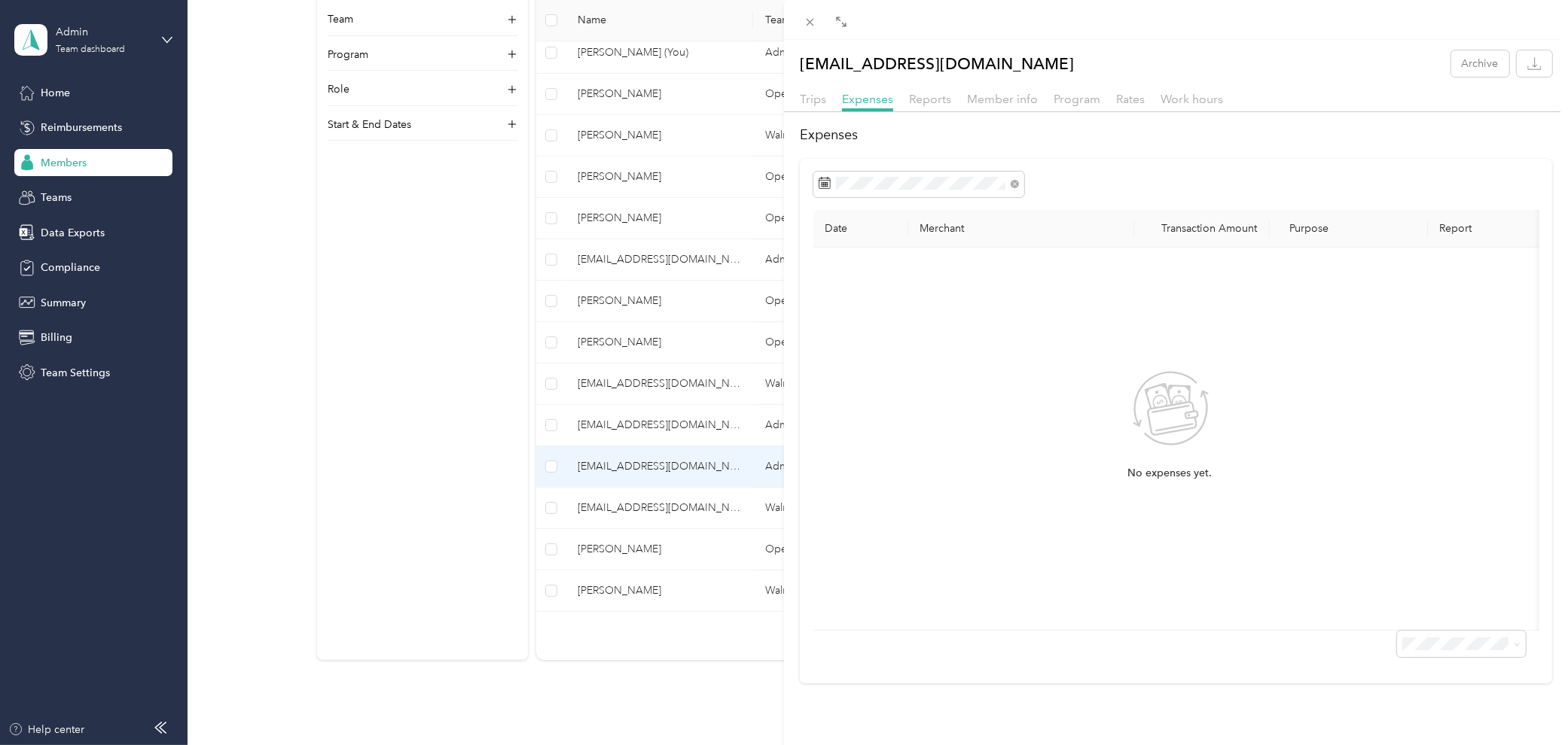
click at [793, 102] on div "Trips Expenses Reports Member info Program Rates Work hours" at bounding box center [1175, 101] width 784 height 22
click at [813, 101] on span "Trips" at bounding box center [813, 99] width 26 height 15
click at [809, 18] on icon at bounding box center [810, 22] width 13 height 13
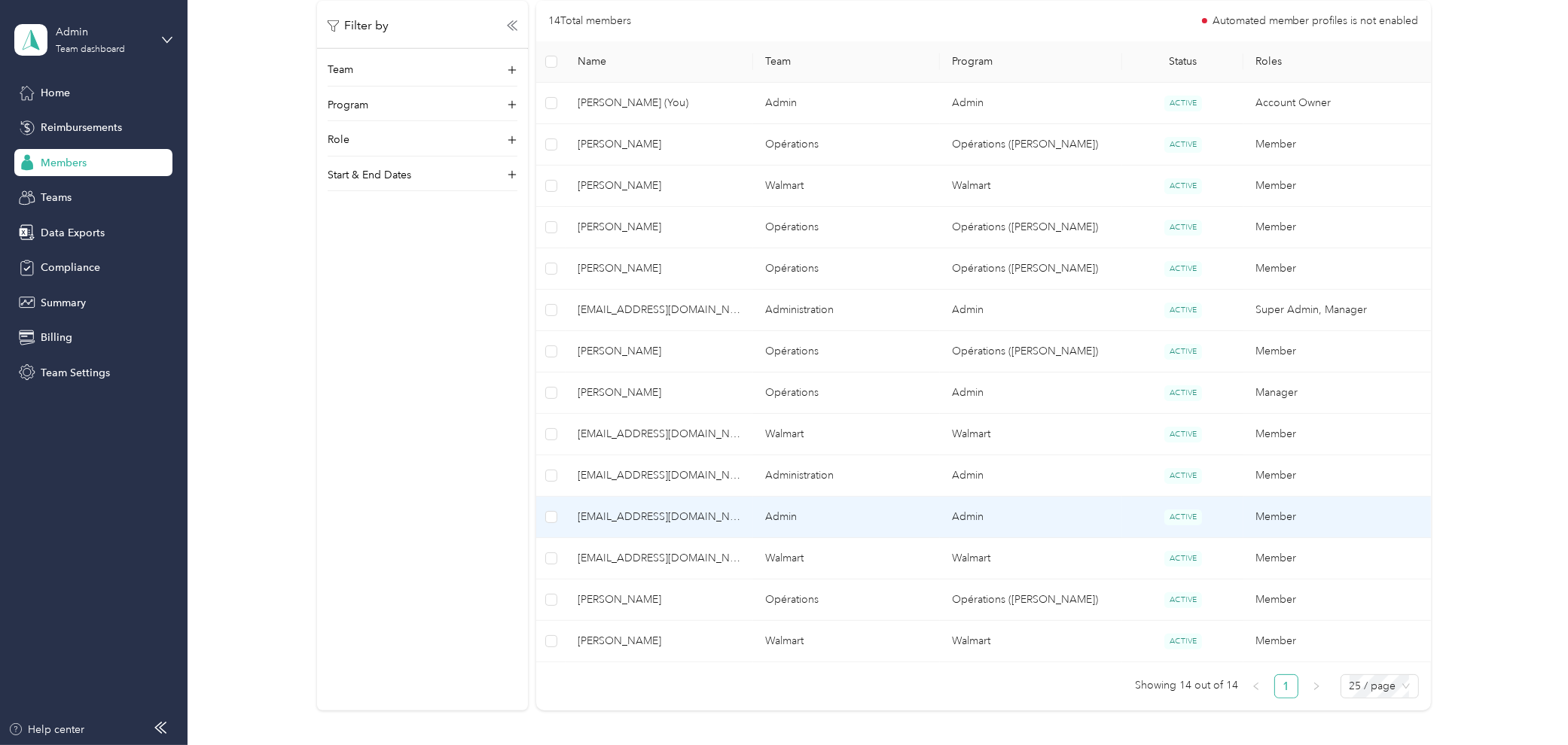
scroll to position [454, 0]
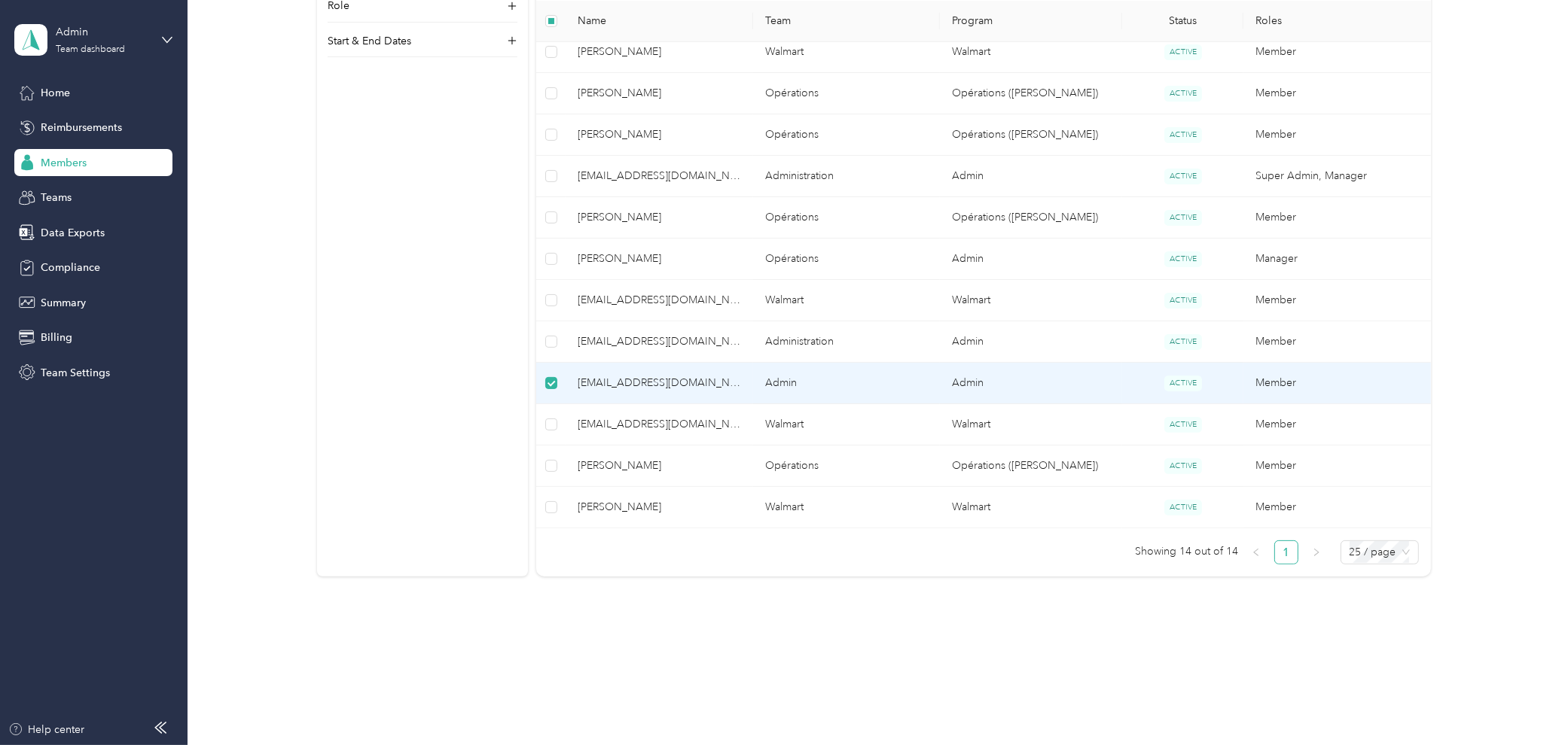
click at [590, 378] on span "[EMAIL_ADDRESS][DOMAIN_NAME]" at bounding box center [659, 383] width 162 height 16
click at [631, 389] on span "[EMAIL_ADDRESS][DOMAIN_NAME]" at bounding box center [659, 383] width 162 height 16
click at [66, 370] on span "Team Settings" at bounding box center [75, 372] width 69 height 15
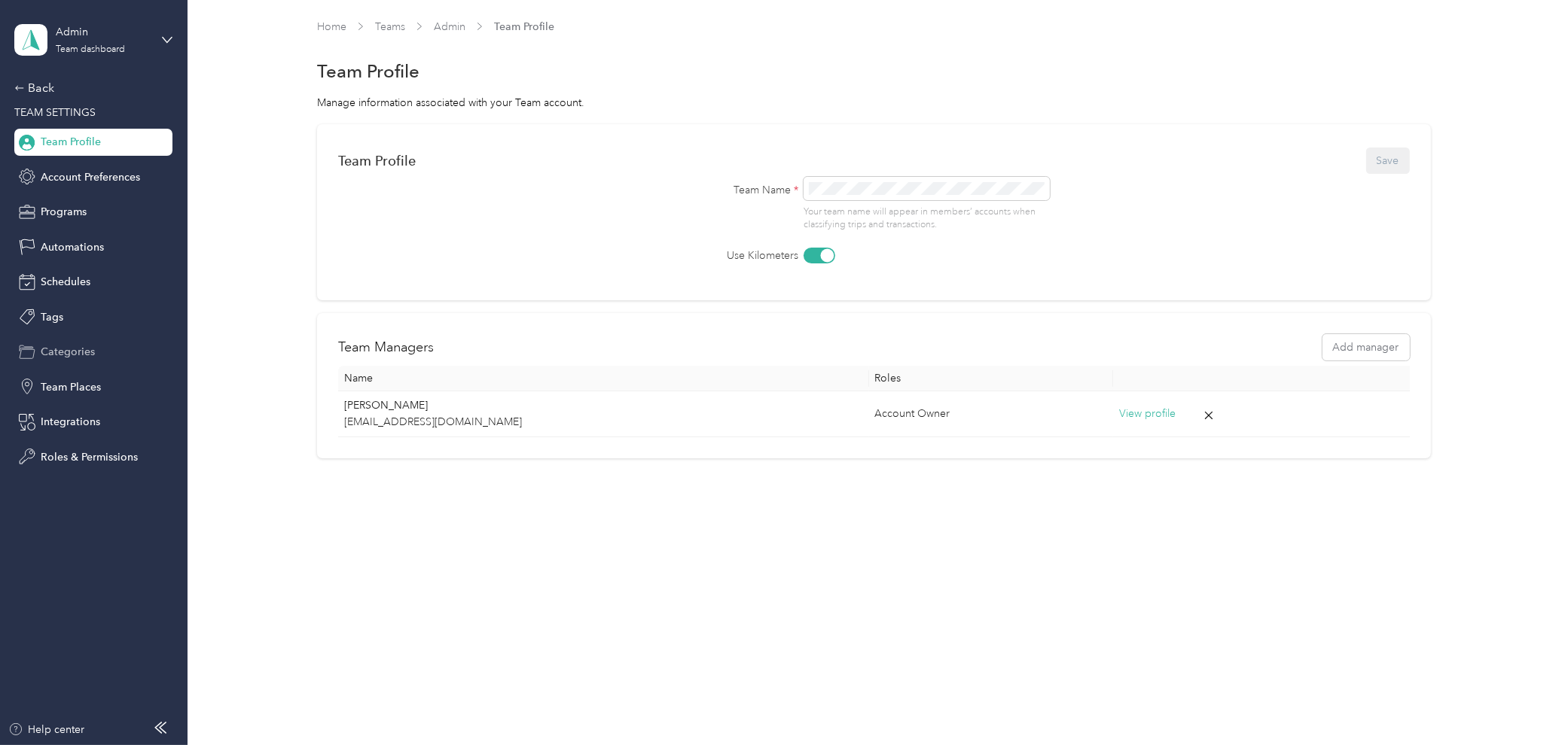
click at [80, 351] on span "Categories" at bounding box center [67, 351] width 54 height 15
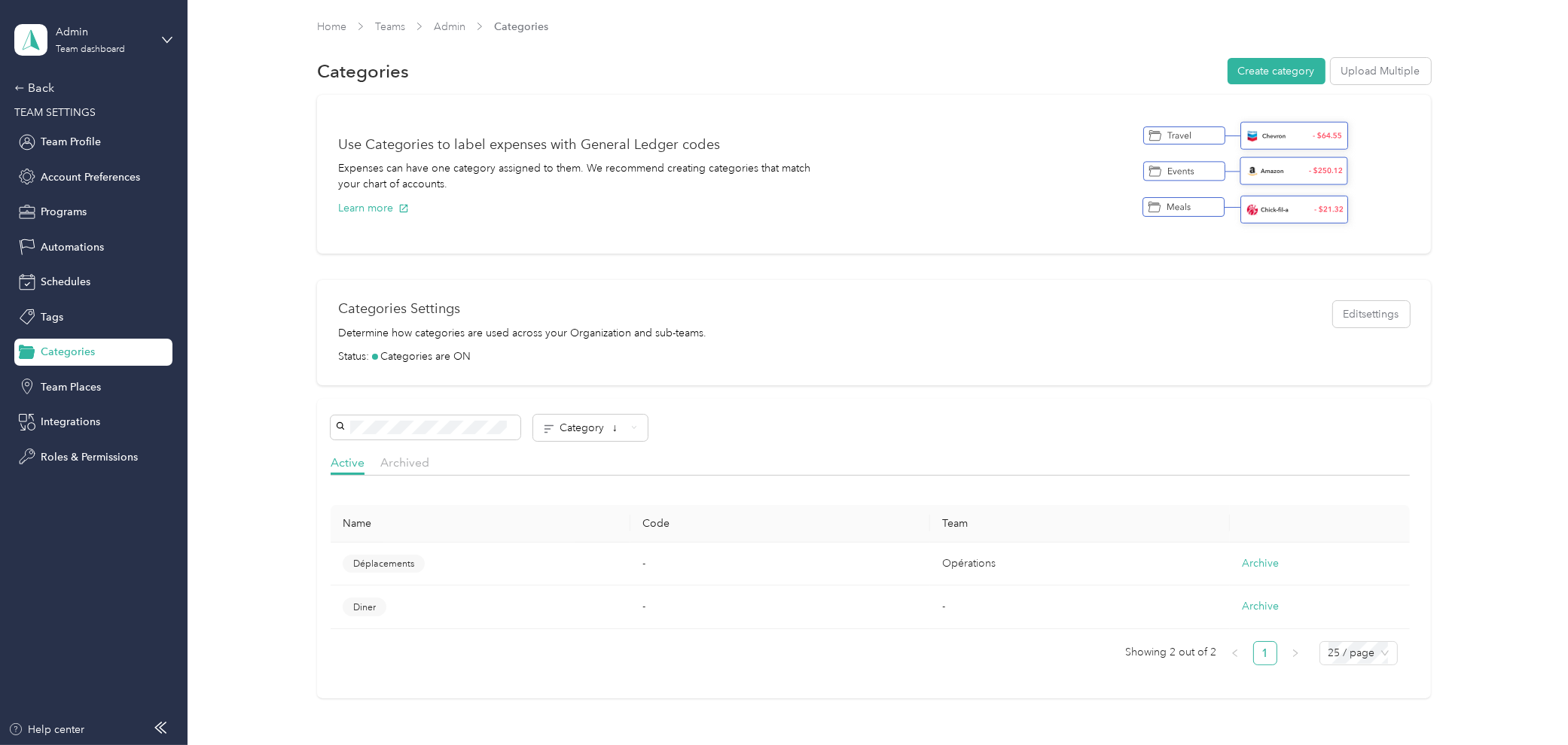
click at [76, 295] on div "Back TEAM SETTINGS Team Profile Account Preferences Programs Automations Schedu…" at bounding box center [93, 274] width 158 height 391
click at [86, 289] on span "Schedules" at bounding box center [65, 282] width 50 height 15
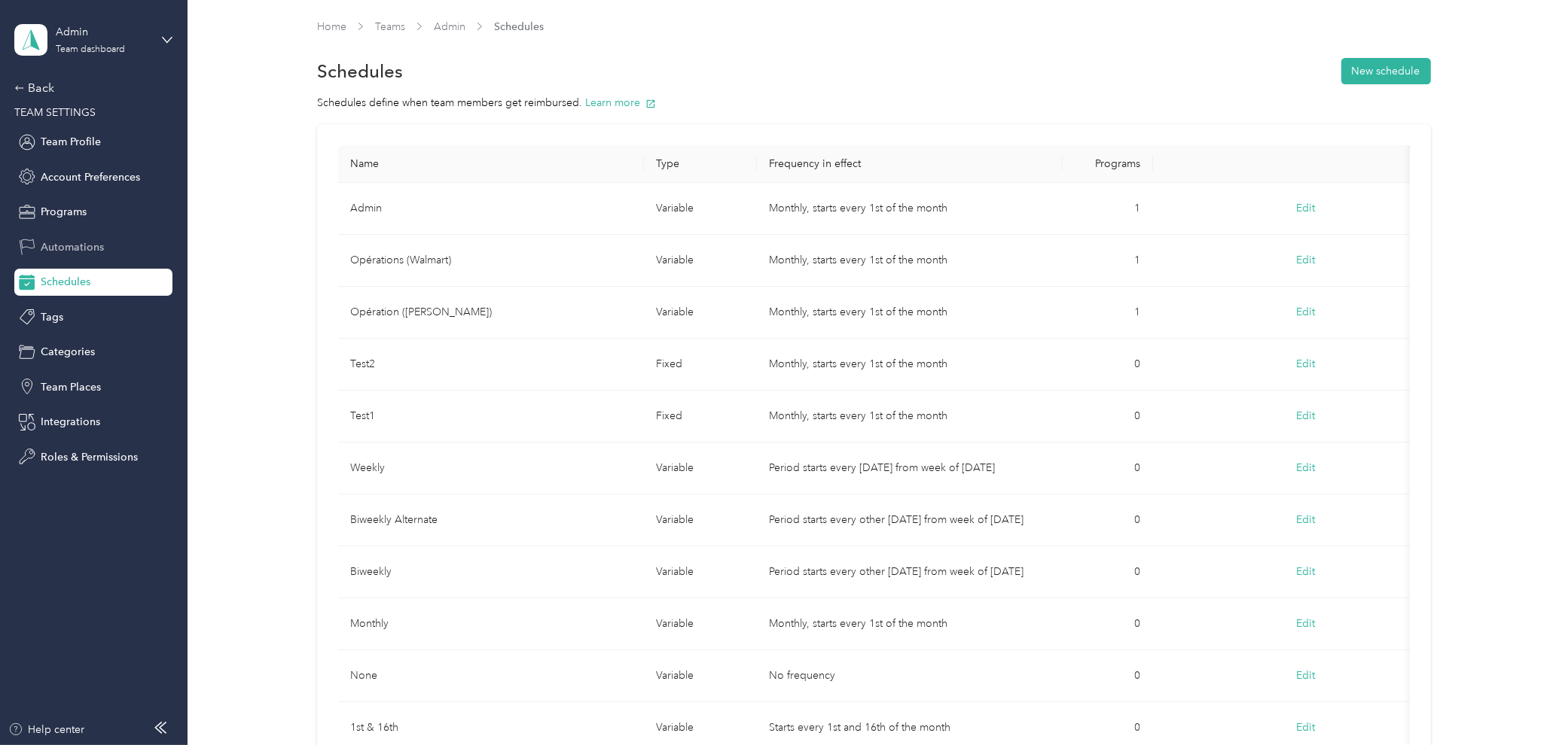
click at [91, 252] on span "Automations" at bounding box center [72, 247] width 63 height 15
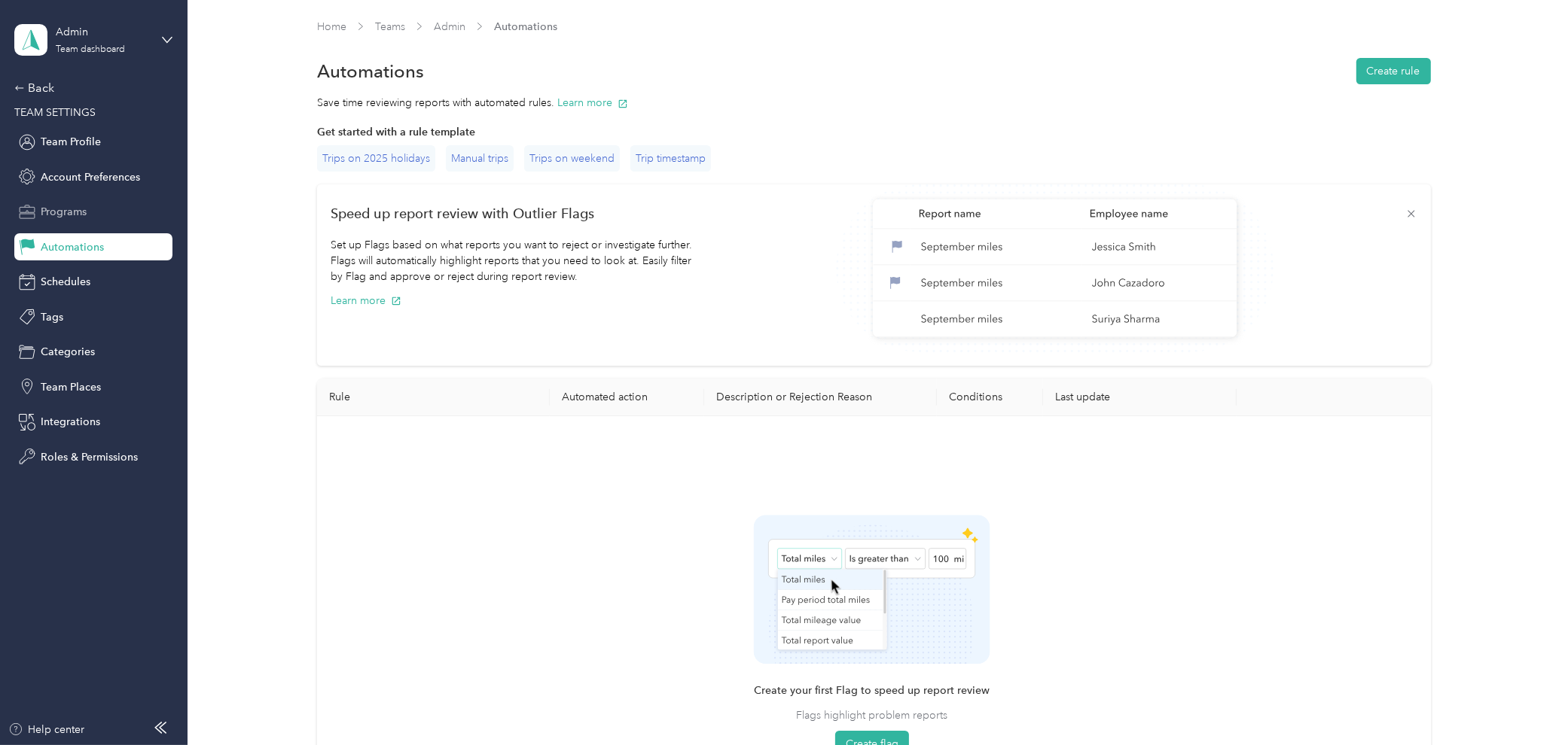
click at [98, 214] on div "Programs" at bounding box center [93, 212] width 158 height 27
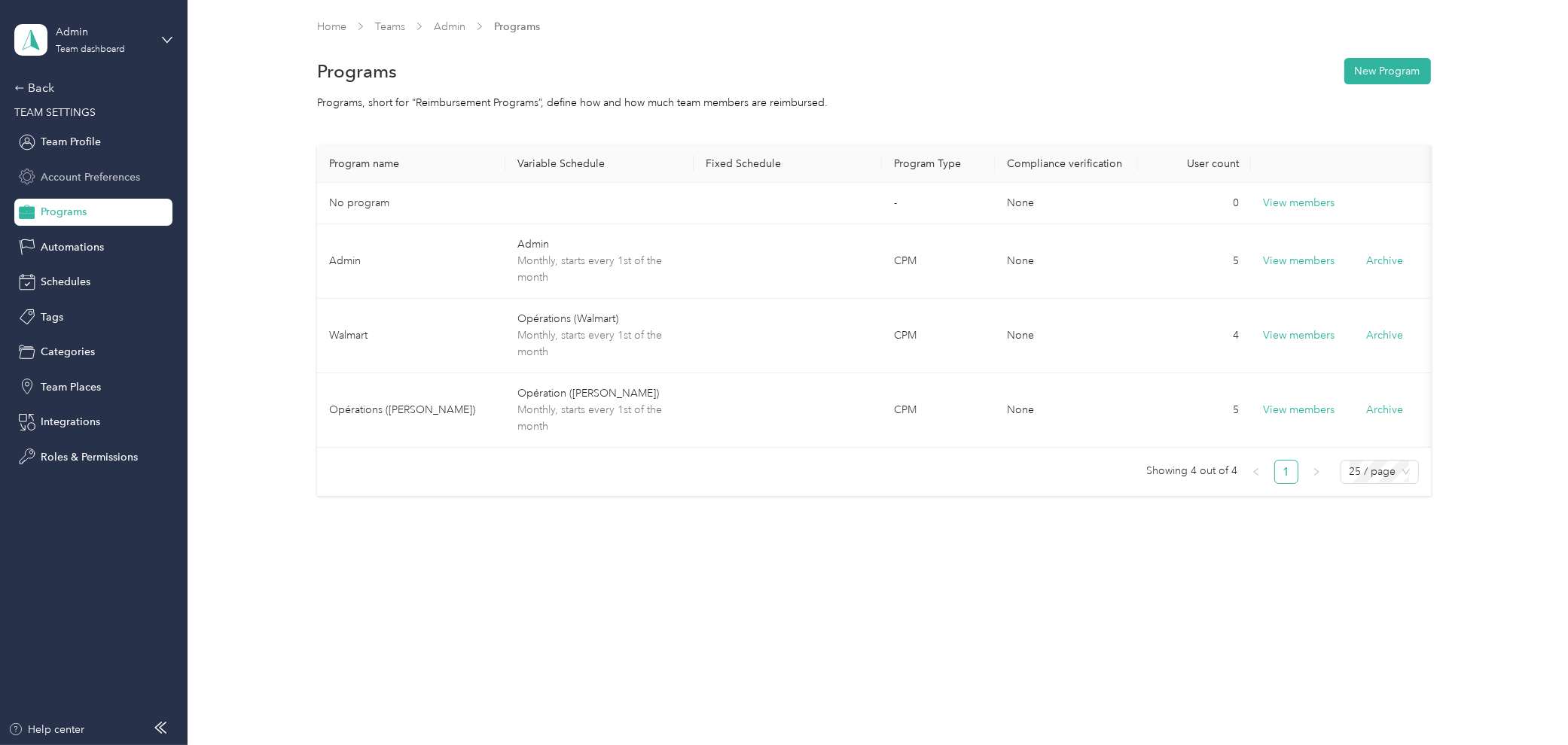
click at [140, 174] on div "Account Preferences" at bounding box center [93, 176] width 158 height 27
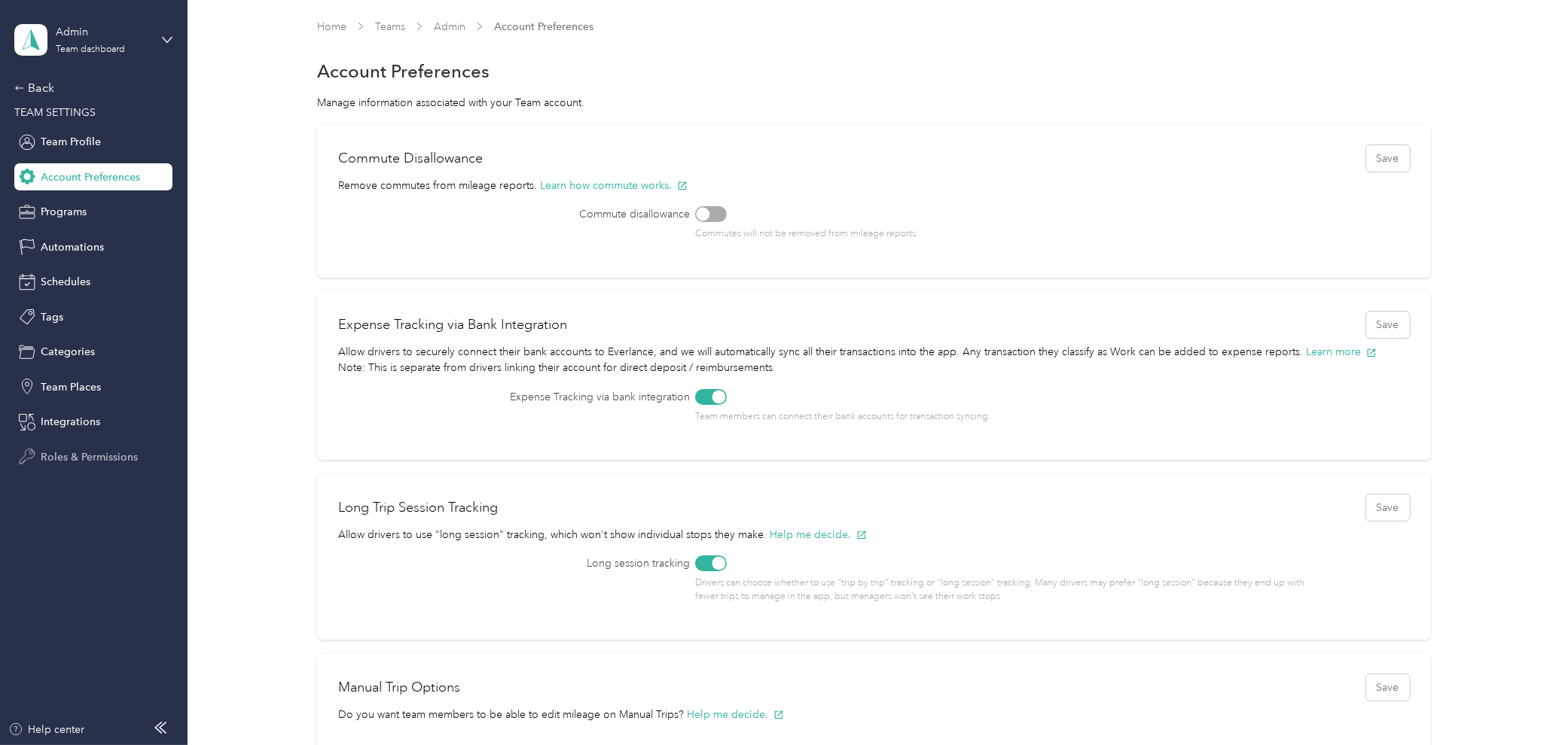
click at [93, 446] on div "Roles & Permissions" at bounding box center [93, 456] width 158 height 27
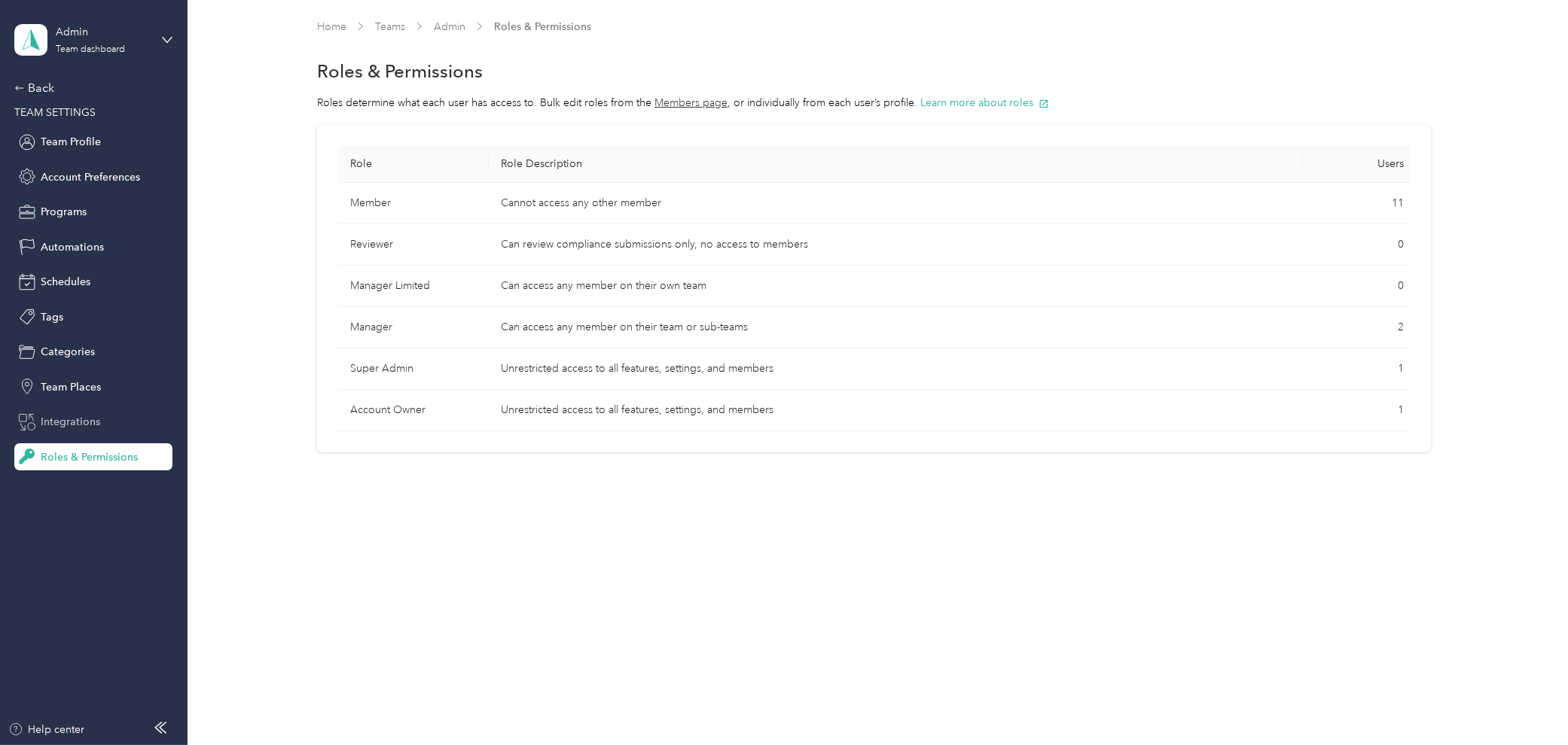
click at [113, 418] on div "Integrations" at bounding box center [93, 421] width 158 height 27
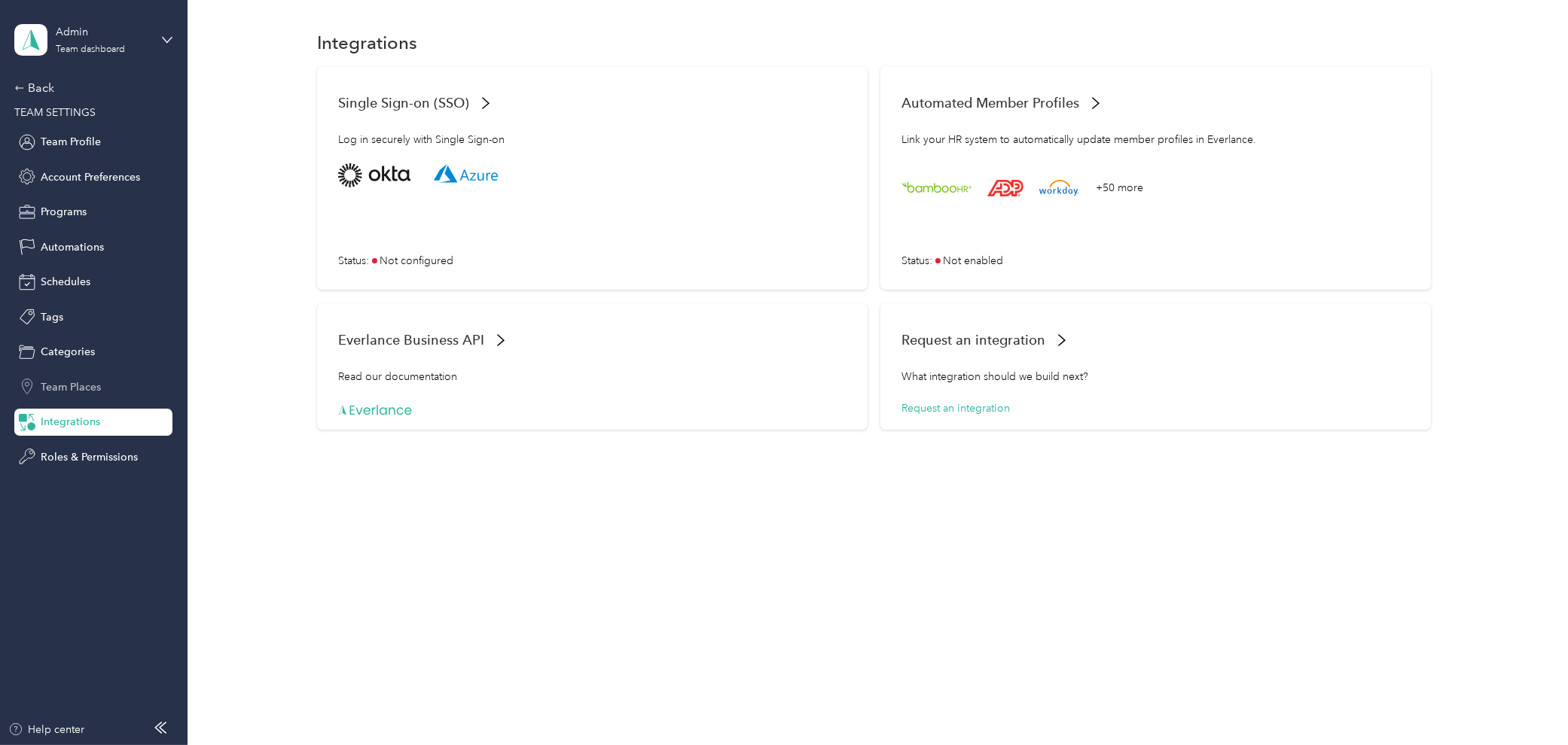
click at [85, 387] on span "Team Places" at bounding box center [71, 386] width 60 height 15
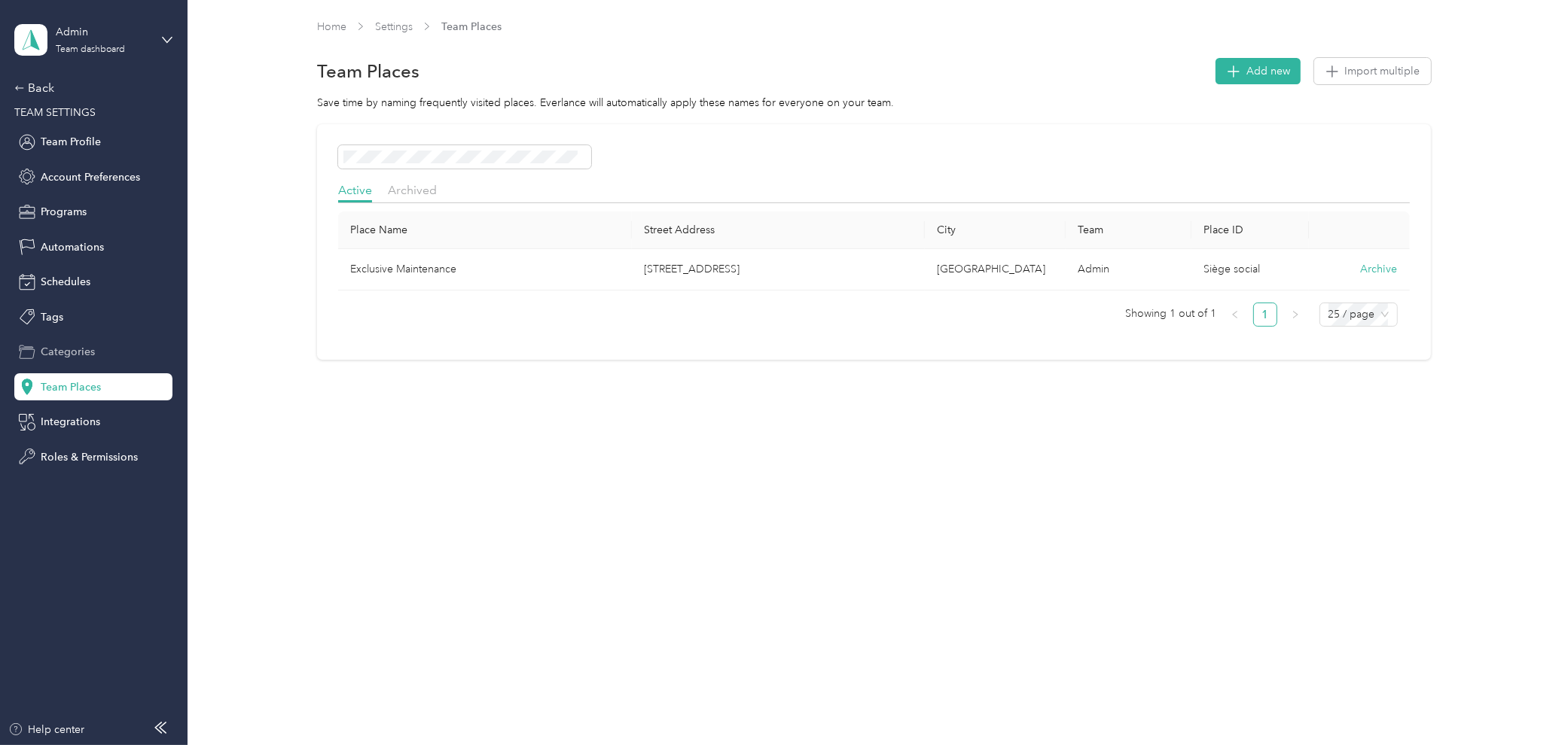
click at [89, 351] on span "Categories" at bounding box center [67, 351] width 54 height 15
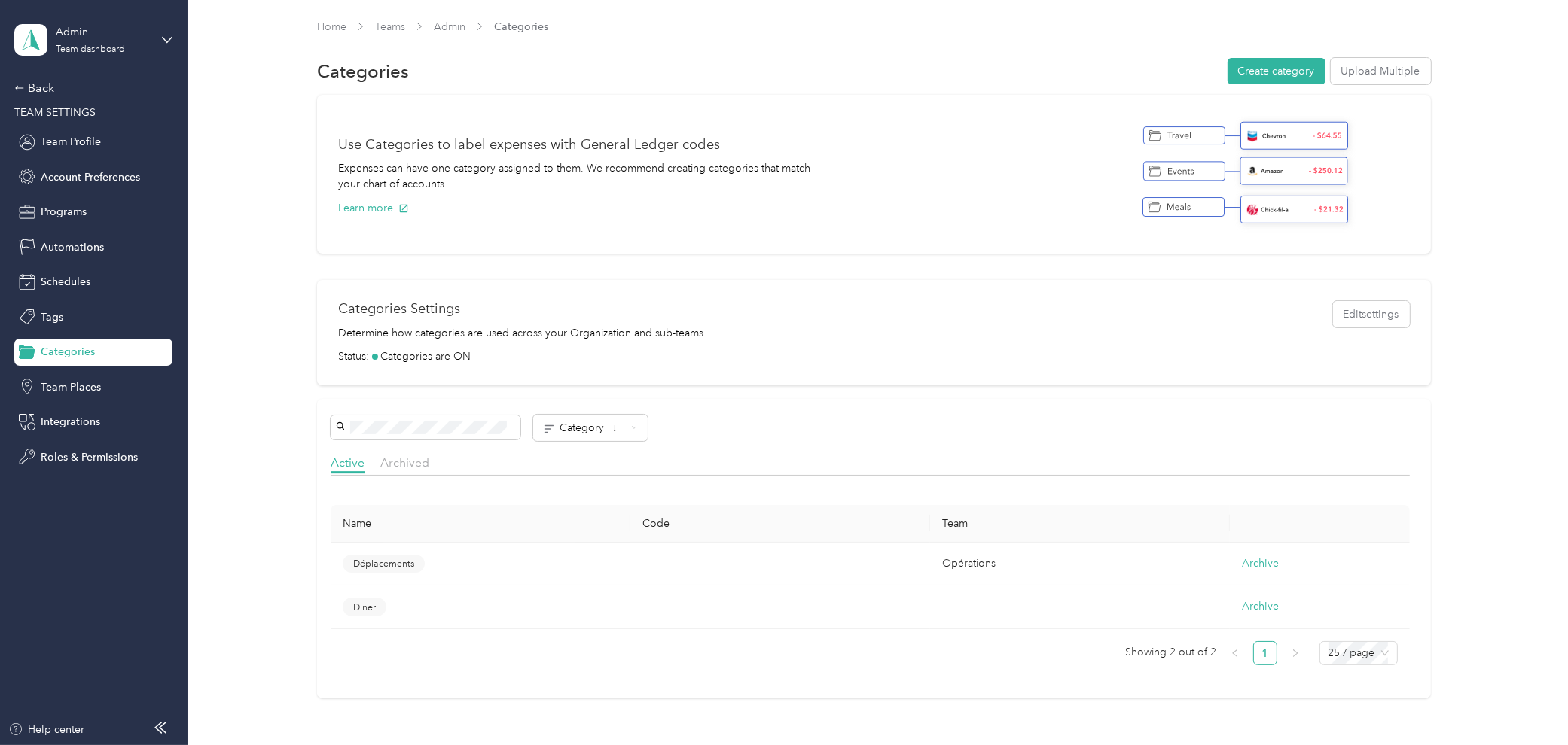
click at [87, 403] on div "Back TEAM SETTINGS Team Profile Account Preferences Programs Automations Schedu…" at bounding box center [93, 274] width 158 height 391
click at [98, 385] on span "Team Places" at bounding box center [71, 386] width 60 height 15
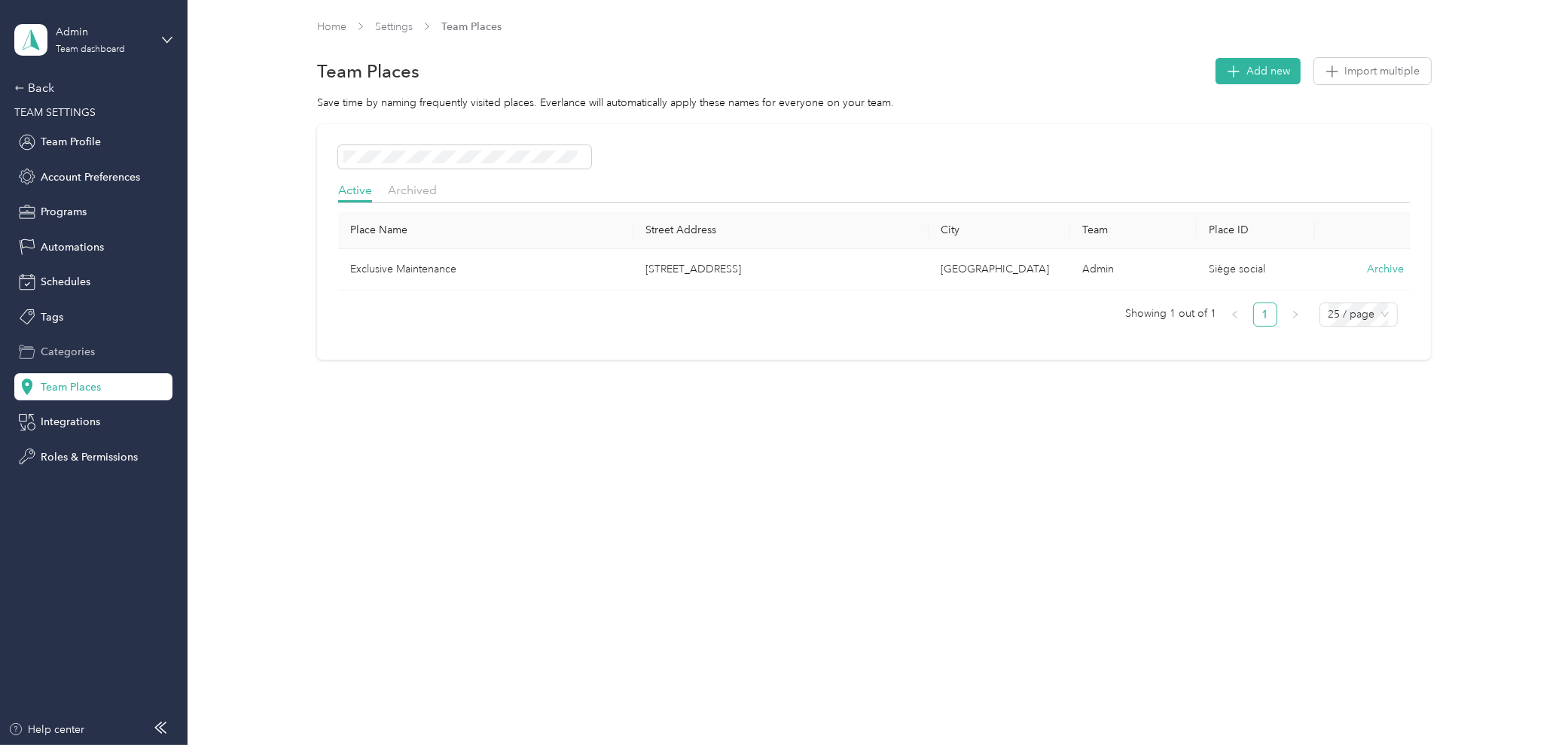
click at [91, 358] on span "Categories" at bounding box center [67, 351] width 54 height 15
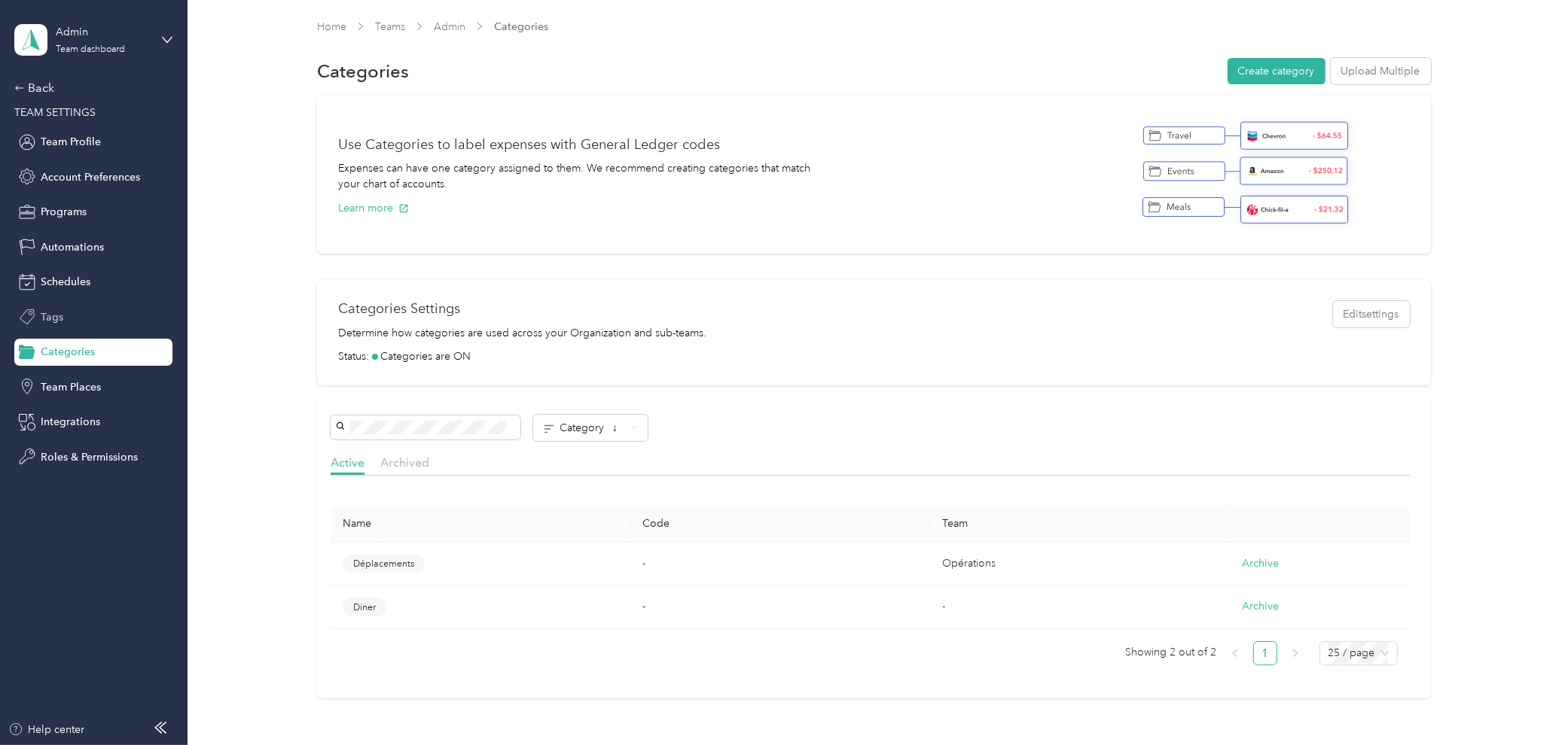
click at [88, 319] on div "Tags" at bounding box center [93, 317] width 158 height 27
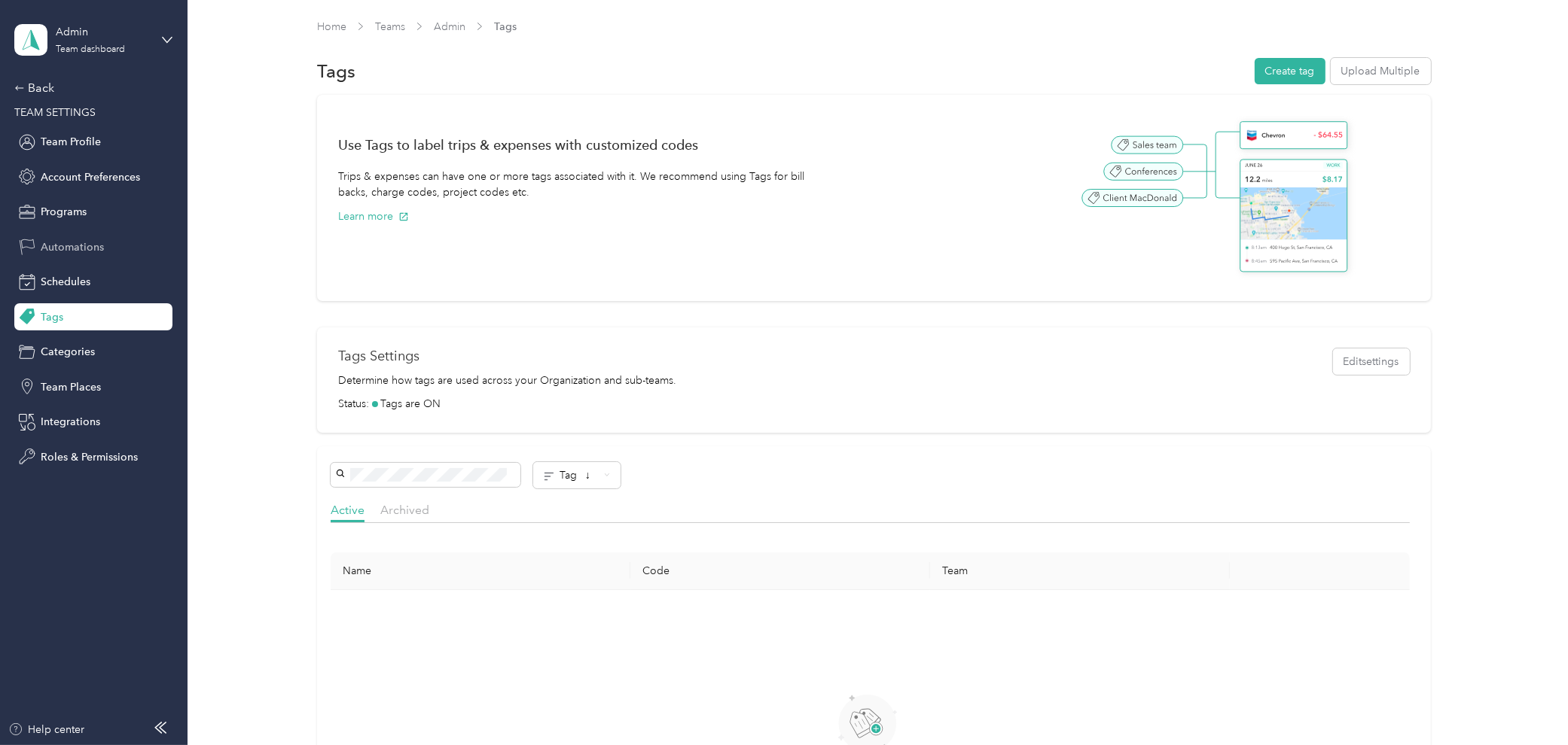
click at [85, 259] on div "Automations" at bounding box center [93, 246] width 158 height 27
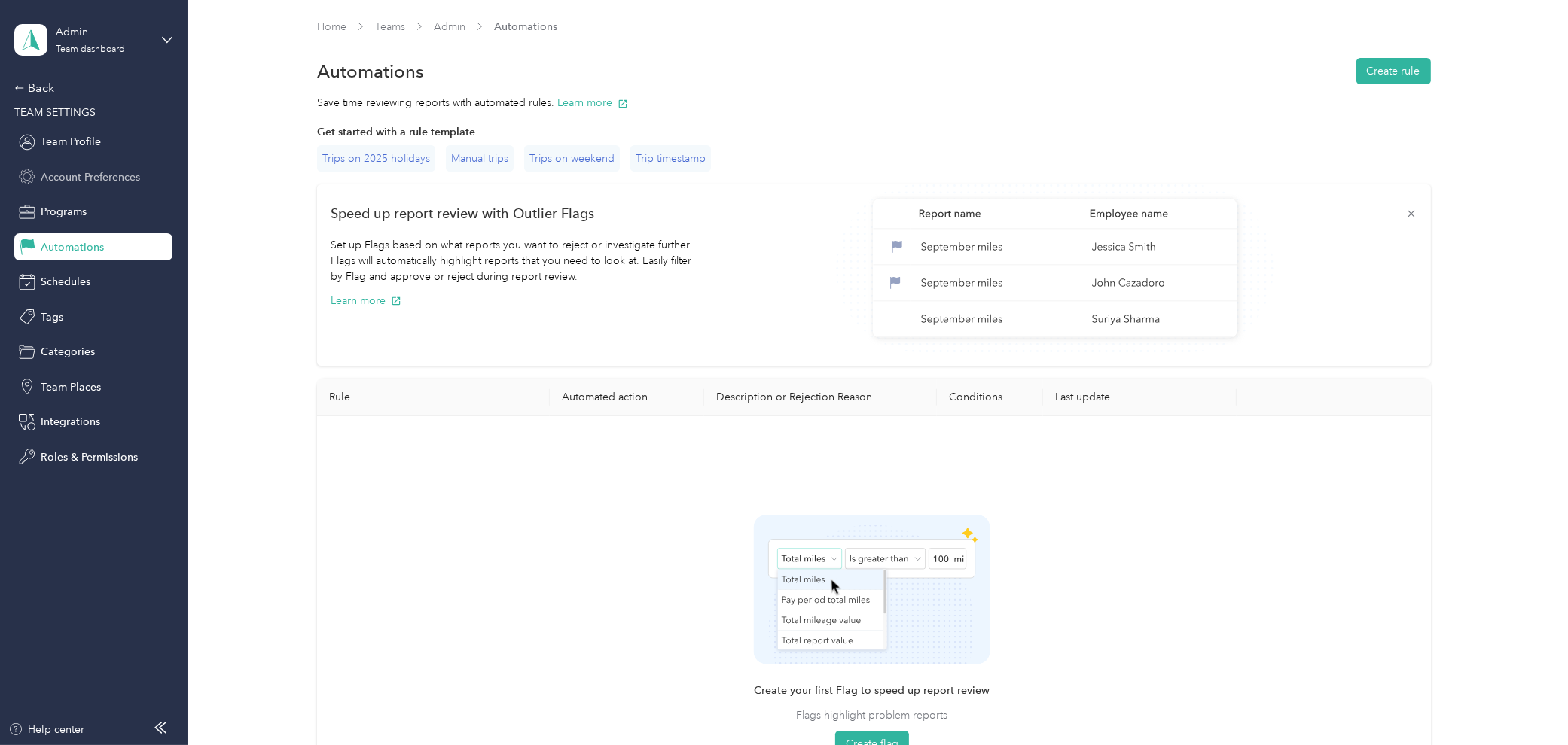
click at [103, 179] on span "Account Preferences" at bounding box center [90, 177] width 99 height 15
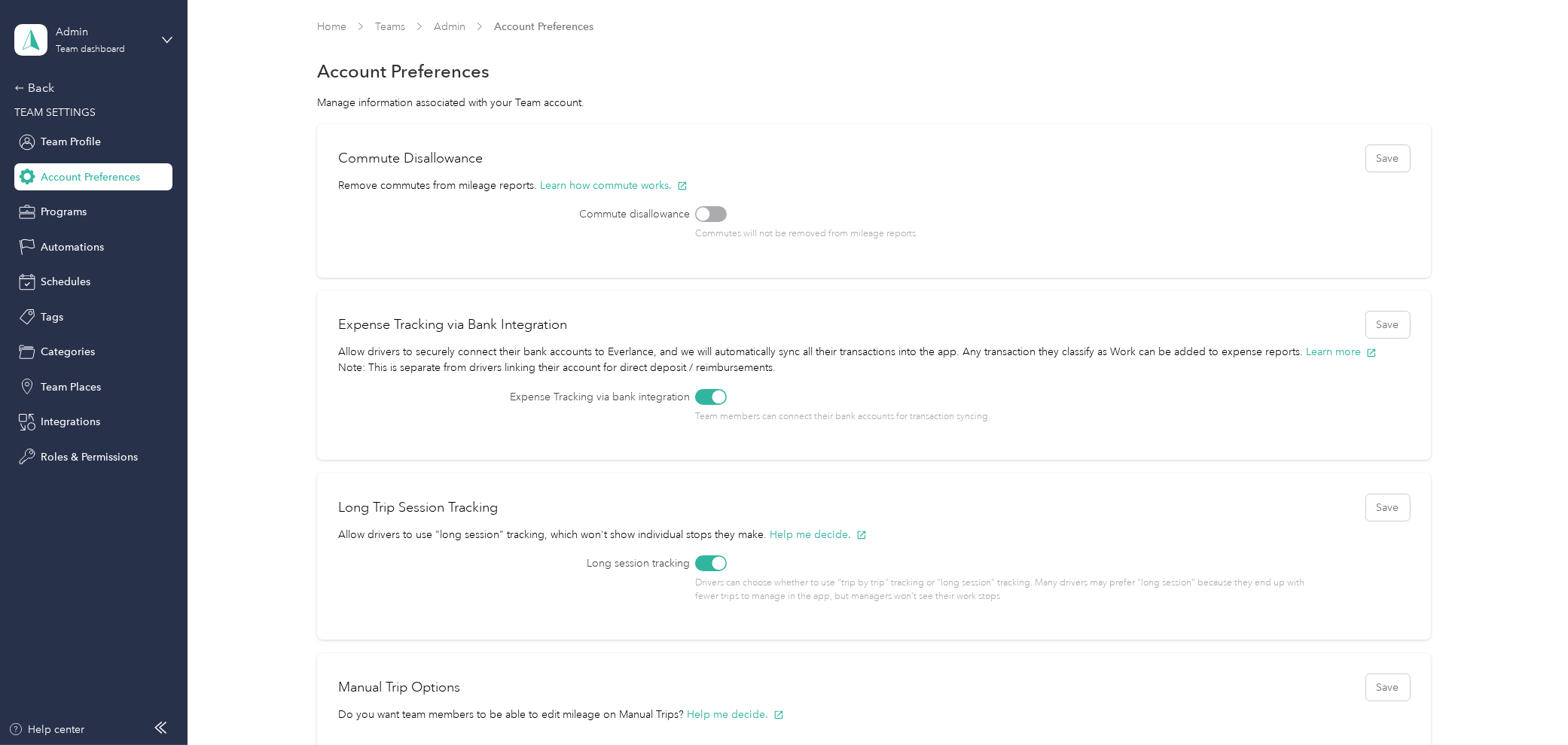
click at [100, 228] on div "Back TEAM SETTINGS Team Profile Account Preferences Programs Automations Schedu…" at bounding box center [93, 274] width 158 height 391
click at [91, 212] on div "Programs" at bounding box center [93, 212] width 158 height 27
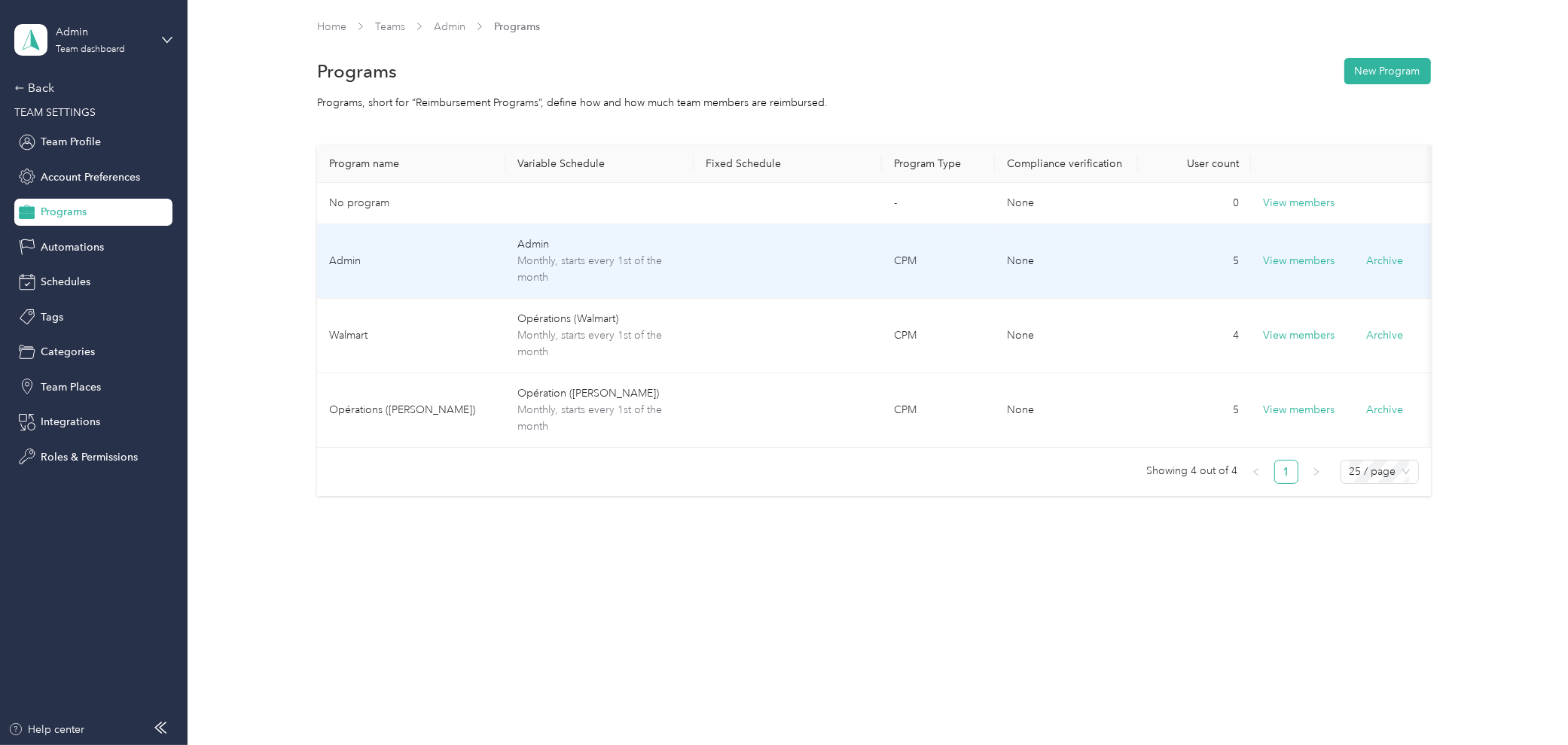
click at [487, 265] on td "Admin" at bounding box center [411, 261] width 188 height 75
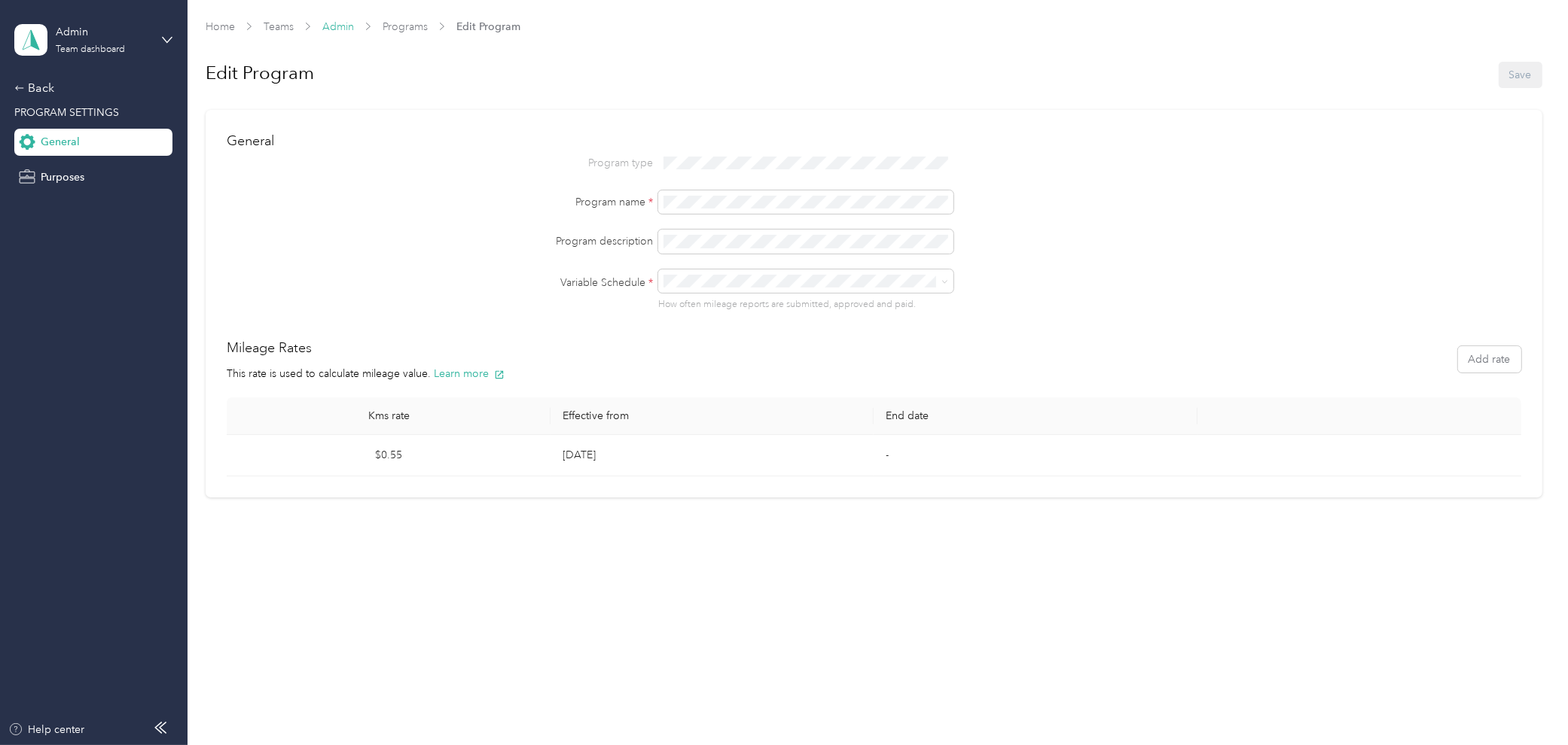
click at [334, 26] on link "Admin" at bounding box center [338, 27] width 32 height 13
